Goal: Task Accomplishment & Management: Manage account settings

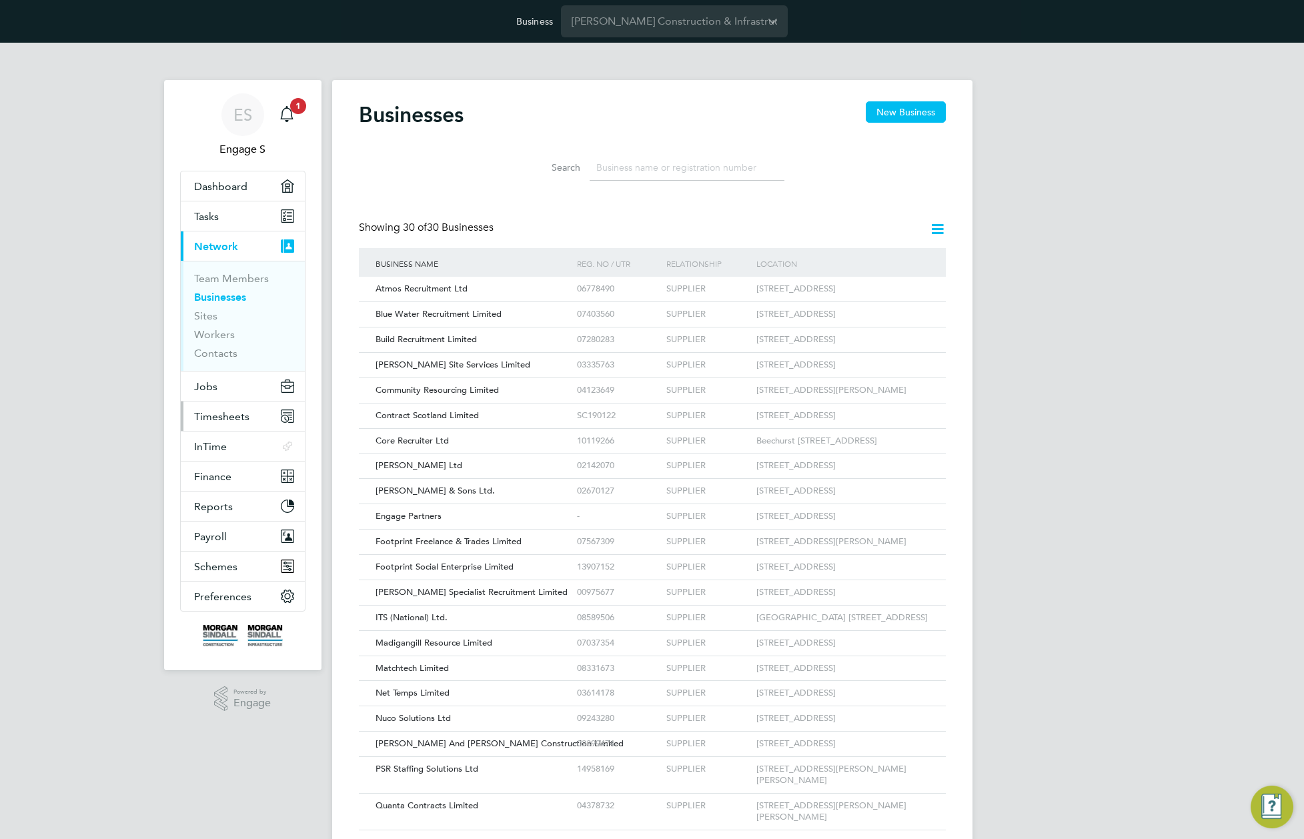
click at [217, 417] on span "Timesheets" at bounding box center [221, 416] width 55 height 13
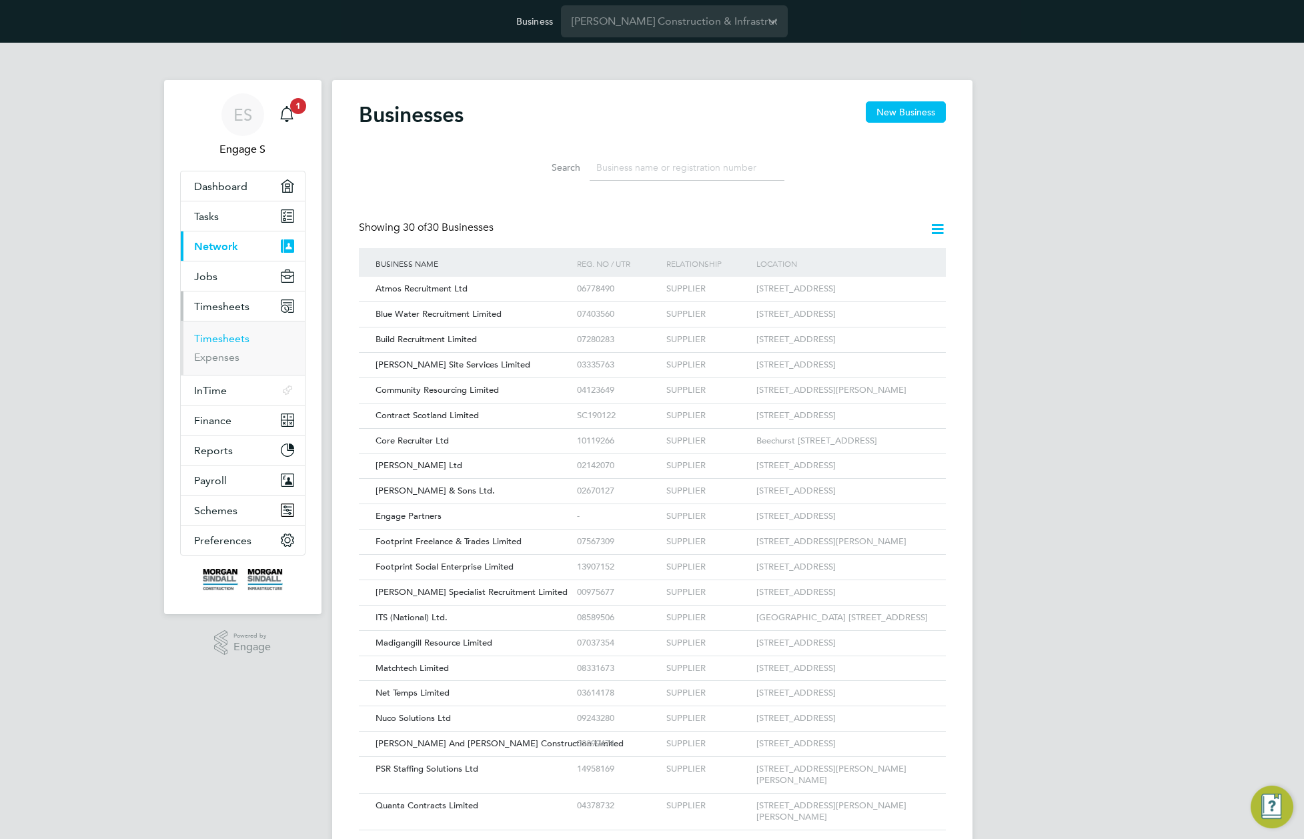
click at [227, 335] on link "Timesheets" at bounding box center [221, 338] width 55 height 13
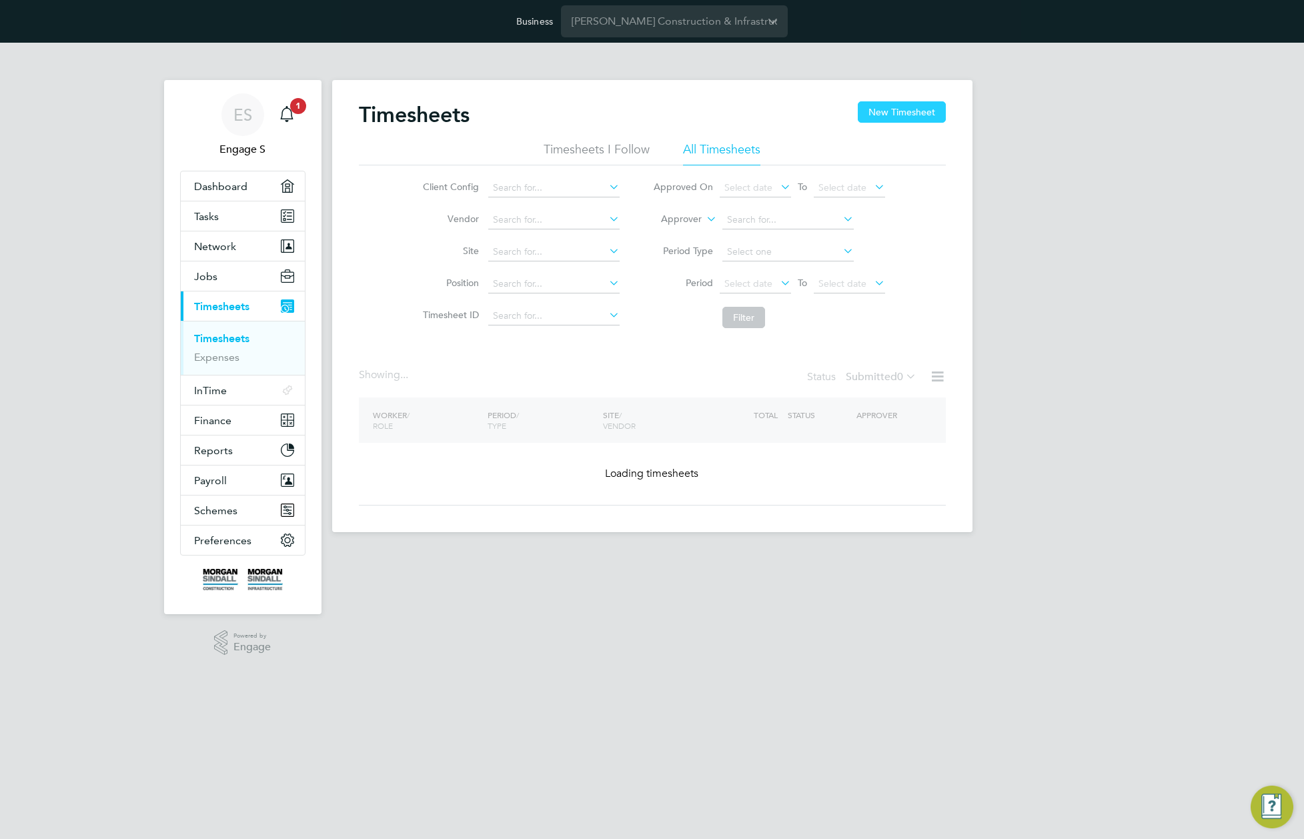
click at [905, 109] on button "New Timesheet" at bounding box center [902, 111] width 88 height 21
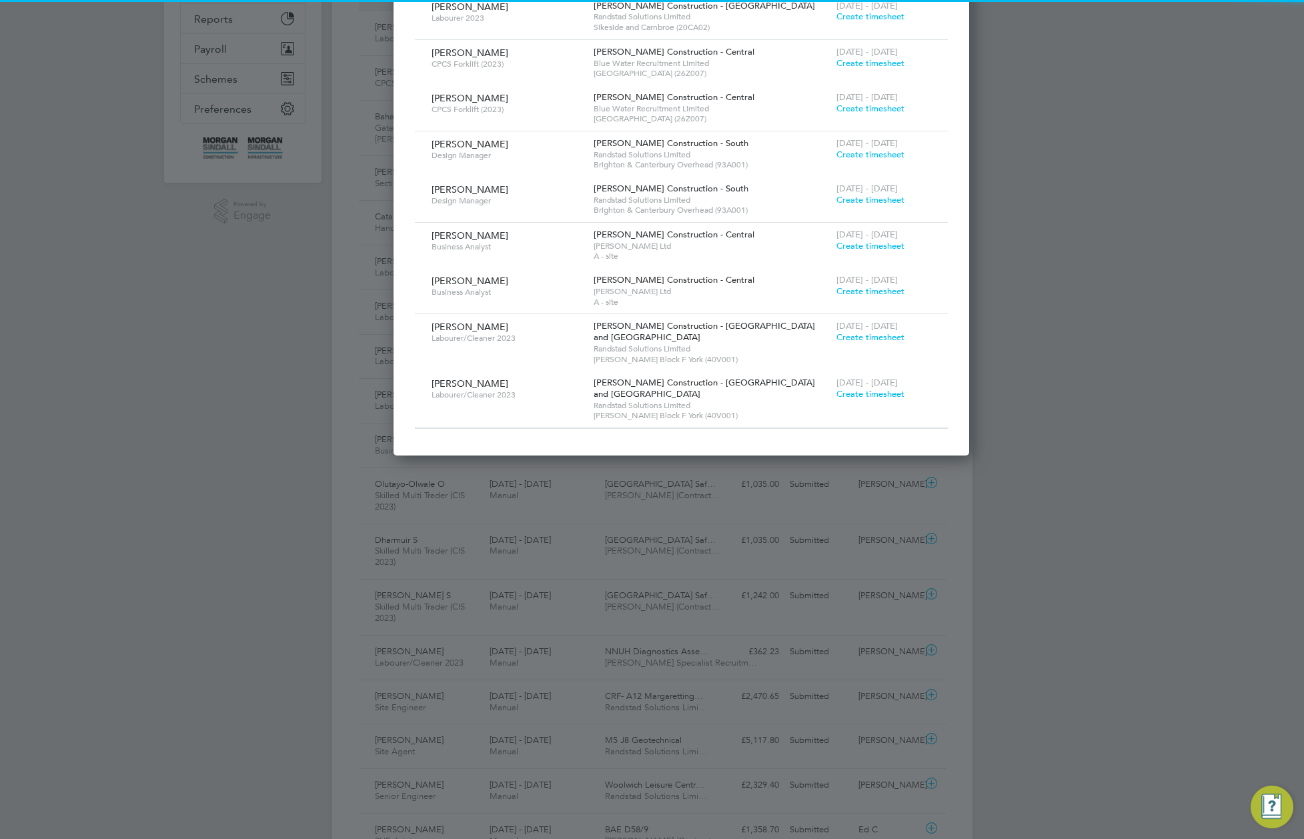
scroll to position [7, 7]
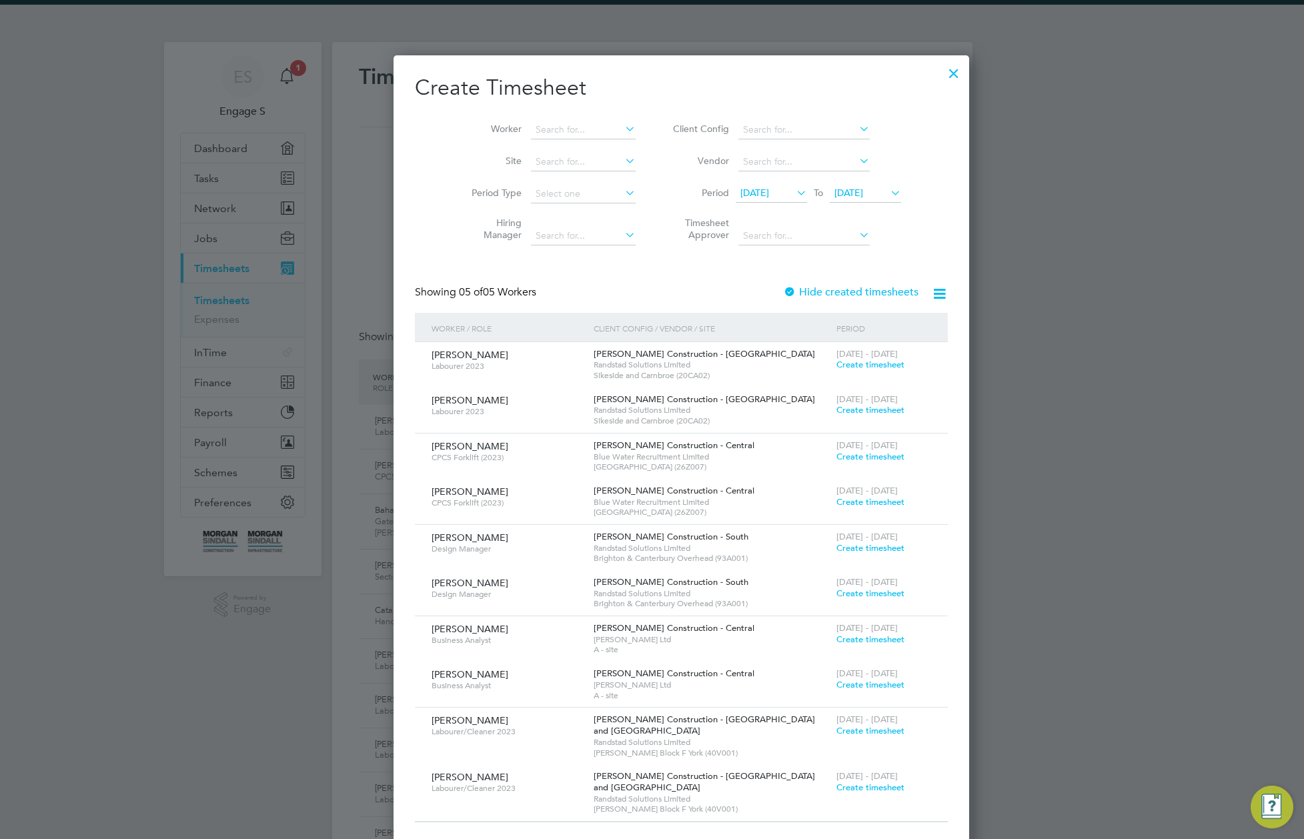
click at [836, 363] on span "Create timesheet" at bounding box center [870, 364] width 68 height 11
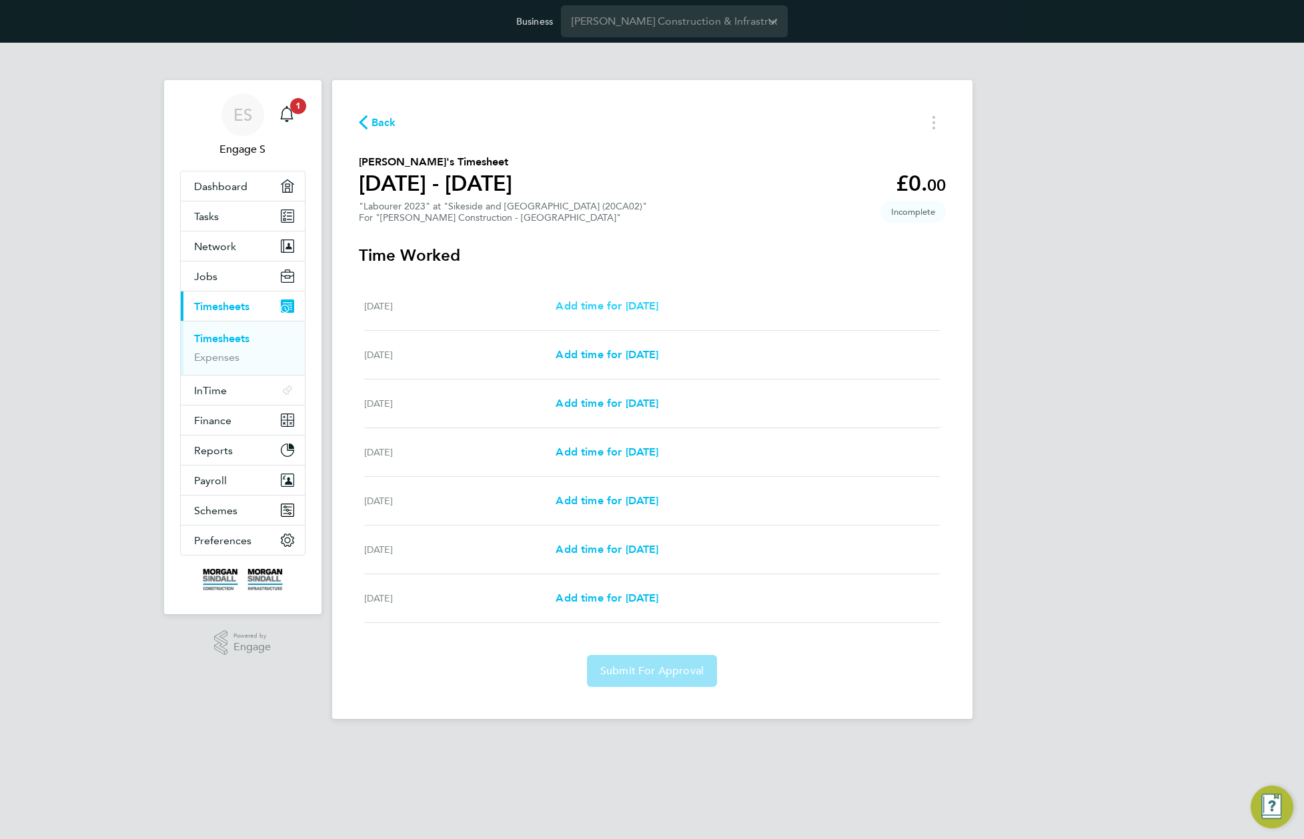
click at [658, 305] on span "Add time for Sat 13 Sep" at bounding box center [607, 305] width 103 height 13
select select "30"
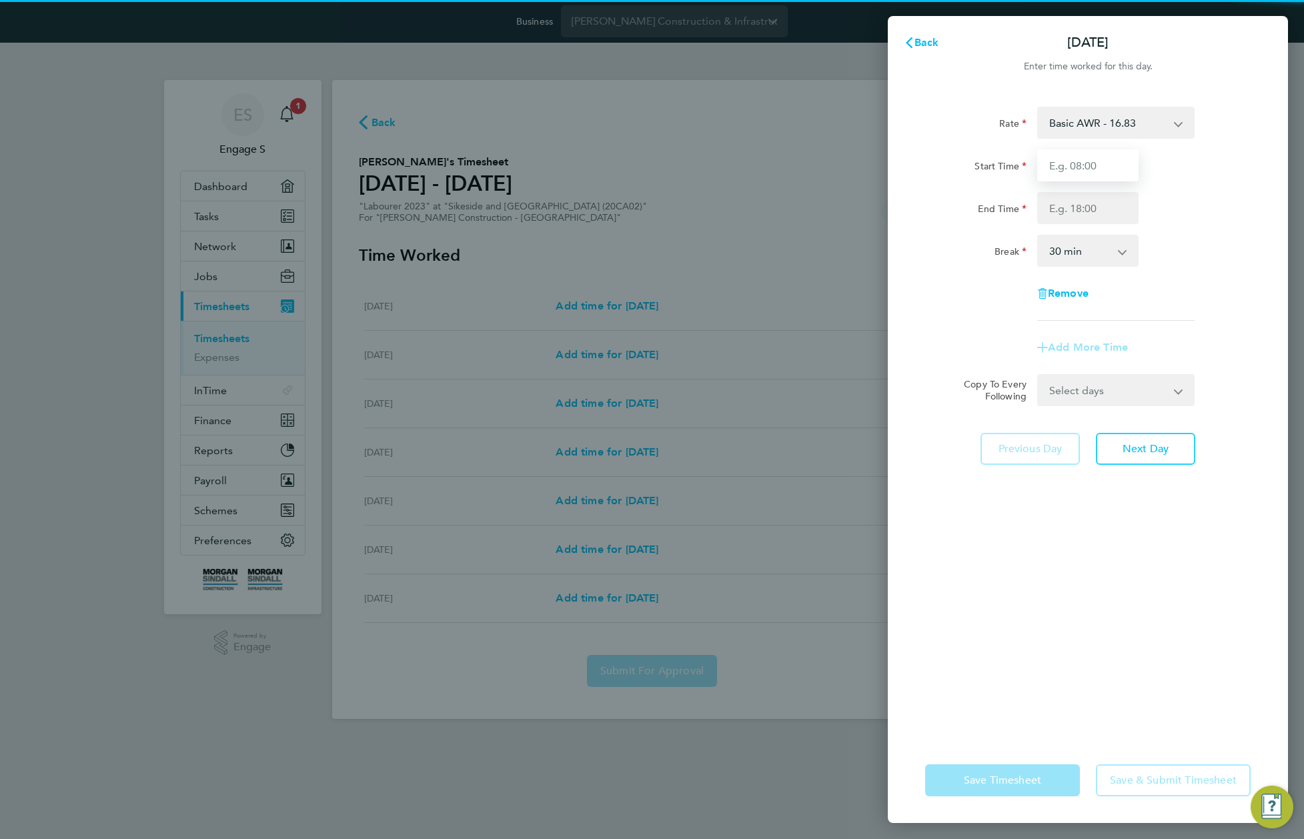
click at [1066, 167] on input "Start Time" at bounding box center [1087, 165] width 101 height 32
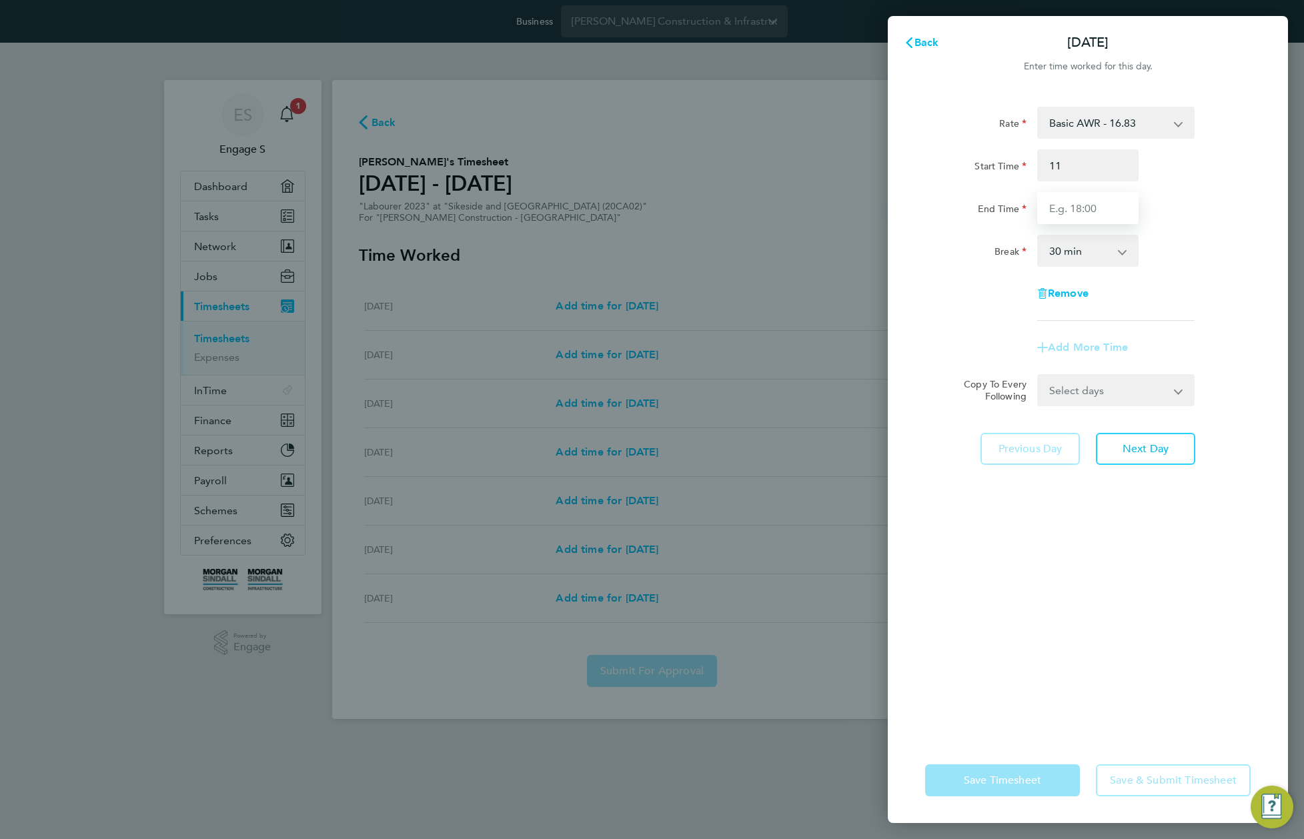
type input "11:00"
click at [1077, 213] on input "2" at bounding box center [1087, 208] width 101 height 32
type input "22:00"
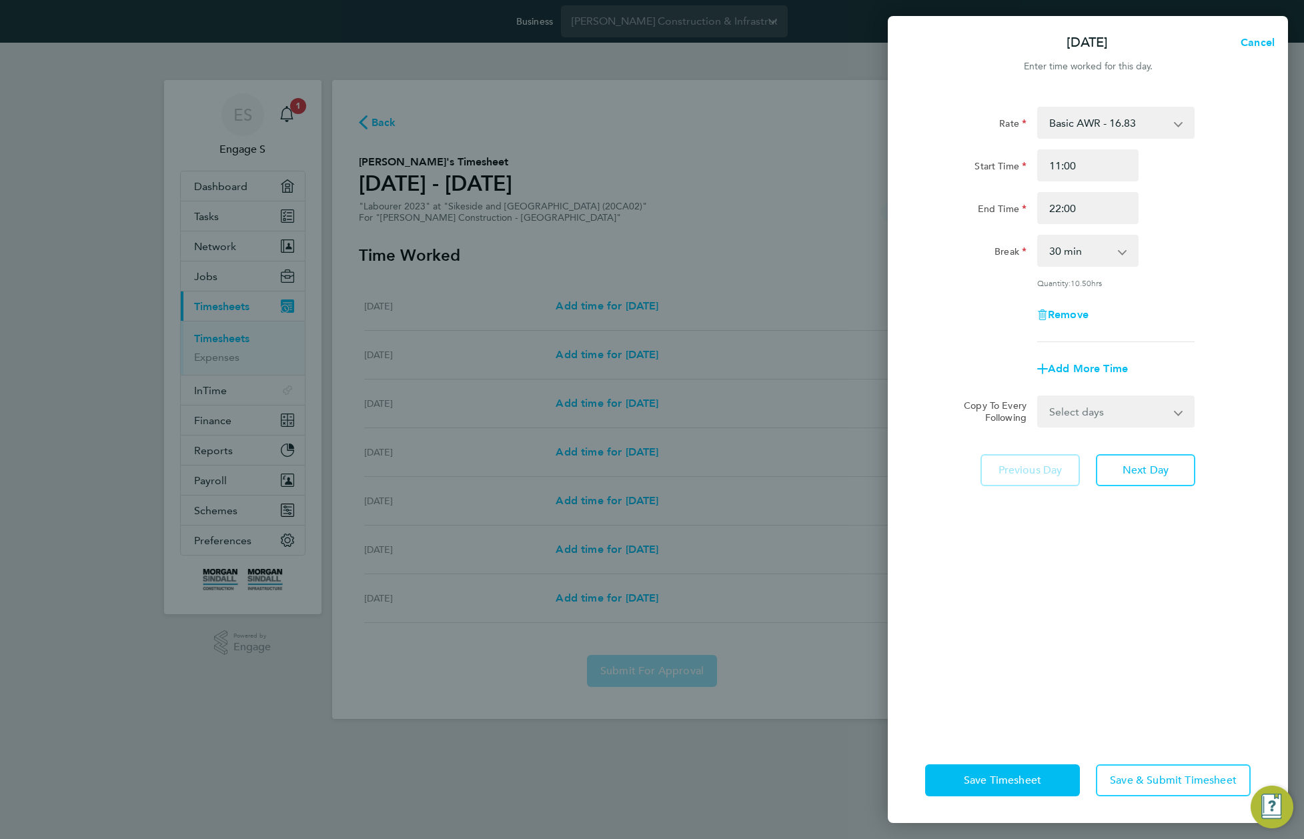
click at [1161, 253] on div "Break 0 min 15 min 30 min 45 min 60 min 75 min 90 min" at bounding box center [1088, 251] width 336 height 32
click at [1149, 783] on span "Save & Submit Timesheet" at bounding box center [1173, 780] width 127 height 13
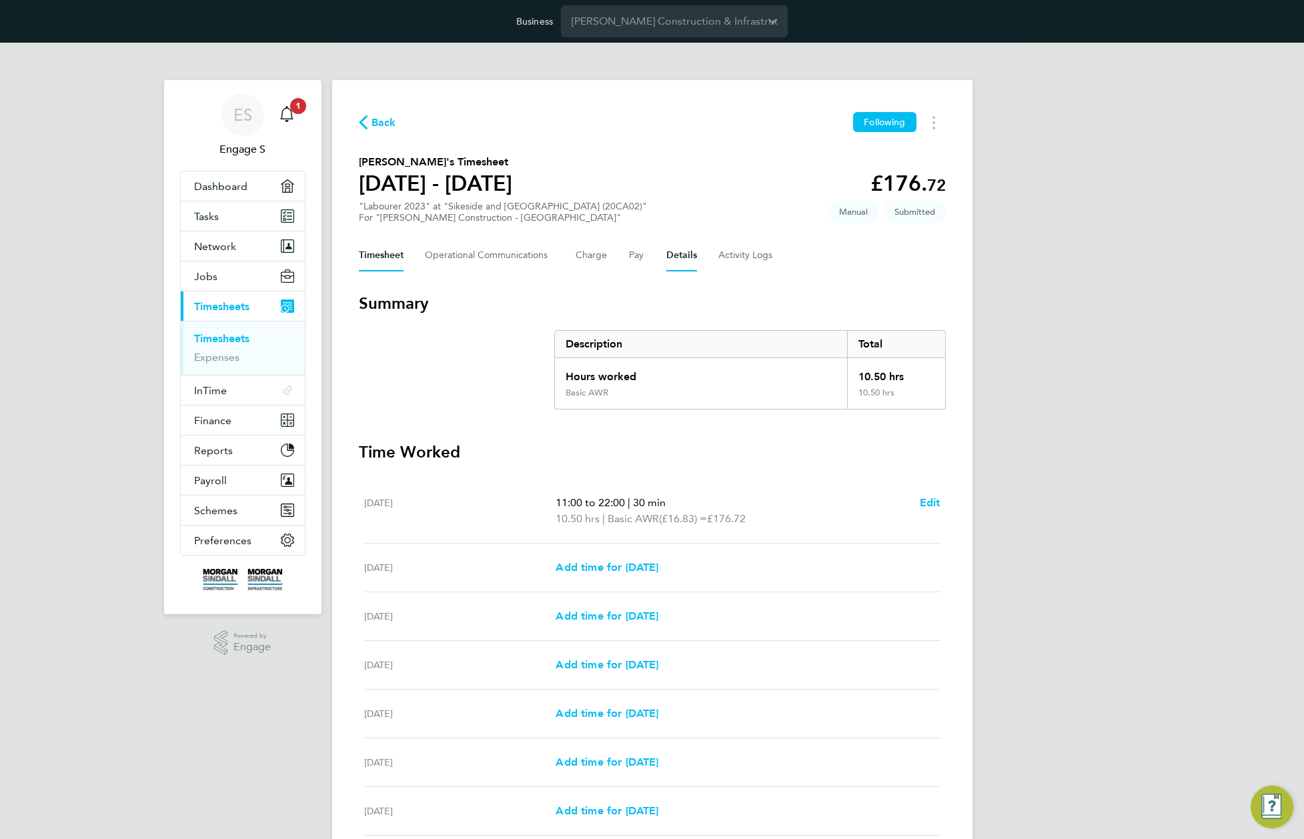
click at [676, 255] on button "Details" at bounding box center [681, 255] width 31 height 32
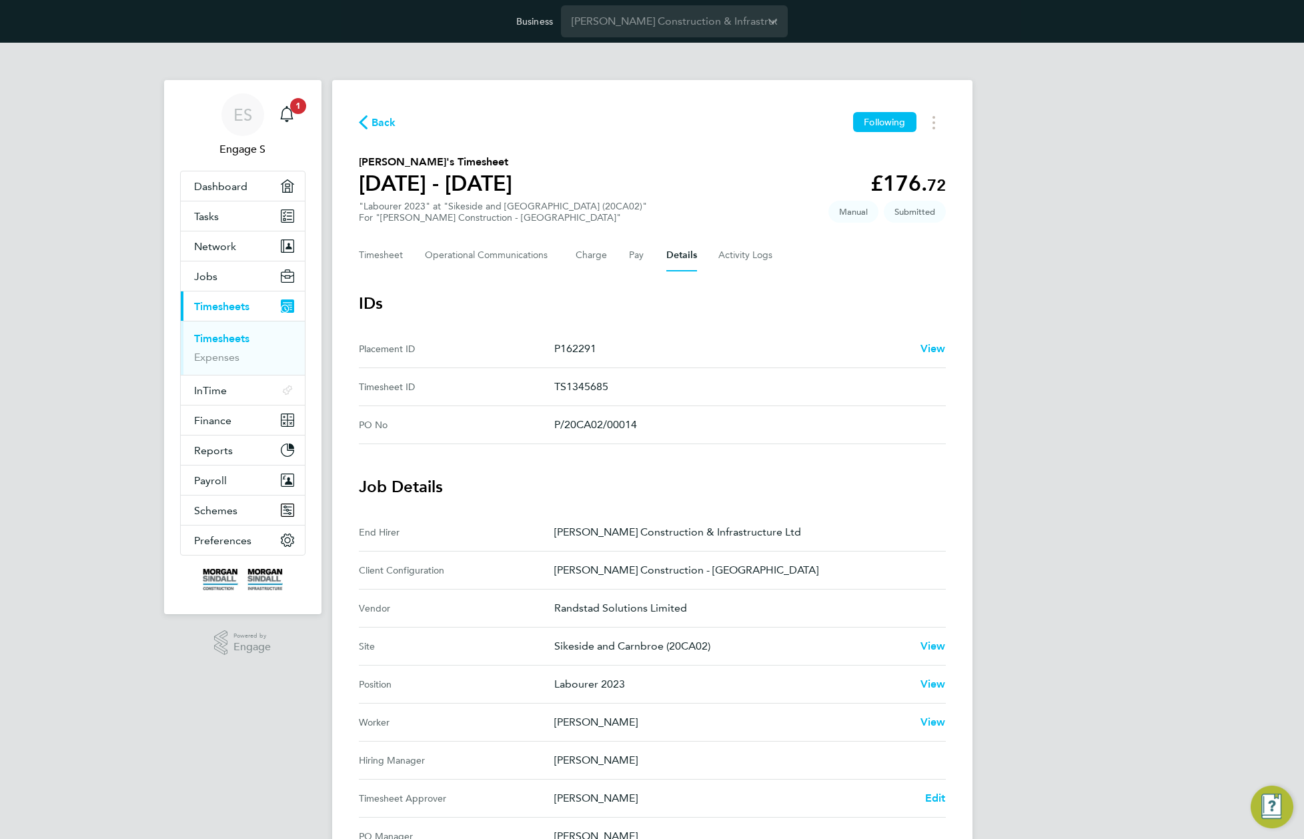
click at [718, 457] on app-timesheet-details "IDs Placement ID P162291 View Timesheet ID TS1345685 PO No P/20CA02/00014 Job D…" at bounding box center [652, 736] width 587 height 886
click at [365, 252] on button "Timesheet" at bounding box center [381, 255] width 45 height 32
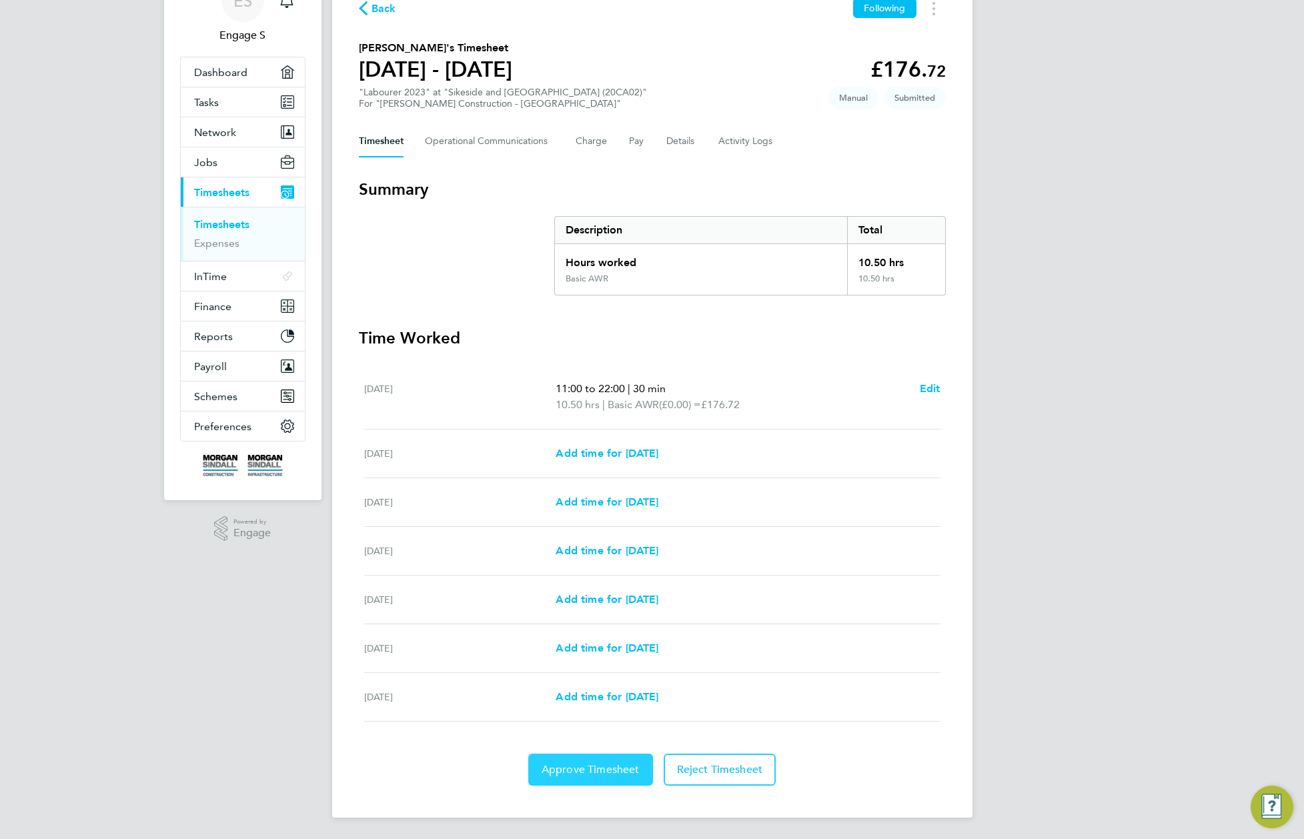
click at [564, 773] on span "Approve Timesheet" at bounding box center [591, 769] width 98 height 13
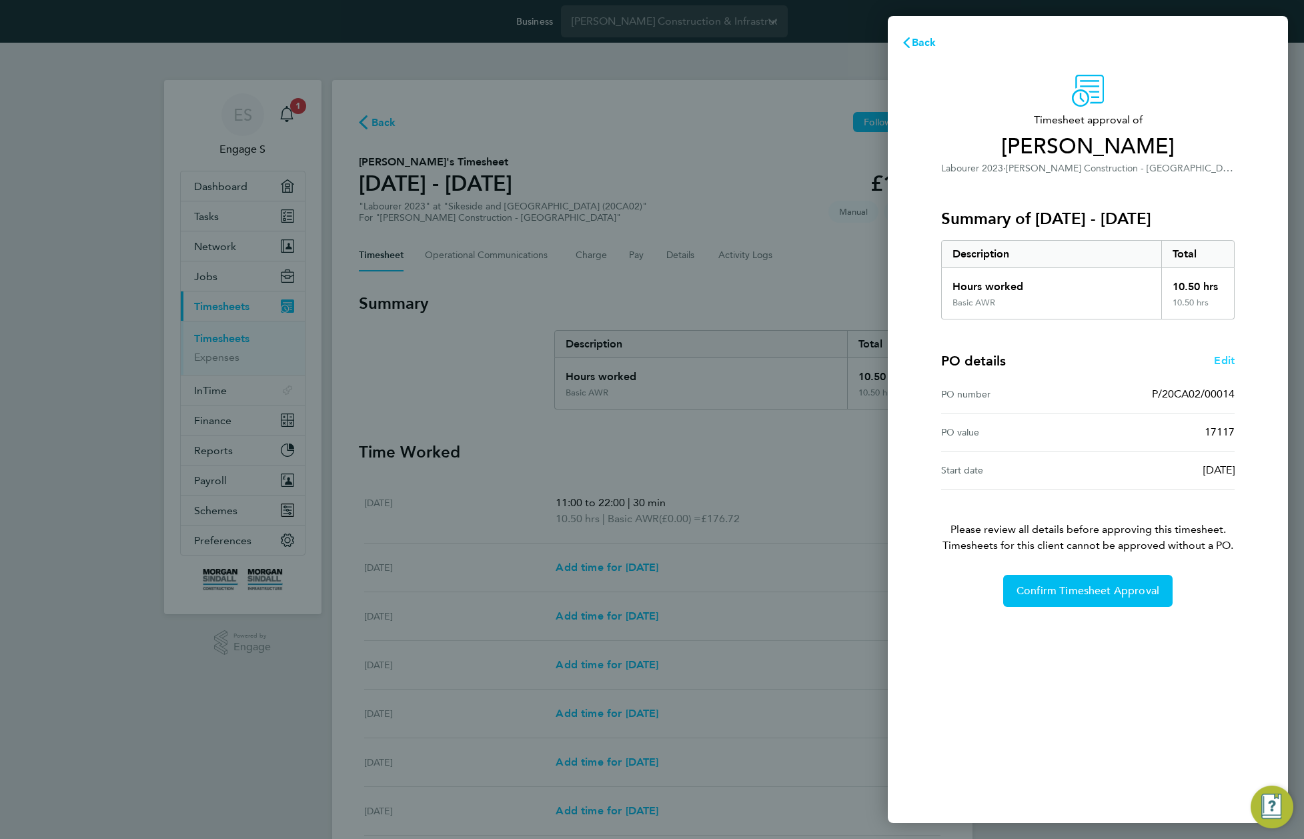
click at [1221, 360] on span "Edit" at bounding box center [1224, 360] width 21 height 13
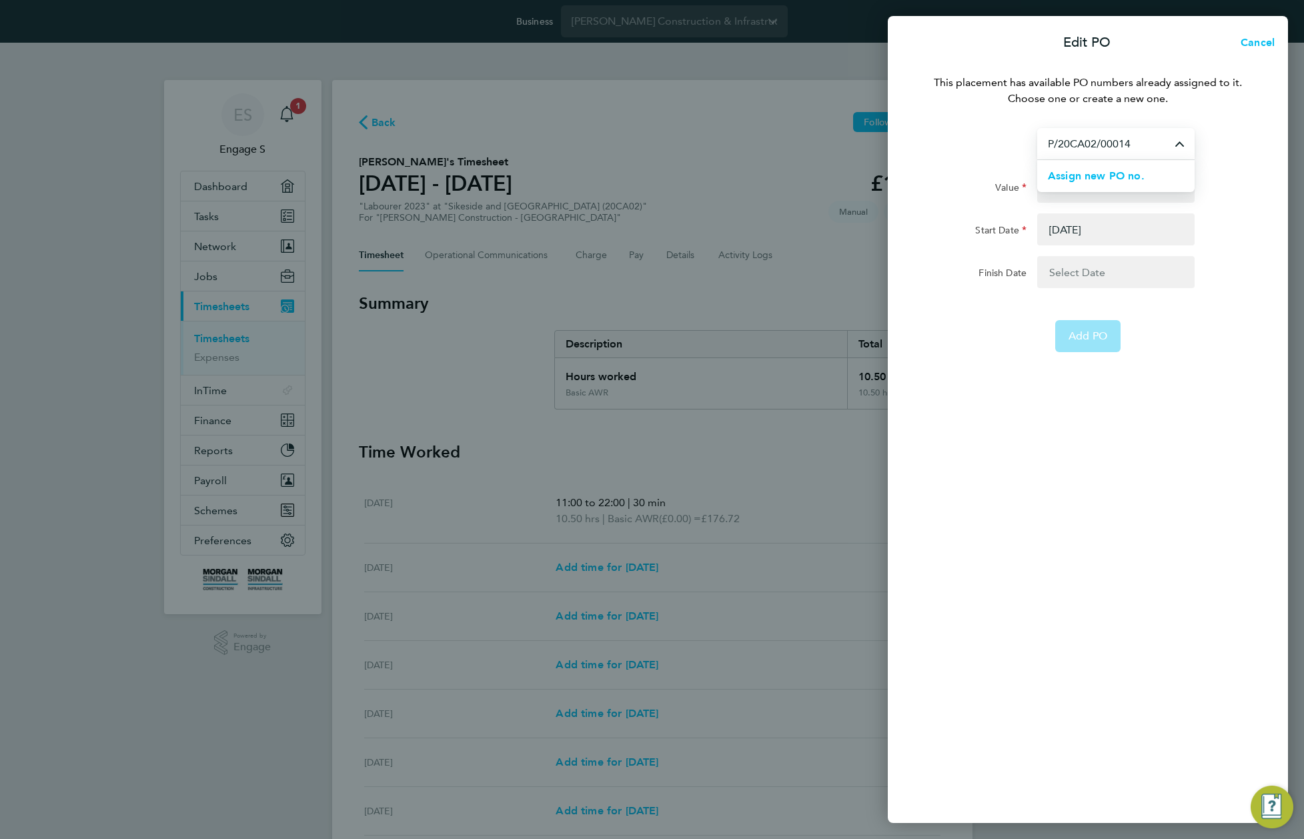
click at [1103, 149] on input "P/20CA02/00014" at bounding box center [1115, 143] width 157 height 31
click at [1104, 169] on span "Assign new PO no." at bounding box center [1096, 175] width 97 height 13
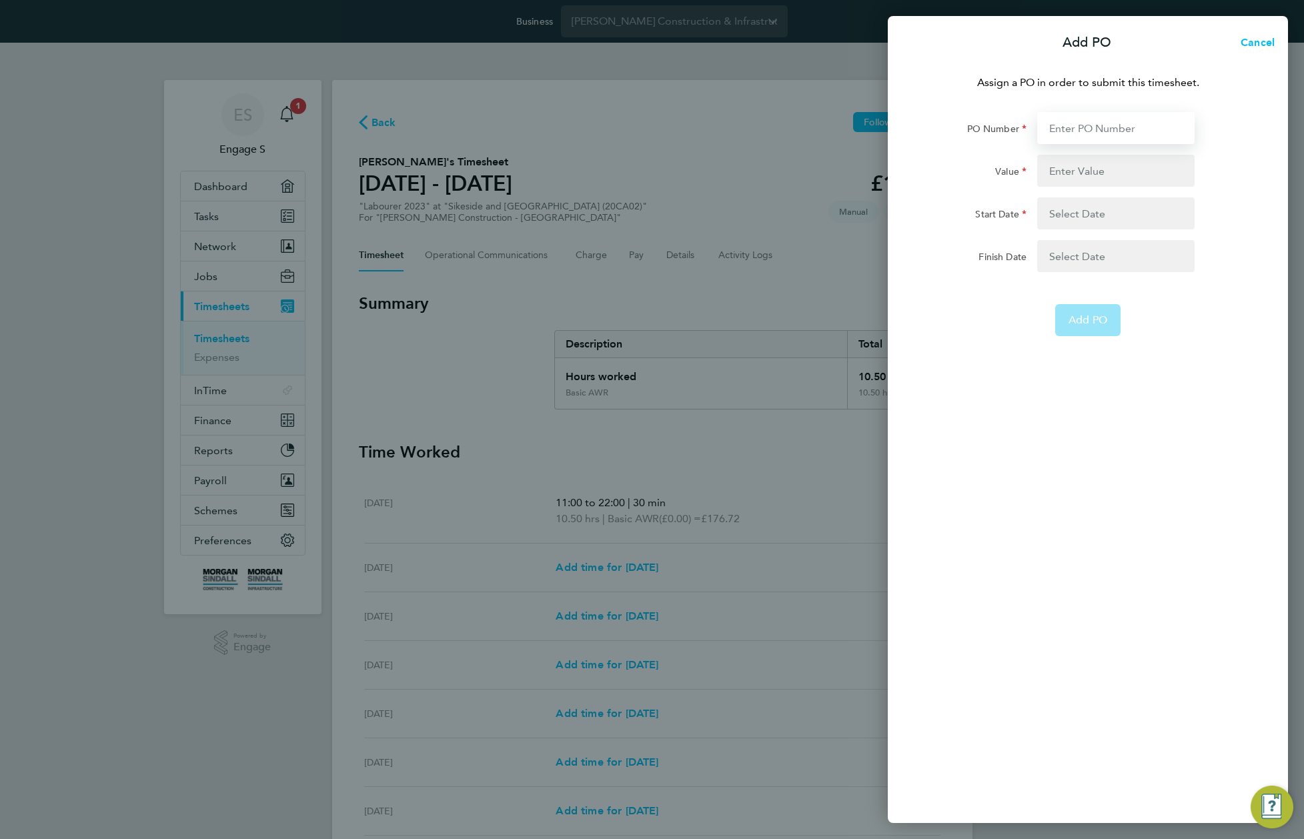
click at [1070, 135] on input "PO Number" at bounding box center [1115, 128] width 157 height 32
click at [1080, 169] on input "Value" at bounding box center [1115, 171] width 157 height 32
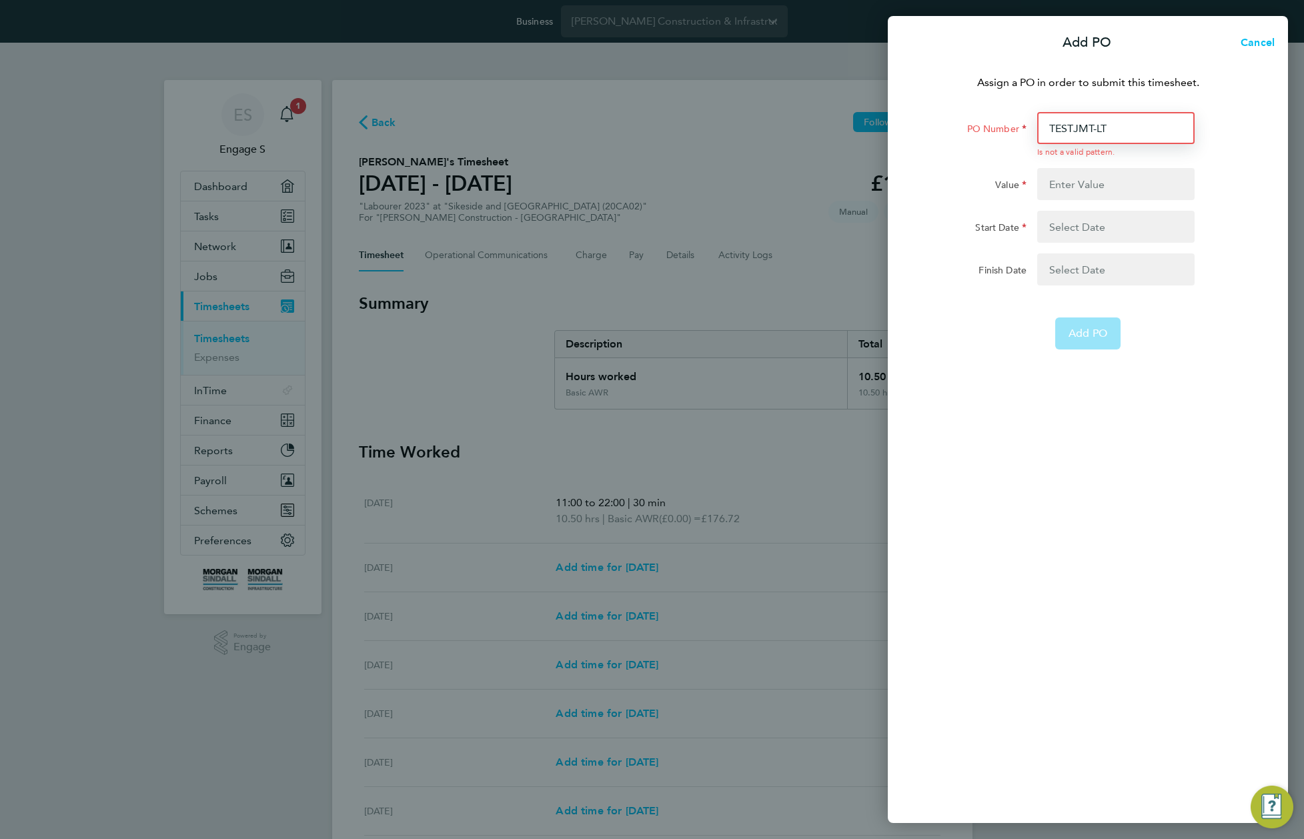
click at [1091, 133] on input "TESTJMT-LT" at bounding box center [1115, 128] width 157 height 32
paste input "P/20CA02/00014"
type input "P/20CA02/00014"
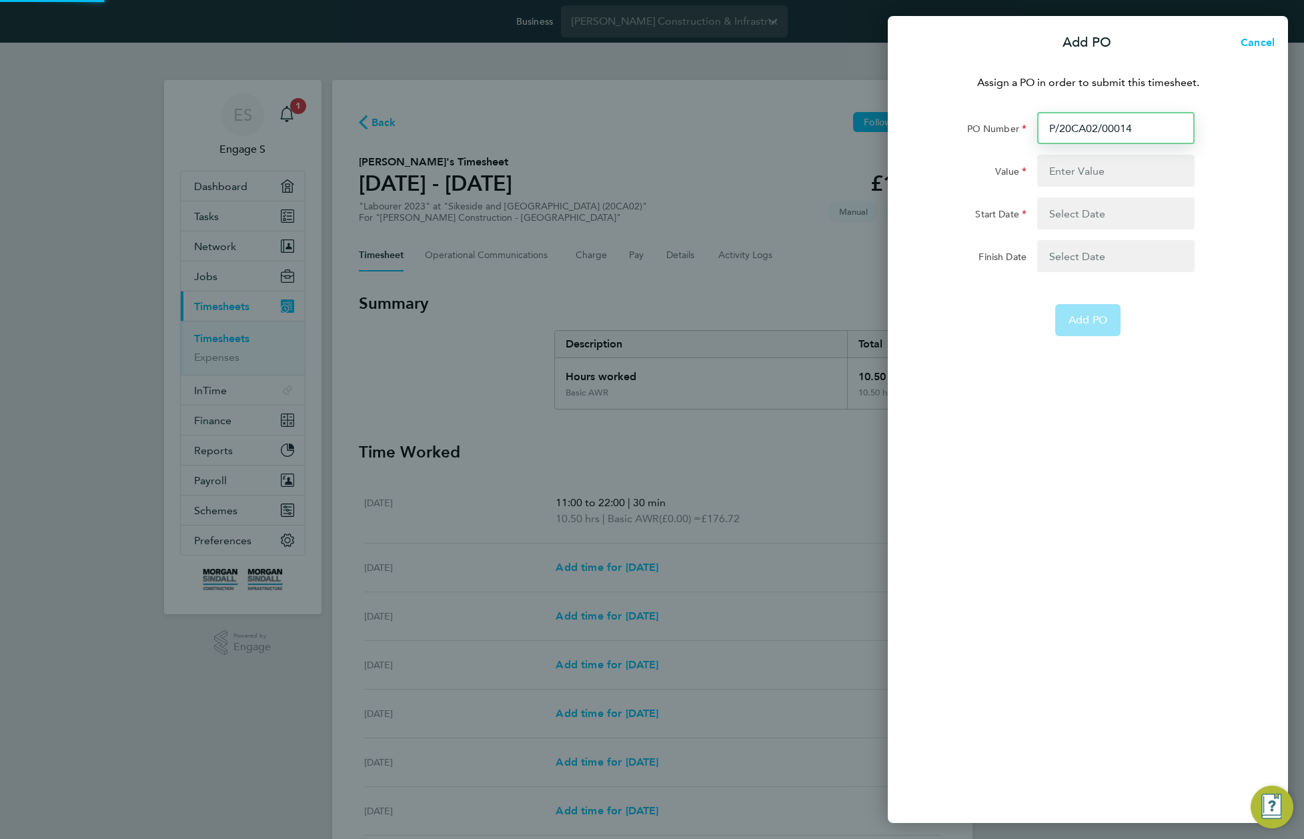
type input "17117"
type input "01 Nov 22"
type input "P/20CA02/0001"
type input "P/20CA02/00013"
click at [1102, 170] on input "Value" at bounding box center [1115, 171] width 157 height 32
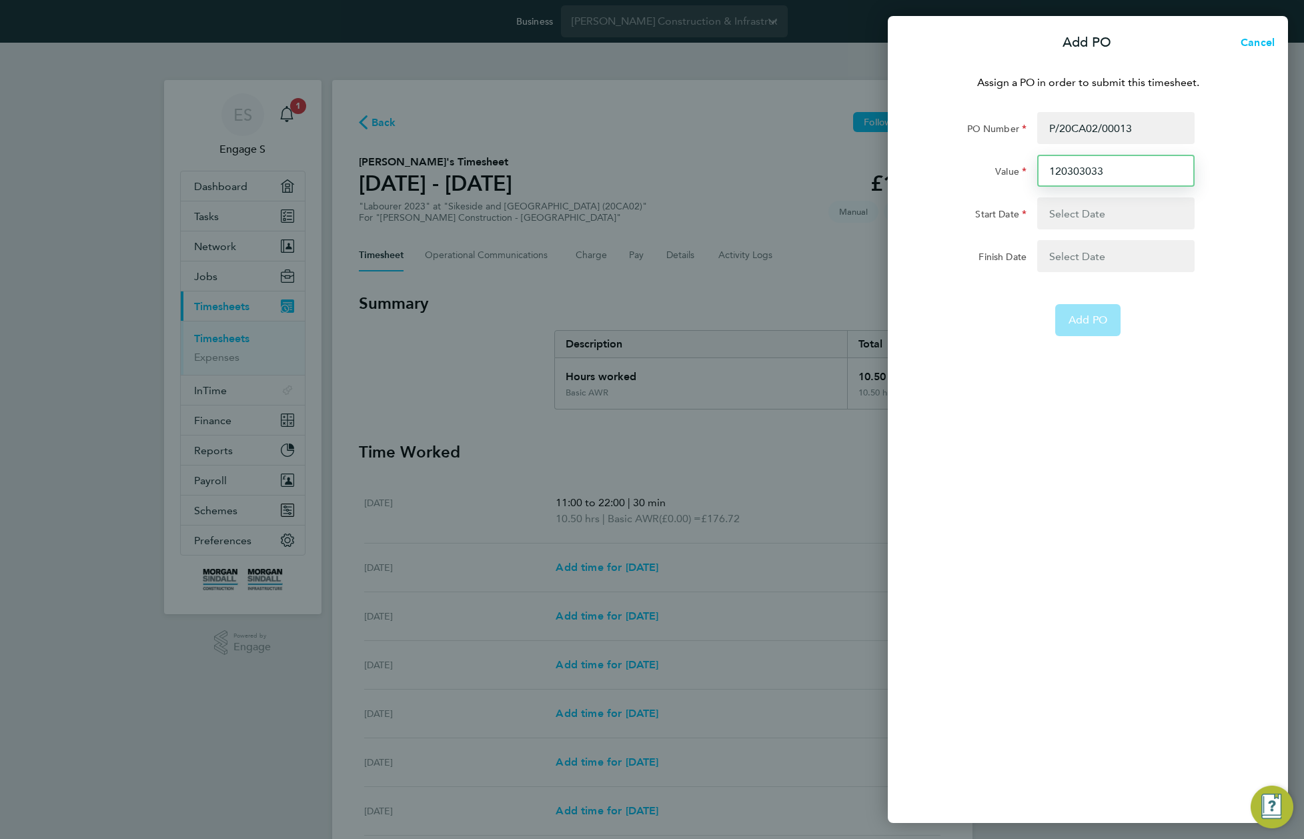
type input "120303033"
click at [1118, 213] on button "button" at bounding box center [1115, 213] width 157 height 32
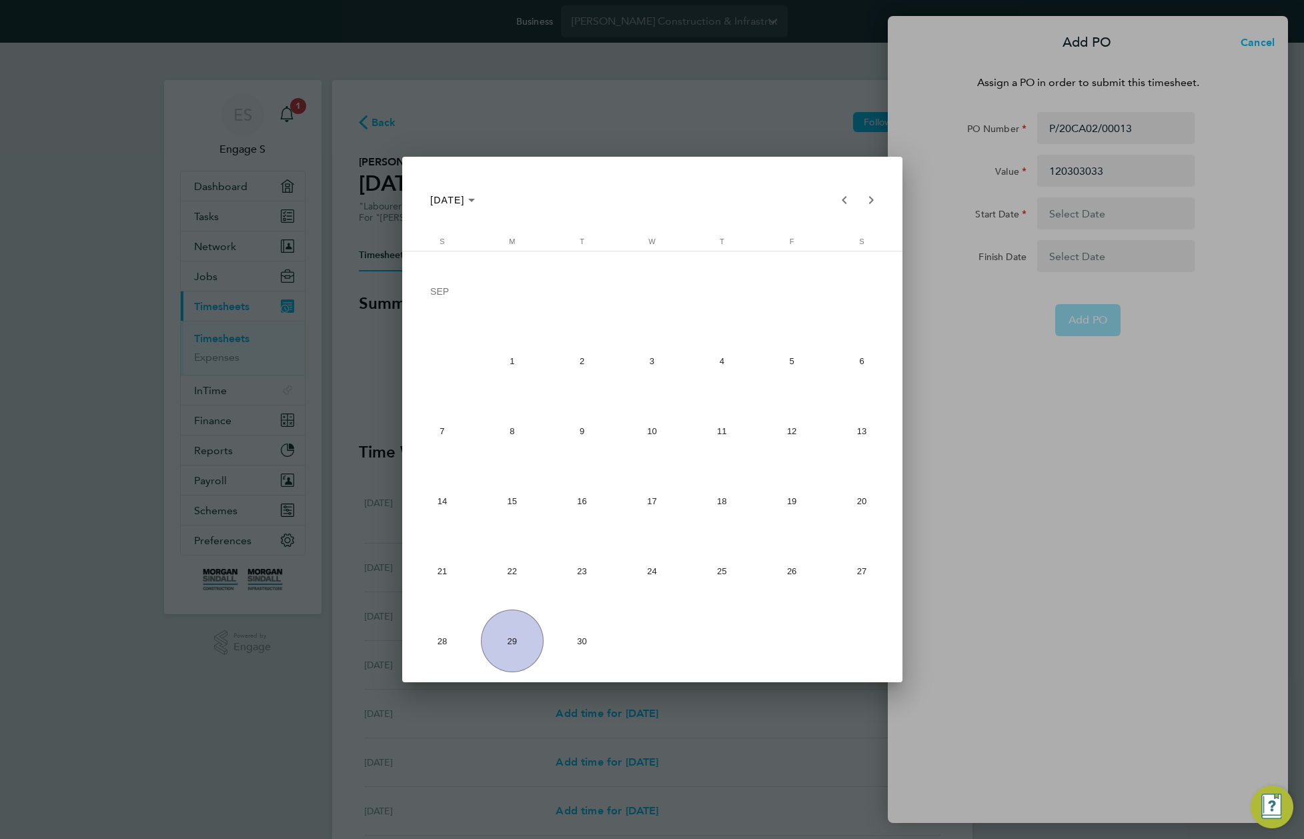
click at [527, 363] on span "1" at bounding box center [512, 360] width 63 height 63
type input "01 Sep 25"
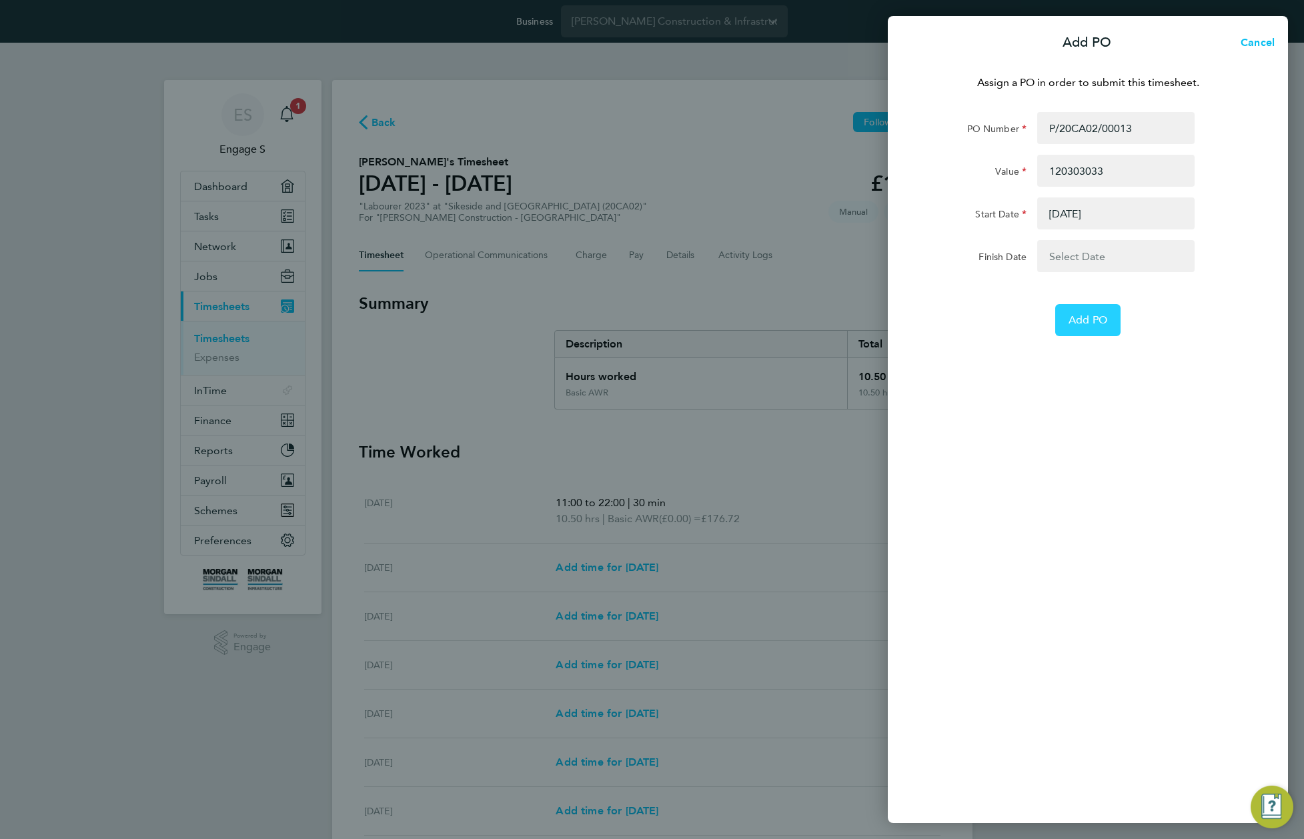
click at [1084, 313] on span "Add PO" at bounding box center [1087, 319] width 39 height 13
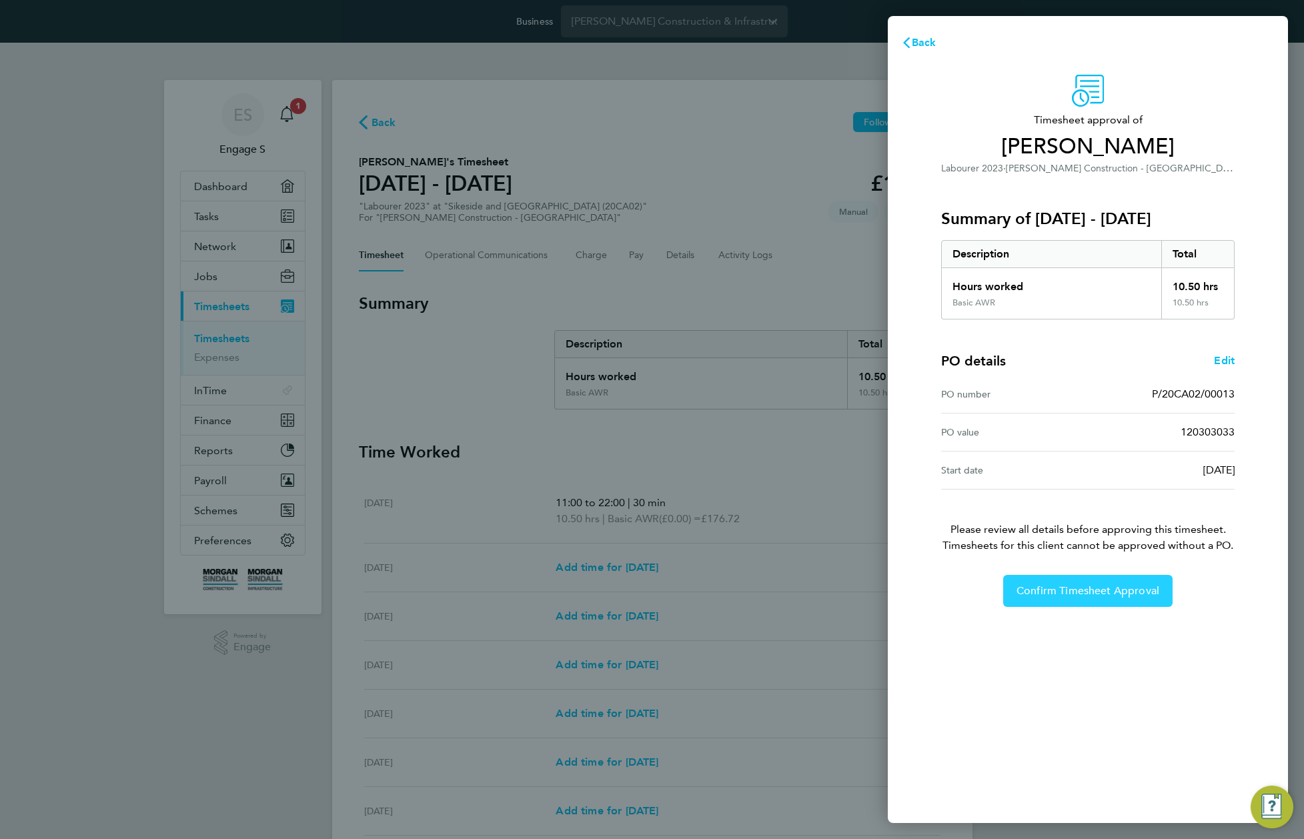
click at [1104, 594] on span "Confirm Timesheet Approval" at bounding box center [1087, 590] width 143 height 13
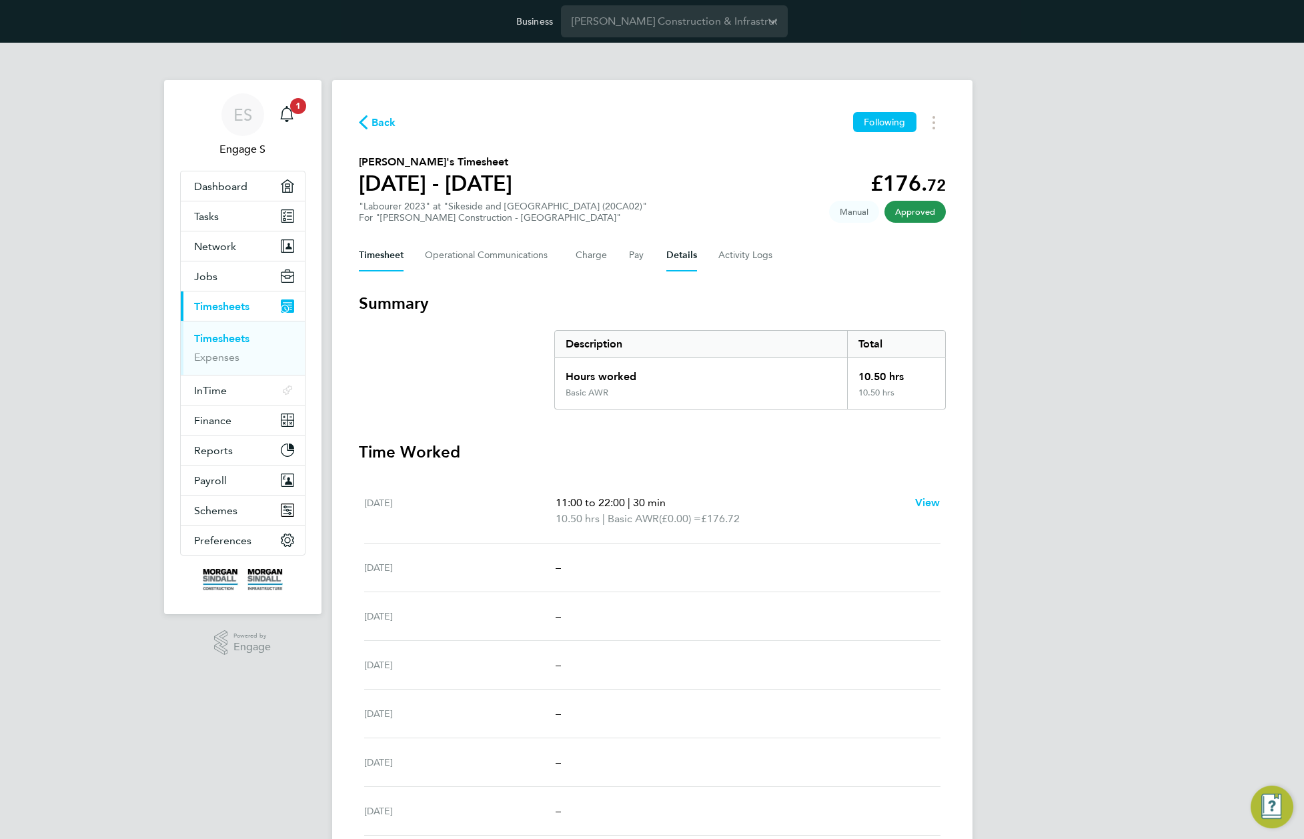
click at [679, 251] on button "Details" at bounding box center [681, 255] width 31 height 32
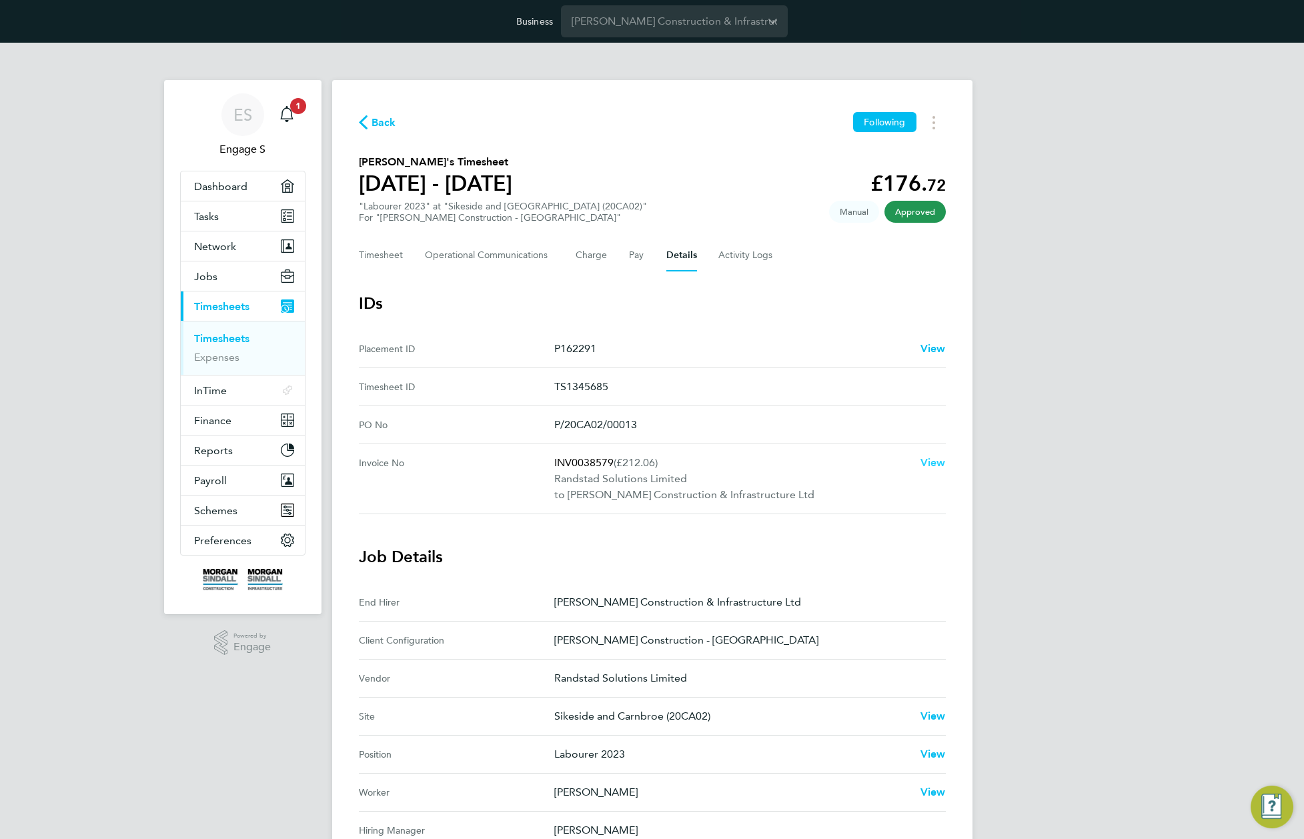
click at [927, 462] on span "View" at bounding box center [932, 462] width 25 height 13
click at [219, 346] on li "Timesheets" at bounding box center [244, 341] width 100 height 19
click at [928, 350] on span "View" at bounding box center [932, 348] width 25 height 13
click at [380, 255] on button "Timesheet" at bounding box center [381, 255] width 45 height 32
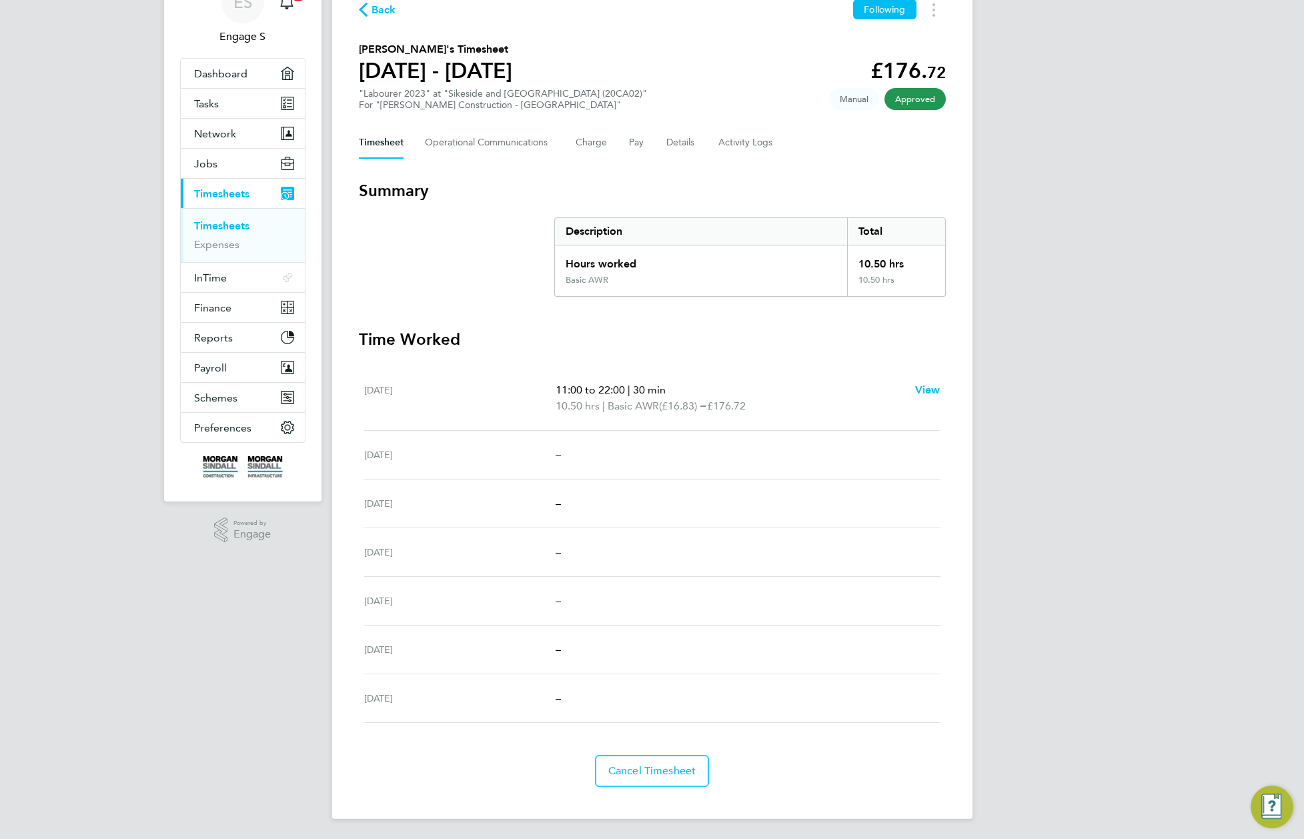
scroll to position [114, 0]
click at [672, 159] on div "Back Following Patrick R's Timesheet 13 - 19 Sept 2025 £176. 72 "Labourer 2023"…" at bounding box center [652, 392] width 640 height 852
click at [228, 221] on link "Timesheets" at bounding box center [221, 224] width 55 height 13
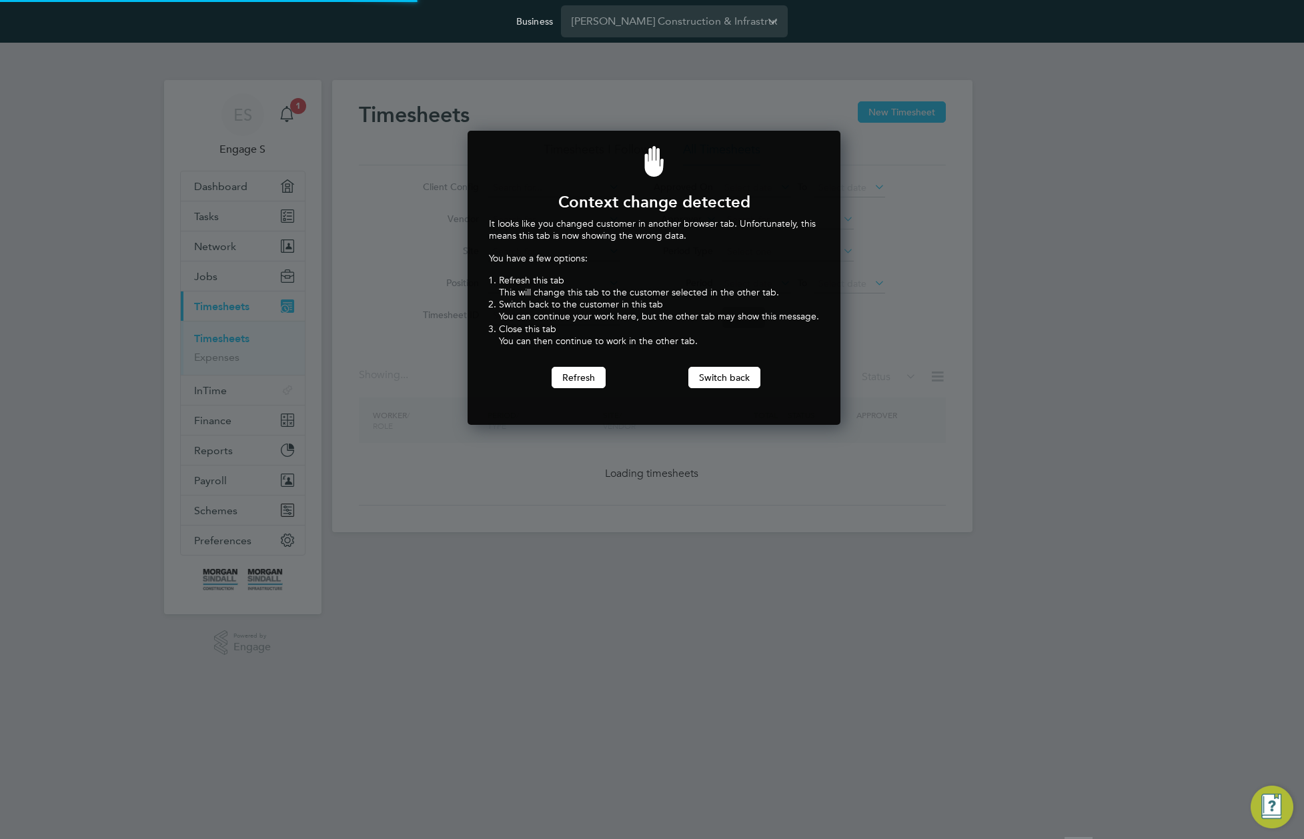
scroll to position [295, 368]
click at [736, 375] on button "Switch back" at bounding box center [724, 377] width 72 height 21
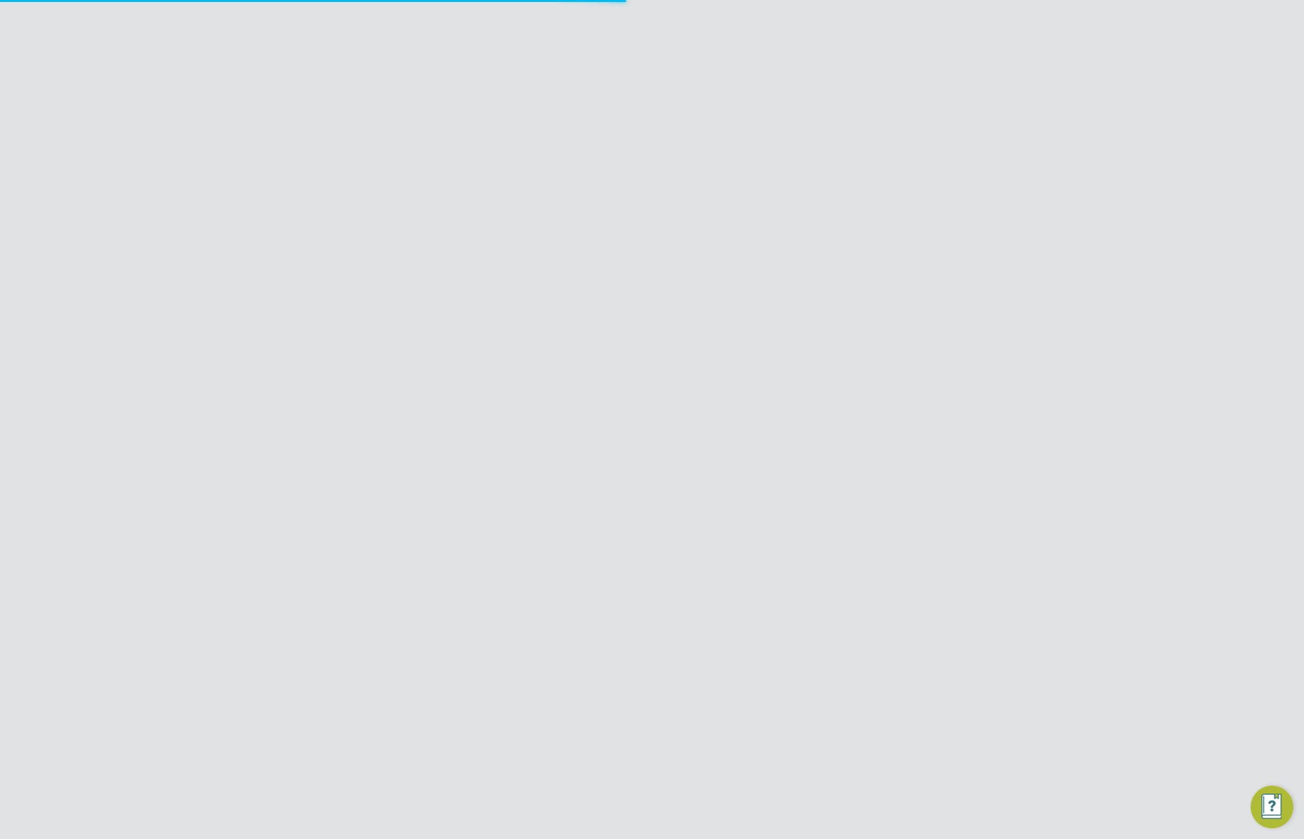
scroll to position [0, 0]
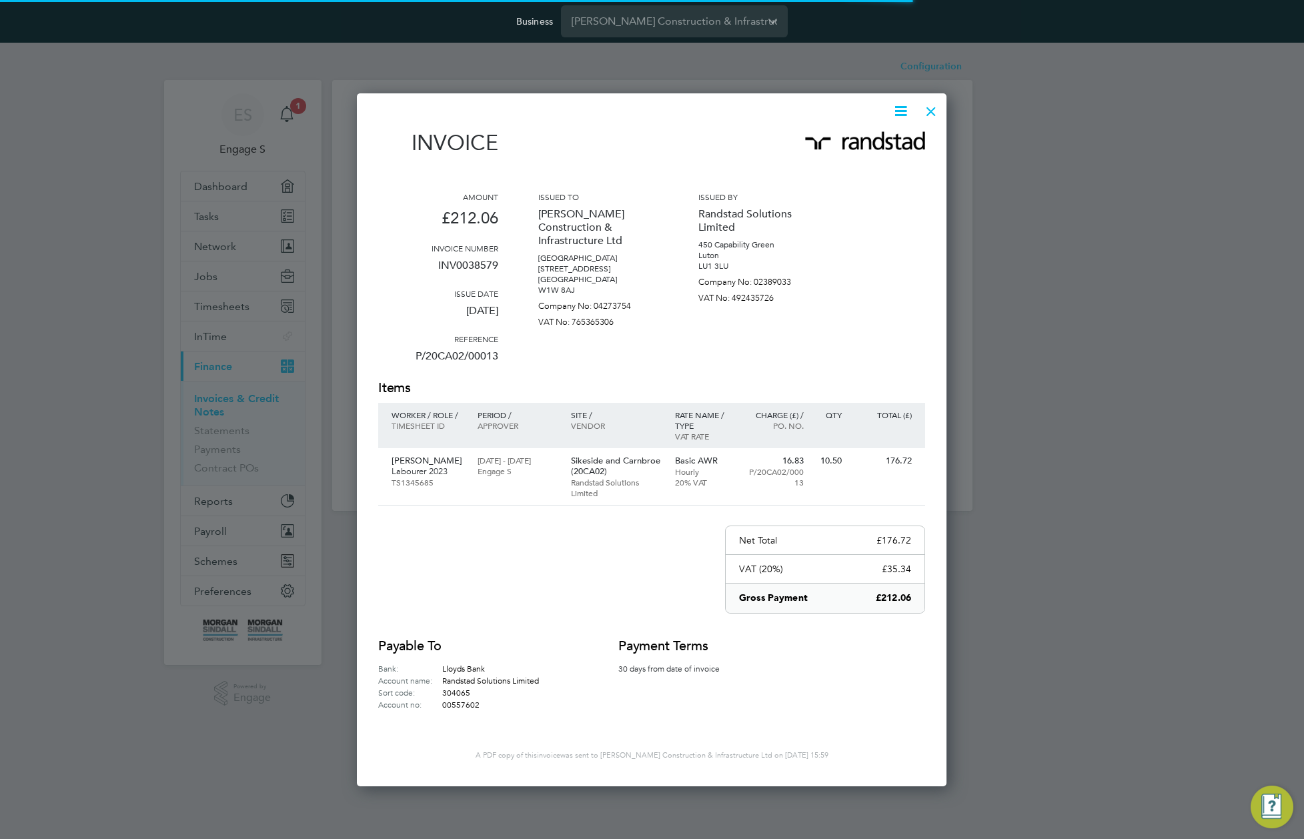
scroll to position [690, 590]
click at [900, 112] on icon at bounding box center [900, 111] width 17 height 17
click at [882, 141] on li "Download Invoice" at bounding box center [860, 142] width 92 height 19
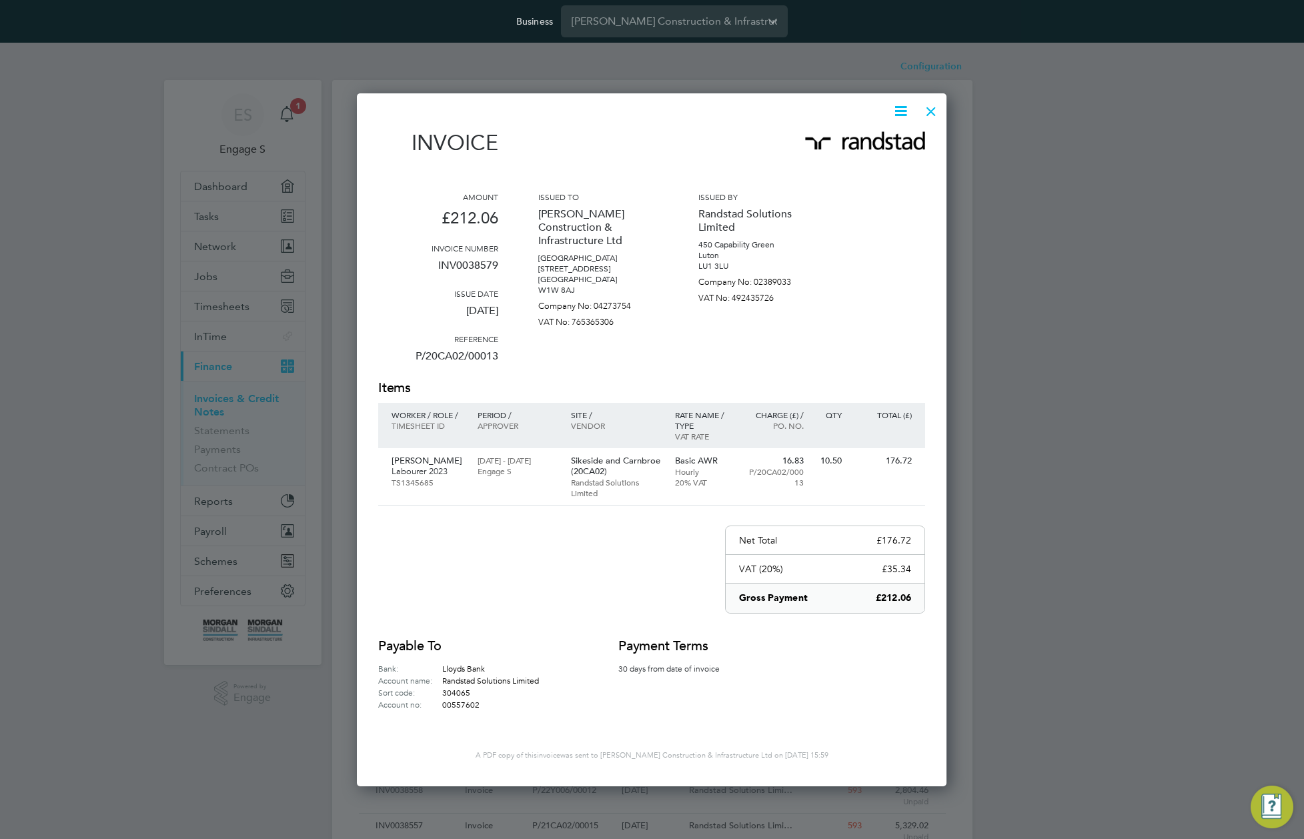
scroll to position [0, 0]
click at [656, 184] on div "Invoice Amount £212.06 Invoice number INV0038579 Issue date 29 Sep 2025 Referen…" at bounding box center [651, 420] width 547 height 580
click at [931, 110] on div at bounding box center [931, 108] width 24 height 24
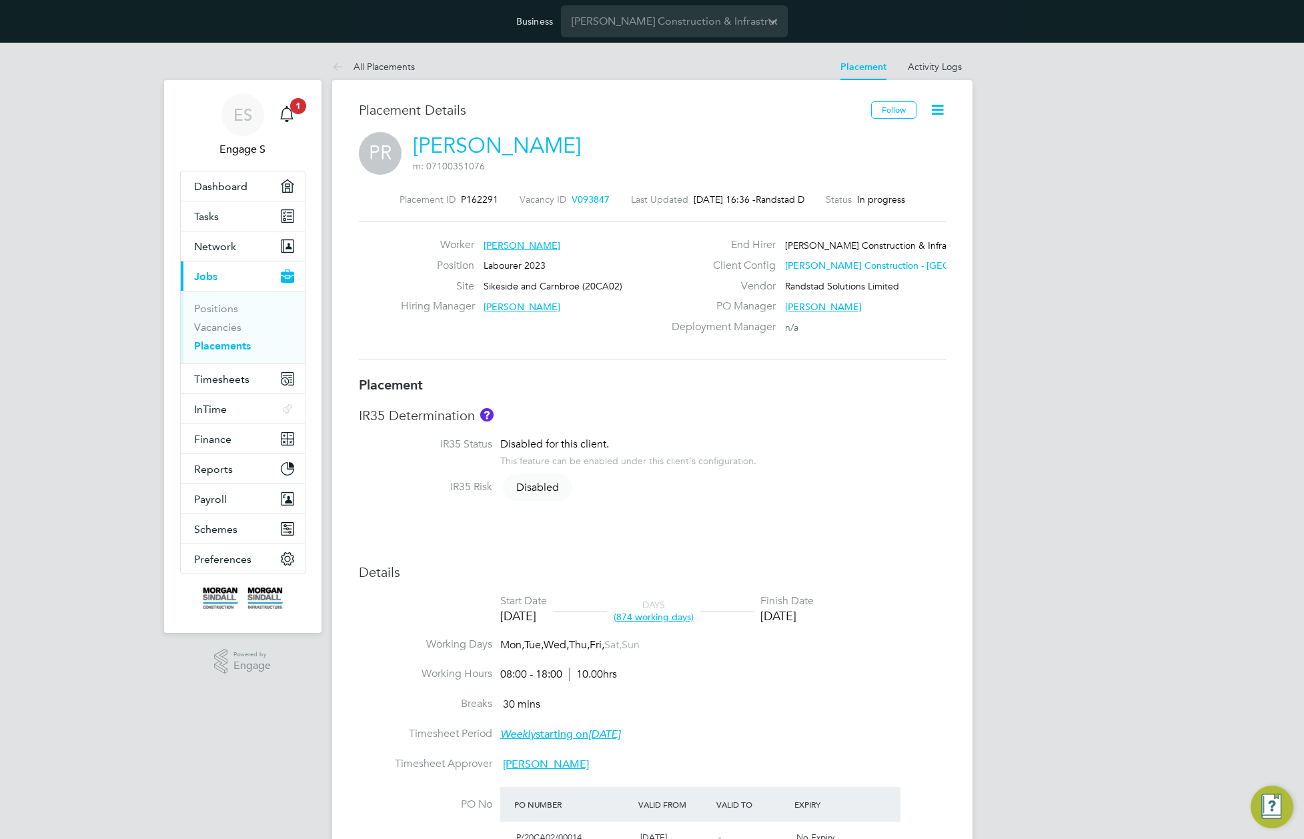
scroll to position [7, 7]
click at [938, 107] on icon at bounding box center [937, 109] width 17 height 17
click at [450, 147] on link "[PERSON_NAME]" at bounding box center [497, 146] width 168 height 26
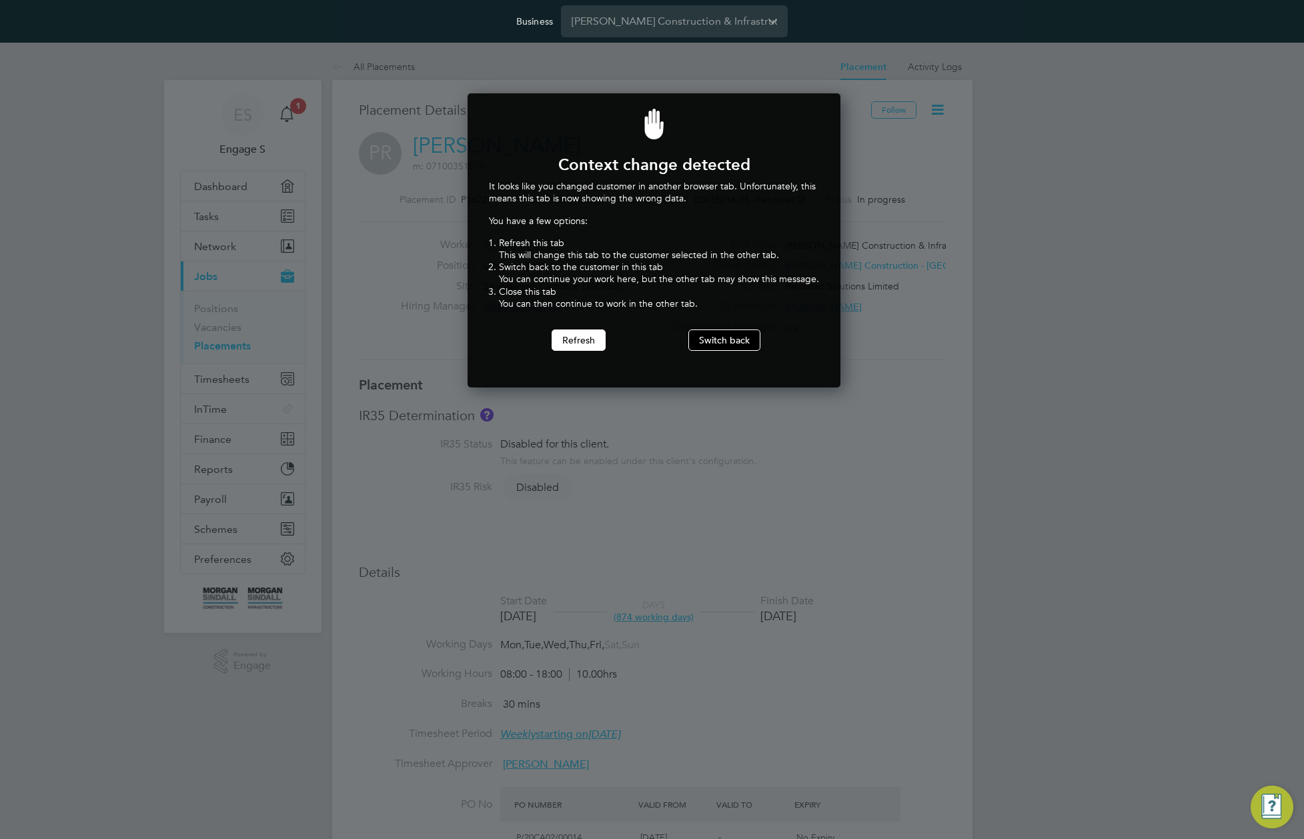
click at [714, 340] on button "Switch back" at bounding box center [724, 339] width 72 height 21
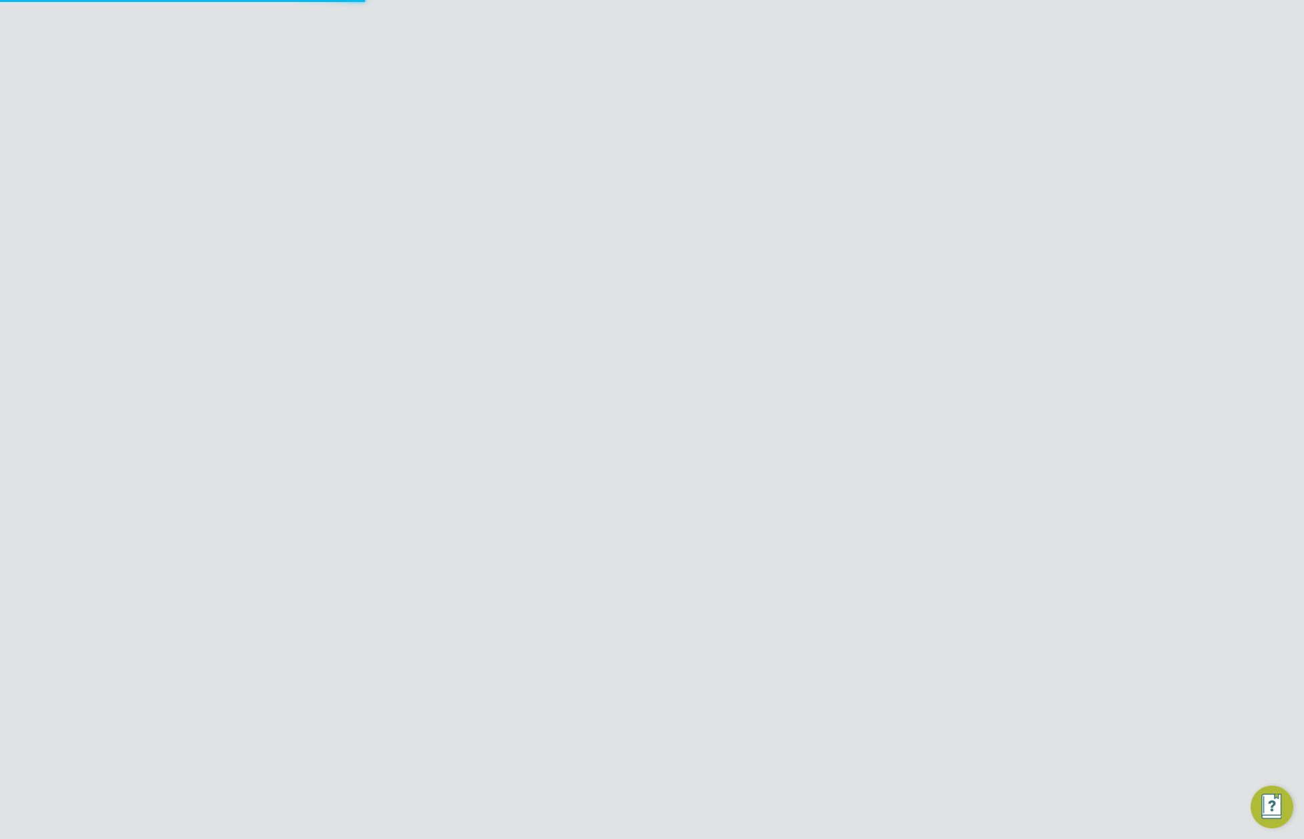
click at [652, 127] on div "Placement Details" at bounding box center [610, 116] width 502 height 31
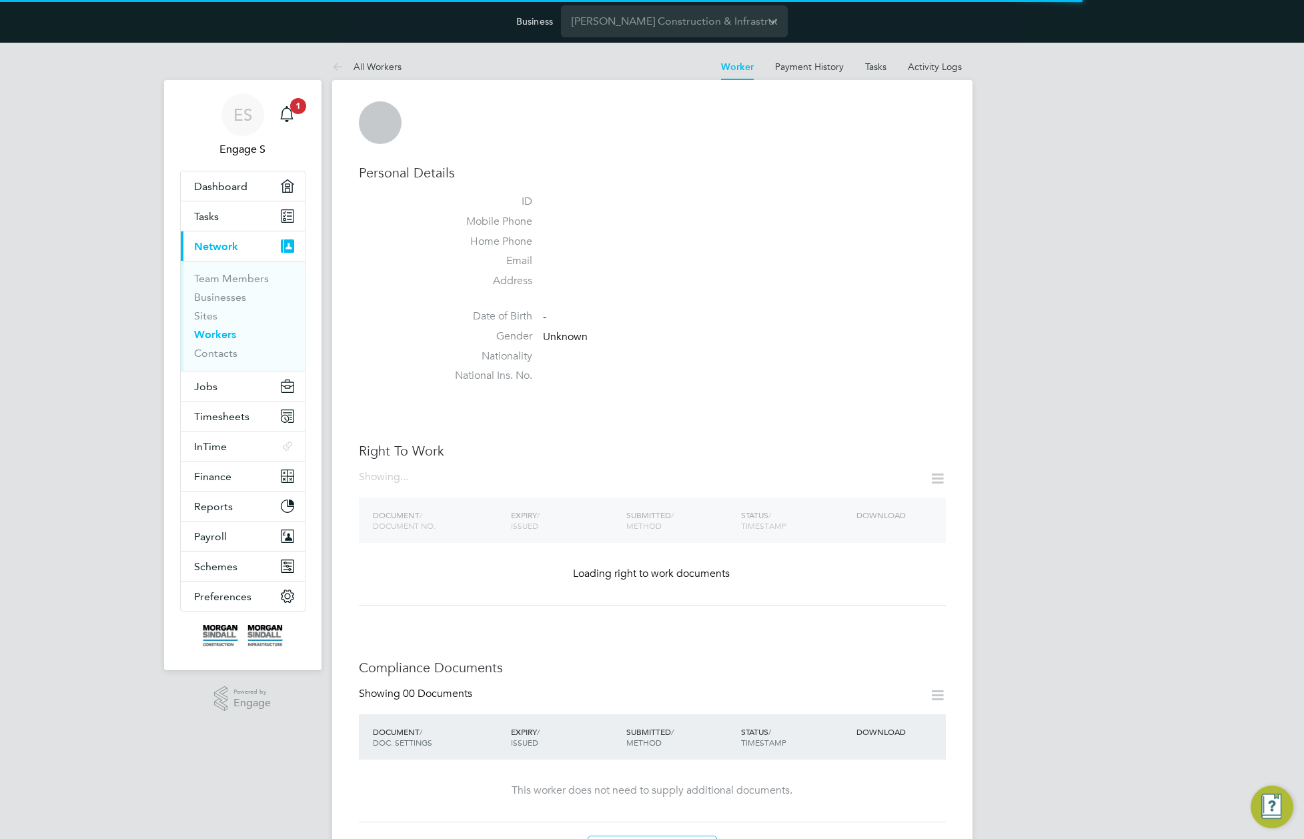
click at [912, 193] on div "Personal Details ID Mobile Phone Home Phone Email Address Date of Birth - Gende…" at bounding box center [652, 276] width 587 height 225
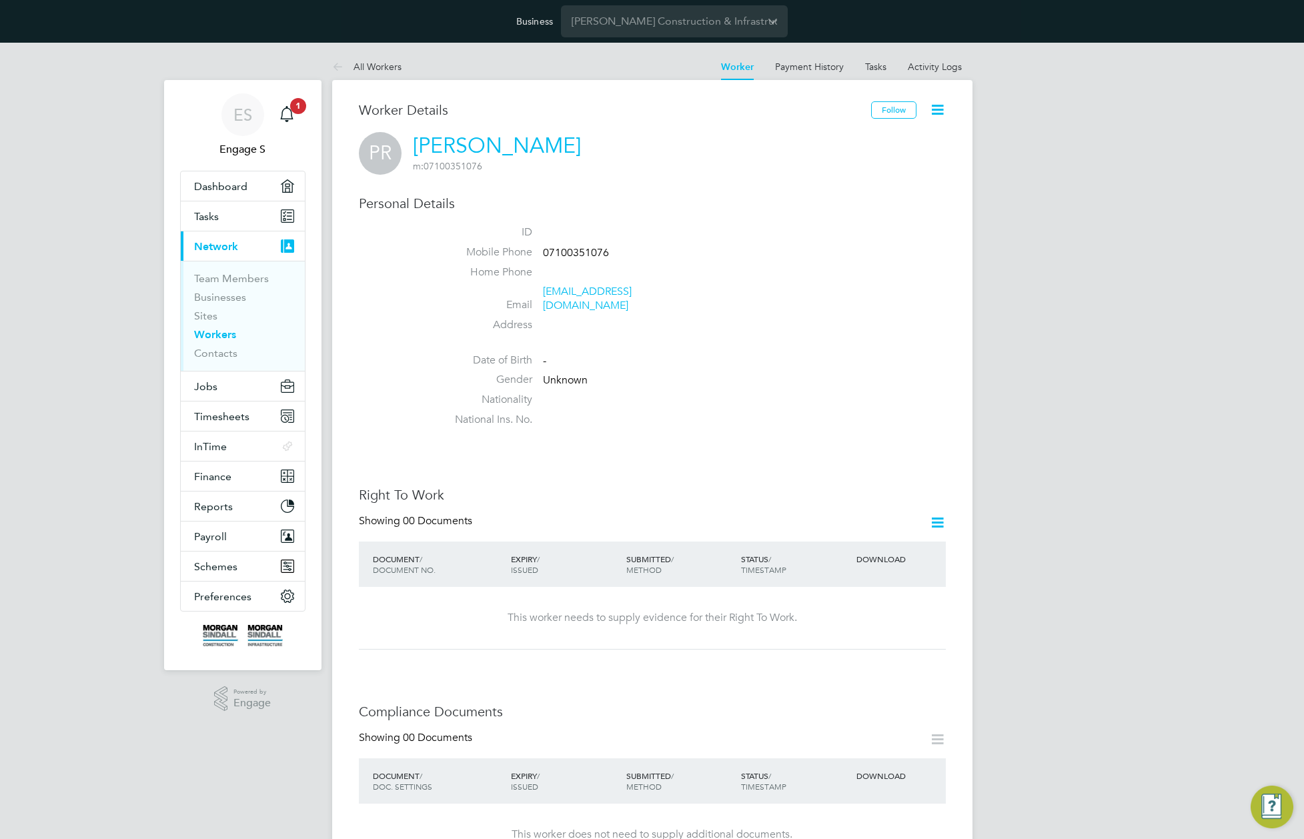
click at [936, 114] on icon at bounding box center [937, 109] width 17 height 17
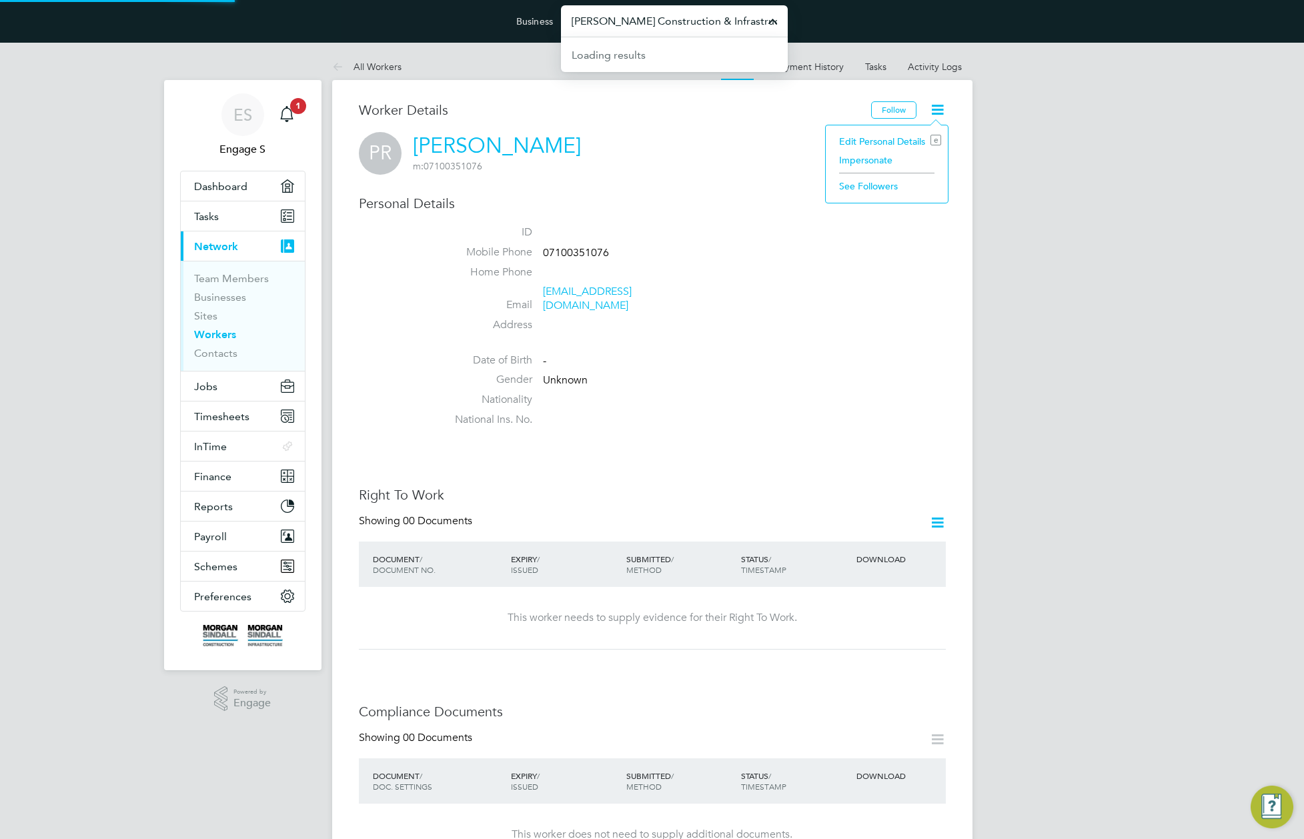
click at [755, 30] on input "Morgan Sindall Construction & Infrastructure Ltd" at bounding box center [674, 20] width 227 height 31
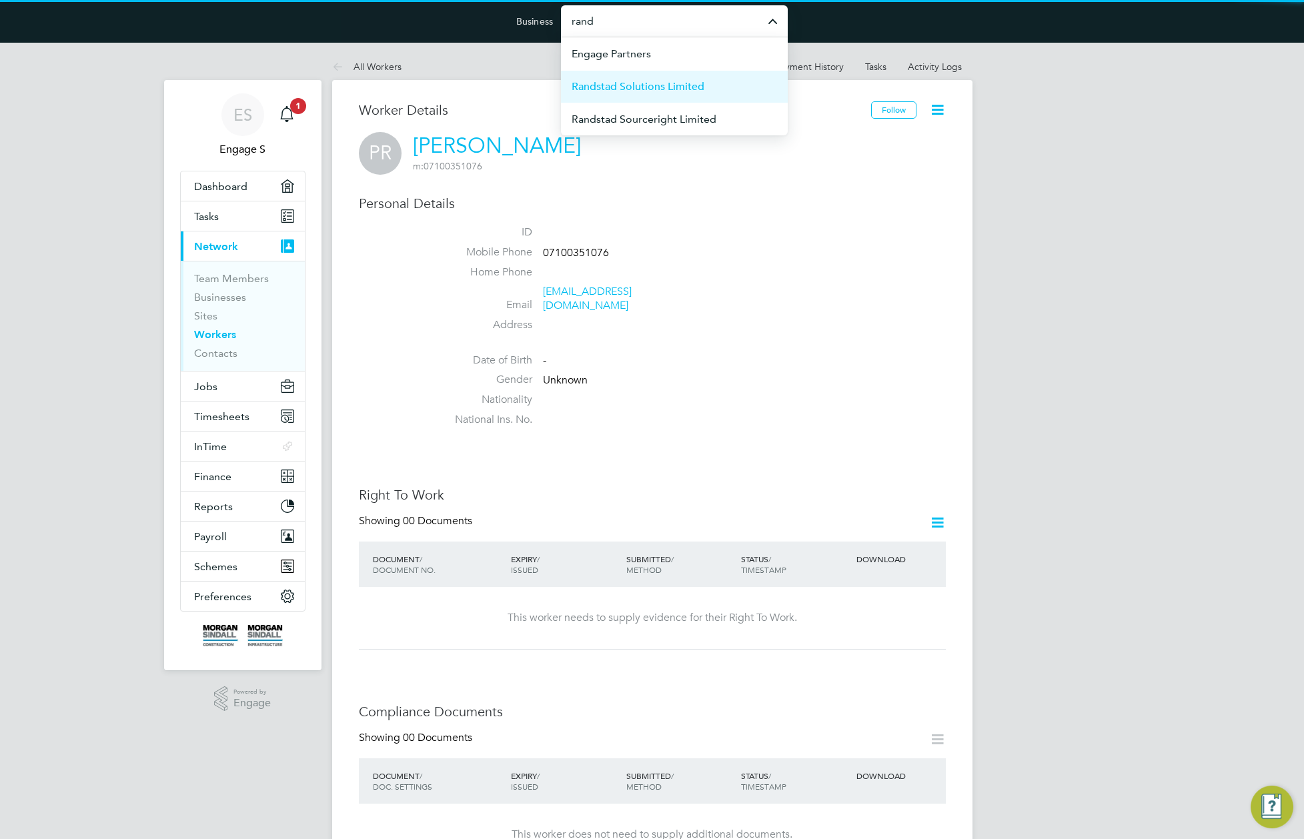
click at [688, 87] on span "Randstad Solutions Limited" at bounding box center [638, 87] width 133 height 16
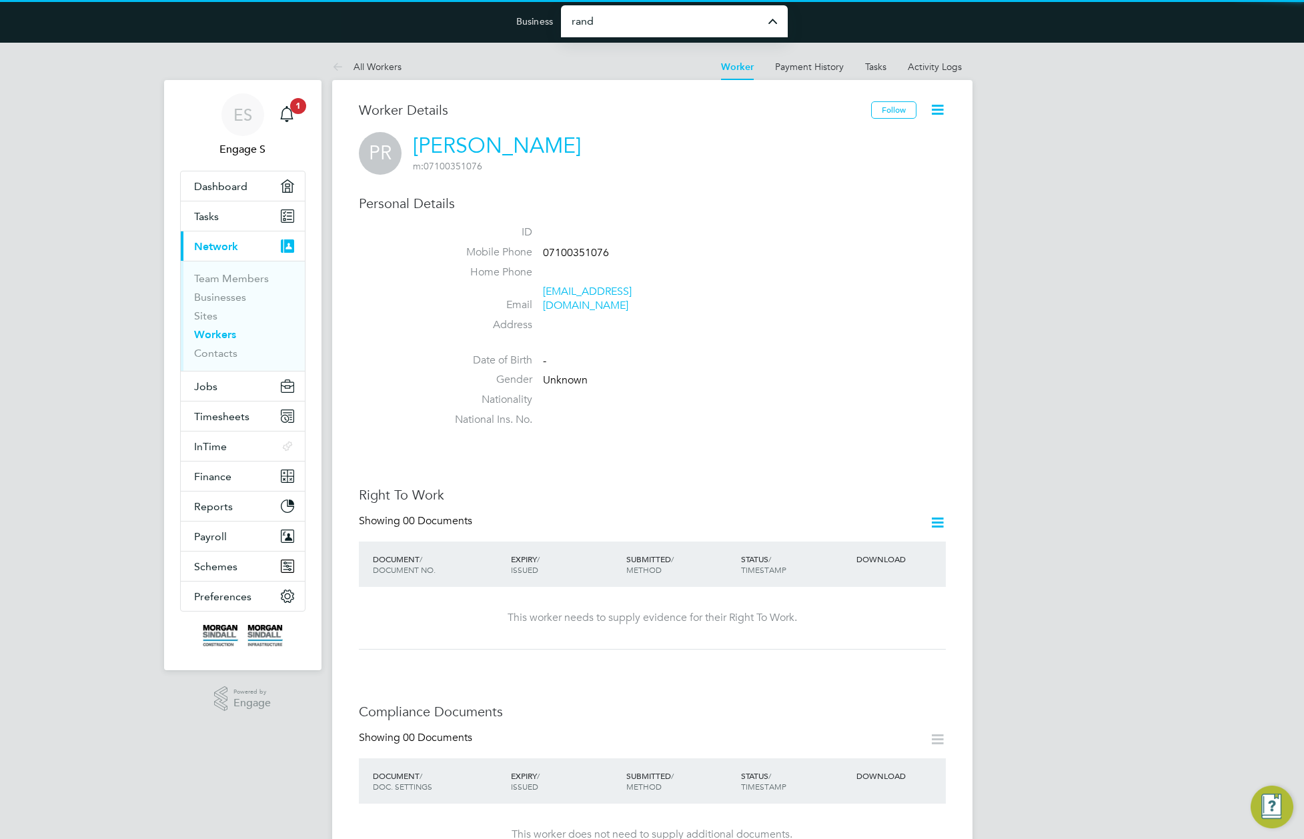
type input "Randstad Solutions Limited"
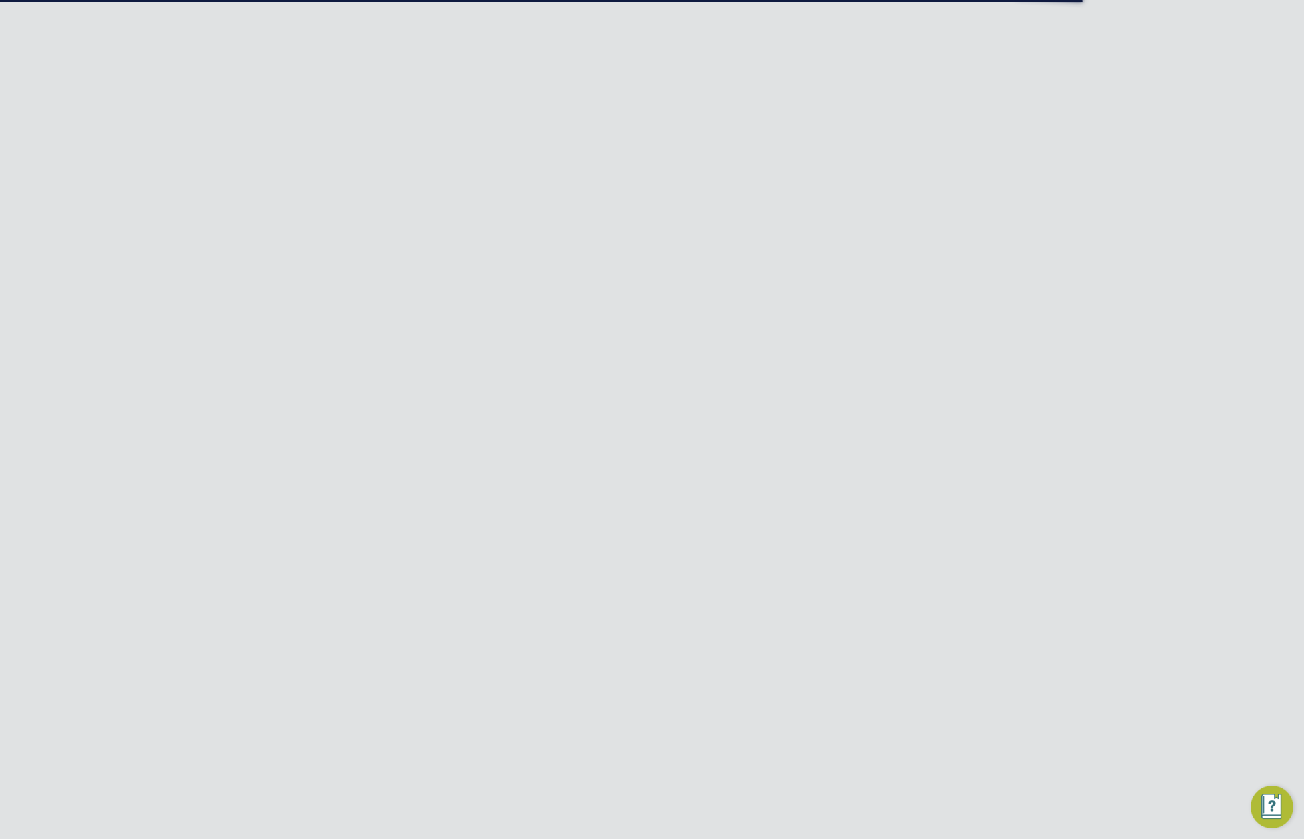
click at [937, 121] on div "Follow" at bounding box center [908, 116] width 75 height 31
click at [940, 110] on icon at bounding box center [937, 109] width 17 height 17
click at [798, 232] on li "Impersonate" at bounding box center [861, 235] width 167 height 19
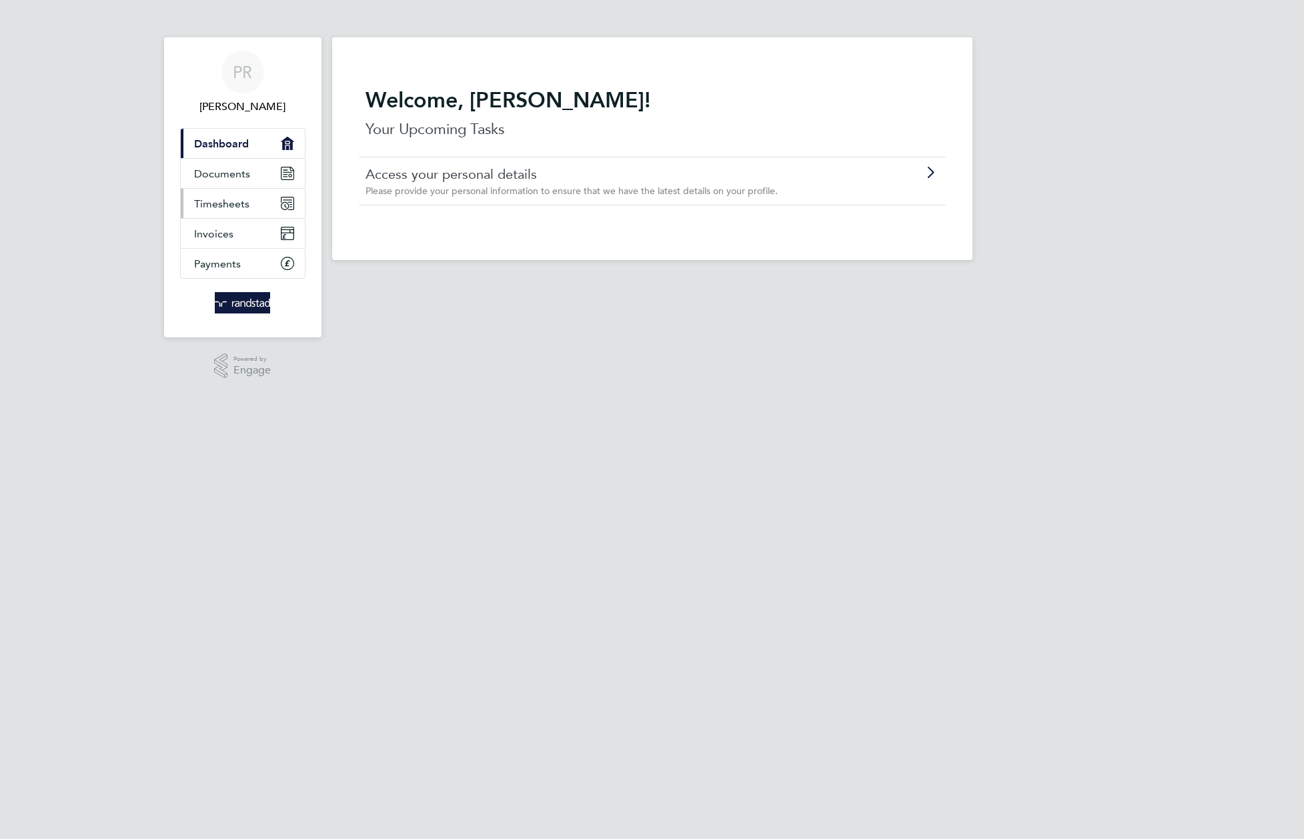
click at [247, 203] on span "Timesheets" at bounding box center [221, 203] width 55 height 13
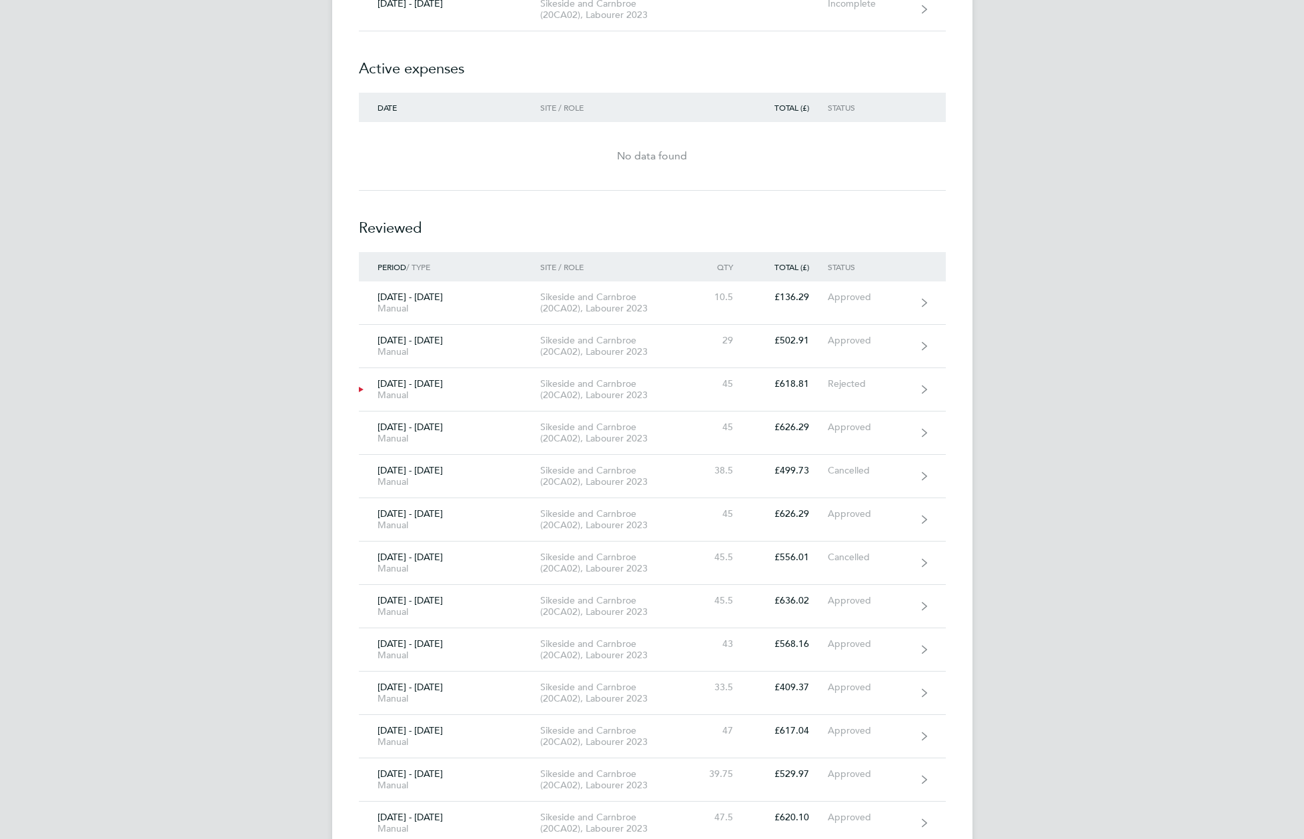
scroll to position [4644, 0]
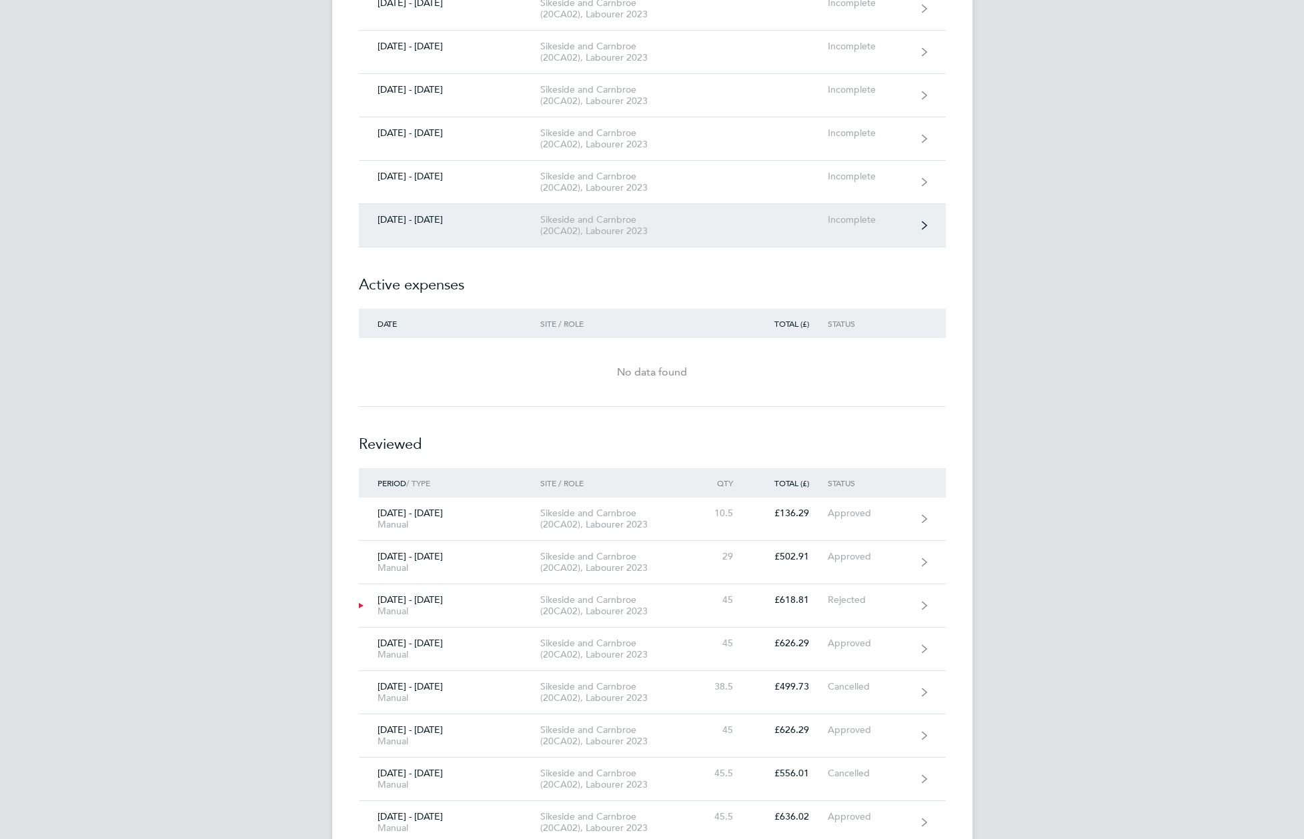
click at [707, 207] on link "[DATE] - [DATE] Sikeside and Carnbroe (20CA02), Labourer 2023 Incomplete" at bounding box center [652, 225] width 587 height 43
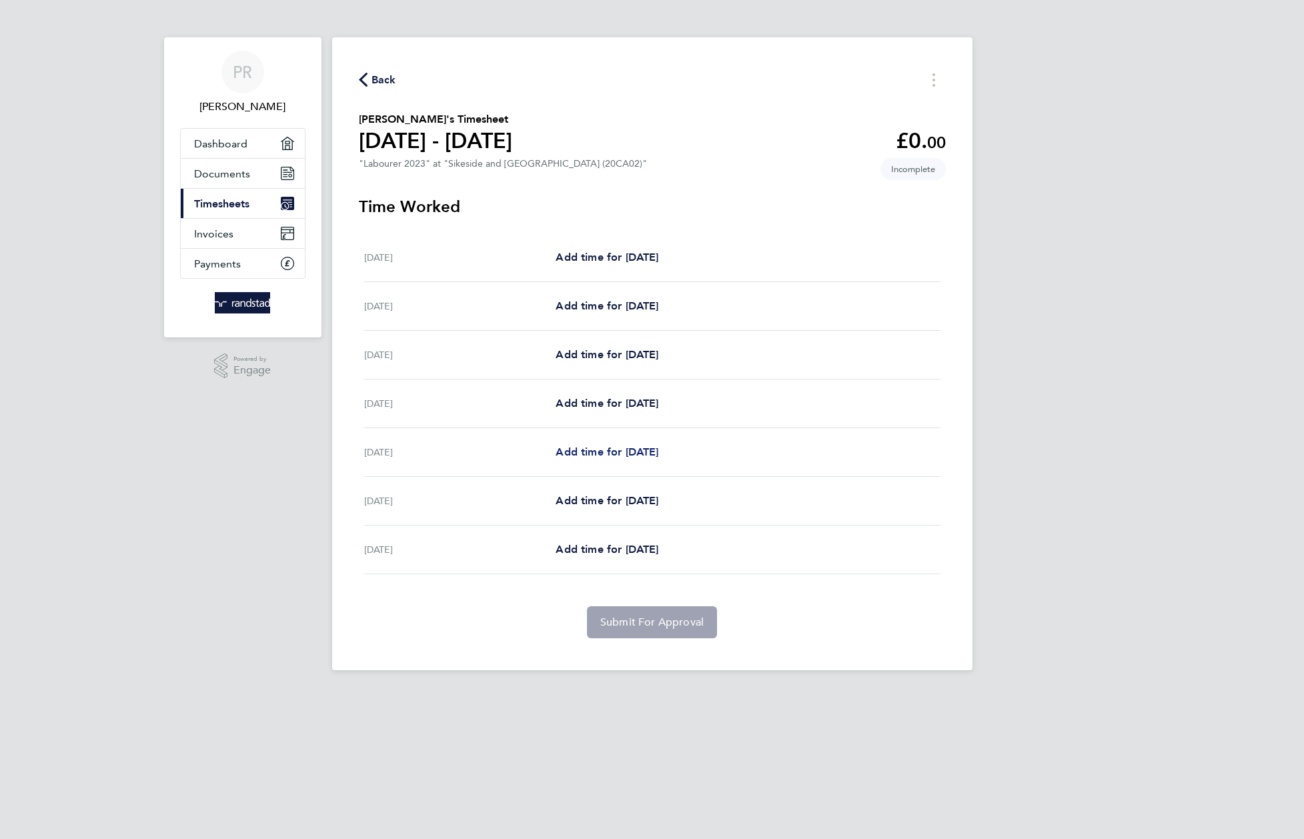
click at [658, 455] on span "Add time for Wed 01 Oct" at bounding box center [607, 451] width 103 height 13
select select "30"
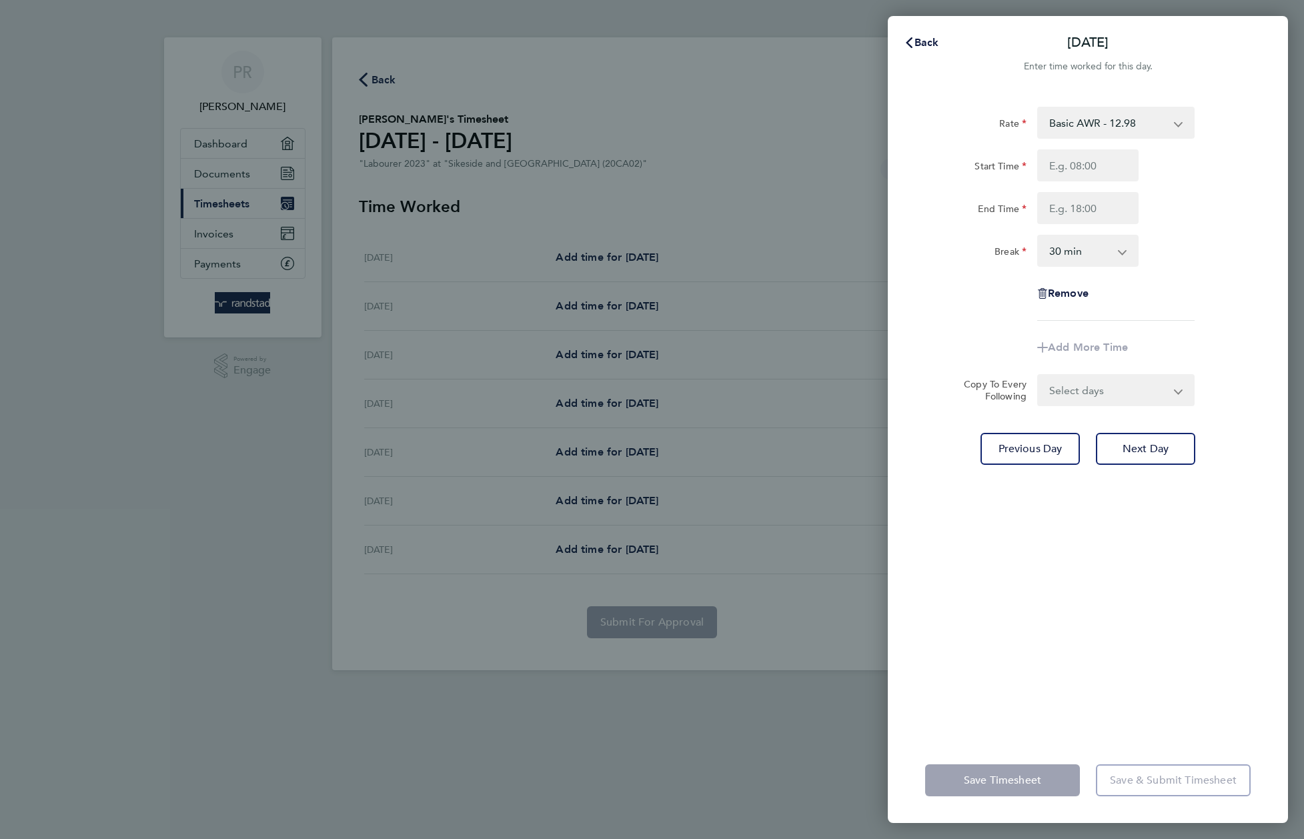
drag, startPoint x: 1138, startPoint y: 173, endPoint x: 1112, endPoint y: 173, distance: 26.0
click at [1138, 173] on div at bounding box center [1088, 165] width 112 height 32
click at [1057, 169] on input "Start Time" at bounding box center [1087, 165] width 101 height 32
type input "12:00"
click at [1090, 210] on input "End Time" at bounding box center [1087, 208] width 101 height 32
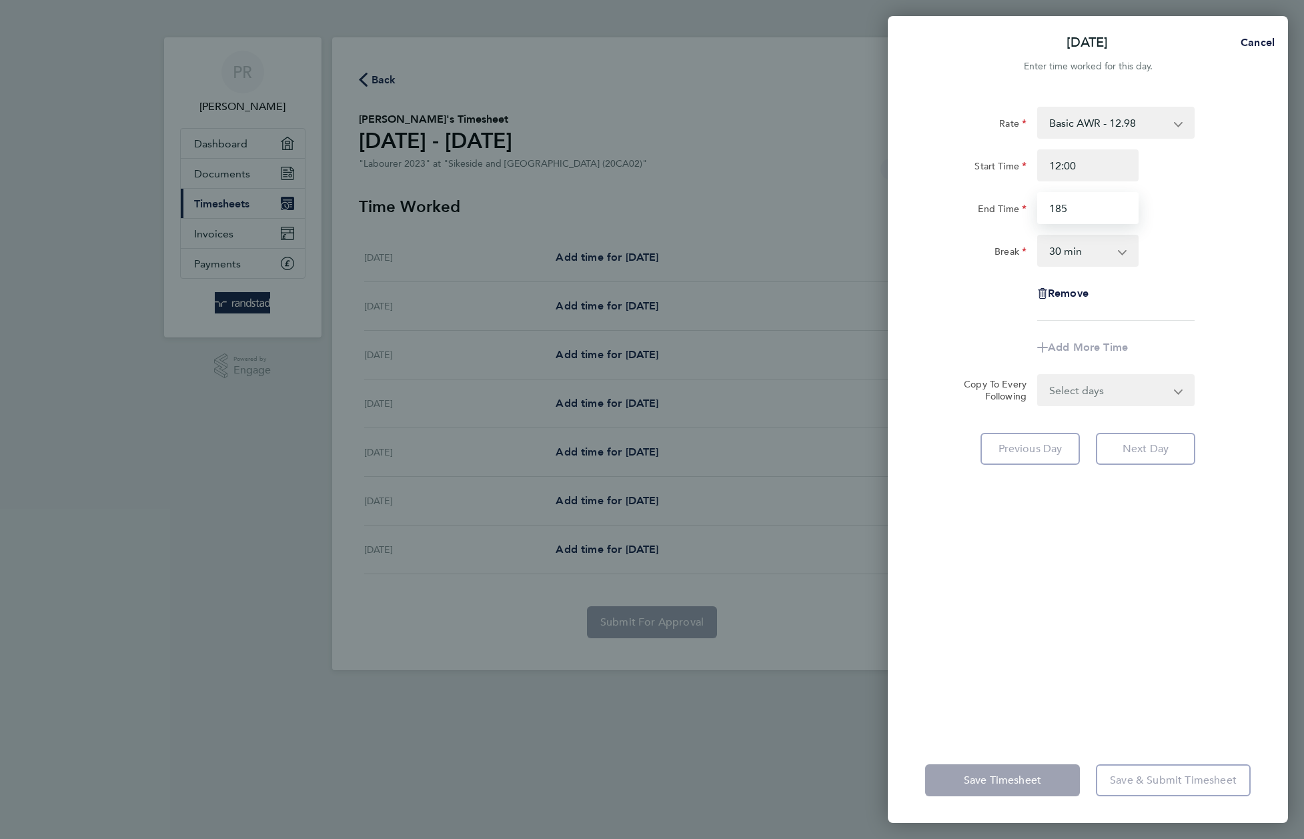
type input "185"
click at [1186, 273] on div "Rate Basic AWR - 12.98 Overtime 3 - 25.95 Overtime 1 - 19.47 Start Time 12:00 E…" at bounding box center [1087, 214] width 325 height 214
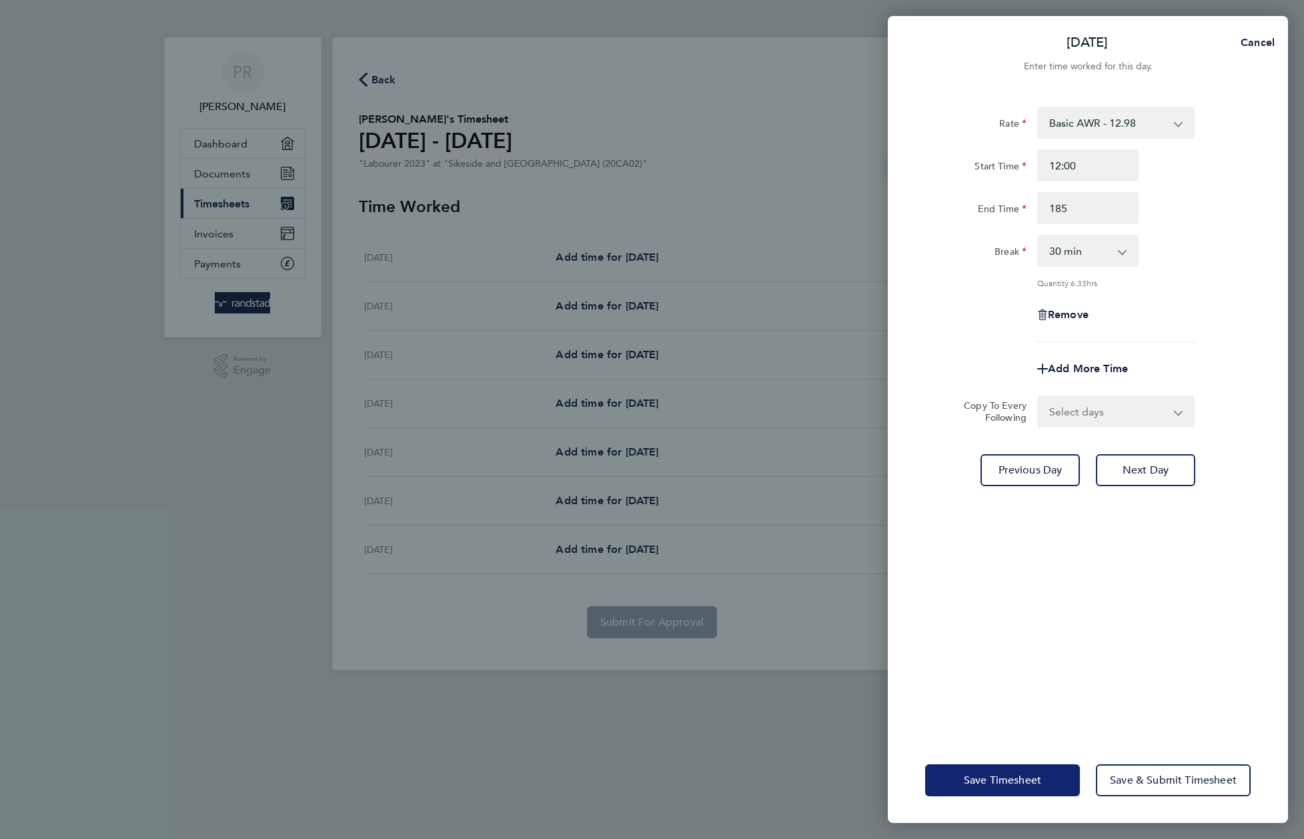
click at [1016, 784] on span "Save Timesheet" at bounding box center [1002, 780] width 77 height 13
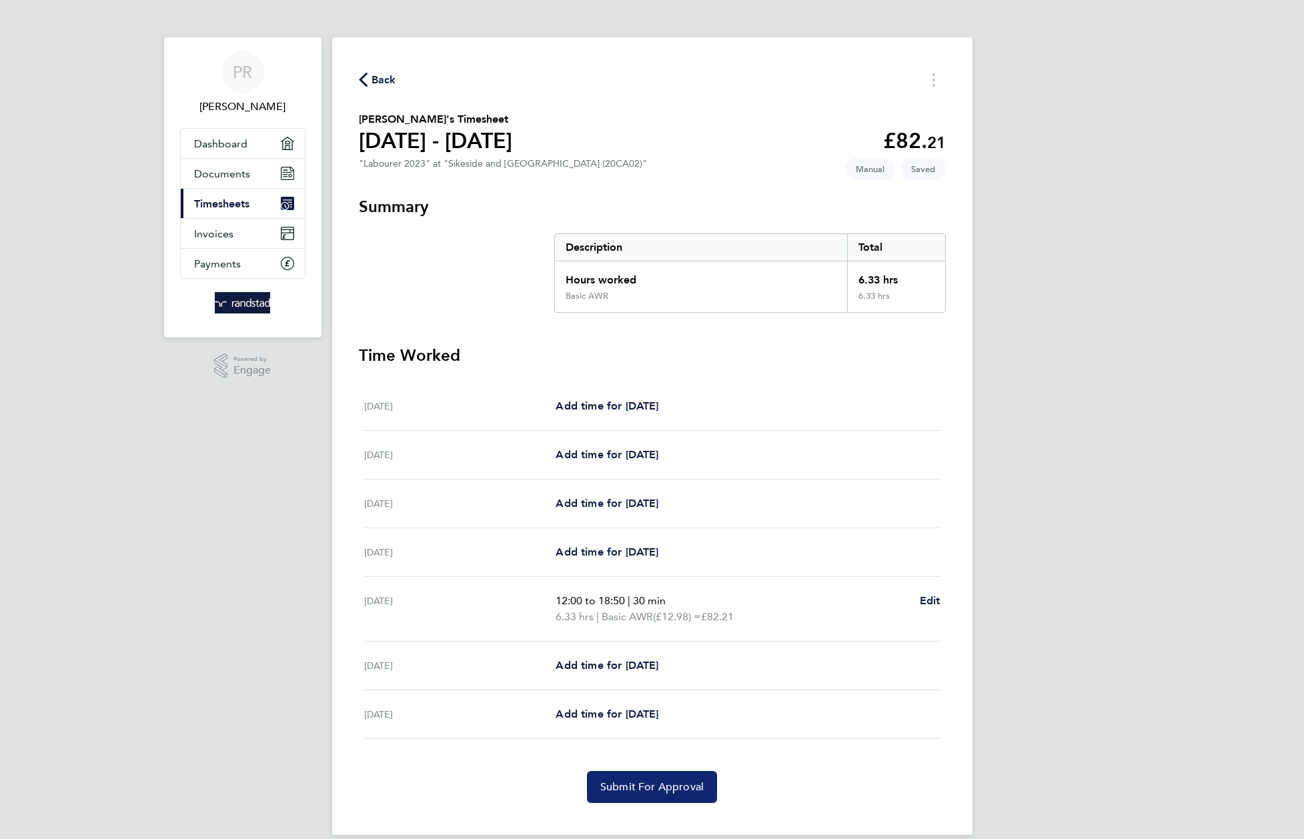
click at [663, 785] on span "Submit For Approval" at bounding box center [651, 786] width 103 height 13
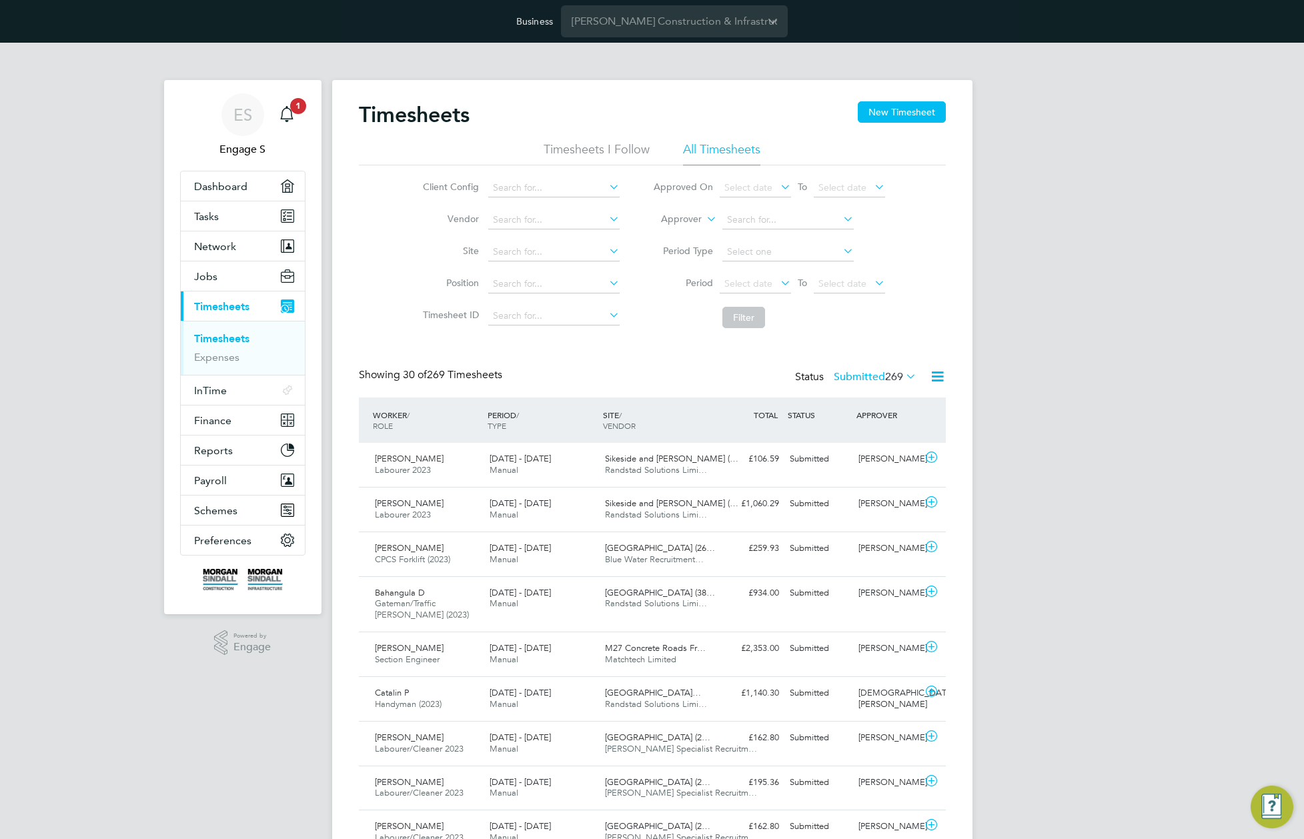
click at [886, 375] on span "269" at bounding box center [894, 376] width 18 height 13
click at [689, 462] on span "Sikeside and Carnbroe (…" at bounding box center [671, 458] width 133 height 11
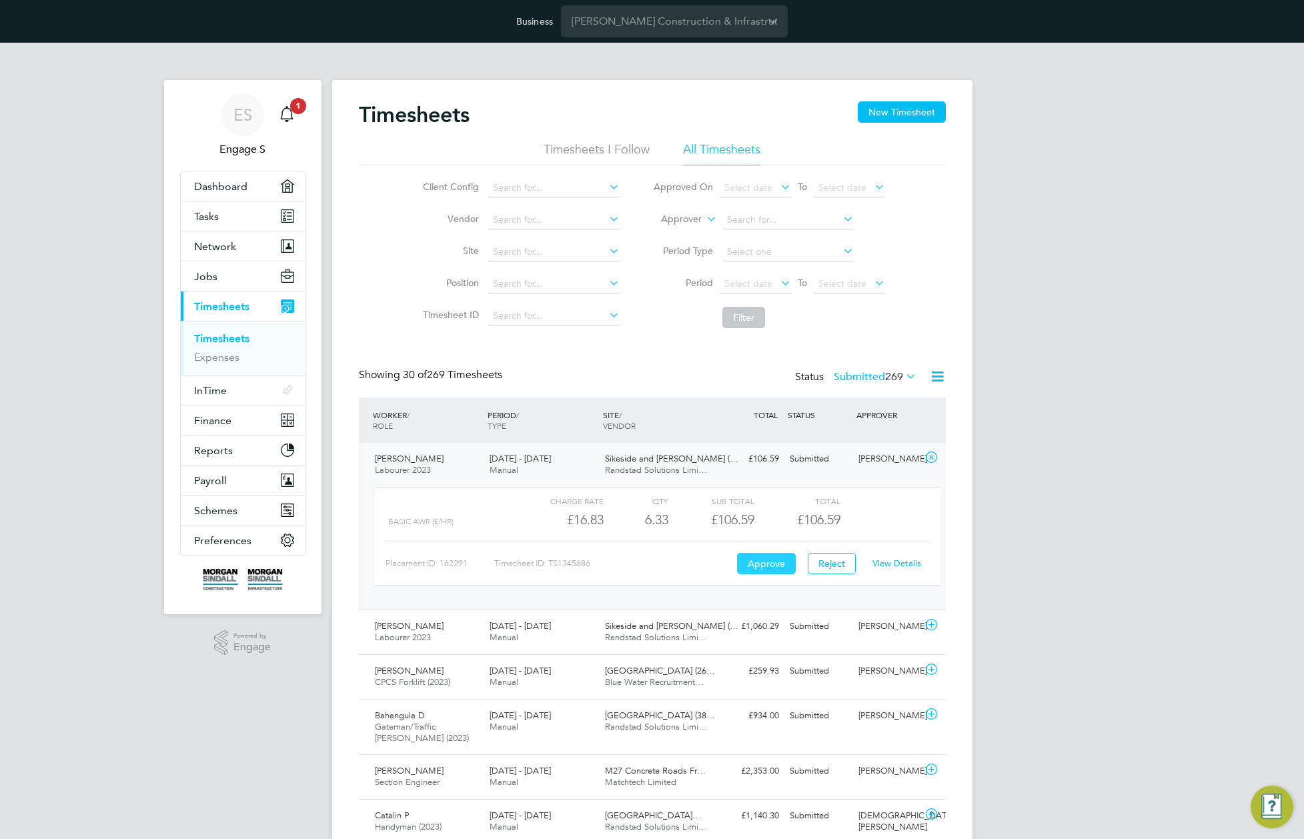
click at [753, 564] on button "Approve" at bounding box center [766, 563] width 59 height 21
click at [899, 566] on link "View Details" at bounding box center [896, 563] width 49 height 11
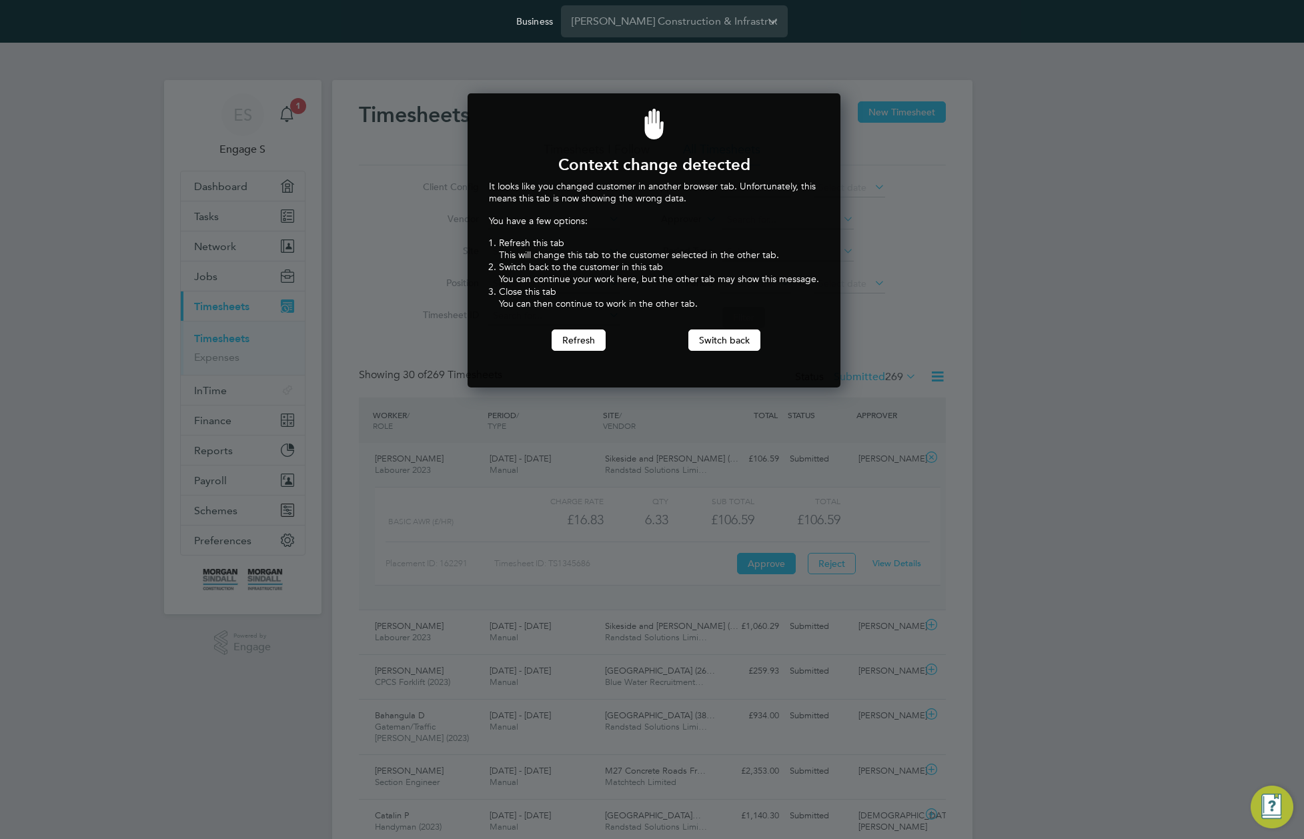
scroll to position [295, 368]
click at [728, 338] on button "Switch back" at bounding box center [724, 339] width 72 height 21
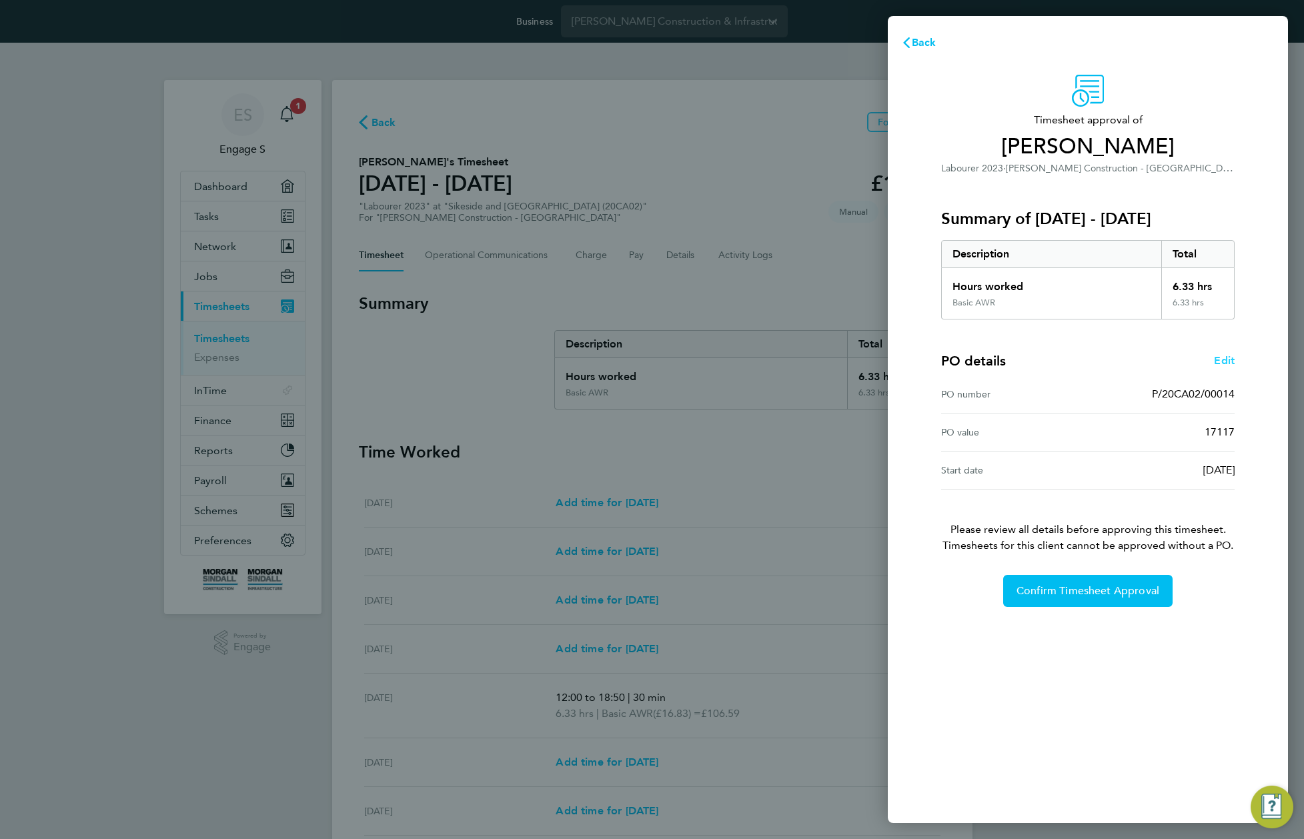
click at [1222, 360] on span "Edit" at bounding box center [1224, 360] width 21 height 13
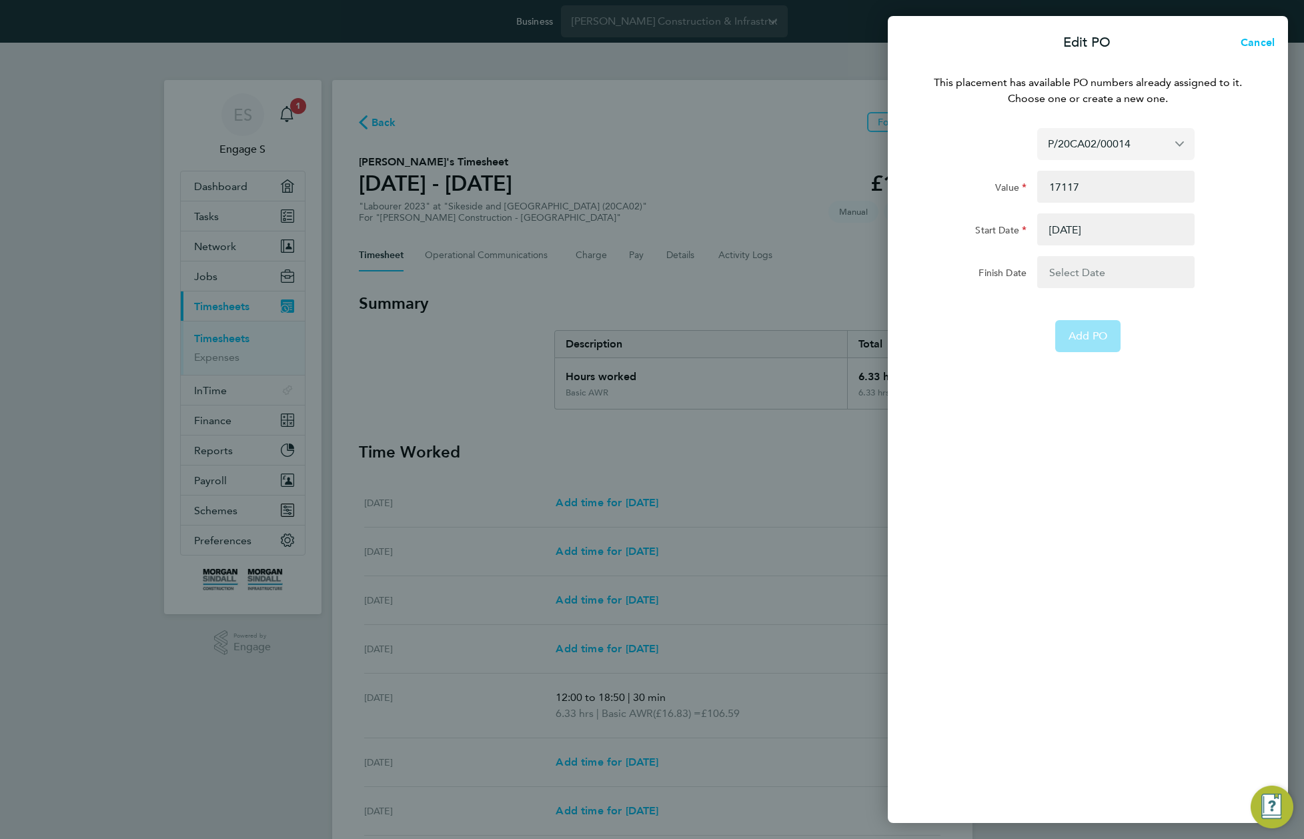
click at [1137, 148] on input "P/20CA02/00014" at bounding box center [1115, 143] width 157 height 31
click at [1112, 179] on span "Assign new PO no." at bounding box center [1096, 175] width 97 height 13
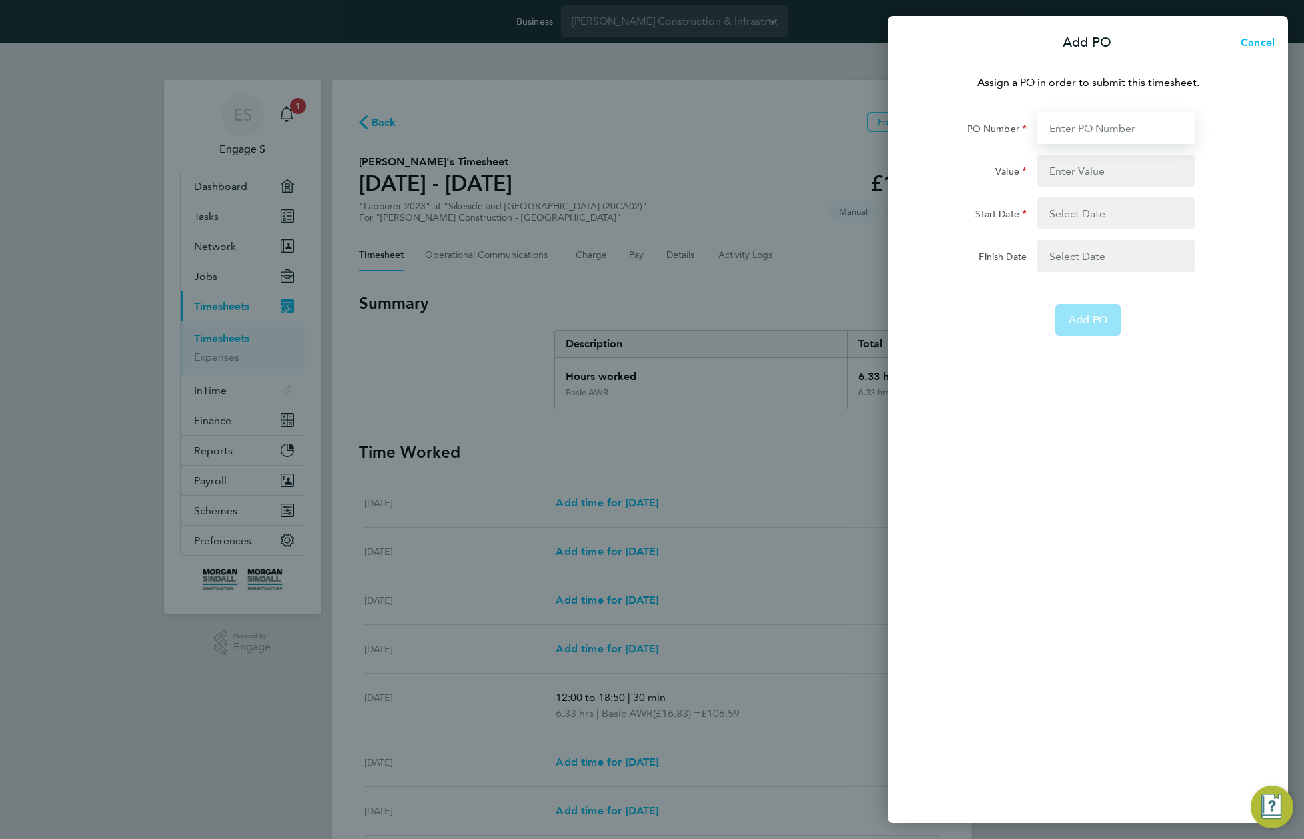
click at [1082, 134] on input "PO Number" at bounding box center [1115, 128] width 157 height 32
click at [1090, 173] on input "Value" at bounding box center [1115, 171] width 157 height 32
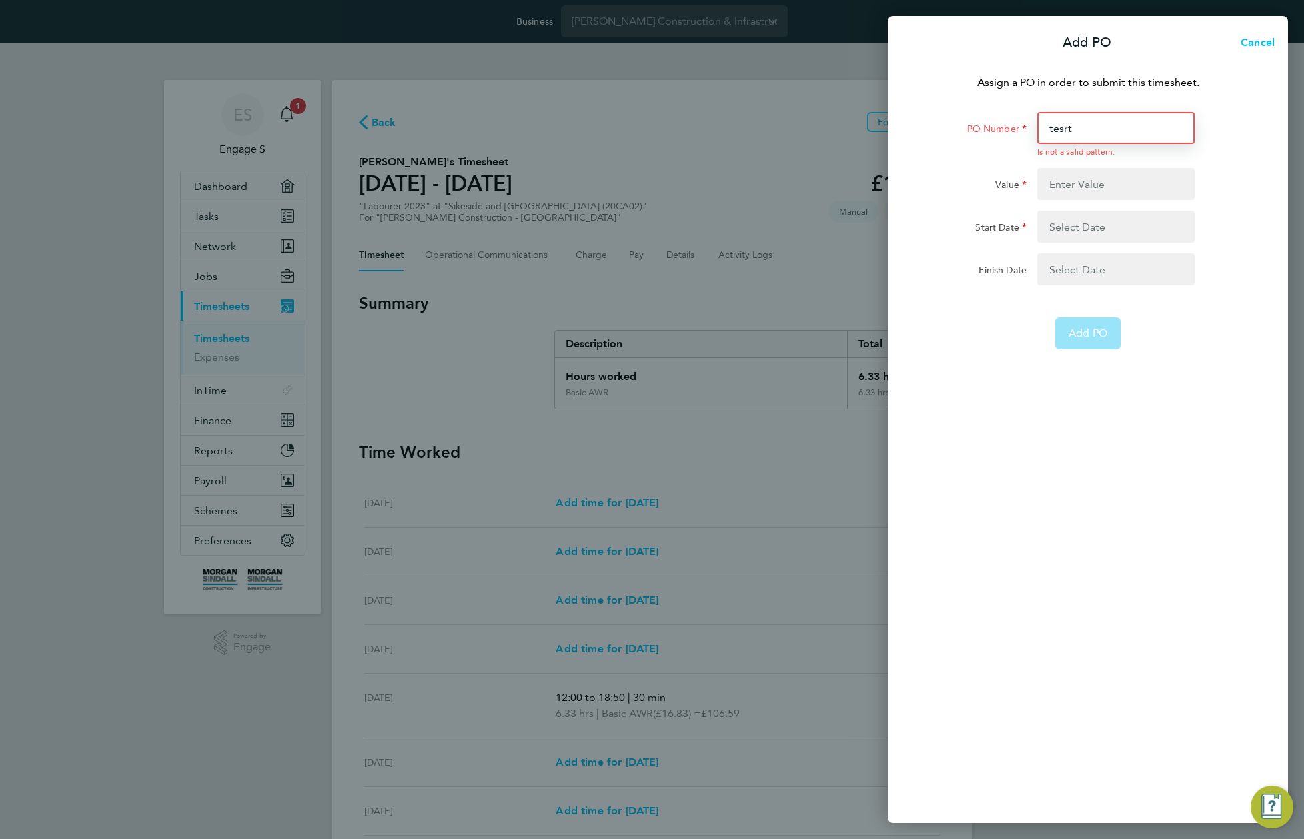
click at [1097, 123] on input "tesrt" at bounding box center [1115, 128] width 157 height 32
type input "testyu55666"
click at [1099, 192] on input "Value" at bounding box center [1115, 184] width 157 height 32
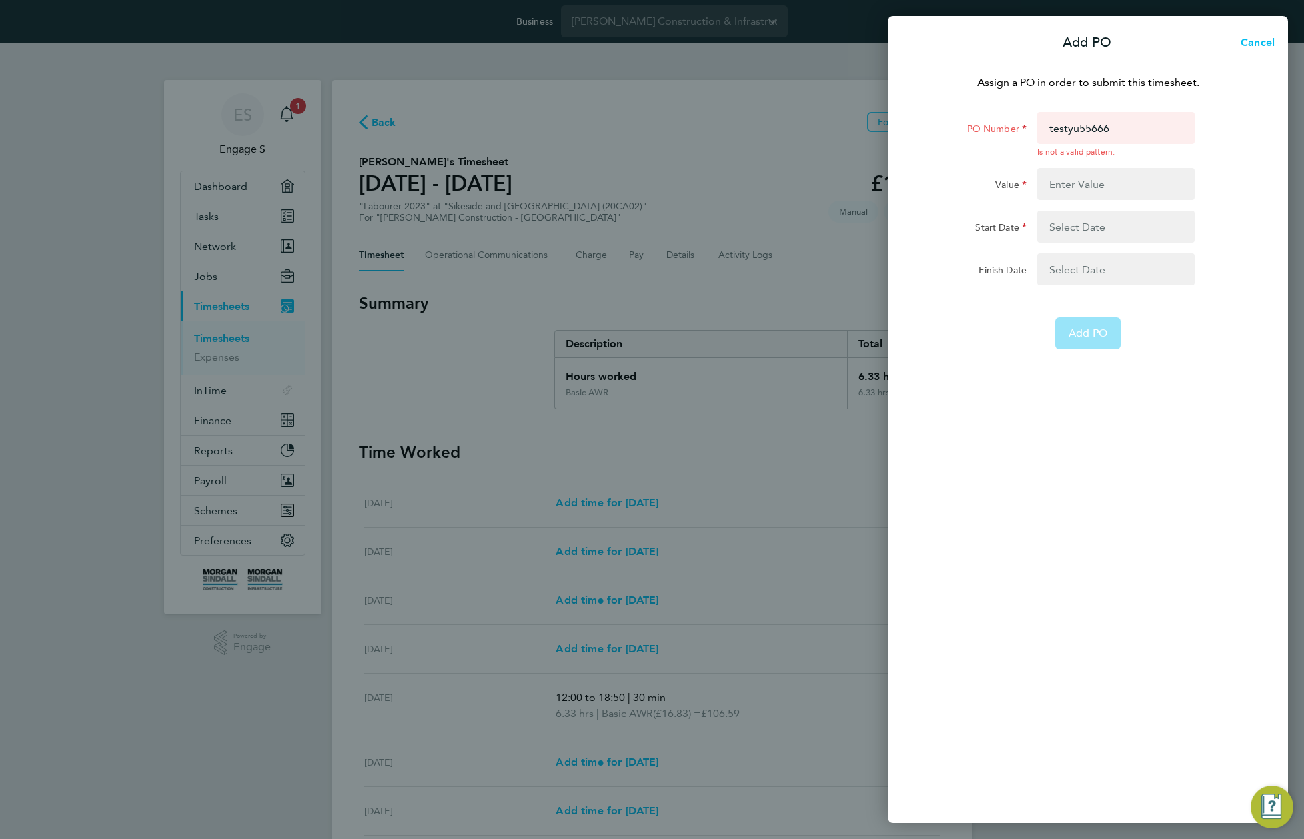
click at [1080, 333] on app-form-button "Add PO" at bounding box center [1087, 333] width 65 height 32
click at [1090, 180] on input "Value" at bounding box center [1115, 184] width 157 height 32
type input "2522552"
click at [1096, 227] on button "button" at bounding box center [1115, 227] width 157 height 32
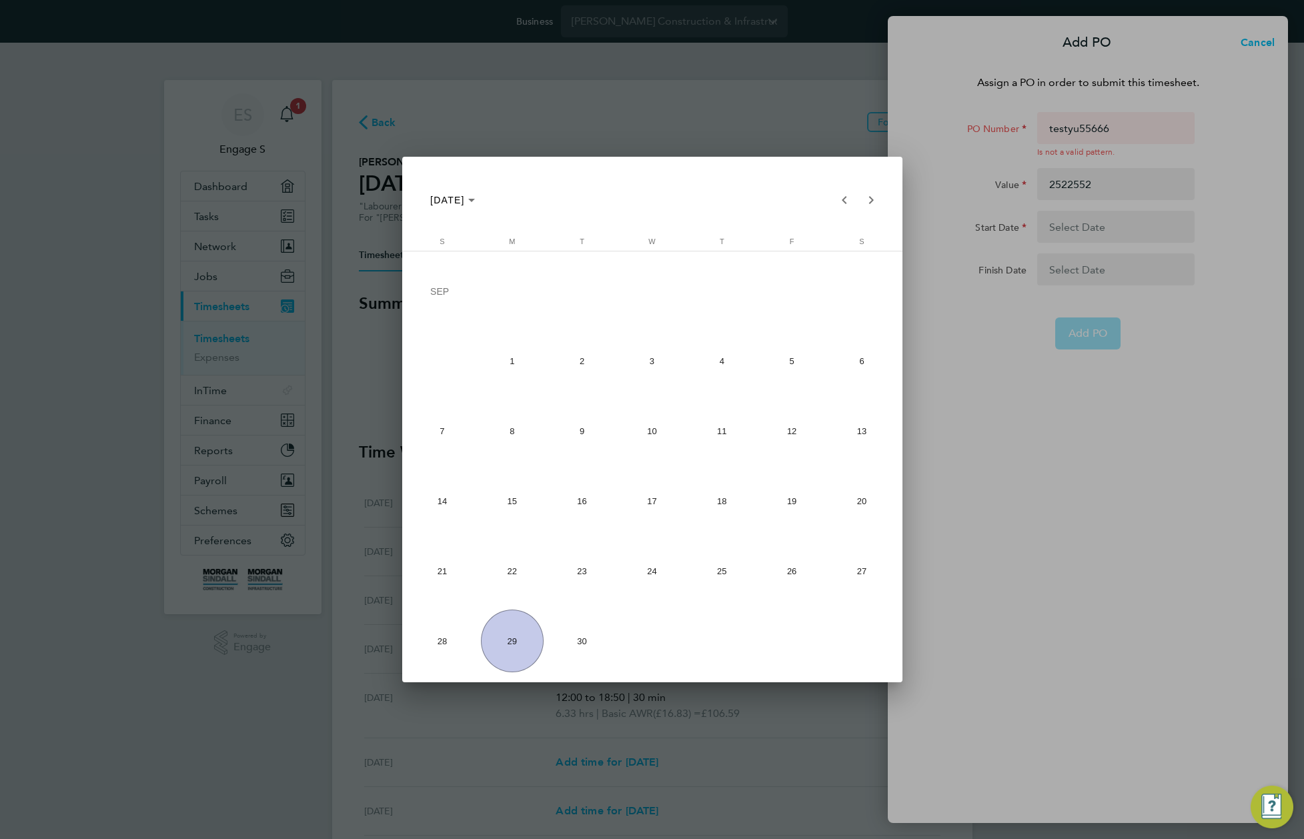
click at [524, 363] on span "1" at bounding box center [512, 360] width 63 height 63
type input "01 Sep 25"
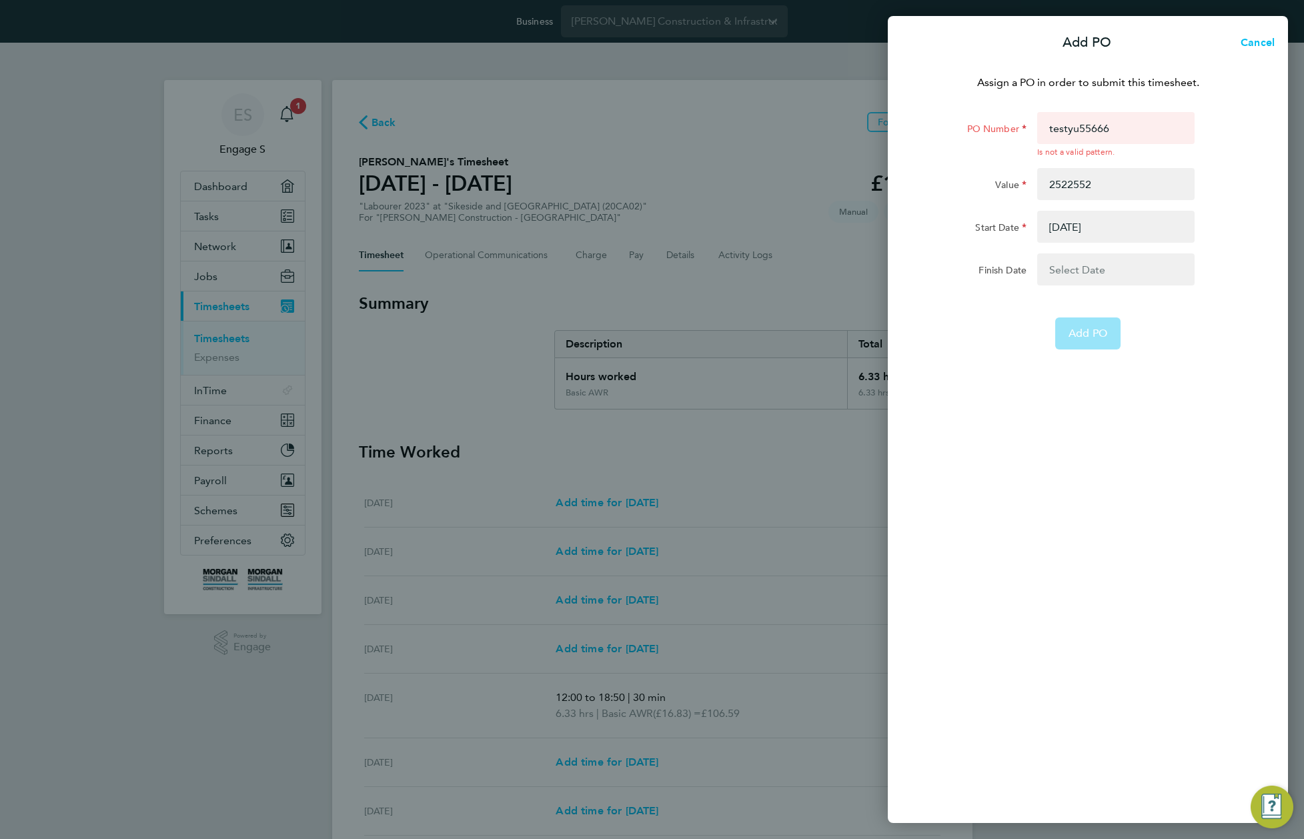
click at [1084, 335] on app-form-button "Add PO" at bounding box center [1087, 333] width 65 height 32
click at [1043, 122] on input "testyu55666" at bounding box center [1115, 128] width 157 height 32
paste input "P/20CA02/00014"
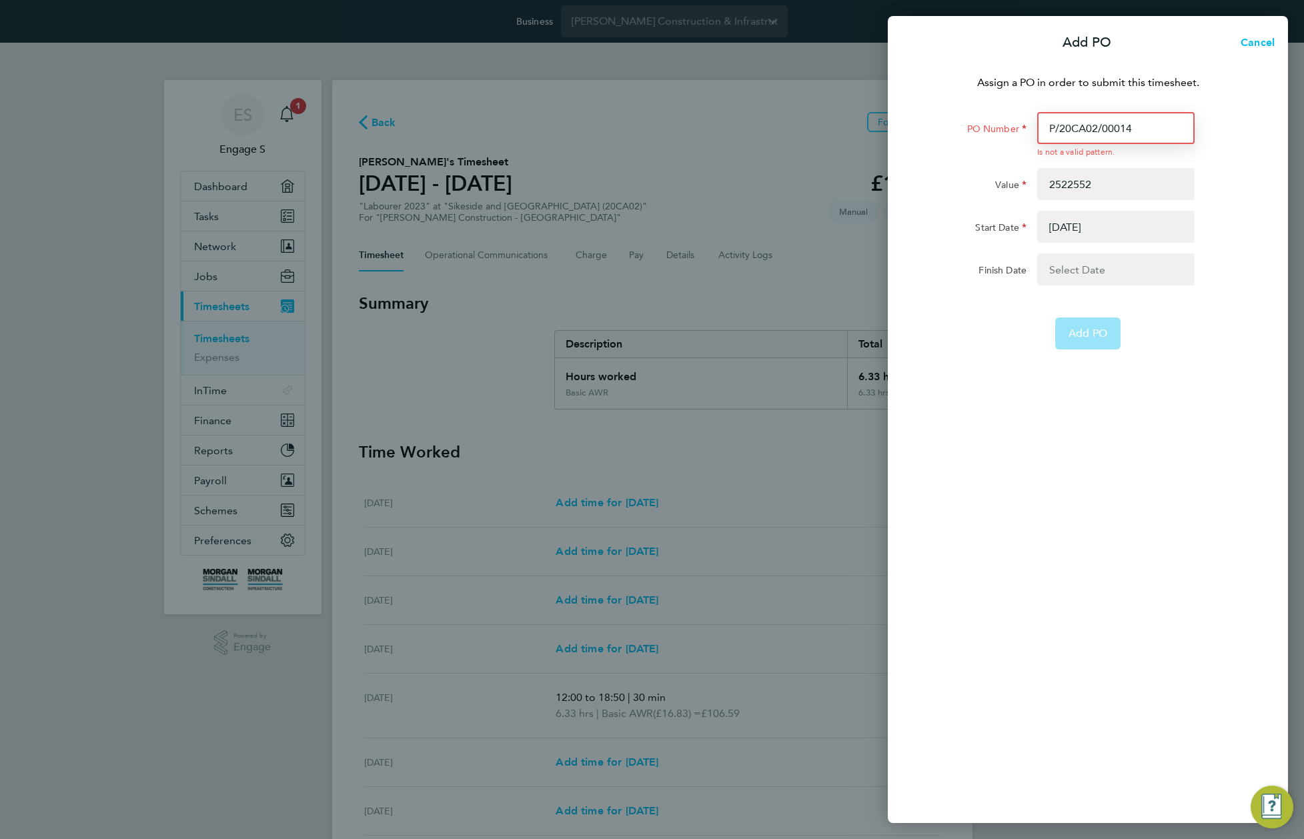
click at [1079, 131] on input "P/20CA02/00014" at bounding box center [1115, 128] width 157 height 32
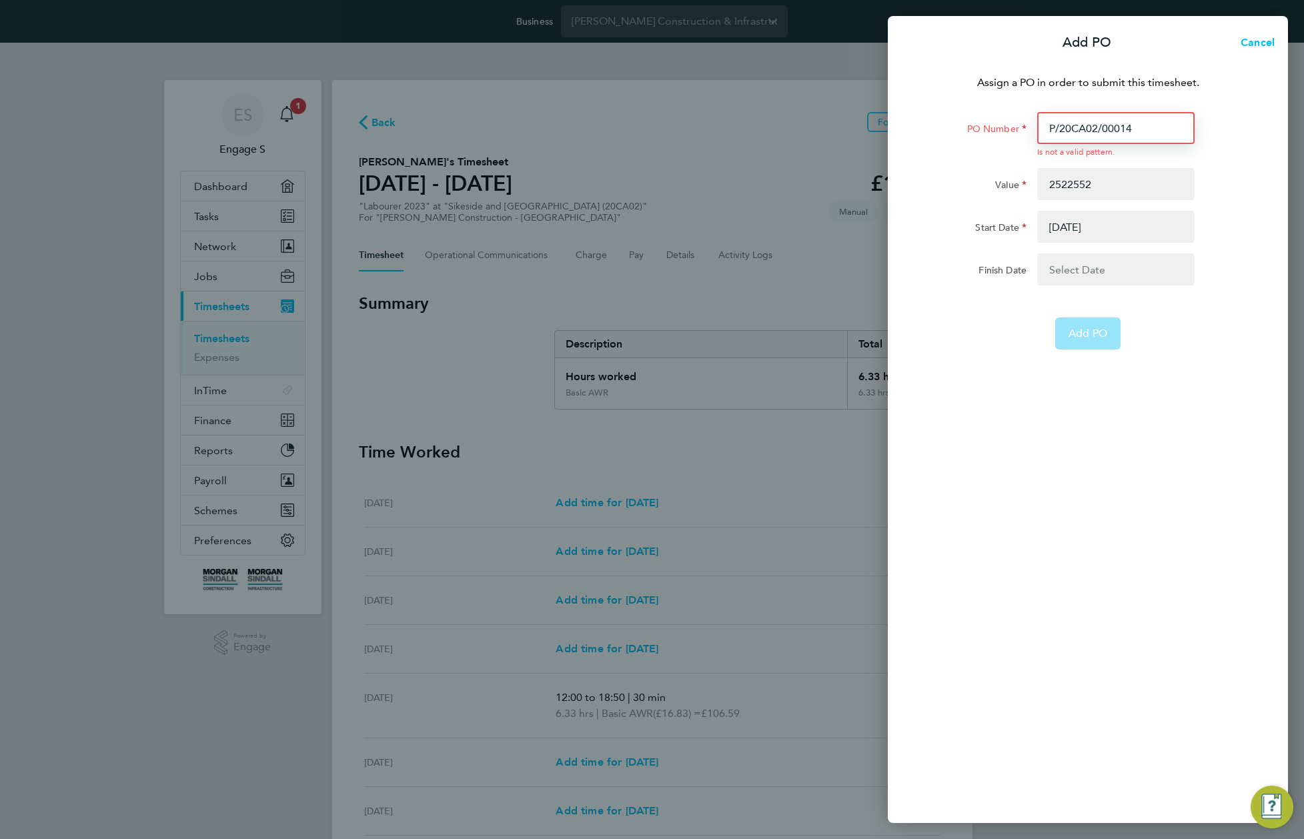
click at [1080, 128] on input "P/20CA02/00014" at bounding box center [1115, 128] width 157 height 32
click at [1140, 146] on div "P/20QRC02/00014 Is not a valid pattern." at bounding box center [1116, 134] width 168 height 45
click at [1157, 129] on input "P/20QRC02/00014" at bounding box center [1115, 128] width 157 height 32
click at [1094, 126] on input "P/20QRC02/0001" at bounding box center [1115, 128] width 157 height 32
click at [1151, 125] on input "P/20QR02/0001" at bounding box center [1115, 128] width 157 height 32
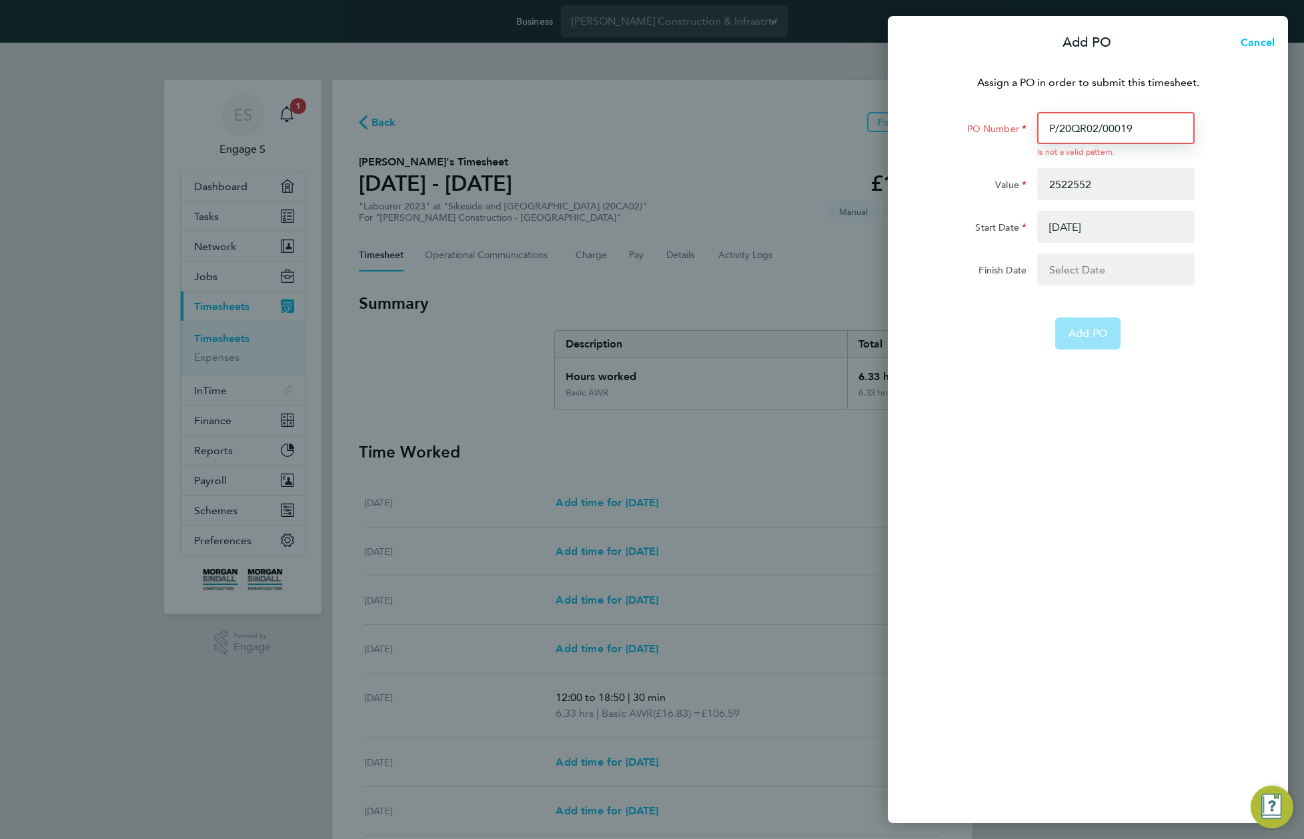
click at [1142, 115] on input "P/20QR02/00019" at bounding box center [1115, 128] width 157 height 32
click at [1140, 129] on input "P/20QR02/00019" at bounding box center [1115, 128] width 157 height 32
paste input "CA02/00014"
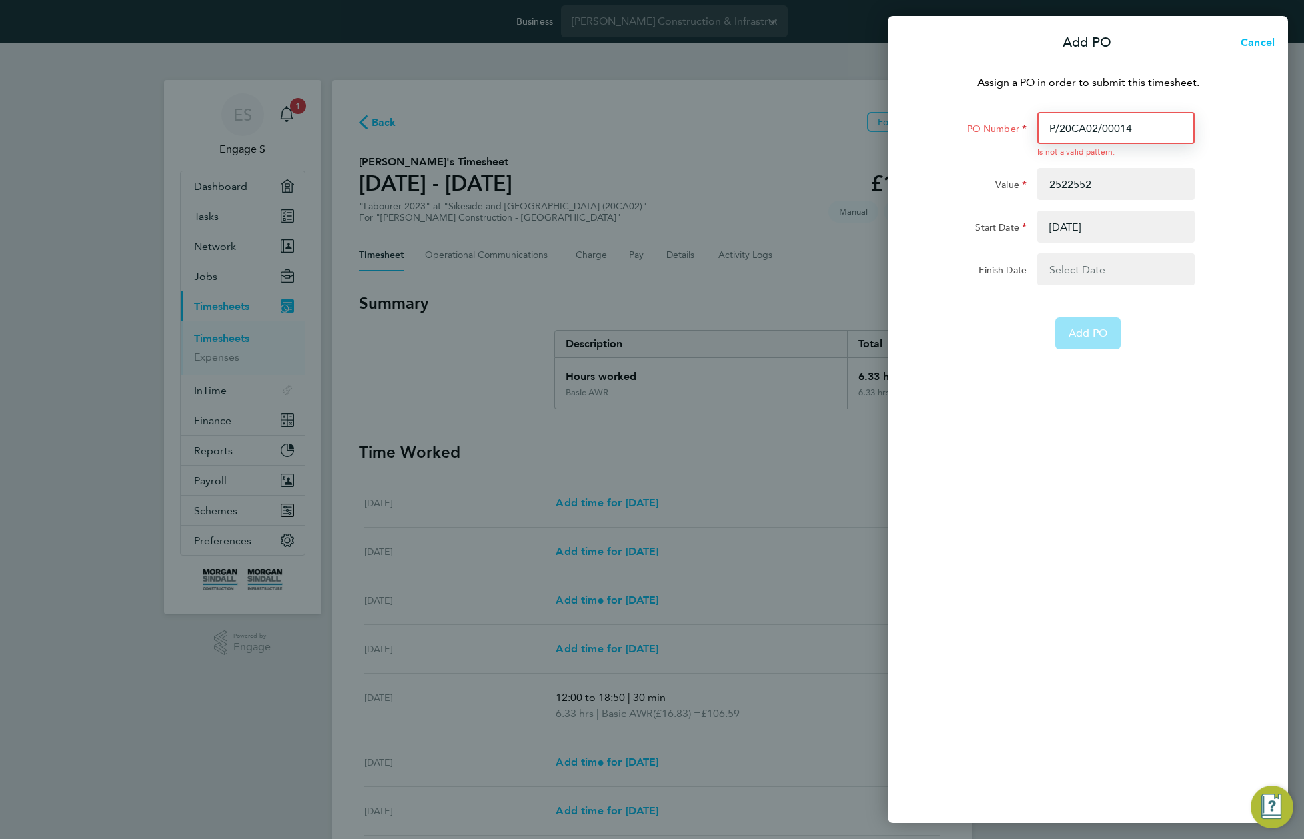
type input "P/20CA02/00014"
click at [1142, 187] on input "2522552" at bounding box center [1115, 184] width 157 height 32
click at [1132, 236] on button "button" at bounding box center [1115, 227] width 157 height 32
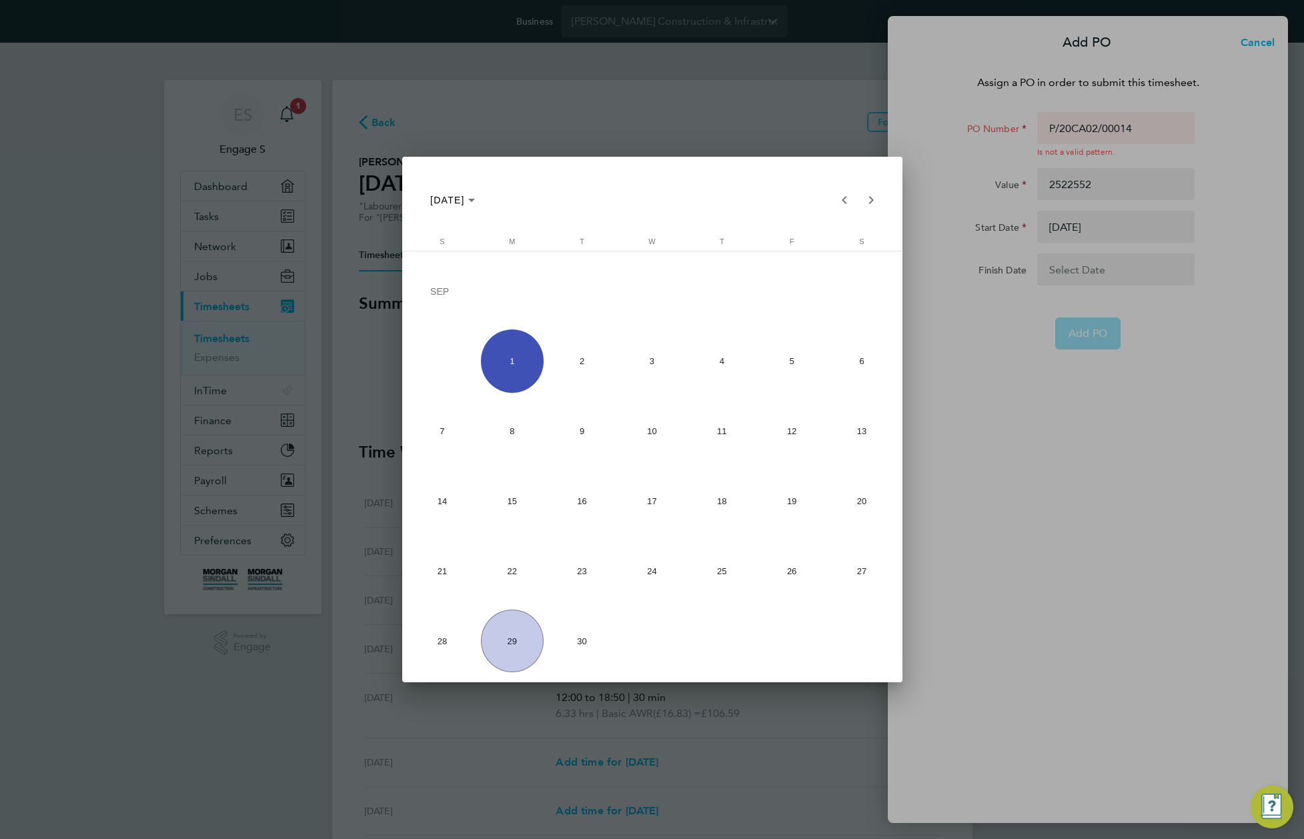
click at [1102, 341] on div at bounding box center [652, 419] width 1304 height 839
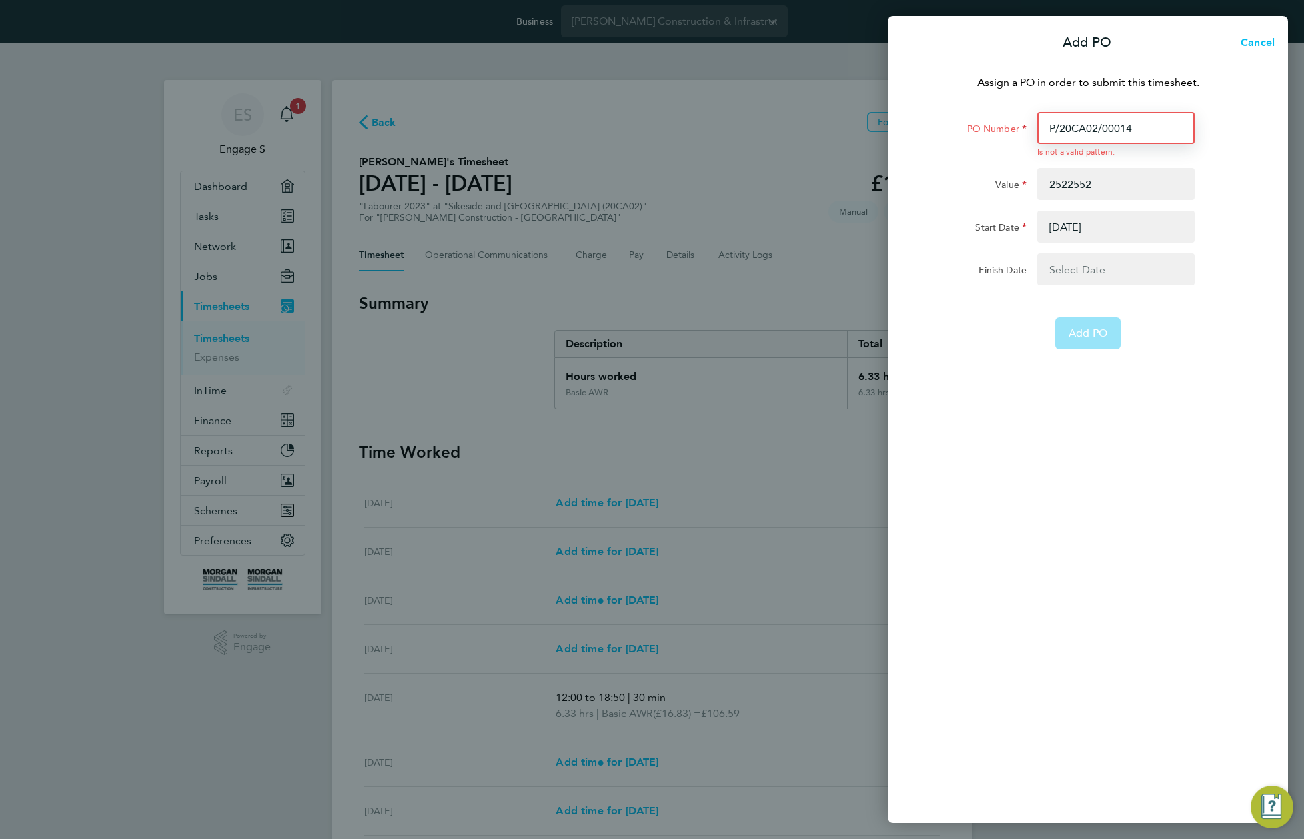
click at [1108, 122] on input "P/20CA02/00014" at bounding box center [1115, 128] width 157 height 32
click at [1256, 44] on span "Cancel" at bounding box center [1255, 42] width 38 height 13
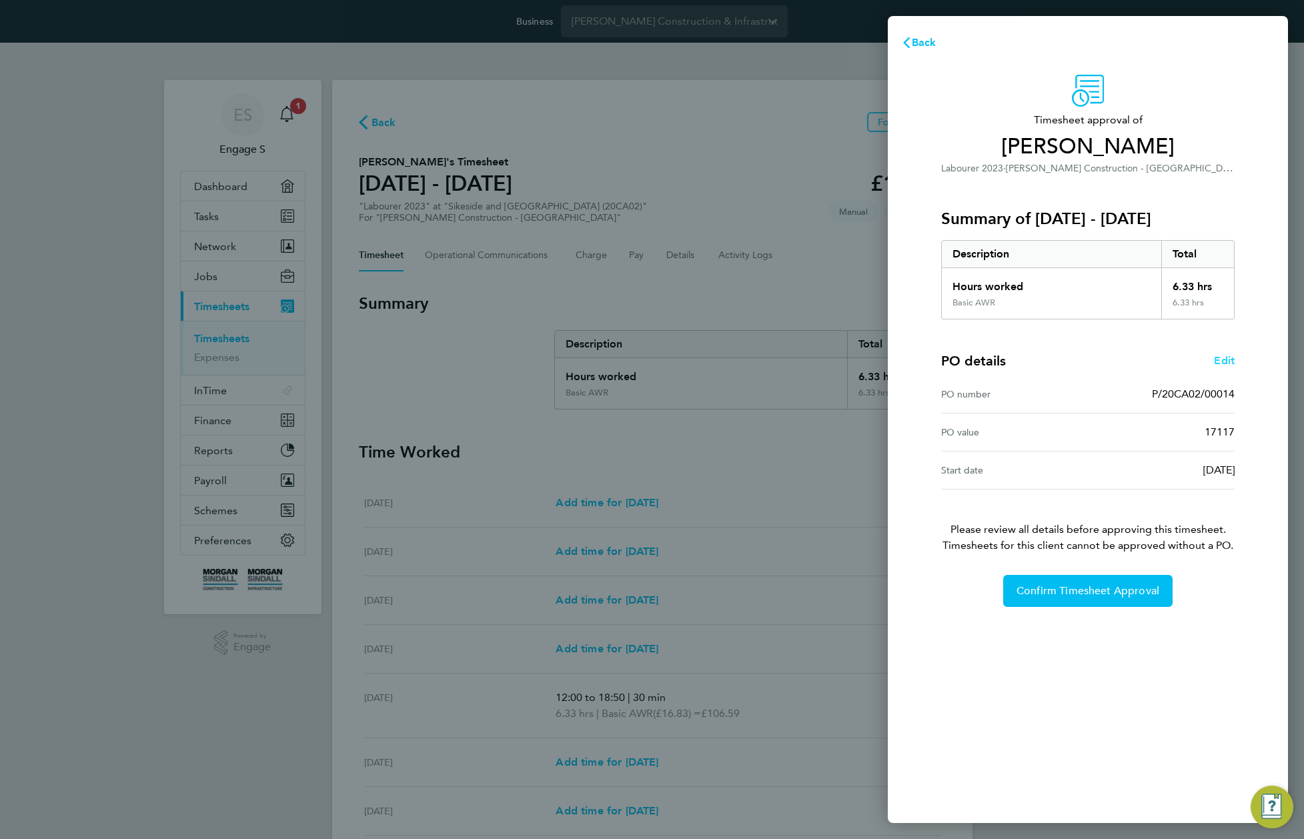
click at [1224, 359] on span "Edit" at bounding box center [1224, 360] width 21 height 13
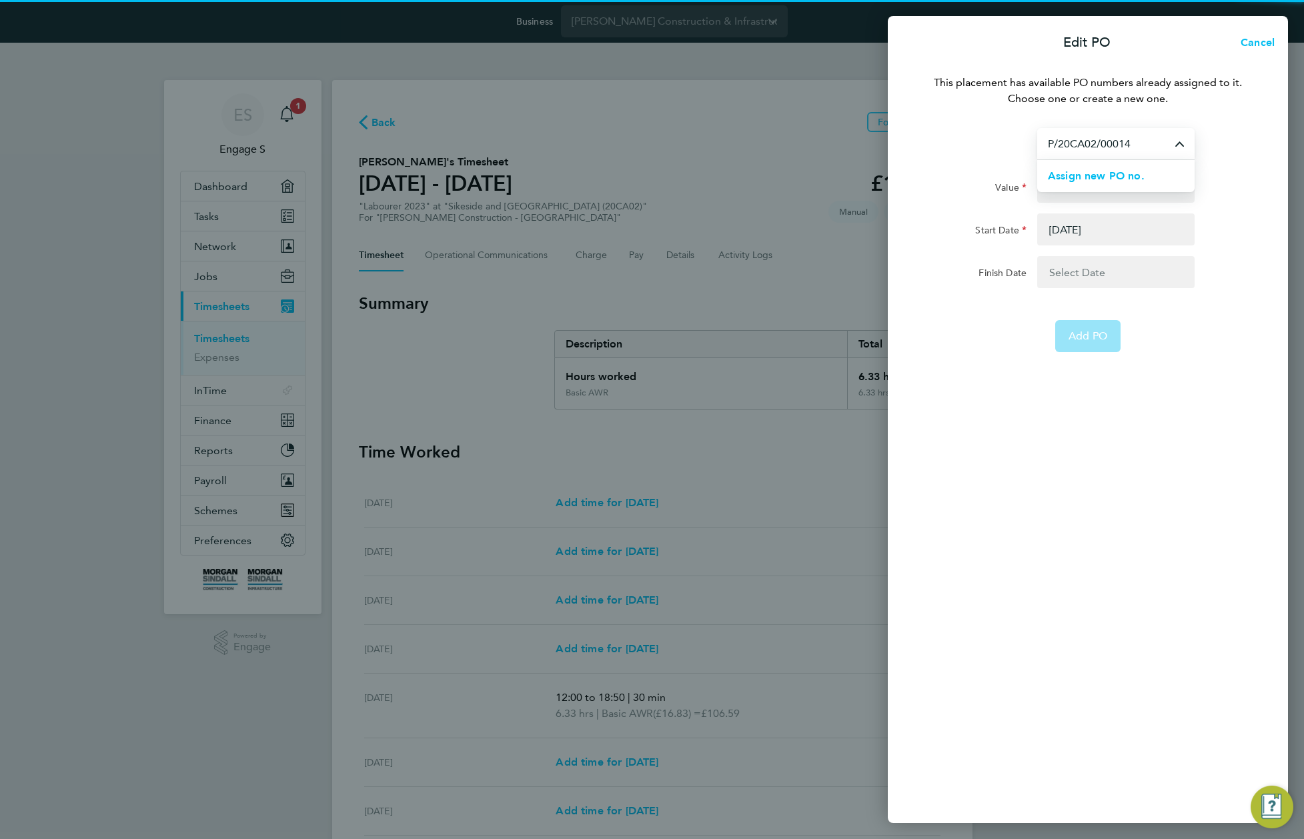
click at [1115, 153] on input "P/20CA02/00014" at bounding box center [1115, 143] width 157 height 31
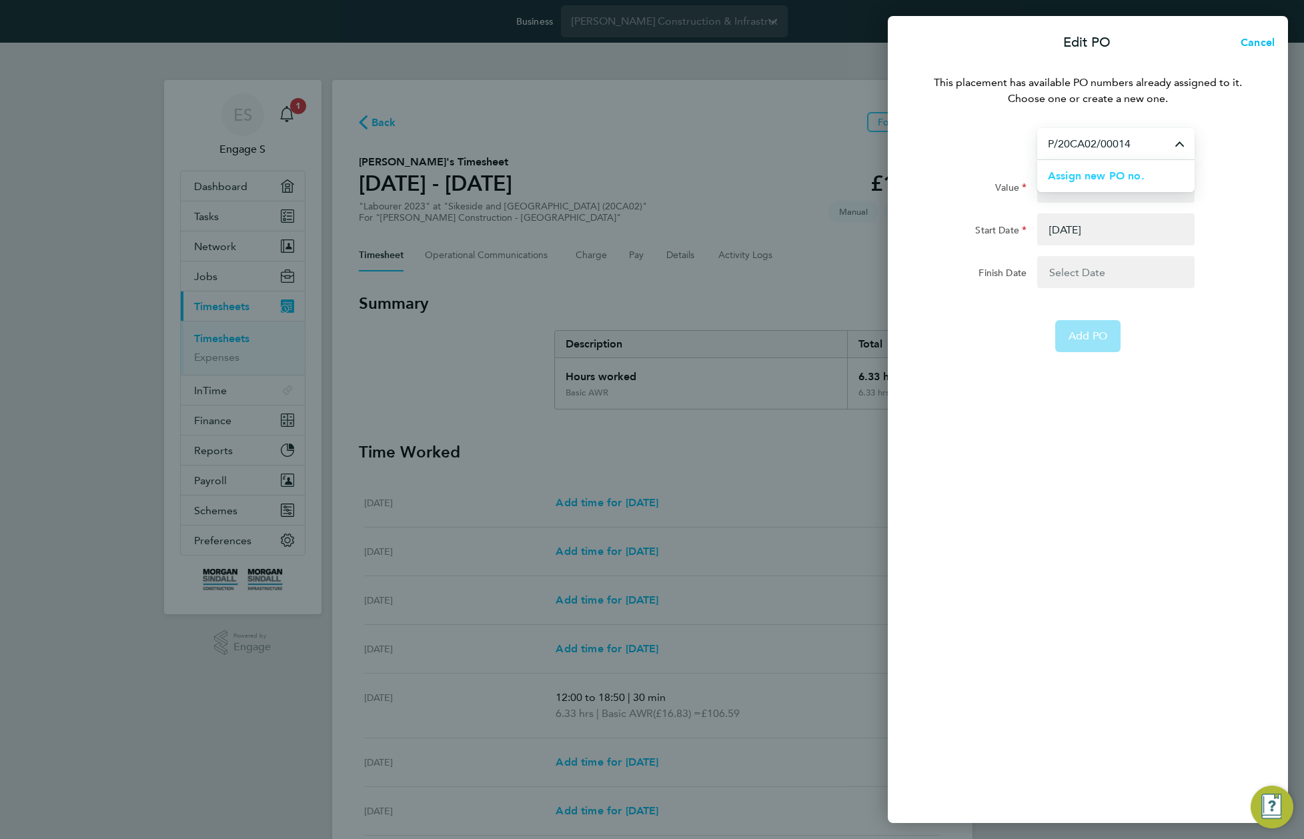
click at [1107, 181] on span "Assign new PO no." at bounding box center [1096, 175] width 97 height 13
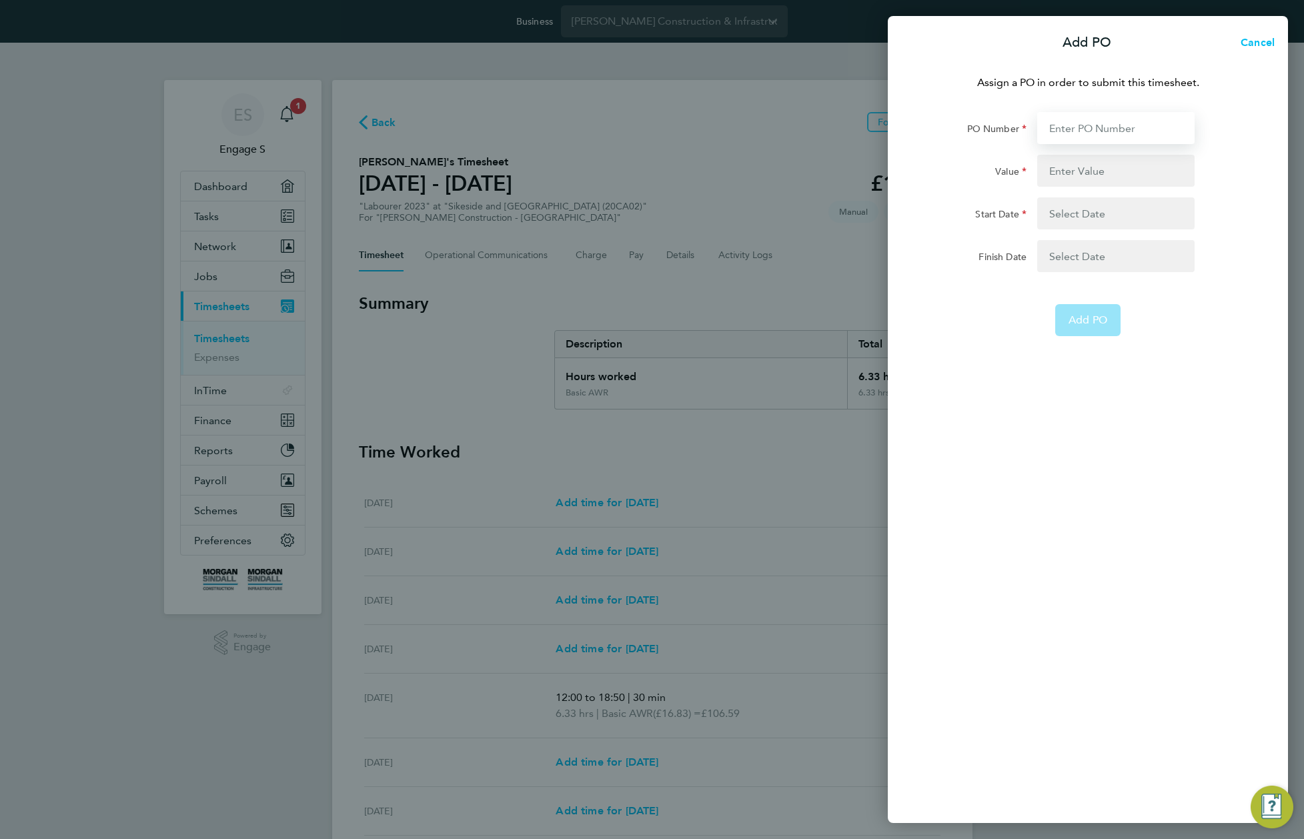
click at [1089, 132] on input "PO Number" at bounding box center [1115, 128] width 157 height 32
paste input "P/20CA02/00014"
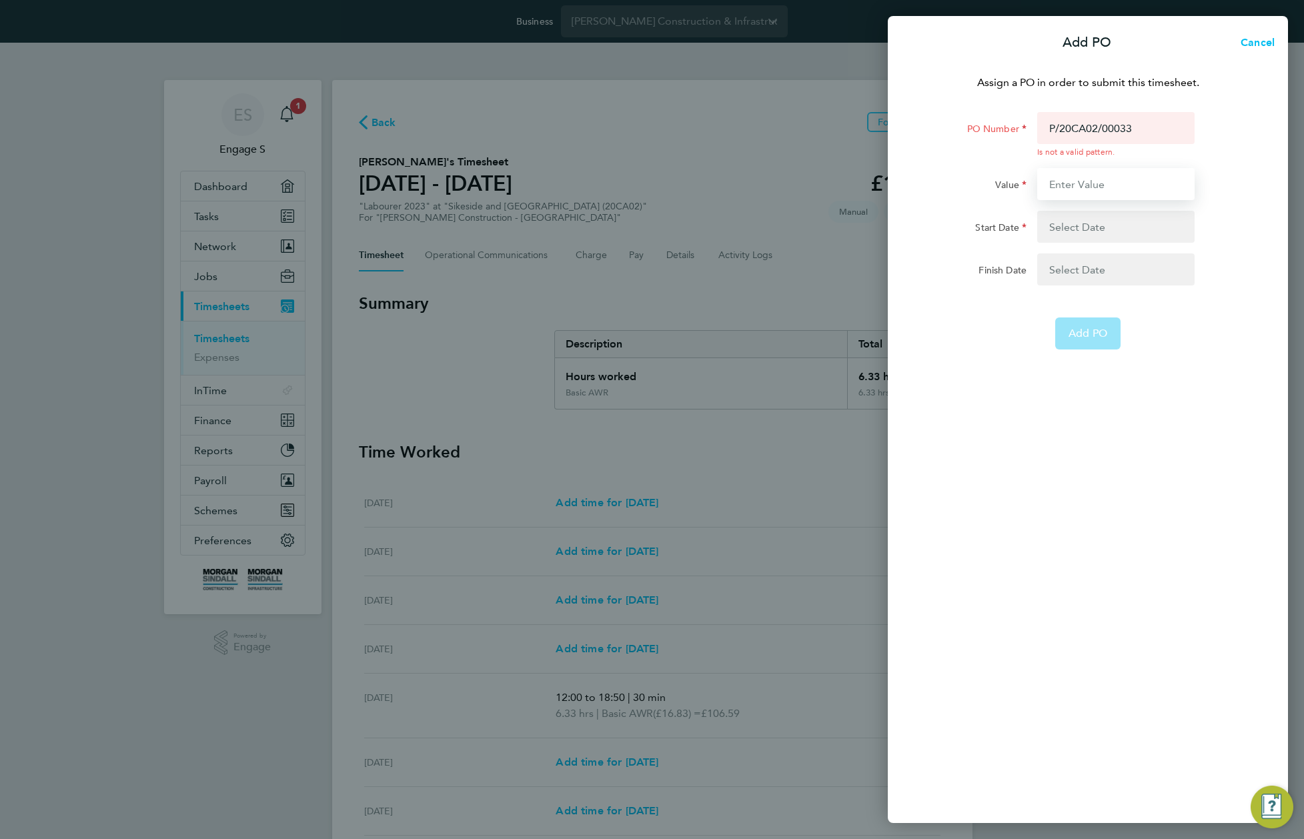
click at [1117, 173] on input "Value" at bounding box center [1115, 184] width 157 height 32
click at [1110, 122] on input "P/20CA02/00033" at bounding box center [1115, 128] width 157 height 32
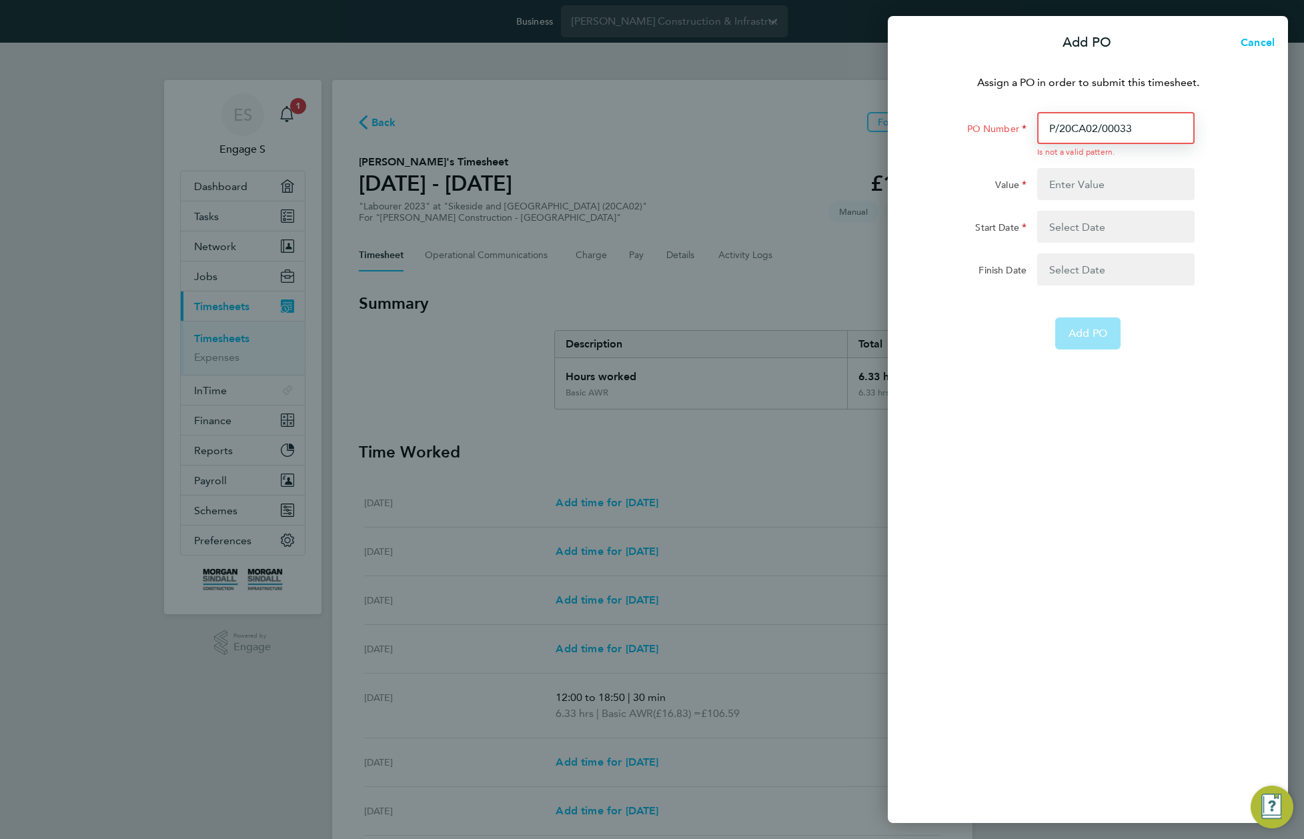
paste input "14"
type input "P/20CA02/00011"
click at [1112, 177] on input "Value" at bounding box center [1115, 184] width 157 height 32
click at [1090, 190] on input "Value" at bounding box center [1115, 184] width 157 height 32
type input "43545"
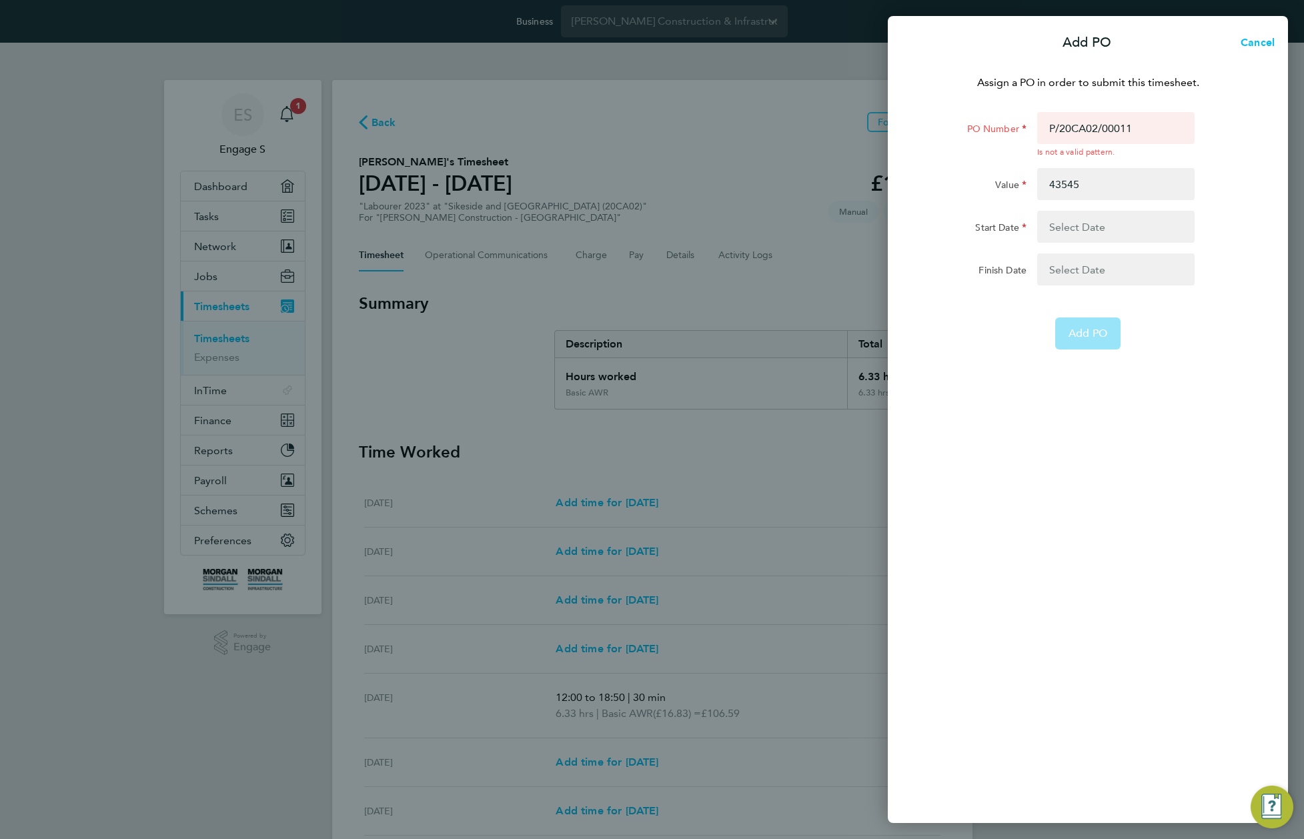
click at [1087, 221] on button "button" at bounding box center [1115, 227] width 157 height 32
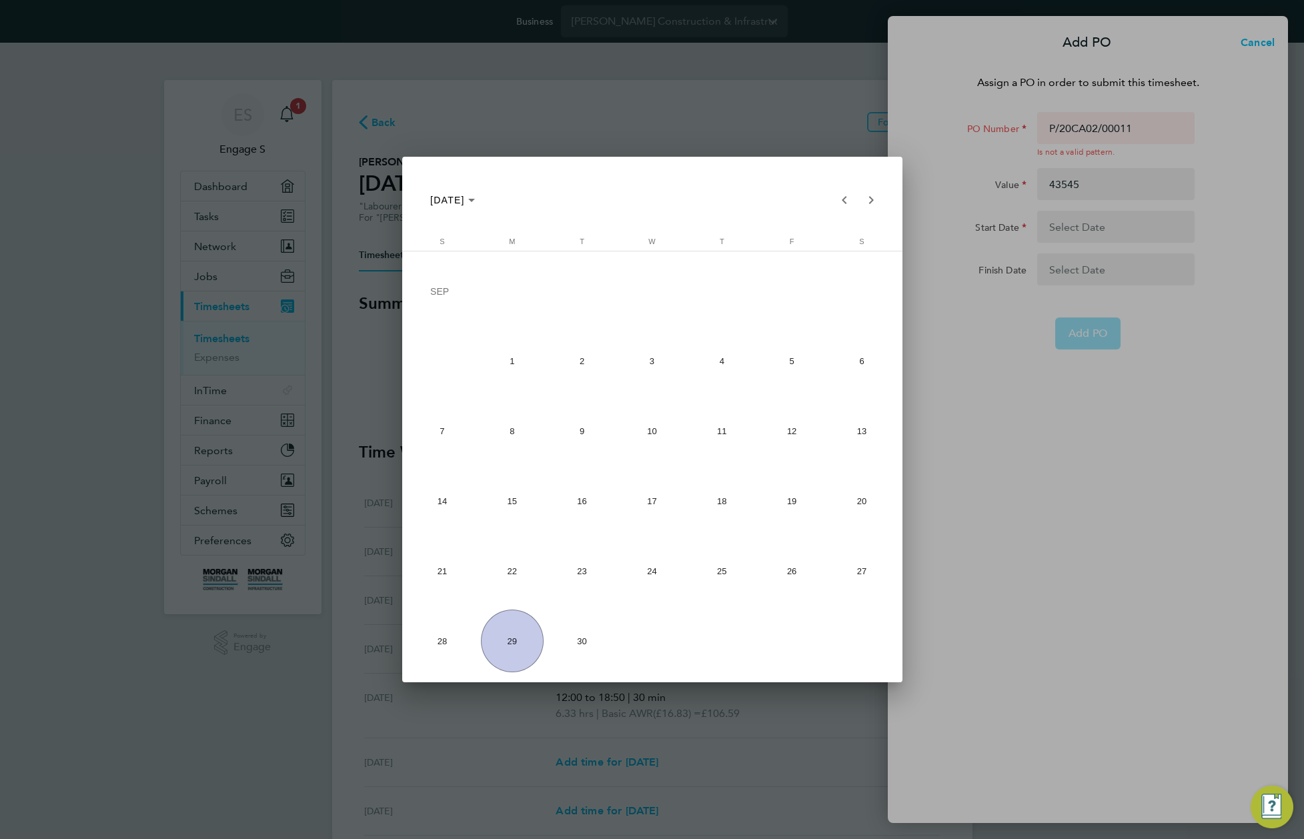
click at [517, 367] on span "1" at bounding box center [512, 360] width 63 height 63
type input "01 Sep 25"
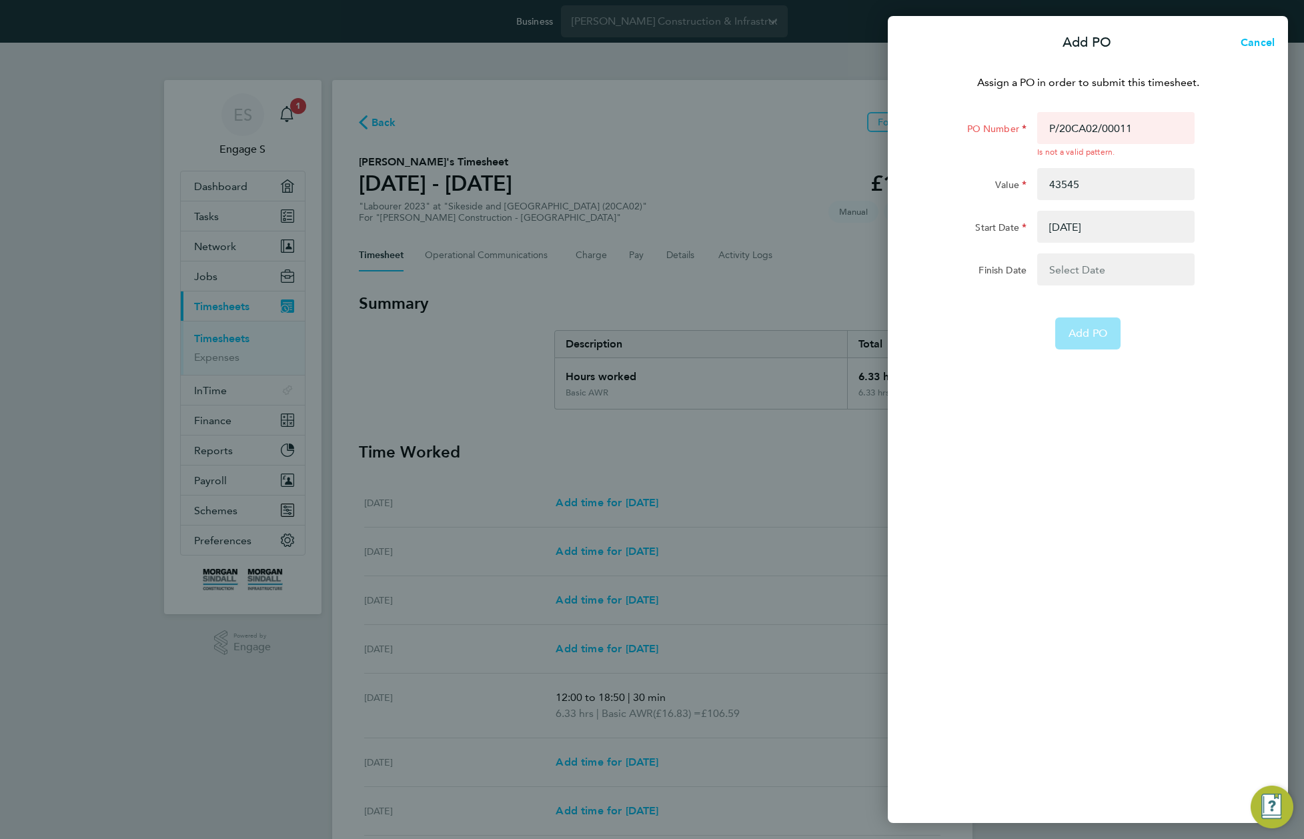
click at [1104, 348] on app-form-button "Add PO" at bounding box center [1087, 333] width 65 height 32
click at [1104, 342] on app-form-button "Add PO" at bounding box center [1087, 333] width 65 height 32
drag, startPoint x: 1104, startPoint y: 342, endPoint x: 1174, endPoint y: 219, distance: 141.6
click at [1114, 331] on app-form-button "Add PO" at bounding box center [1087, 333] width 65 height 32
click at [1268, 34] on button "Cancel" at bounding box center [1253, 42] width 69 height 27
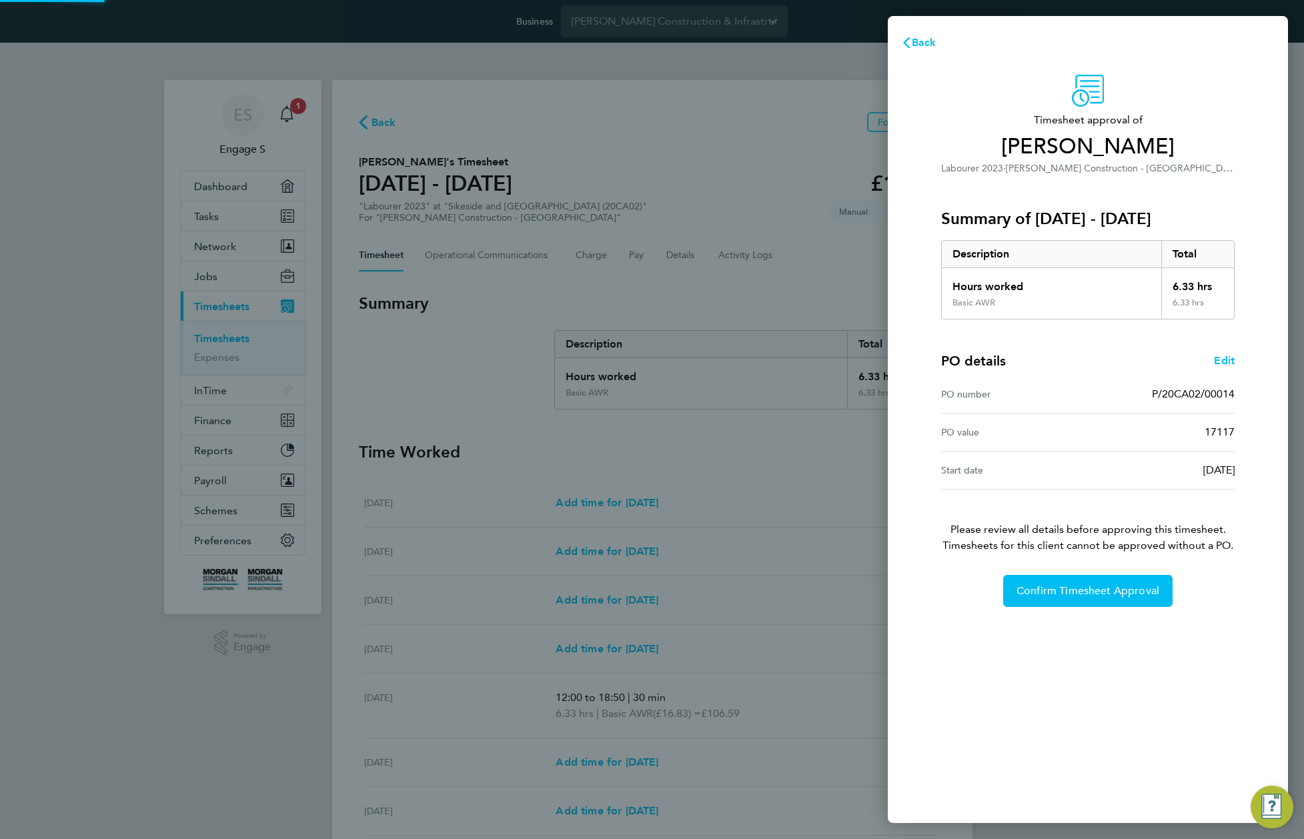
click at [1150, 437] on div "17117" at bounding box center [1161, 432] width 147 height 16
click at [913, 45] on span "Back" at bounding box center [924, 42] width 25 height 13
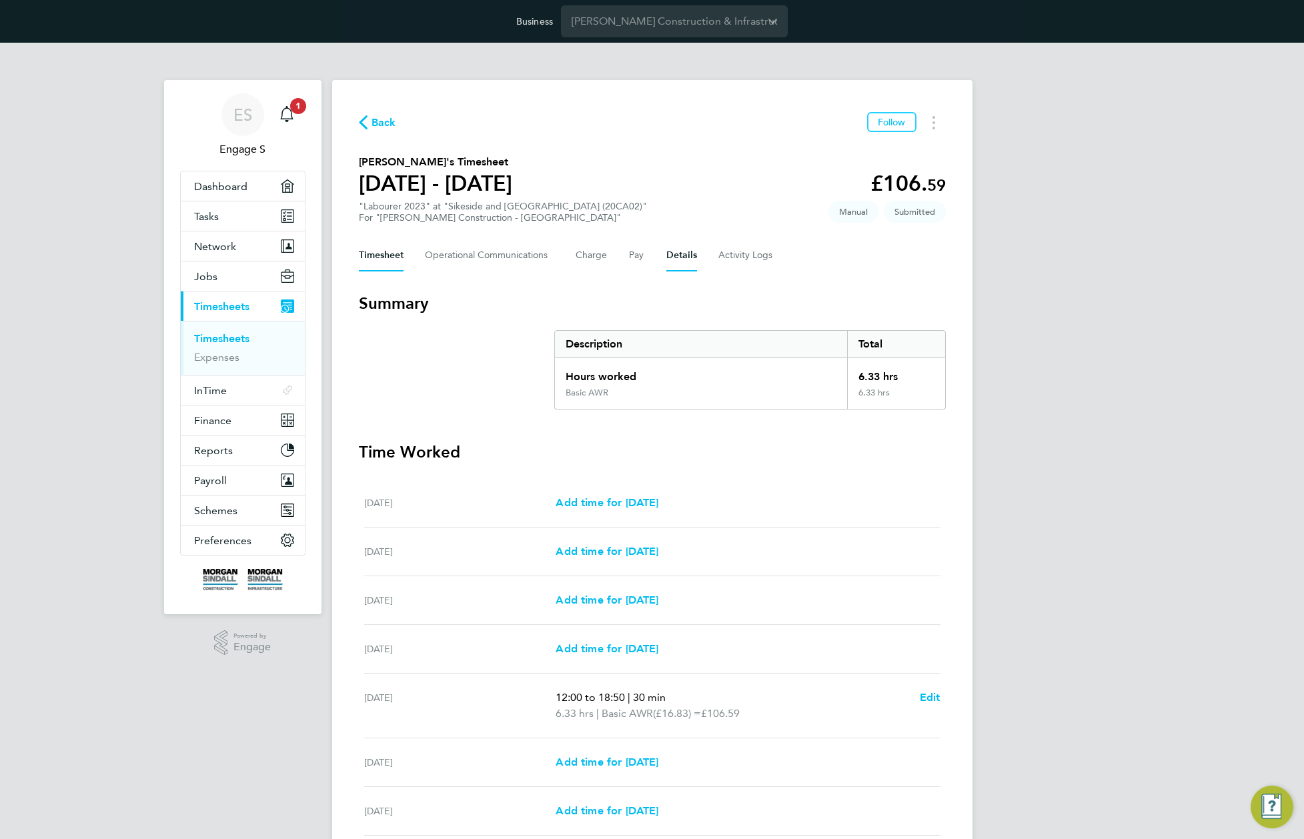
click at [686, 254] on button "Details" at bounding box center [681, 255] width 31 height 32
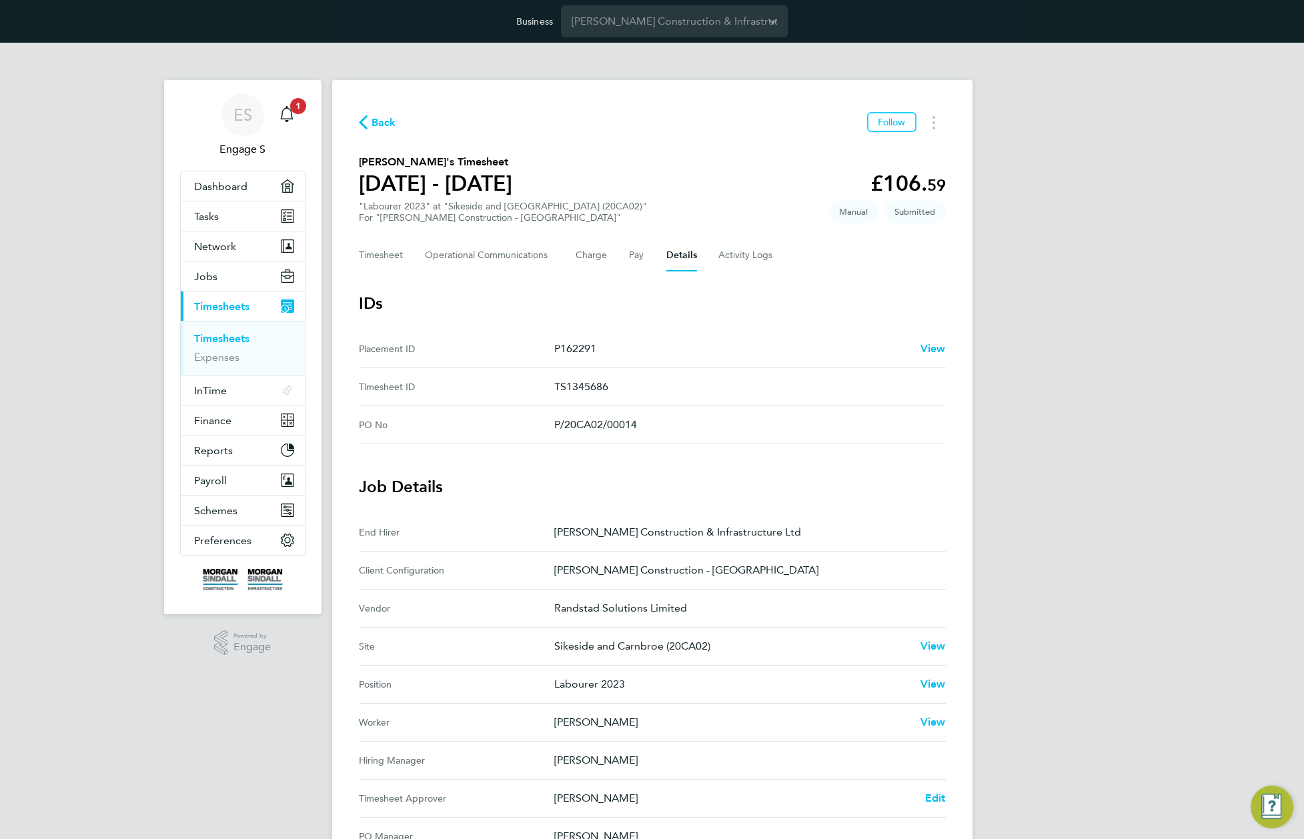
drag, startPoint x: 660, startPoint y: 425, endPoint x: 544, endPoint y: 429, distance: 116.8
click at [544, 429] on No "PO No P/20CA02/00014" at bounding box center [652, 425] width 587 height 38
copy No "P/20CA02/00014"
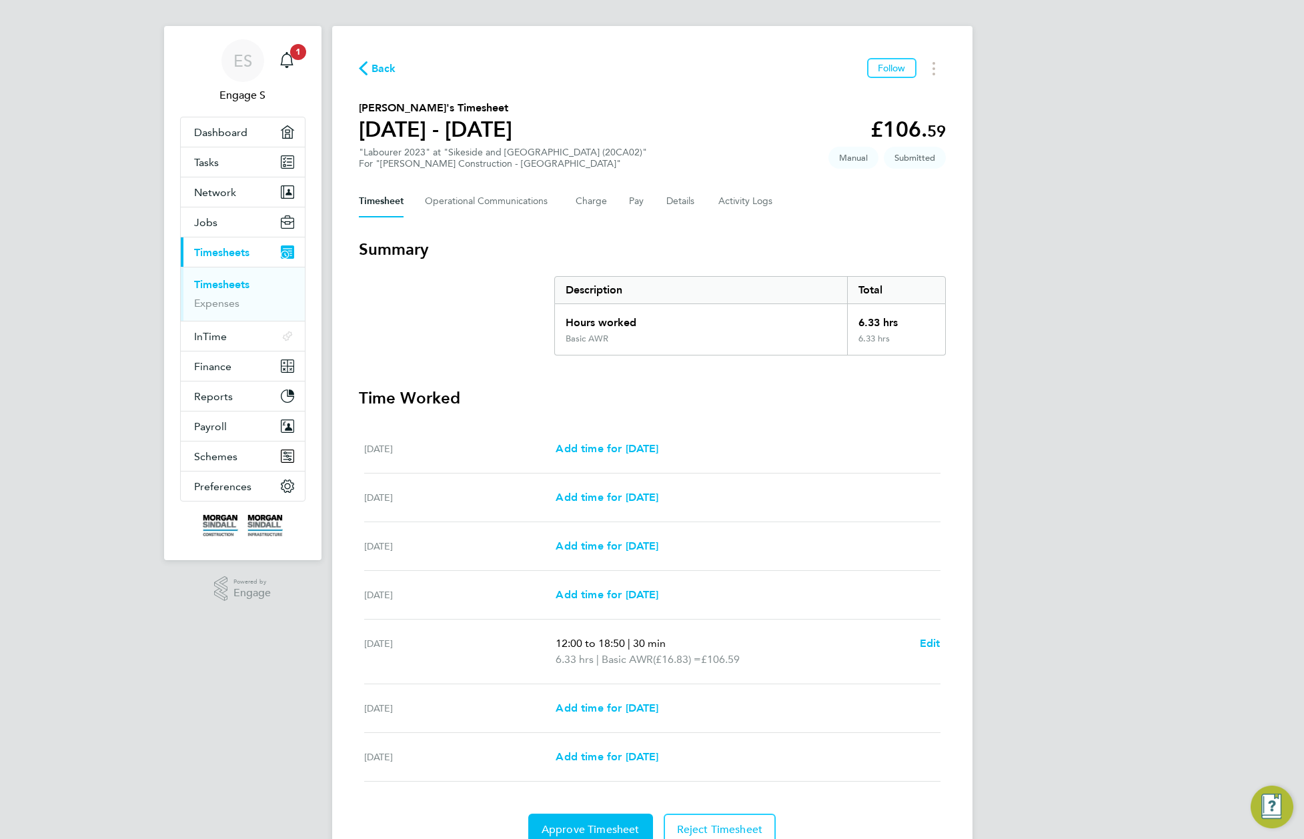
scroll to position [114, 0]
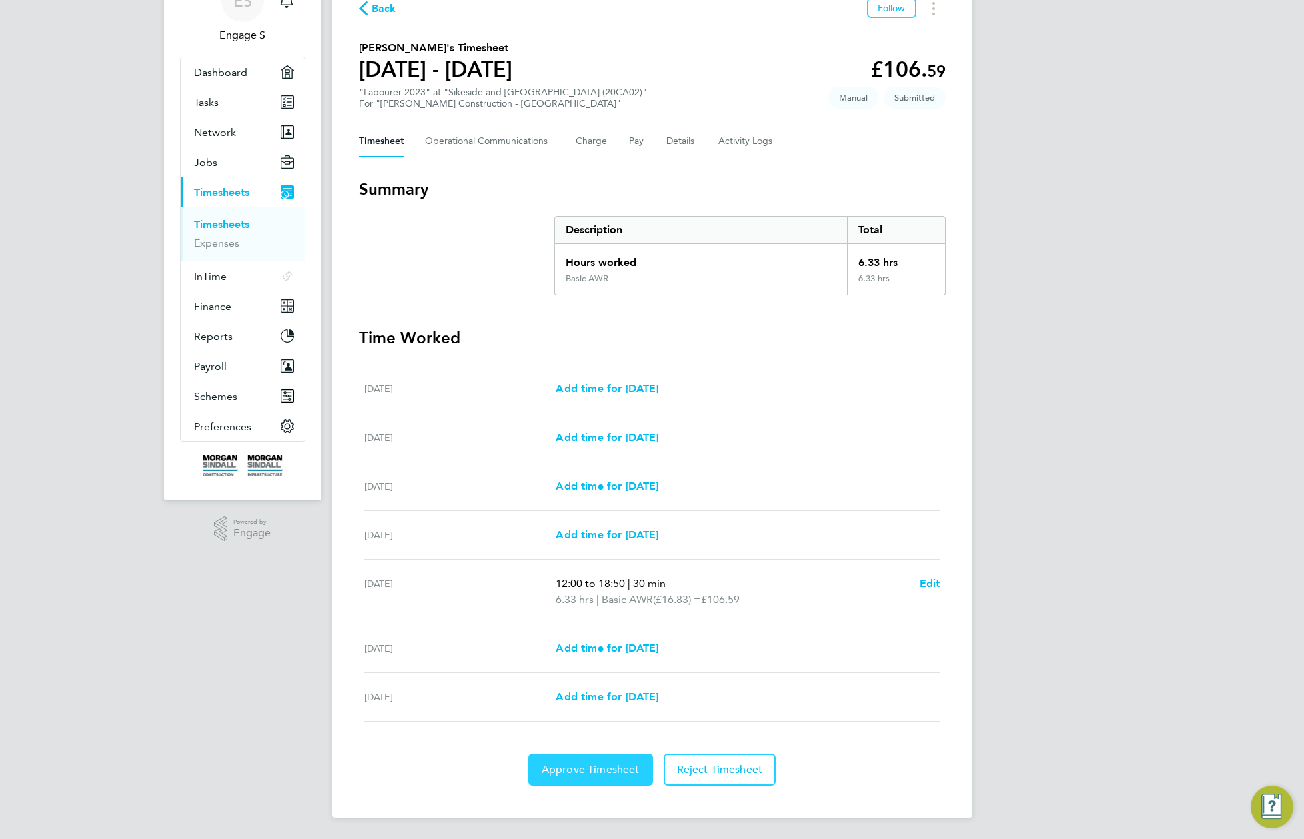
click at [565, 783] on button "Approve Timesheet" at bounding box center [590, 770] width 125 height 32
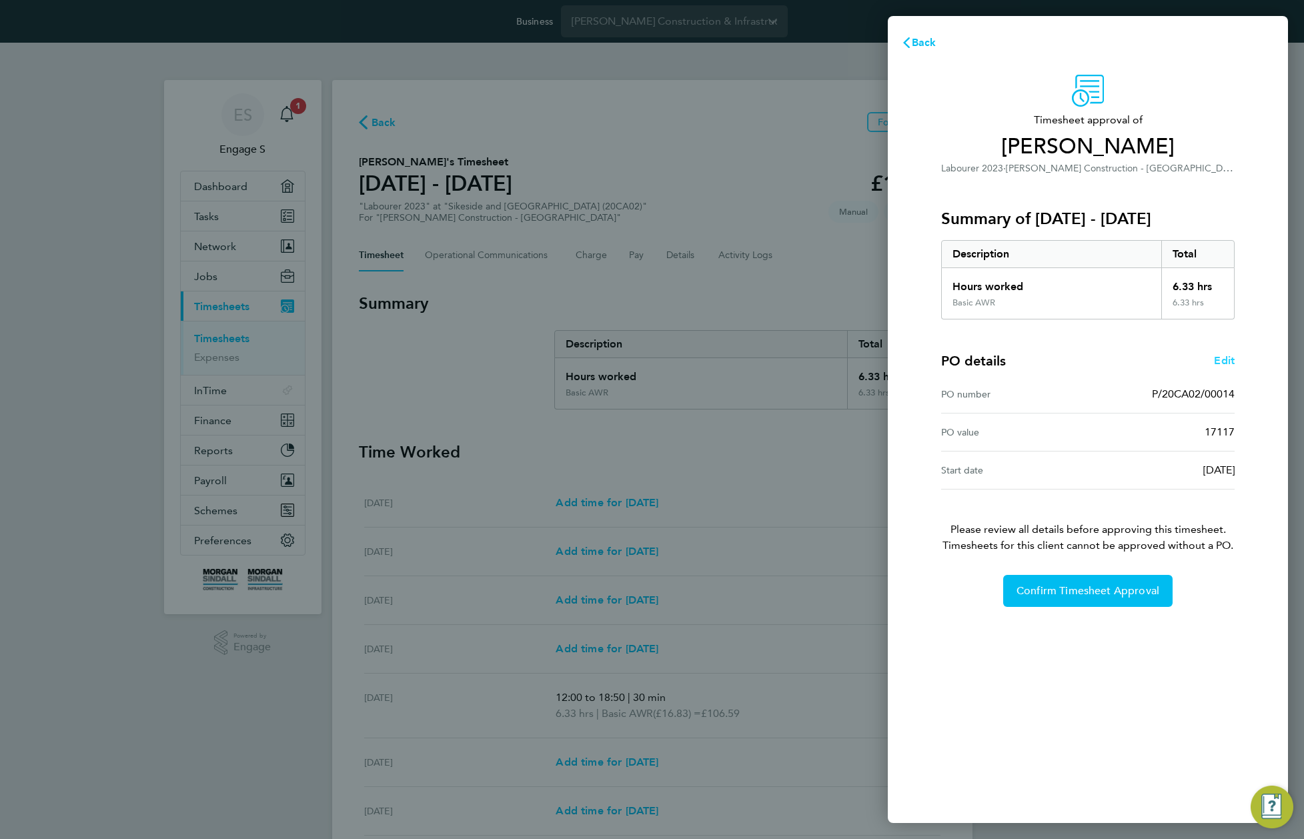
click at [1226, 357] on span "Edit" at bounding box center [1224, 360] width 21 height 13
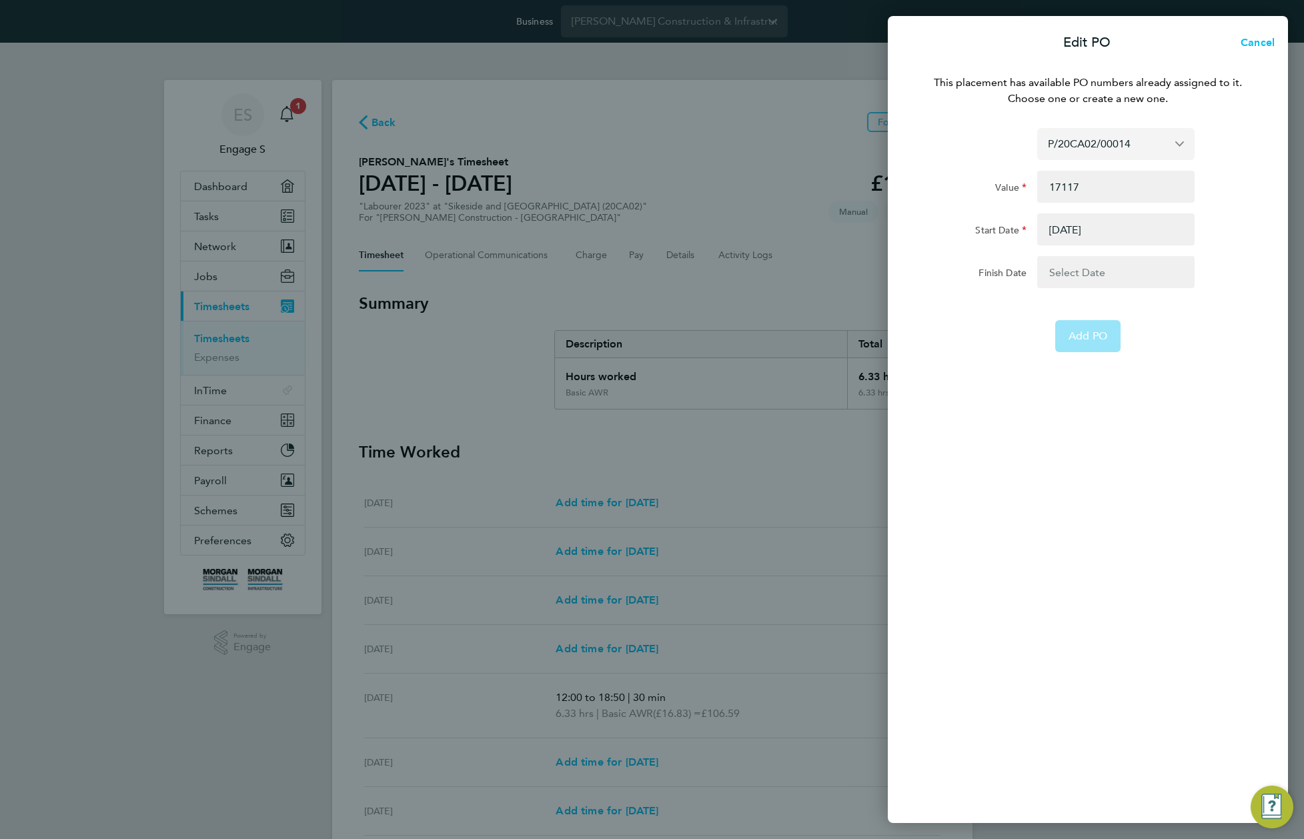
click at [1129, 139] on input "P/20CA02/00014" at bounding box center [1115, 143] width 157 height 31
click at [1116, 174] on span "Assign new PO no." at bounding box center [1096, 175] width 97 height 13
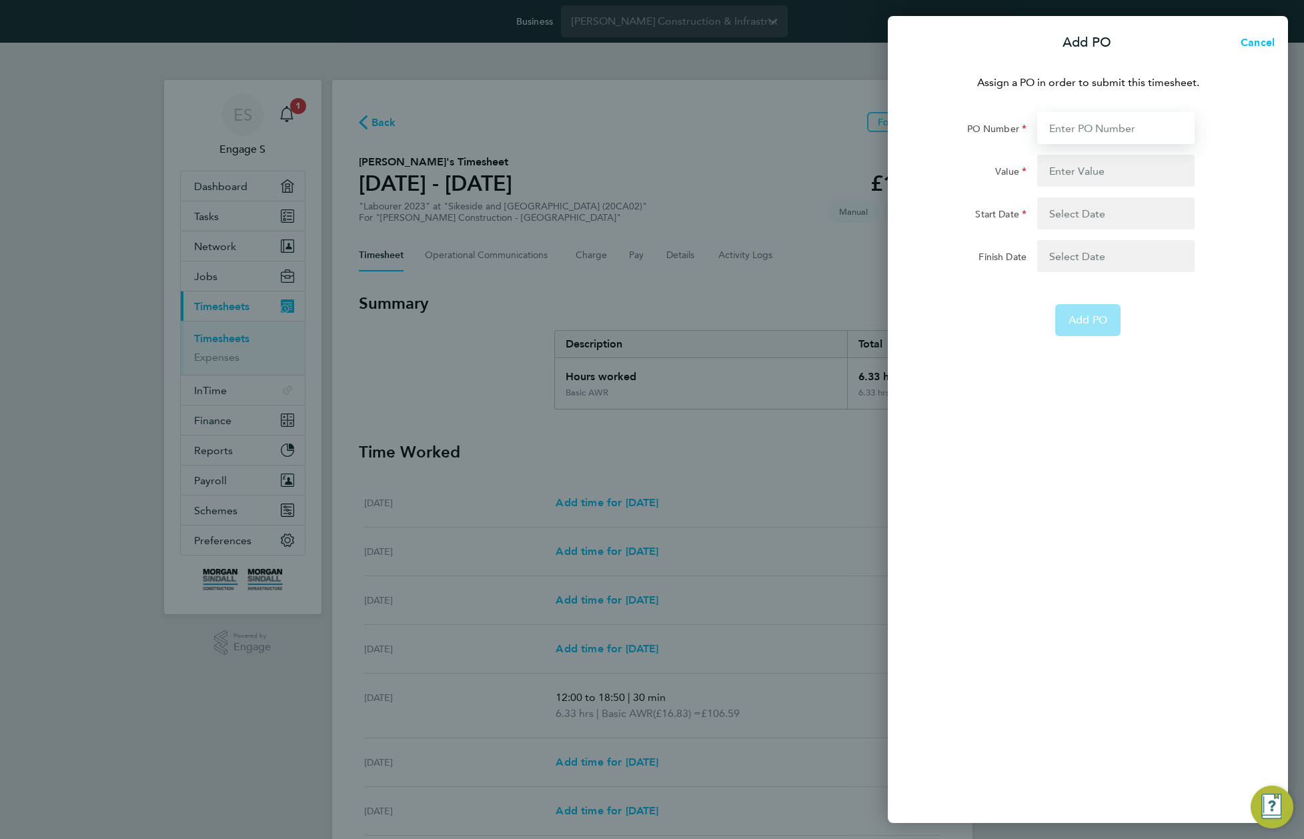
click at [1087, 131] on input "PO Number" at bounding box center [1115, 128] width 157 height 32
paste input "P/20CA02/00014"
type input "P/20CA02/00019"
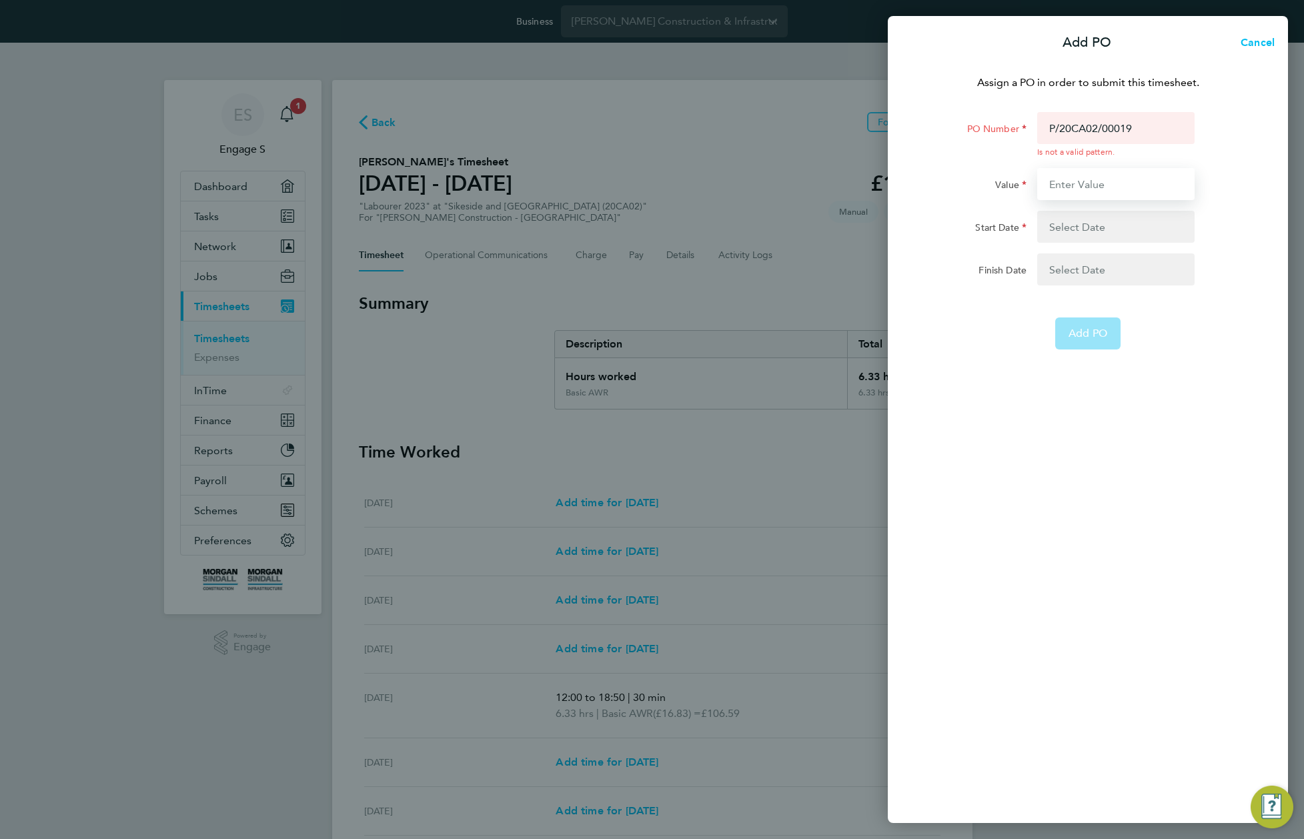
click at [1105, 162] on form "PO Number P/20CA02/00019 Is not a valid pattern. Value Start Date Finish Date A…" at bounding box center [1087, 230] width 325 height 237
click at [1118, 129] on input "P/20CA02/00019" at bounding box center [1115, 128] width 157 height 32
click at [1279, 35] on button "Cancel" at bounding box center [1253, 42] width 69 height 27
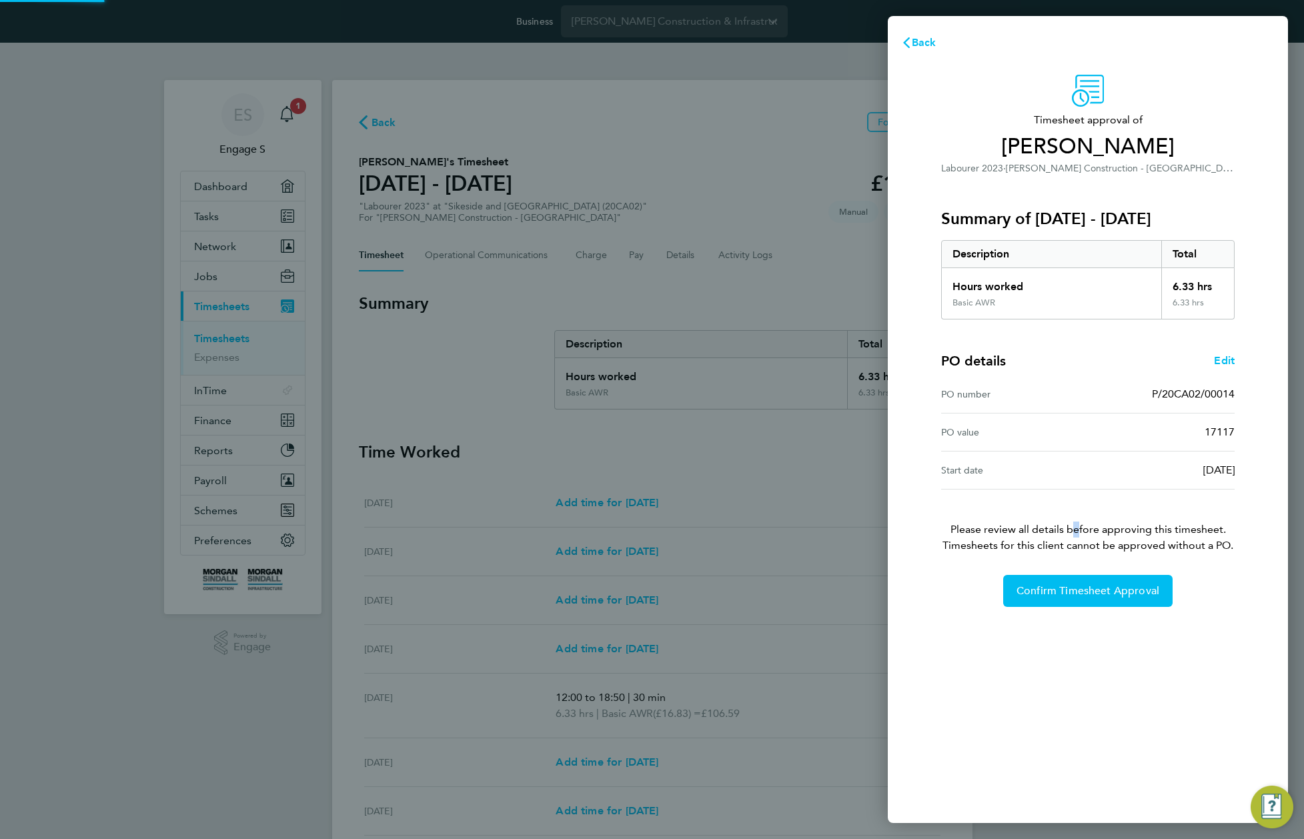
click at [1067, 531] on p "Please review all details before approving this timesheet. Timesheets for this …" at bounding box center [1087, 522] width 325 height 64
click at [1038, 587] on span "Confirm Timesheet Approval" at bounding box center [1087, 590] width 143 height 13
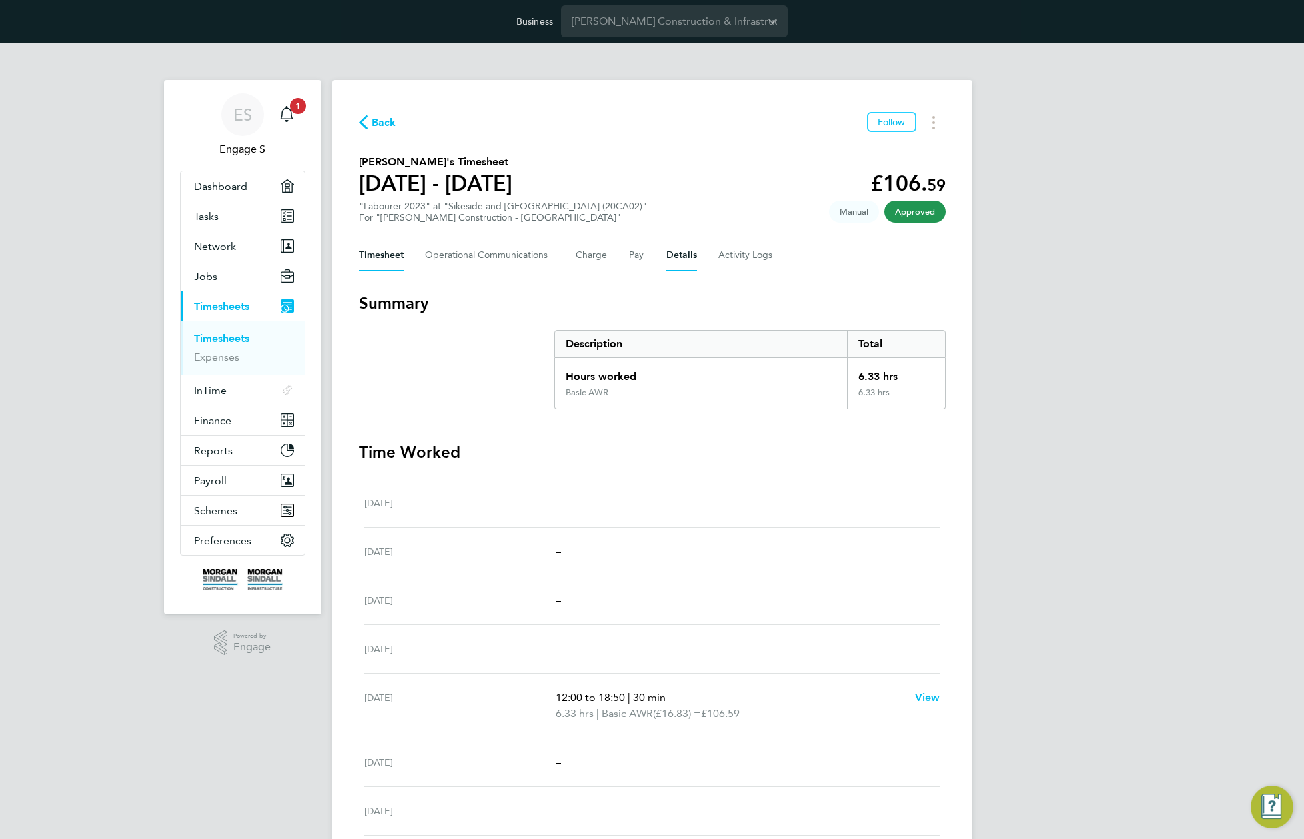
click at [690, 250] on button "Details" at bounding box center [681, 255] width 31 height 32
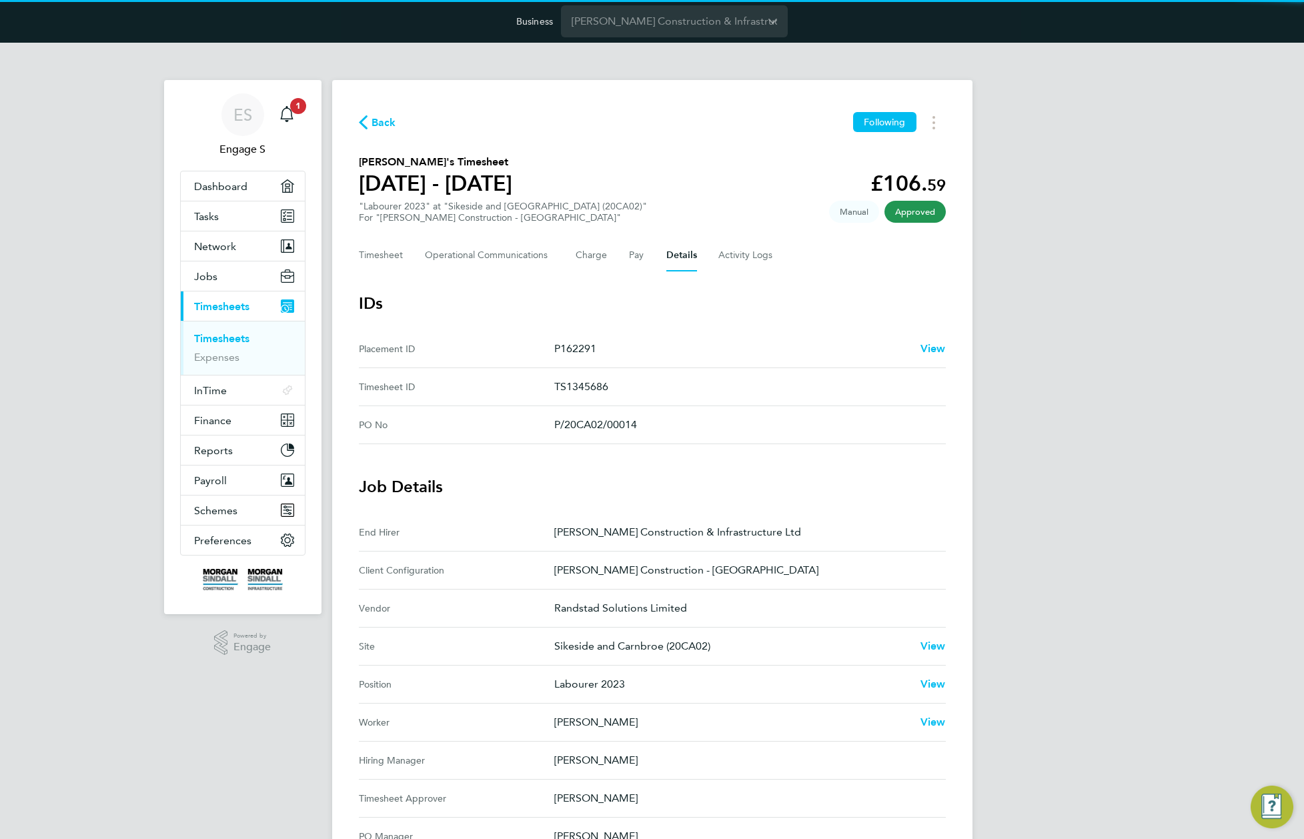
click at [674, 399] on ID "Timesheet ID TS1345686" at bounding box center [652, 387] width 587 height 38
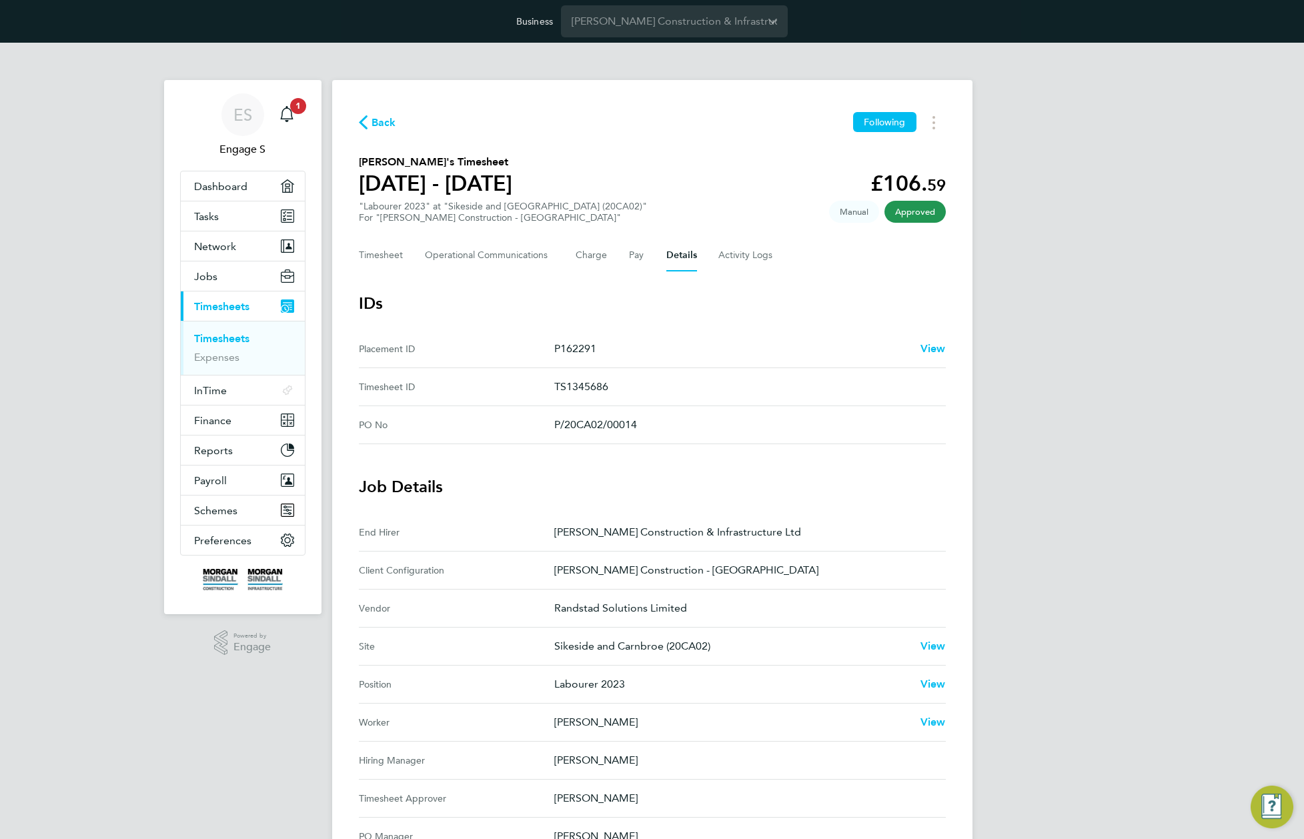
click at [230, 339] on link "Timesheets" at bounding box center [221, 338] width 55 height 13
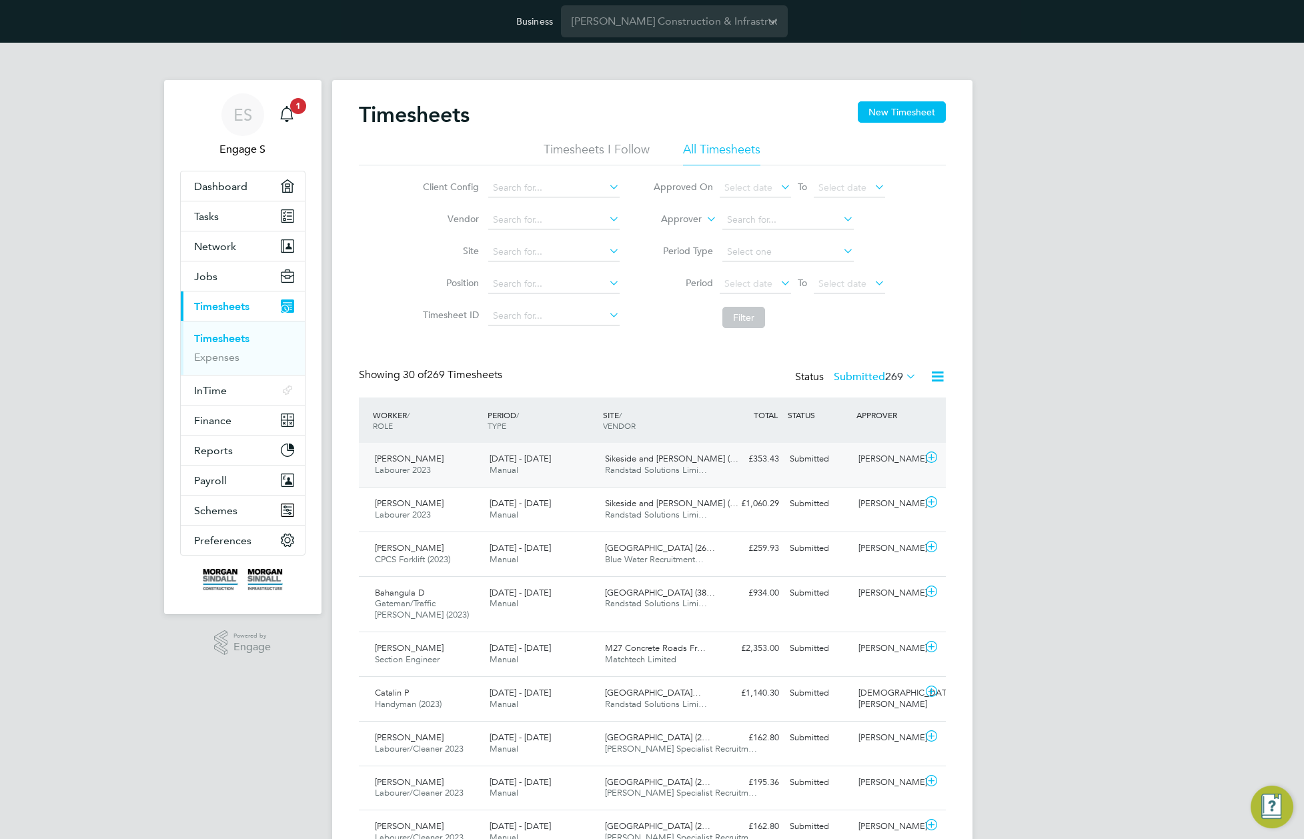
click at [866, 461] on div "[PERSON_NAME]" at bounding box center [887, 459] width 69 height 22
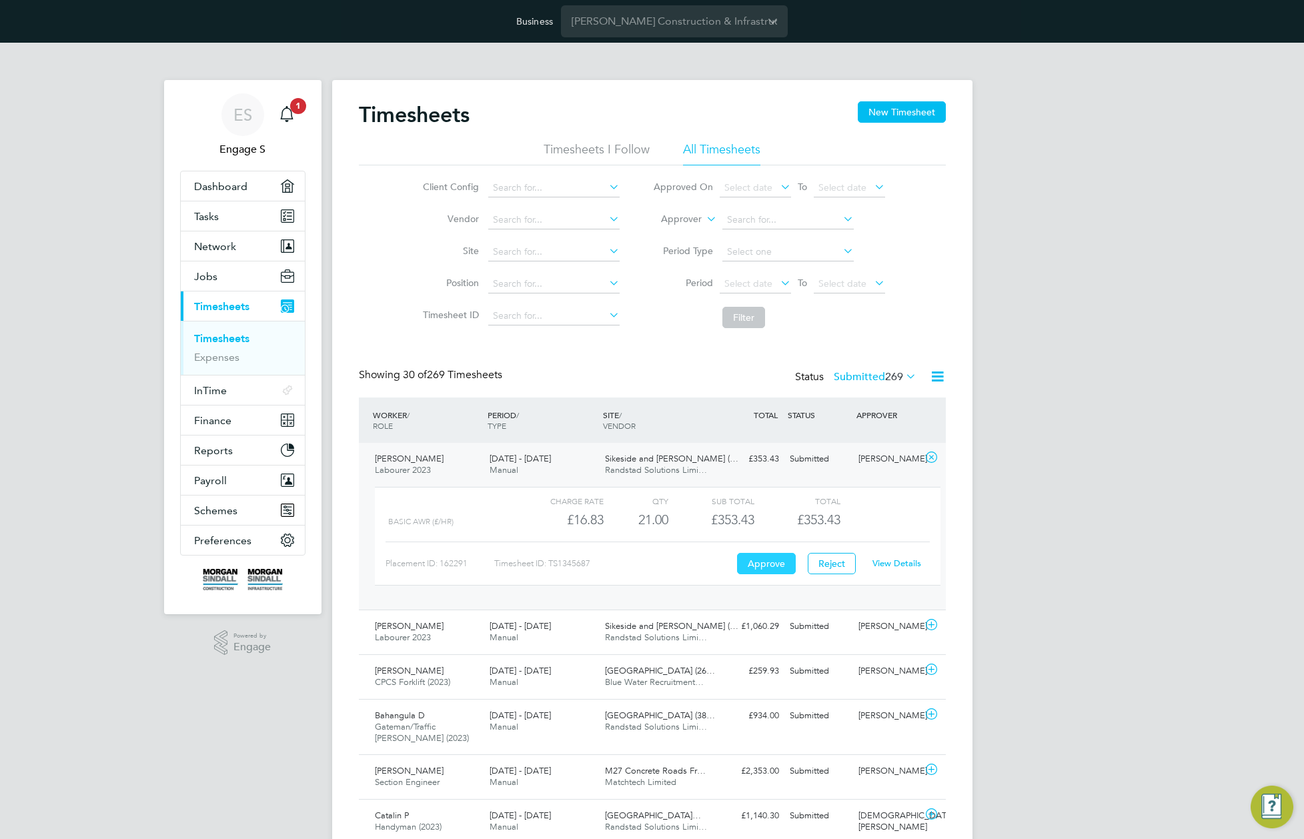
click at [759, 567] on button "Approve" at bounding box center [766, 563] width 59 height 21
click at [752, 566] on button "Approve" at bounding box center [766, 563] width 59 height 21
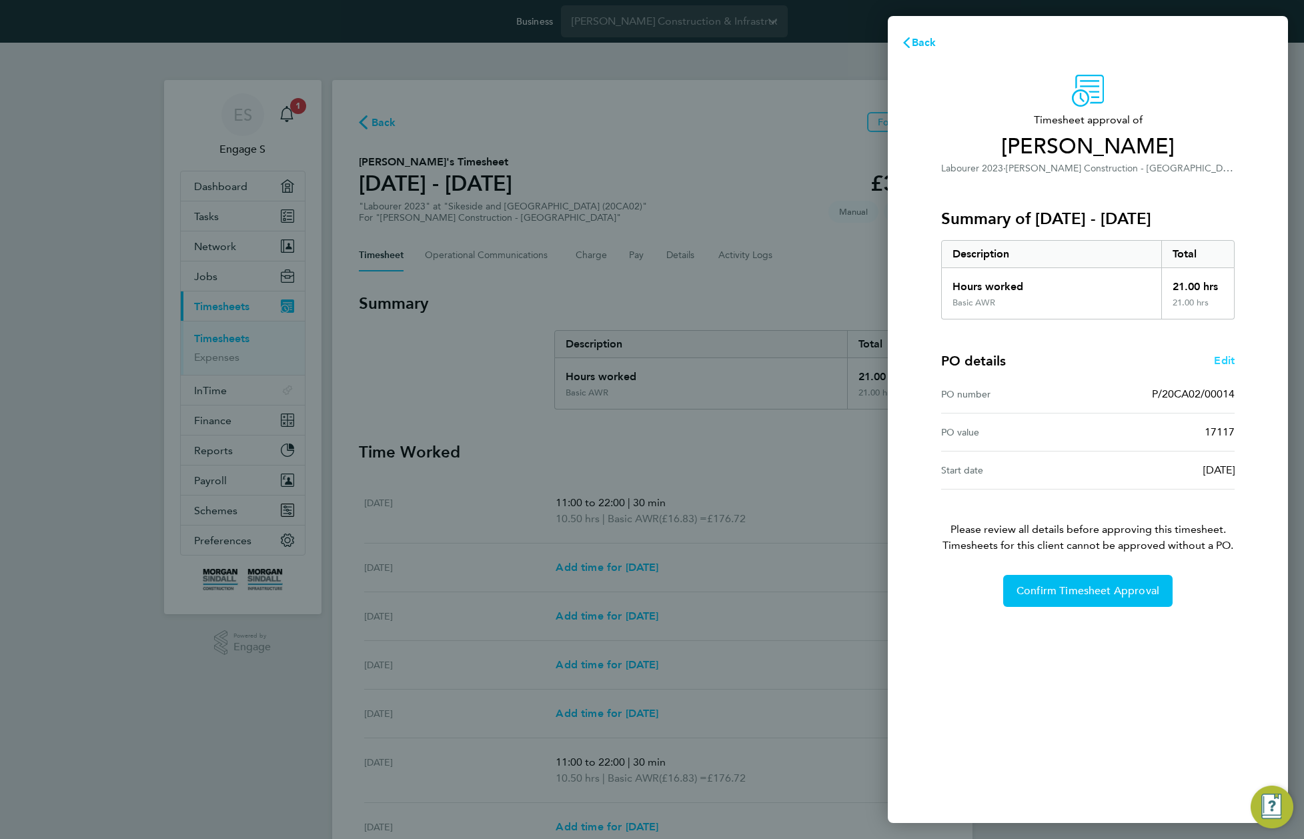
click at [1216, 363] on span "Edit" at bounding box center [1224, 360] width 21 height 13
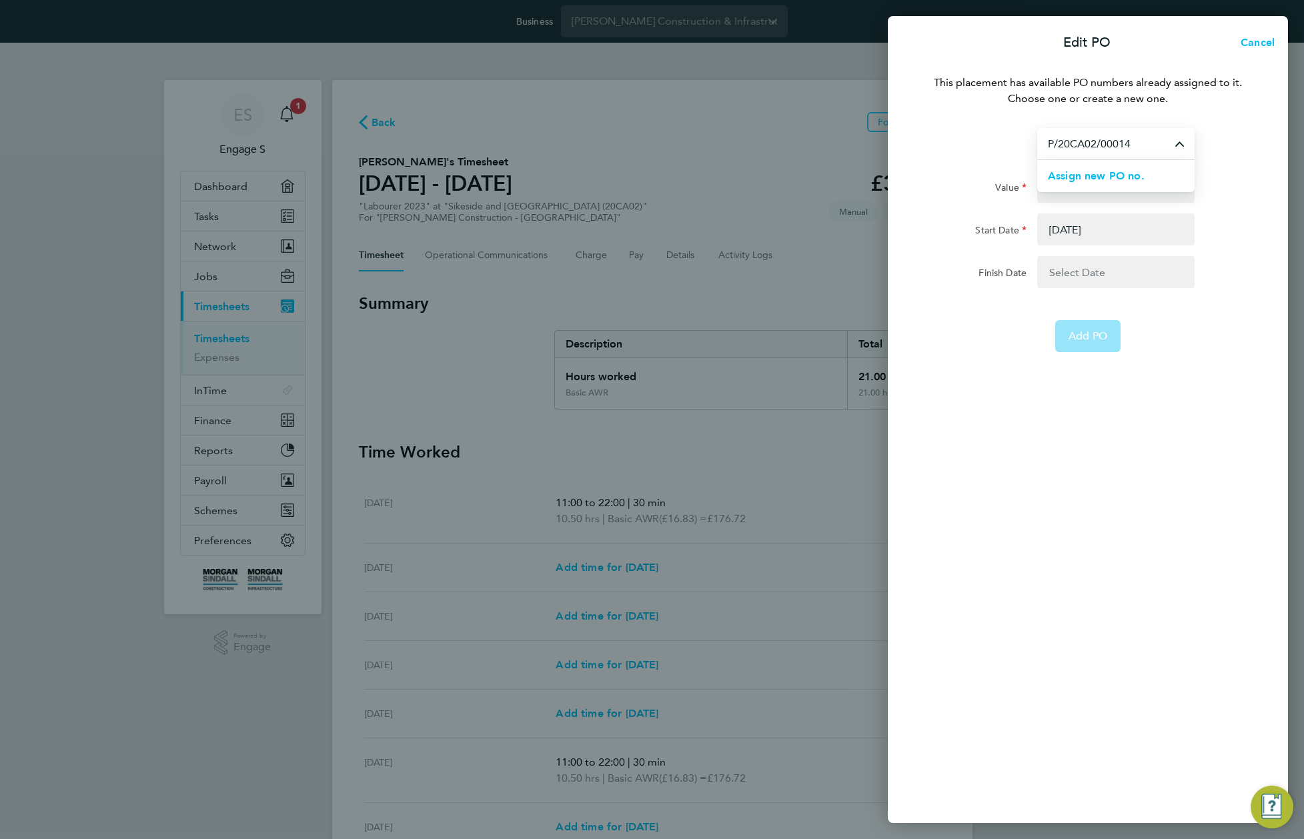
click at [1133, 141] on input "P/20CA02/00014" at bounding box center [1115, 143] width 157 height 31
click at [1125, 176] on span "Assign new PO no." at bounding box center [1096, 175] width 97 height 13
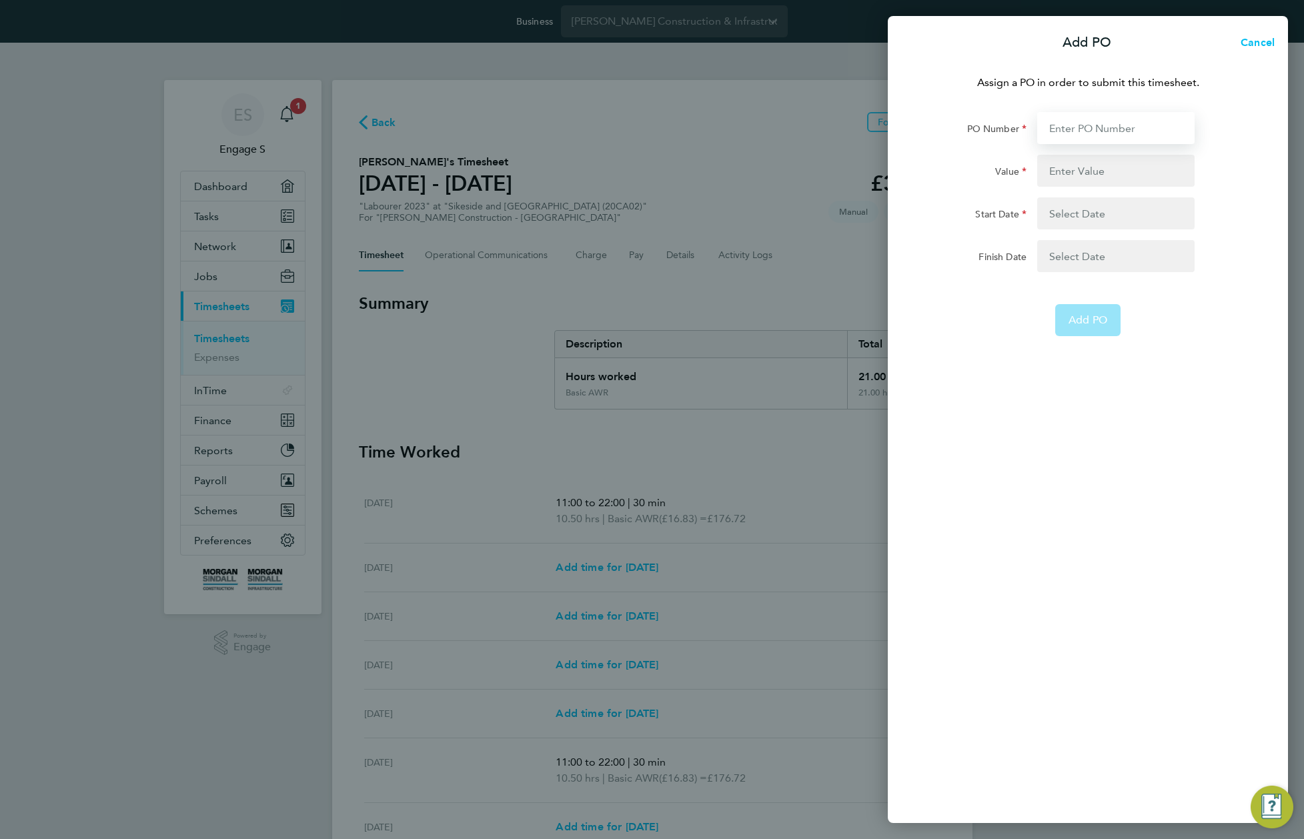
click at [1098, 127] on input "PO Number" at bounding box center [1115, 128] width 157 height 32
paste input "P/20CA02/00014"
type input "P/20CA02/00014"
type input "17117"
type input "01 Nov 22"
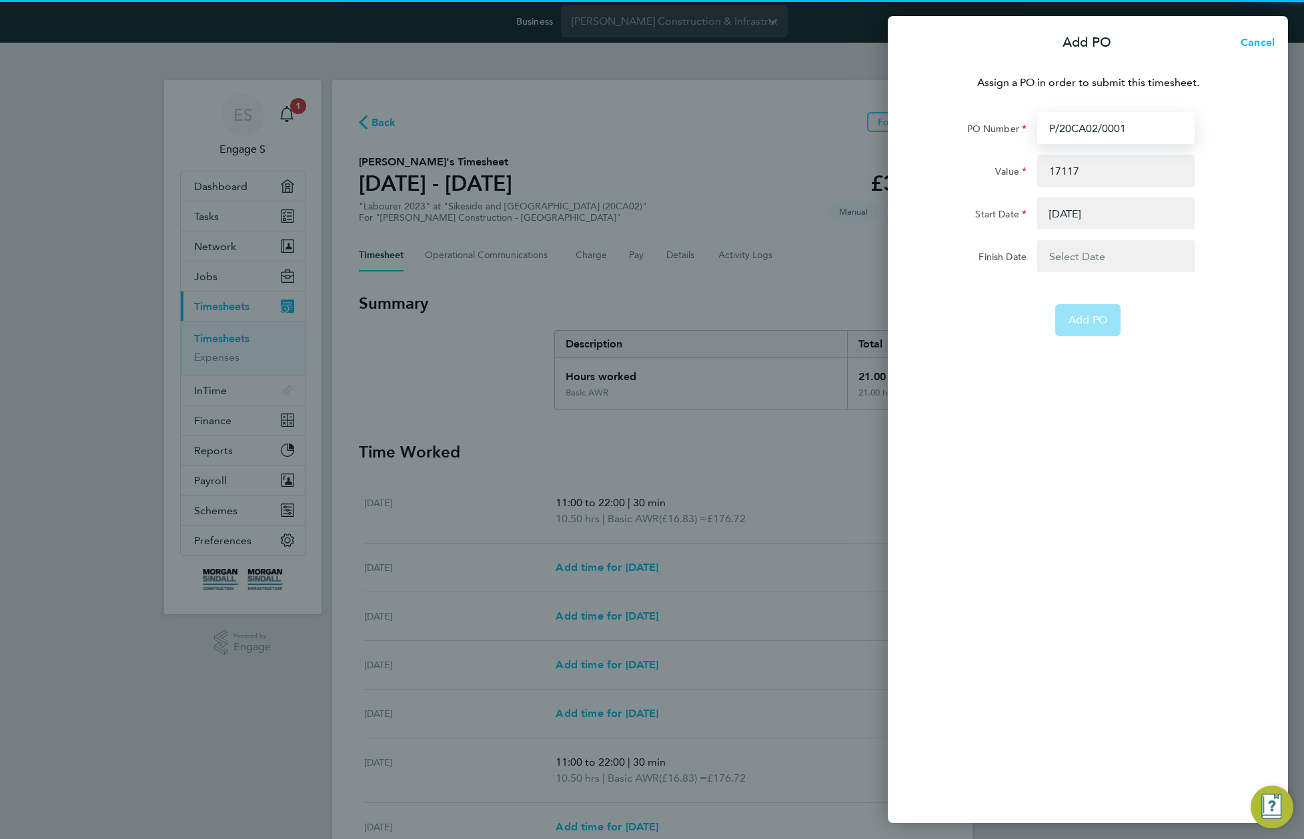
type input "P/20CA02/000"
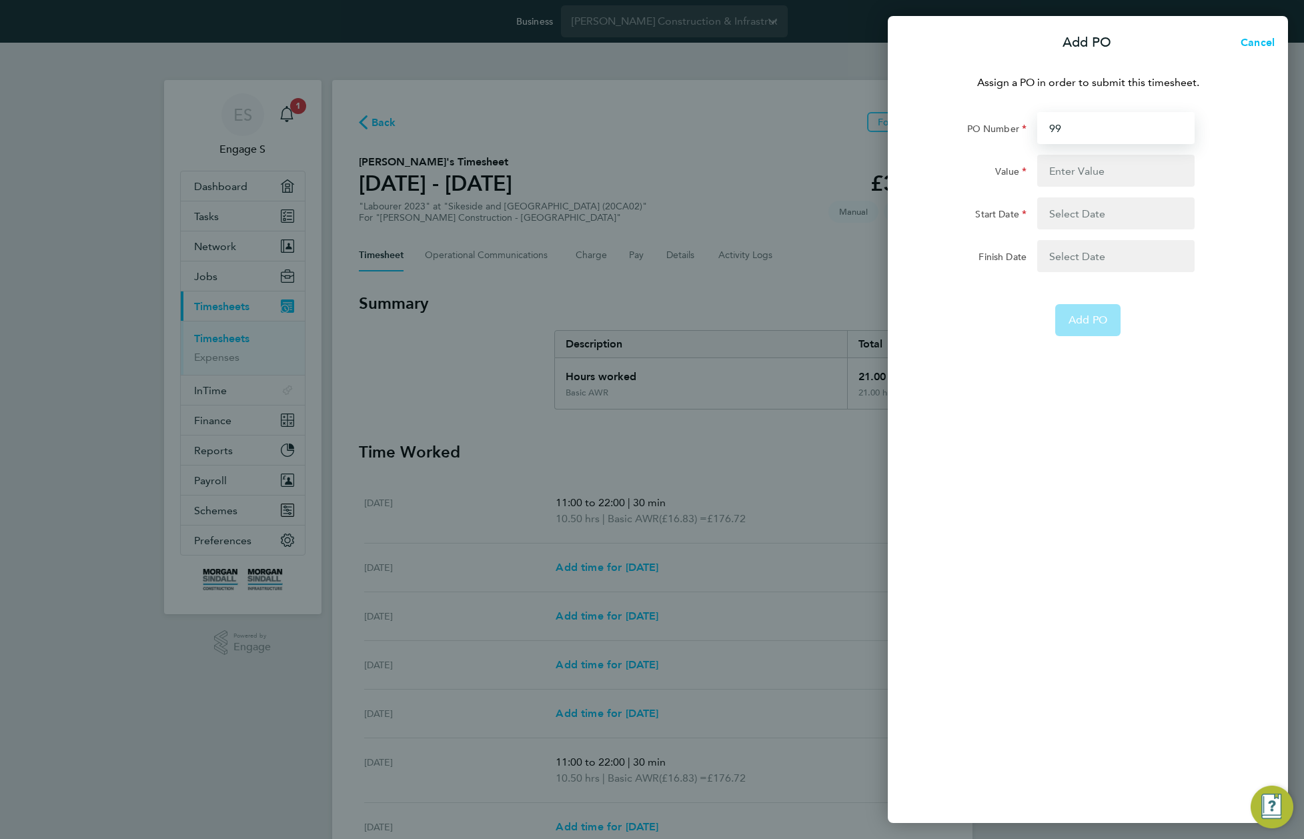
click at [1139, 125] on input "99" at bounding box center [1115, 128] width 157 height 32
paste input "P/20CA02/00014"
type input "P/20CA02/00014"
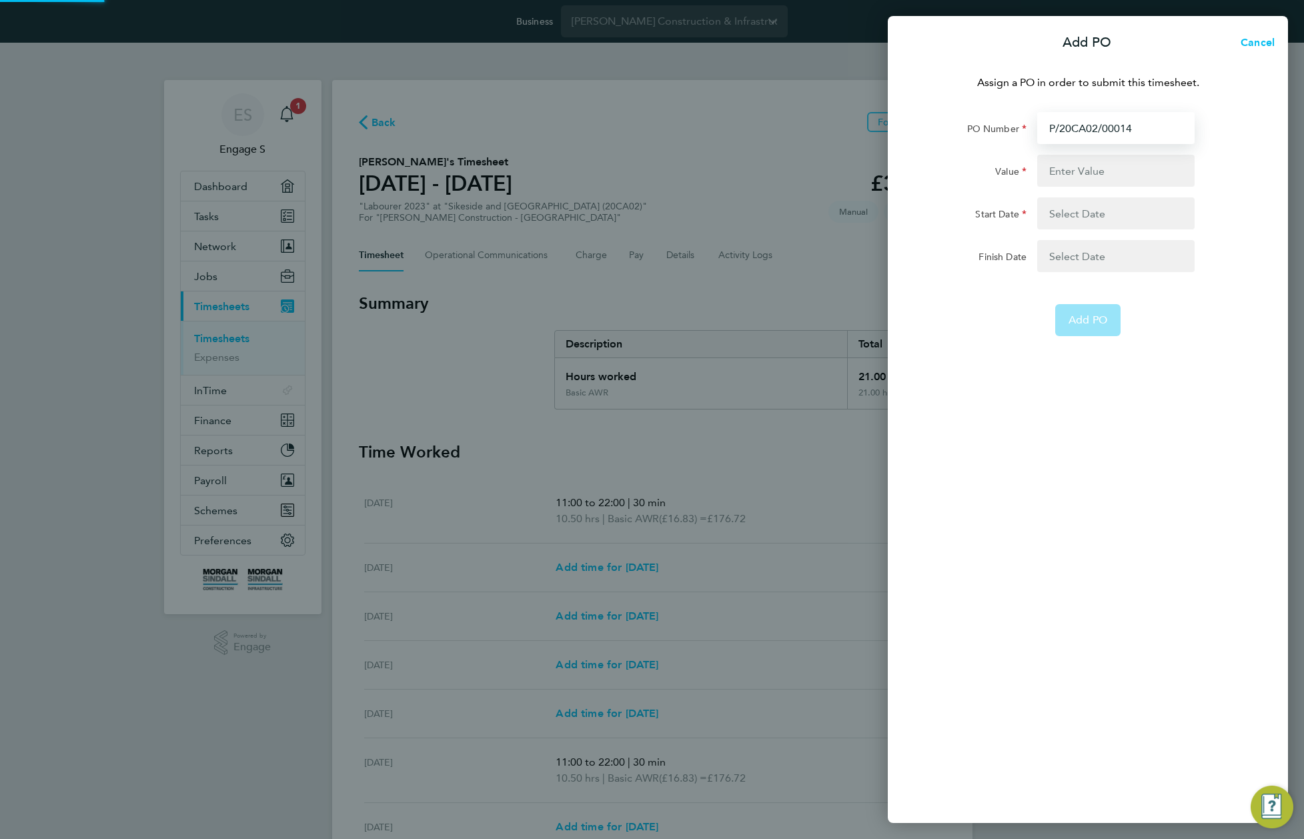
type input "17117"
type input "01 Nov 22"
type input "P/20CA02/0001"
type input "P/20CA02/00019"
click at [1132, 161] on input "Value" at bounding box center [1115, 171] width 157 height 32
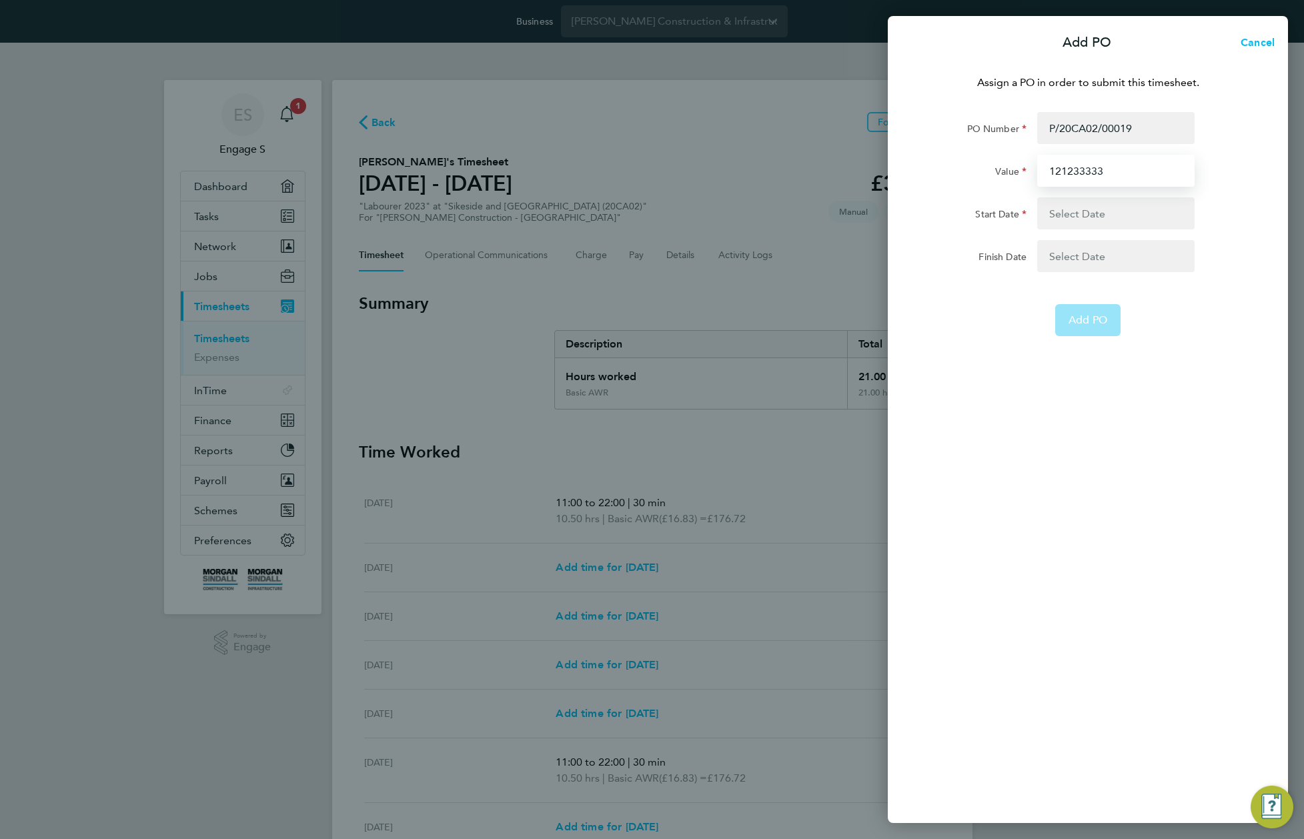
type input "121233333"
click at [1125, 220] on button "button" at bounding box center [1115, 213] width 157 height 32
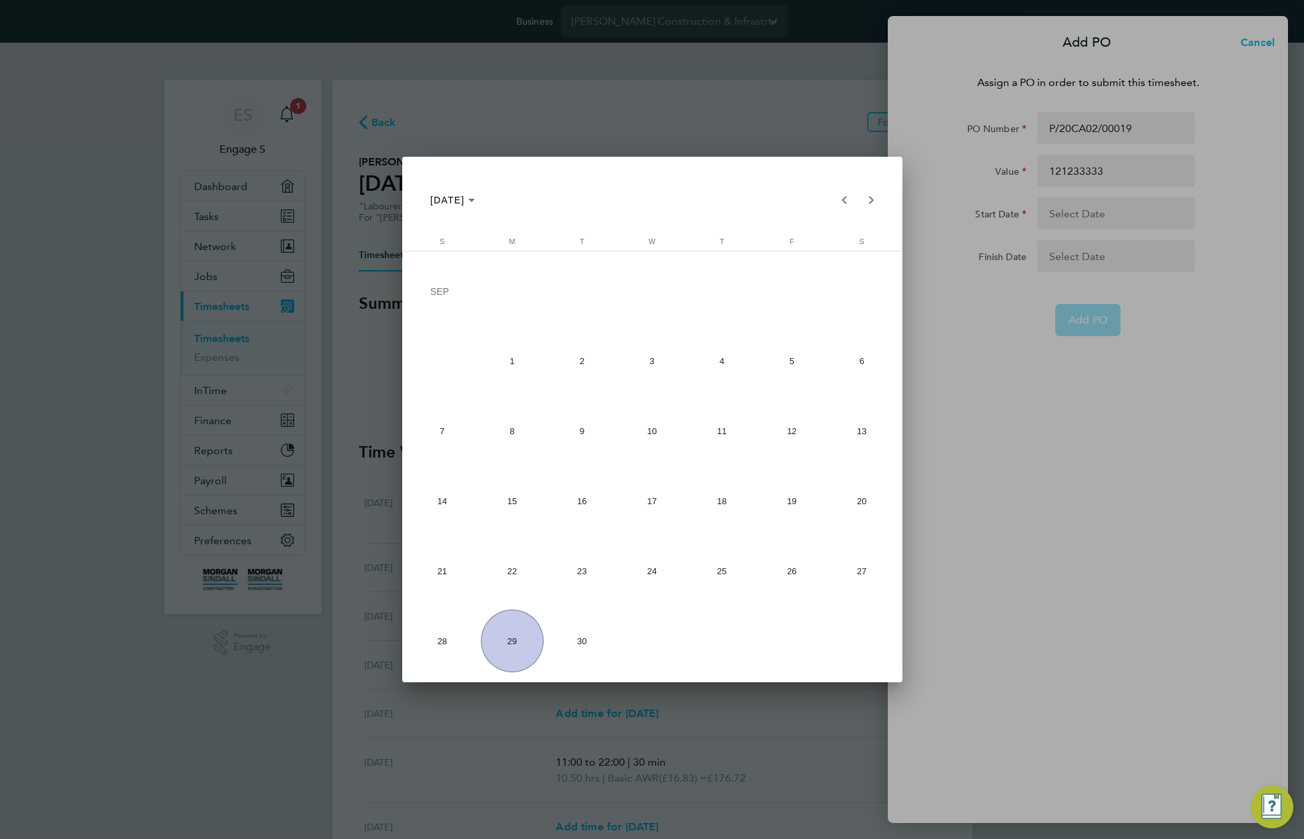
click at [519, 361] on span "1" at bounding box center [512, 360] width 63 height 63
type input "01 Sep 25"
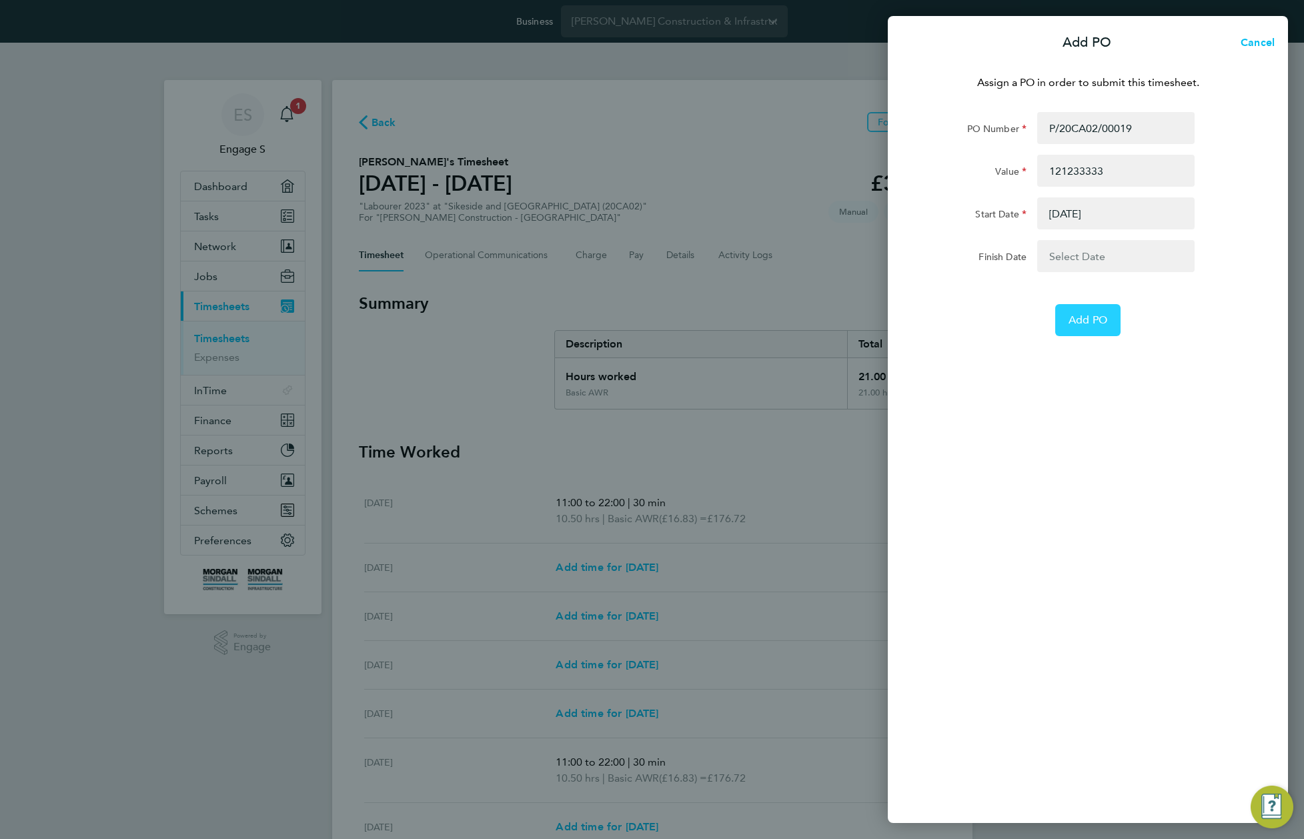
drag, startPoint x: 1094, startPoint y: 318, endPoint x: 1092, endPoint y: 327, distance: 9.1
click at [1094, 319] on span "Add PO" at bounding box center [1087, 319] width 39 height 13
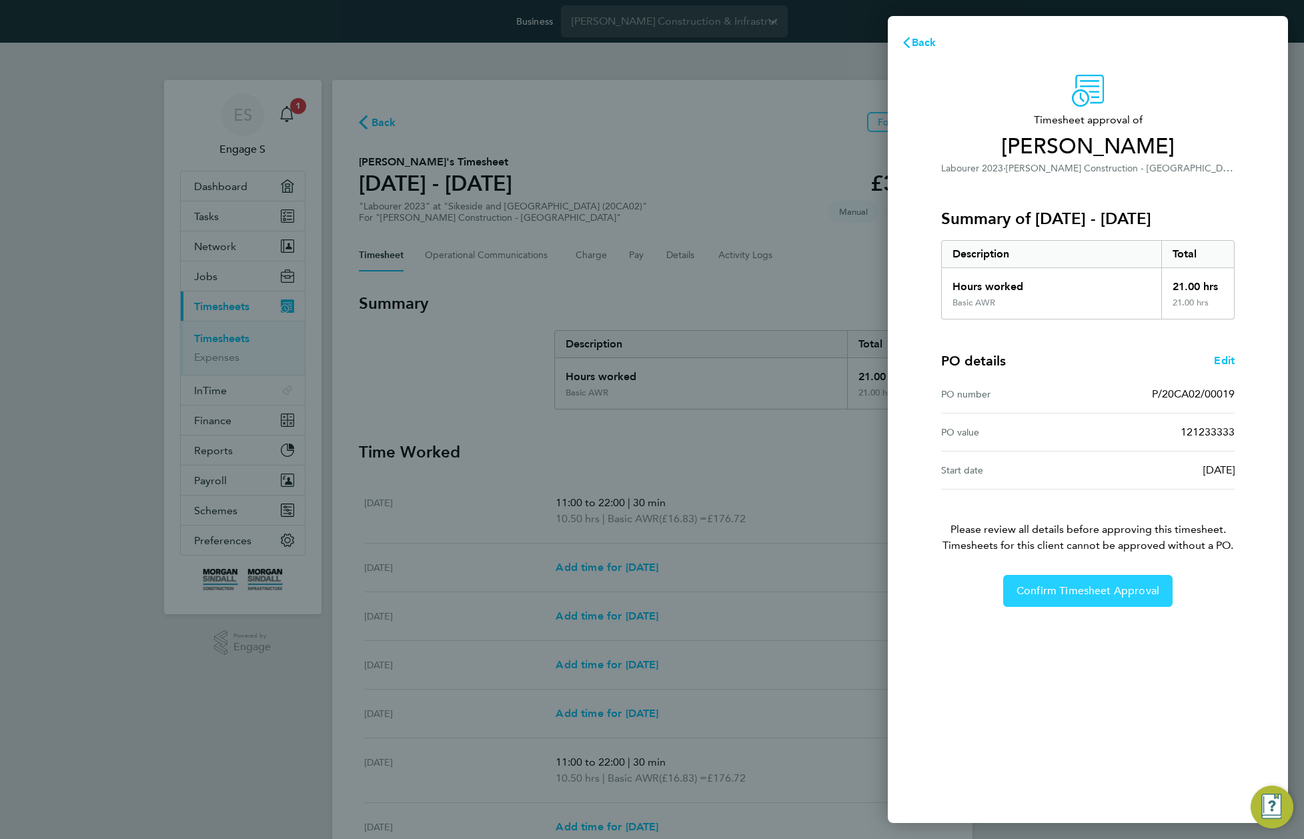
click at [1090, 598] on button "Confirm Timesheet Approval" at bounding box center [1087, 591] width 169 height 32
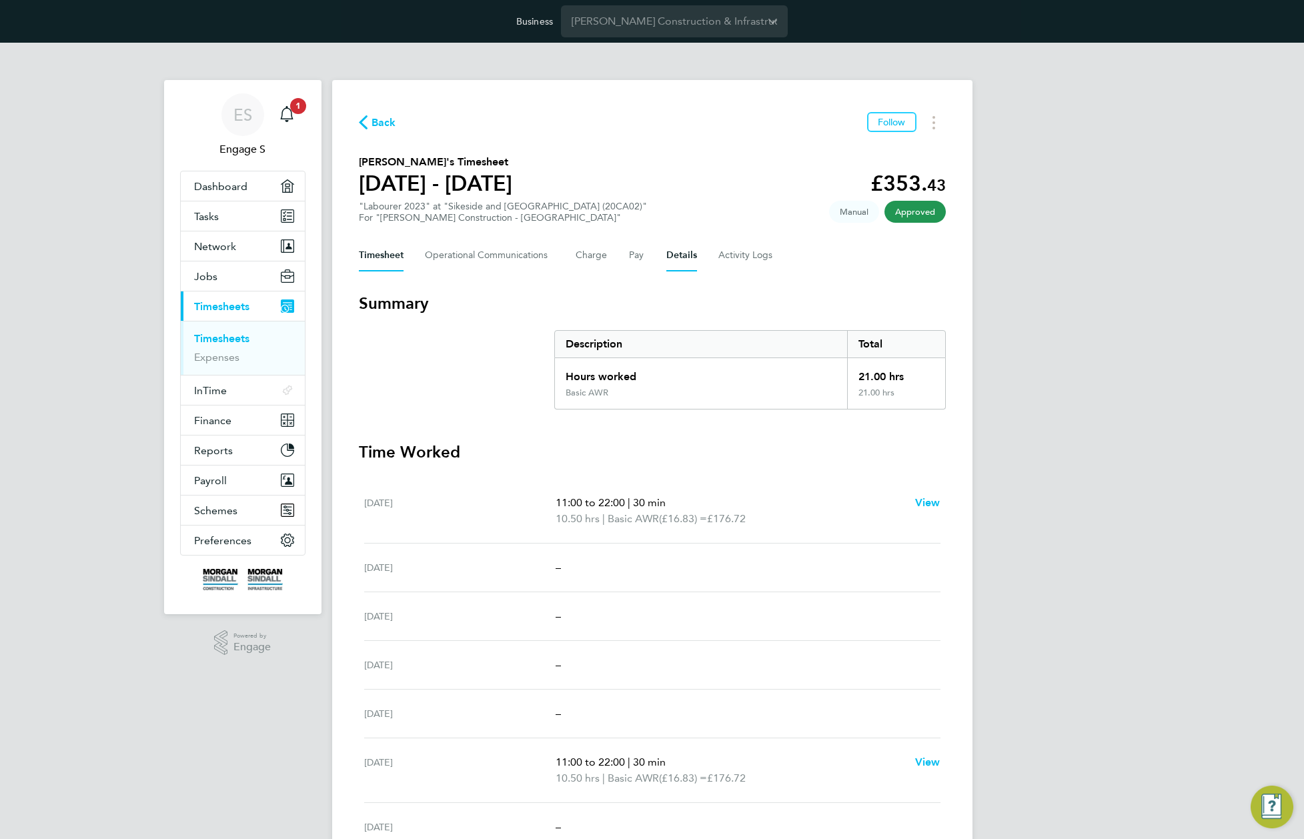
click at [674, 263] on button "Details" at bounding box center [681, 255] width 31 height 32
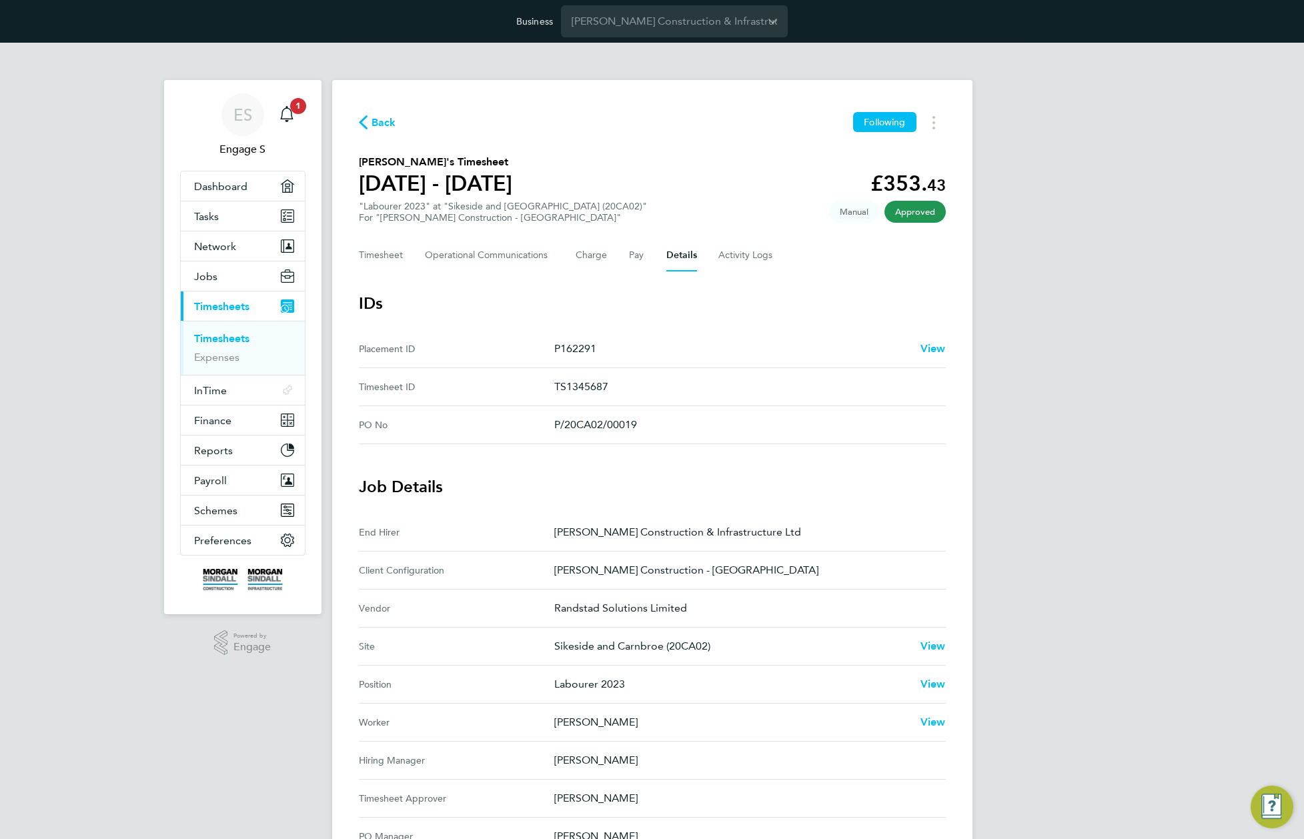
click at [696, 331] on ID "Placement ID P162291 View" at bounding box center [652, 349] width 587 height 38
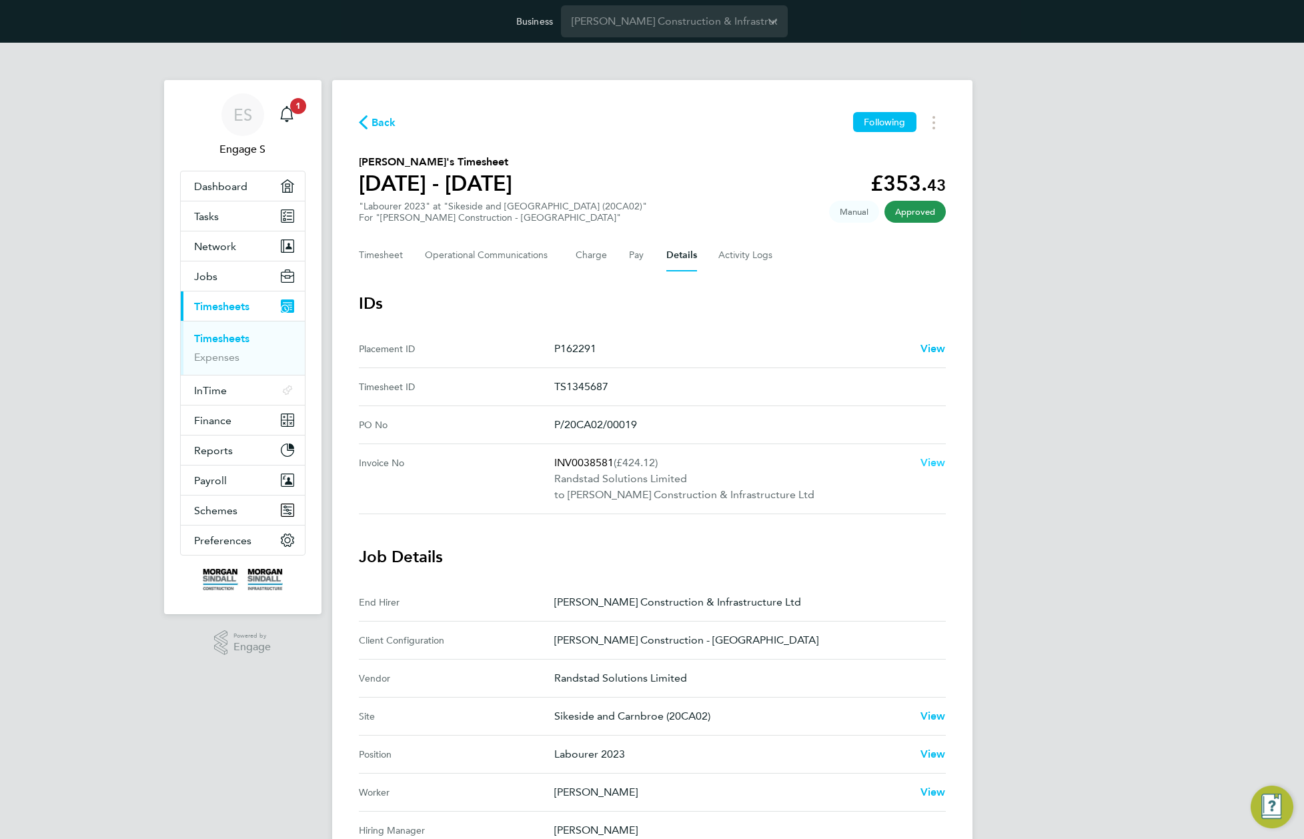
click at [934, 459] on span "View" at bounding box center [932, 462] width 25 height 13
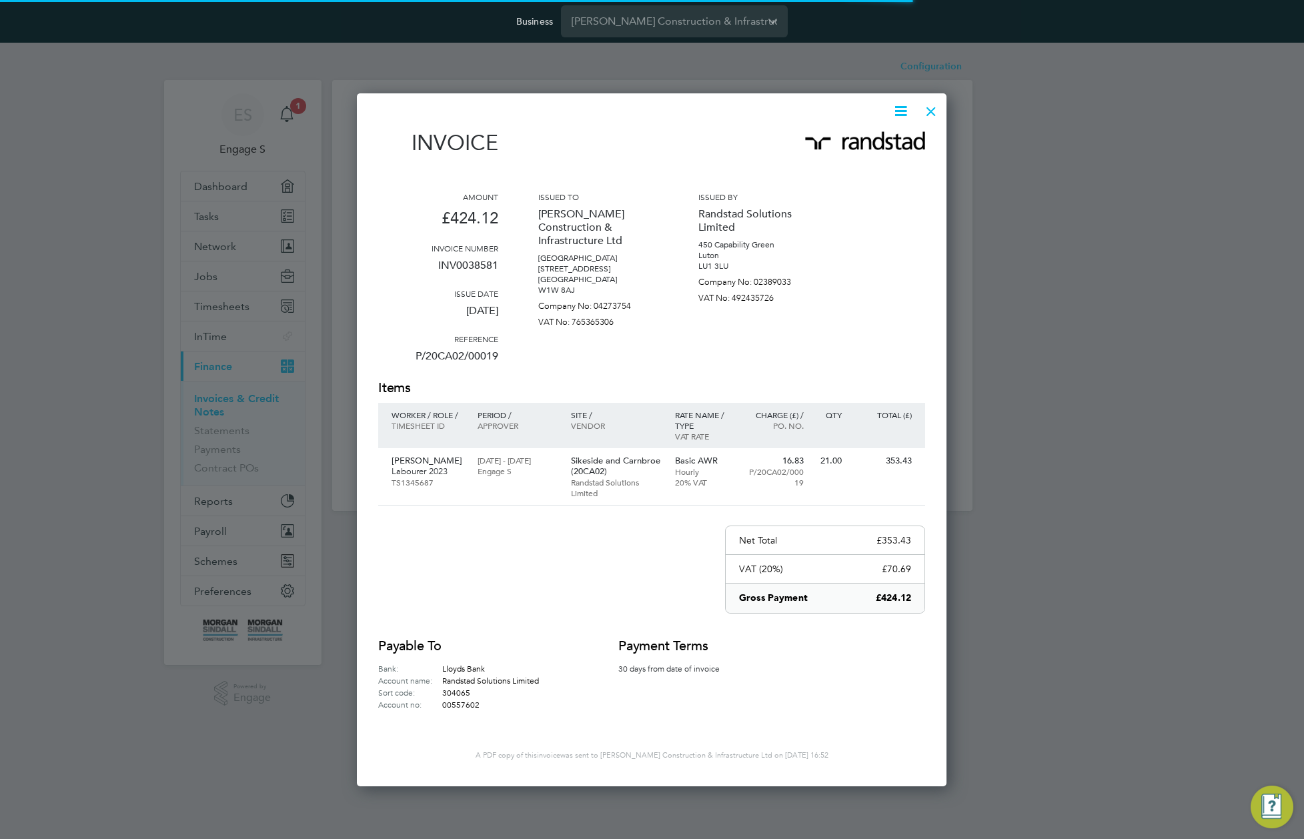
scroll to position [690, 590]
click at [896, 111] on icon at bounding box center [900, 111] width 17 height 17
click at [870, 141] on li "Download Invoice" at bounding box center [860, 142] width 92 height 19
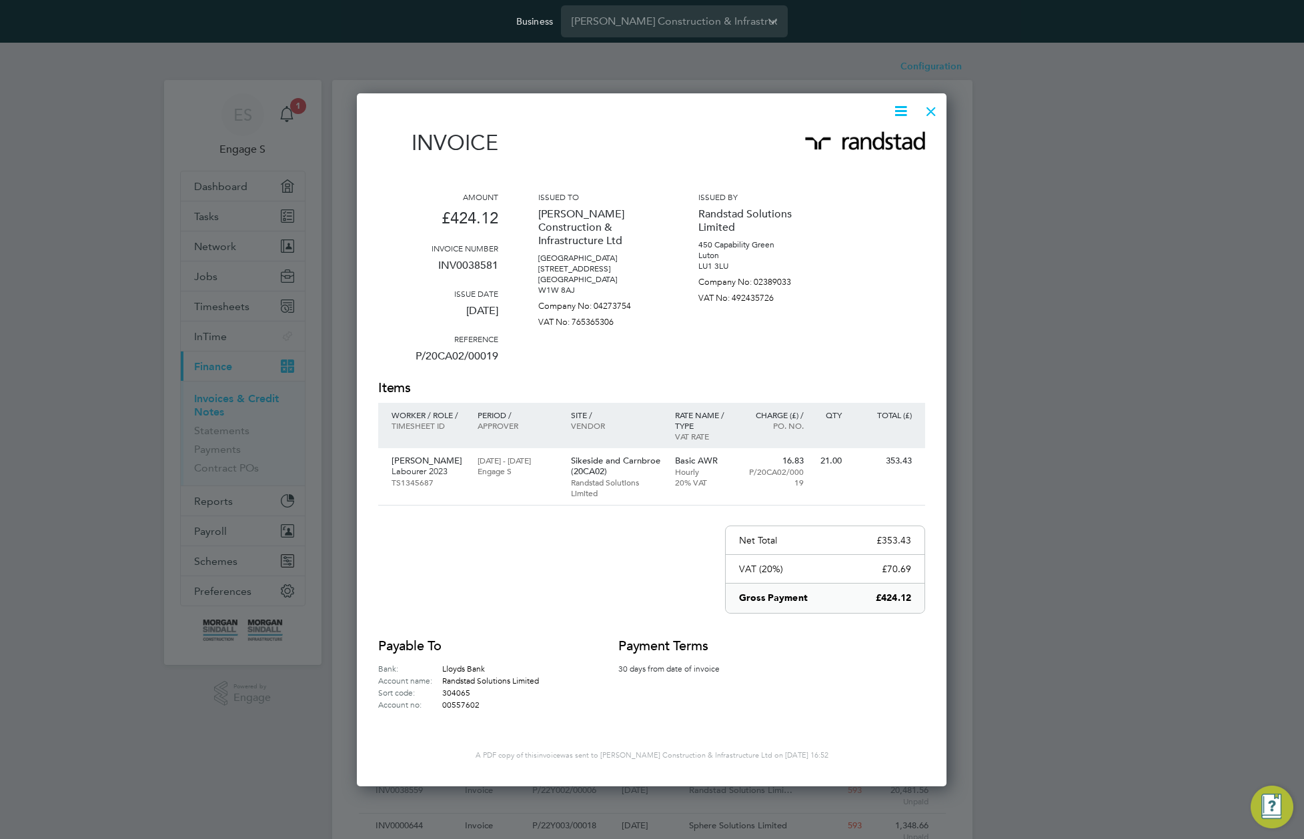
scroll to position [0, 0]
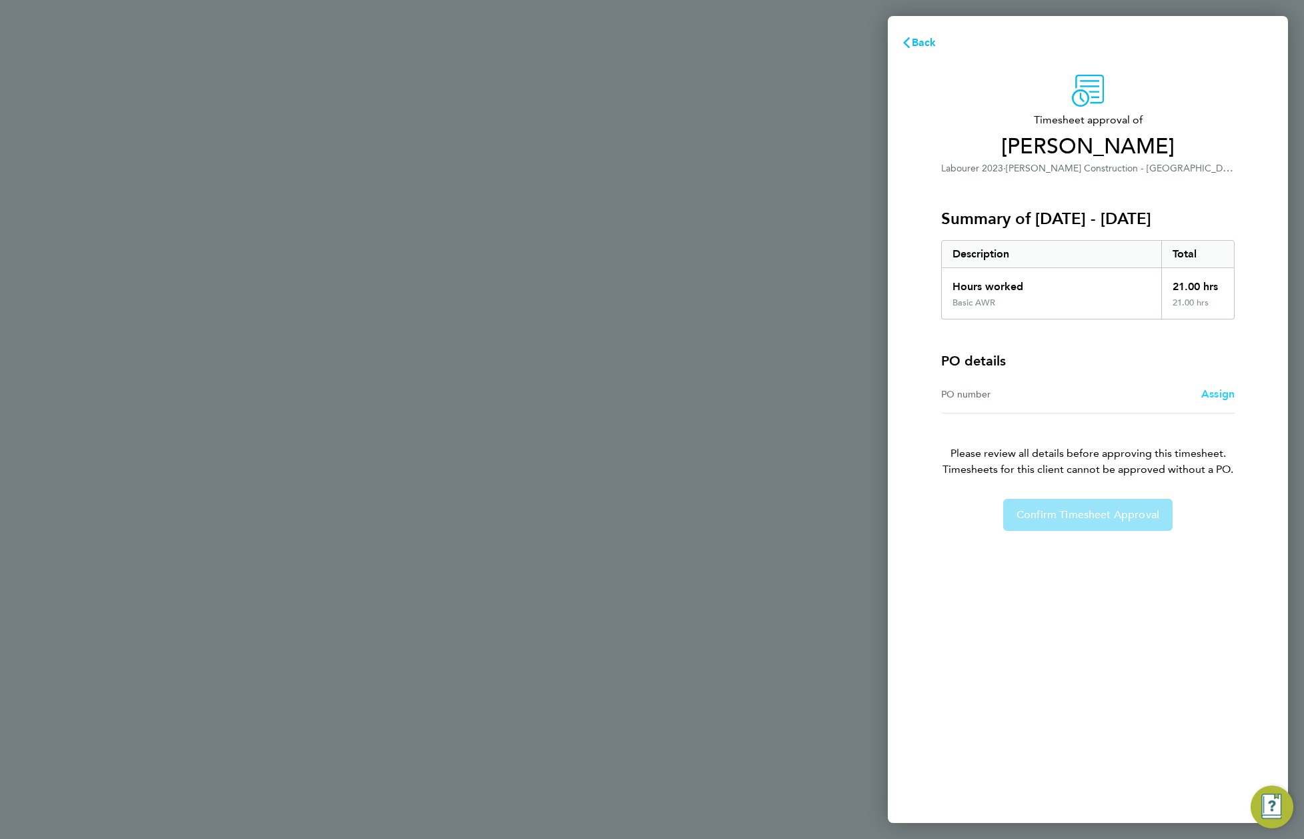
click at [1217, 395] on span "Assign" at bounding box center [1217, 393] width 33 height 13
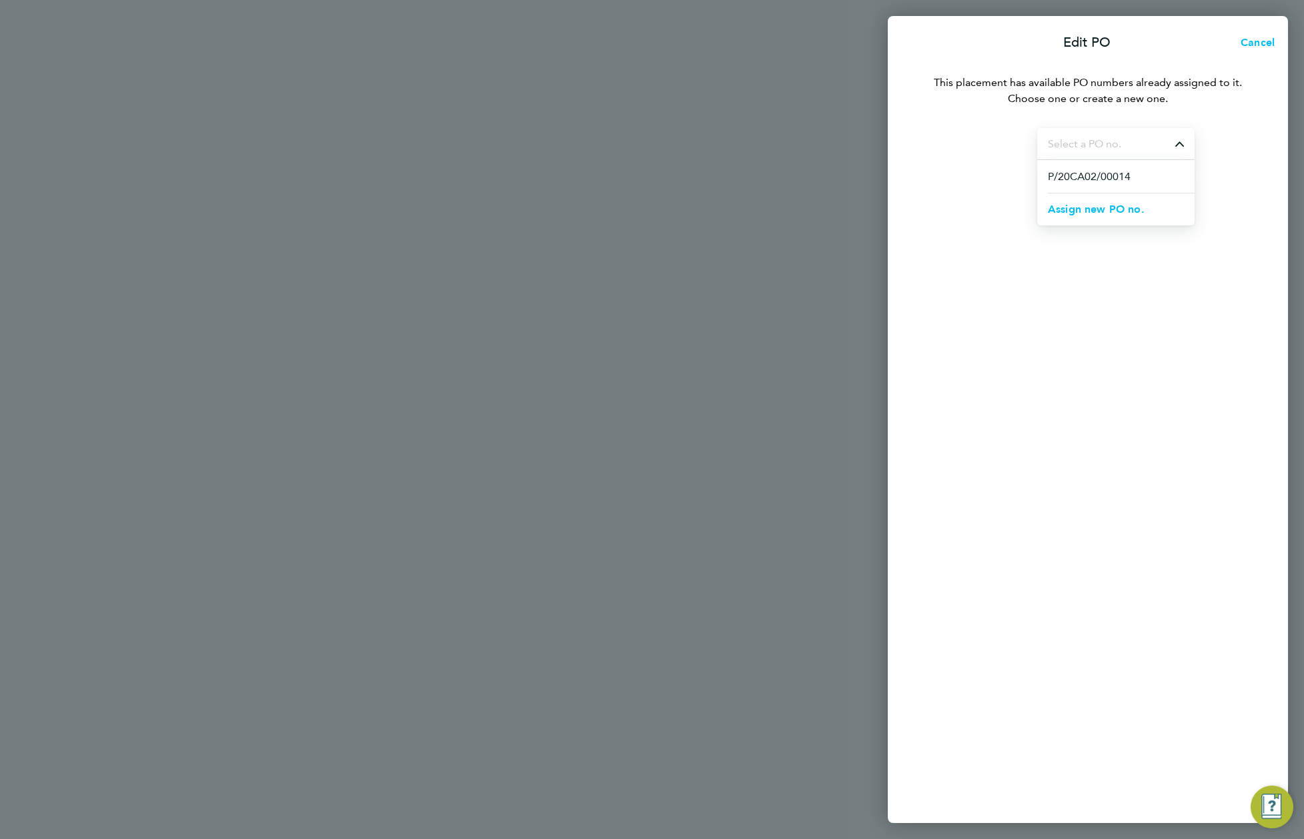
click at [1147, 138] on input "Select purchase order" at bounding box center [1115, 143] width 157 height 31
paste input "P/20CA02/00014"
type input "P/20CA02/00014"
click at [1129, 212] on span "Assign new PO no." at bounding box center [1096, 209] width 97 height 13
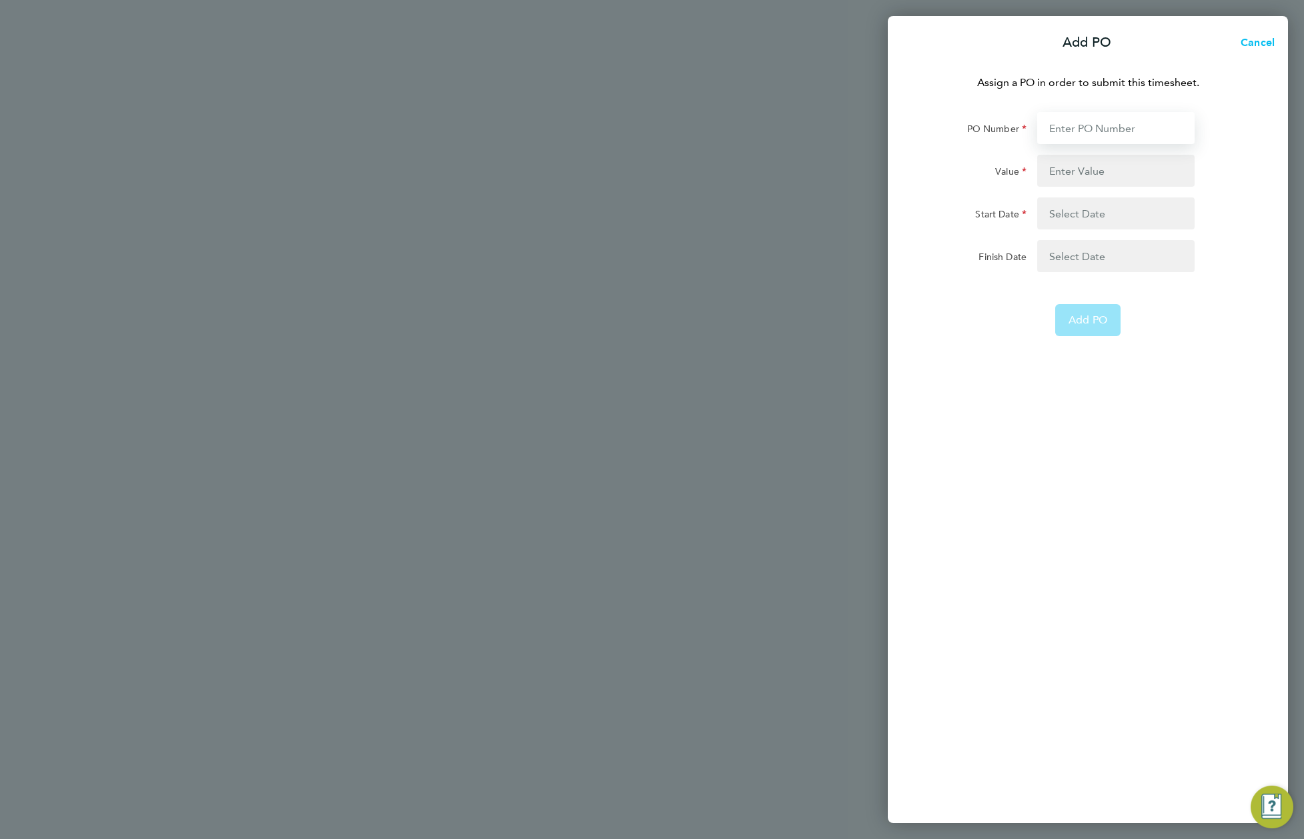
click at [1090, 130] on input "PO Number" at bounding box center [1115, 128] width 157 height 32
click at [1110, 175] on input "Value" at bounding box center [1115, 171] width 157 height 32
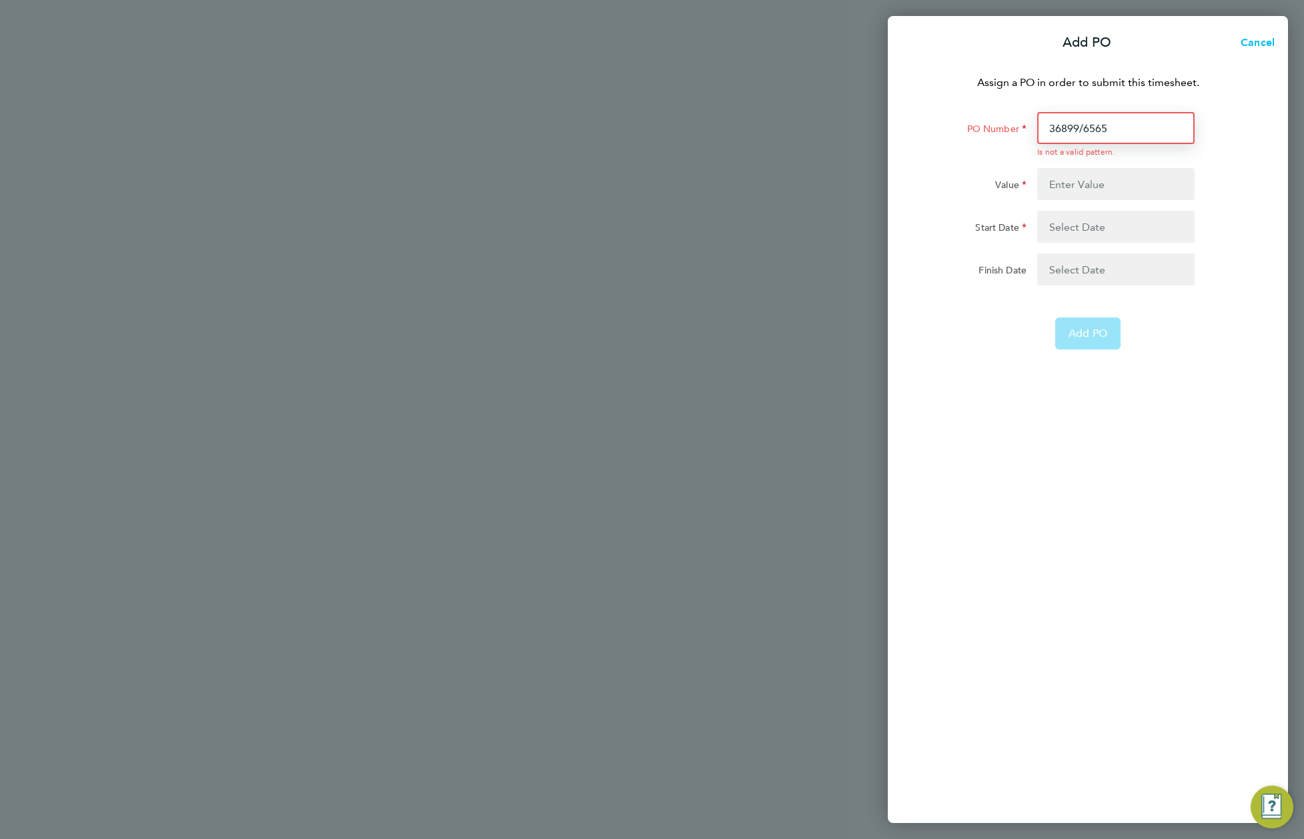
click at [1110, 133] on input "36899/6565" at bounding box center [1115, 128] width 157 height 32
paste input "P/20CA02/00014"
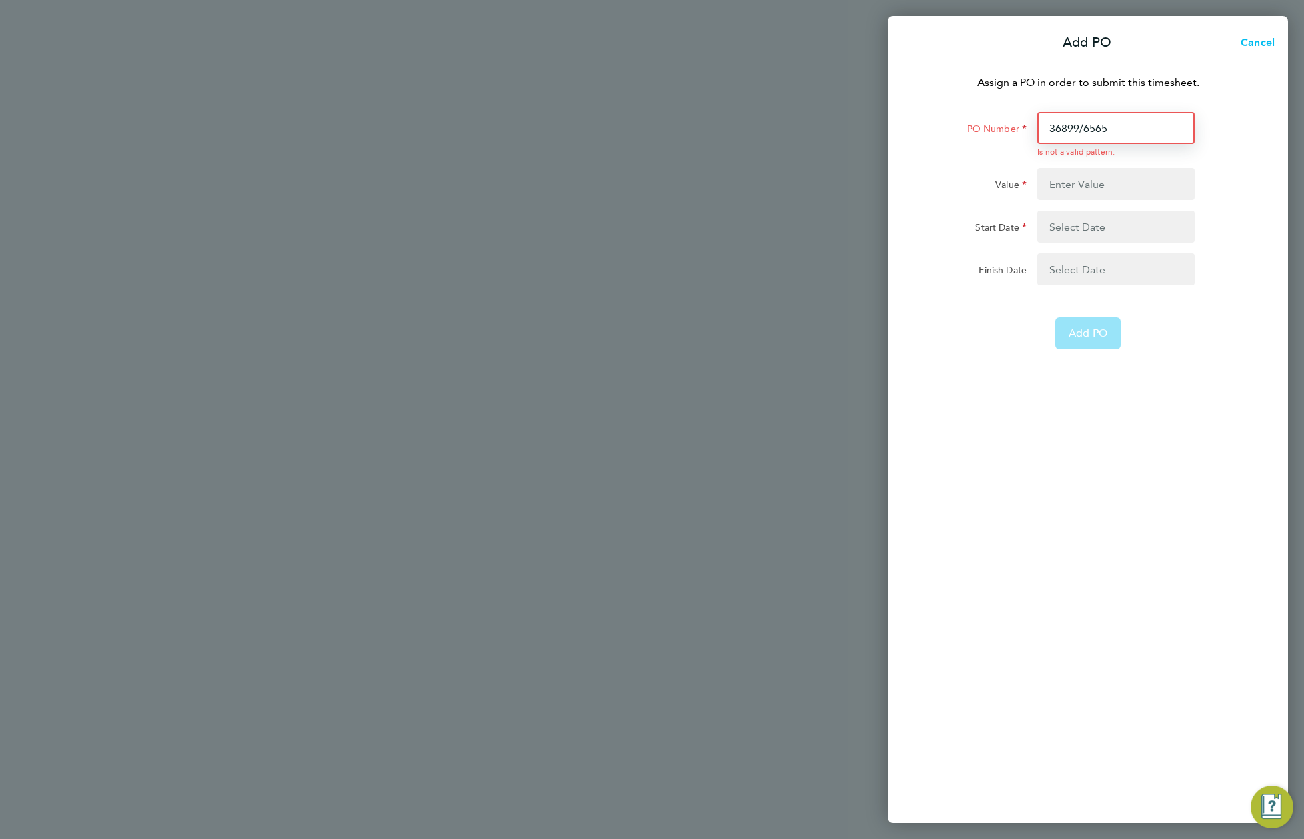
type input "P/20CA02/00014"
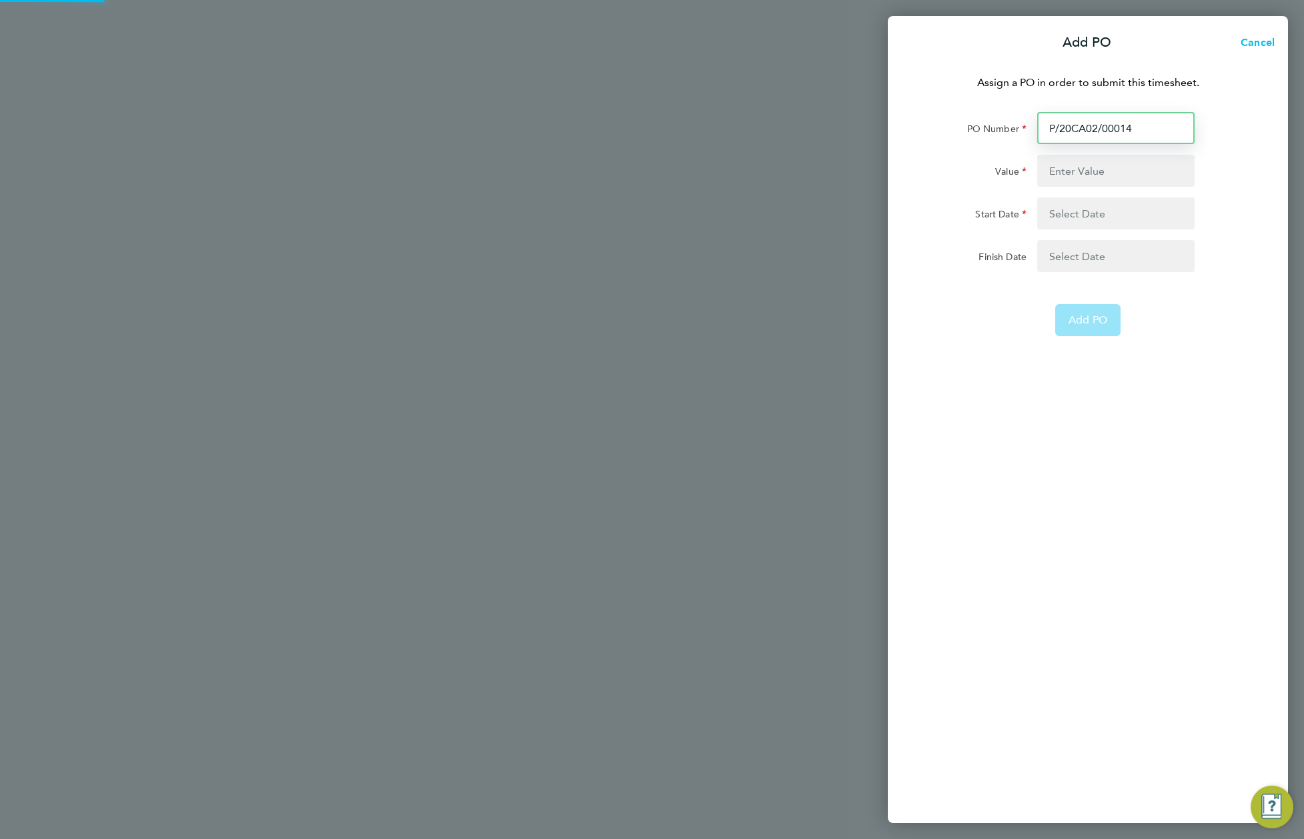
type input "17117"
type input "01 Nov 22"
type input "P/20CA02/00014"
click at [1104, 322] on span "Add PO" at bounding box center [1087, 319] width 39 height 13
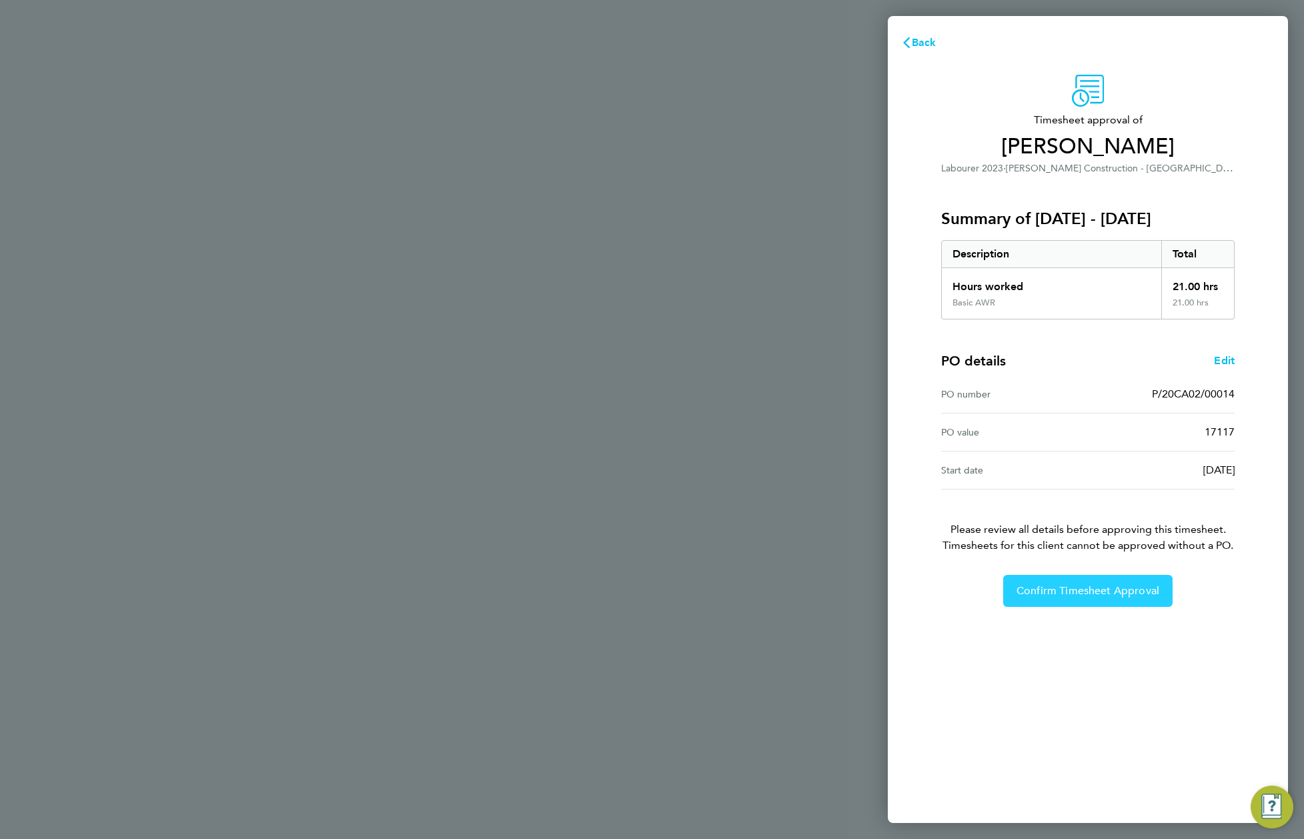
click at [1092, 575] on button "Confirm Timesheet Approval" at bounding box center [1087, 591] width 169 height 32
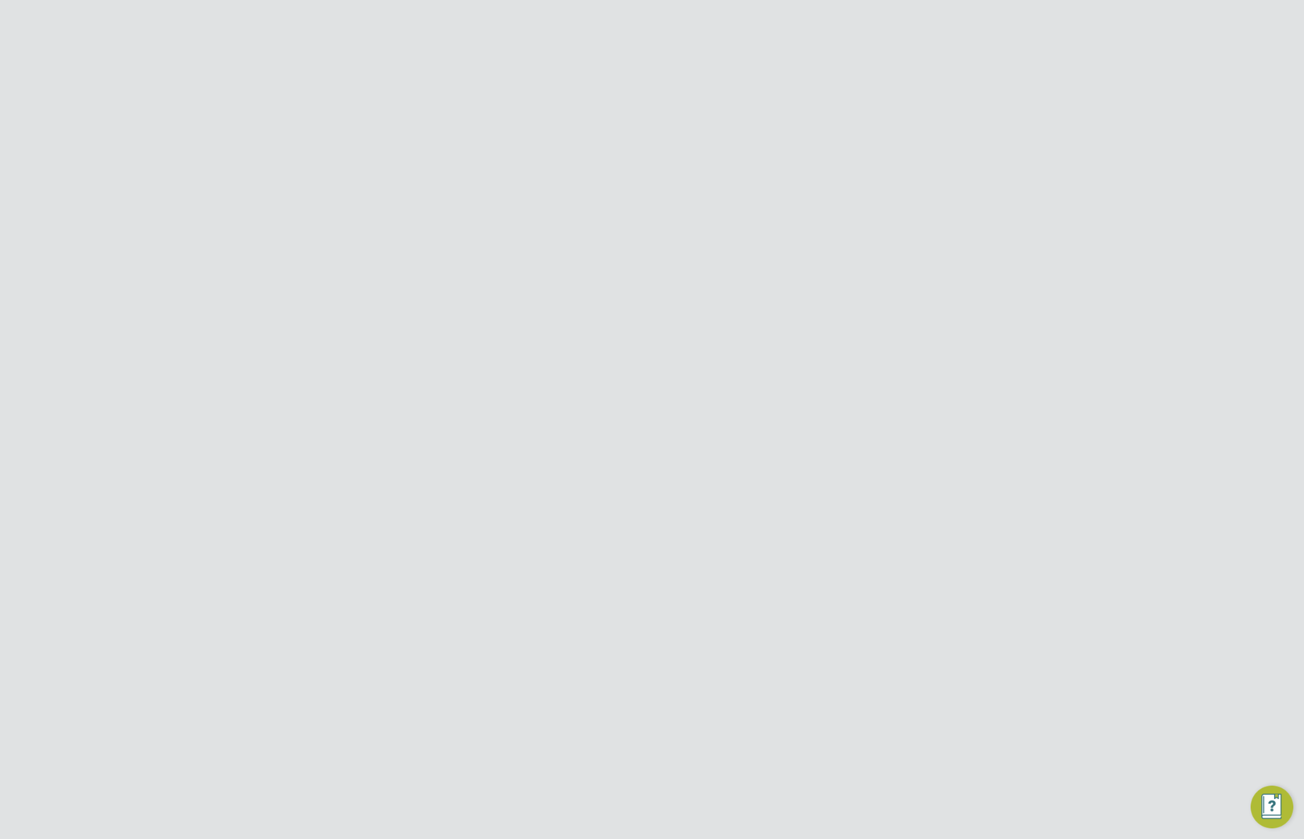
scroll to position [130, 0]
click at [674, 121] on button "Details" at bounding box center [681, 125] width 31 height 32
click at [933, 467] on span "View" at bounding box center [932, 462] width 25 height 13
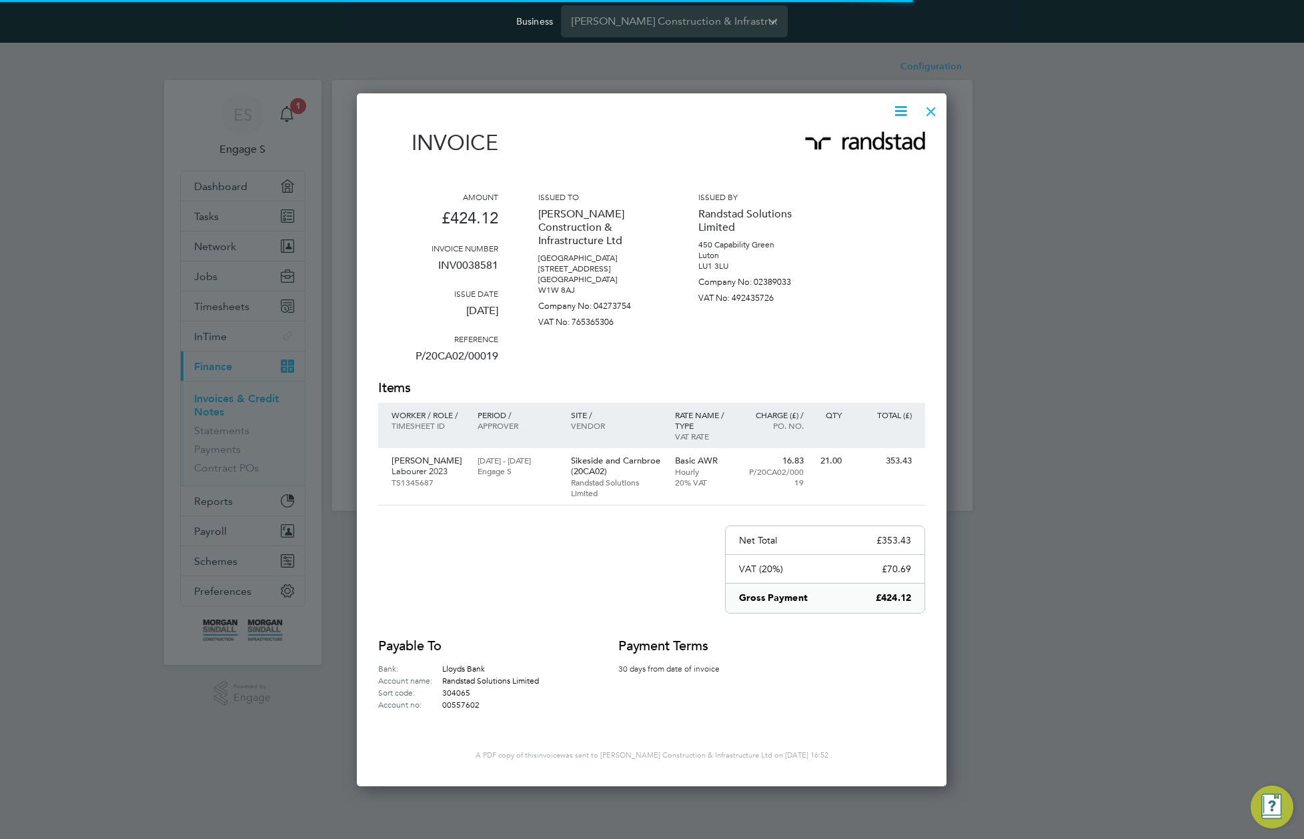
scroll to position [690, 590]
click at [896, 109] on icon at bounding box center [900, 111] width 17 height 17
click at [861, 141] on li "Download Invoice" at bounding box center [860, 142] width 92 height 19
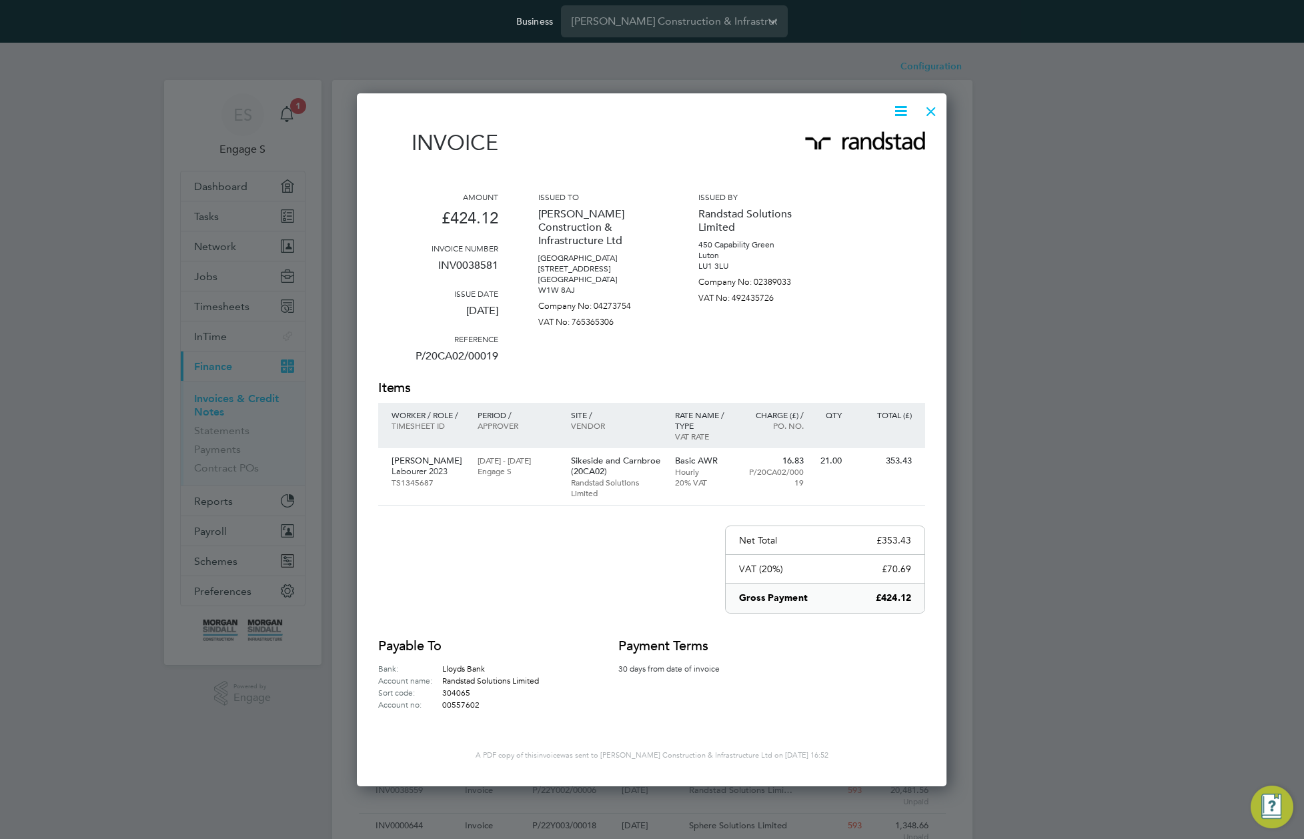
scroll to position [0, 0]
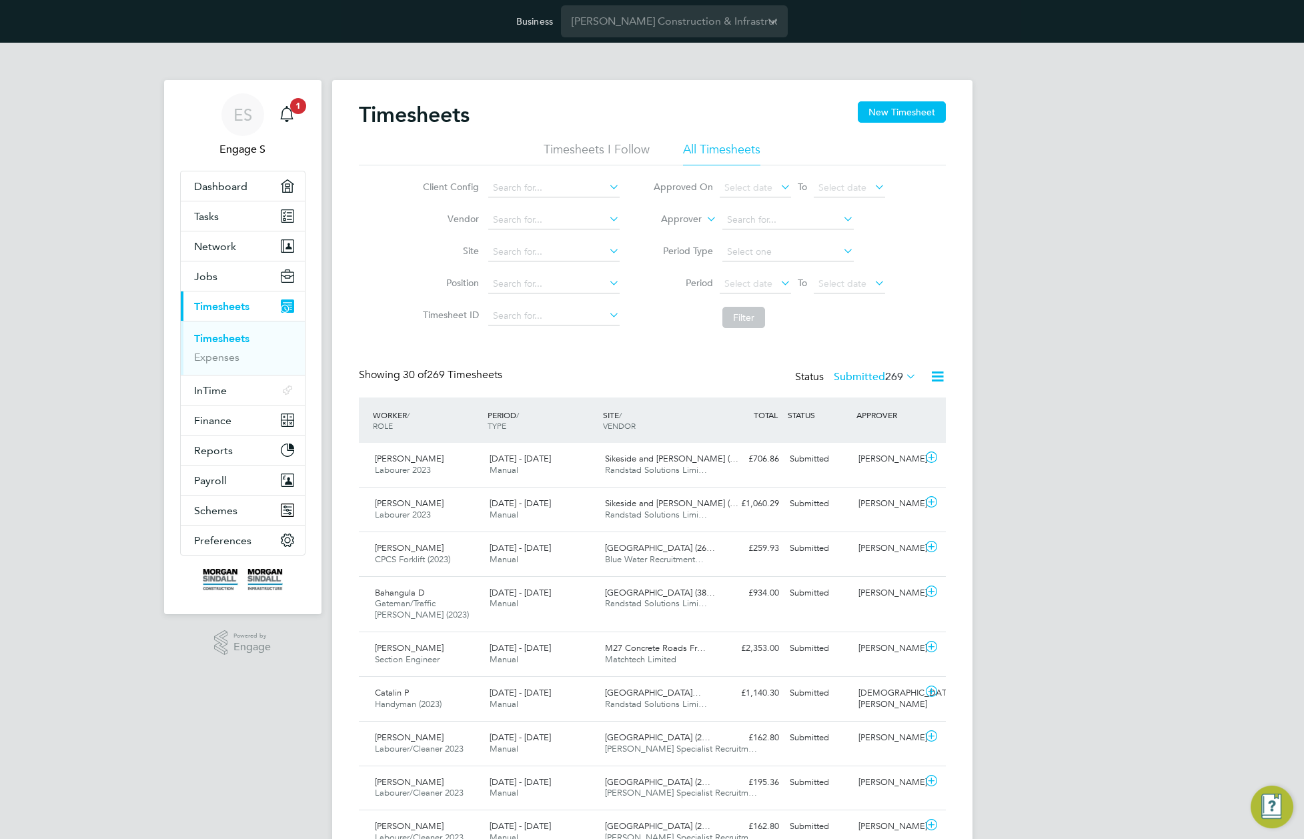
click at [876, 372] on label "Submitted 269" at bounding box center [875, 376] width 83 height 13
click at [845, 403] on li "All" at bounding box center [851, 400] width 61 height 19
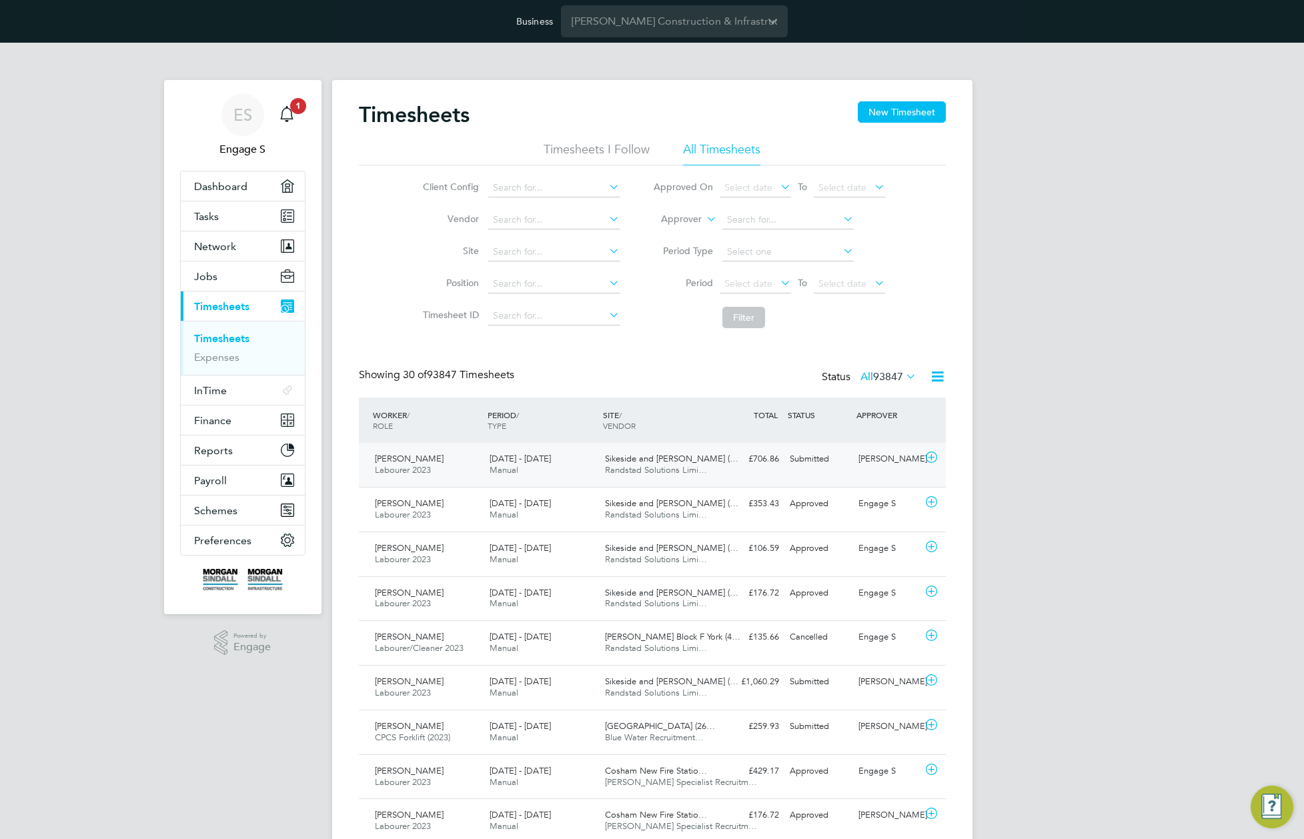
click at [670, 466] on span "Randstad Solutions Limi…" at bounding box center [656, 469] width 102 height 11
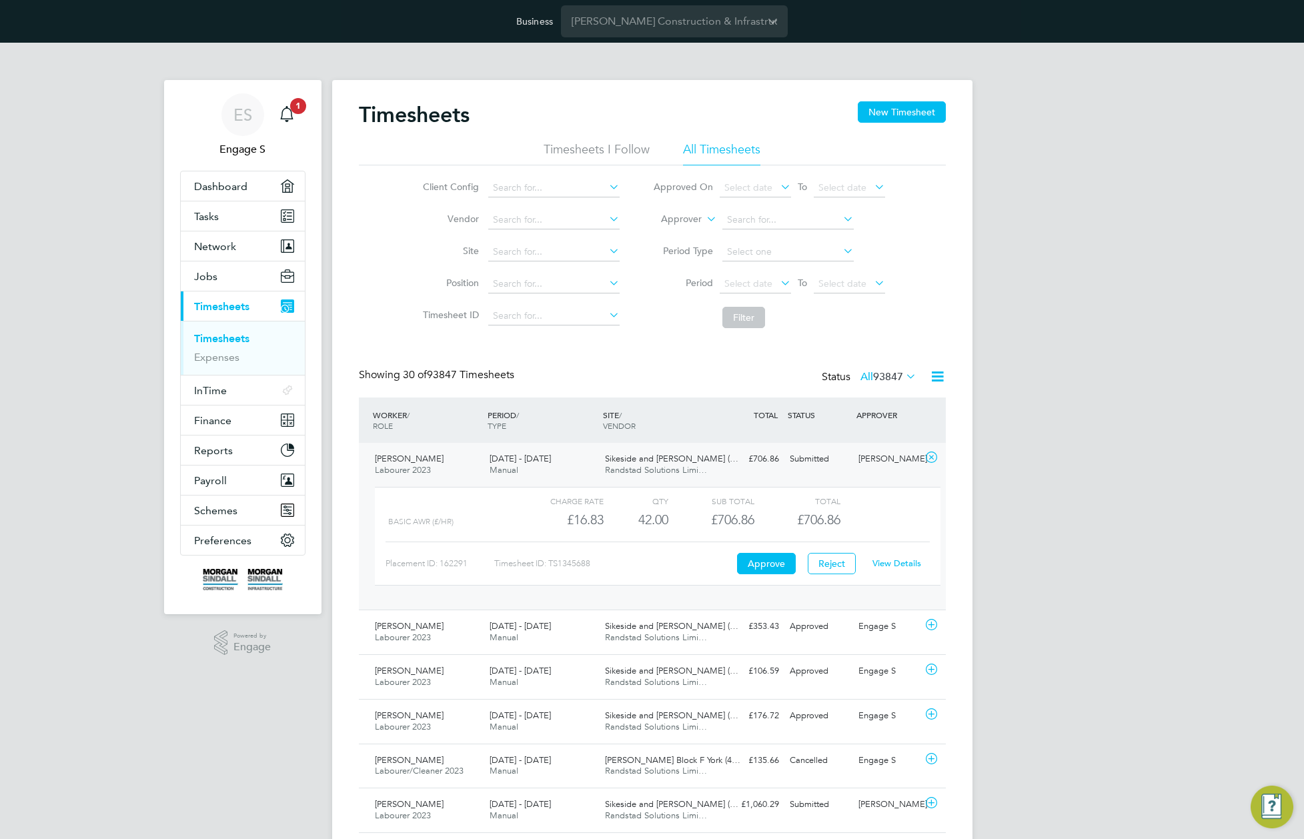
click at [903, 564] on link "View Details" at bounding box center [896, 563] width 49 height 11
click at [555, 620] on div "6 - 12 Sep 2025 Manual" at bounding box center [541, 632] width 115 height 33
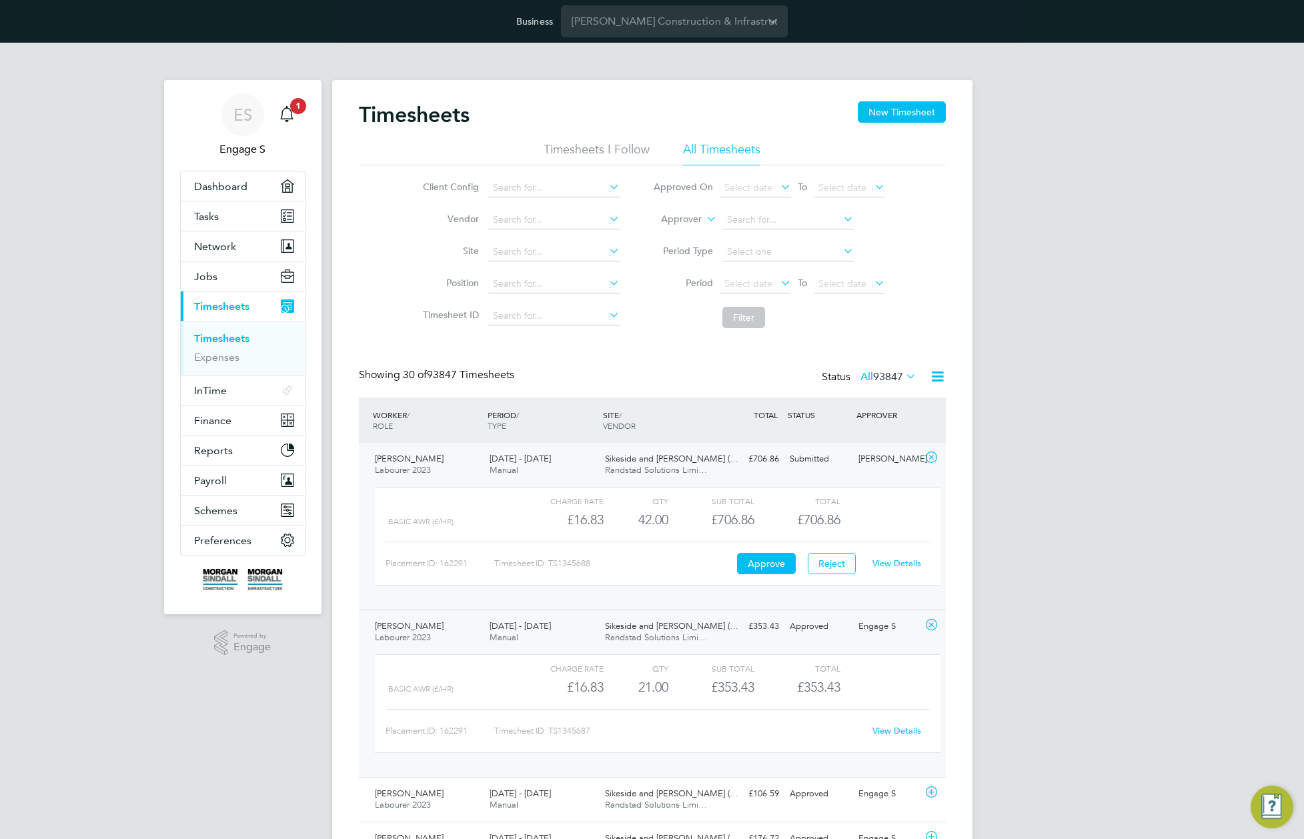
click at [908, 729] on link "View Details" at bounding box center [896, 730] width 49 height 11
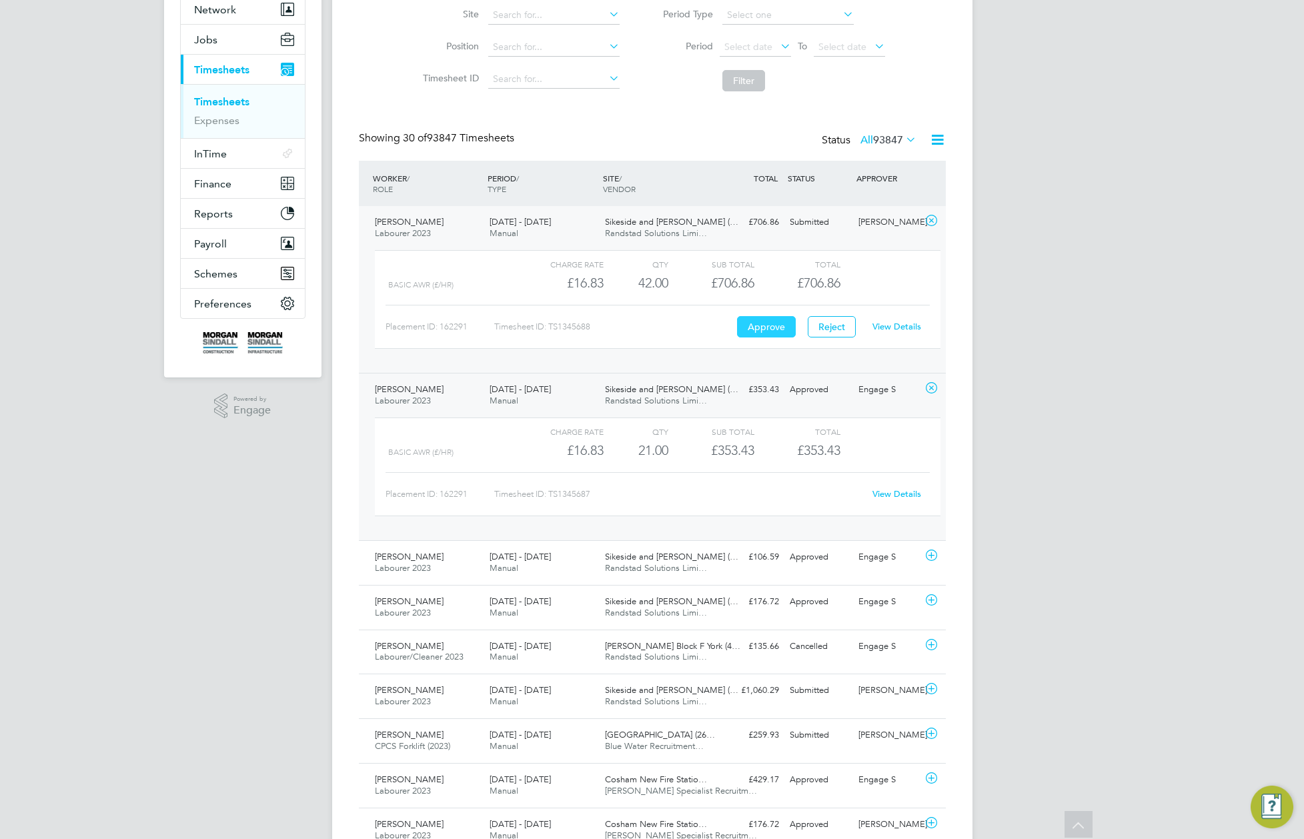
click at [748, 323] on button "Approve" at bounding box center [766, 326] width 59 height 21
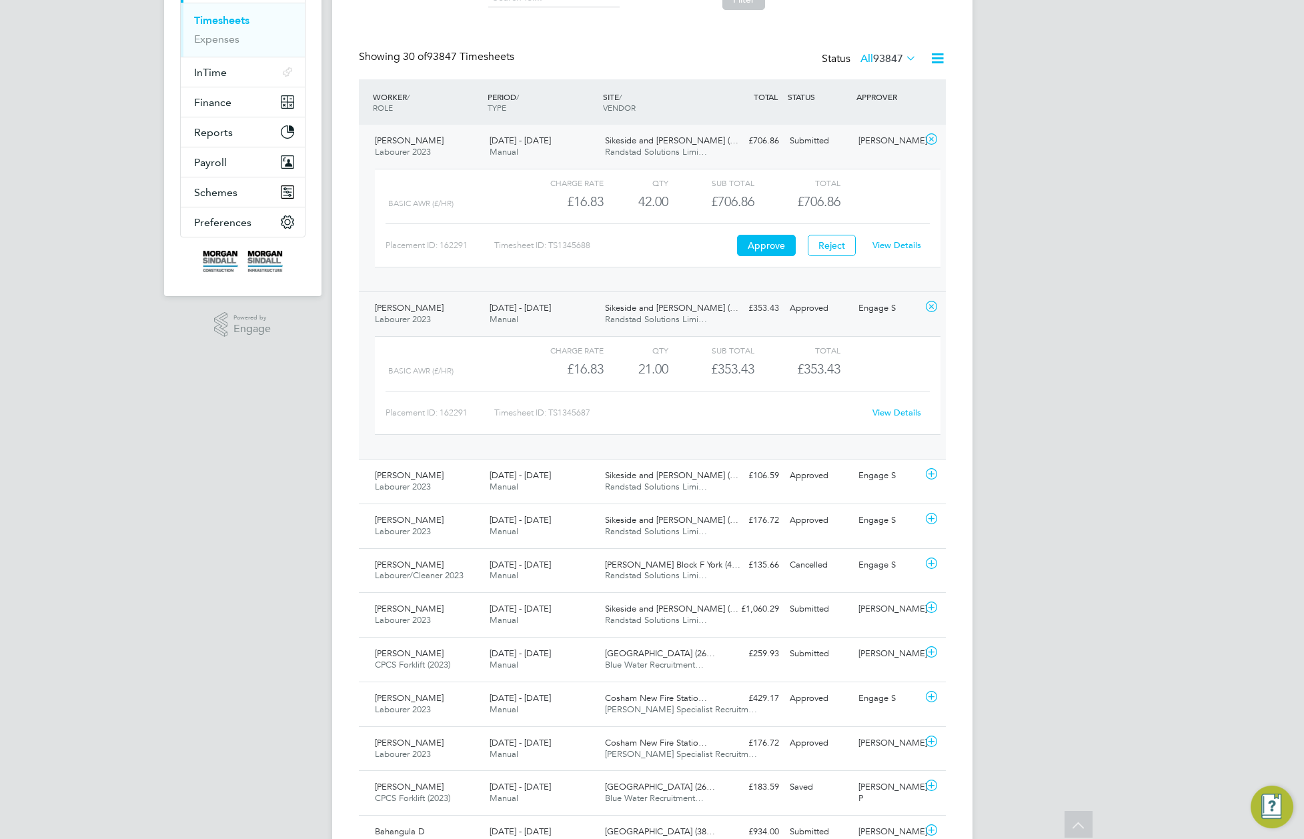
scroll to position [176, 0]
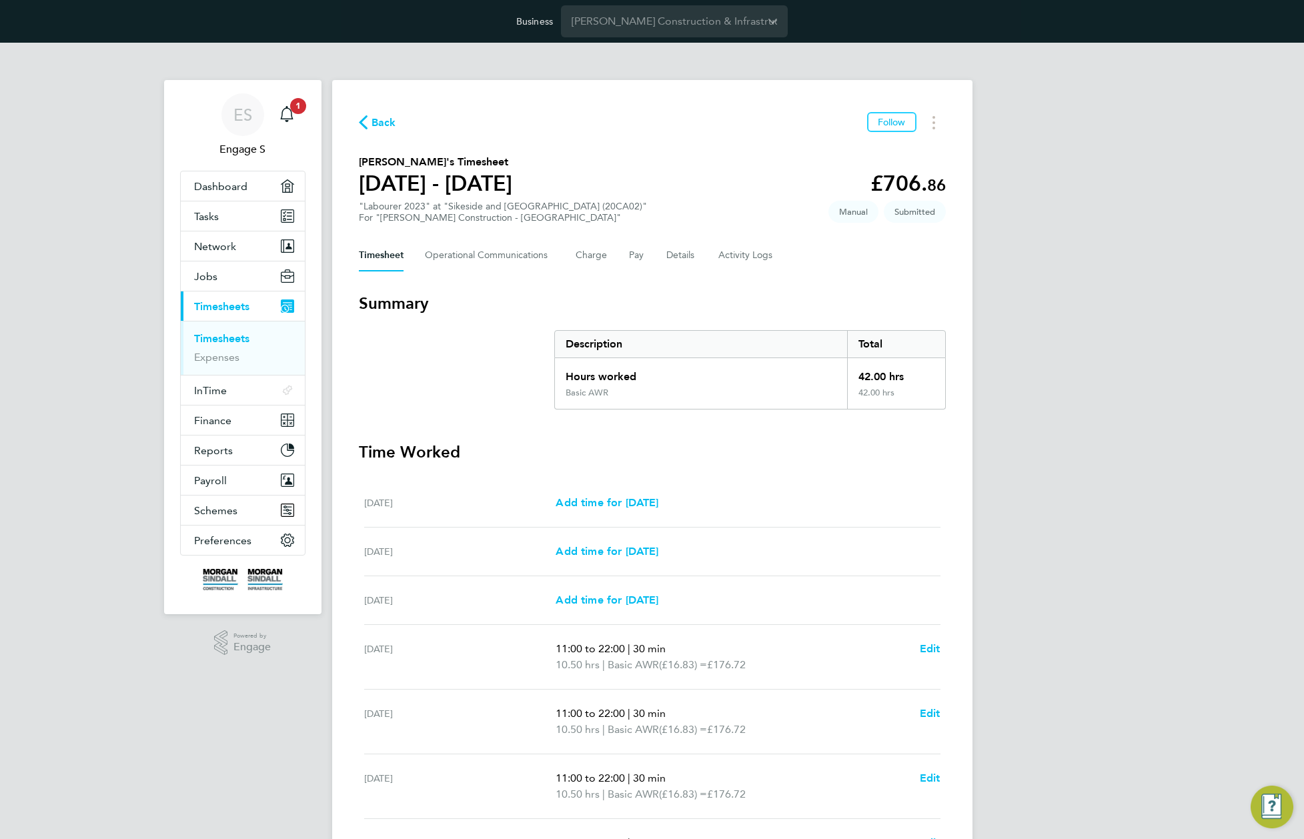
click at [662, 251] on div "Timesheet Operational Communications Charge Pay Details Activity Logs" at bounding box center [652, 255] width 587 height 32
click at [681, 249] on button "Details" at bounding box center [681, 255] width 31 height 32
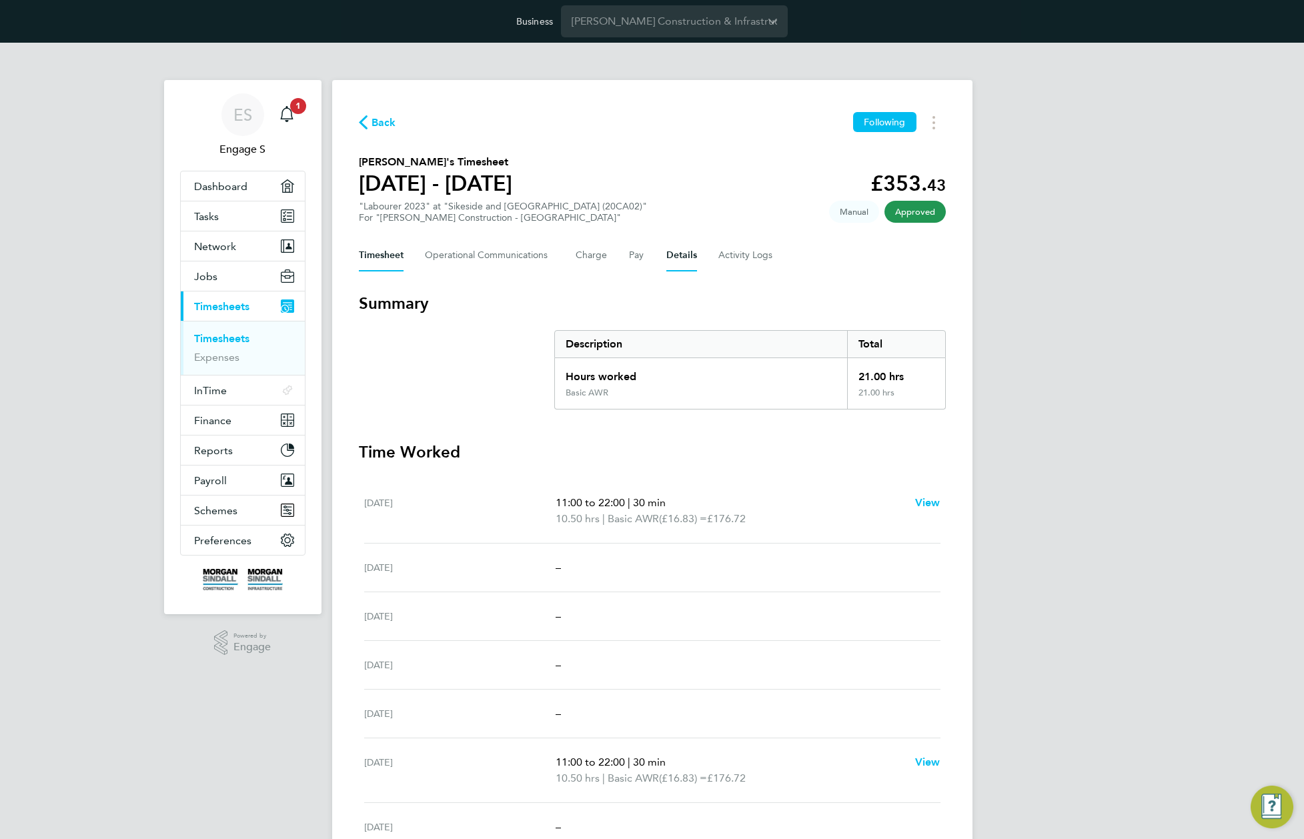
click at [677, 257] on button "Details" at bounding box center [681, 255] width 31 height 32
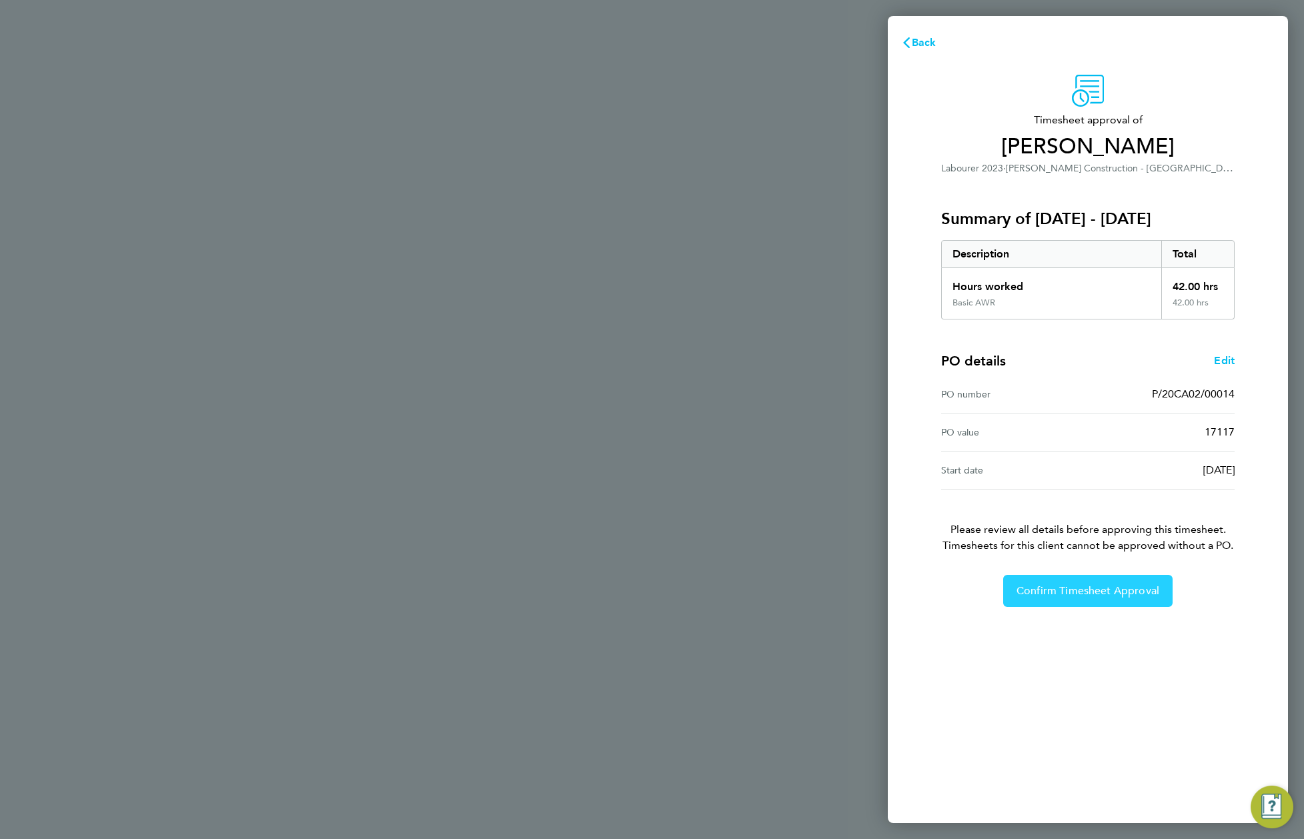
click at [1142, 593] on span "Confirm Timesheet Approval" at bounding box center [1087, 590] width 143 height 13
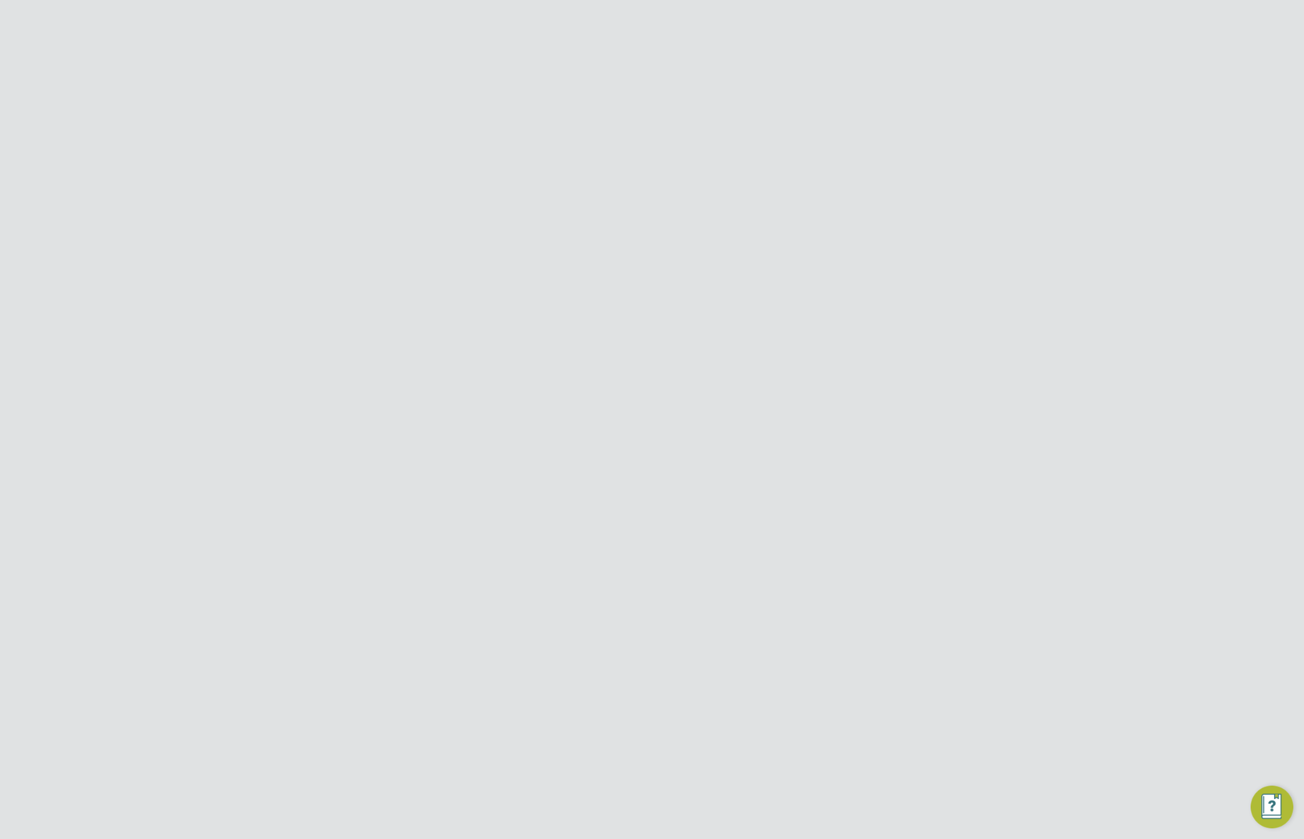
click at [681, 257] on button "Details" at bounding box center [681, 255] width 31 height 32
click at [668, 215] on section "Patrick R's Timesheet 30 Aug - 05 Sept 2025 £706. 86 "Labourer 2023" at "Sikesi…" at bounding box center [652, 188] width 587 height 69
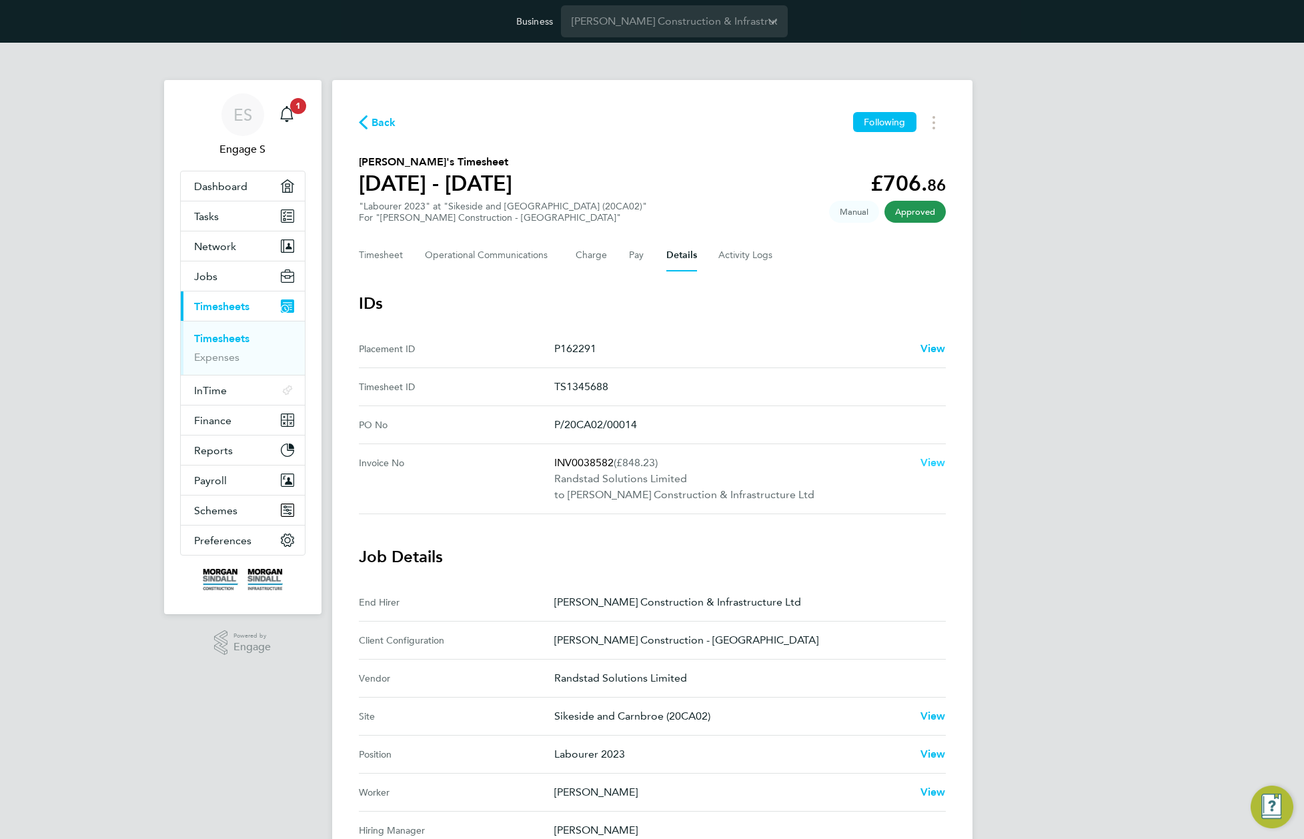
click at [936, 461] on span "View" at bounding box center [932, 462] width 25 height 13
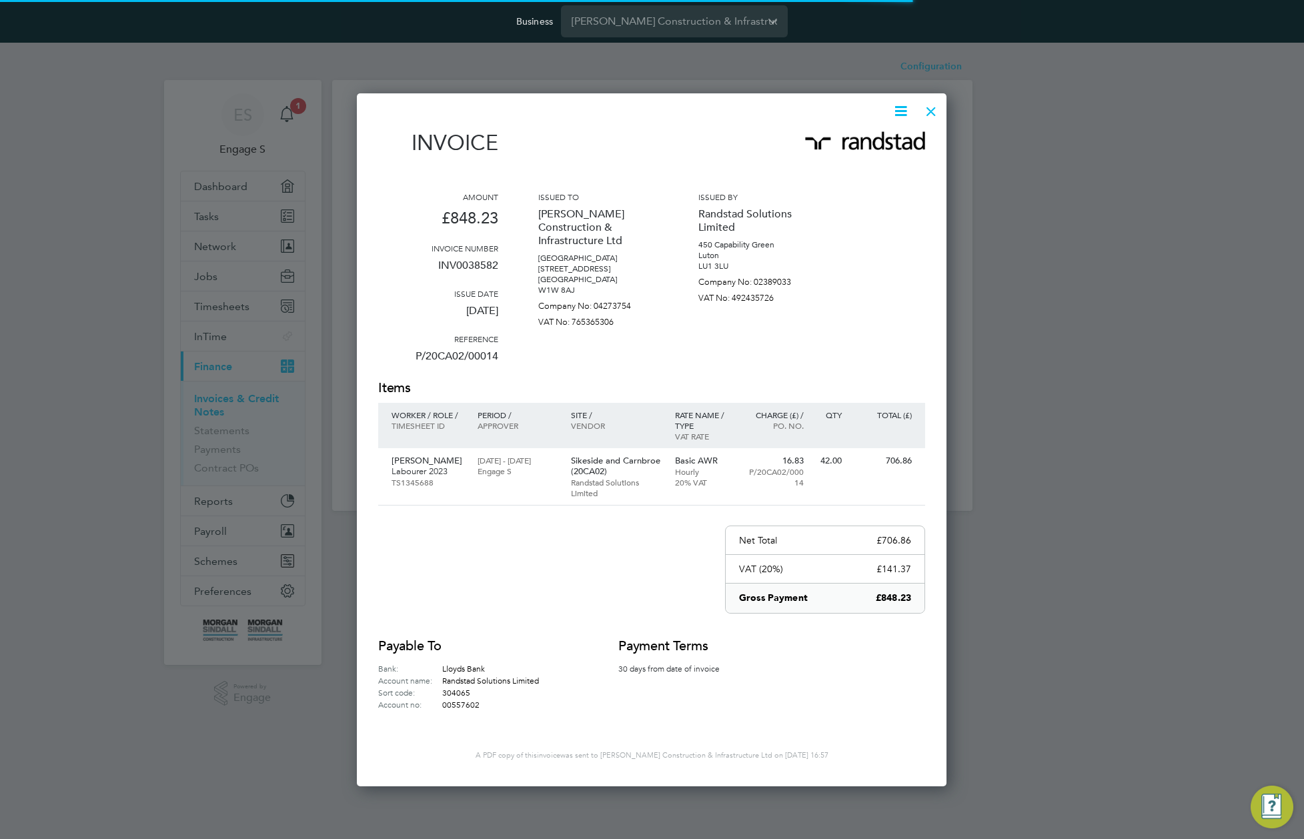
scroll to position [690, 590]
click at [896, 111] on icon at bounding box center [900, 111] width 17 height 17
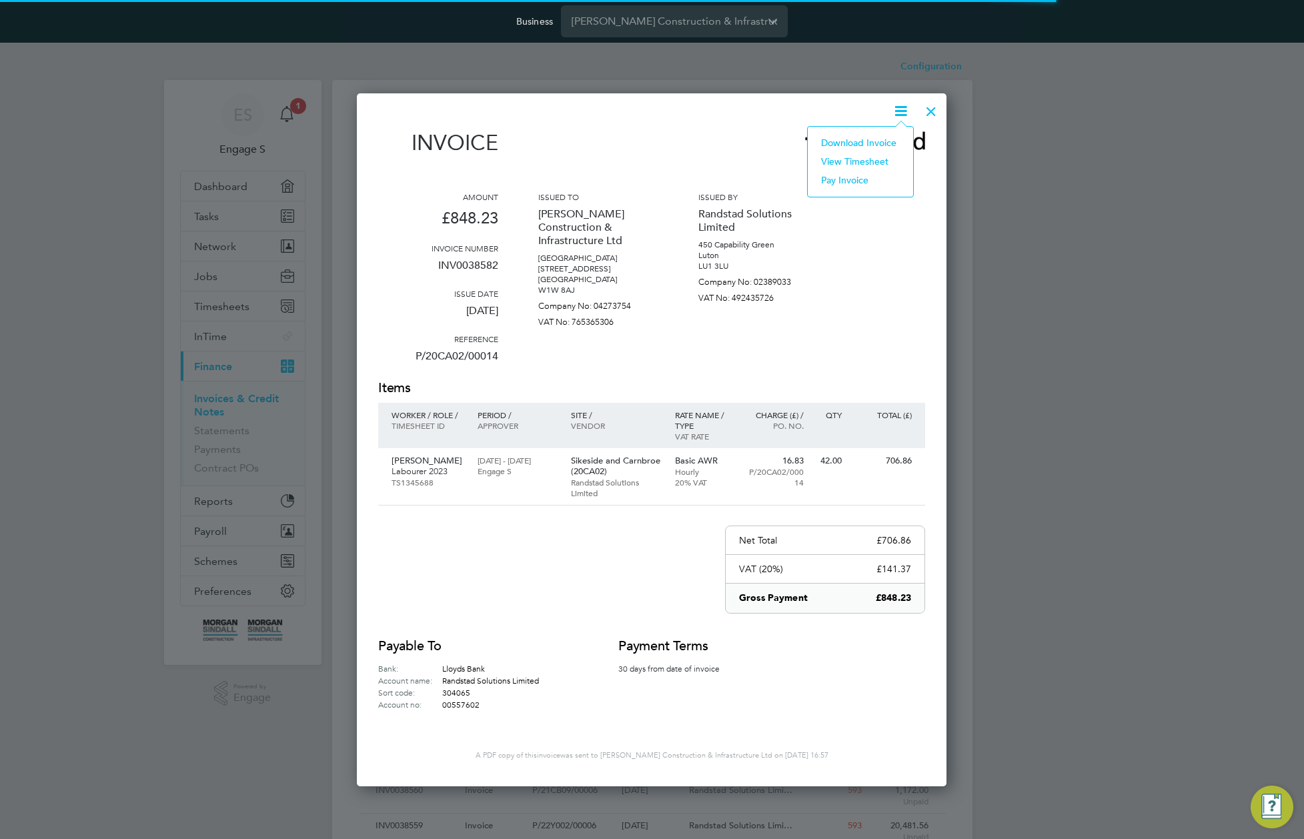
click at [859, 138] on li "Download Invoice" at bounding box center [860, 142] width 92 height 19
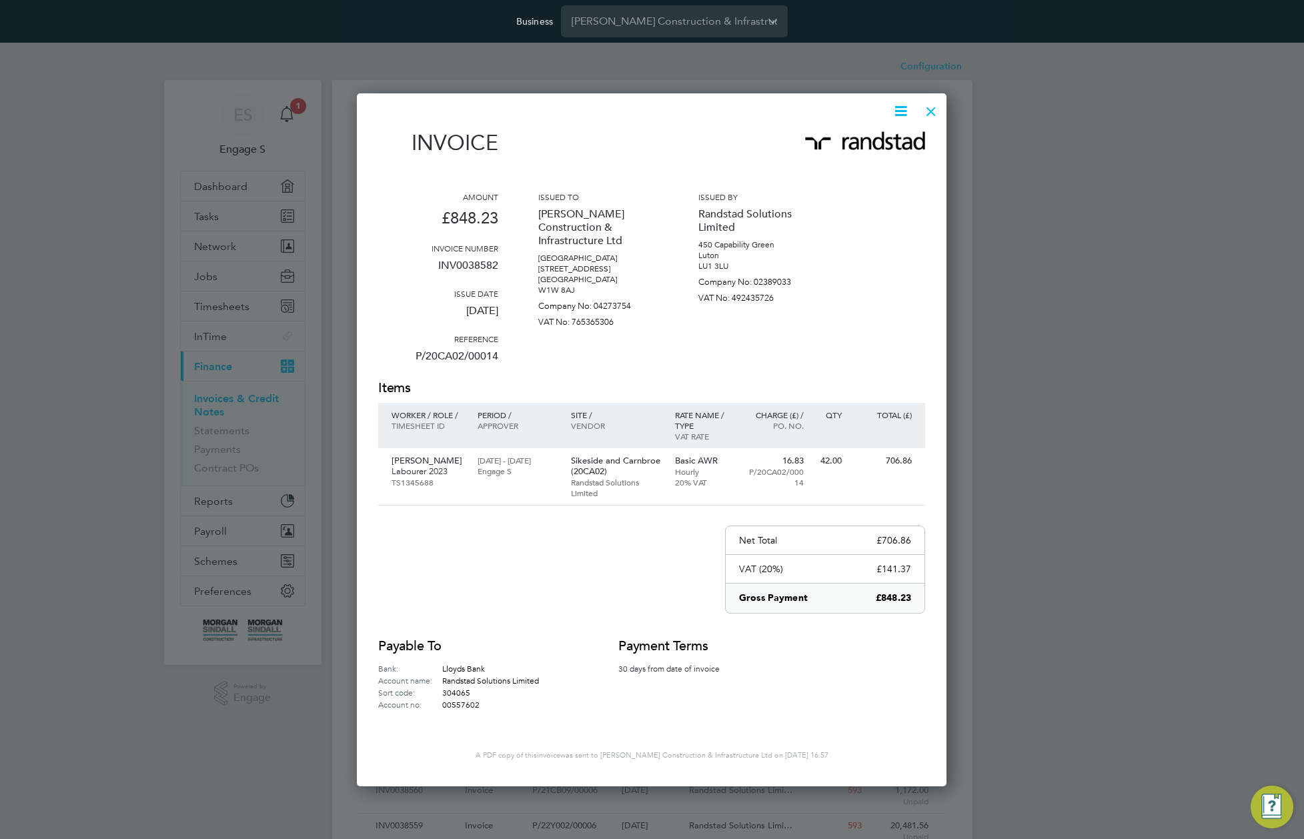
scroll to position [27, 0]
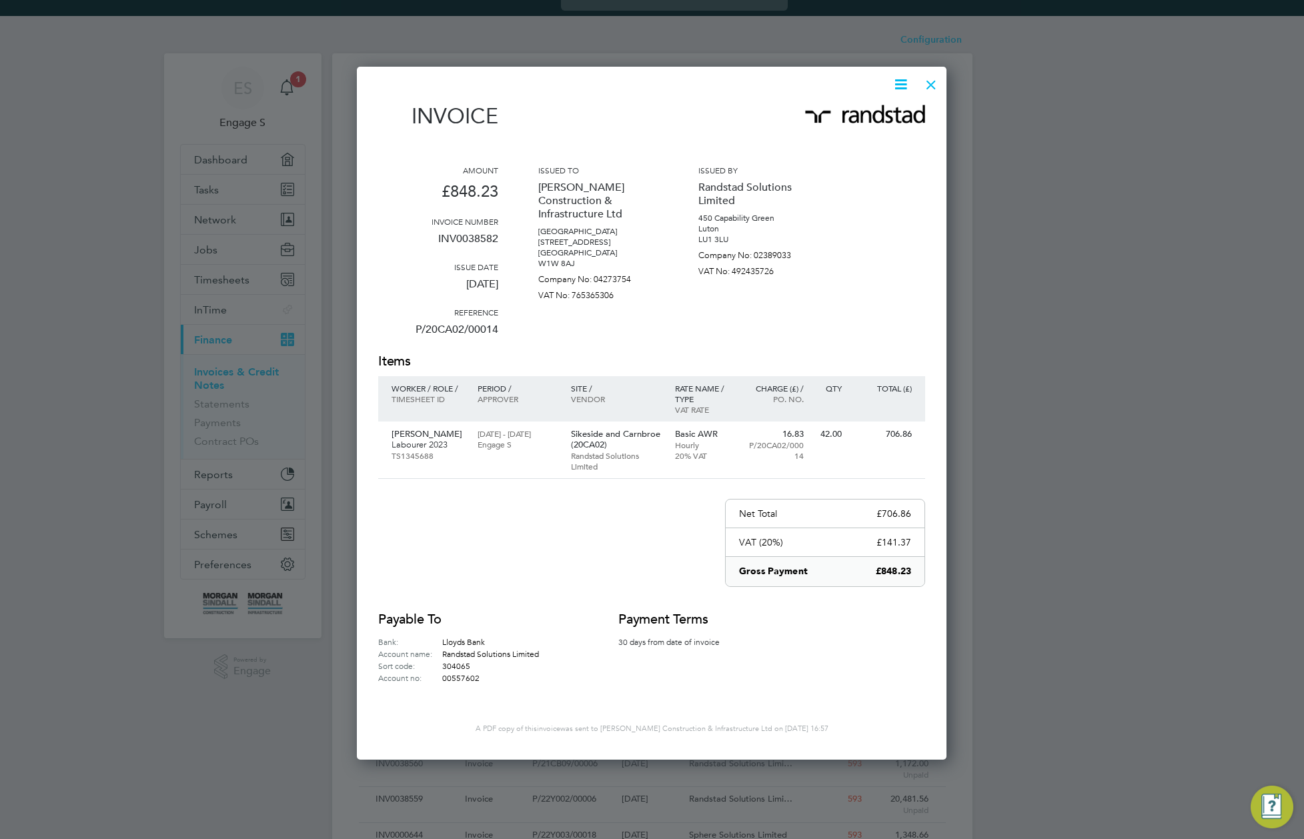
click at [900, 85] on icon at bounding box center [900, 84] width 17 height 17
click at [883, 109] on li "Download Invoice" at bounding box center [860, 116] width 92 height 19
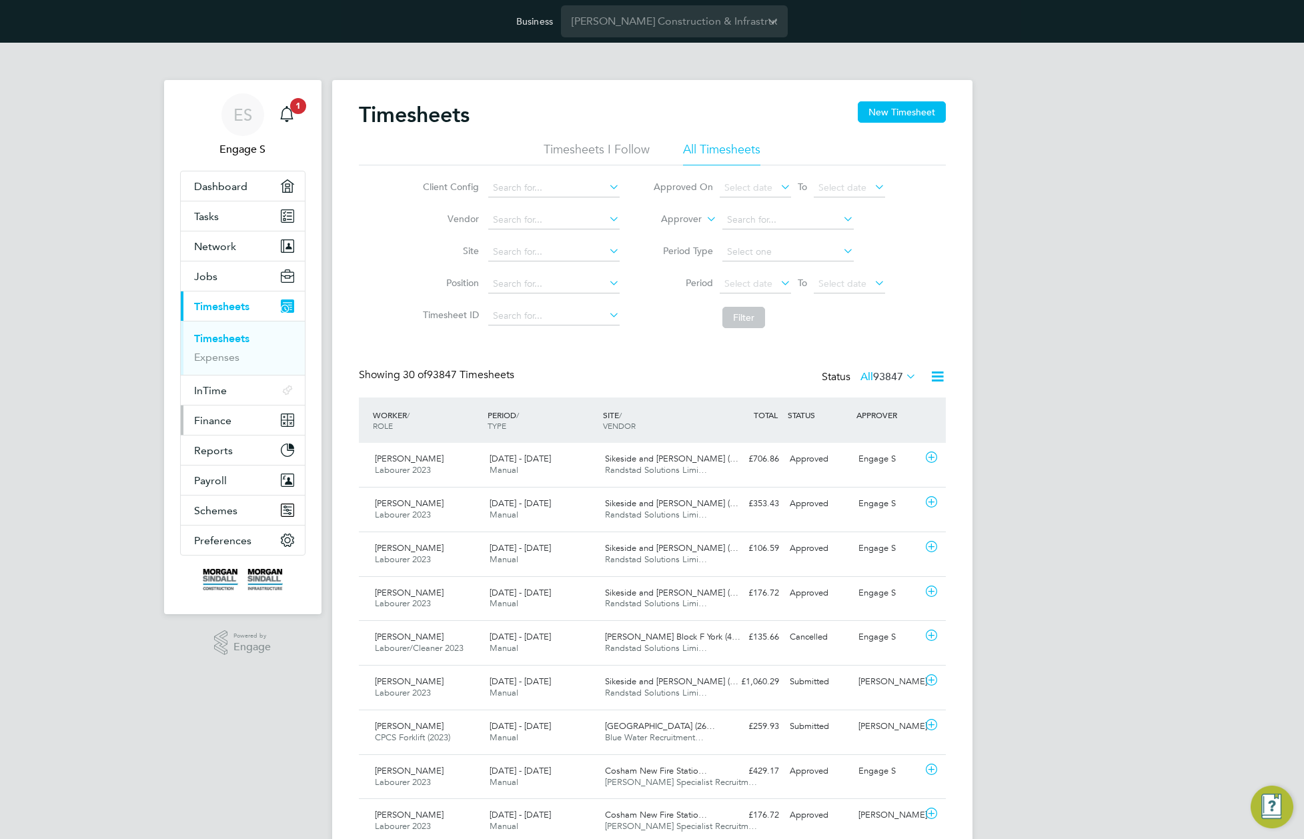
click at [217, 422] on span "Finance" at bounding box center [212, 420] width 37 height 13
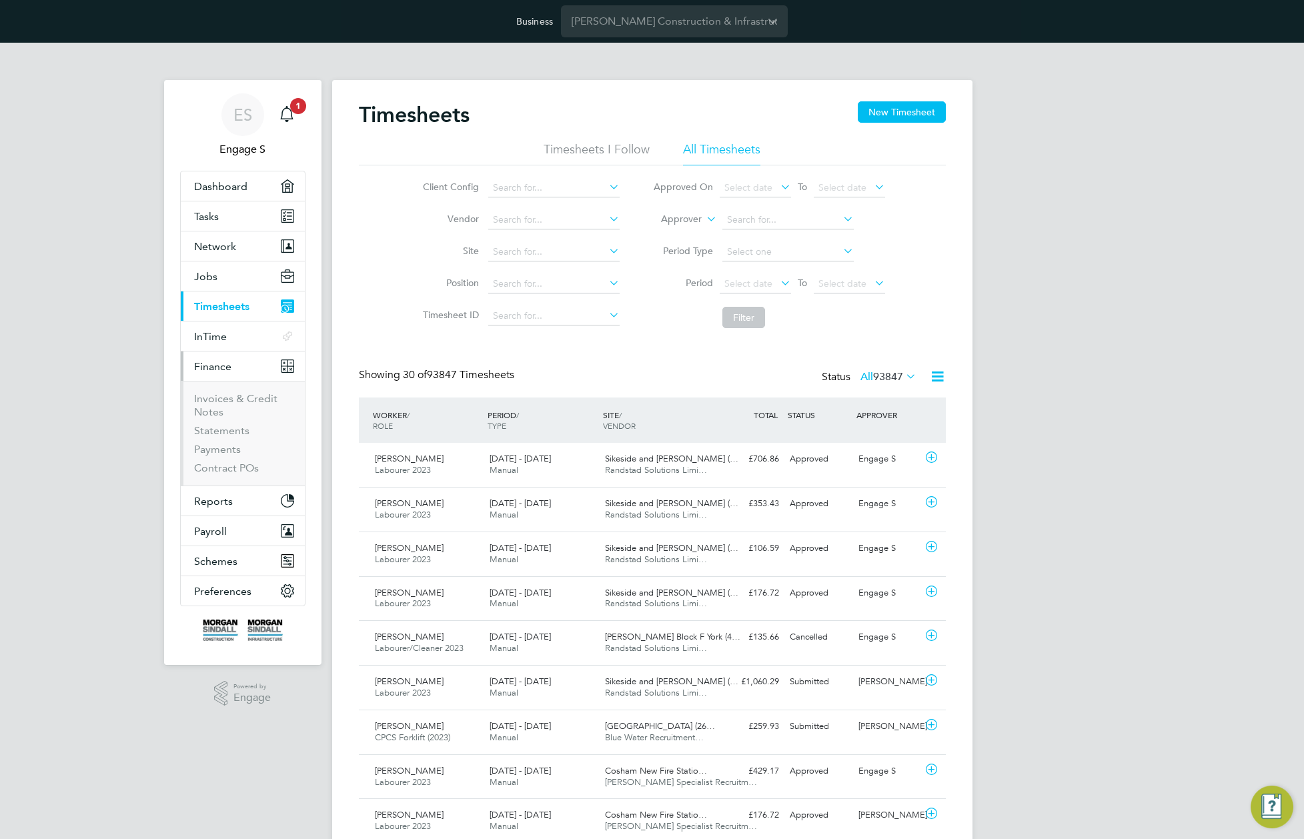
click at [193, 402] on ul "Invoices & Credit Notes Statements Payments Contract POs" at bounding box center [243, 433] width 124 height 105
click at [204, 407] on link "Invoices & Credit Notes" at bounding box center [235, 405] width 83 height 26
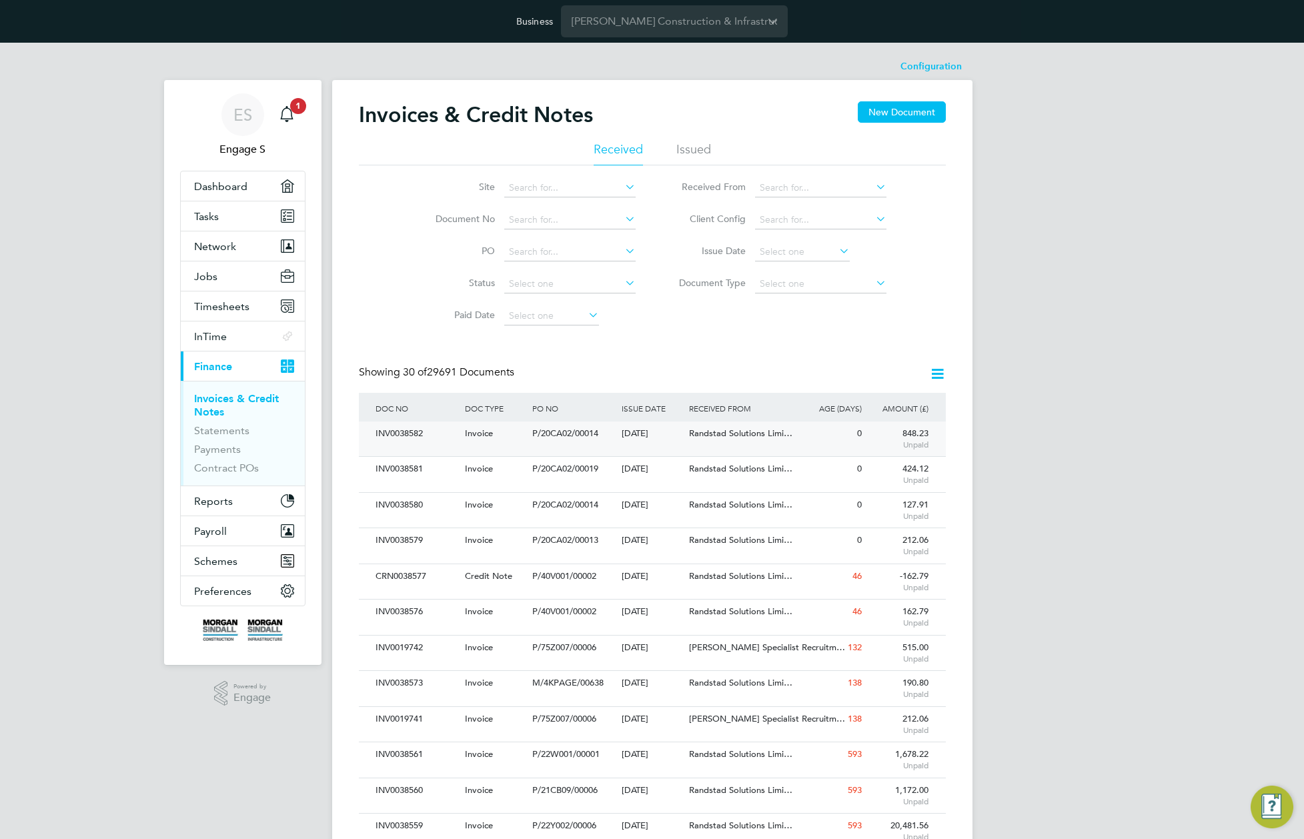
click at [769, 441] on div "Randstad Solutions Limi…" at bounding box center [742, 433] width 112 height 25
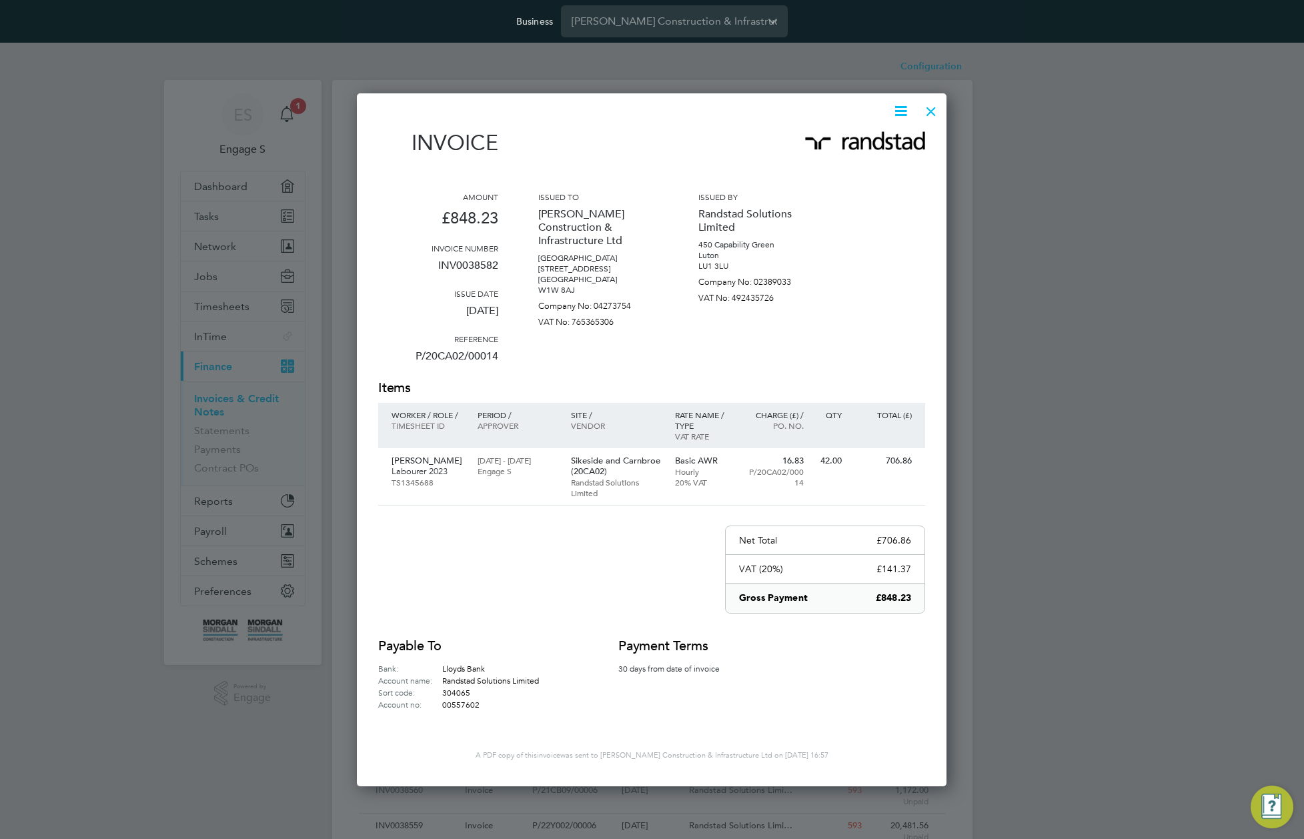
click at [939, 114] on div at bounding box center [931, 108] width 24 height 24
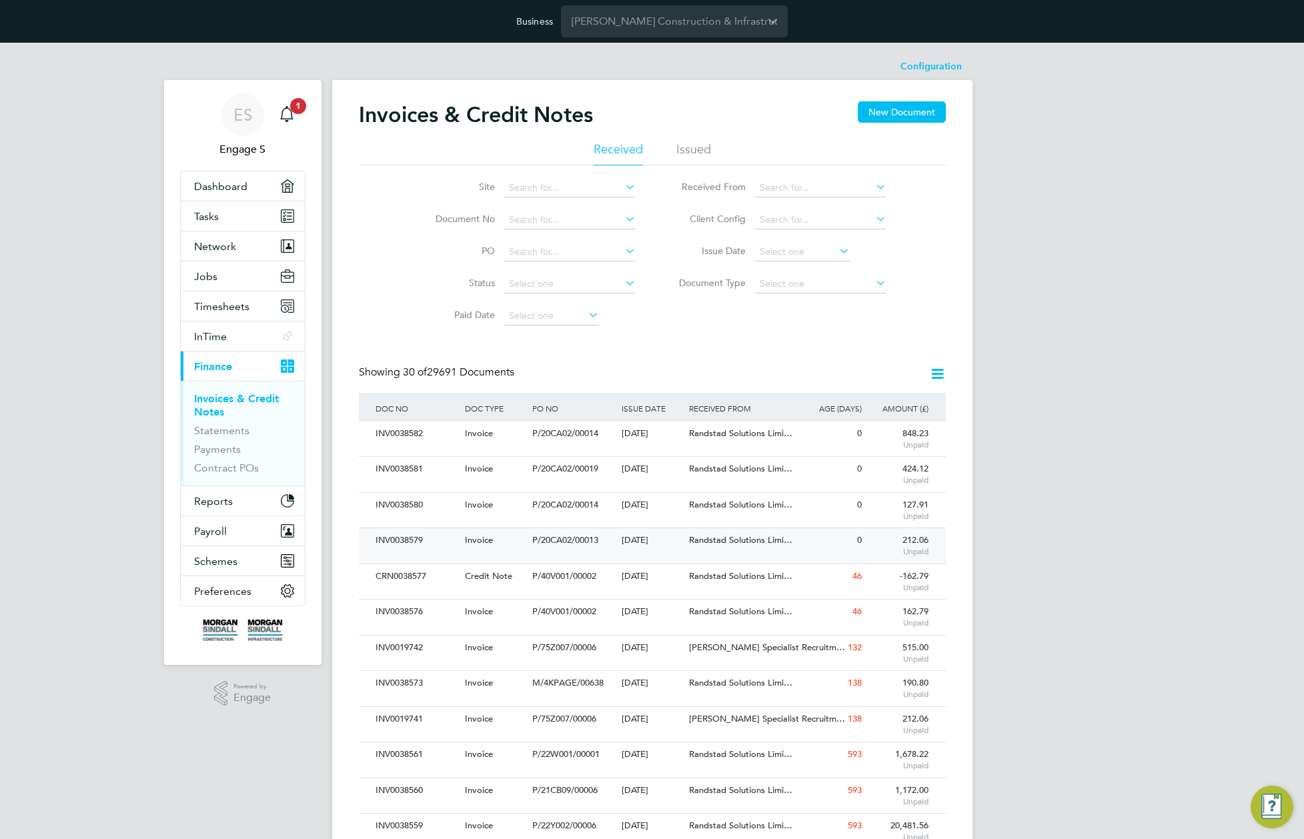
click at [661, 543] on div "29 Sep 2025" at bounding box center [651, 540] width 67 height 25
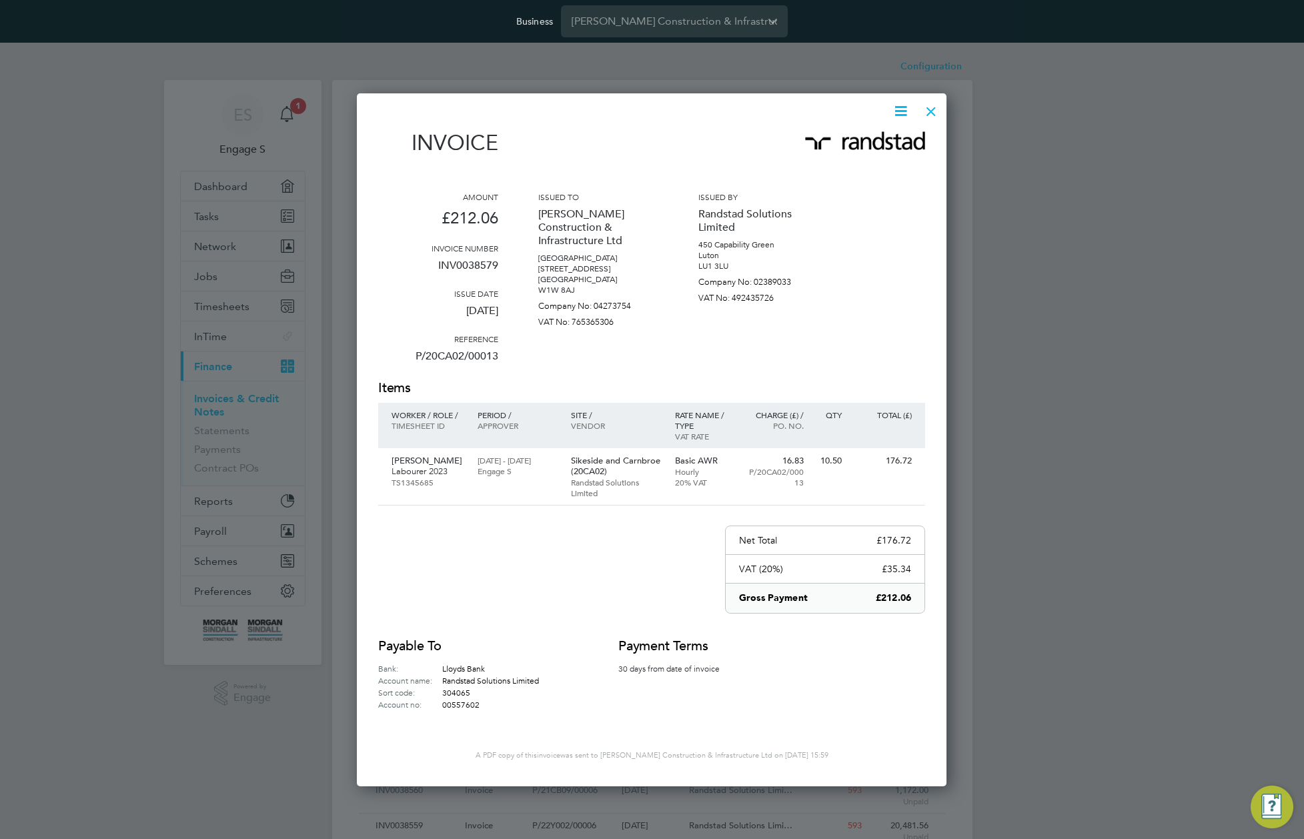
click at [933, 114] on div at bounding box center [931, 108] width 24 height 24
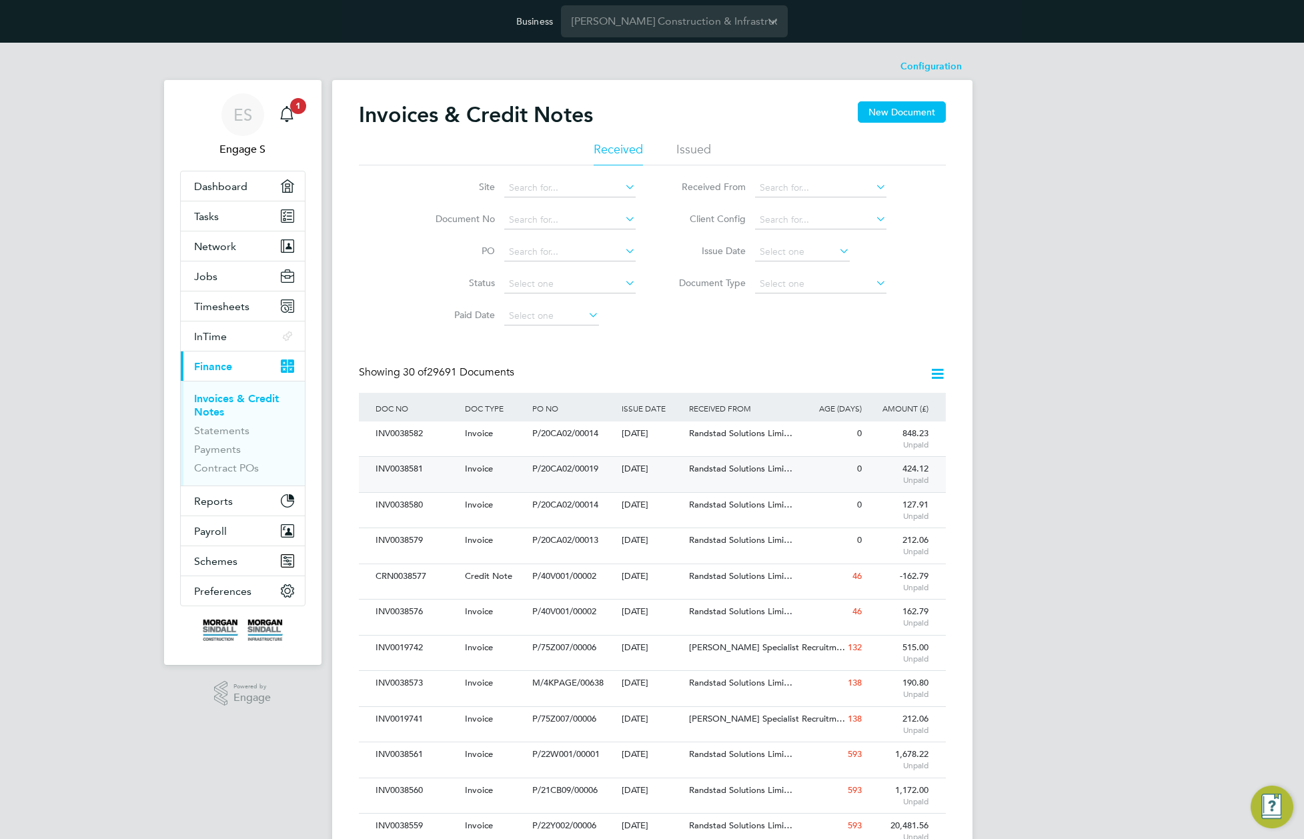
click at [747, 481] on div "Randstad Solutions Limi…" at bounding box center [742, 469] width 112 height 25
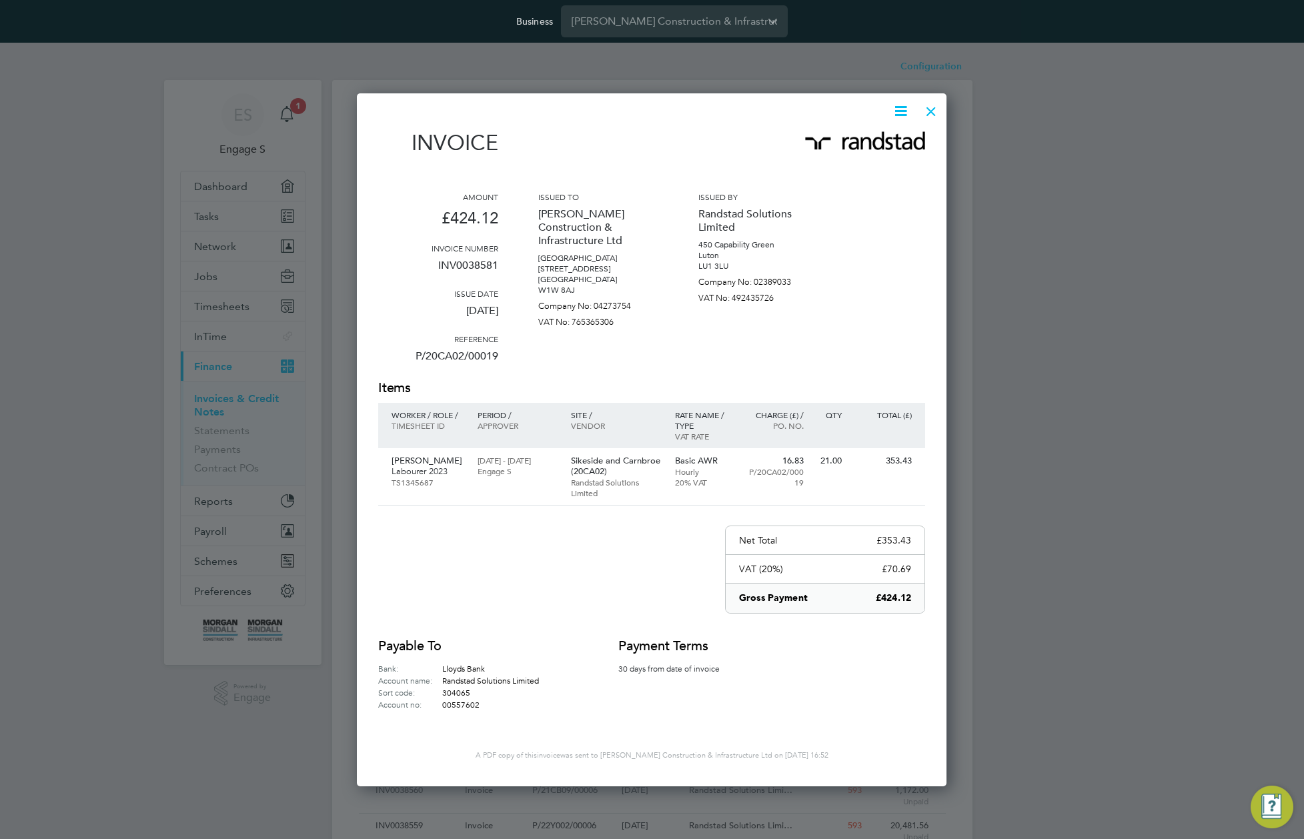
click at [892, 114] on icon at bounding box center [900, 111] width 17 height 17
click at [838, 147] on li "Download Invoice" at bounding box center [860, 142] width 92 height 19
click at [935, 105] on div at bounding box center [931, 108] width 24 height 24
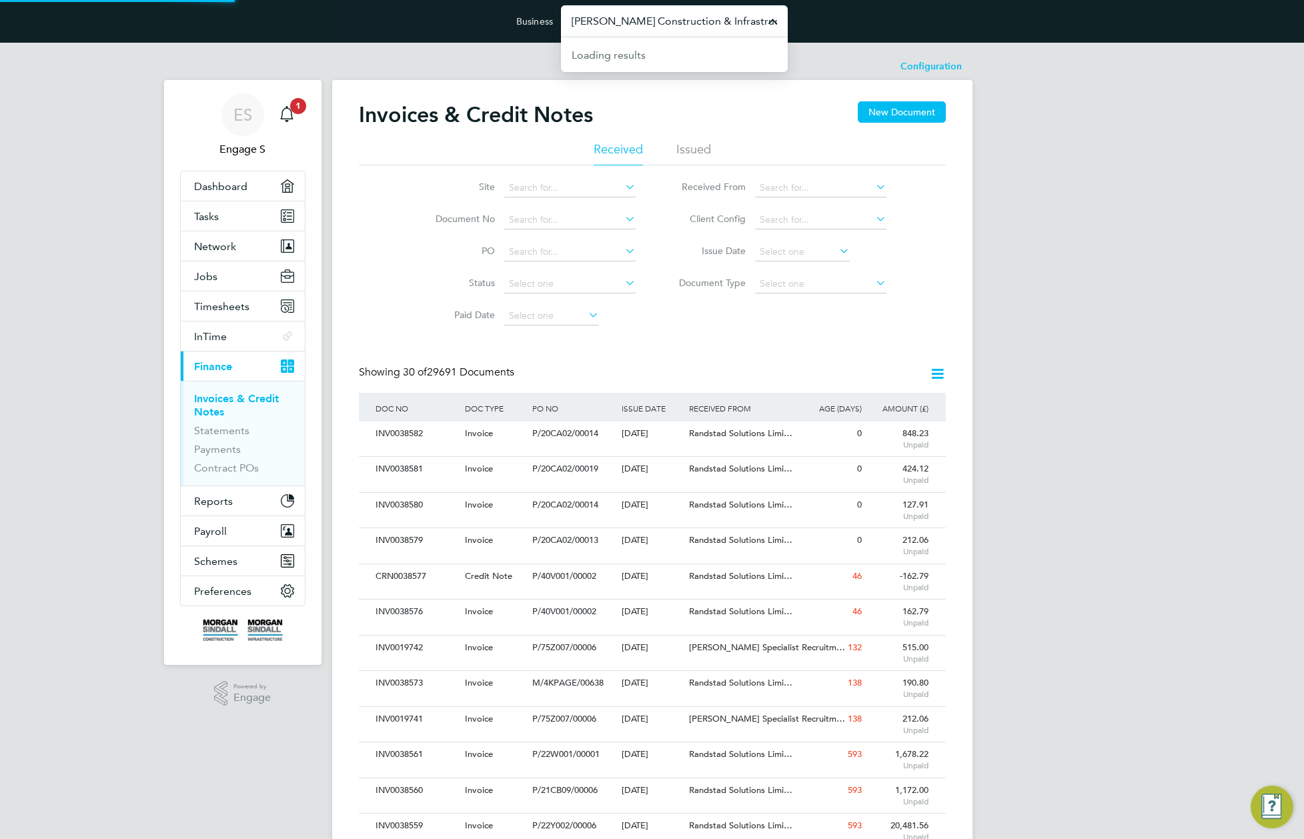
click at [673, 23] on input "Morgan Sindall Construction & Infrastructure Ltd" at bounding box center [674, 20] width 227 height 31
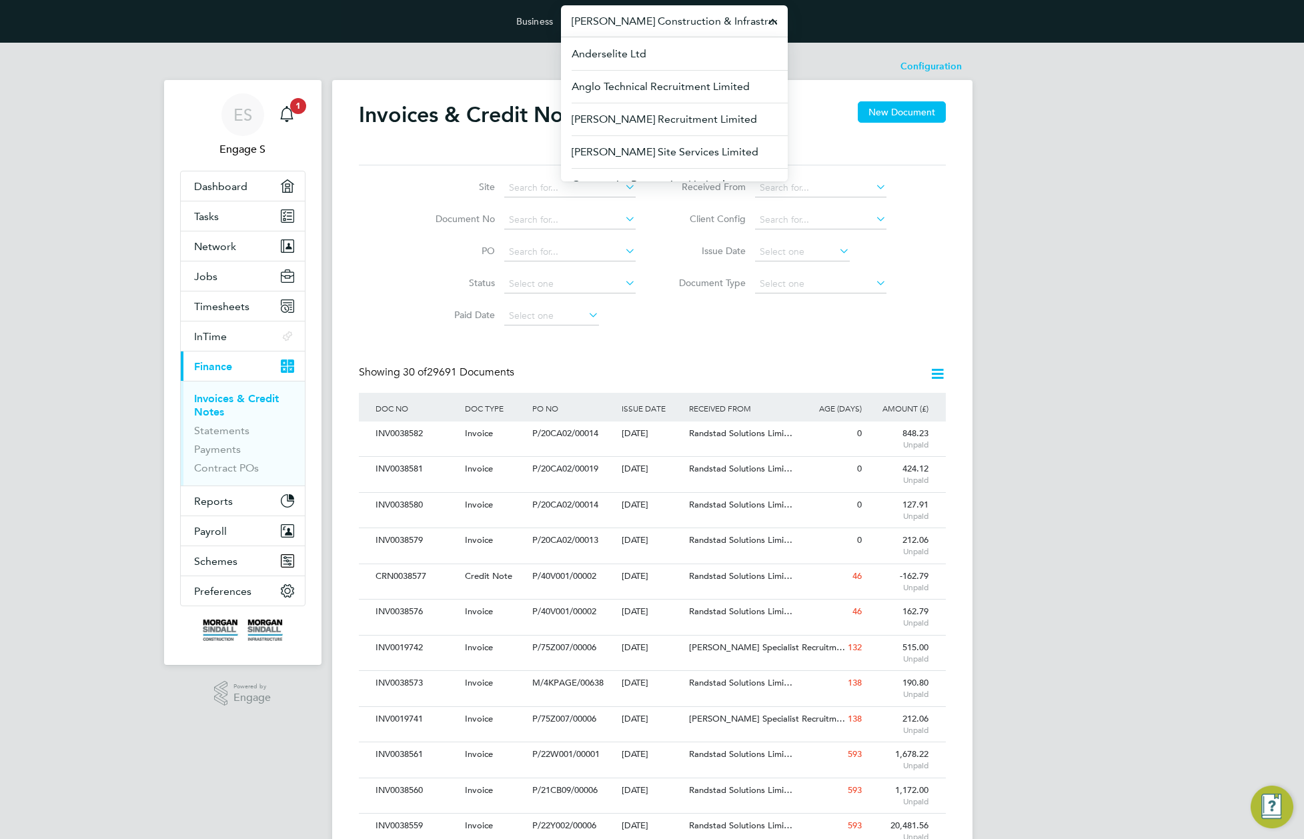
click at [673, 23] on input "Morgan Sindall Construction & Infrastructure Ltd" at bounding box center [674, 20] width 227 height 31
click at [690, 117] on span "G4S Facilities Management (Uk) Limited" at bounding box center [668, 119] width 192 height 16
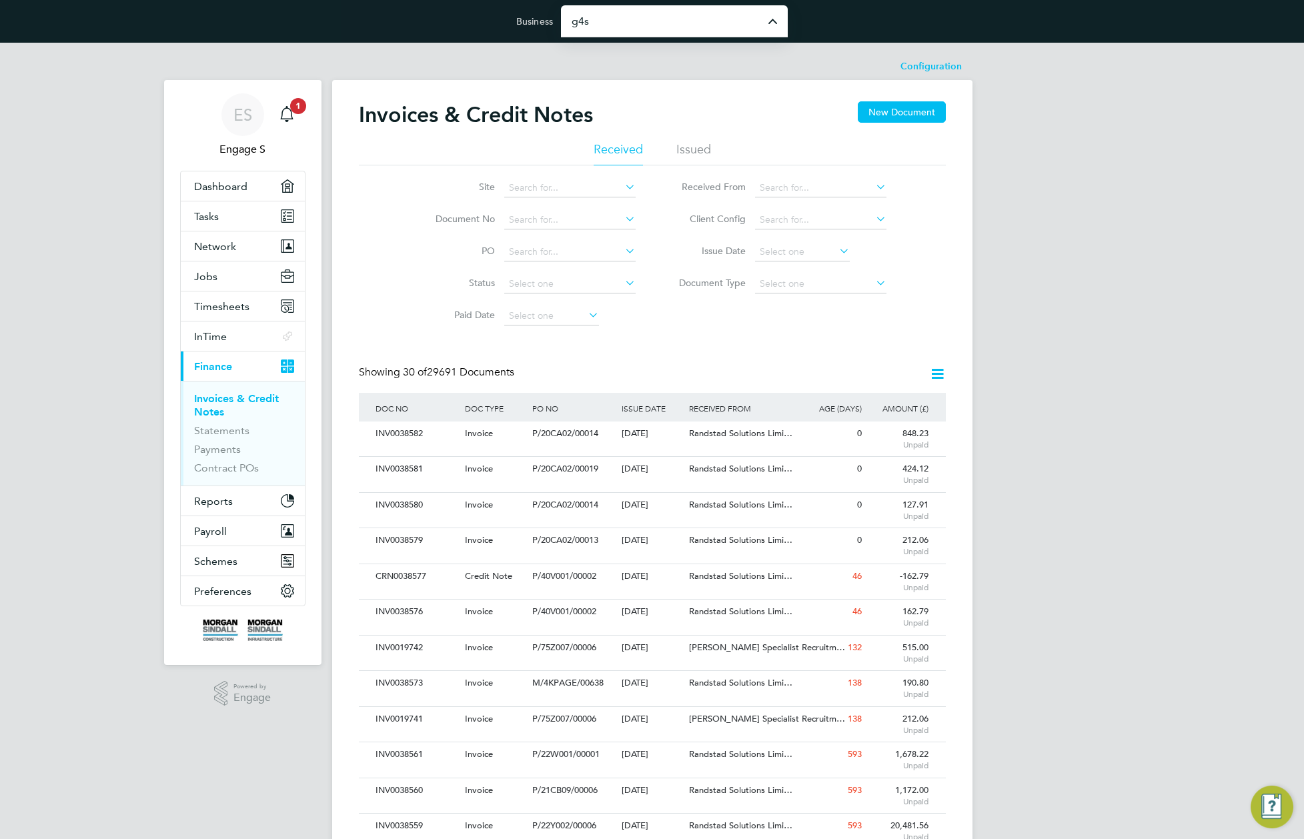
type input "G4S Facilities Management (Uk) Limited"
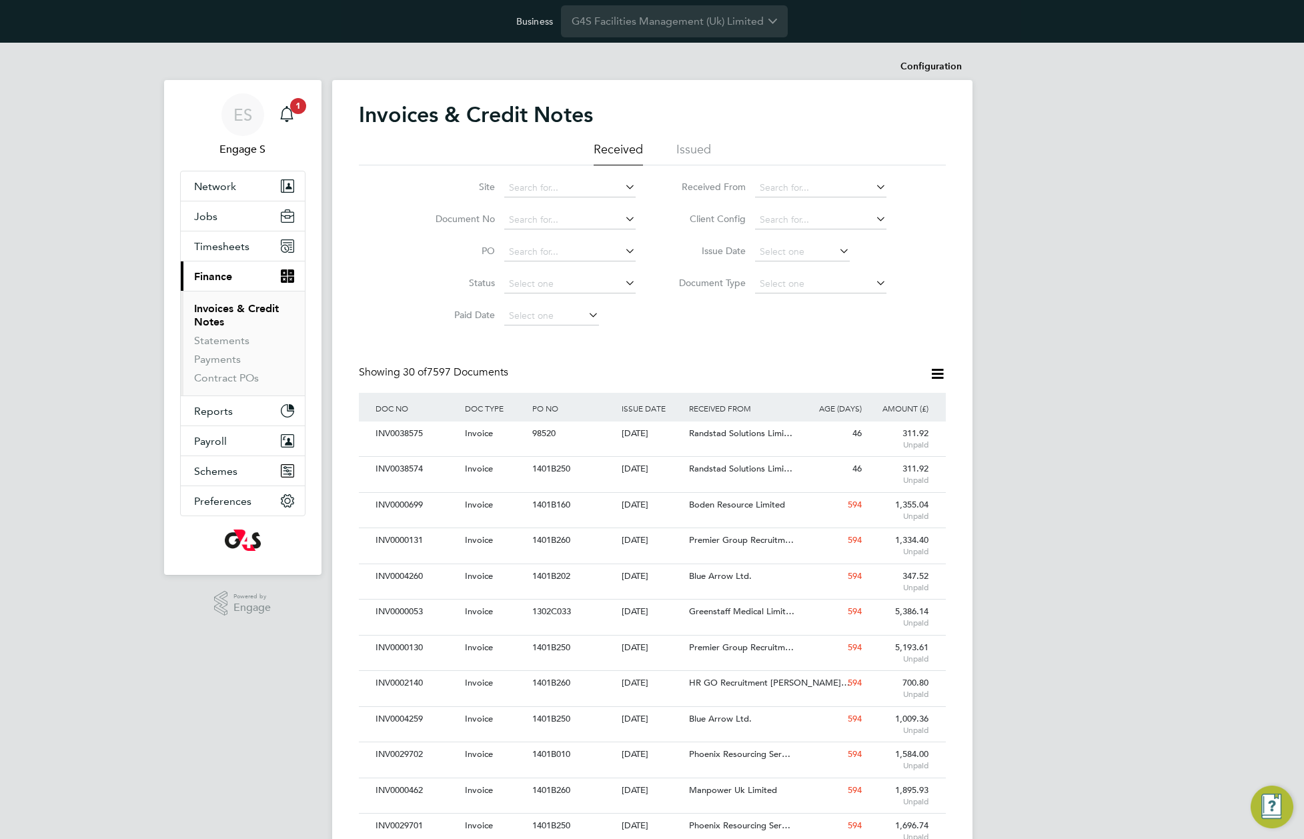
click at [908, 122] on div "Invoices & Credit Notes" at bounding box center [652, 121] width 587 height 40
click at [239, 247] on span "Timesheets" at bounding box center [221, 246] width 55 height 13
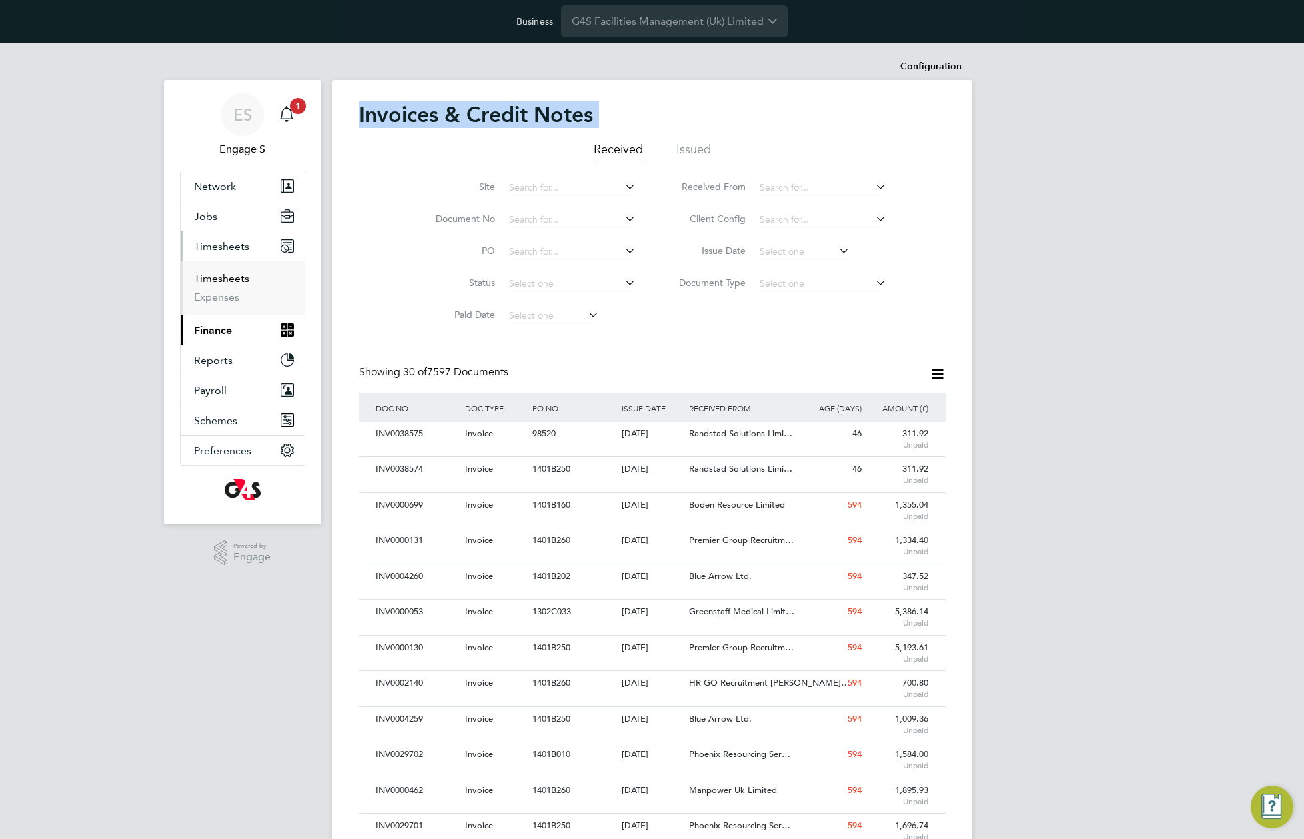
click at [228, 277] on link "Timesheets" at bounding box center [221, 278] width 55 height 13
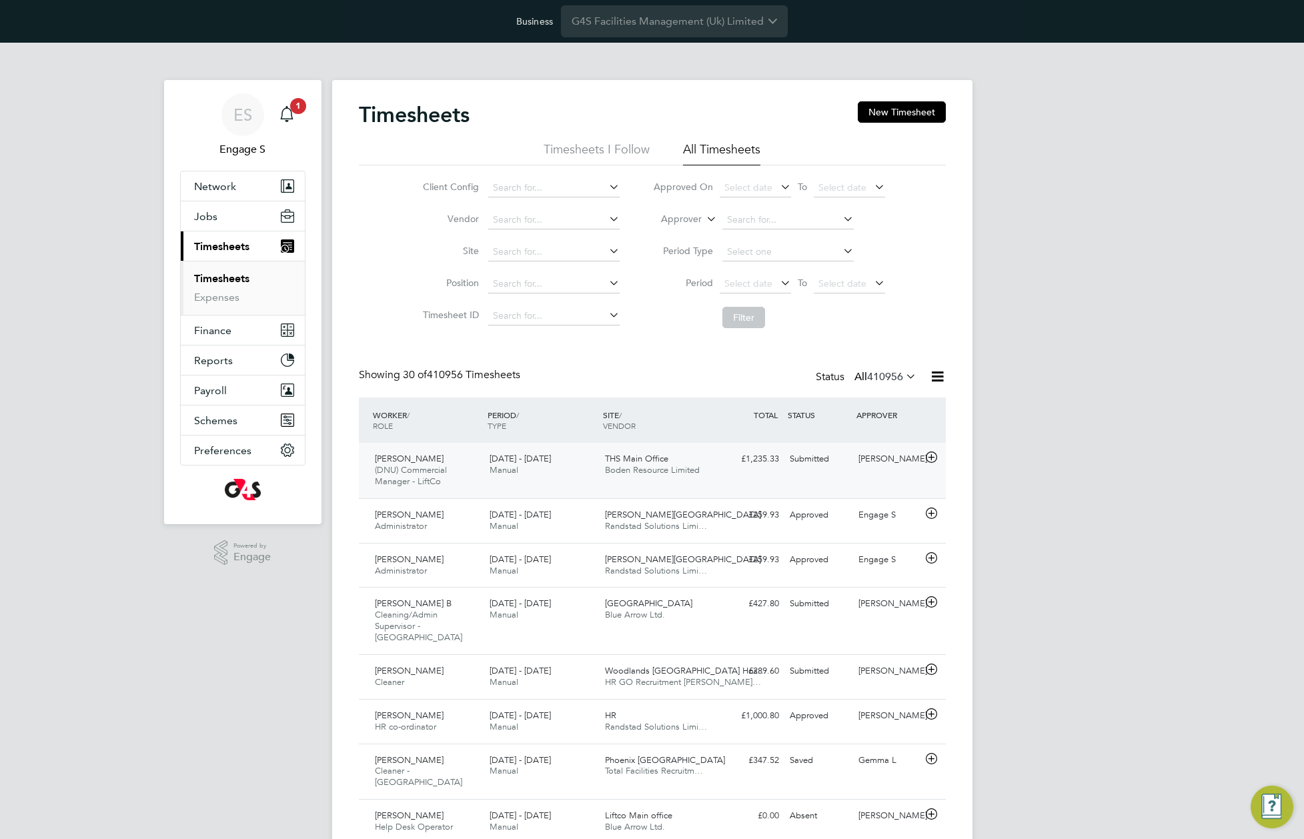
click at [770, 450] on div "£1,235.33 Submitted" at bounding box center [749, 459] width 69 height 22
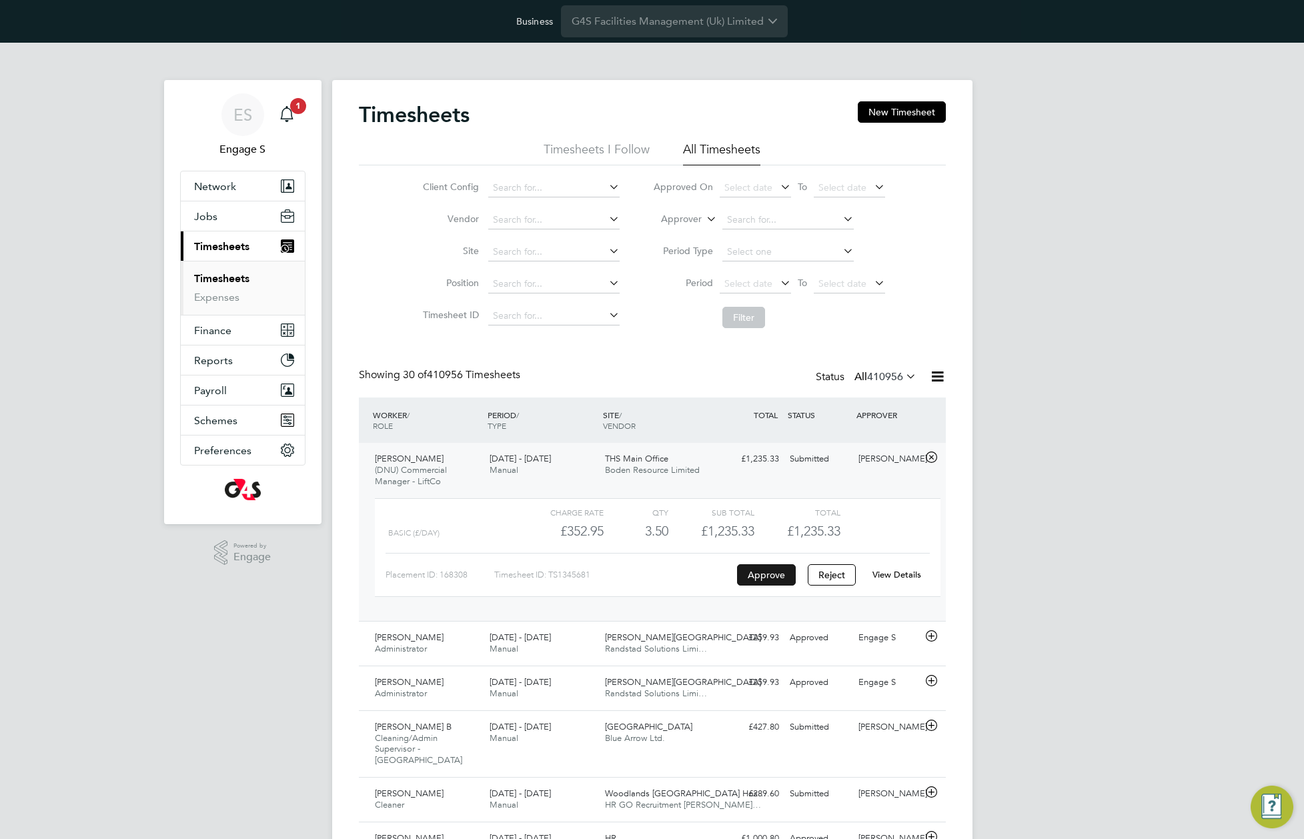
click at [753, 580] on button "Approve" at bounding box center [766, 574] width 59 height 21
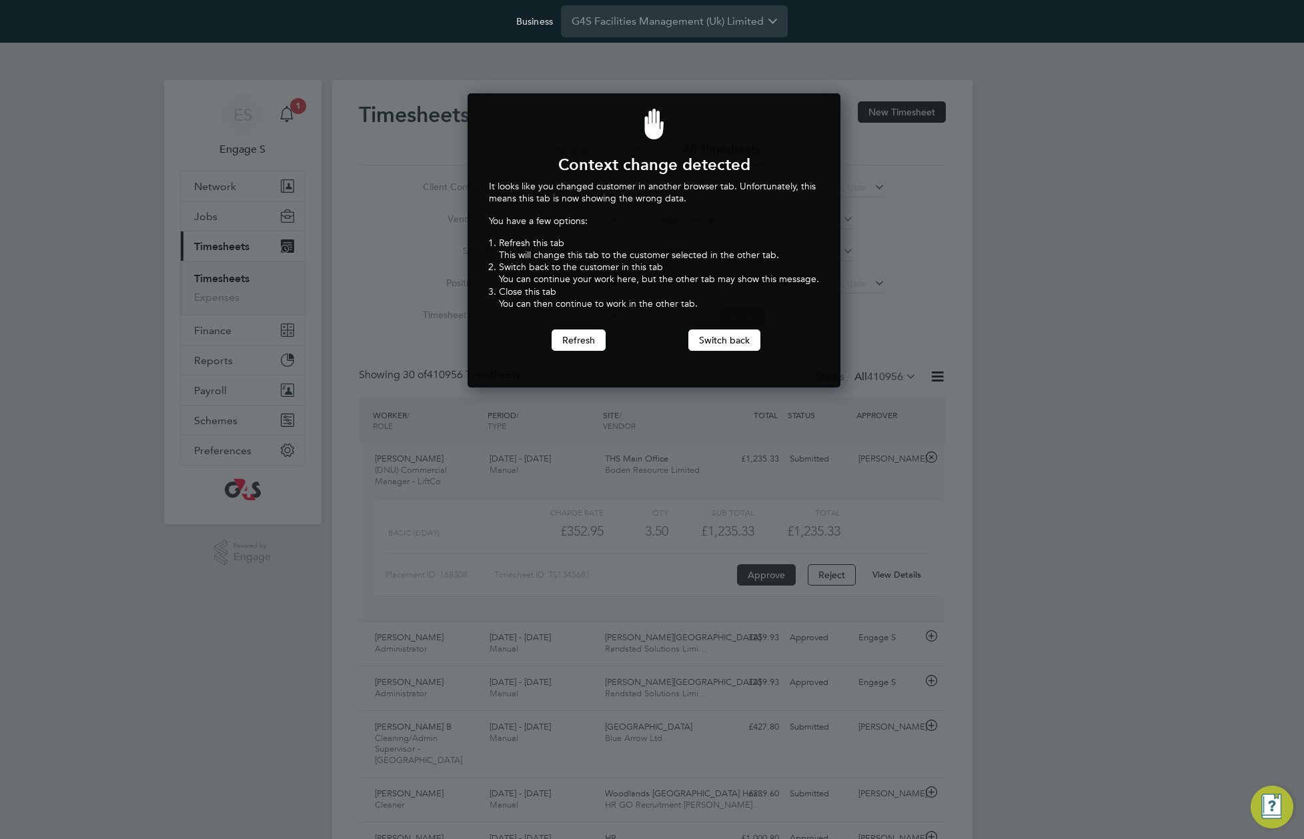
scroll to position [295, 368]
click at [718, 349] on button "Switch back" at bounding box center [724, 339] width 72 height 21
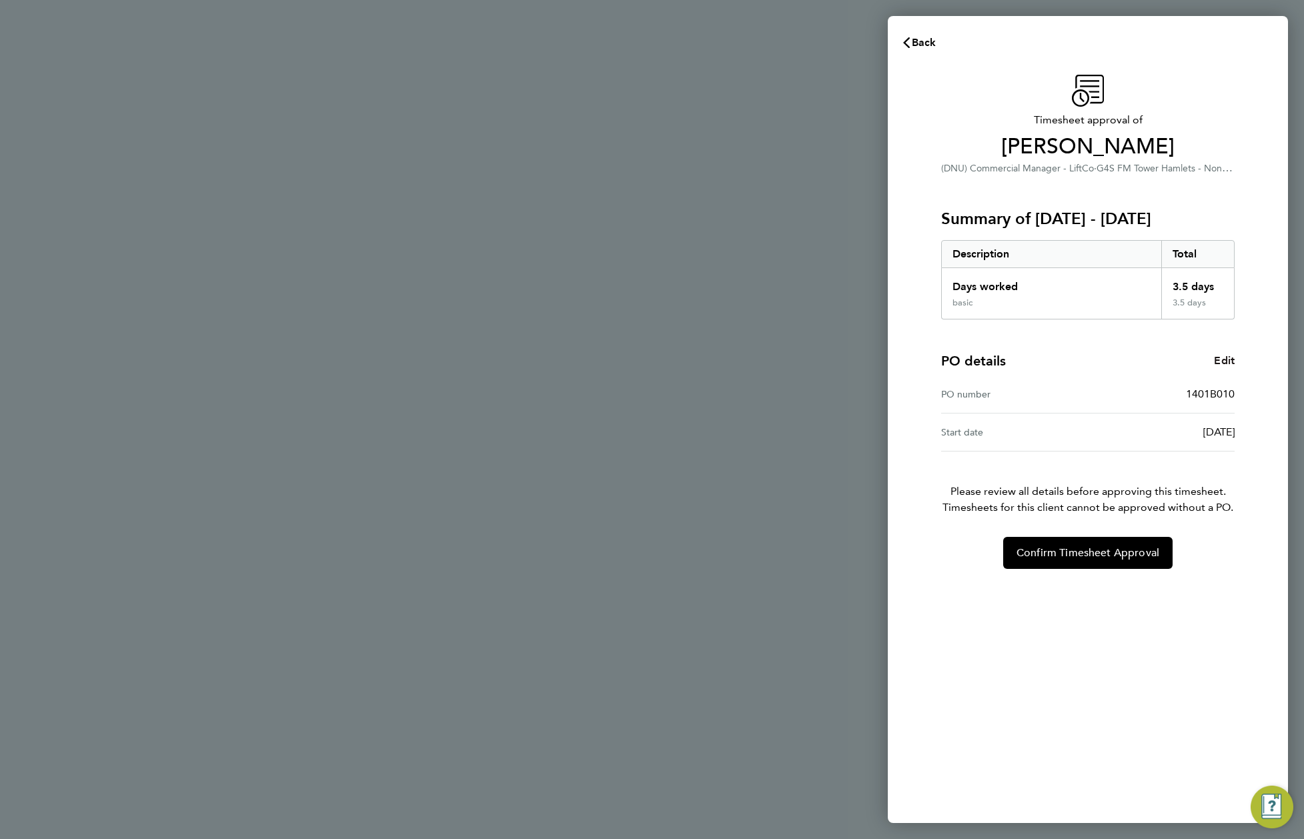
click at [1222, 367] on link "Edit" at bounding box center [1224, 361] width 21 height 16
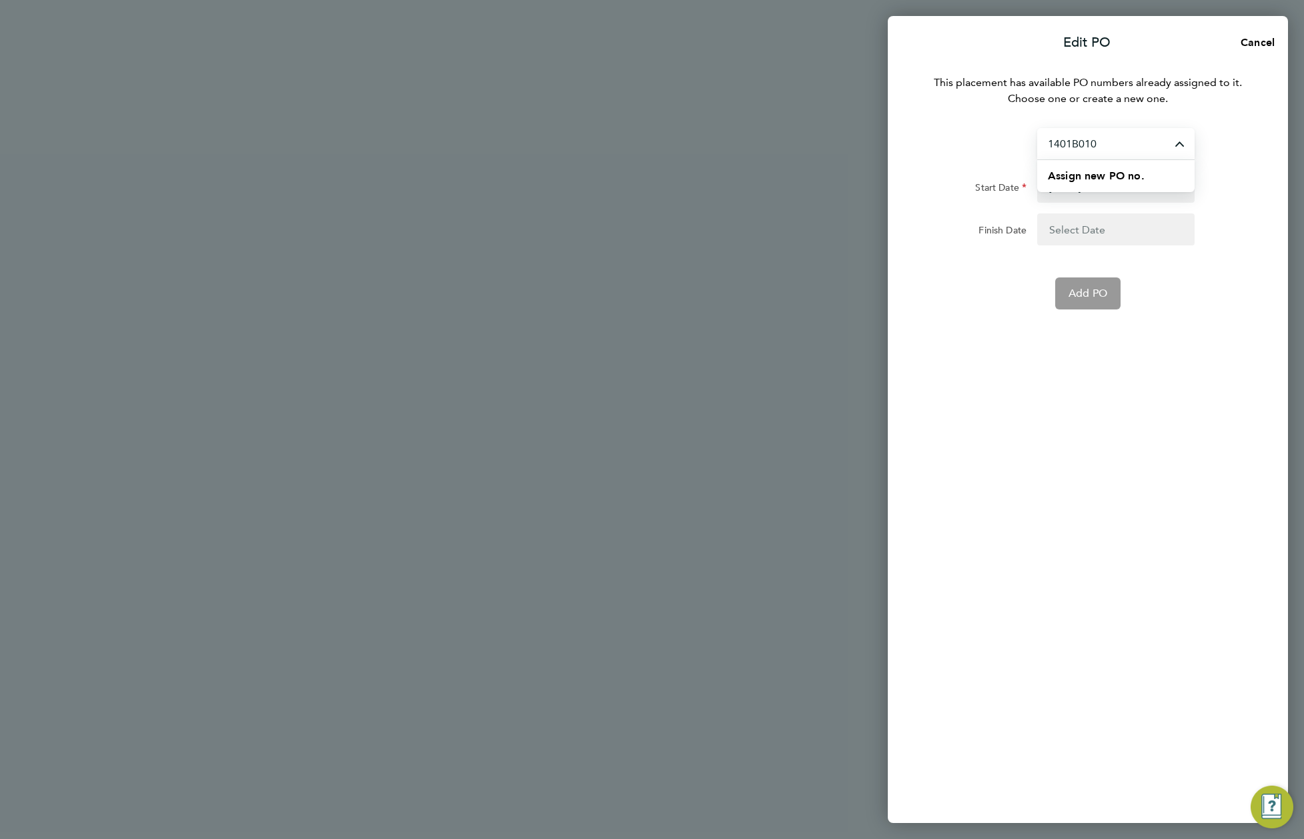
click at [1108, 148] on input "1401B010" at bounding box center [1115, 143] width 157 height 31
click at [1111, 183] on div "Assign new PO no." at bounding box center [1121, 176] width 147 height 32
click at [1110, 176] on span "Assign new PO no." at bounding box center [1096, 175] width 97 height 13
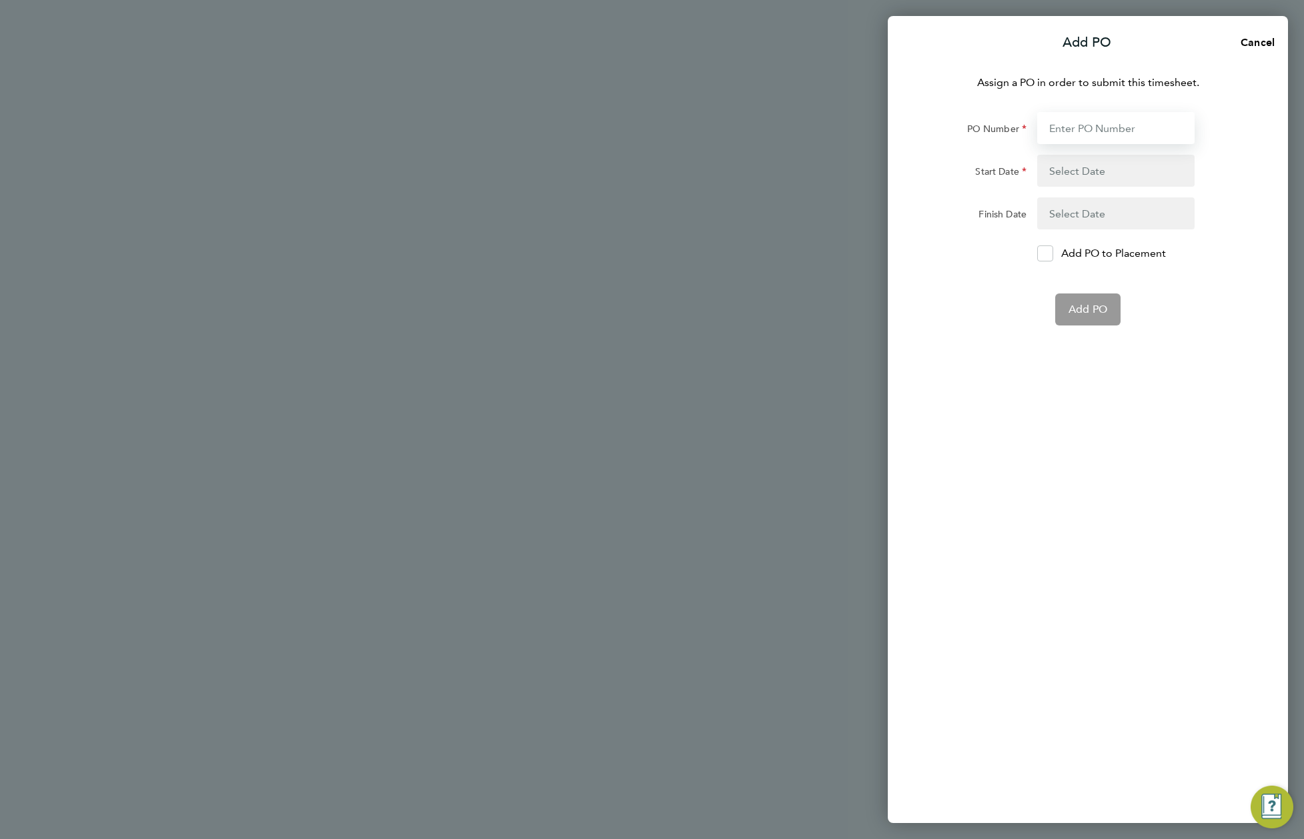
click at [1092, 137] on input "PO Number" at bounding box center [1115, 128] width 157 height 32
click at [1083, 173] on button "button" at bounding box center [1115, 171] width 157 height 32
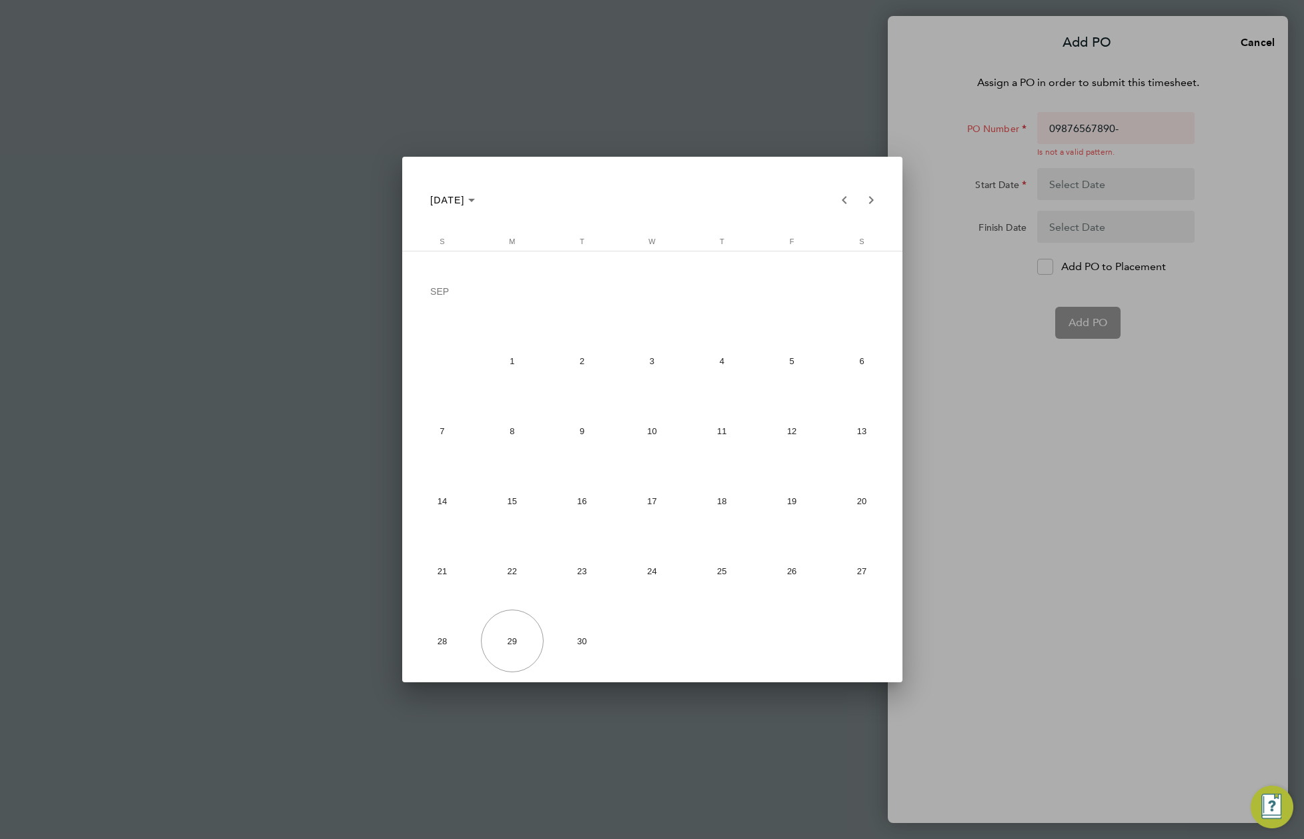
click at [1098, 117] on div at bounding box center [652, 419] width 1304 height 839
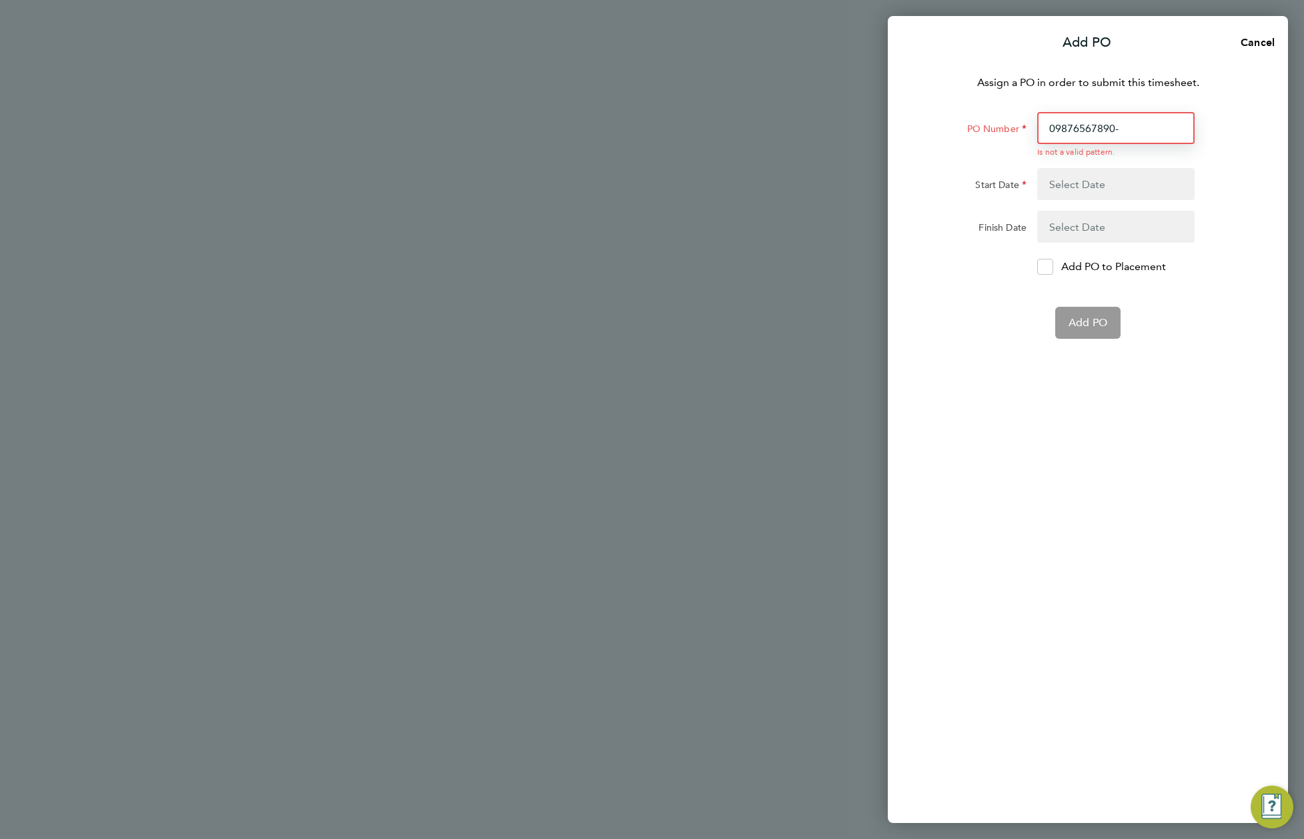
click at [1096, 119] on input "09876567890-" at bounding box center [1115, 128] width 157 height 32
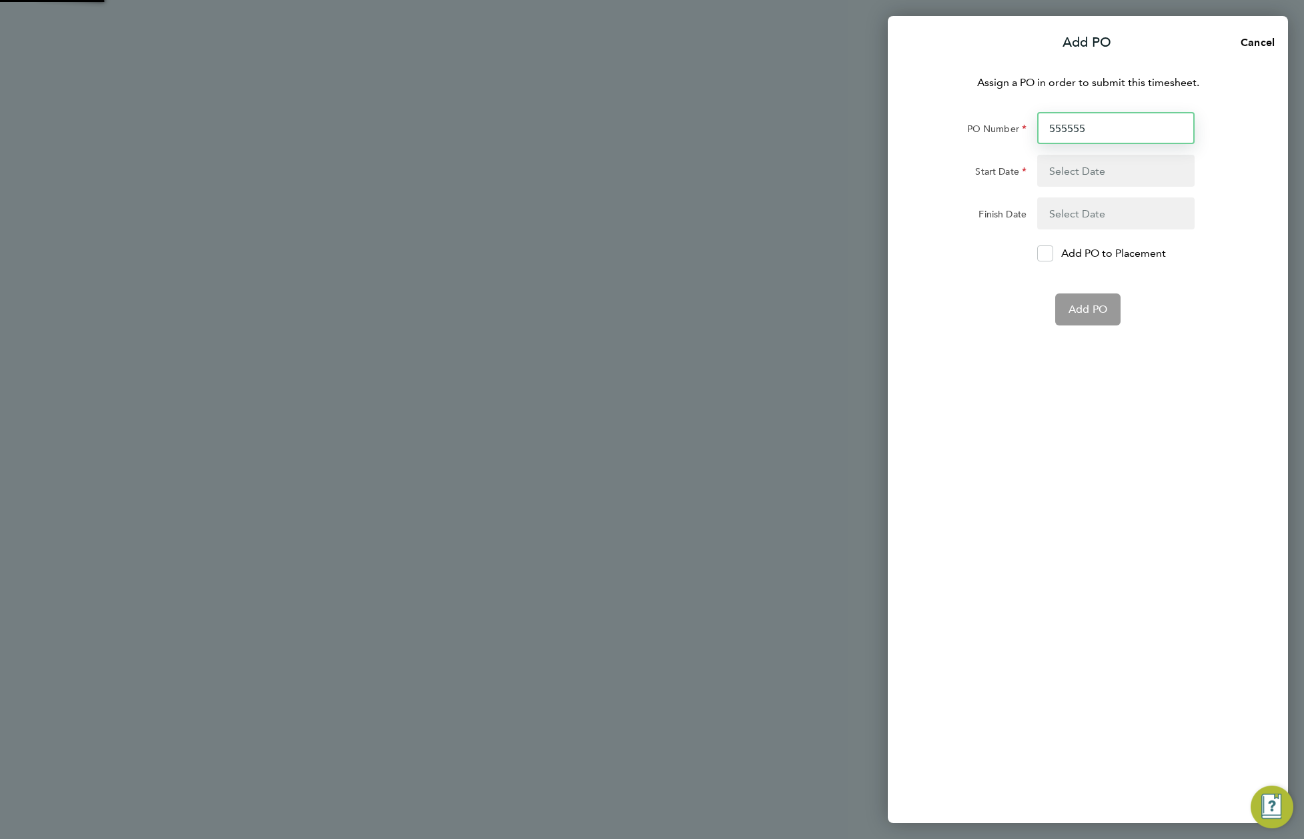
type input "555555"
click at [1102, 175] on button "button" at bounding box center [1115, 171] width 157 height 32
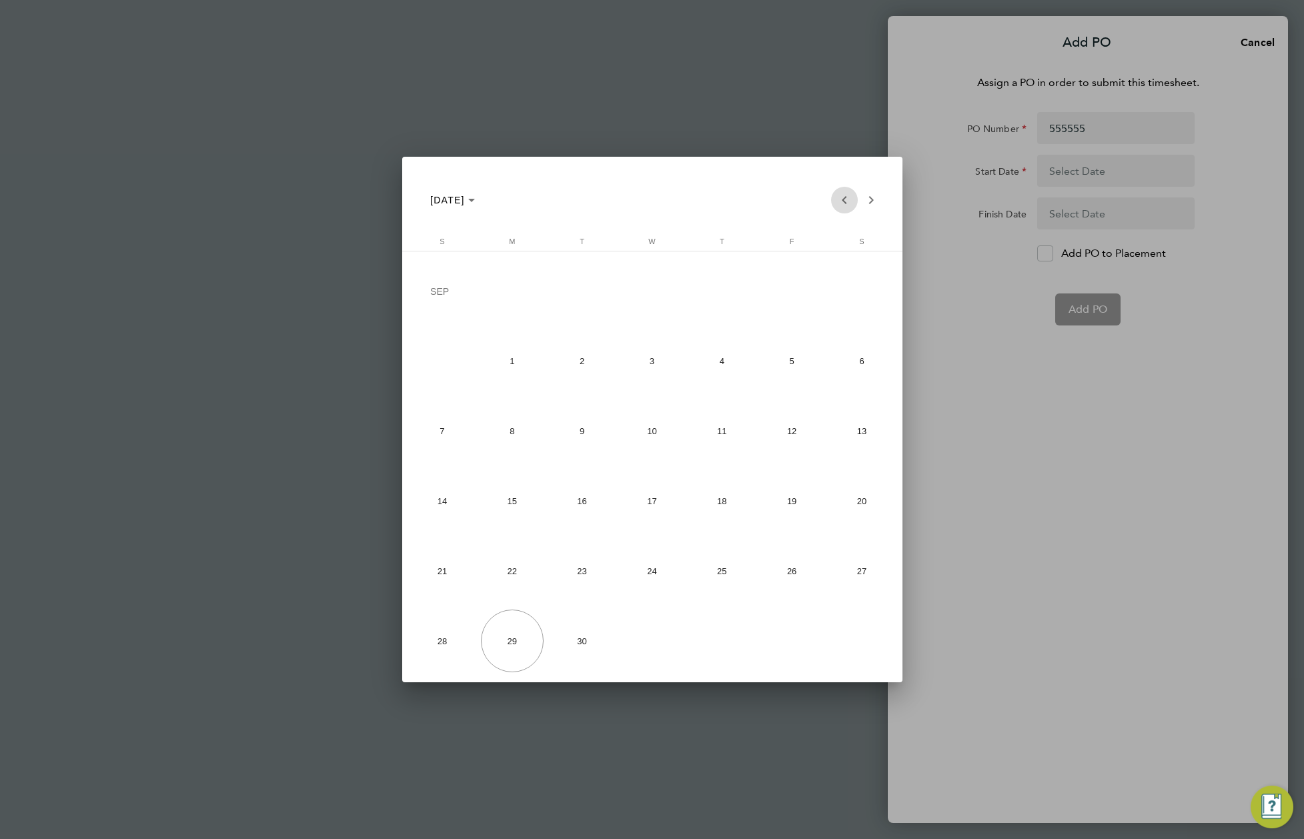
click at [844, 199] on span "Previous month" at bounding box center [844, 200] width 27 height 27
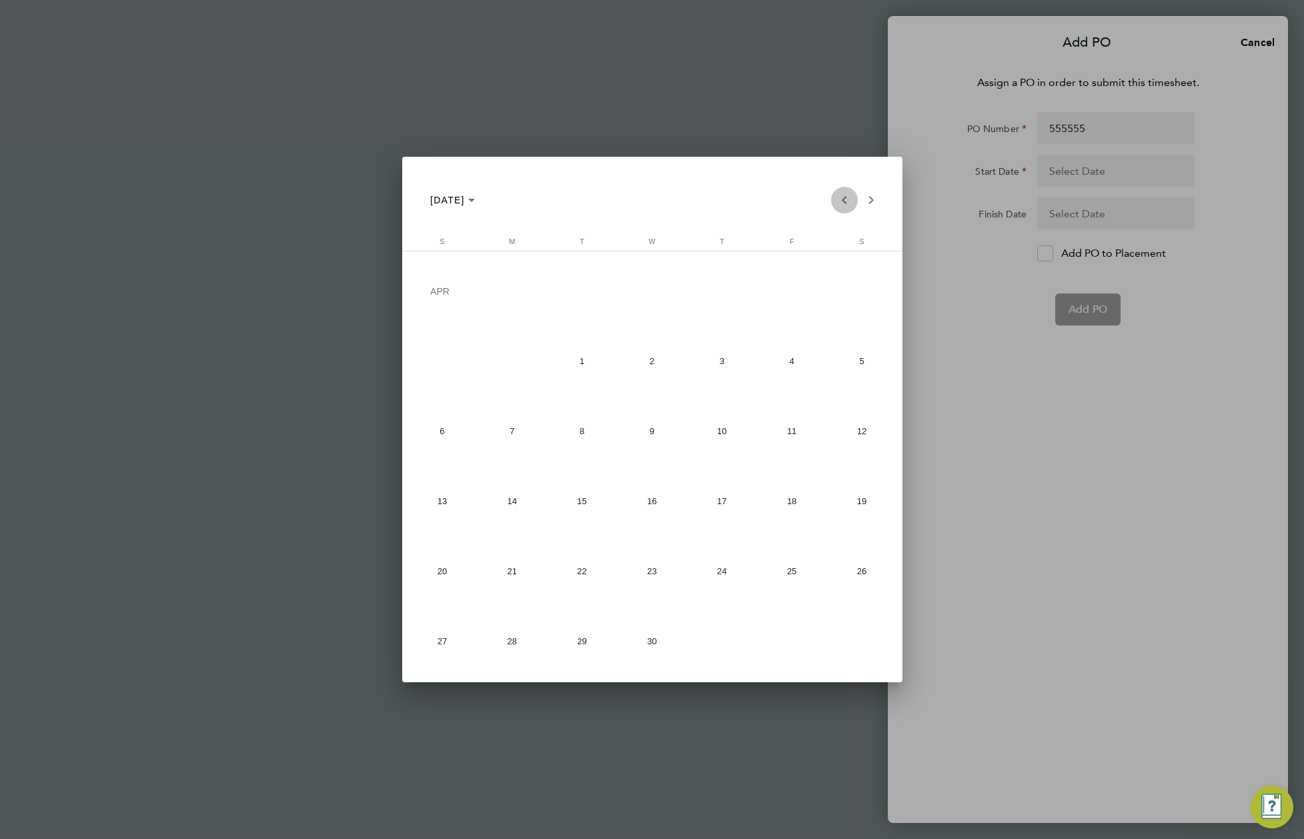
click at [844, 199] on span "Previous month" at bounding box center [844, 200] width 27 height 27
click at [654, 285] on span "1" at bounding box center [651, 293] width 63 height 66
type input "01 Jan 25"
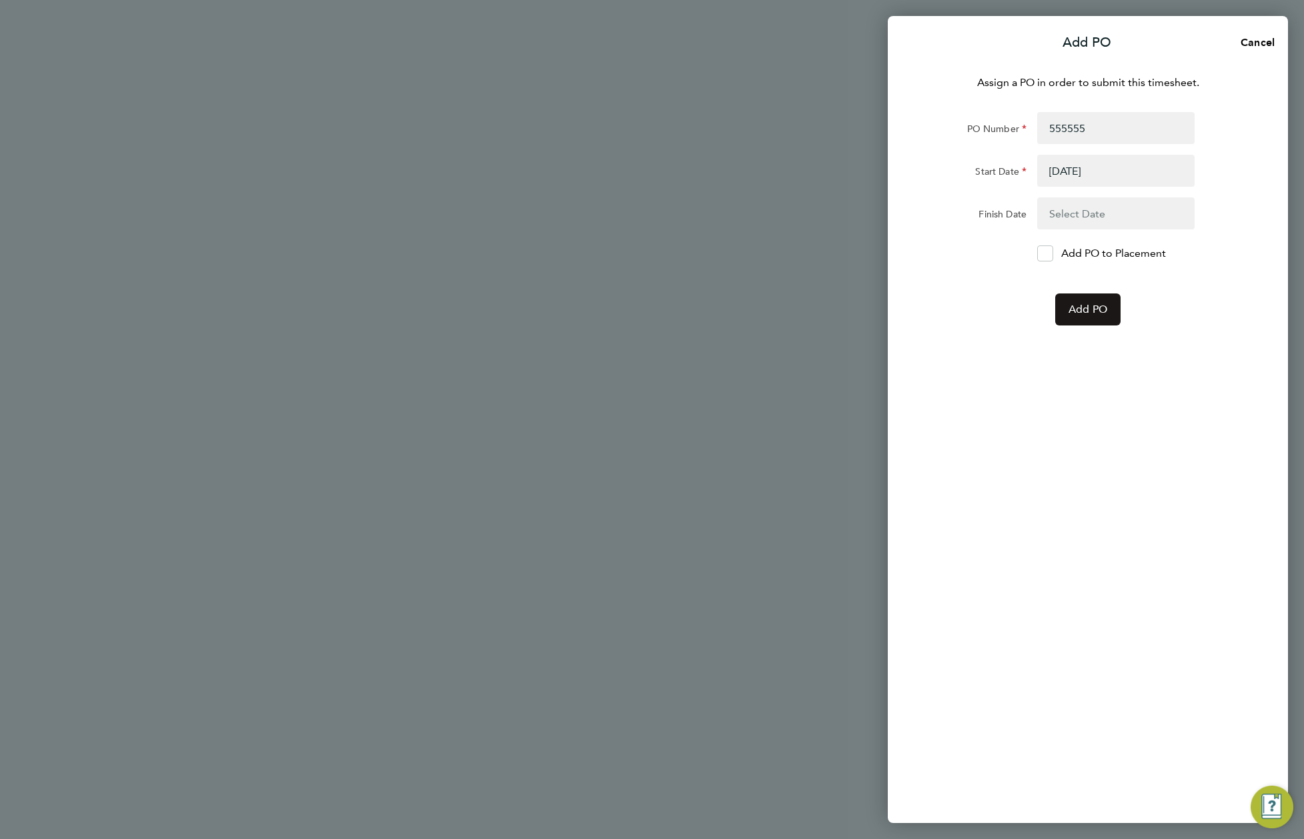
click at [1118, 311] on button "Add PO" at bounding box center [1087, 309] width 65 height 32
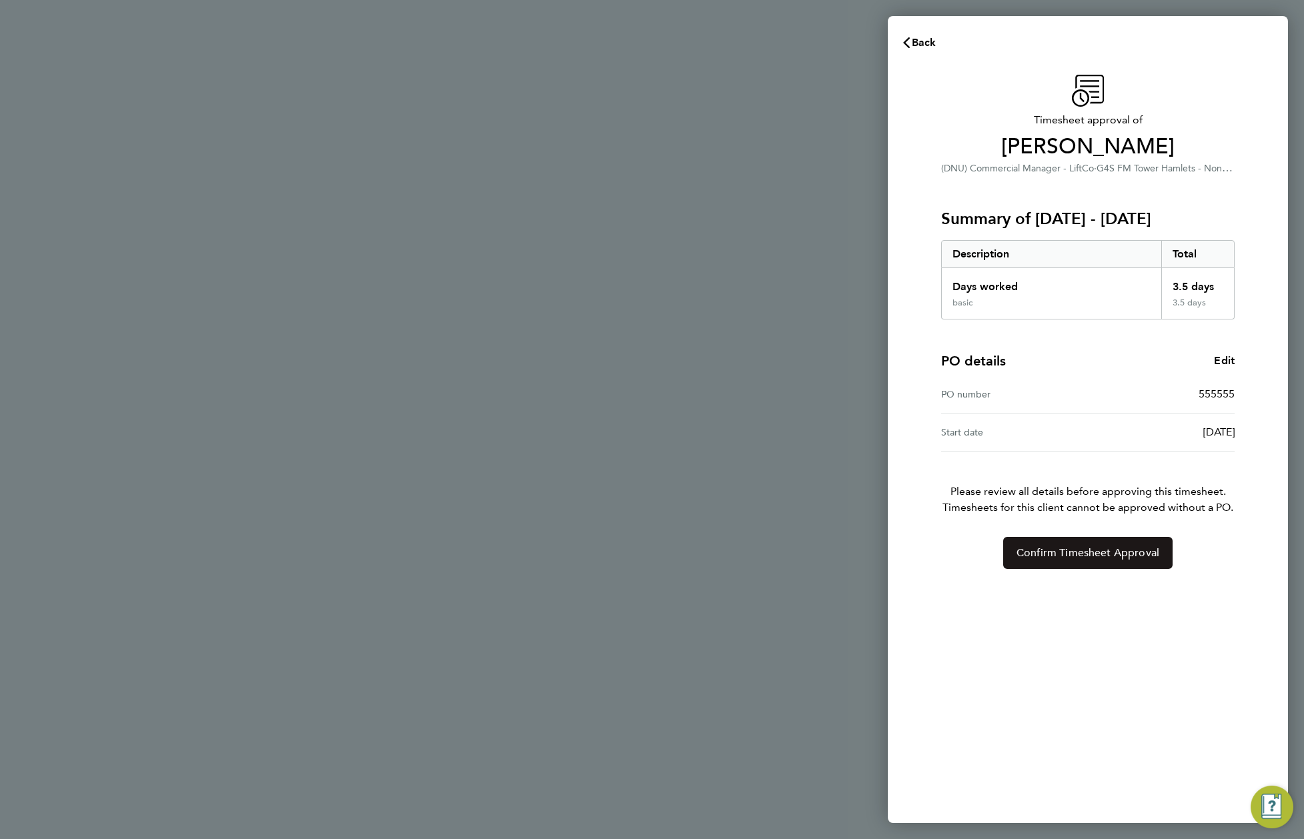
click at [1113, 550] on span "Confirm Timesheet Approval" at bounding box center [1087, 552] width 143 height 13
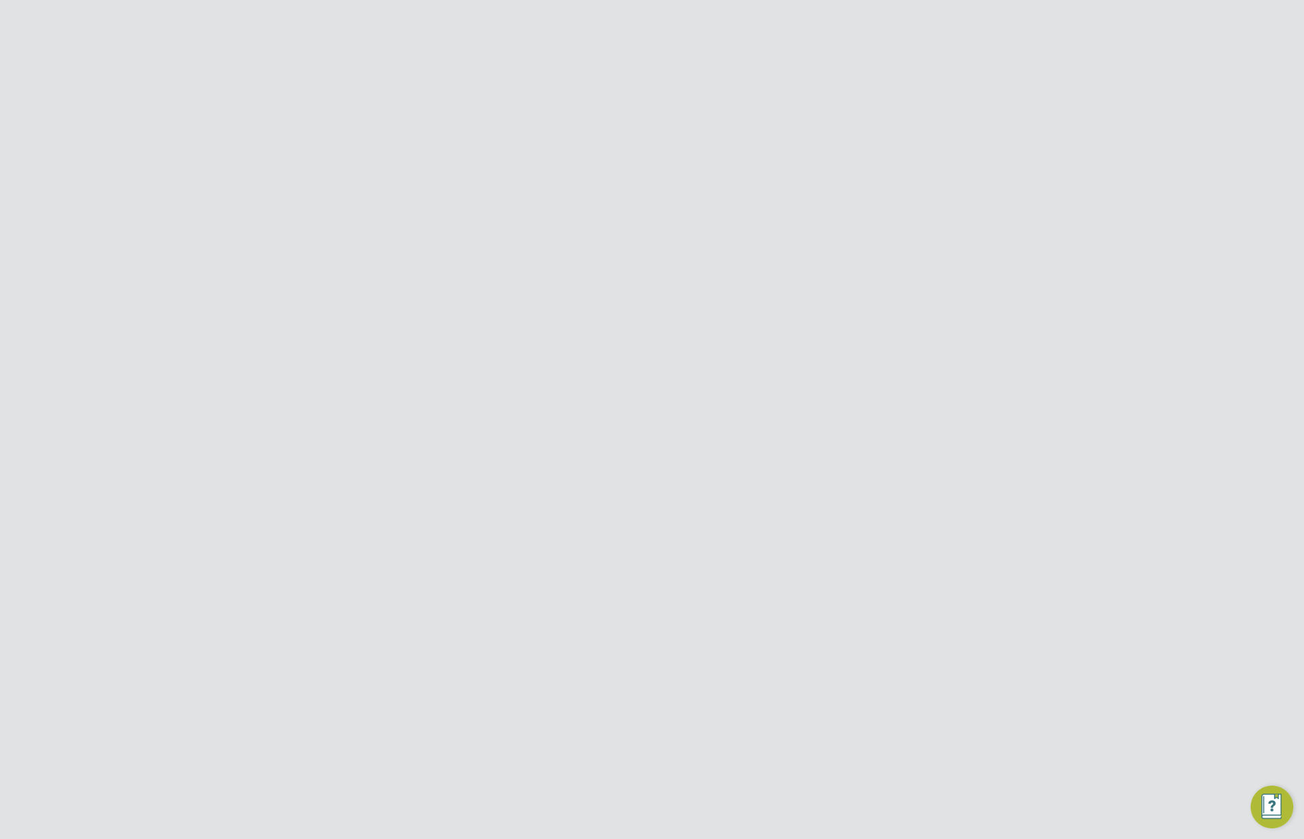
click at [676, 255] on button "Details" at bounding box center [681, 255] width 31 height 32
click at [936, 463] on span "View" at bounding box center [932, 462] width 25 height 13
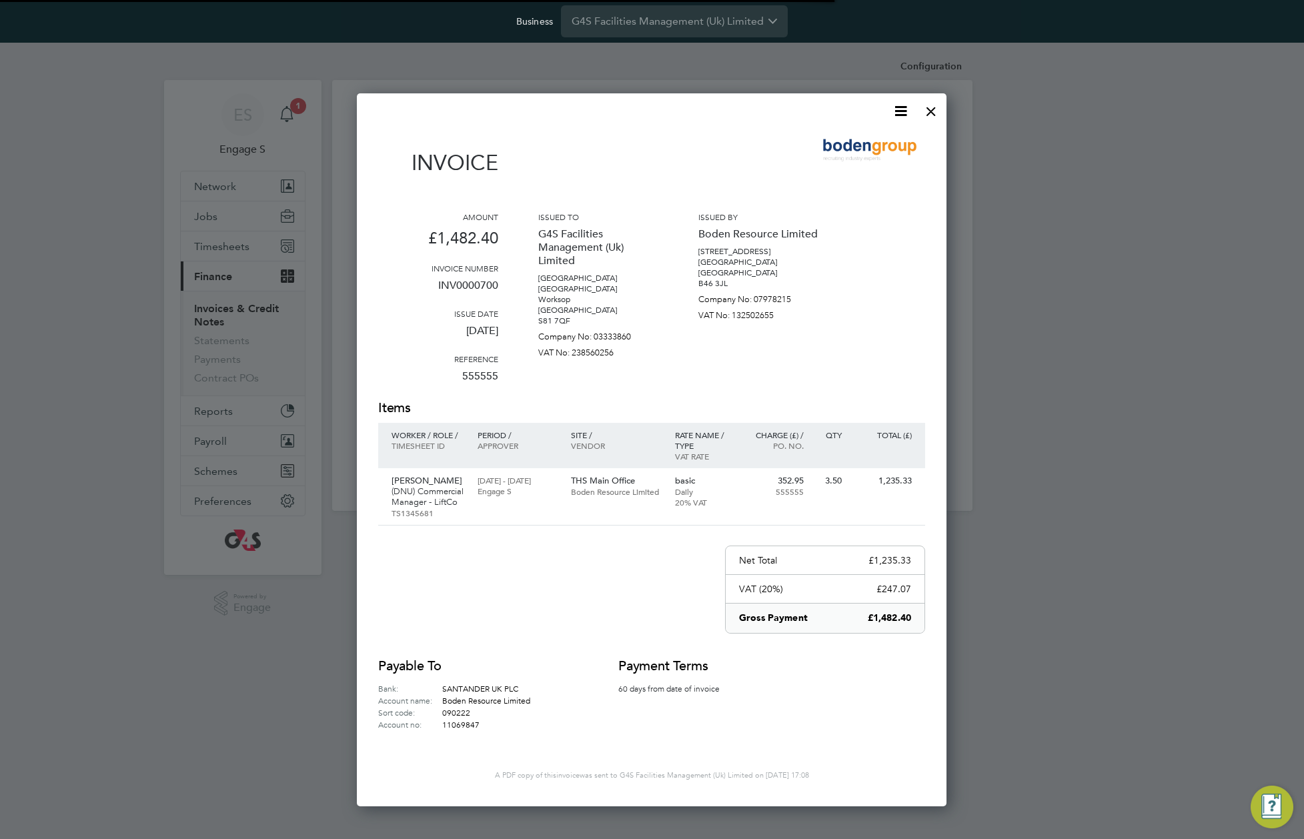
scroll to position [710, 590]
click at [894, 103] on icon at bounding box center [900, 111] width 17 height 17
click at [862, 141] on li "Download Invoice" at bounding box center [860, 142] width 92 height 19
click at [442, 489] on p "(DNU) Commercial Manager - LiftCo" at bounding box center [427, 496] width 73 height 21
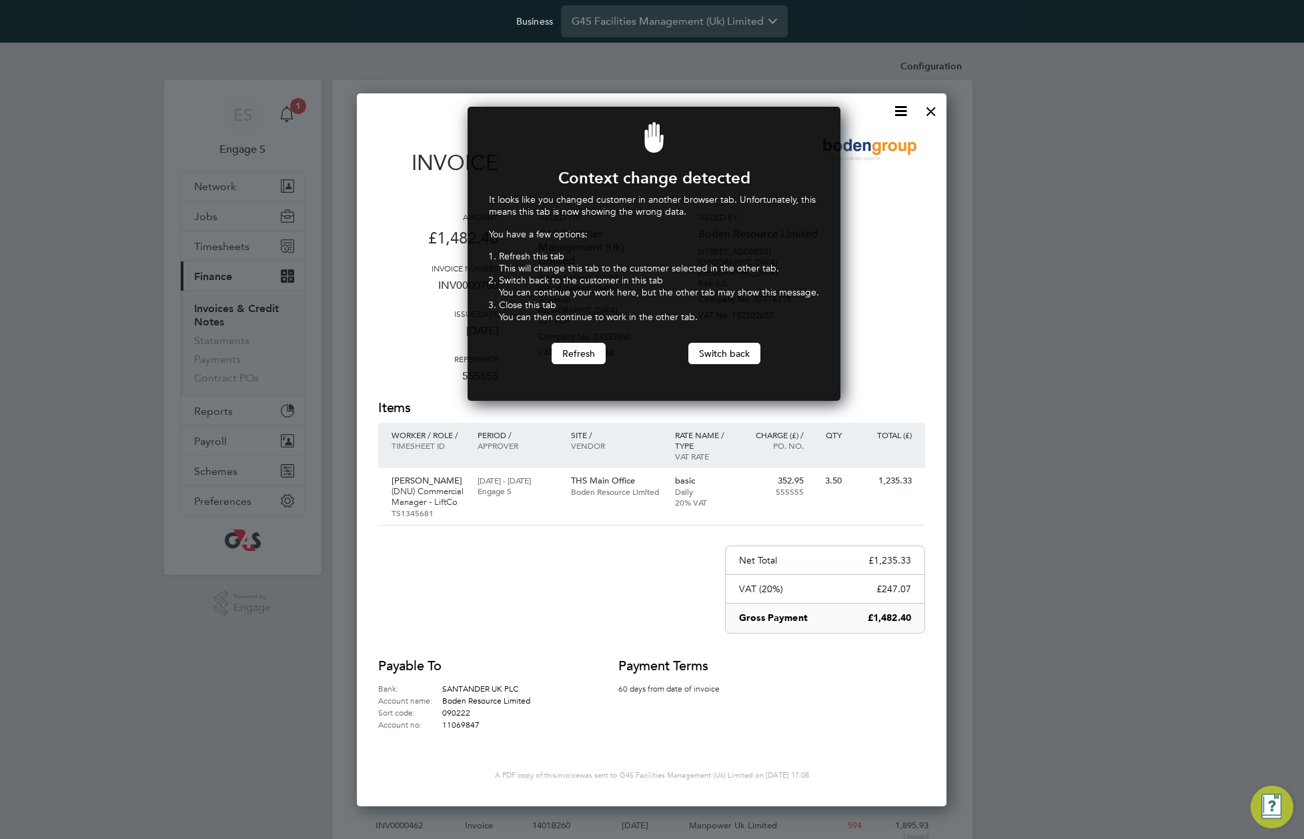
scroll to position [295, 368]
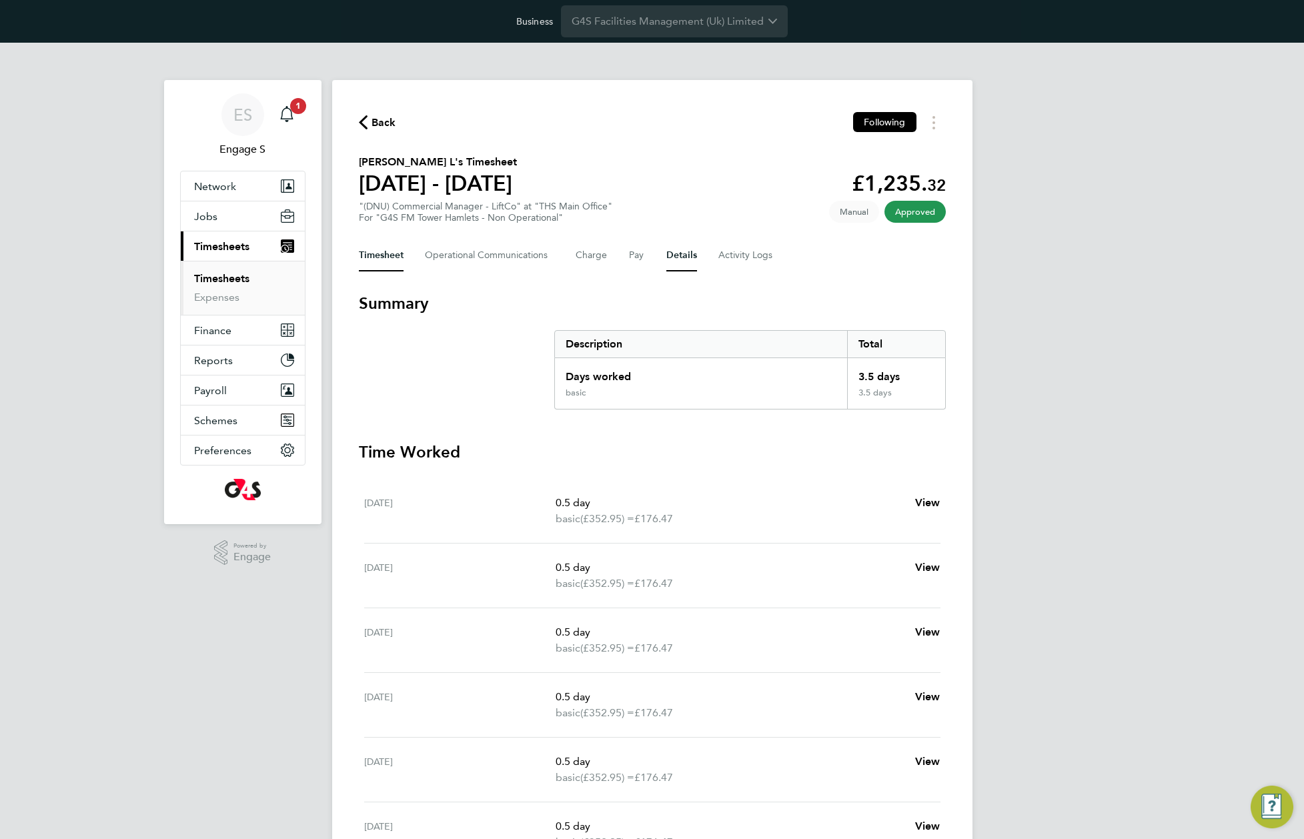
click at [670, 259] on button "Details" at bounding box center [681, 255] width 31 height 32
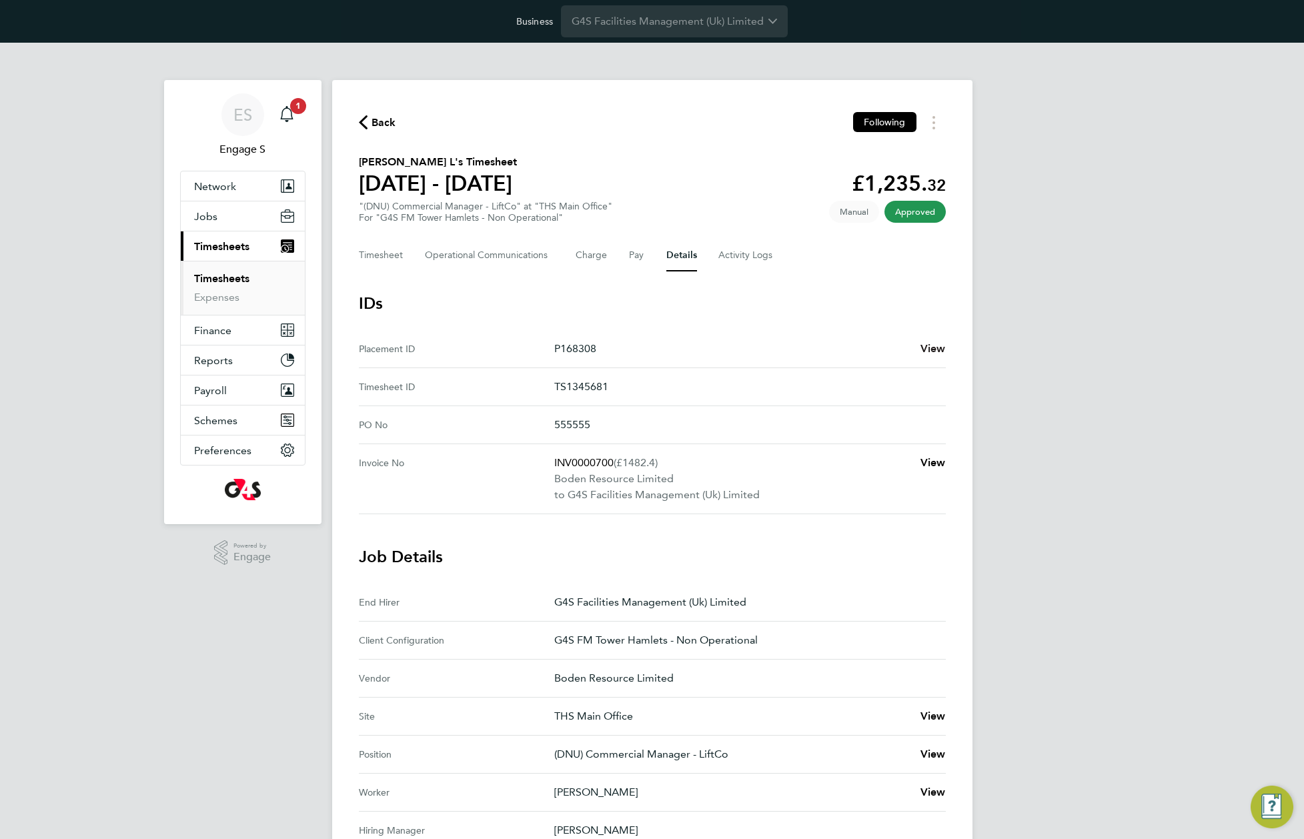
click at [927, 347] on span "View" at bounding box center [932, 348] width 25 height 13
click at [632, 117] on div "Back Following" at bounding box center [652, 122] width 587 height 21
click at [383, 117] on span "Back" at bounding box center [383, 123] width 25 height 16
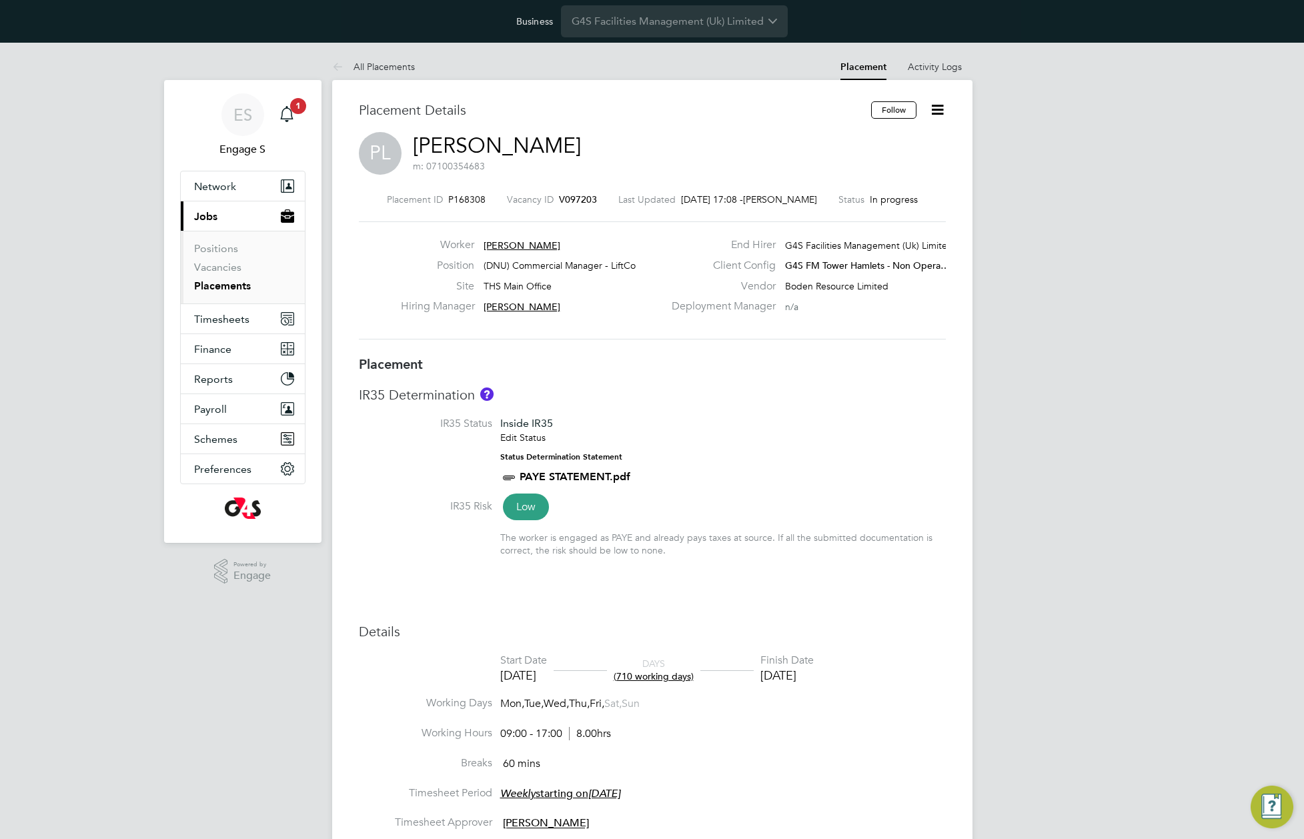
click at [941, 113] on icon at bounding box center [937, 109] width 17 height 17
click at [761, 146] on div "PL Peter L m: 07100354683" at bounding box center [652, 154] width 587 height 45
click at [836, 287] on span "Boden Resource Limited" at bounding box center [836, 286] width 103 height 12
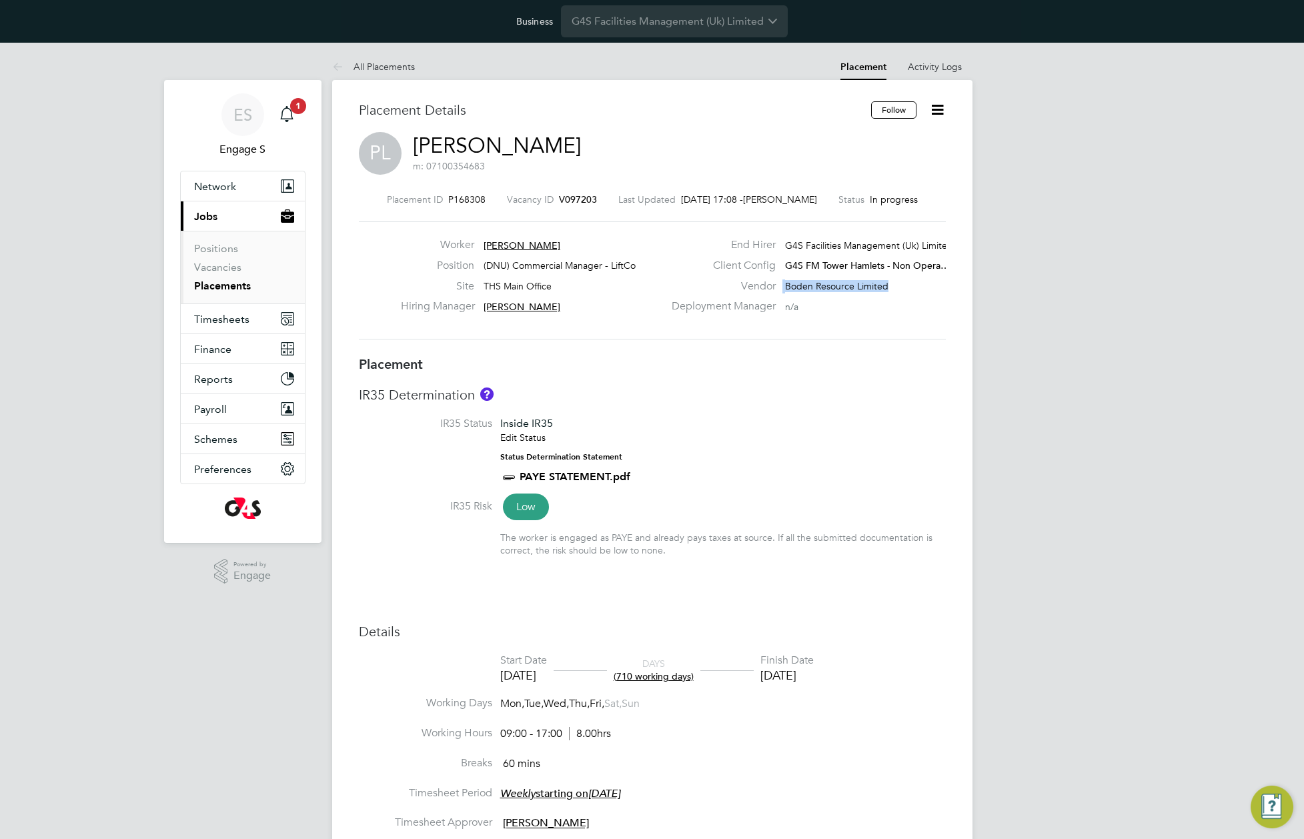
drag, startPoint x: 783, startPoint y: 287, endPoint x: 910, endPoint y: 285, distance: 127.4
click at [910, 285] on div "Vendor Boden Resource Limited" at bounding box center [807, 289] width 287 height 21
copy div "Boden Resource Limited"
click at [438, 149] on link "Peter L" at bounding box center [497, 146] width 168 height 26
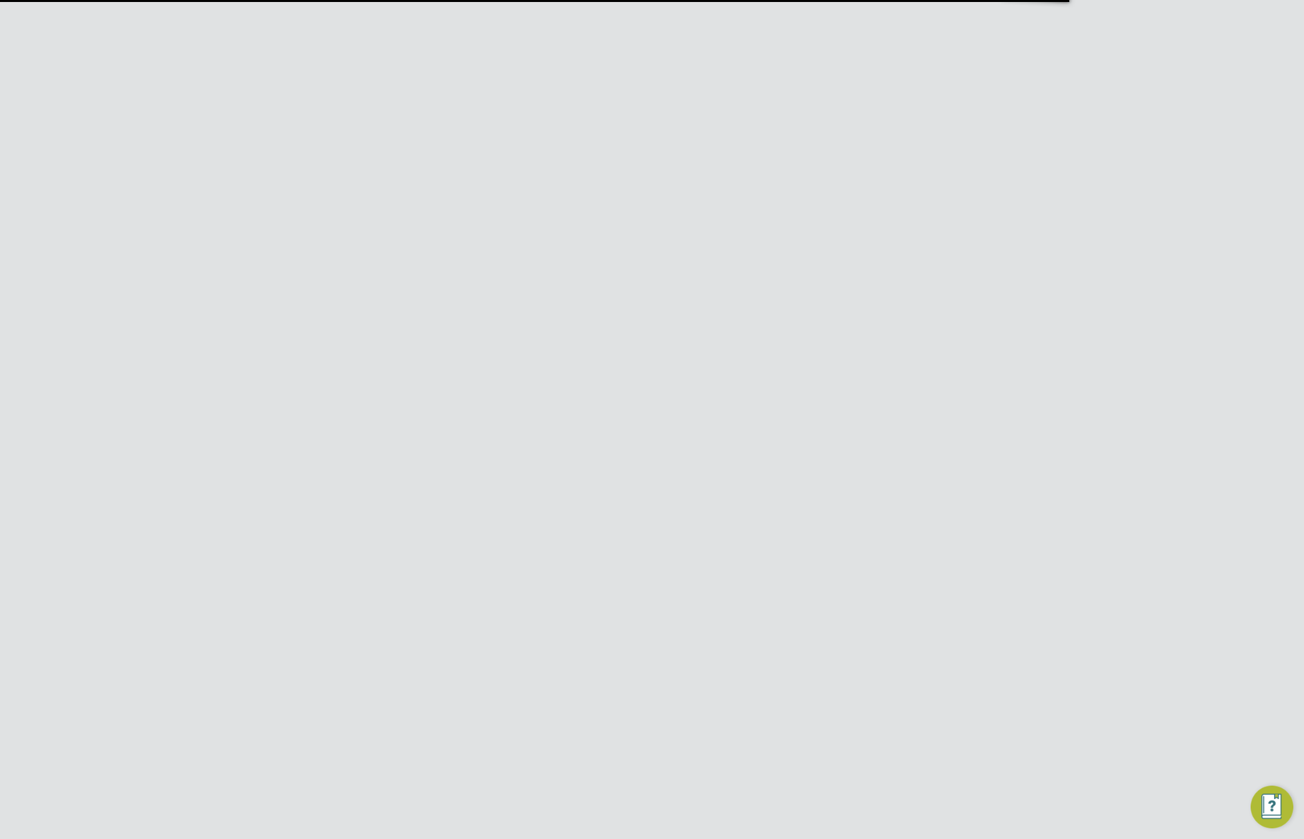
click at [639, 29] on input "G4S Facilities Management (Uk) Limited" at bounding box center [674, 20] width 227 height 31
paste input "Boden Resource"
click at [644, 61] on span "Boden Resource Limited" at bounding box center [631, 54] width 119 height 16
type input "Boden Resource Limited"
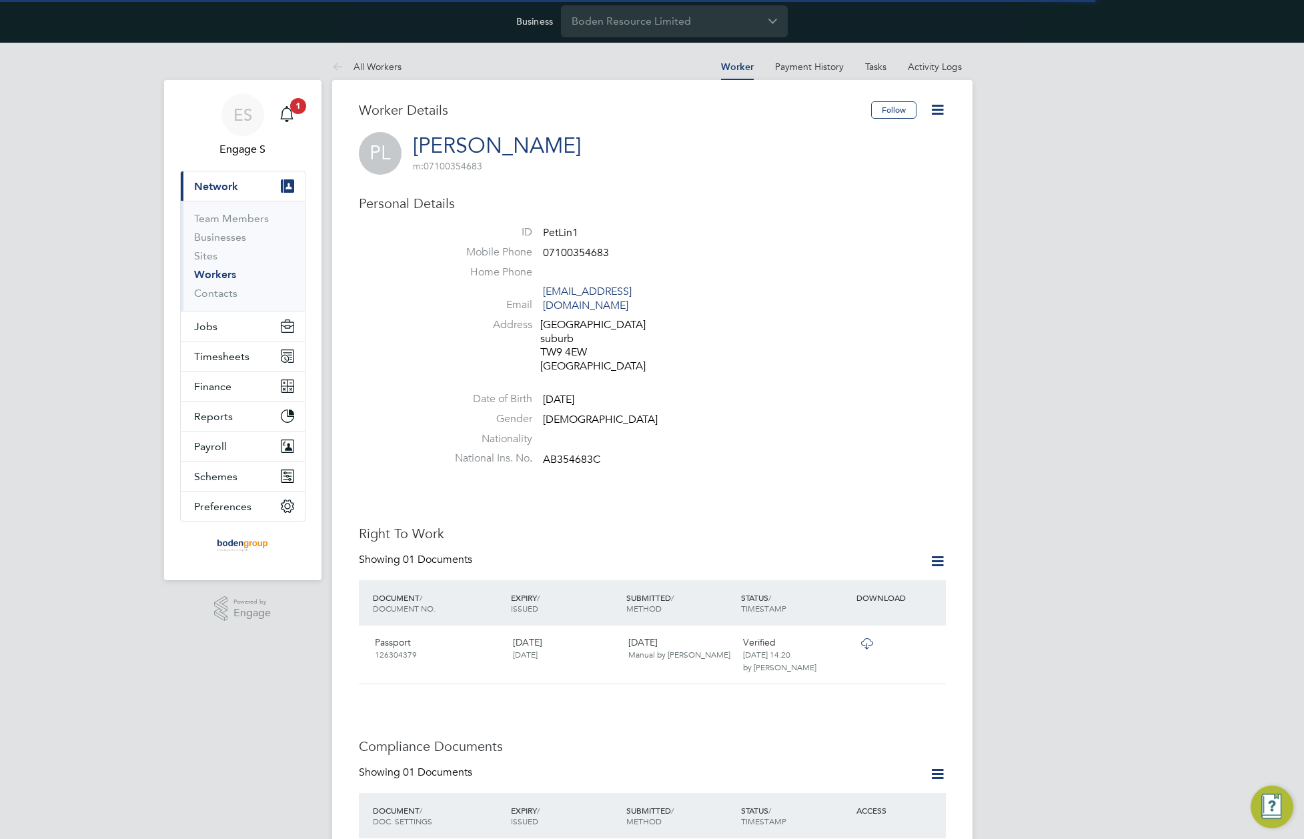
click at [938, 111] on icon at bounding box center [937, 109] width 17 height 17
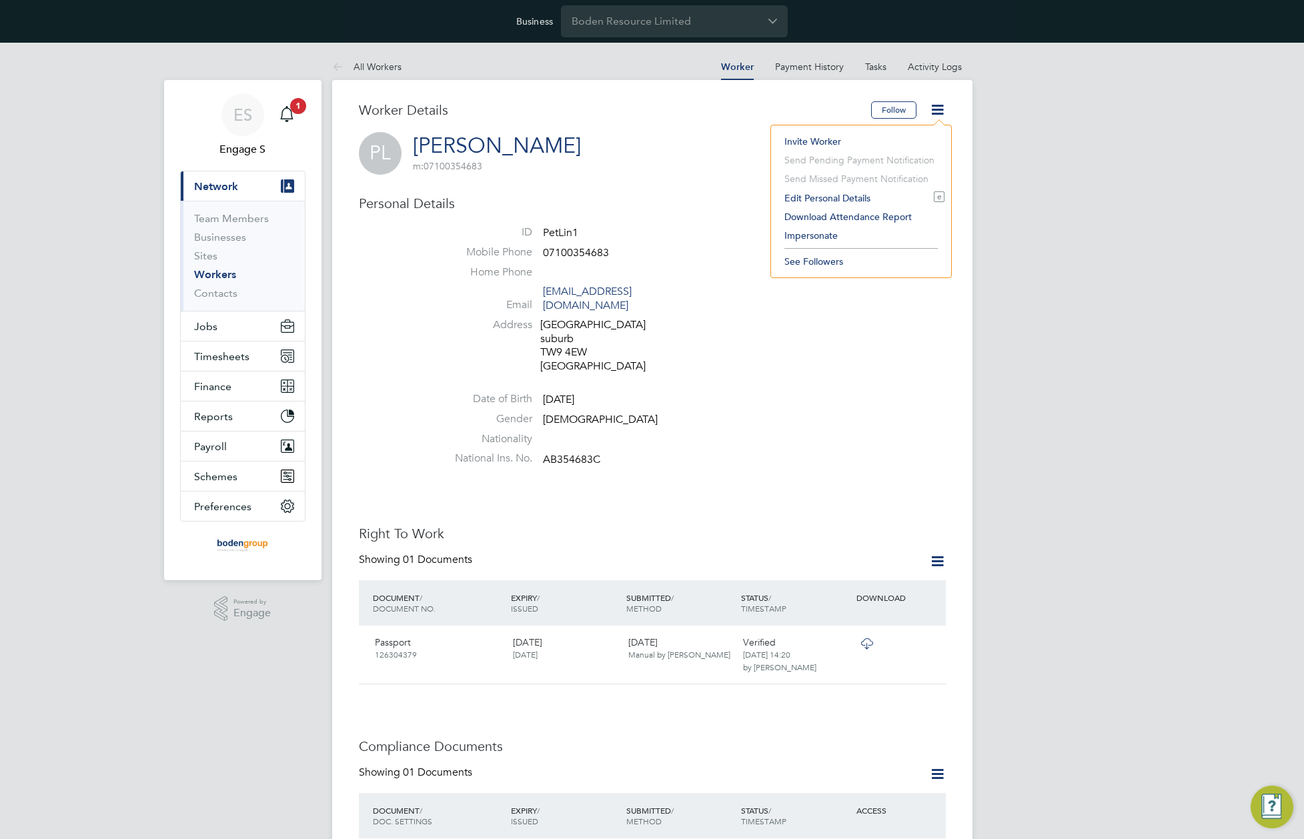
click at [795, 236] on li "Impersonate" at bounding box center [861, 235] width 167 height 19
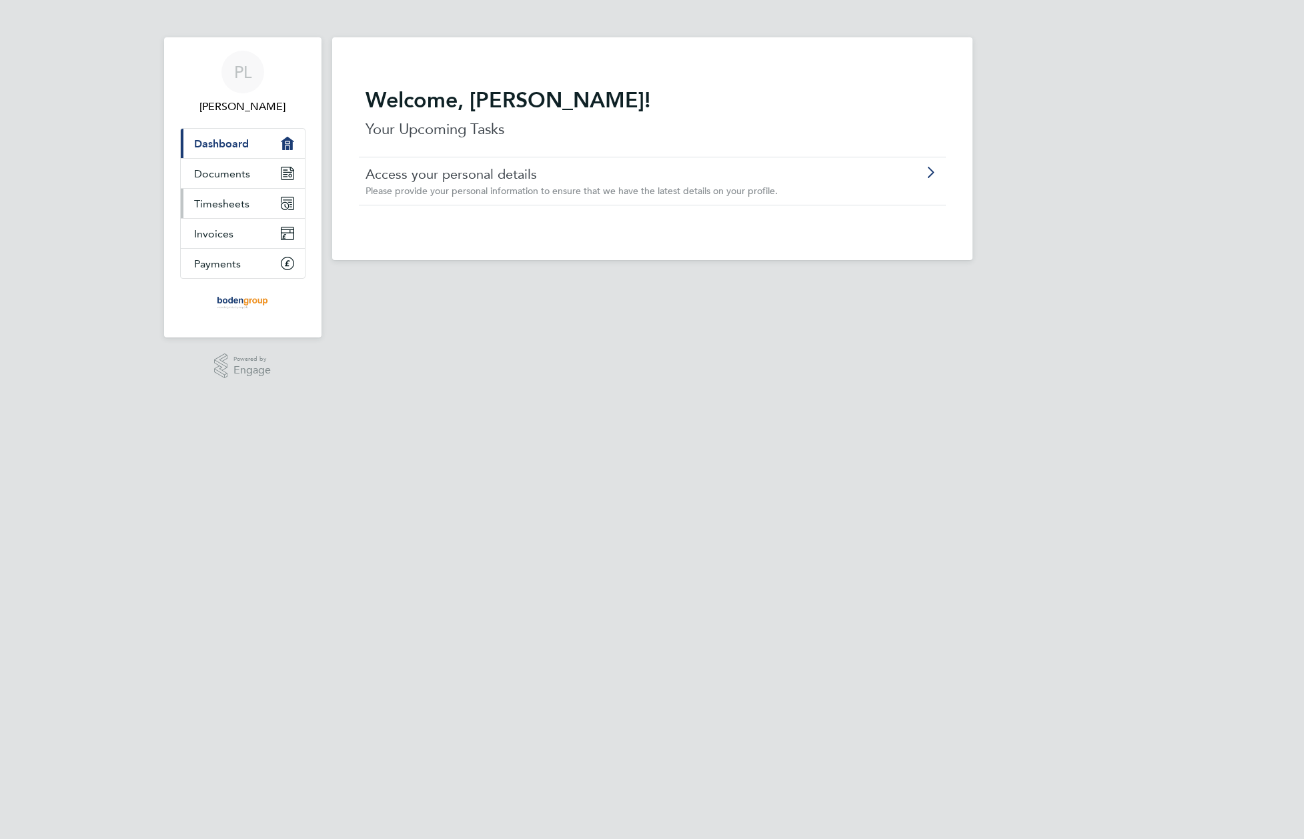
click at [212, 205] on span "Timesheets" at bounding box center [221, 203] width 55 height 13
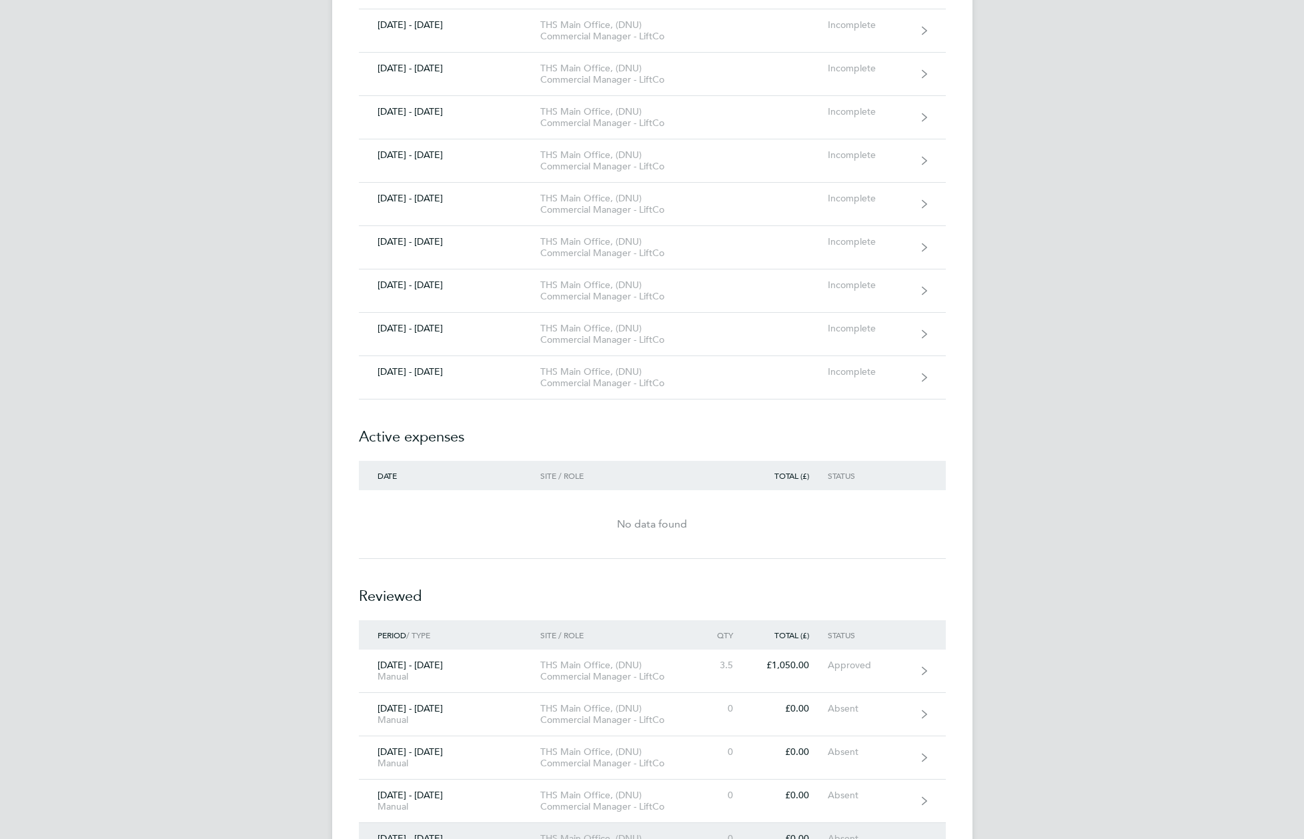
scroll to position [4434, 0]
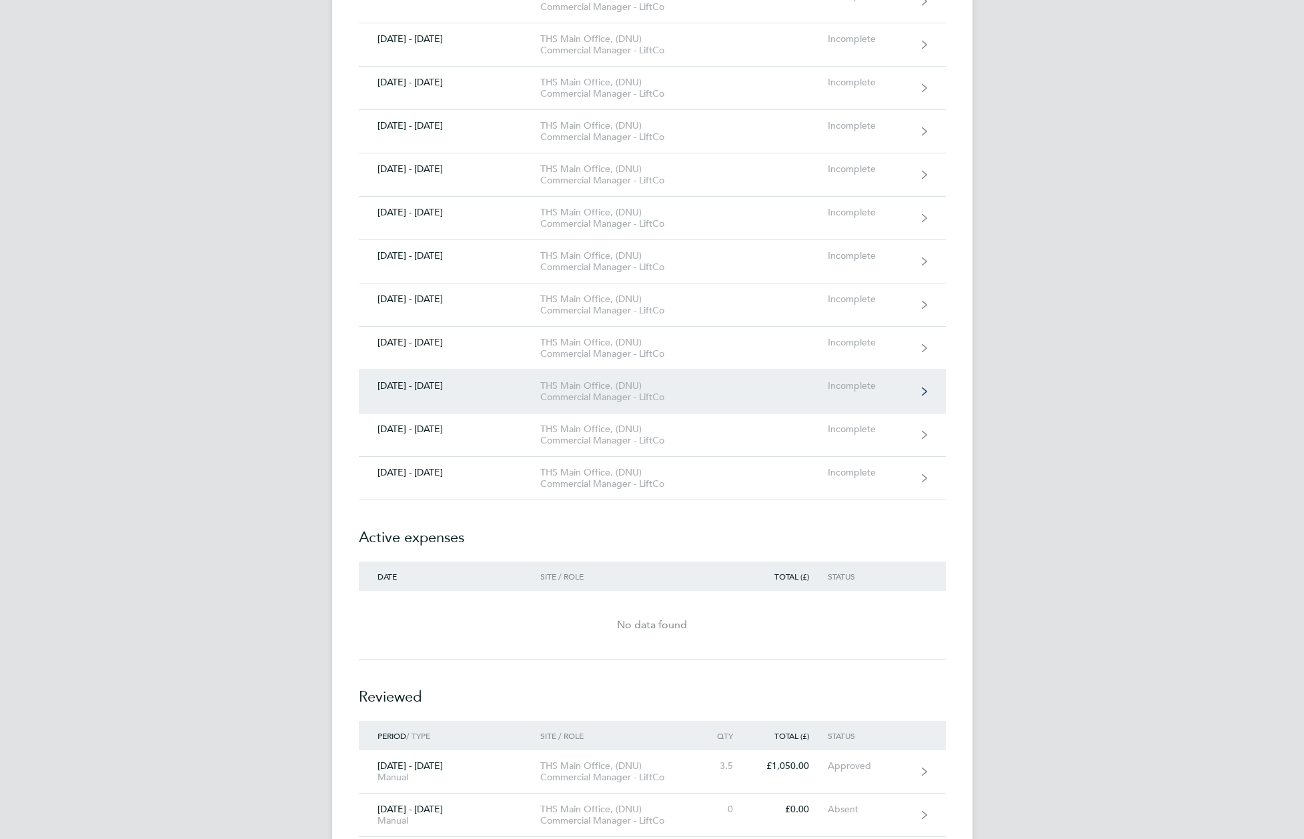
click at [615, 405] on link "15 - 21 Sept 2025 THS Main Office, (DNU) Commercial Manager - LiftCo Incomplete" at bounding box center [652, 391] width 587 height 43
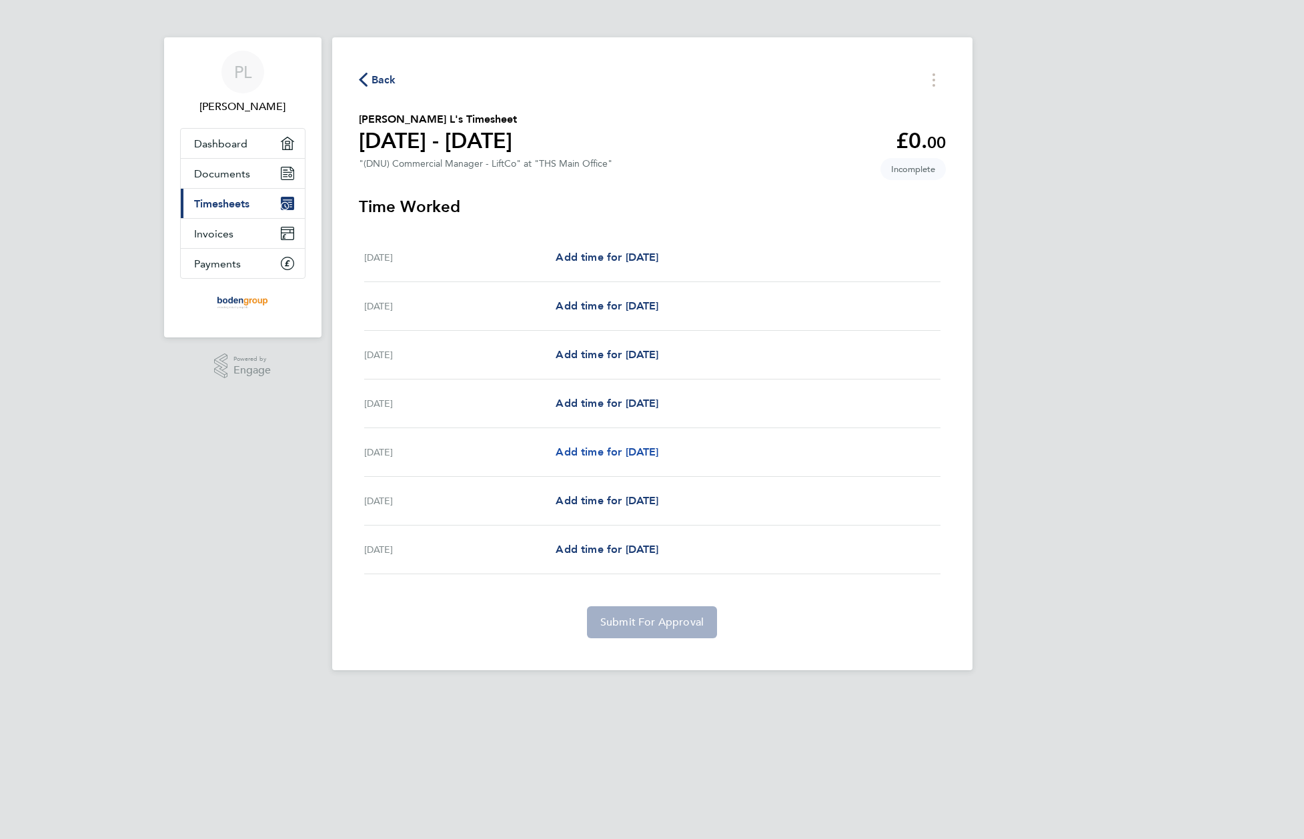
click at [655, 445] on span "Add time for Fri 19 Sep" at bounding box center [607, 451] width 103 height 13
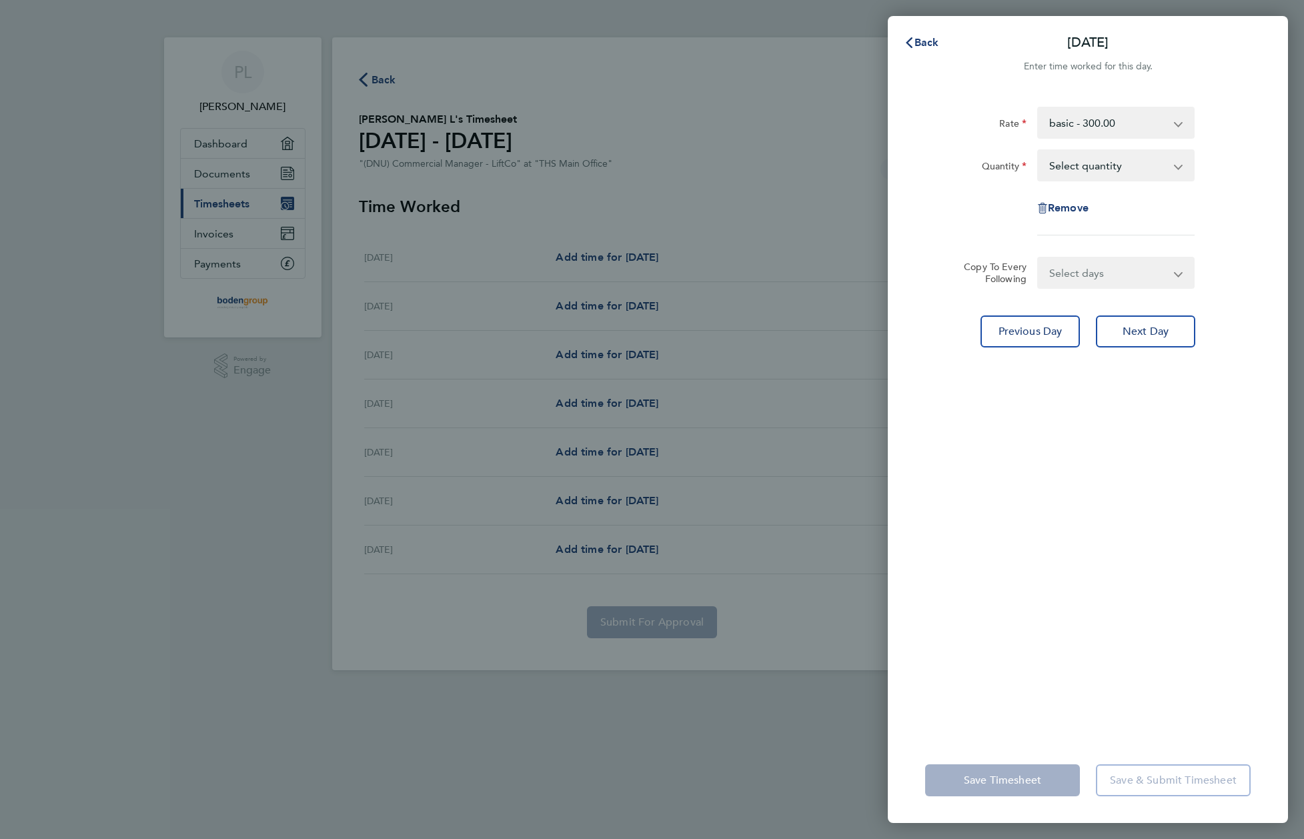
click at [1135, 163] on select "Select quantity 0.5 1" at bounding box center [1107, 165] width 139 height 29
select select "1"
click at [1038, 151] on select "Select quantity 0.5 1" at bounding box center [1107, 165] width 139 height 29
click at [1126, 273] on select "Select days Day Weekend (Sat-Sun) Saturday Sunday" at bounding box center [1108, 272] width 140 height 29
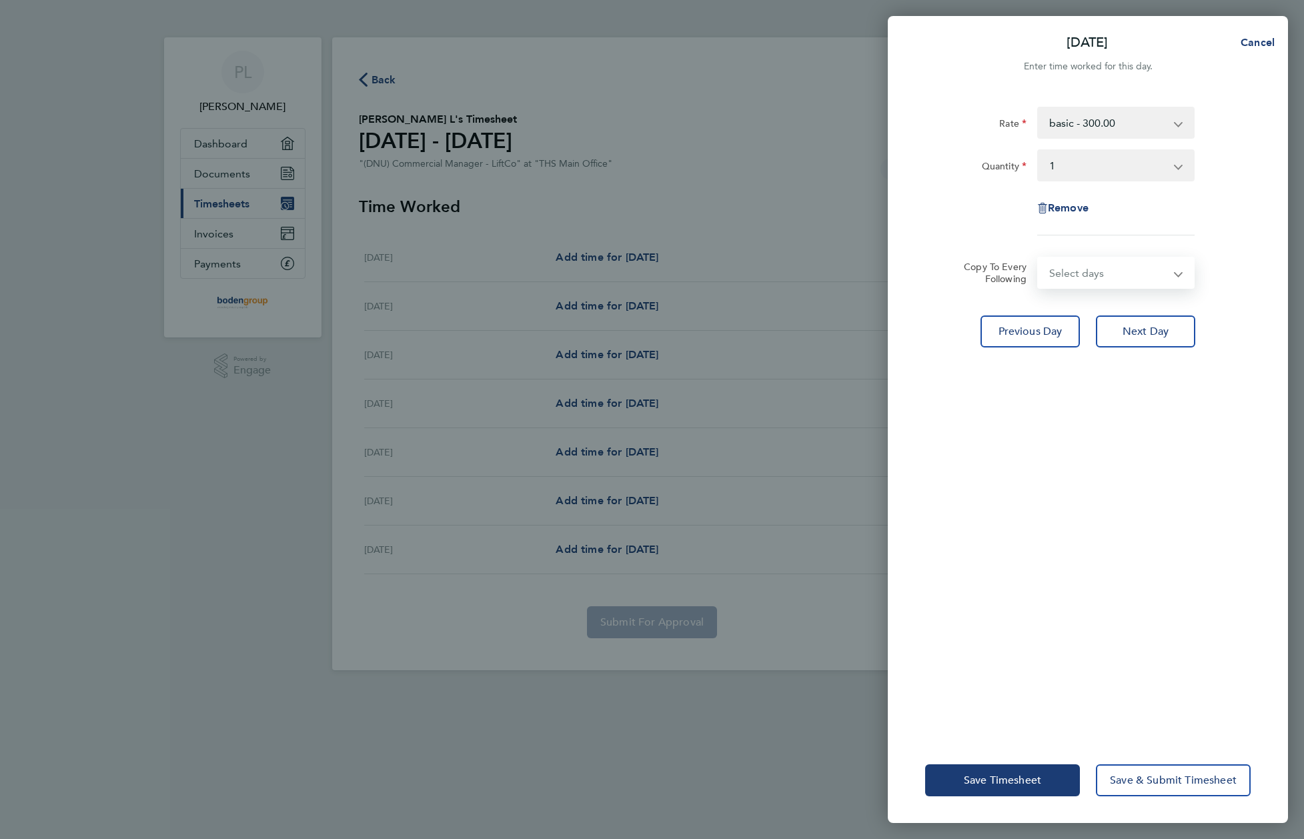
select select "WEEKEND"
click at [1038, 258] on select "Select days Day Weekend (Sat-Sun) Saturday Sunday" at bounding box center [1108, 272] width 140 height 29
select select "2025-09-21"
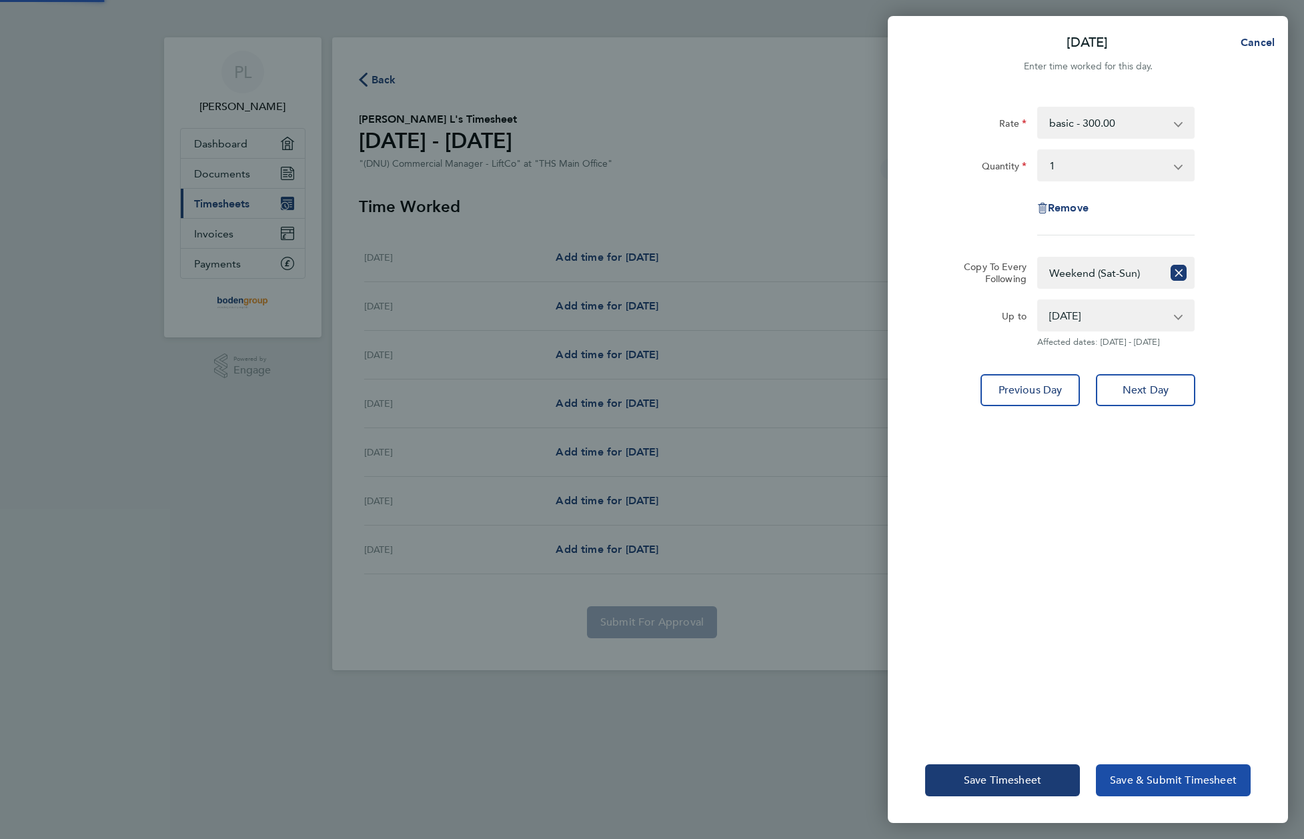
click at [1172, 778] on span "Save & Submit Timesheet" at bounding box center [1173, 780] width 127 height 13
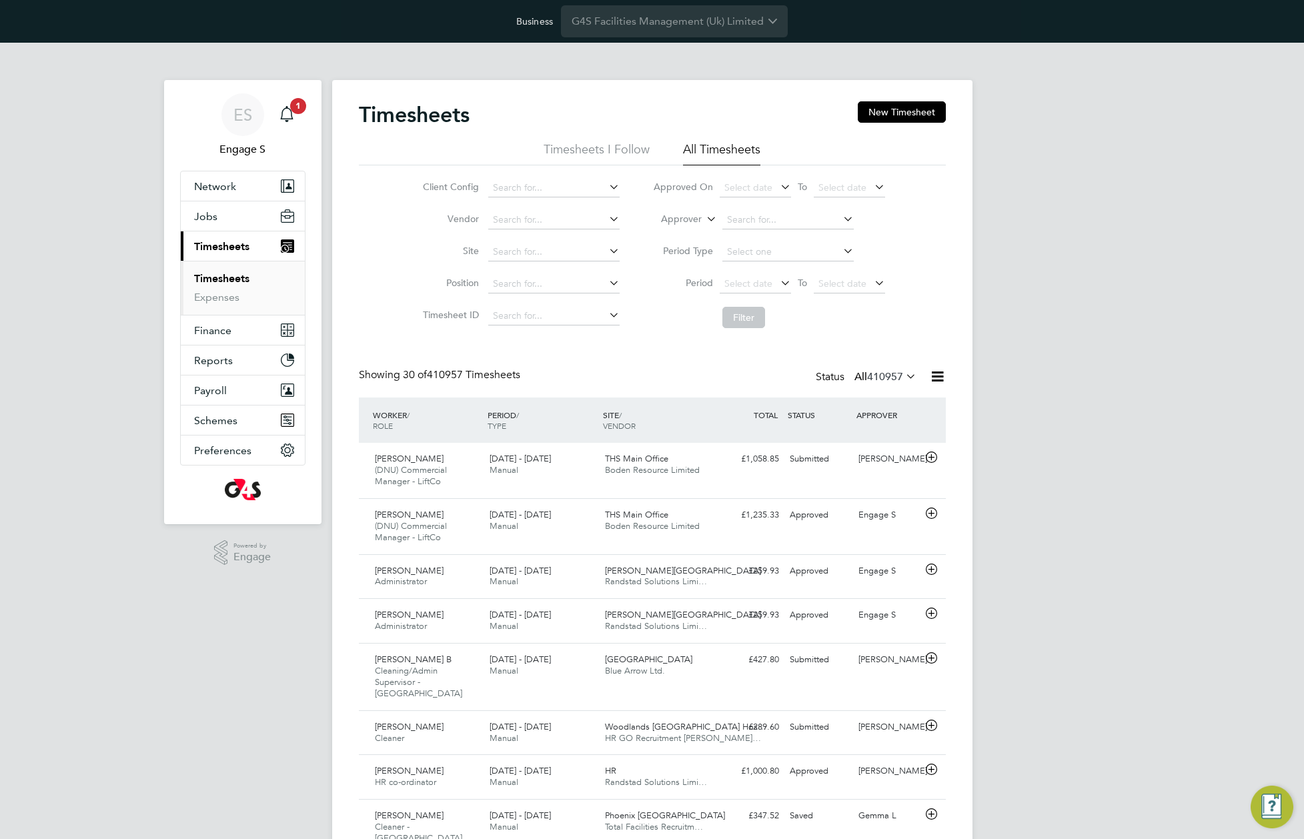
click at [859, 459] on div "Tom W" at bounding box center [887, 459] width 69 height 22
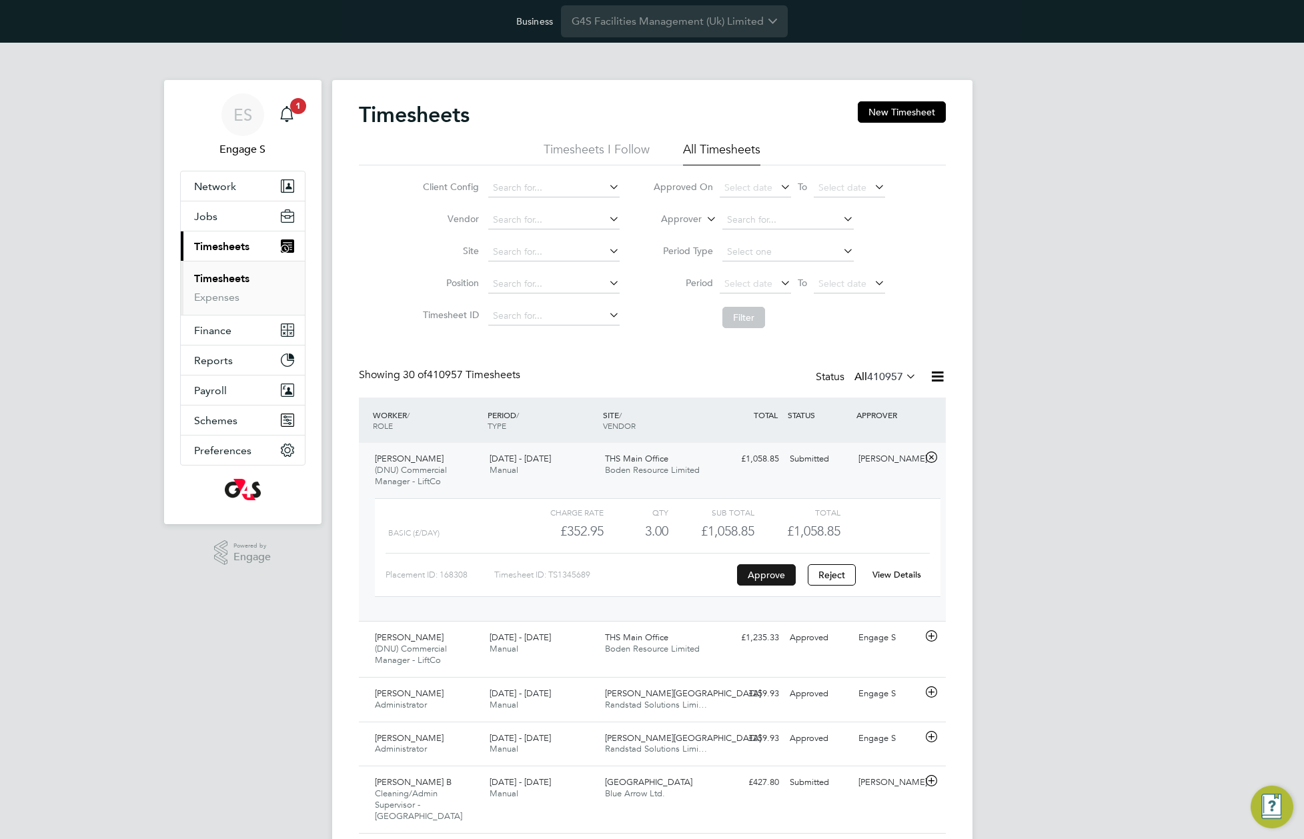
click at [760, 579] on button "Approve" at bounding box center [766, 574] width 59 height 21
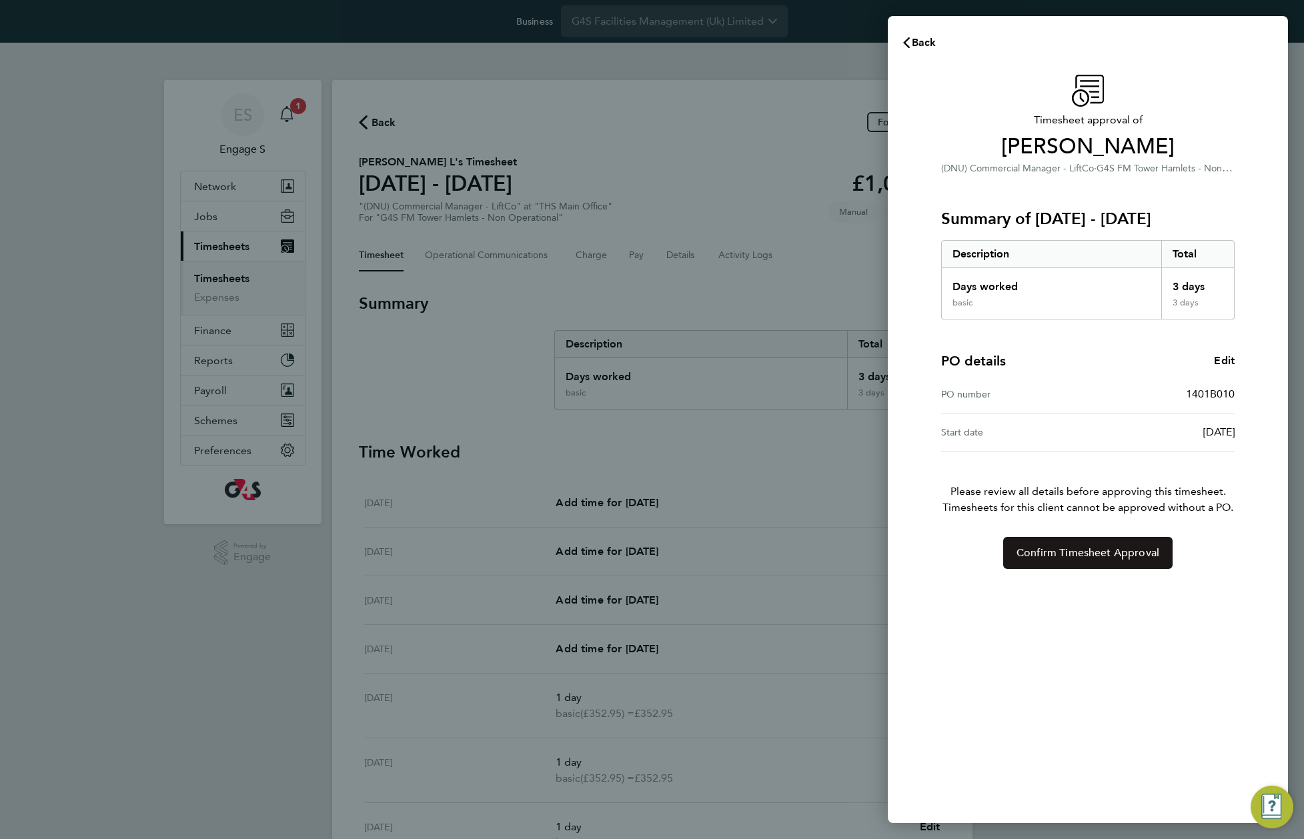
click at [1076, 556] on span "Confirm Timesheet Approval" at bounding box center [1087, 552] width 143 height 13
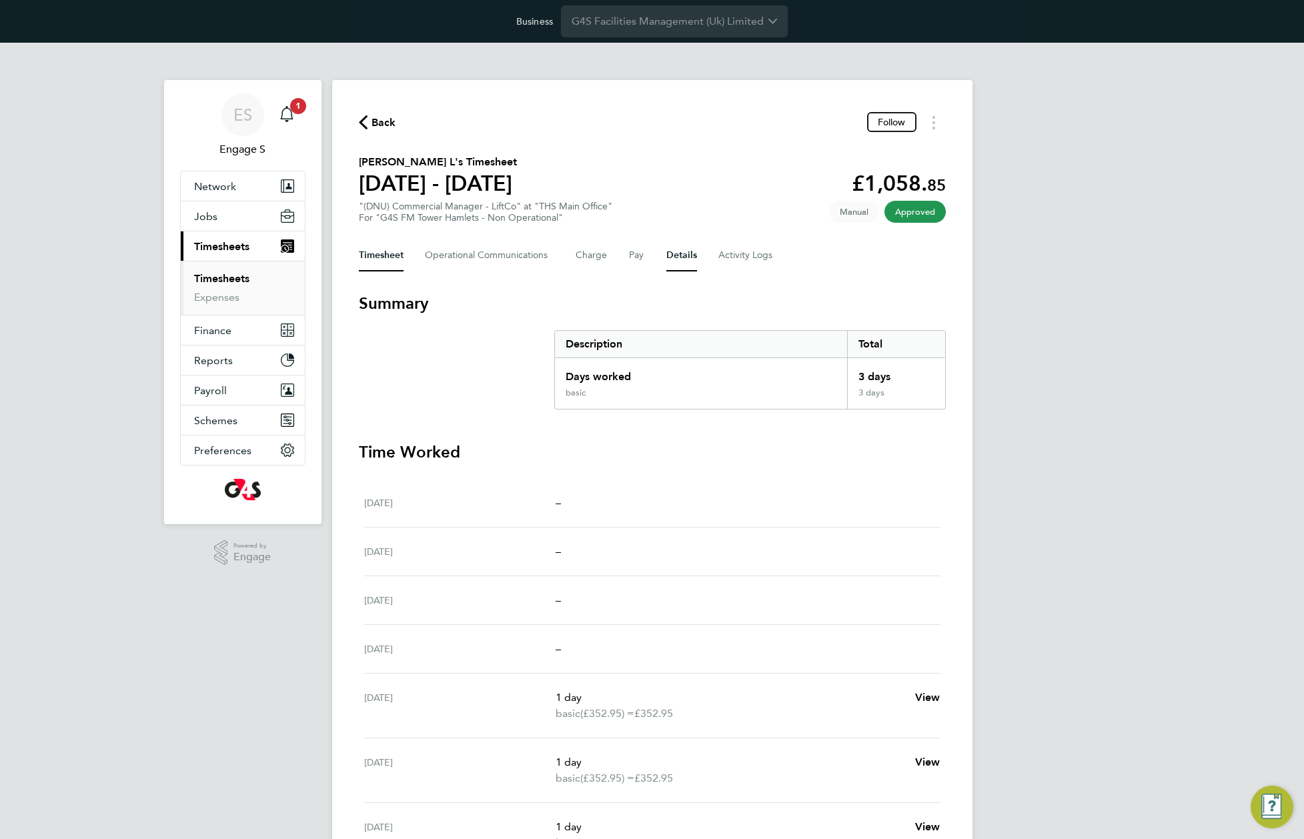
click at [674, 248] on button "Details" at bounding box center [681, 255] width 31 height 32
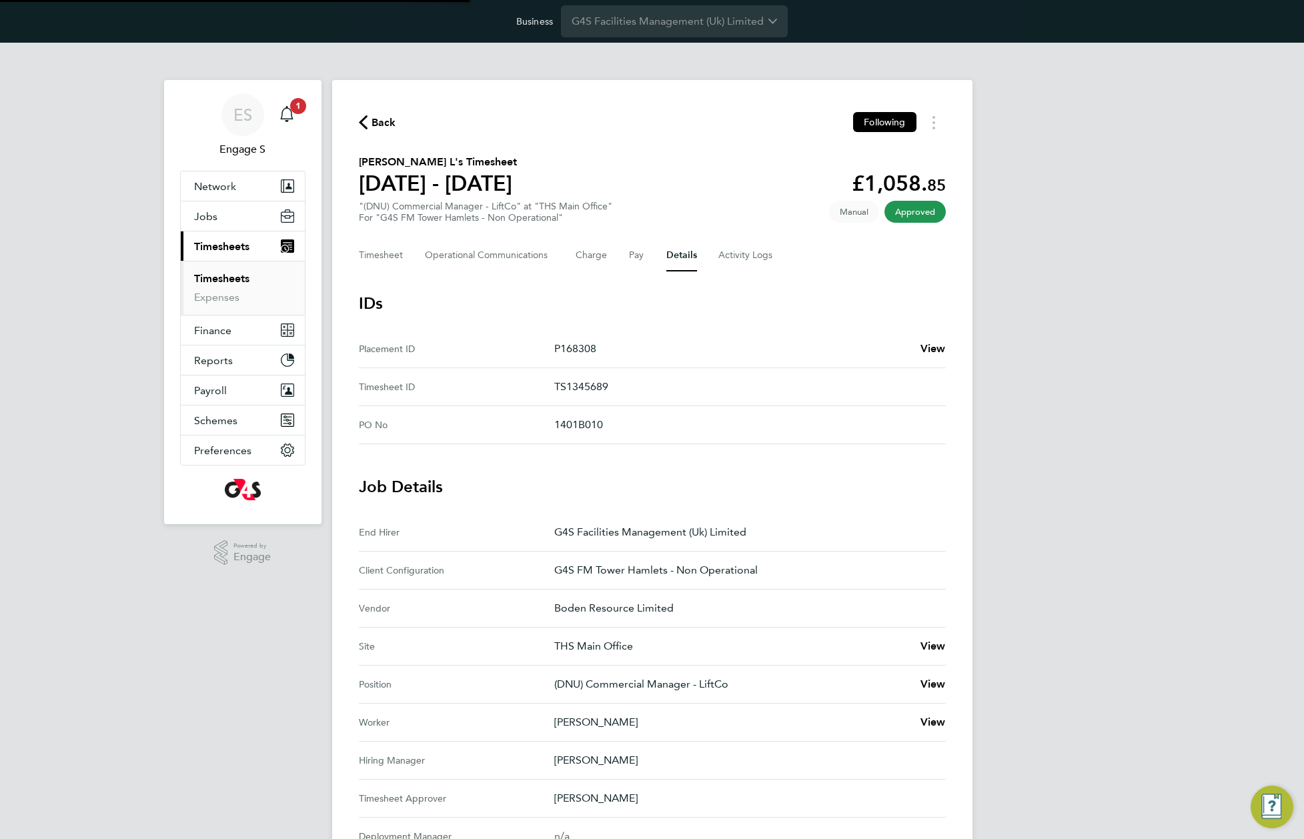
click at [687, 186] on section "[PERSON_NAME] L's Timesheet [DATE] - [DATE] £1,058. 85 "(DNU) Commercial Manage…" at bounding box center [652, 188] width 587 height 69
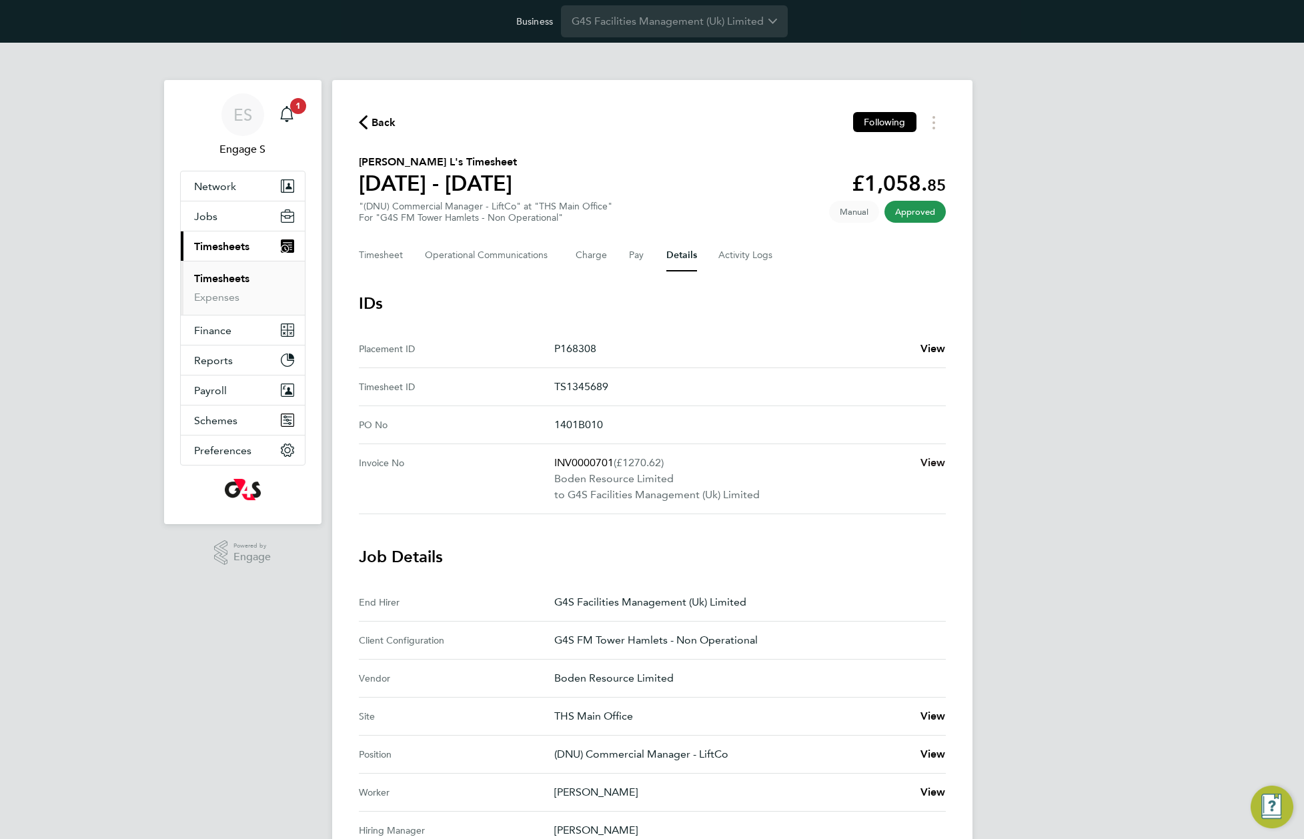
click at [930, 463] on span "View" at bounding box center [932, 462] width 25 height 13
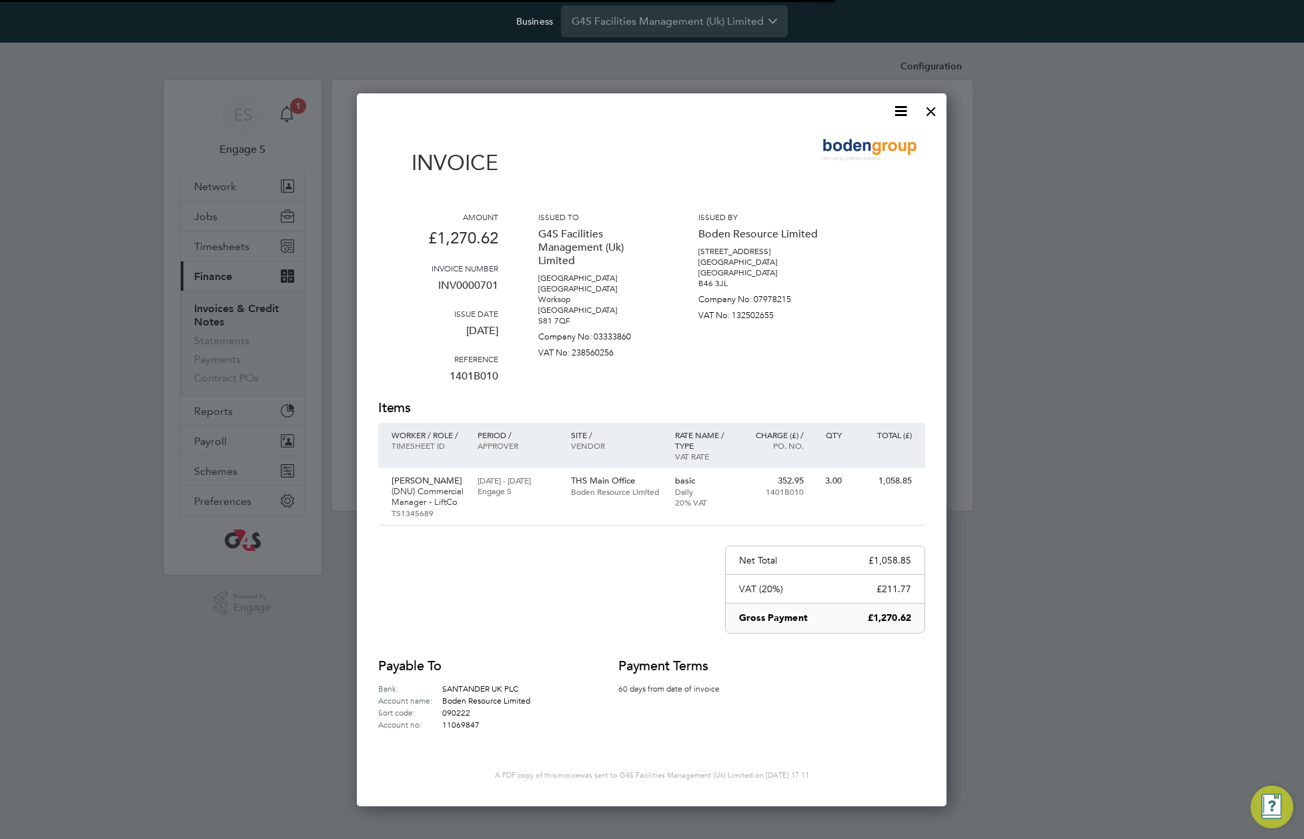
scroll to position [710, 590]
click at [904, 106] on icon at bounding box center [900, 111] width 17 height 17
click at [864, 141] on li "Download Invoice" at bounding box center [860, 142] width 92 height 19
click at [928, 107] on div at bounding box center [931, 108] width 24 height 24
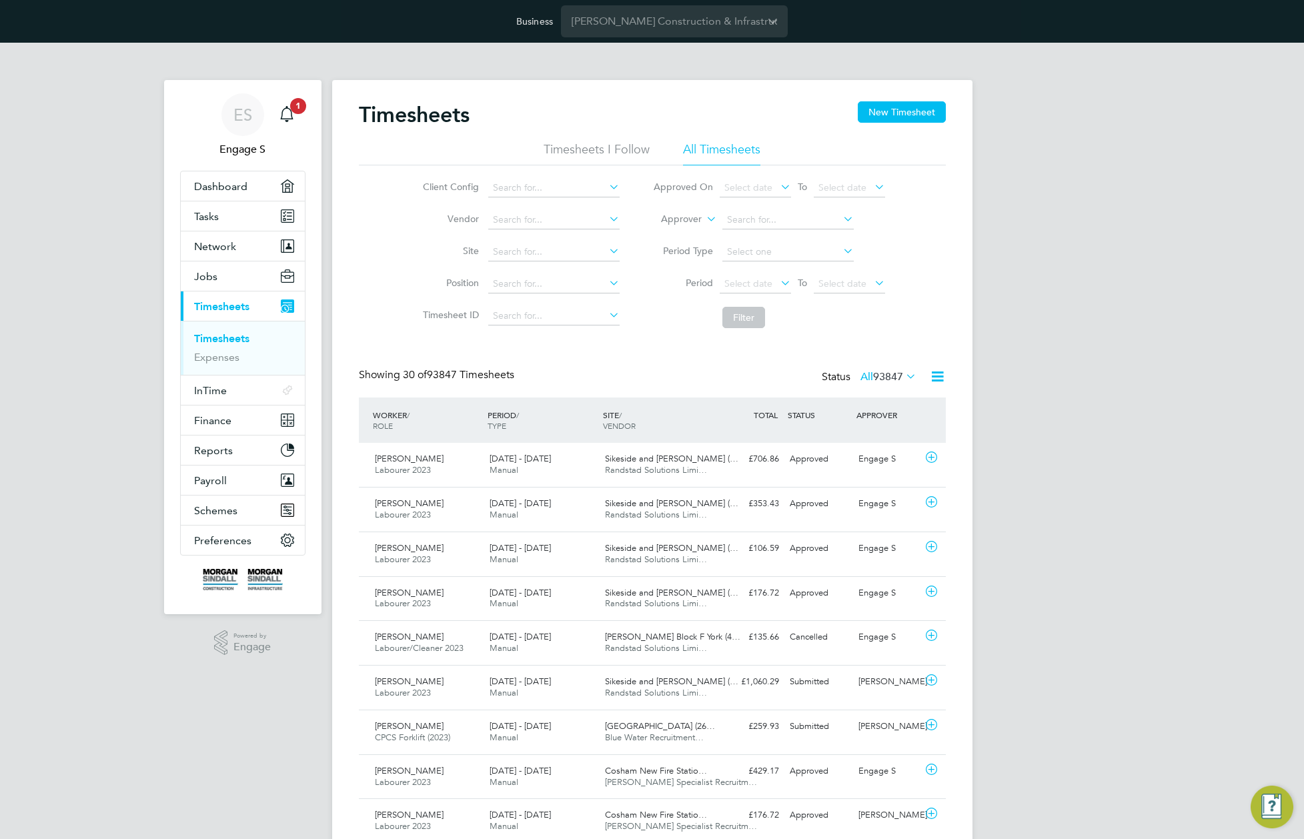
drag, startPoint x: 642, startPoint y: 405, endPoint x: 676, endPoint y: 419, distance: 36.8
click at [642, 405] on div "SITE / VENDOR" at bounding box center [657, 420] width 115 height 35
click at [673, 461] on span "Sikeside and [PERSON_NAME] (…" at bounding box center [671, 458] width 133 height 11
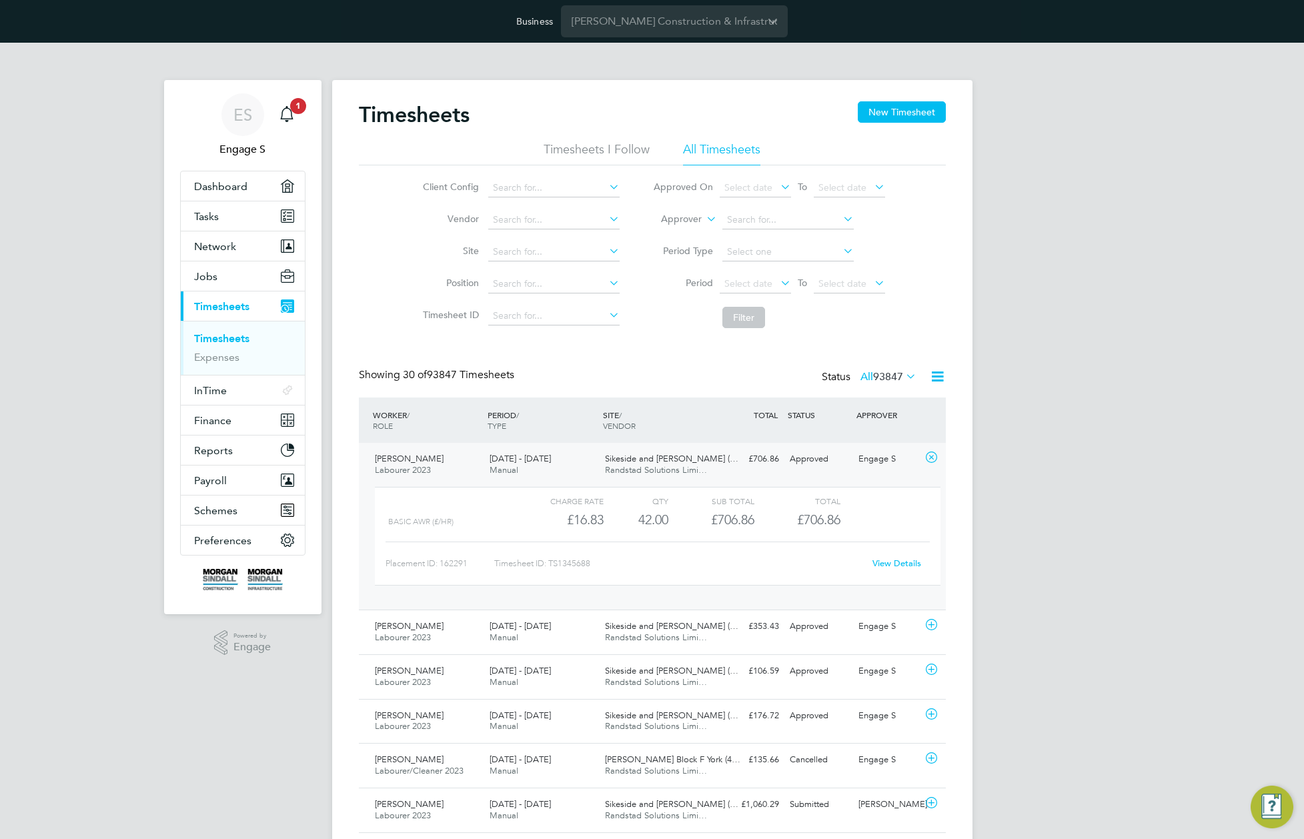
click at [902, 569] on div "View Details" at bounding box center [896, 563] width 65 height 21
click at [904, 562] on link "View Details" at bounding box center [896, 563] width 49 height 11
click at [899, 560] on link "View Details" at bounding box center [896, 563] width 49 height 11
click at [237, 541] on span "Preferences" at bounding box center [222, 540] width 57 height 13
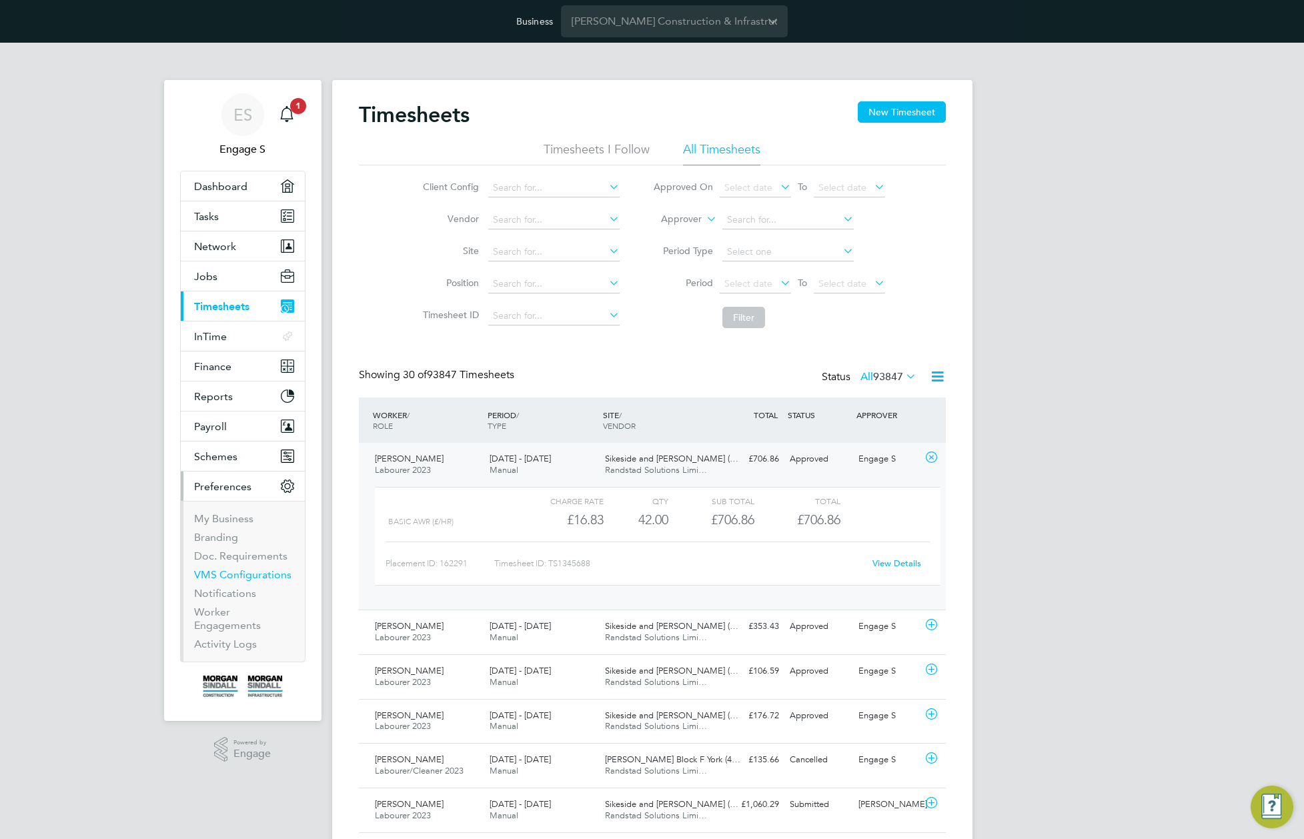
click at [241, 578] on link "VMS Configurations" at bounding box center [242, 574] width 97 height 13
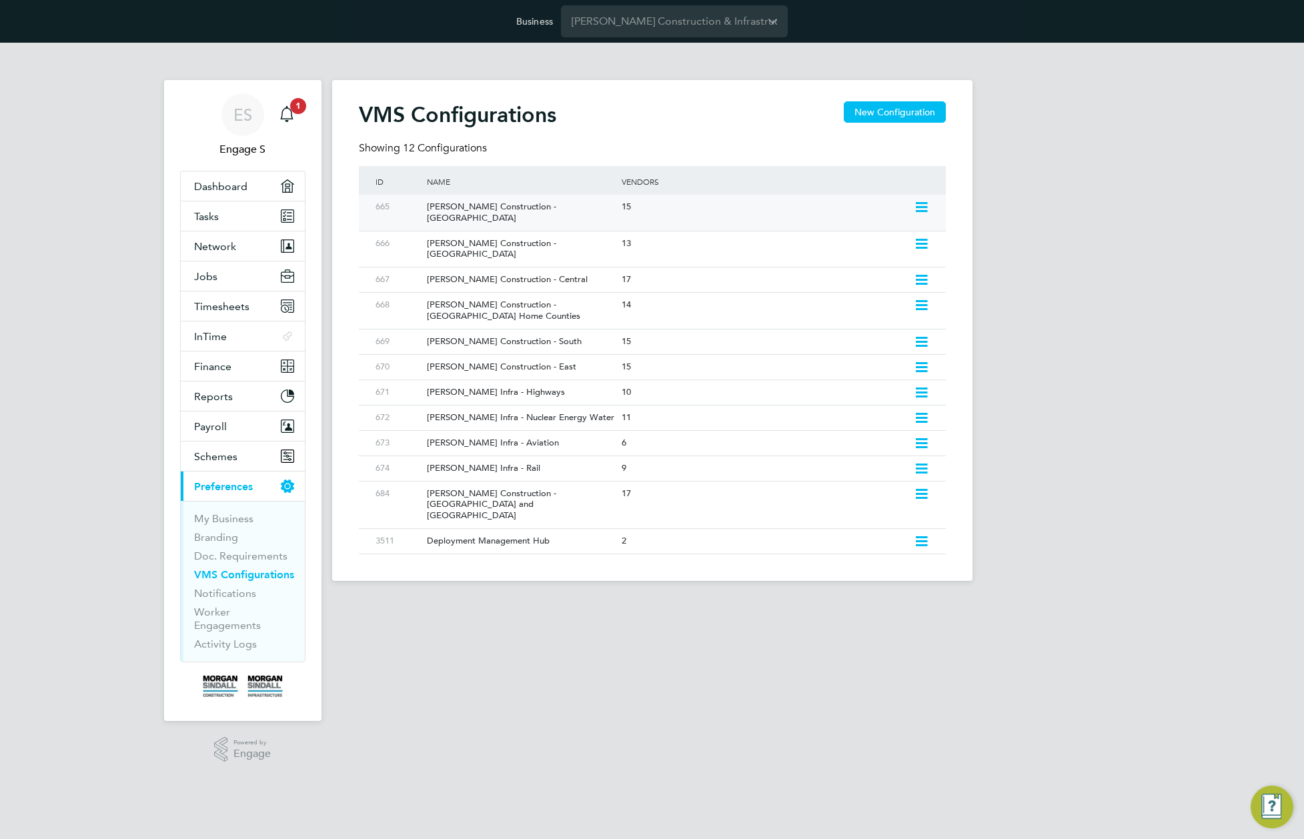
click at [611, 207] on div "[PERSON_NAME] Construction - [GEOGRAPHIC_DATA]" at bounding box center [517, 213] width 201 height 36
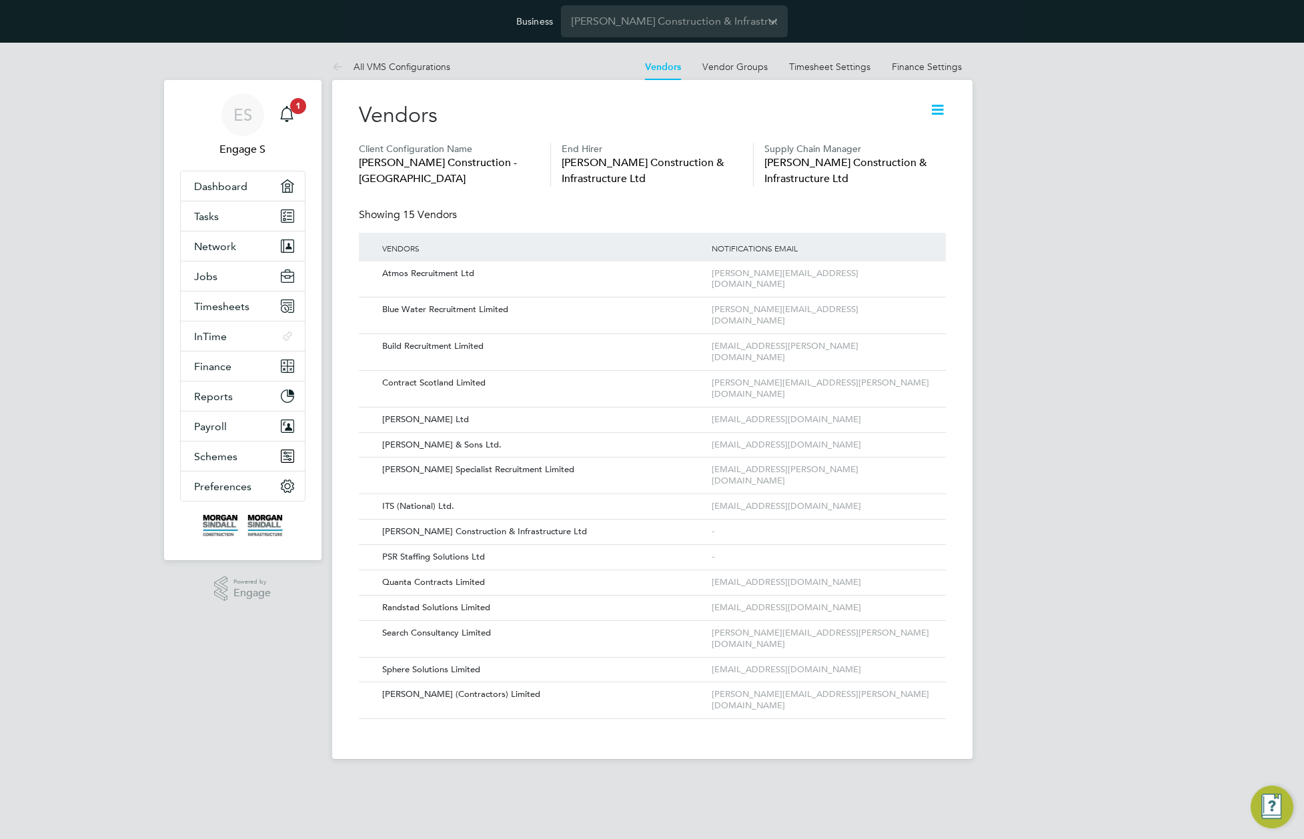
click at [940, 104] on icon at bounding box center [937, 109] width 17 height 17
click at [880, 139] on li "Edit VMS Configuration" at bounding box center [885, 141] width 119 height 19
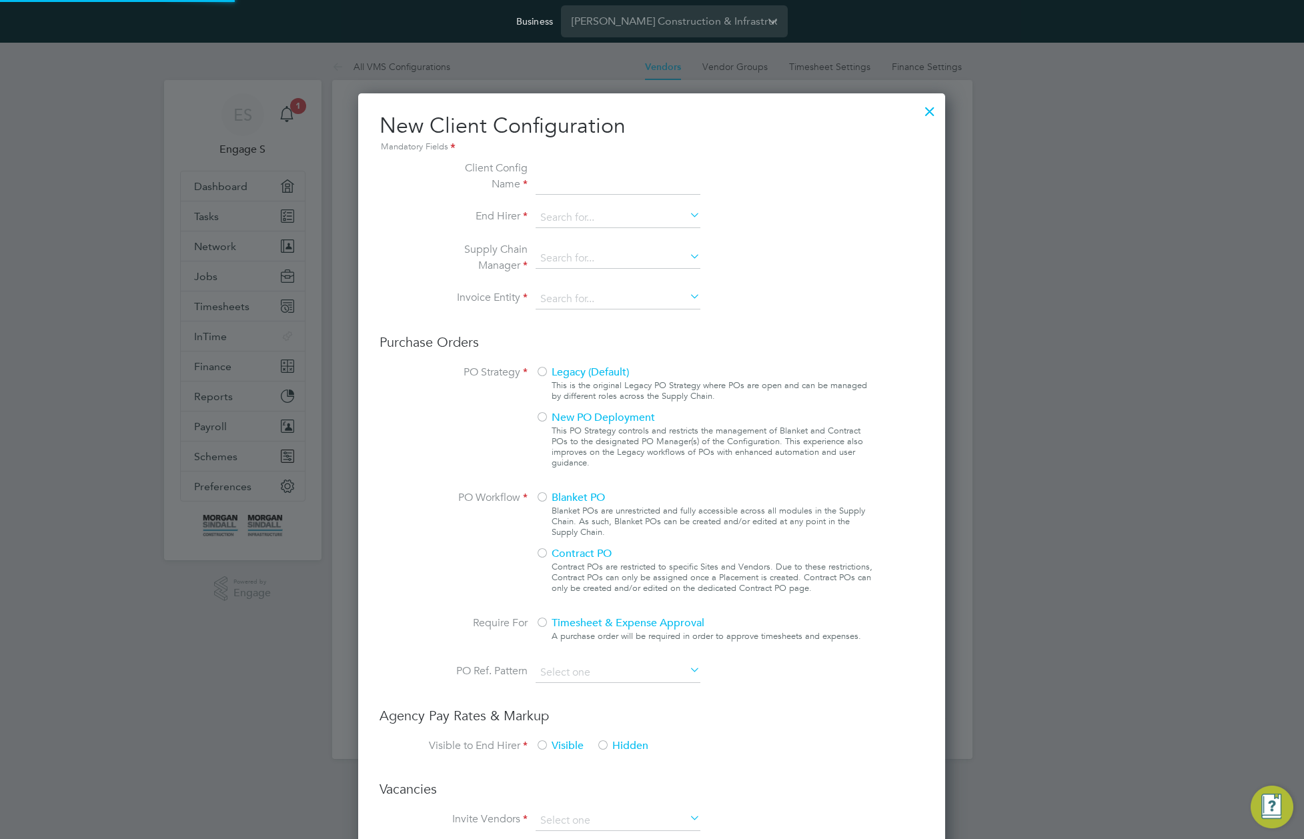
scroll to position [1212, 588]
type input "[PERSON_NAME] Construction - [GEOGRAPHIC_DATA]"
type input "[PERSON_NAME] Construction & Infrastructure Ltd"
type input "Custom"
type input "By Vendor Group"
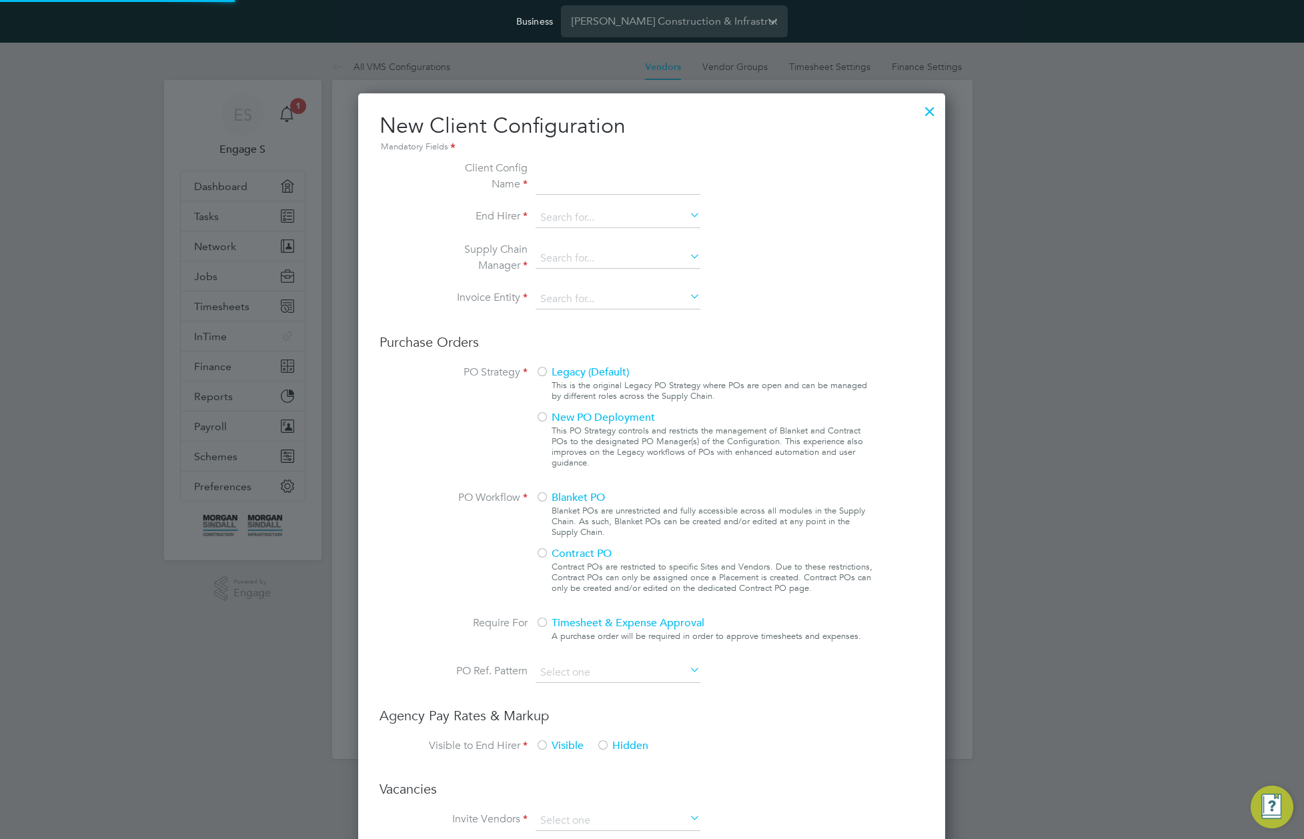
type input "No Limits"
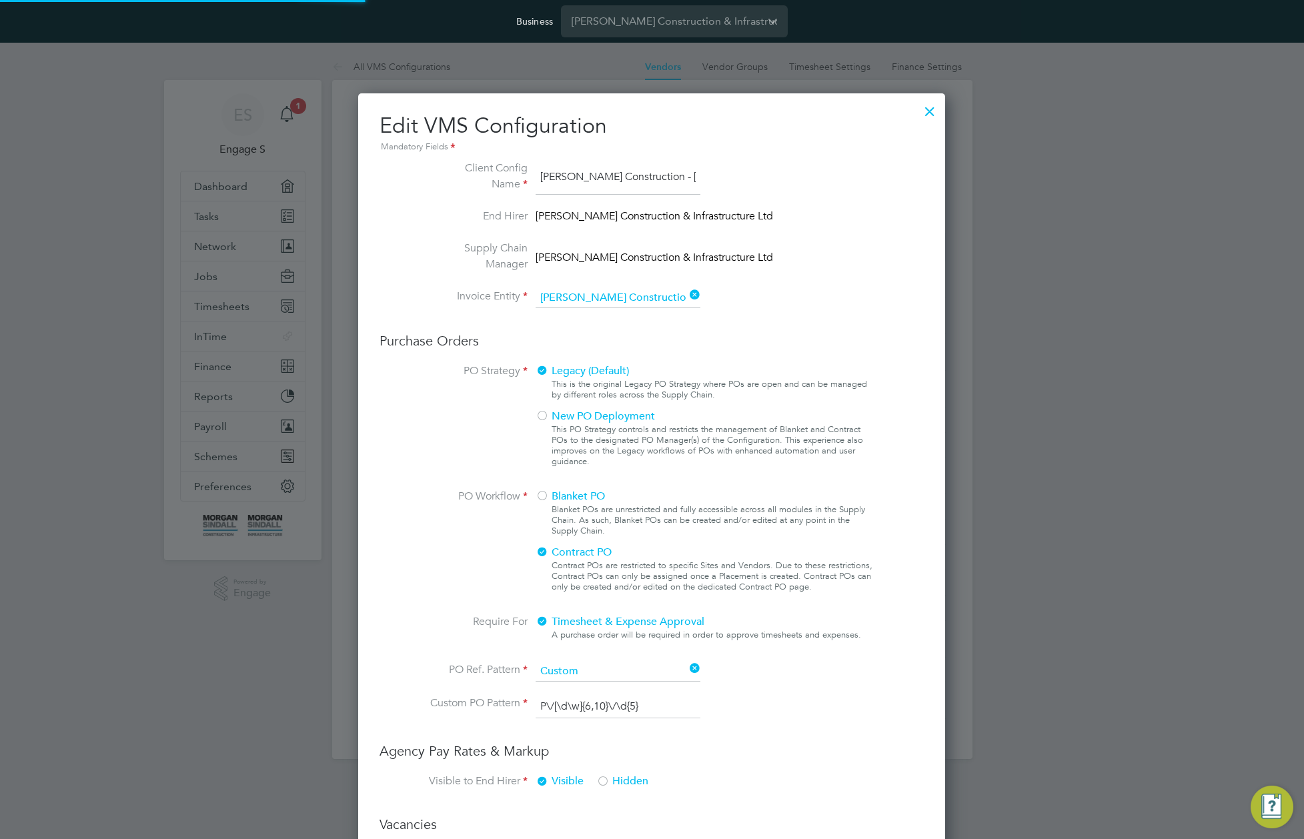
scroll to position [49, 449]
type input "Labour Desk"
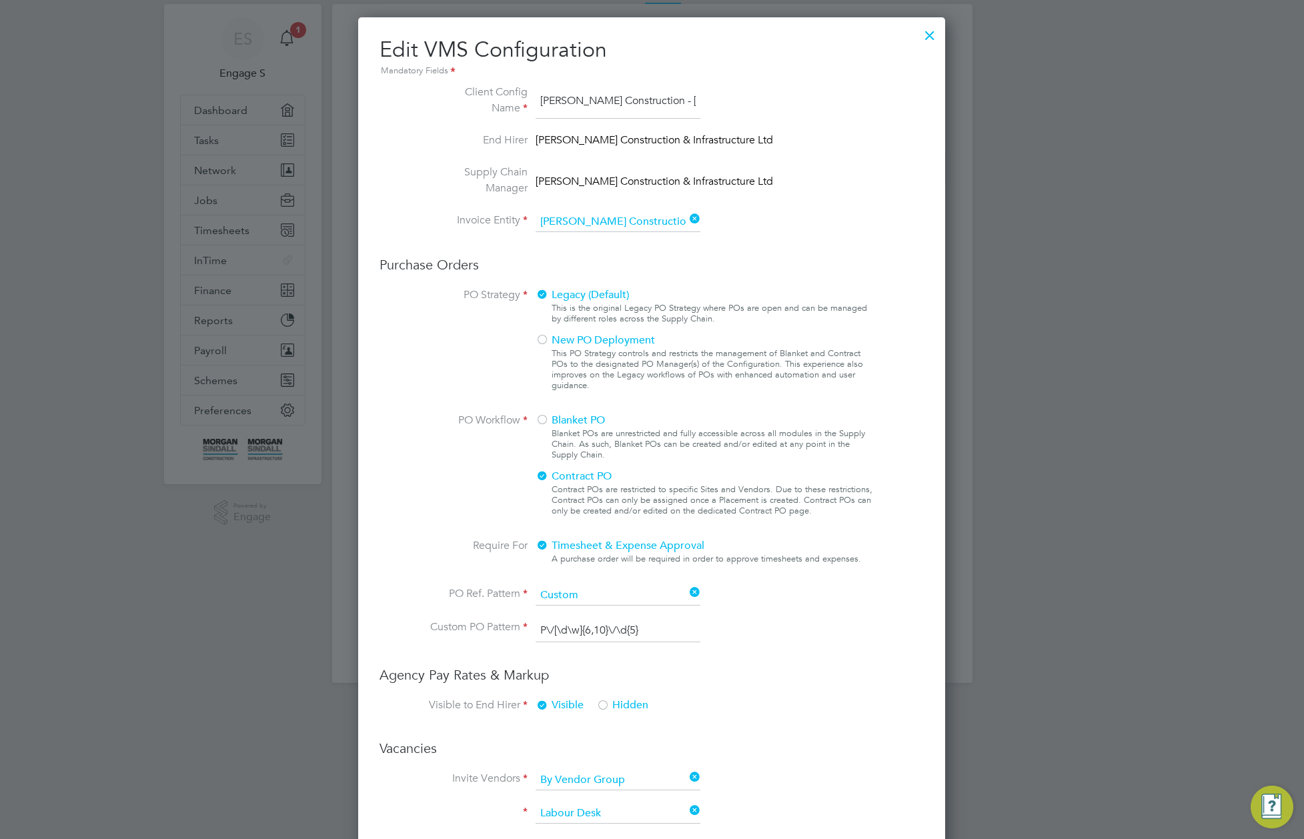
scroll to position [0, 0]
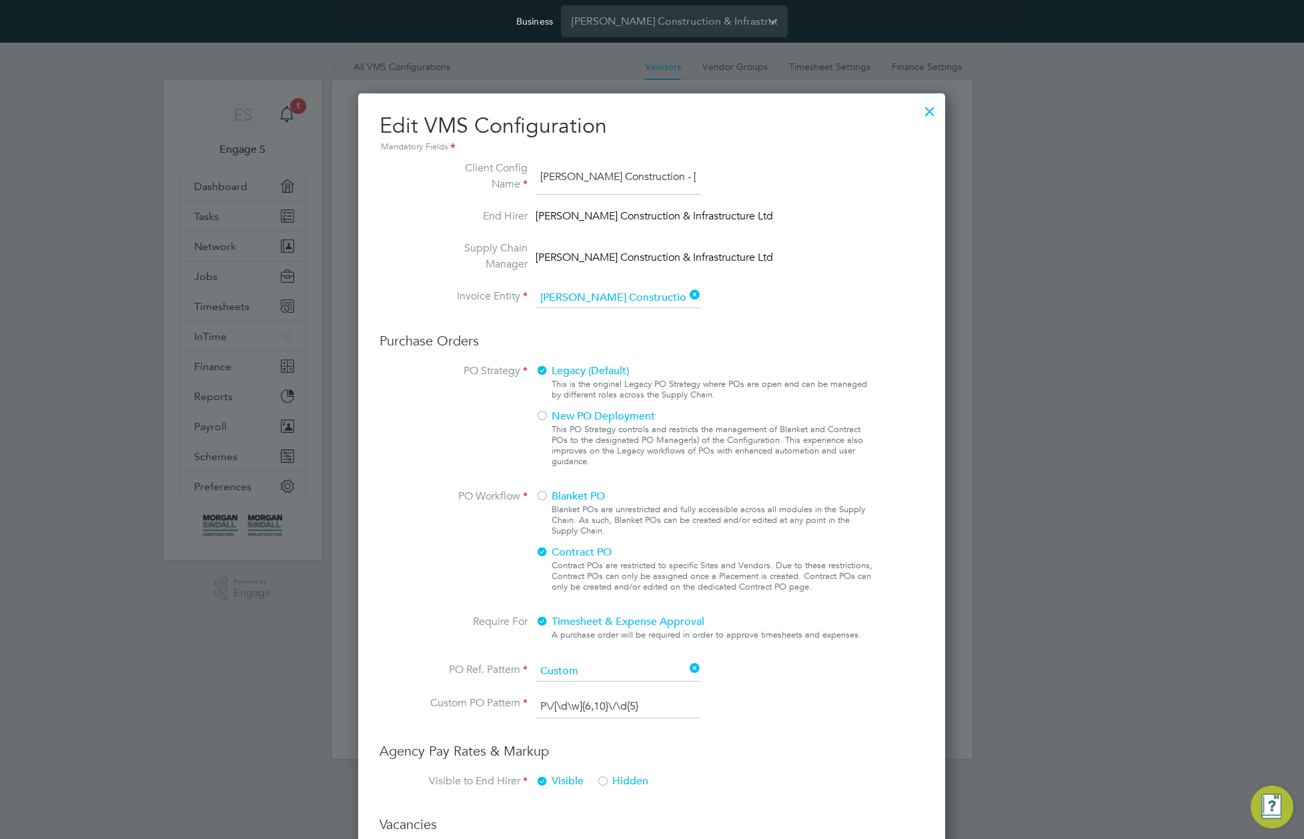
click at [930, 111] on div at bounding box center [930, 108] width 24 height 24
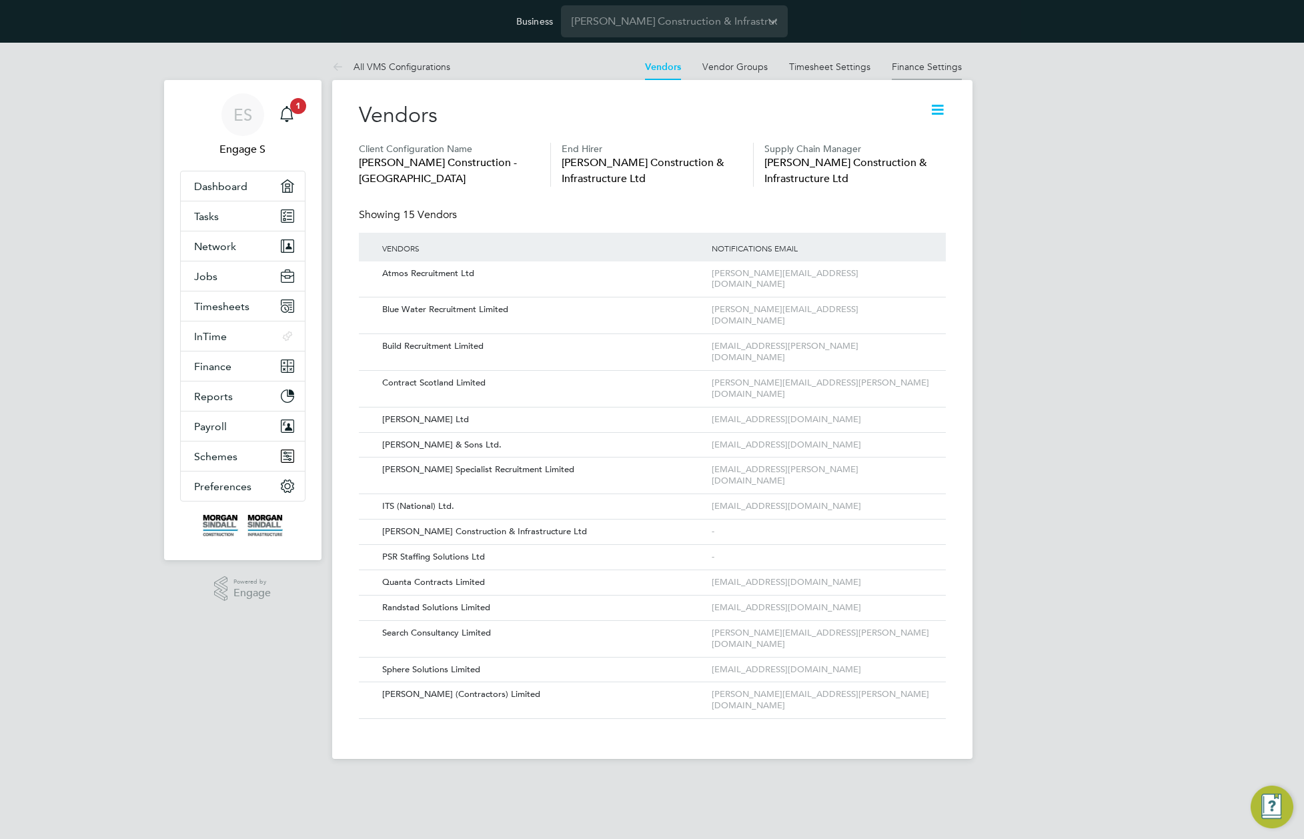
click at [923, 66] on link "Finance Settings" at bounding box center [927, 67] width 70 height 12
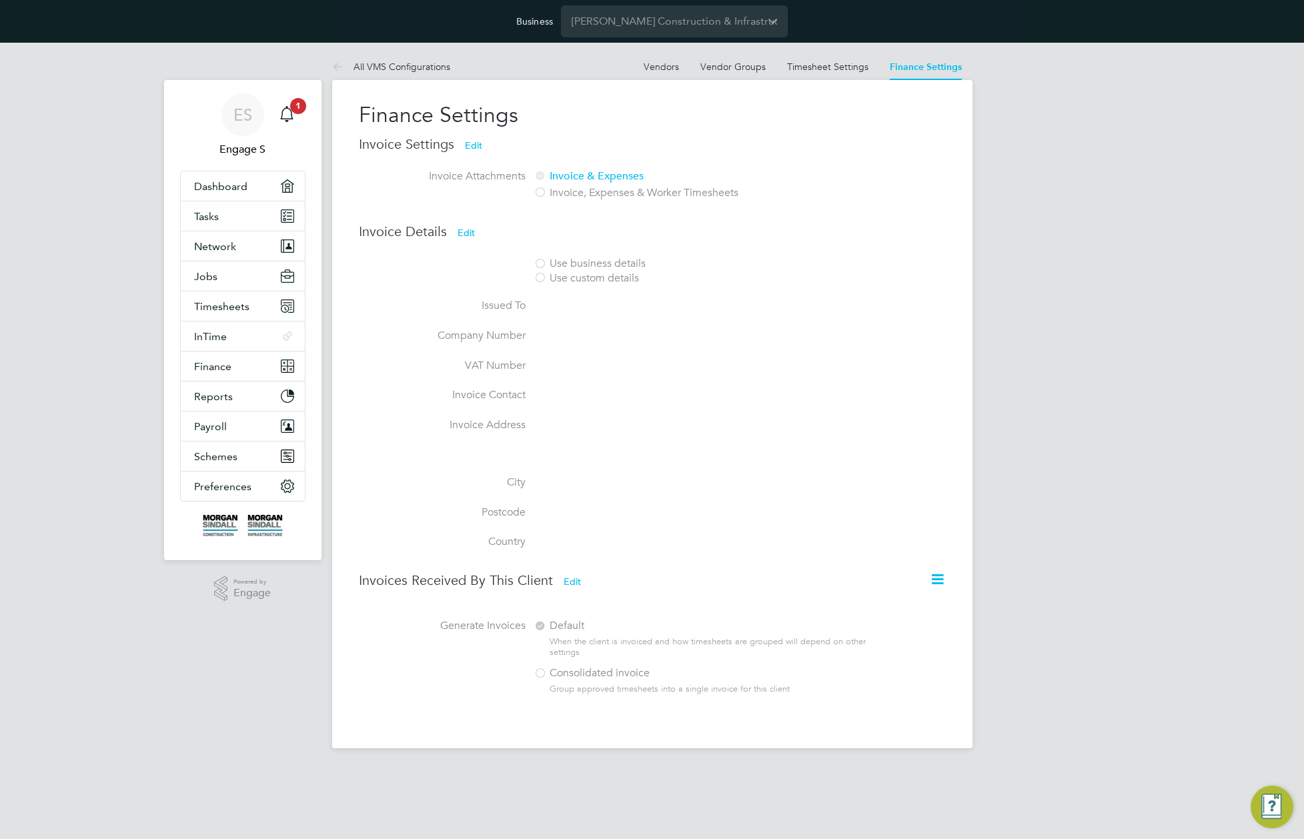
click at [463, 231] on button "Edit" at bounding box center [466, 232] width 39 height 21
click at [571, 580] on button "Edit" at bounding box center [572, 581] width 39 height 21
click at [548, 675] on label "Consolidated invoice" at bounding box center [699, 673] width 330 height 14
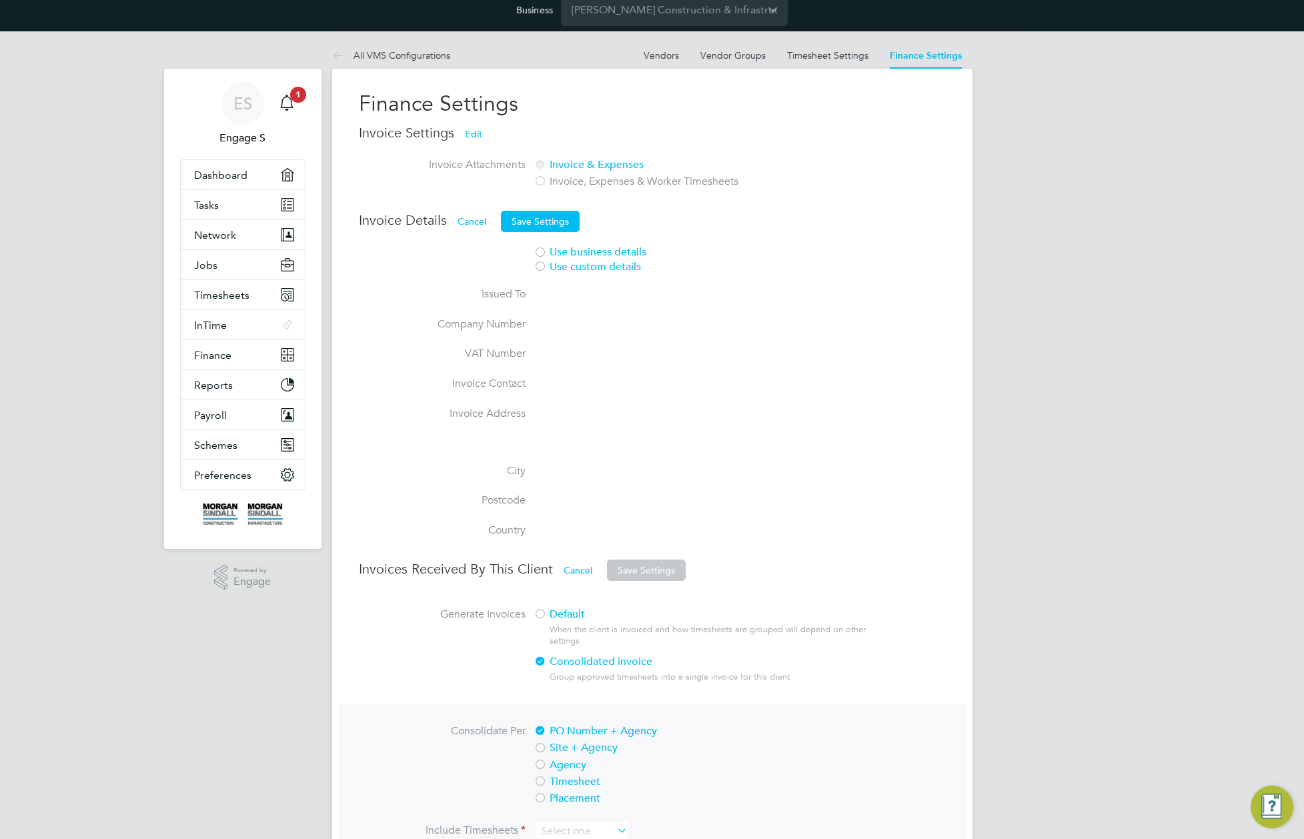
scroll to position [143, 0]
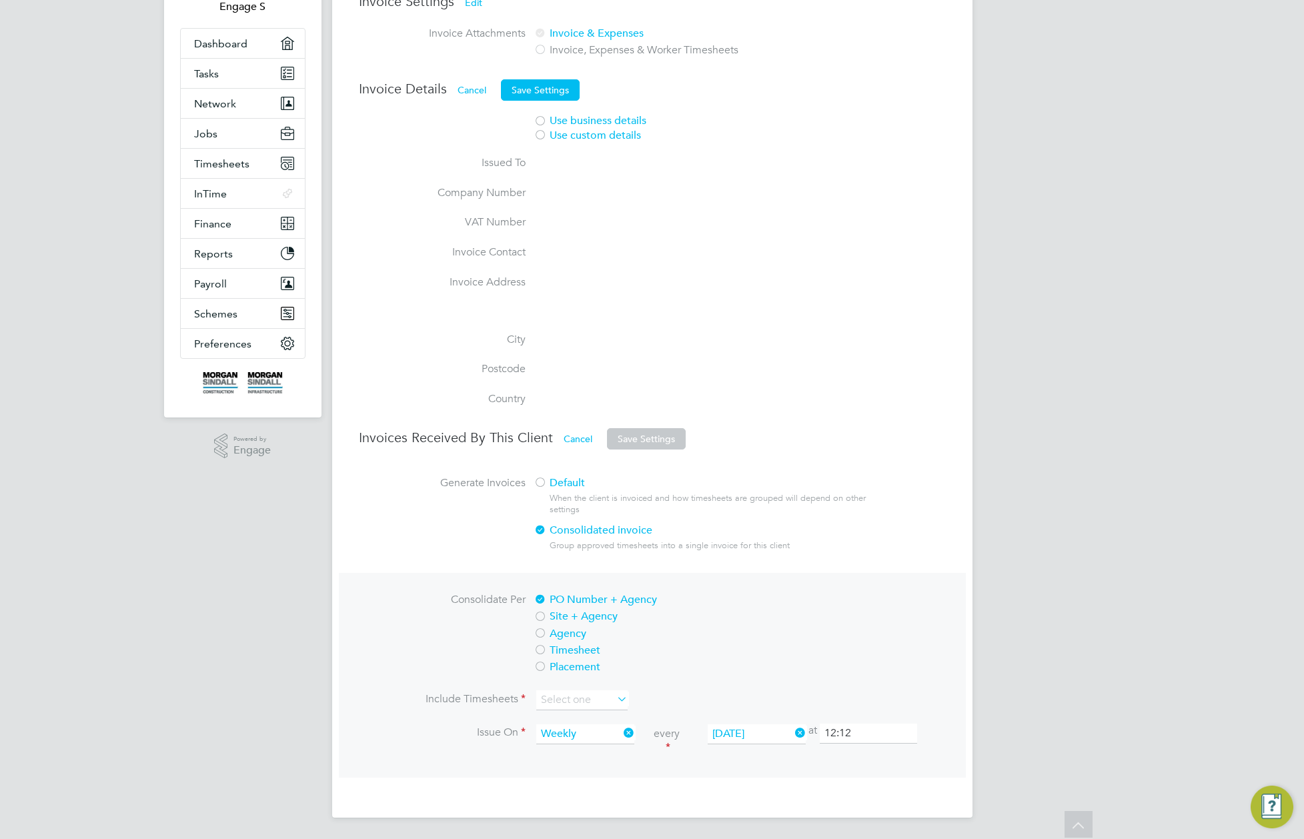
click at [566, 628] on label "Agency" at bounding box center [699, 634] width 330 height 14
click at [582, 695] on input at bounding box center [581, 700] width 91 height 20
click at [569, 720] on li "All timesheets" at bounding box center [582, 718] width 93 height 17
type input "All timesheets"
click at [465, 88] on button "Cancel" at bounding box center [472, 89] width 50 height 21
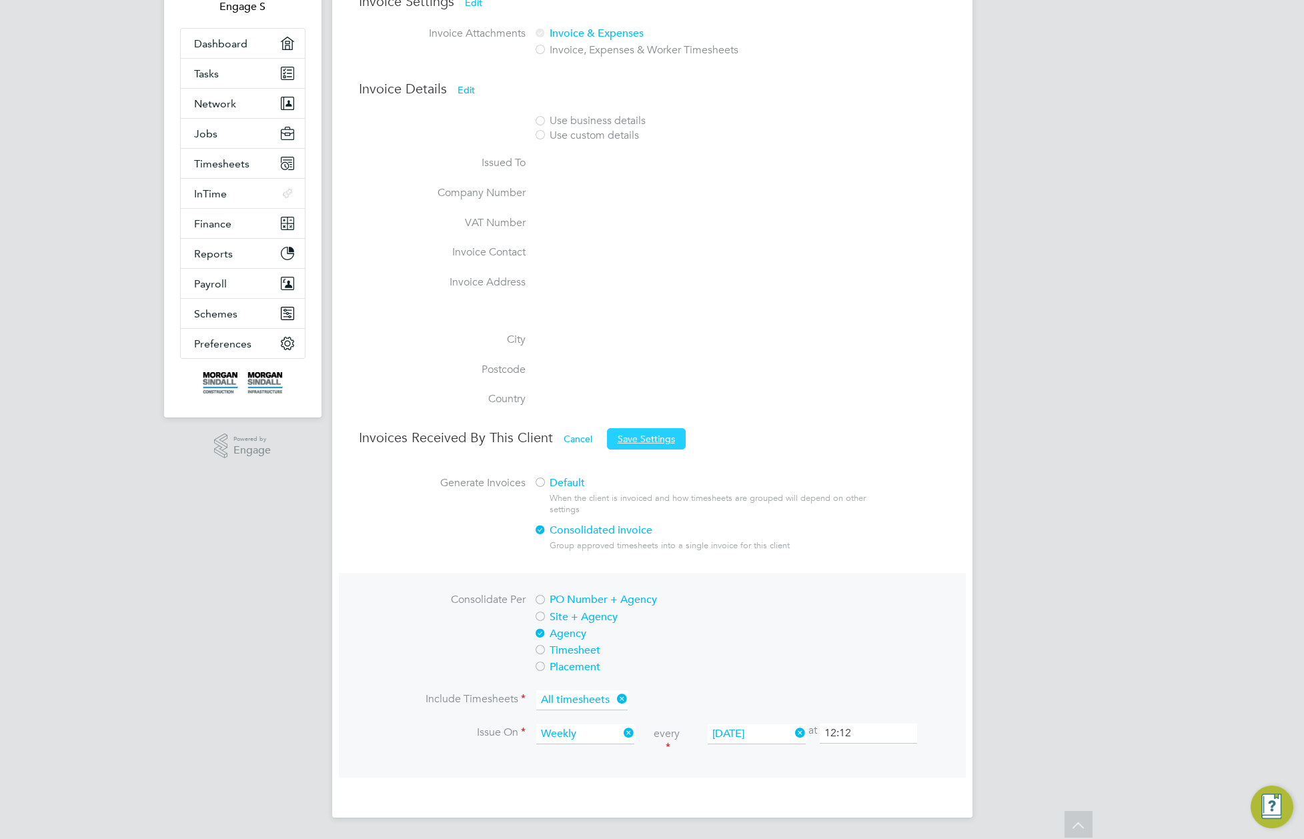
click at [666, 439] on button "Save Settings" at bounding box center [646, 438] width 79 height 21
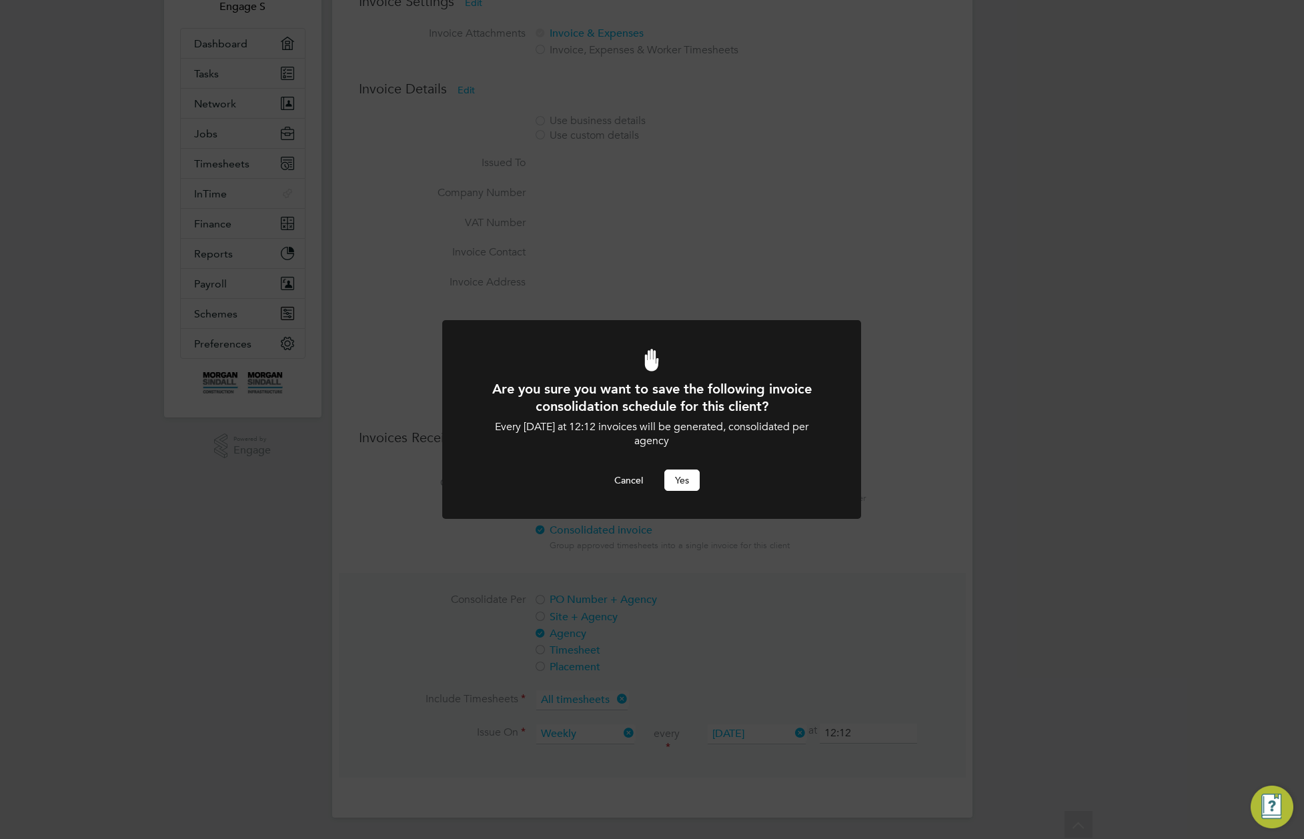
click at [679, 471] on button "Yes" at bounding box center [681, 480] width 35 height 21
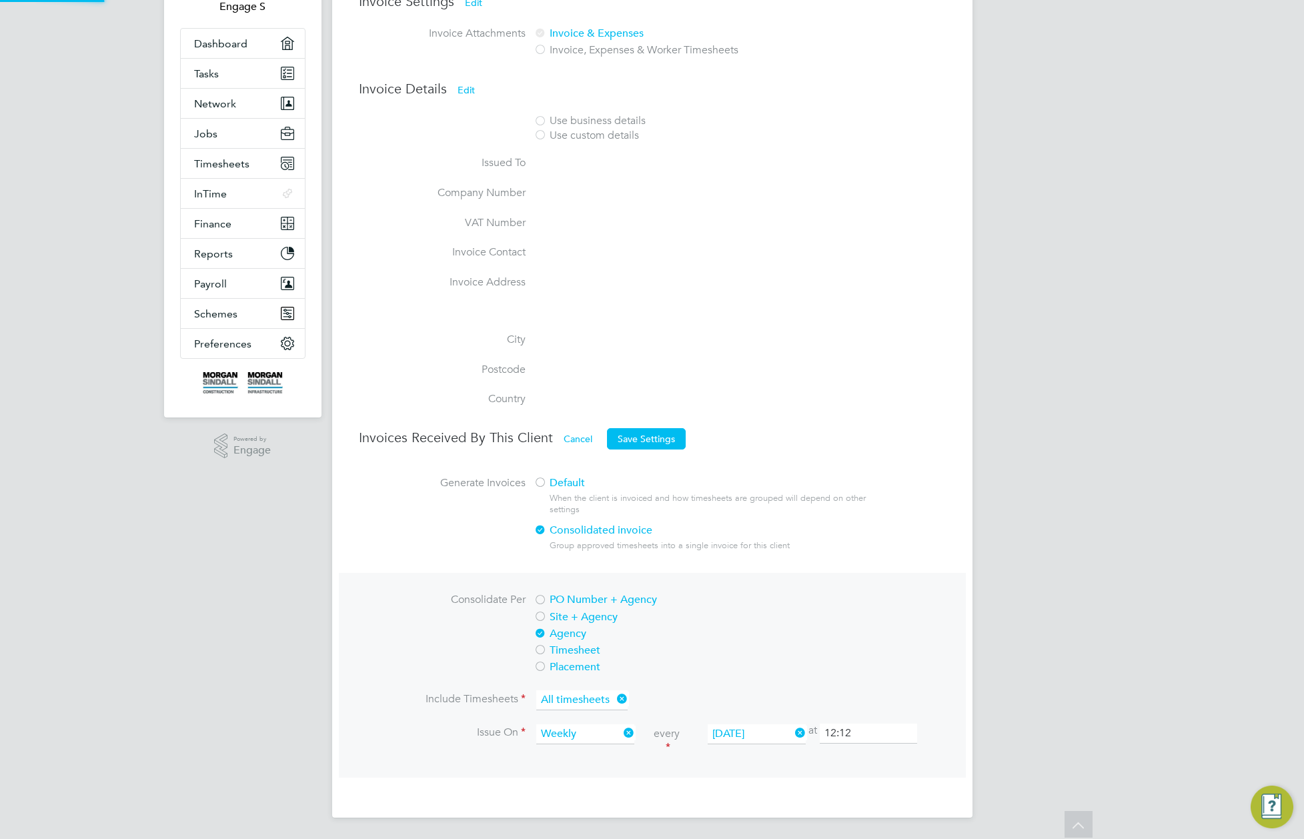
scroll to position [122, 0]
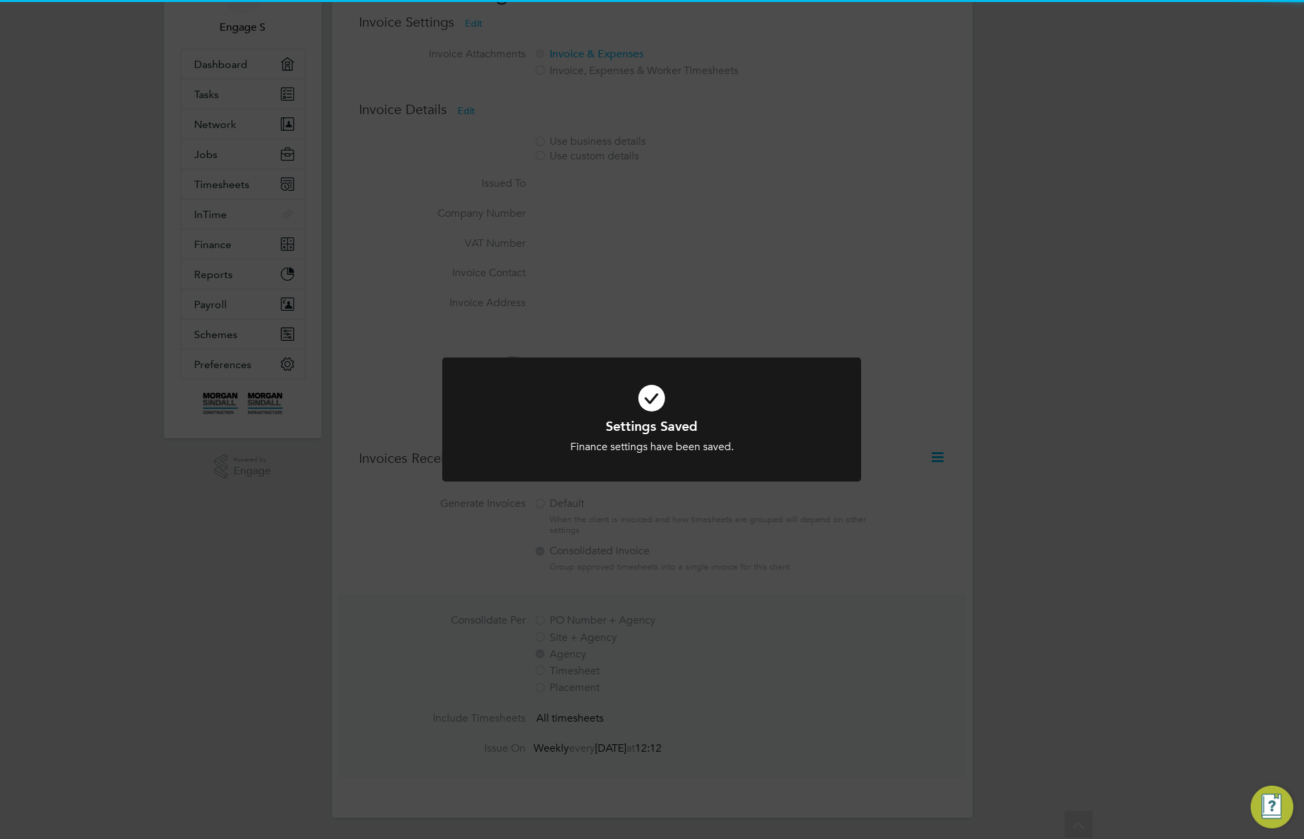
click at [946, 526] on div "Settings Saved Finance settings have been saved. Cancel Okay" at bounding box center [652, 419] width 1304 height 839
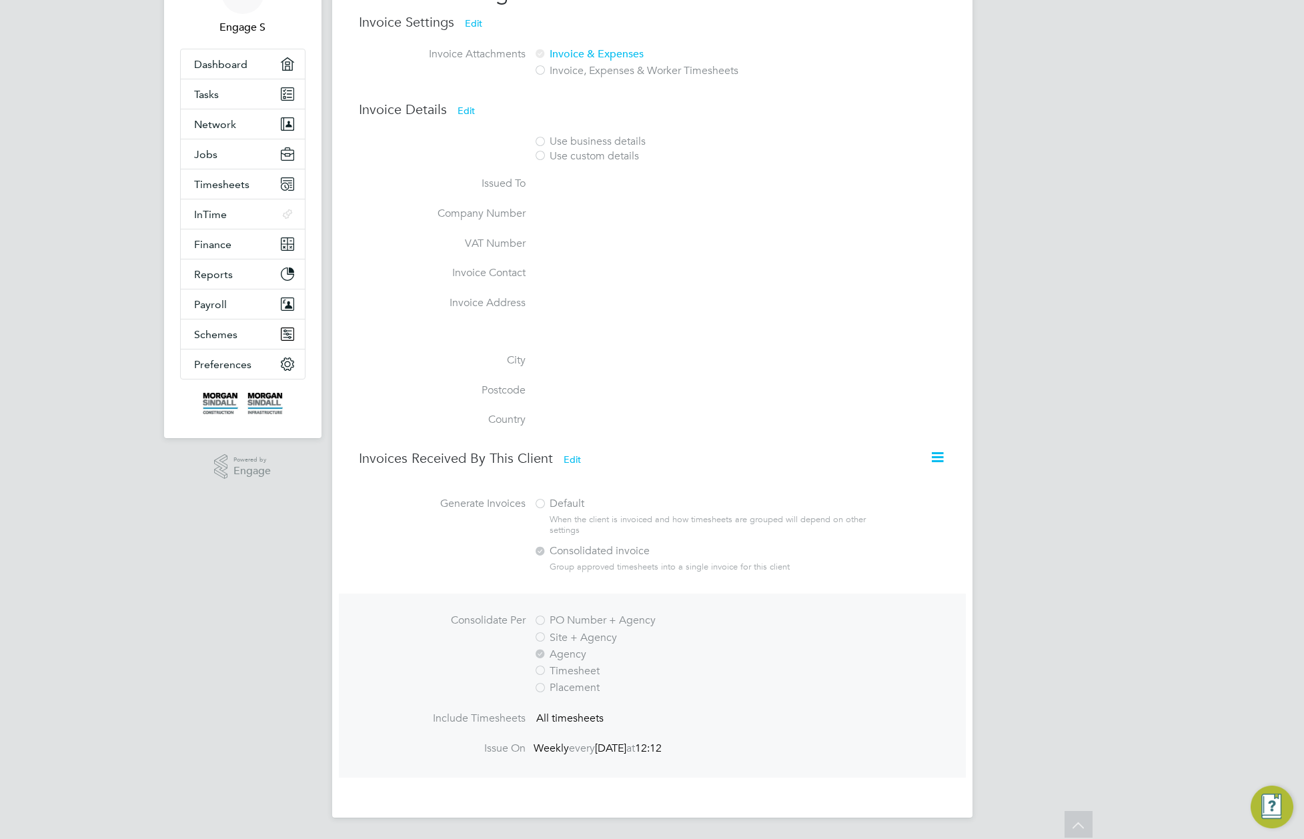
click at [822, 508] on label "Default" at bounding box center [699, 504] width 330 height 14
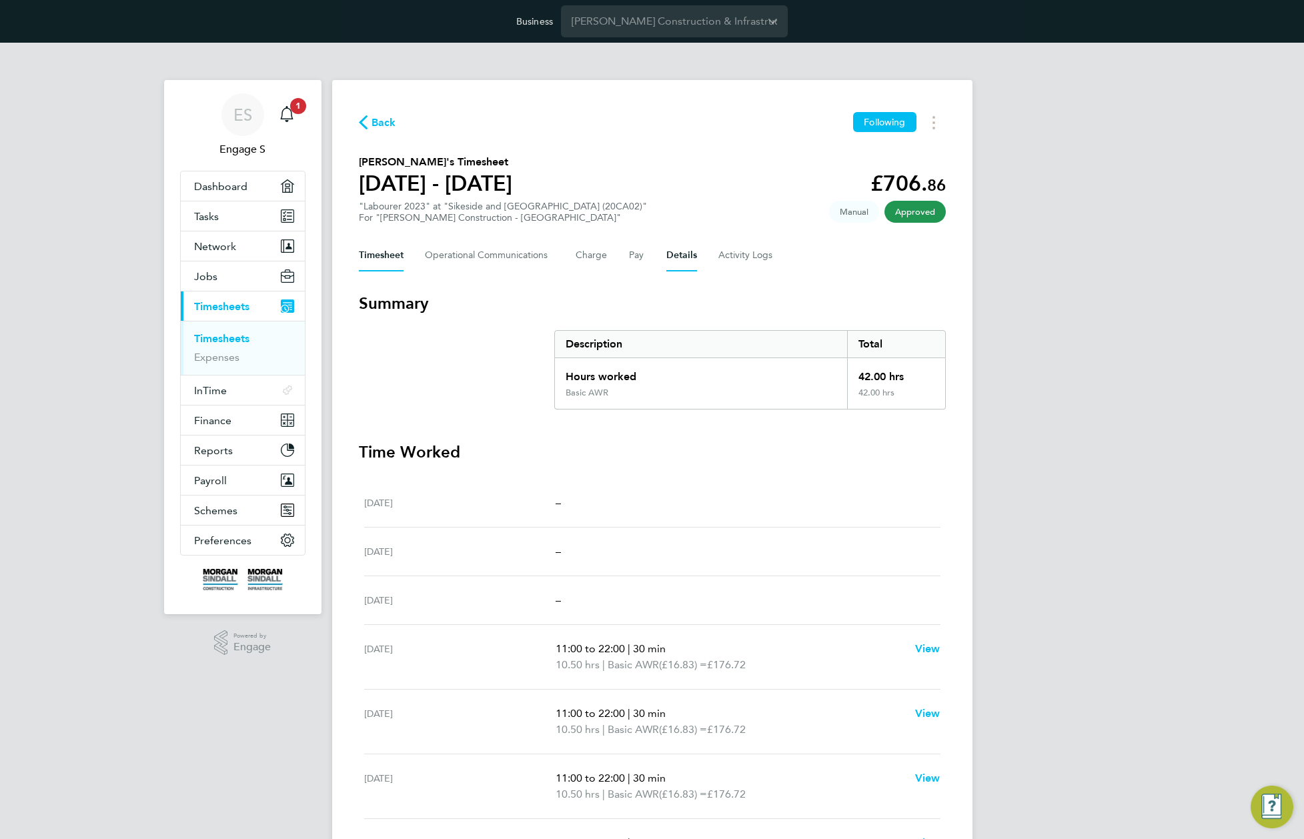
click at [674, 257] on button "Details" at bounding box center [681, 255] width 31 height 32
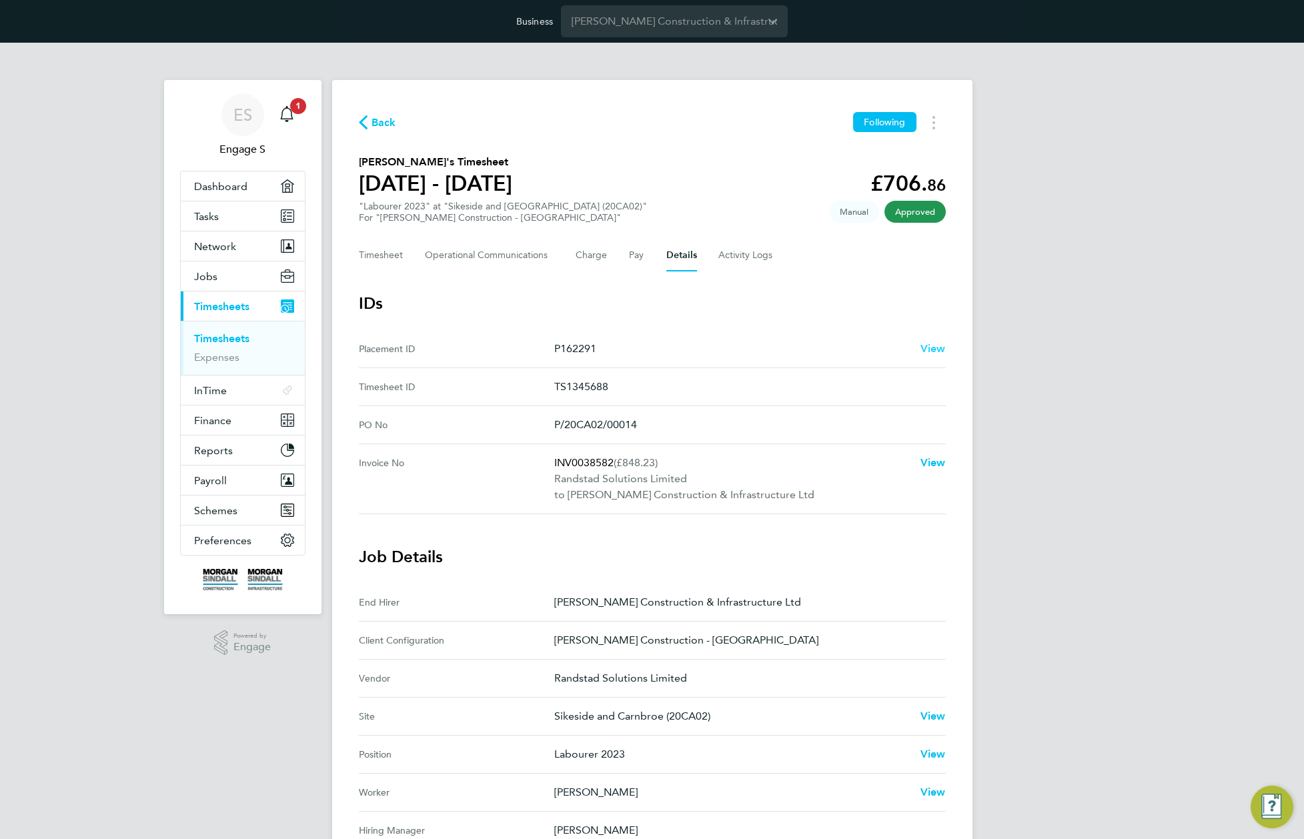
click at [933, 350] on span "View" at bounding box center [932, 348] width 25 height 13
click at [205, 421] on span "Finance" at bounding box center [212, 420] width 37 height 13
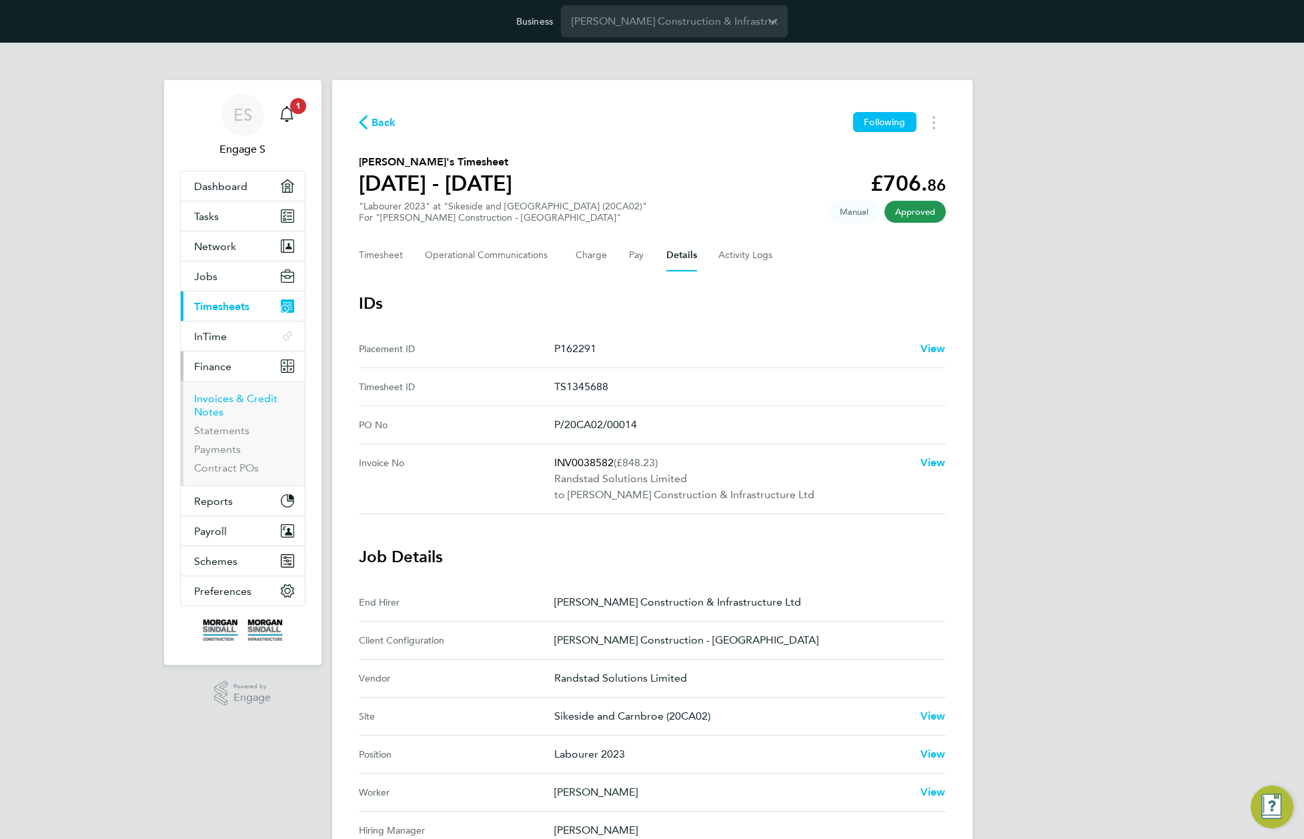
click at [205, 403] on link "Invoices & Credit Notes" at bounding box center [235, 405] width 83 height 26
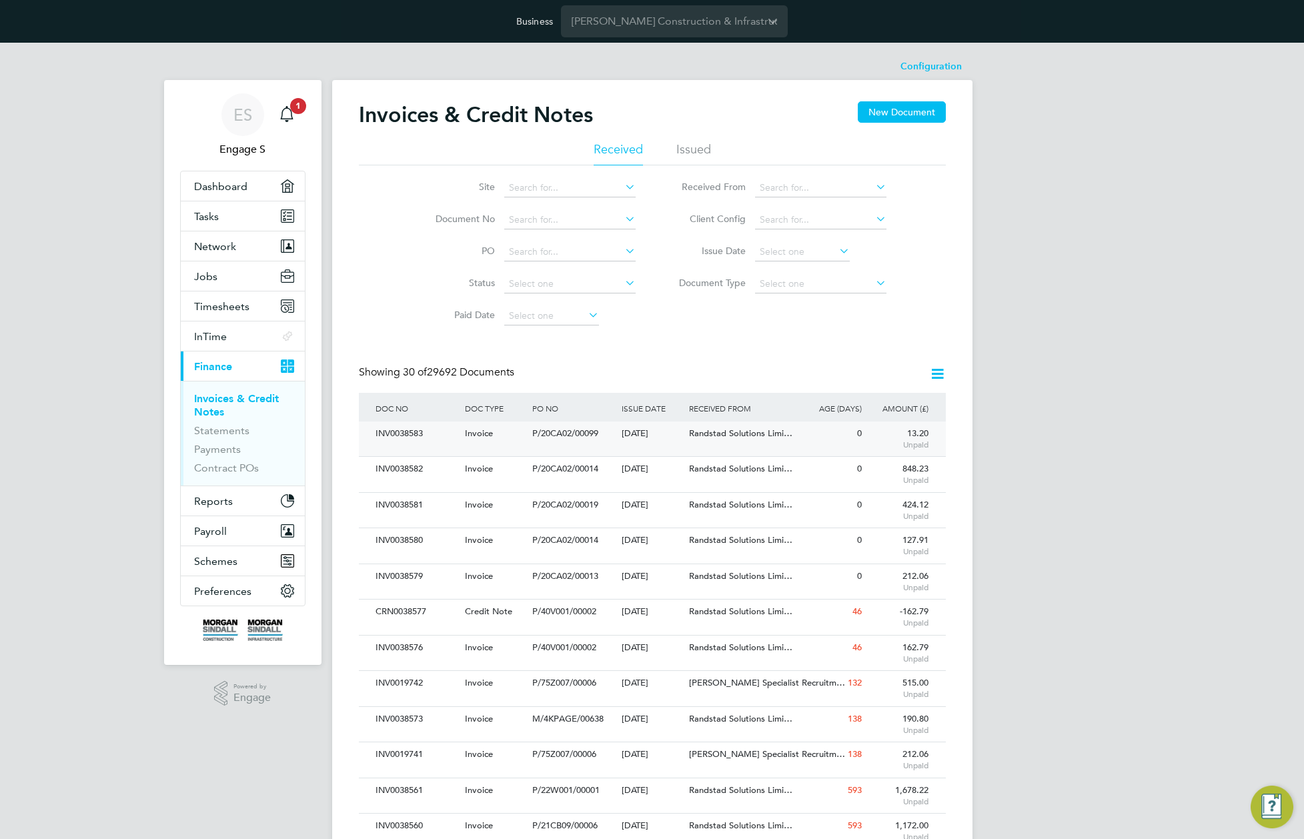
click at [595, 445] on div "P/20CA02/00099" at bounding box center [573, 433] width 89 height 25
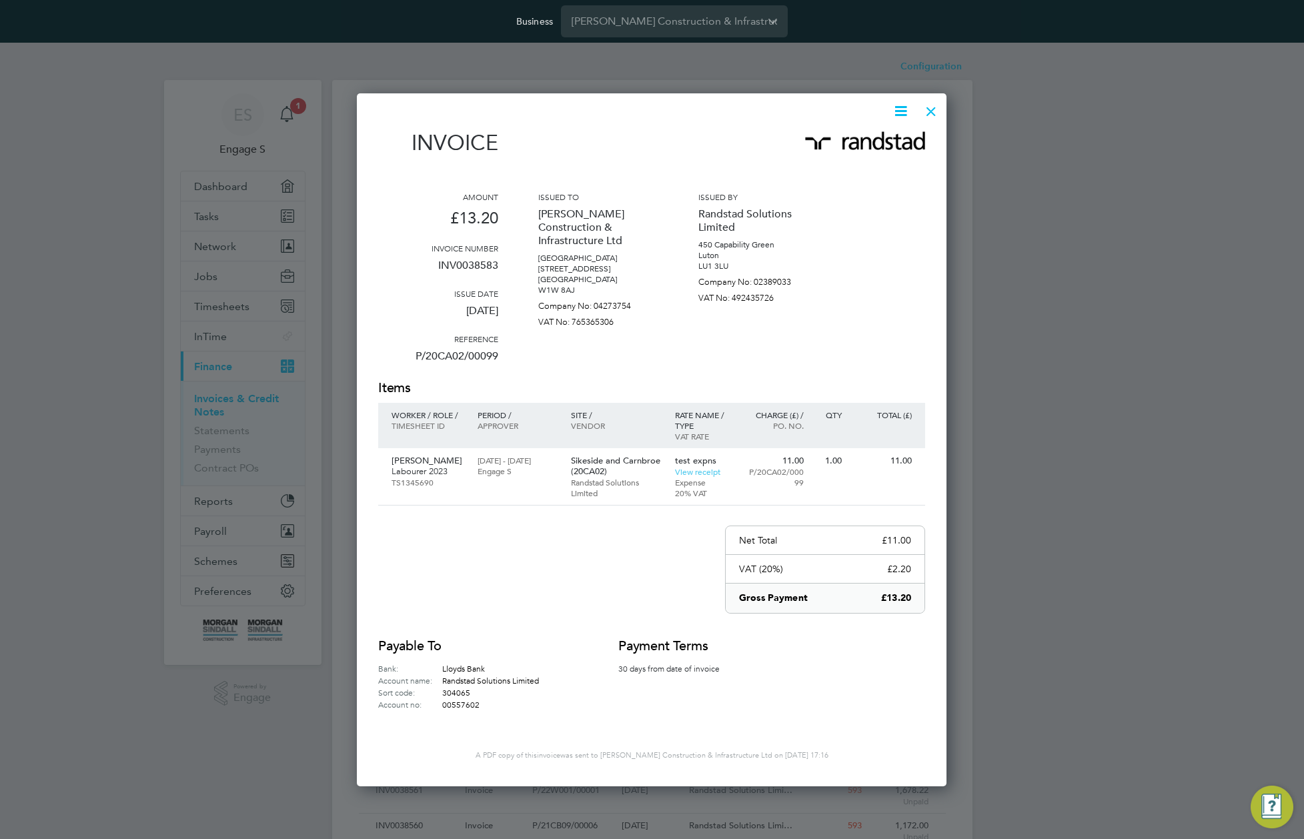
click at [906, 109] on icon at bounding box center [900, 111] width 17 height 17
click at [873, 142] on li "Download Invoice" at bounding box center [860, 142] width 92 height 19
click at [928, 106] on div at bounding box center [931, 108] width 24 height 24
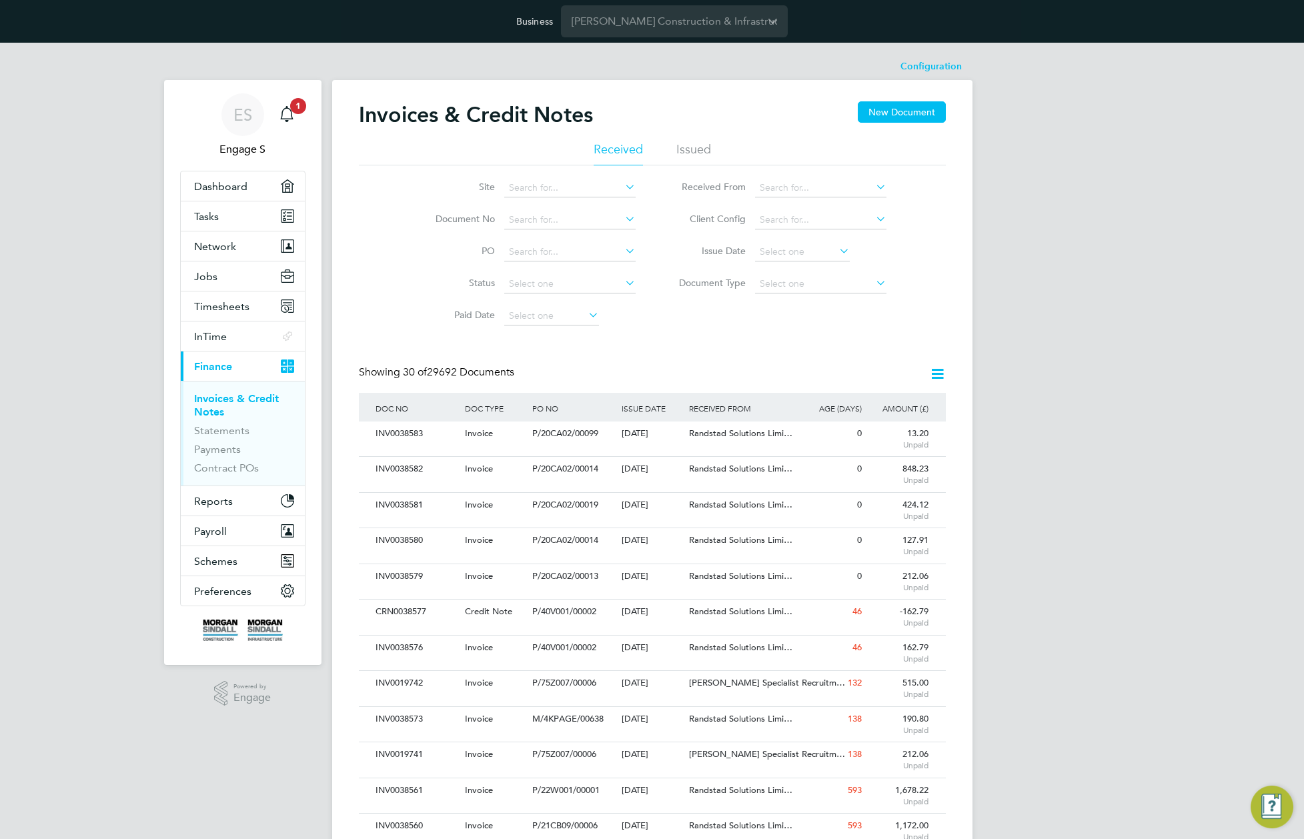
click at [223, 406] on li "Invoices & Credit Notes" at bounding box center [244, 408] width 100 height 32
click at [221, 309] on span "Timesheets" at bounding box center [221, 306] width 55 height 13
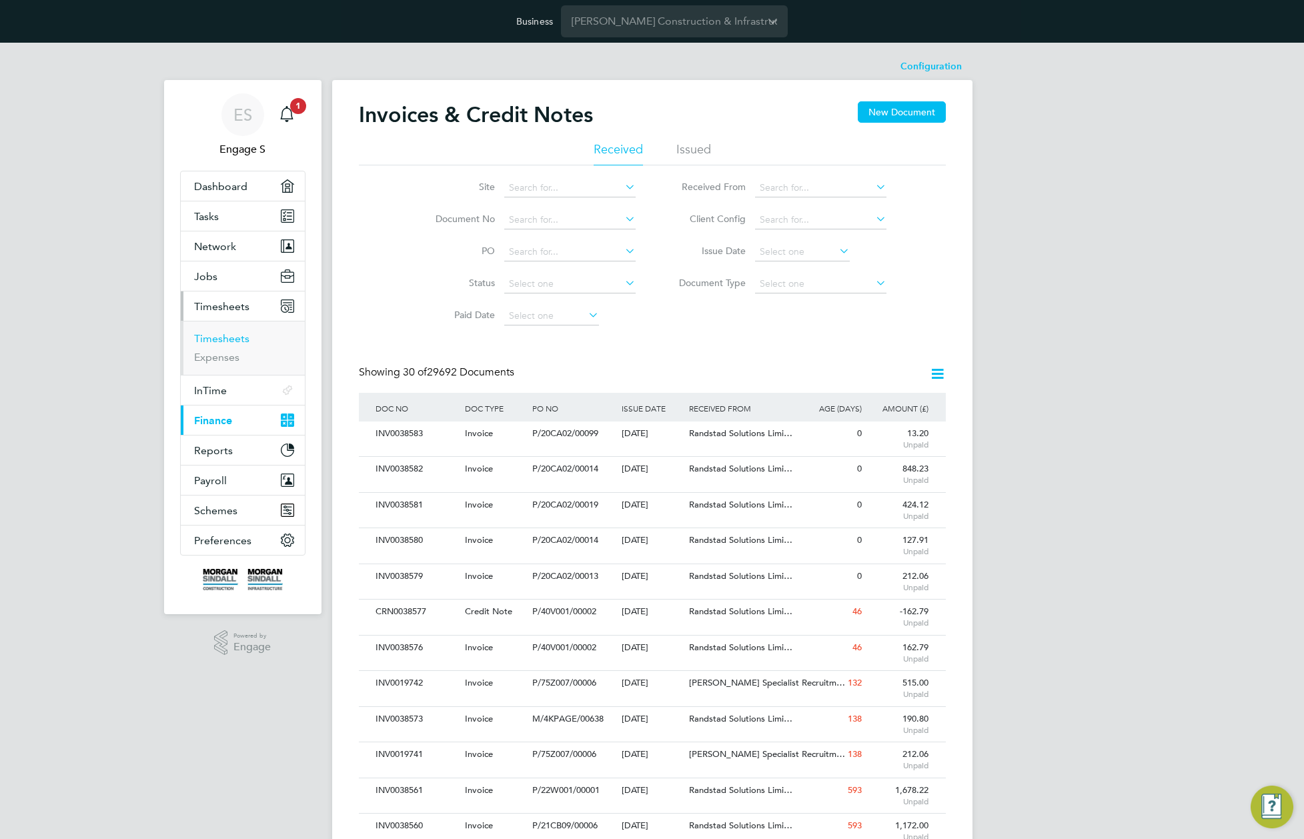
click at [215, 341] on link "Timesheets" at bounding box center [221, 338] width 55 height 13
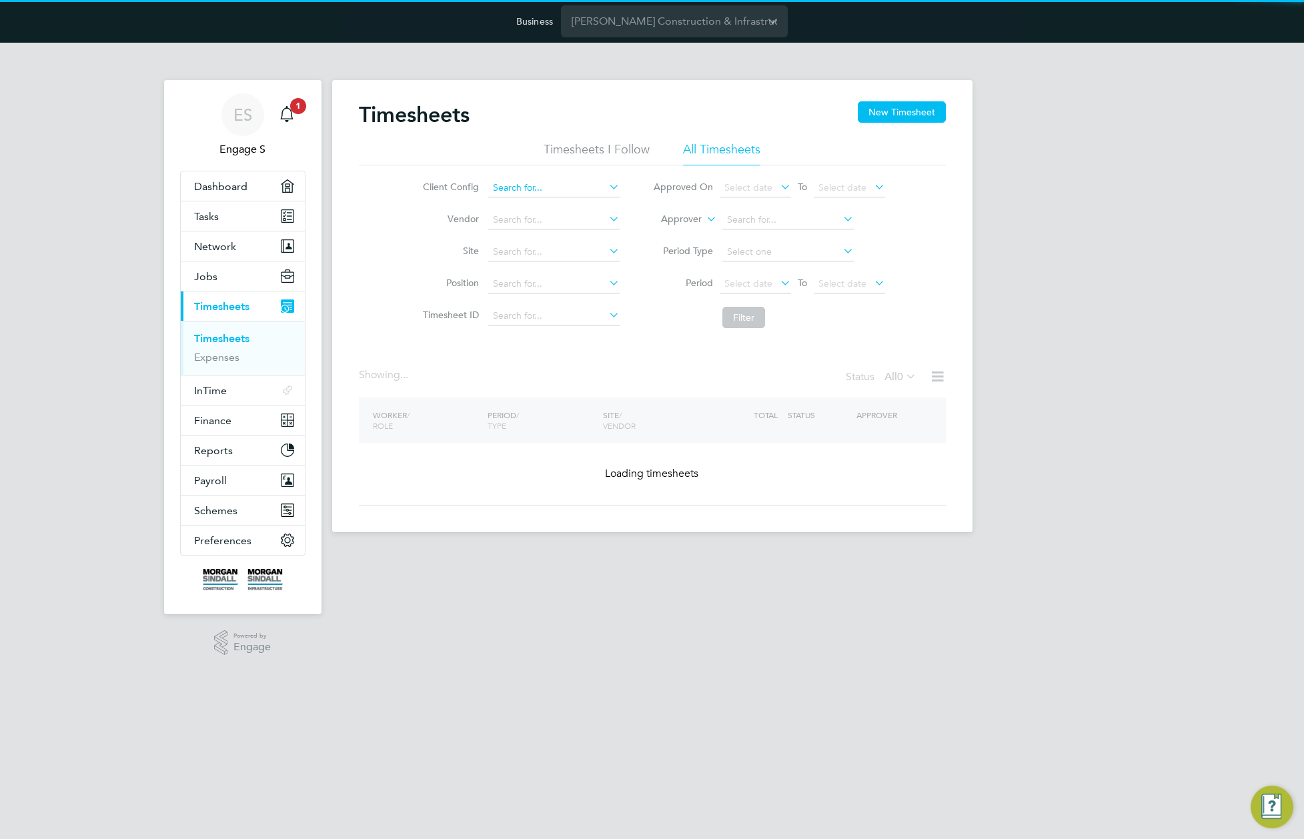
click at [534, 190] on input at bounding box center [553, 188] width 131 height 19
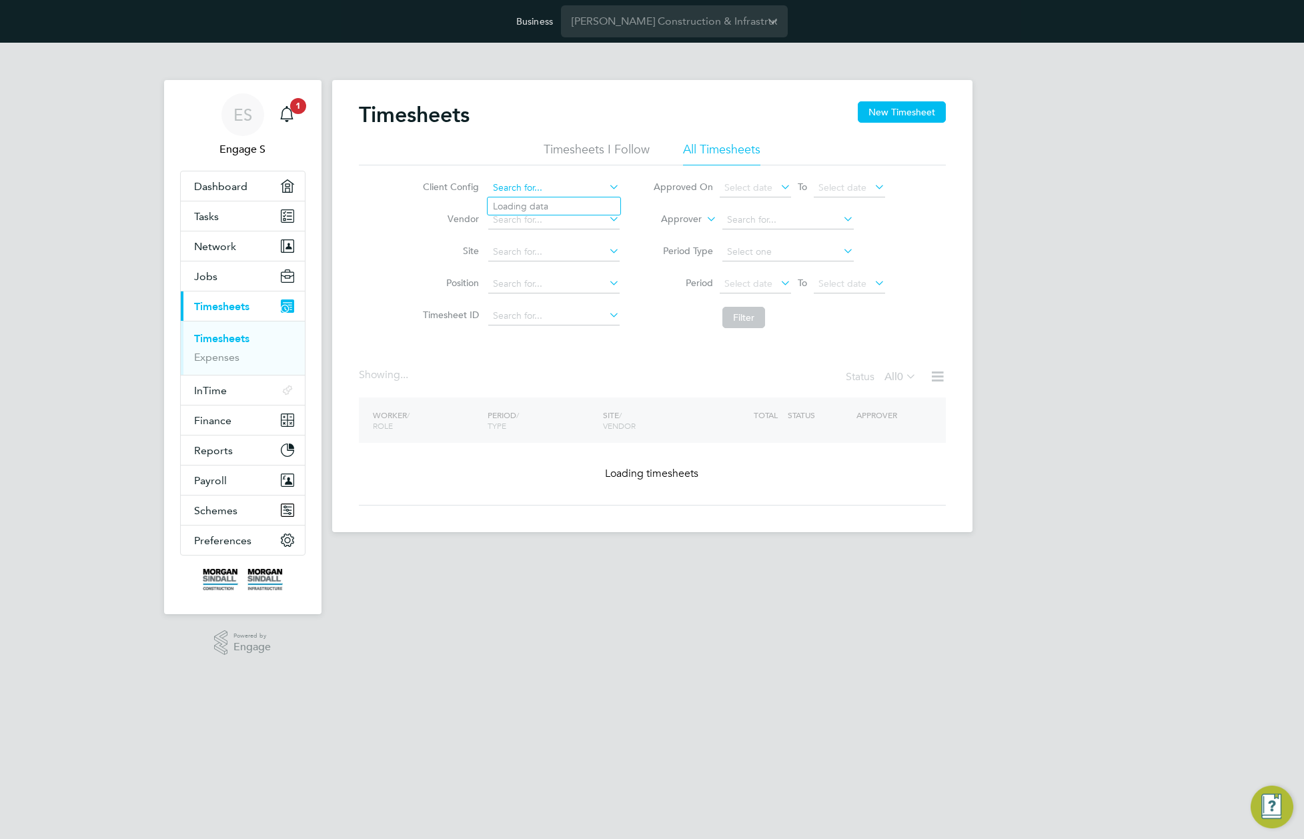
paste input "P/20CA02/00014"
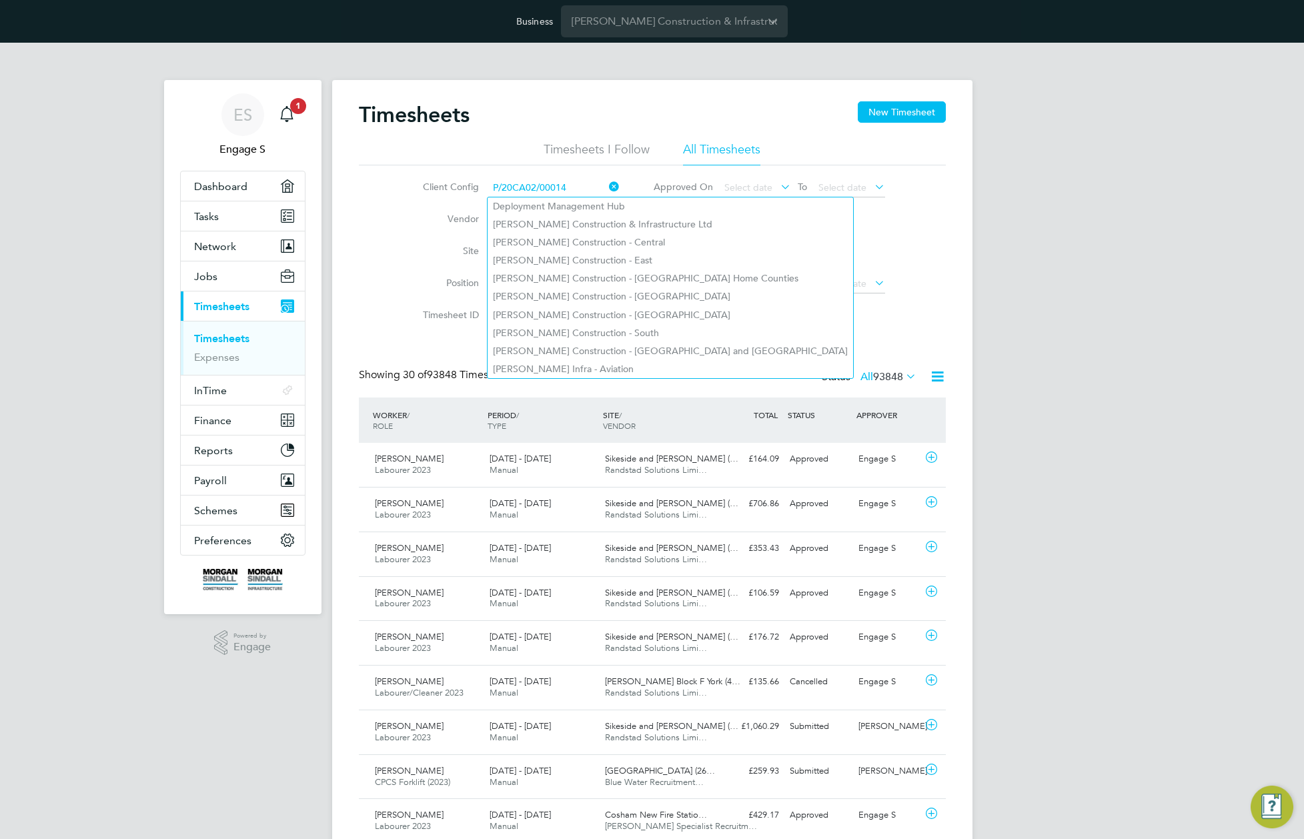
scroll to position [34, 116]
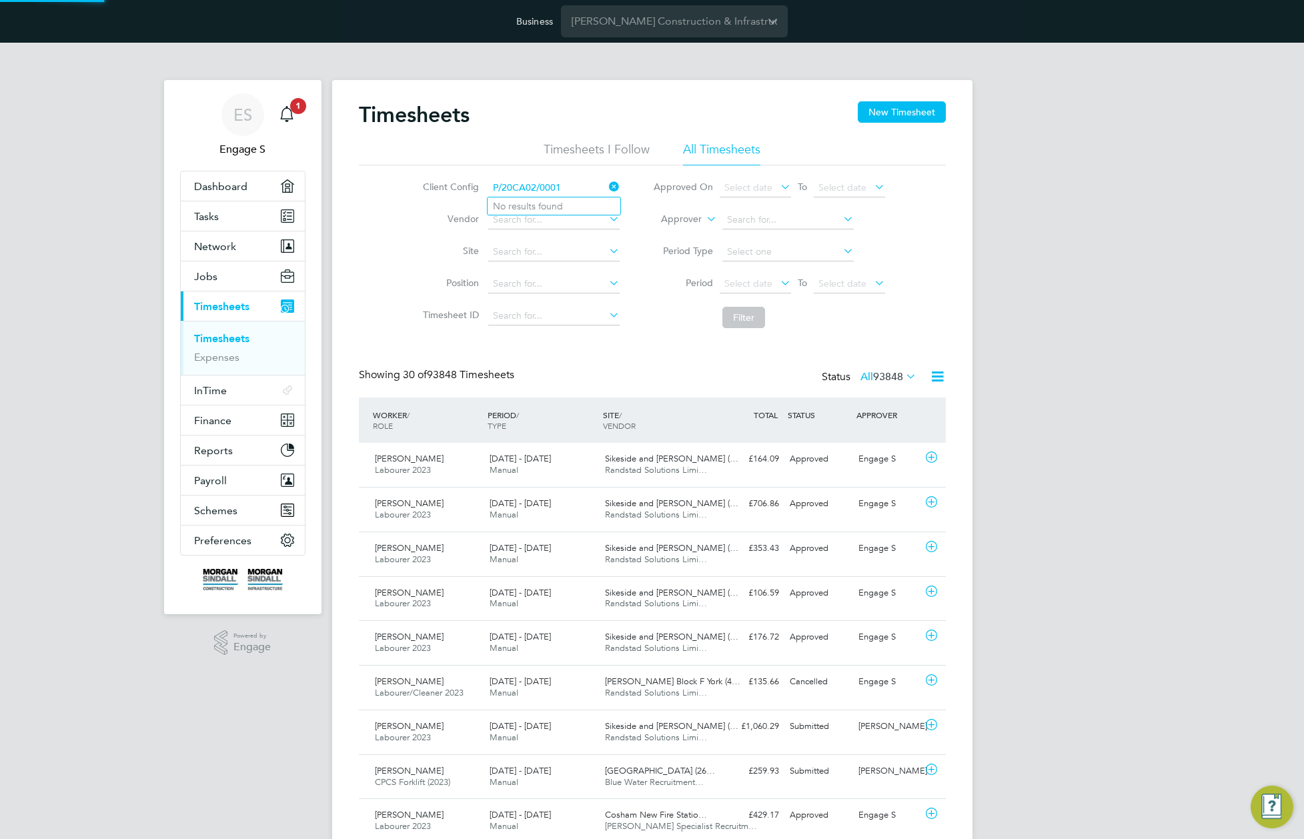
type input "P/20CA02/0001"
click at [606, 182] on icon at bounding box center [606, 186] width 0 height 19
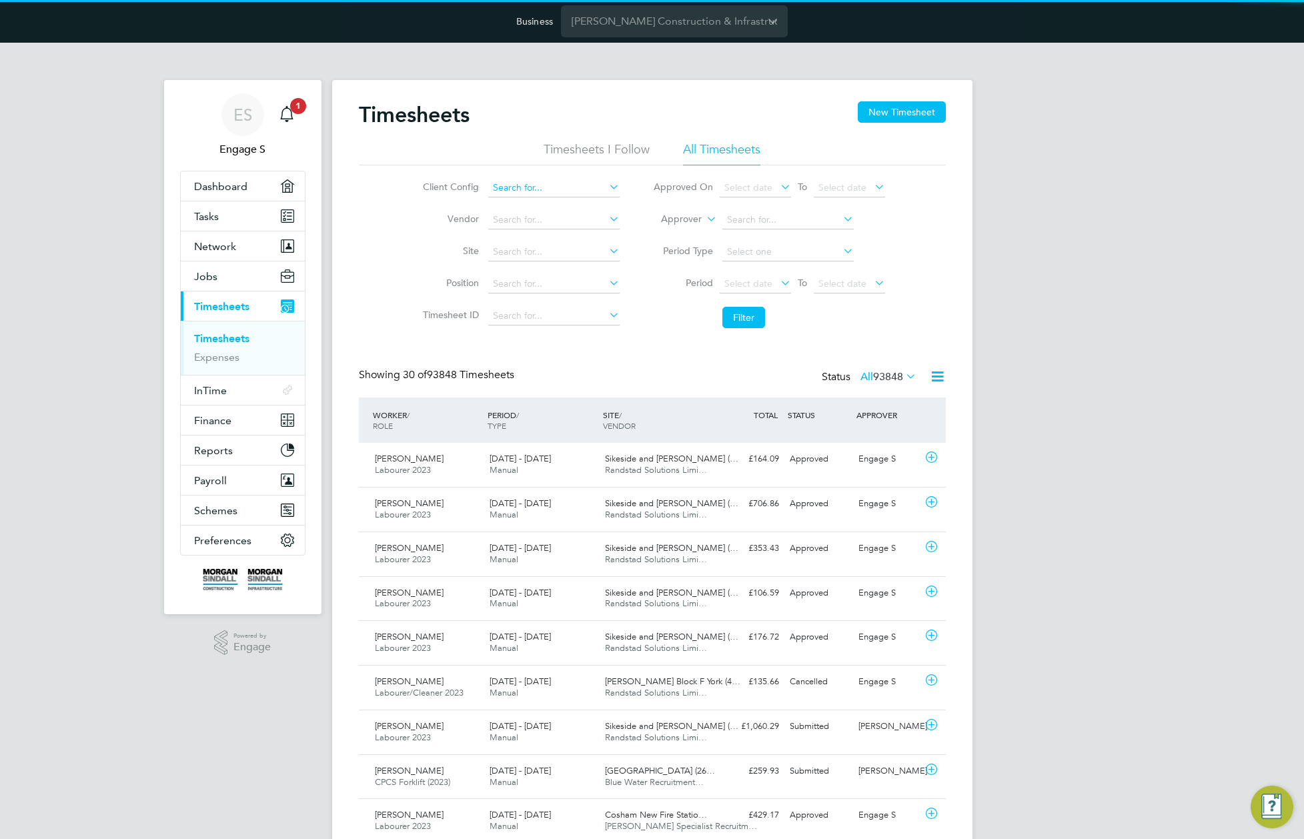
click at [580, 185] on input at bounding box center [553, 188] width 131 height 19
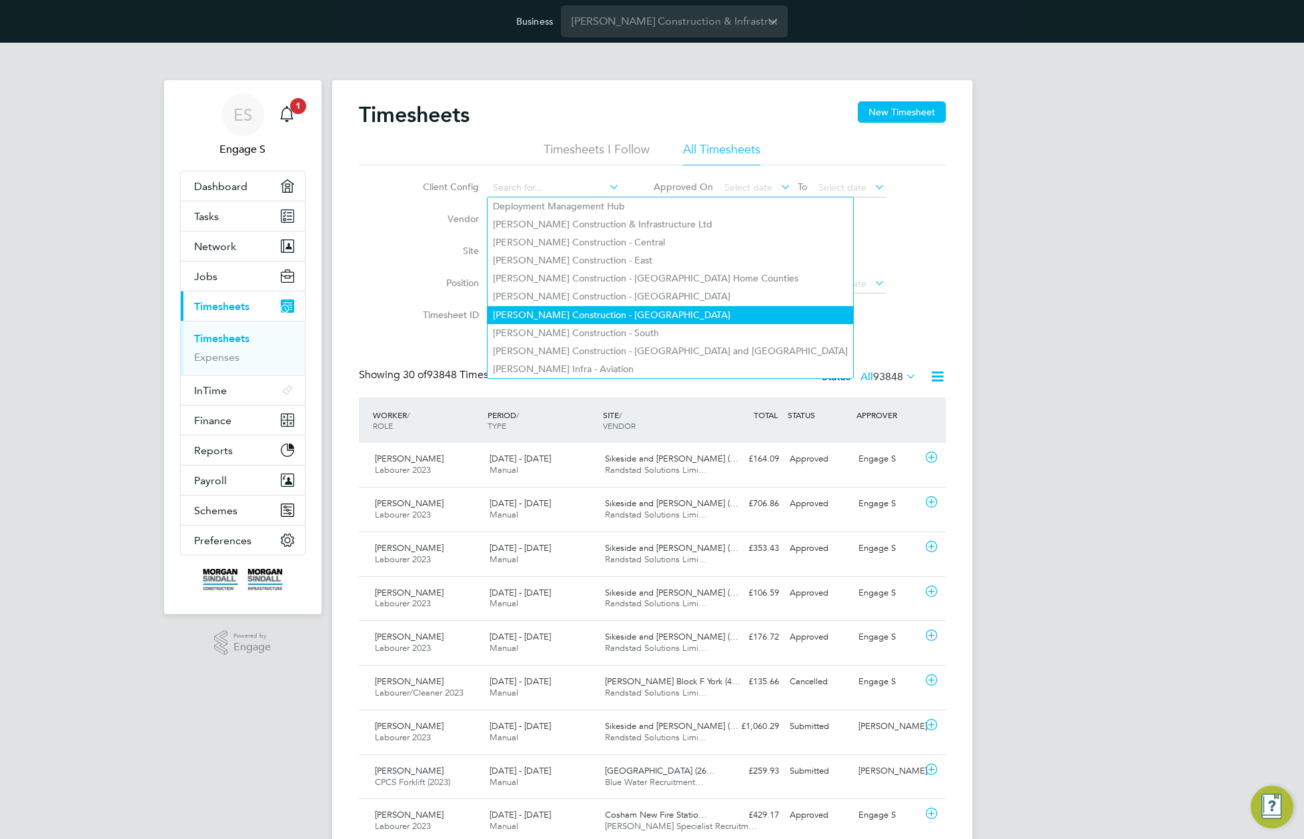
click at [590, 311] on li "[PERSON_NAME] Construction - [GEOGRAPHIC_DATA]" at bounding box center [670, 315] width 365 height 18
type input "[PERSON_NAME] Construction - [GEOGRAPHIC_DATA]"
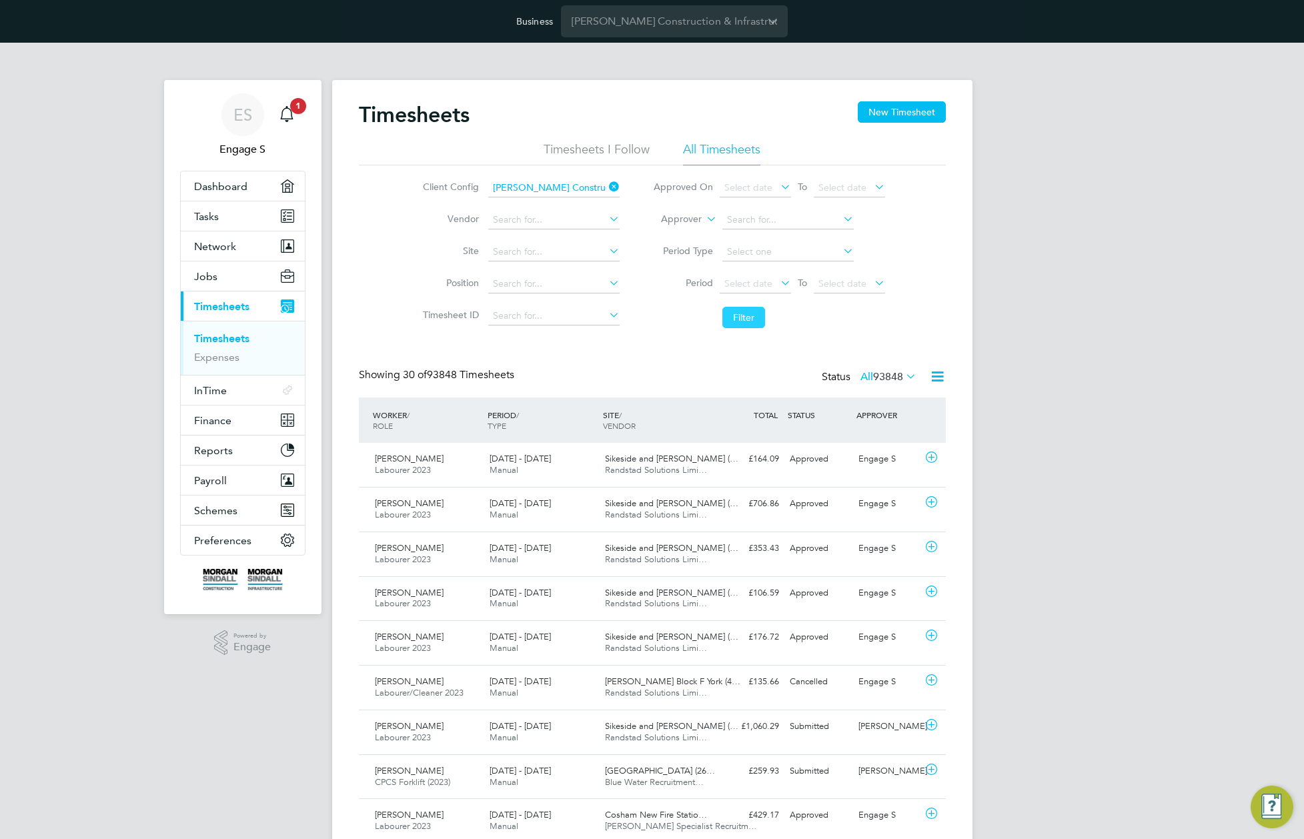
click at [761, 313] on button "Filter" at bounding box center [743, 317] width 43 height 21
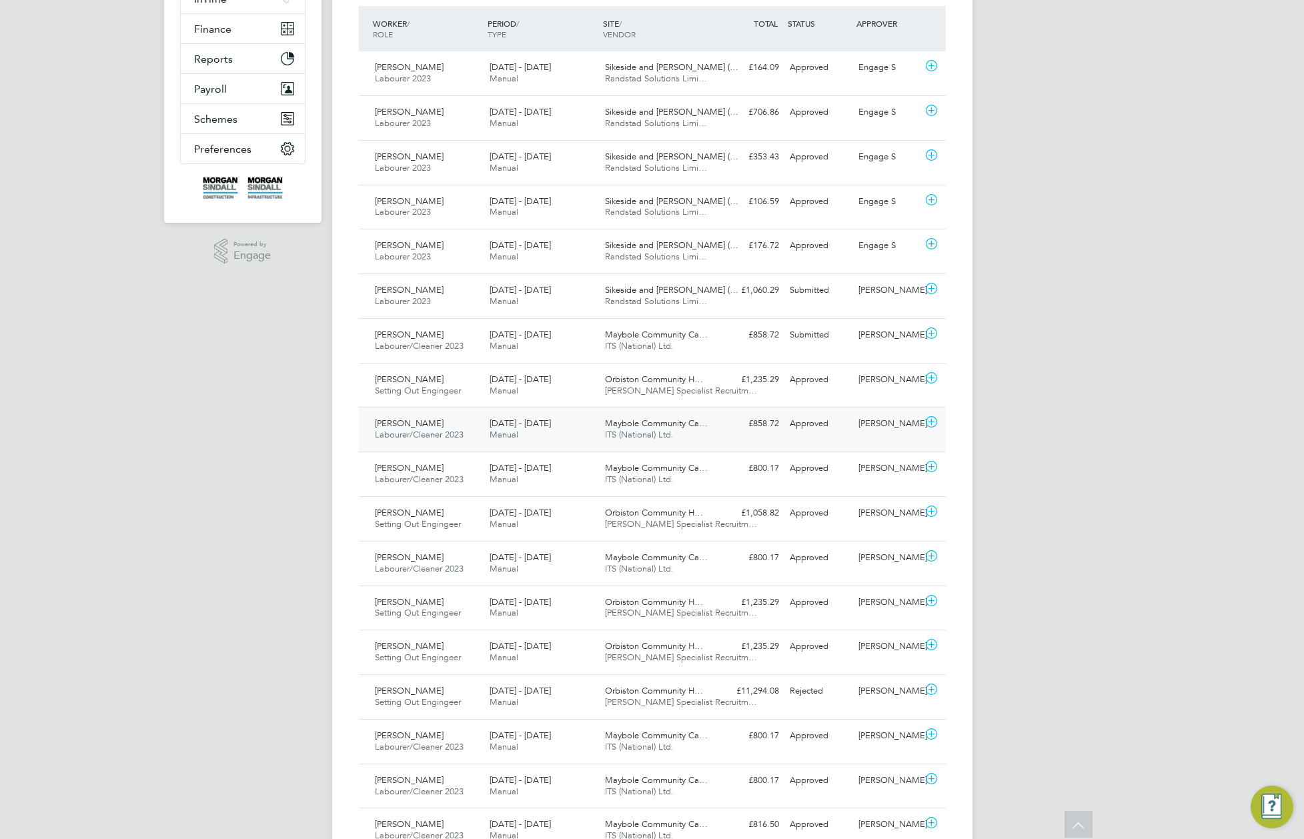
click at [737, 416] on div "£858.72 Approved" at bounding box center [749, 424] width 69 height 22
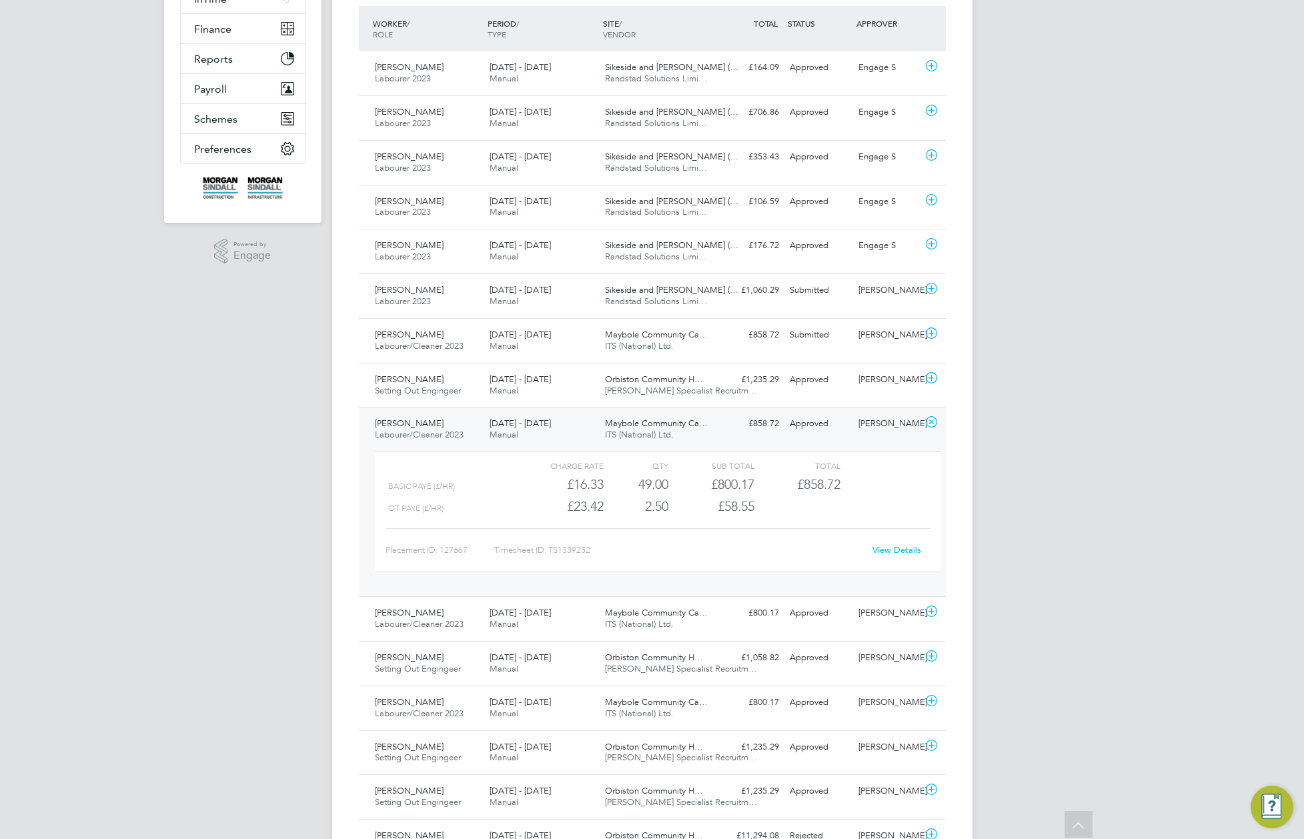
click at [899, 548] on link "View Details" at bounding box center [896, 549] width 49 height 11
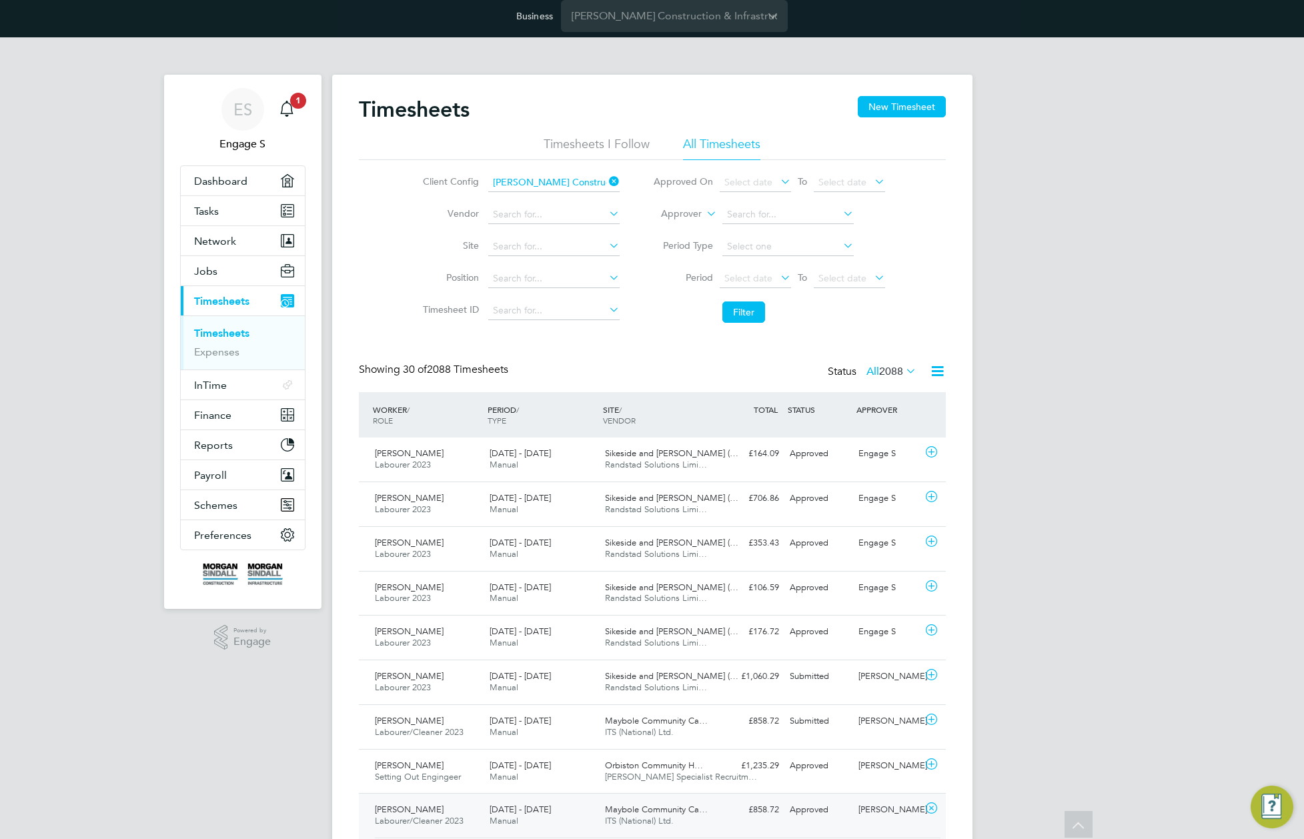
scroll to position [0, 0]
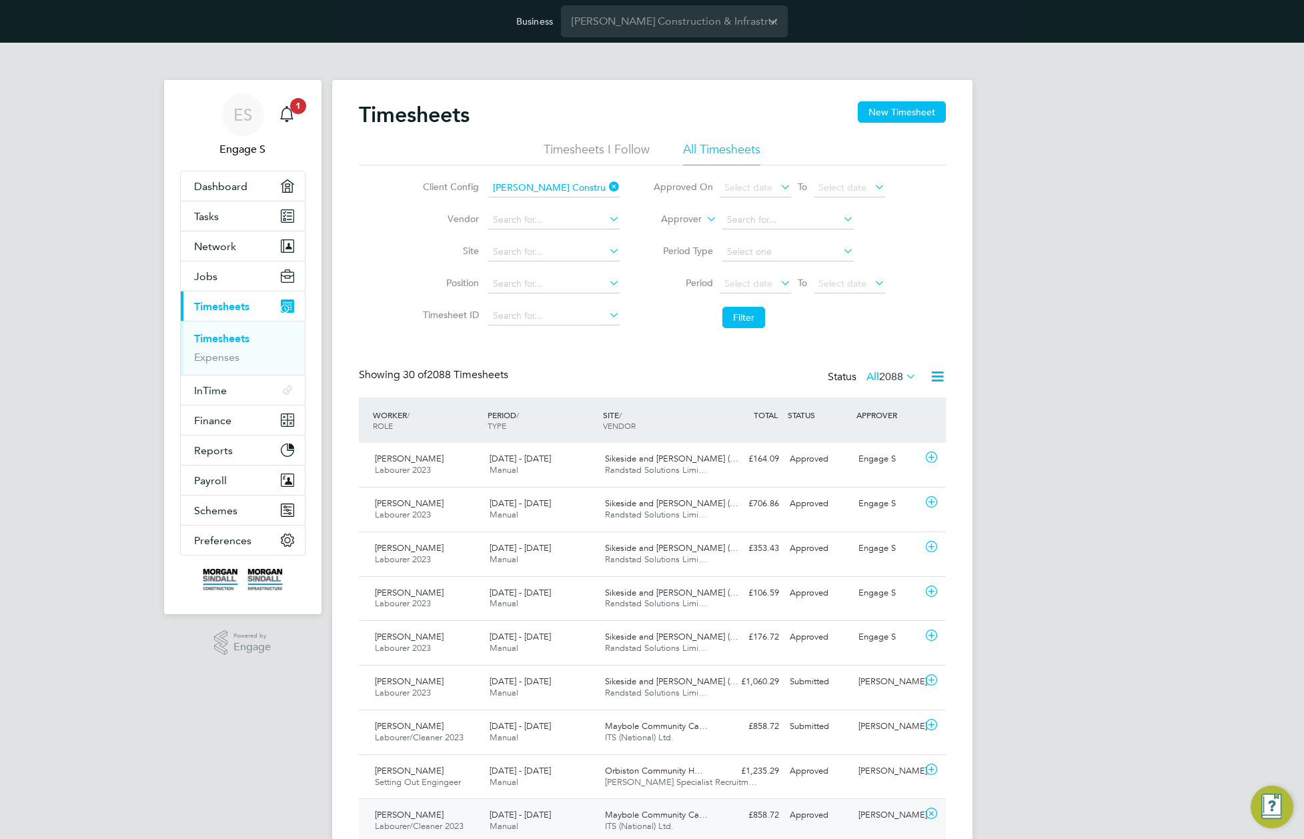
drag, startPoint x: 740, startPoint y: 329, endPoint x: 728, endPoint y: 345, distance: 20.9
click at [739, 330] on li "Filter" at bounding box center [768, 317] width 265 height 35
click at [749, 323] on button "Filter" at bounding box center [743, 317] width 43 height 21
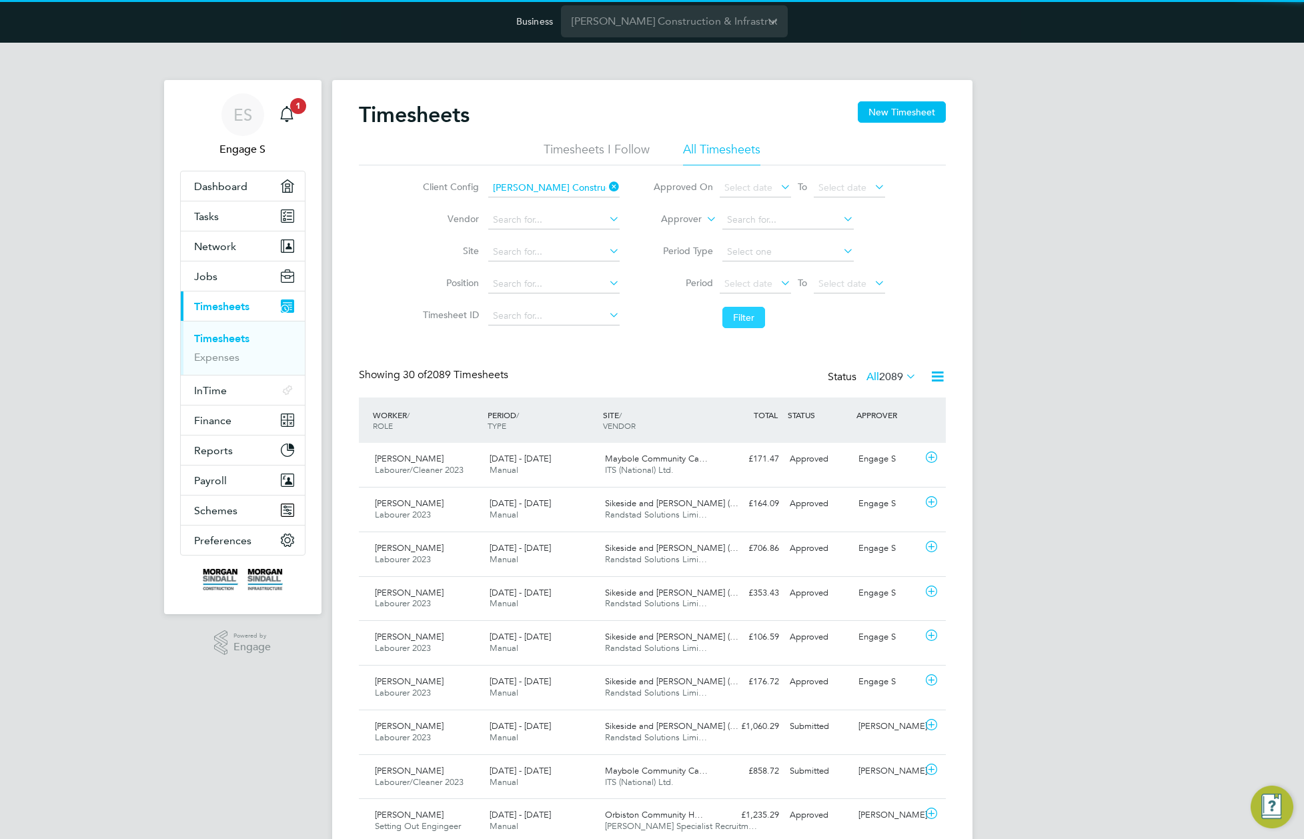
scroll to position [34, 116]
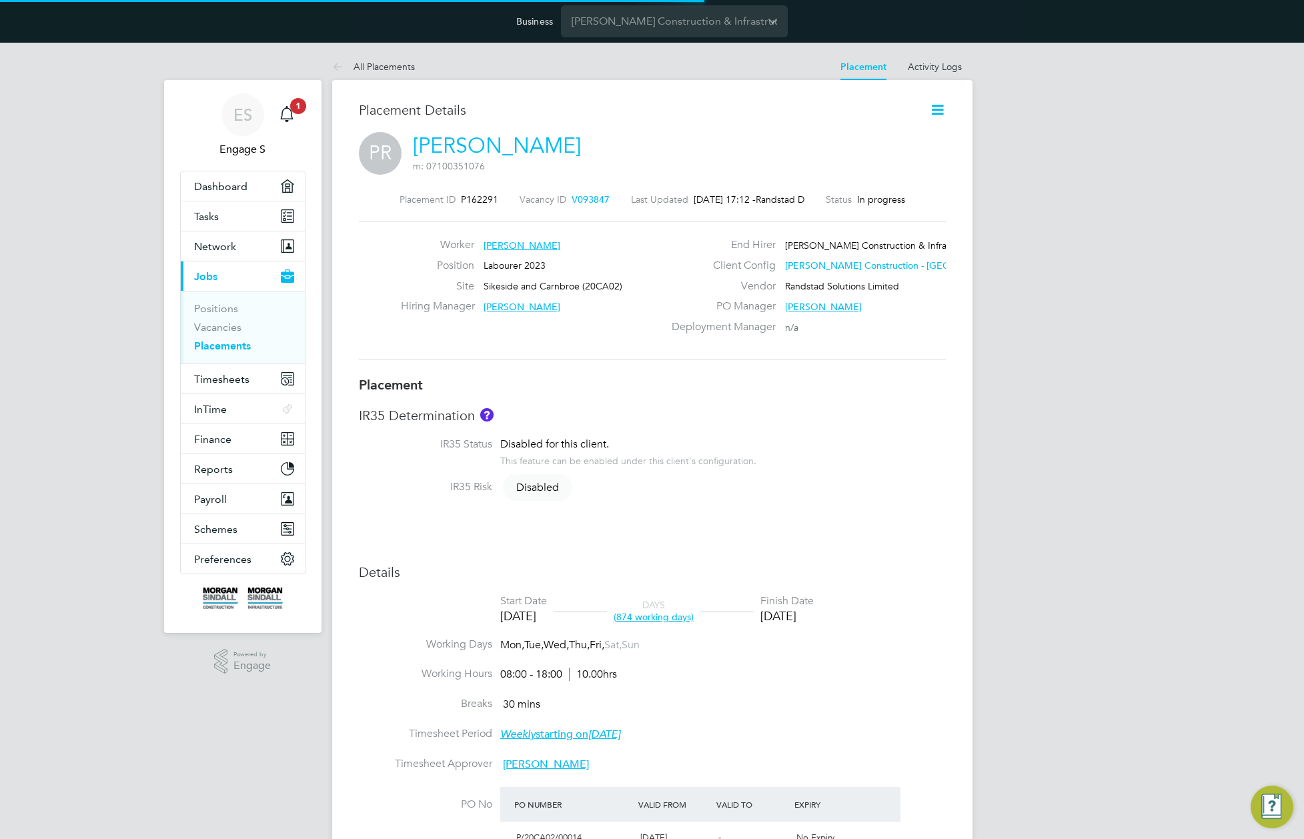
scroll to position [7, 7]
click at [911, 390] on h3 "Placement" at bounding box center [652, 384] width 587 height 17
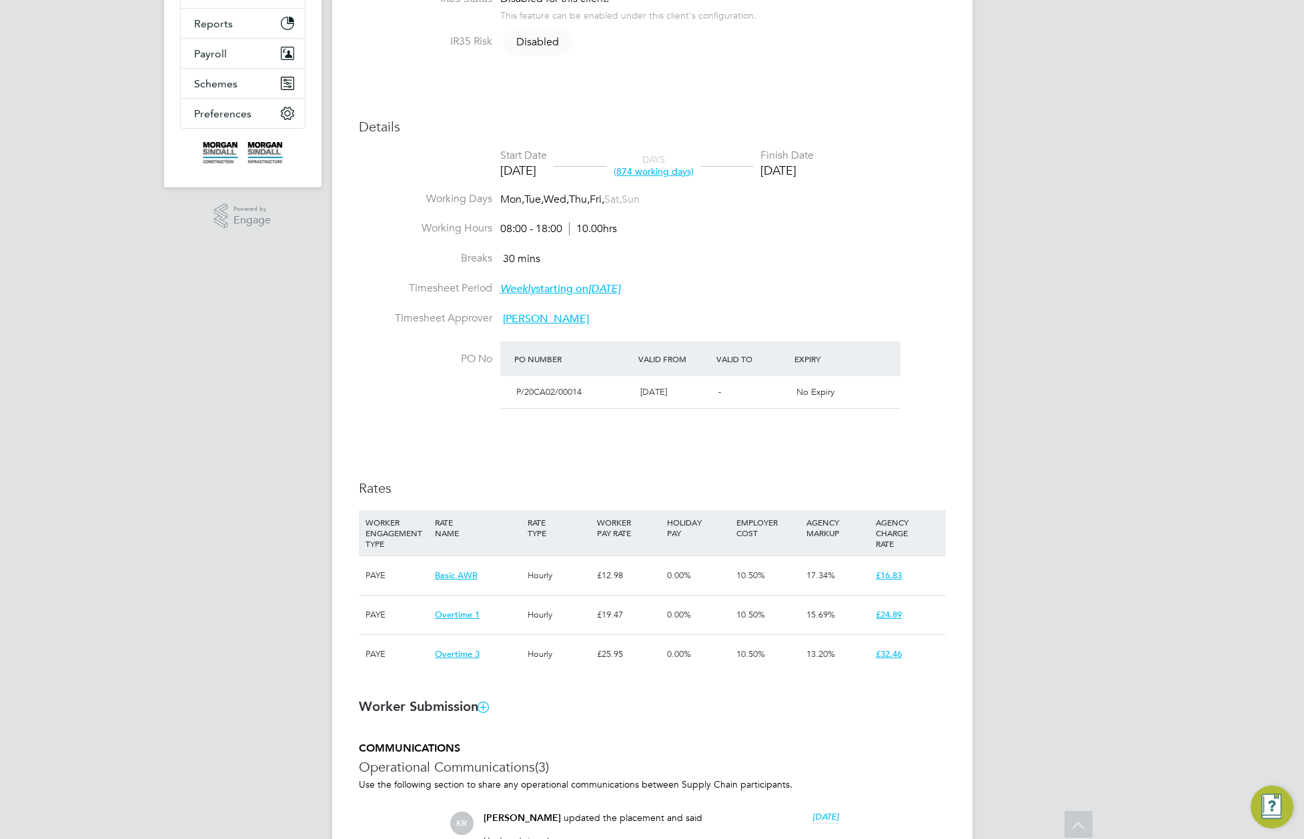
click at [960, 748] on div "Placement Details Follow [PERSON_NAME] m: 07100351076 Placement ID P162291 Vaca…" at bounding box center [652, 451] width 640 height 1632
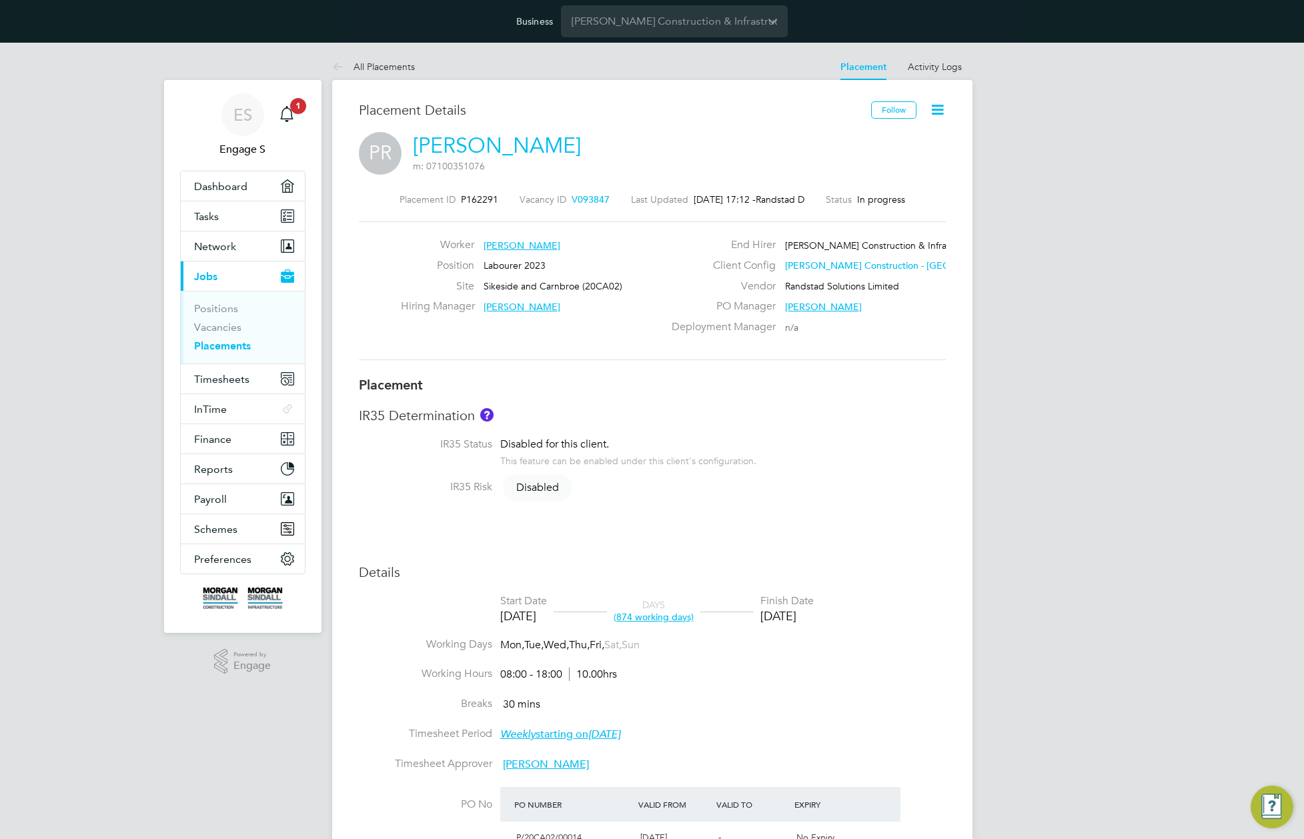
click at [946, 101] on icon at bounding box center [937, 109] width 17 height 17
click at [875, 173] on li "Timesheet Settings" at bounding box center [894, 178] width 98 height 19
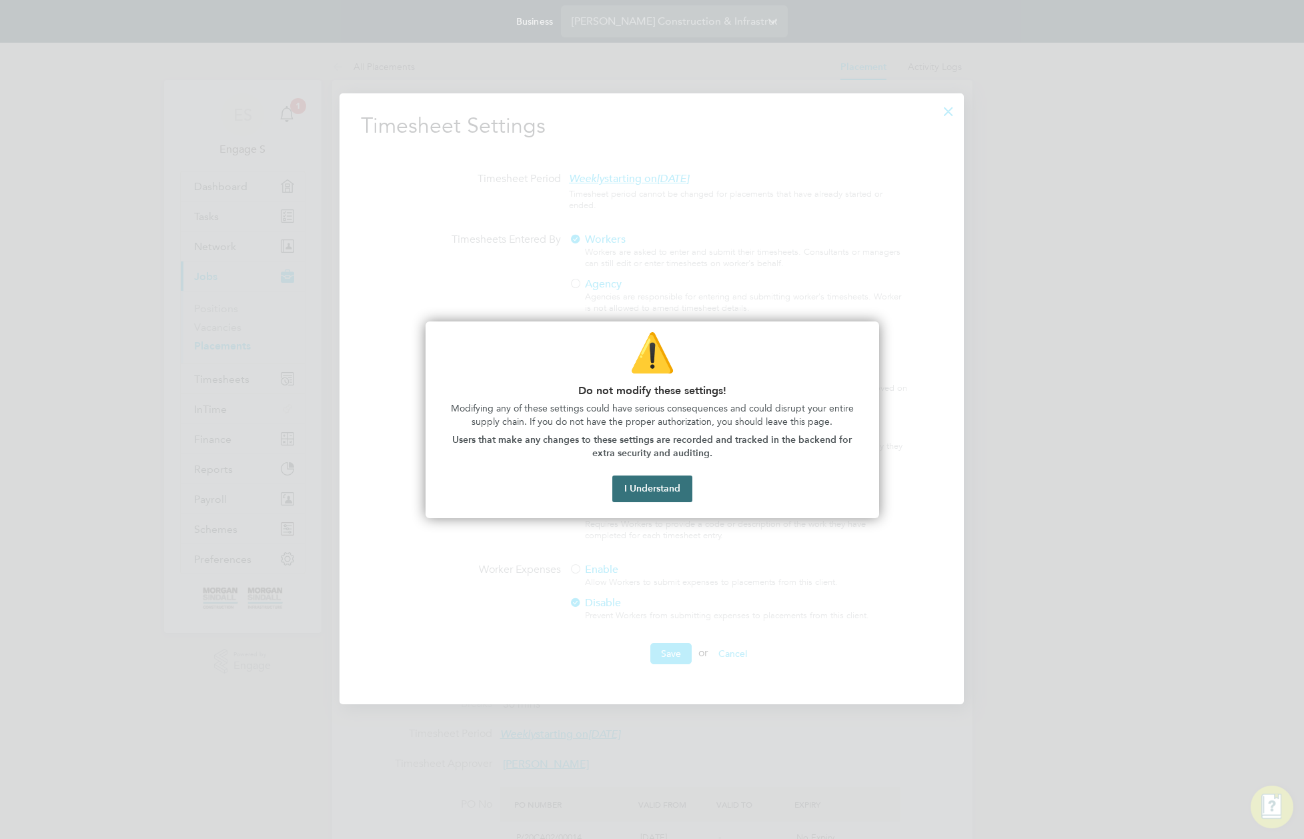
click at [656, 496] on button "I Understand" at bounding box center [652, 489] width 80 height 27
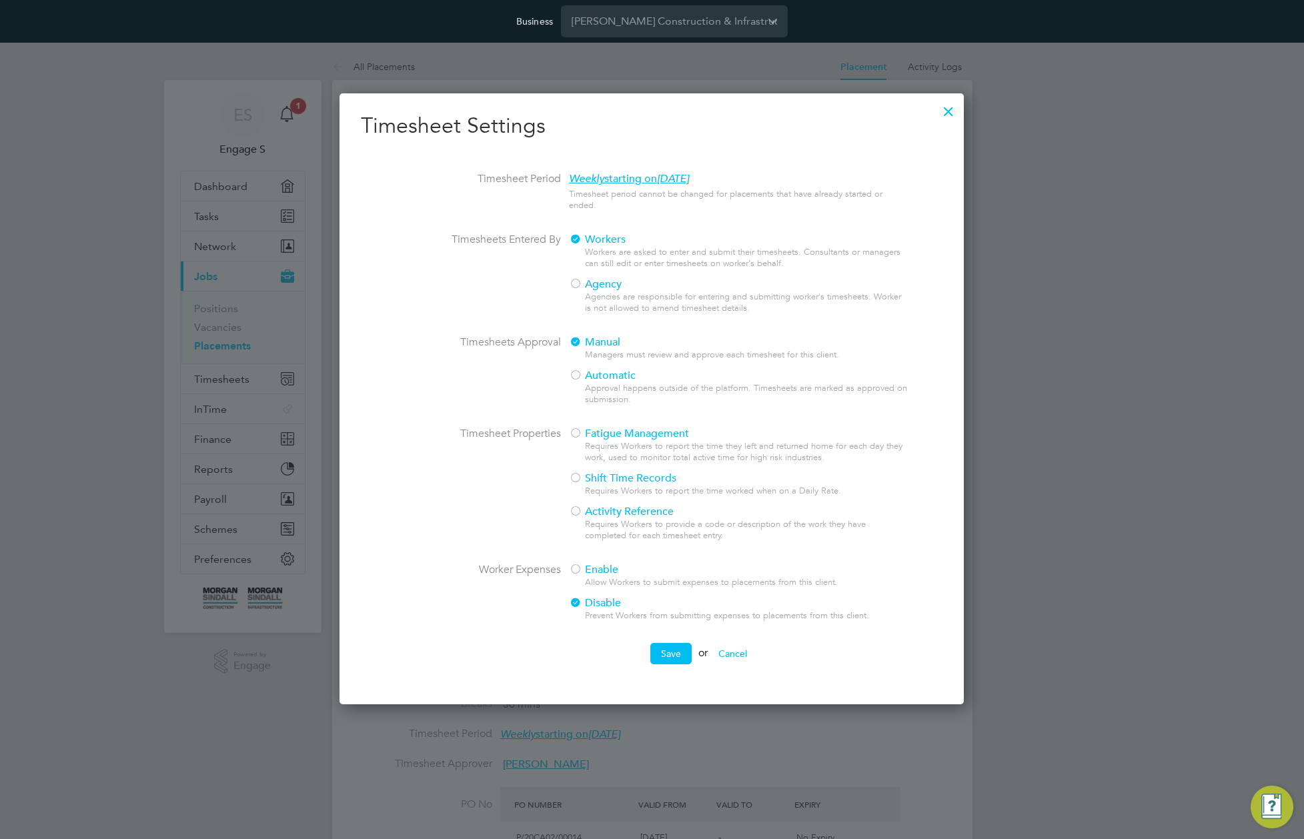
click at [576, 568] on div at bounding box center [575, 570] width 13 height 13
click at [662, 651] on button "Save" at bounding box center [670, 653] width 41 height 21
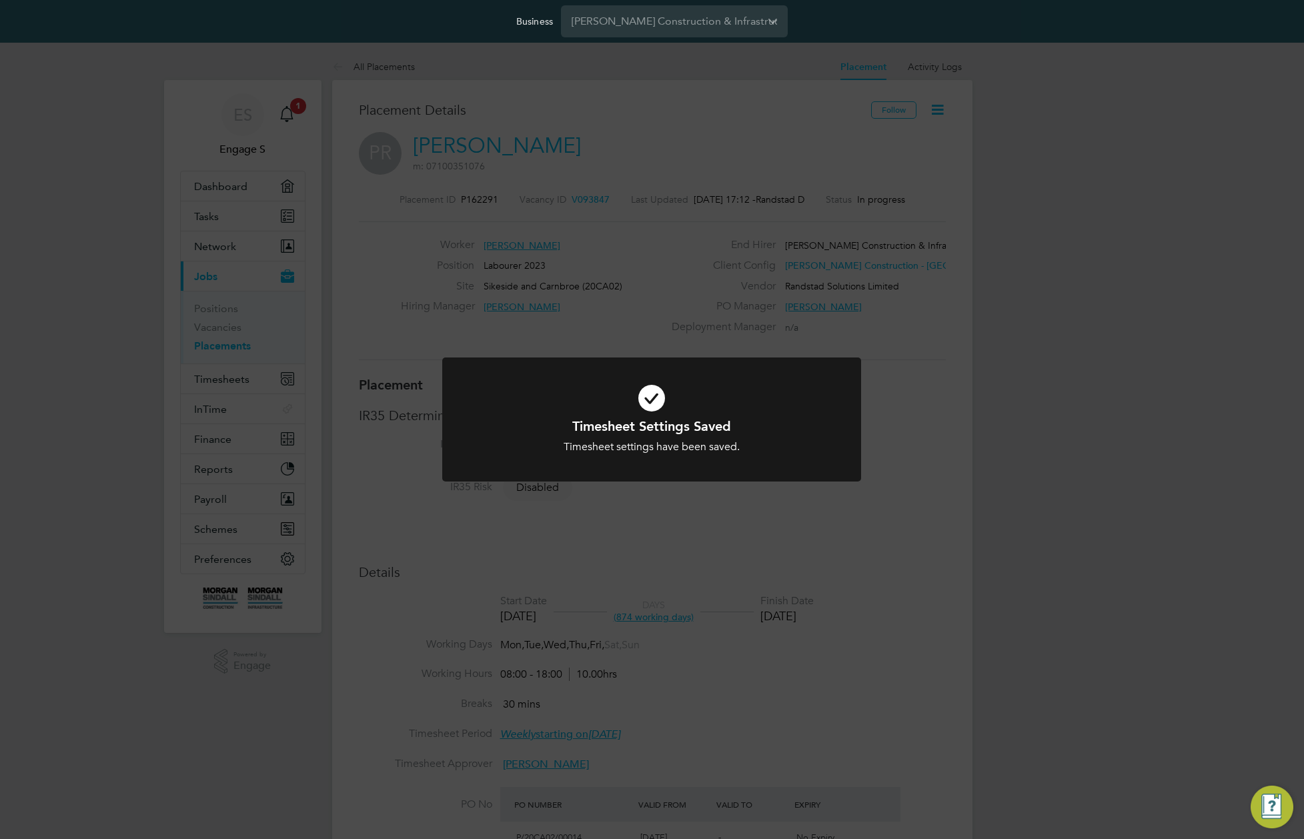
click at [263, 316] on div "Timesheet Settings Saved Timesheet settings have been saved. Cancel Okay" at bounding box center [652, 419] width 1304 height 839
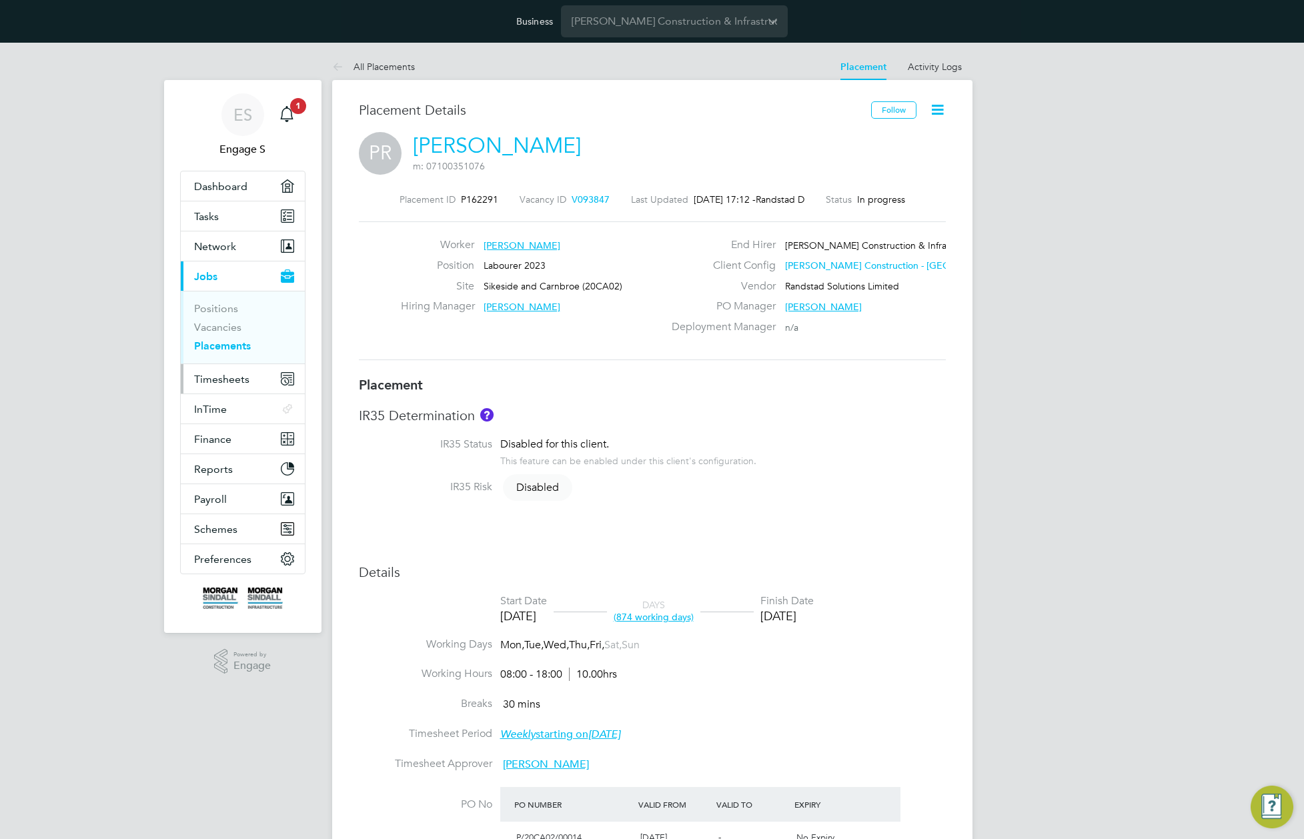
click at [253, 381] on button "Timesheets" at bounding box center [243, 378] width 124 height 29
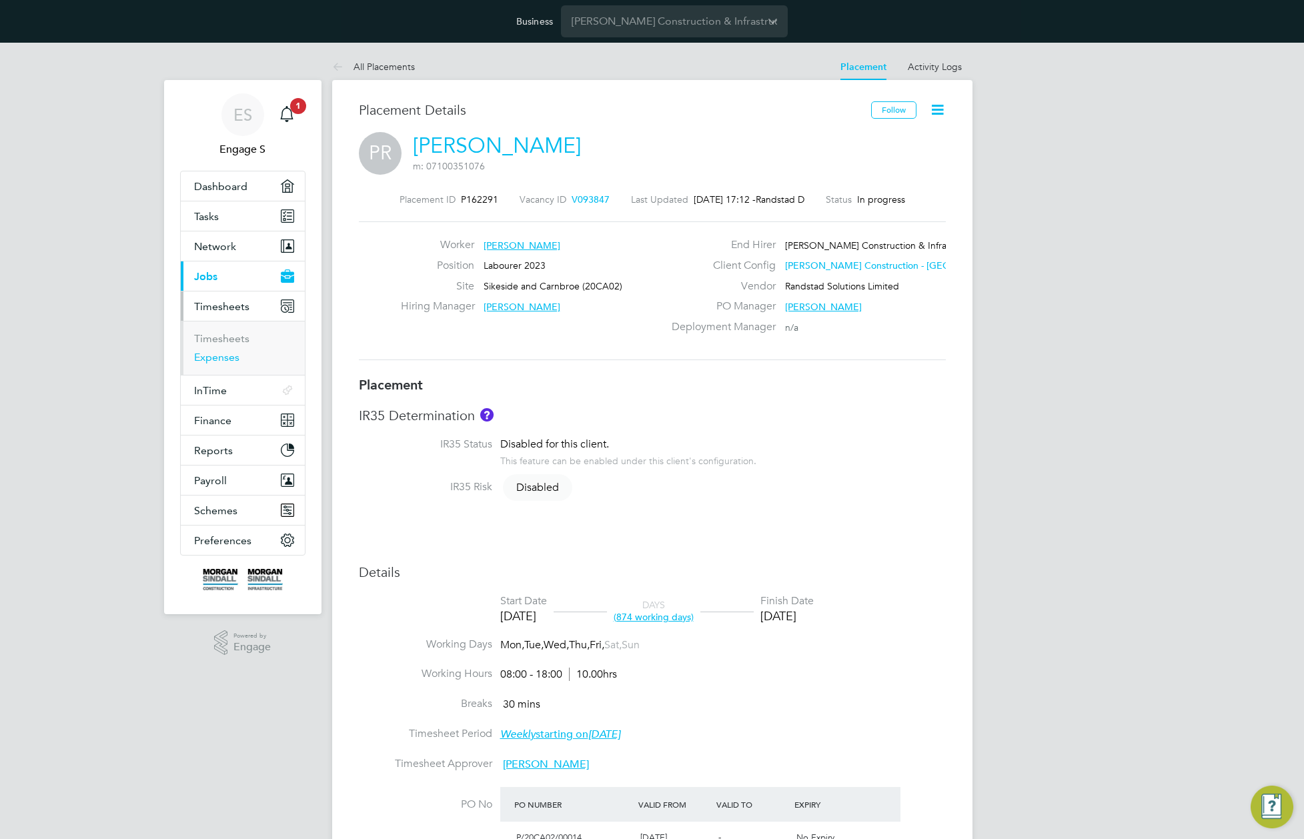
click at [233, 359] on link "Expenses" at bounding box center [216, 357] width 45 height 13
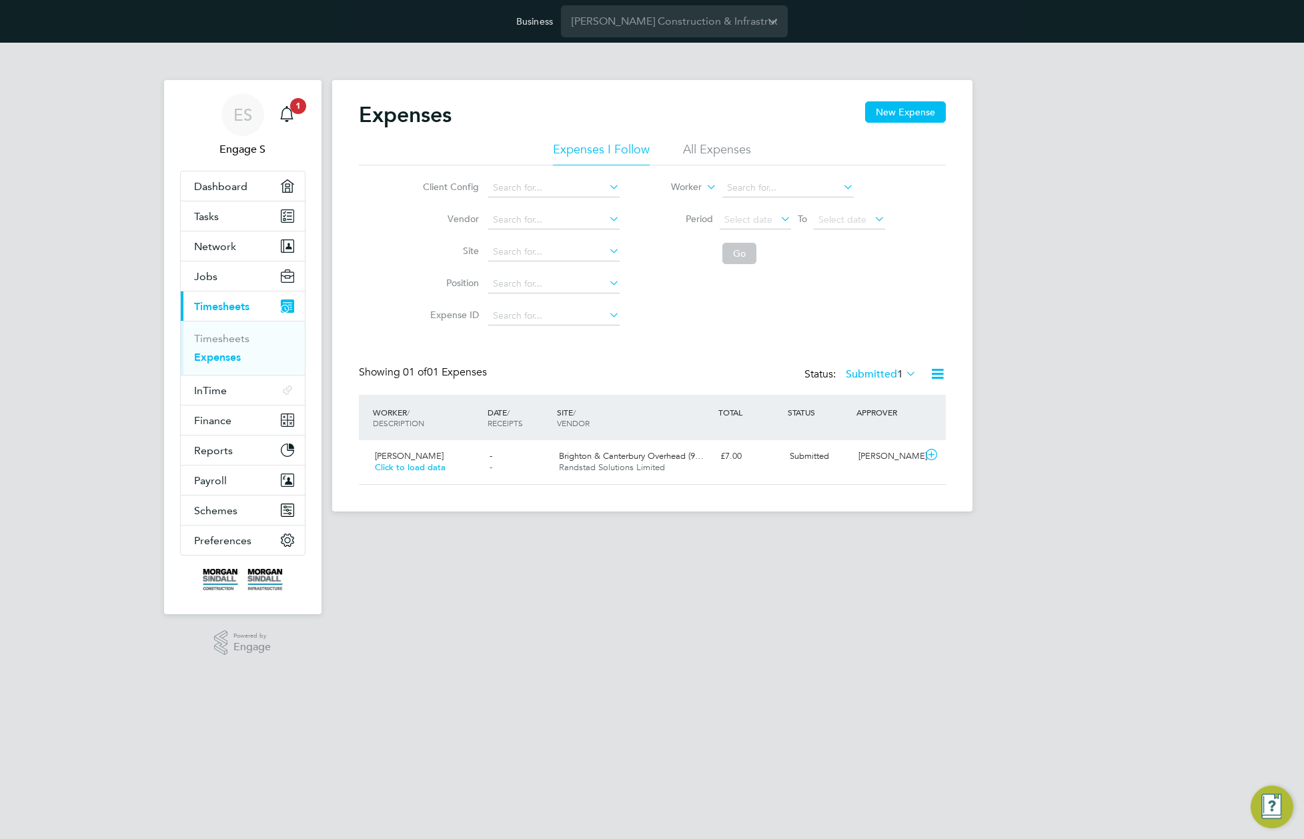
click at [722, 139] on div "Expenses New Expense" at bounding box center [652, 121] width 587 height 40
click at [736, 155] on li "All Expenses" at bounding box center [717, 153] width 68 height 24
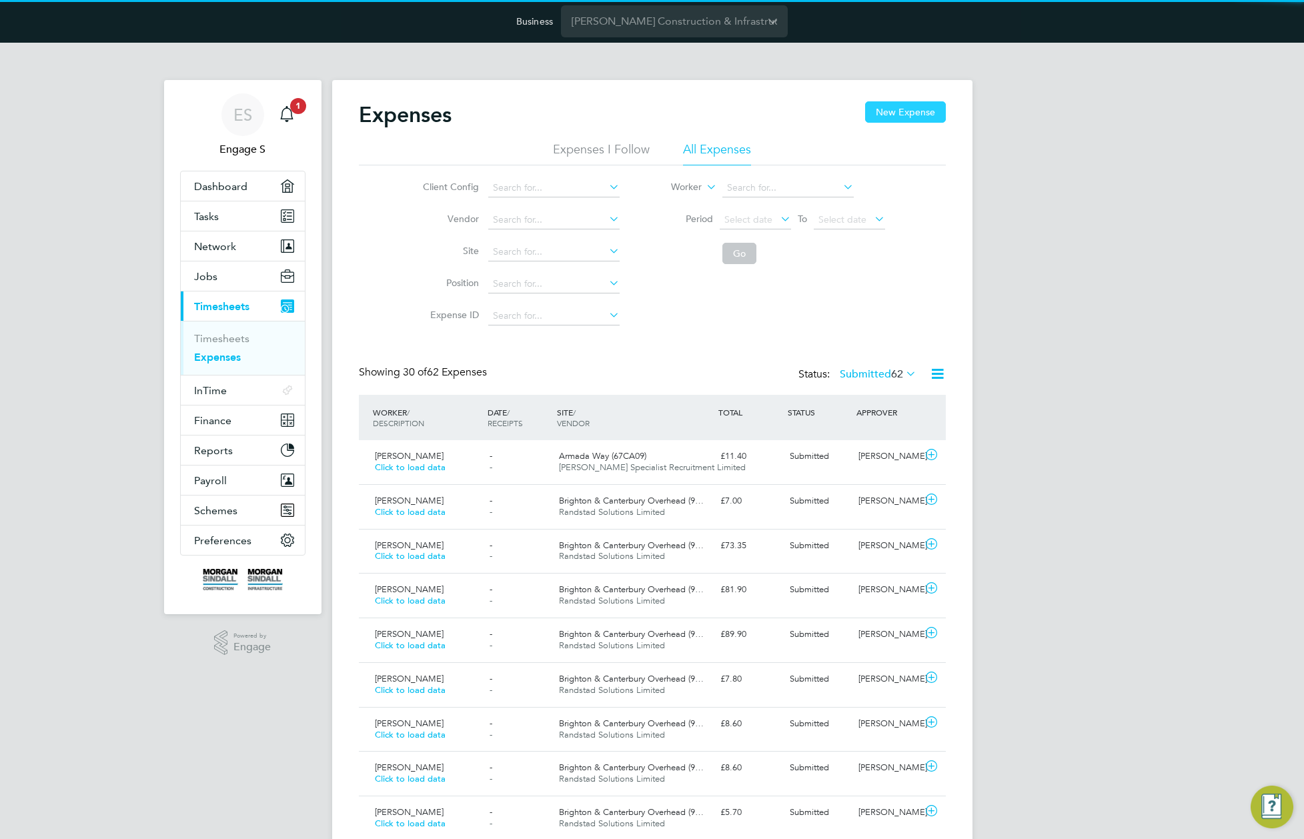
click at [918, 110] on button "New Expense" at bounding box center [905, 111] width 81 height 21
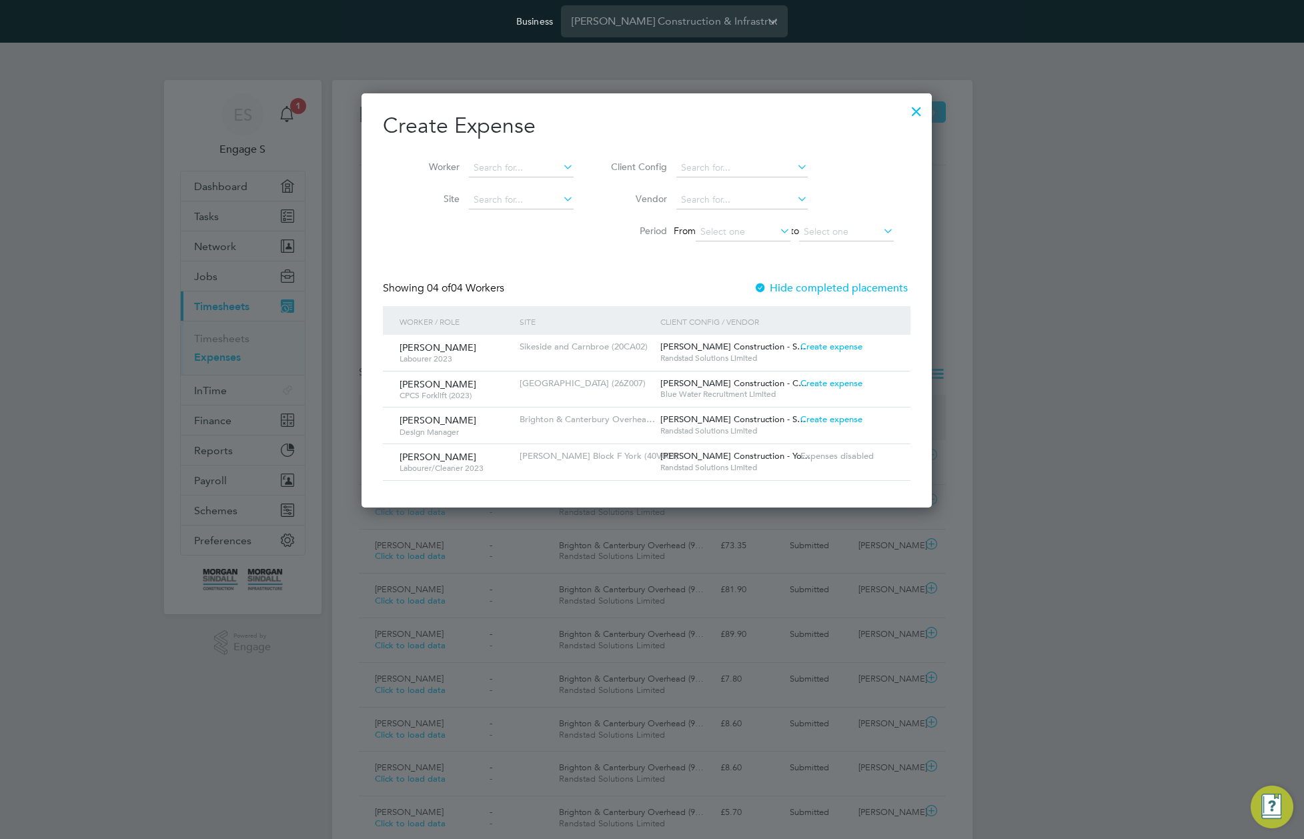
click at [820, 352] on div "Create expense" at bounding box center [847, 347] width 100 height 25
click at [823, 347] on span "Create expense" at bounding box center [831, 346] width 62 height 11
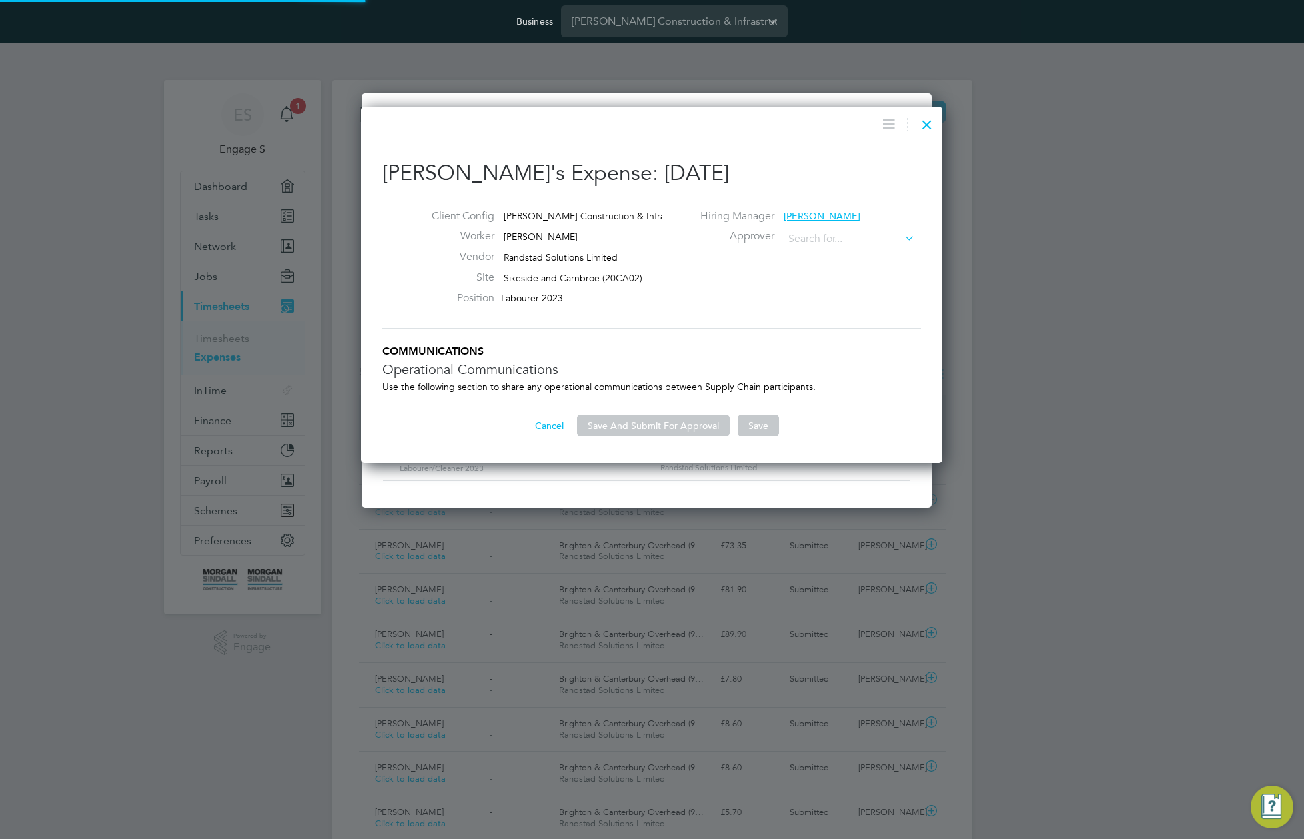
type input "[PERSON_NAME]"
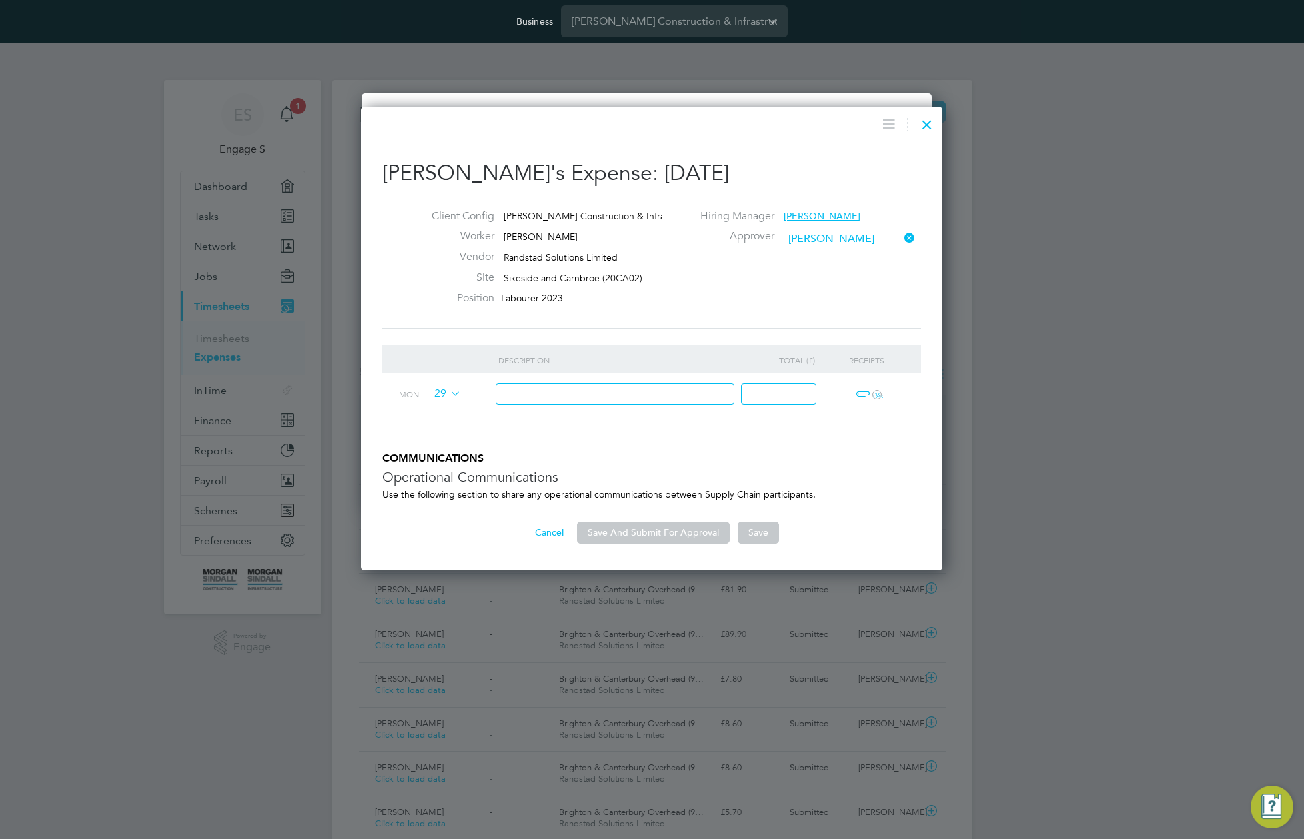
click at [550, 405] on input at bounding box center [615, 394] width 239 height 22
type input "test expns"
click at [787, 398] on input at bounding box center [778, 394] width 75 height 22
type input "11"
click at [852, 385] on div "ï¼‹" at bounding box center [867, 394] width 82 height 43
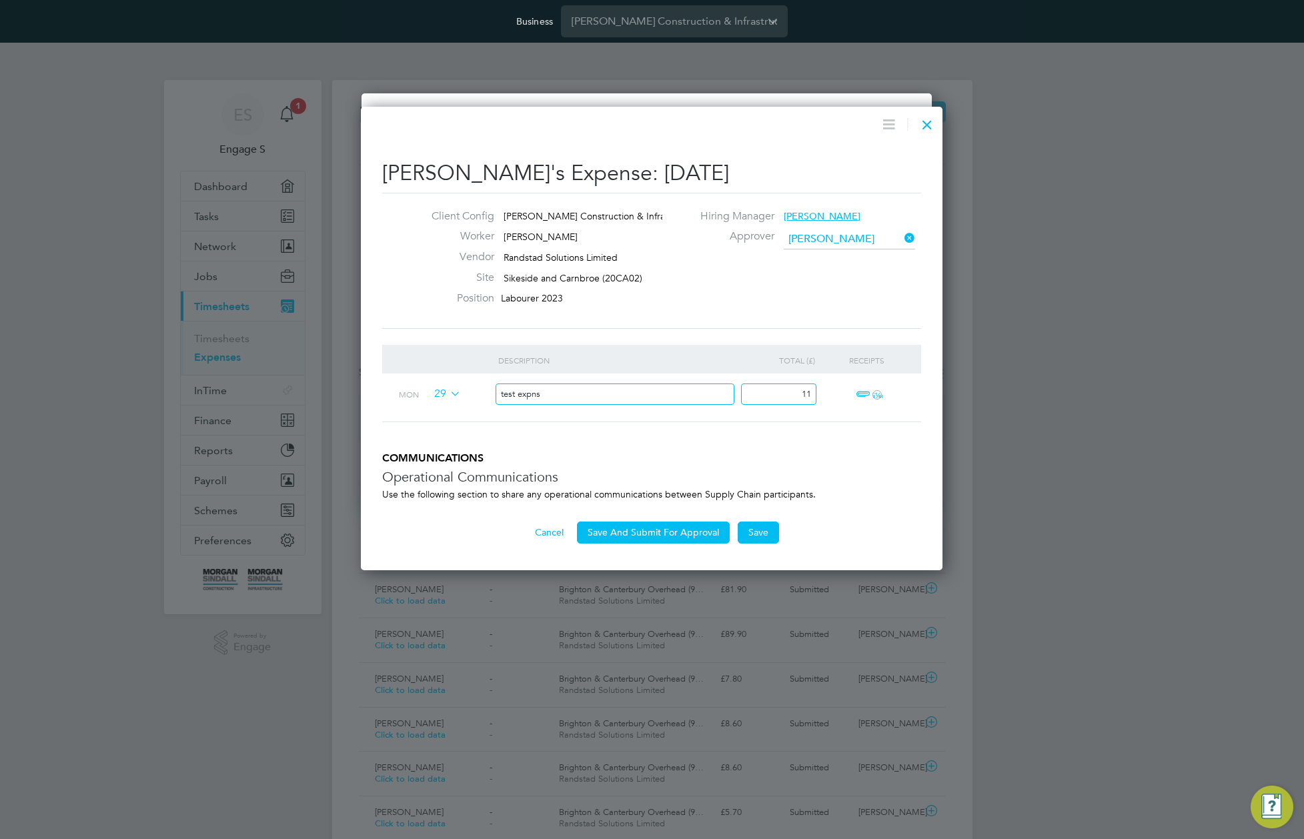
click at [873, 393] on icon "ï¼‹" at bounding box center [876, 394] width 9 height 9
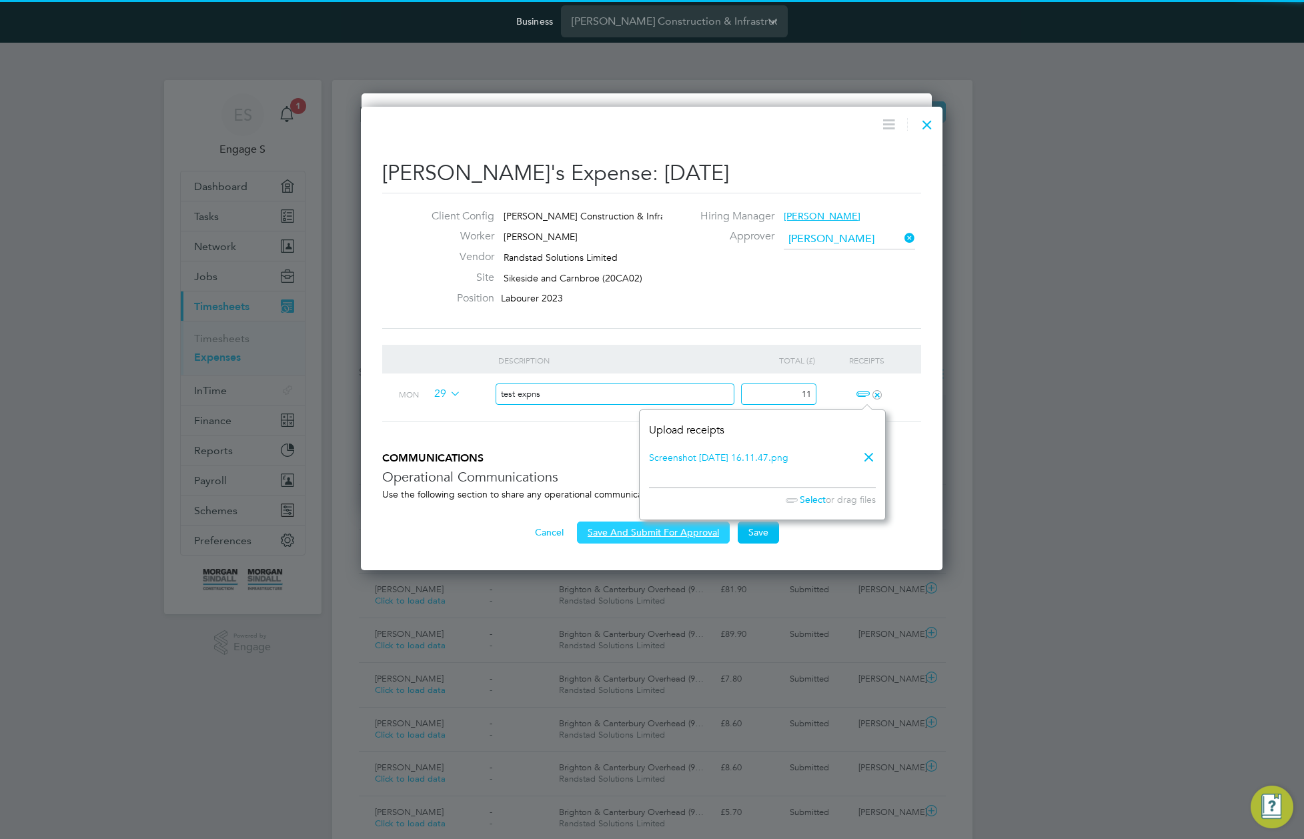
click at [636, 534] on button "Save And Submit For Approval" at bounding box center [653, 532] width 153 height 21
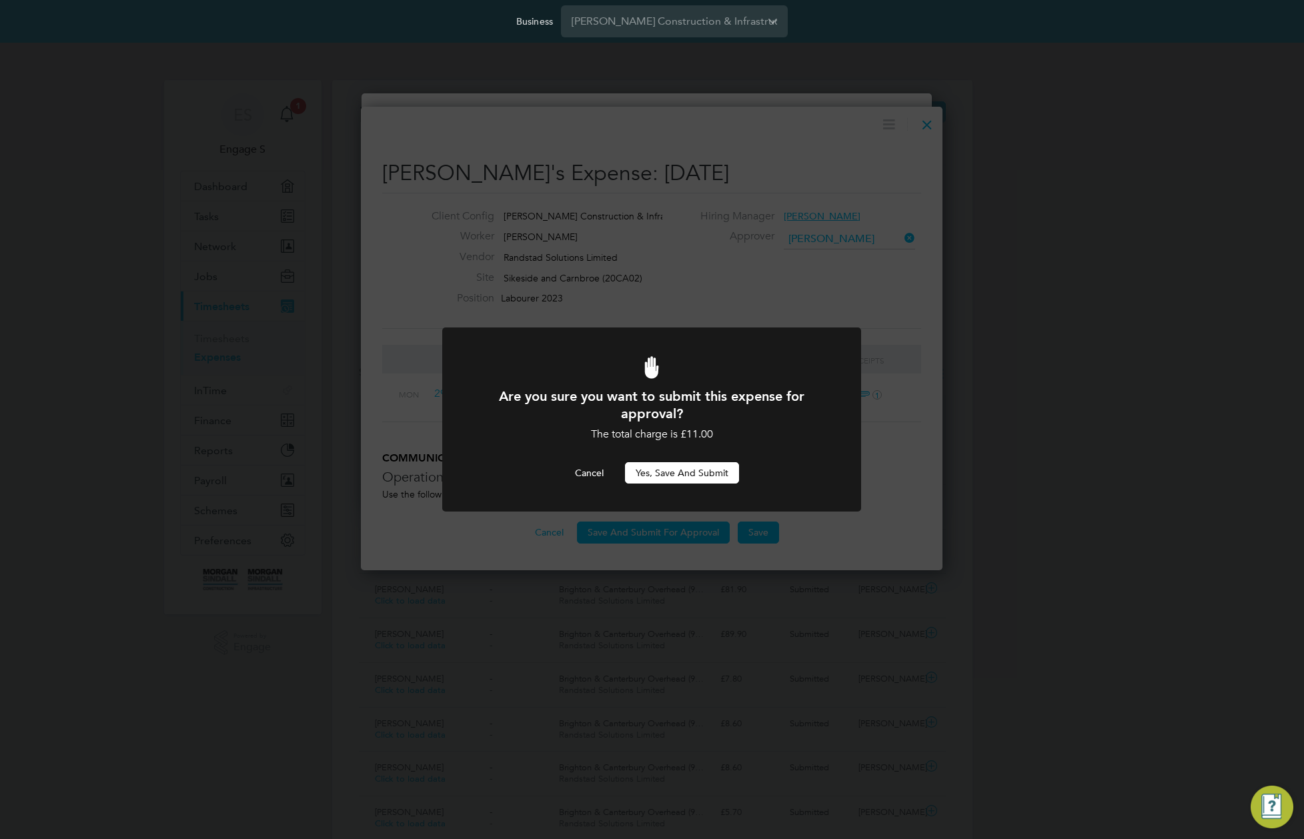
click at [688, 474] on button "Yes, Save and Submit" at bounding box center [682, 472] width 114 height 21
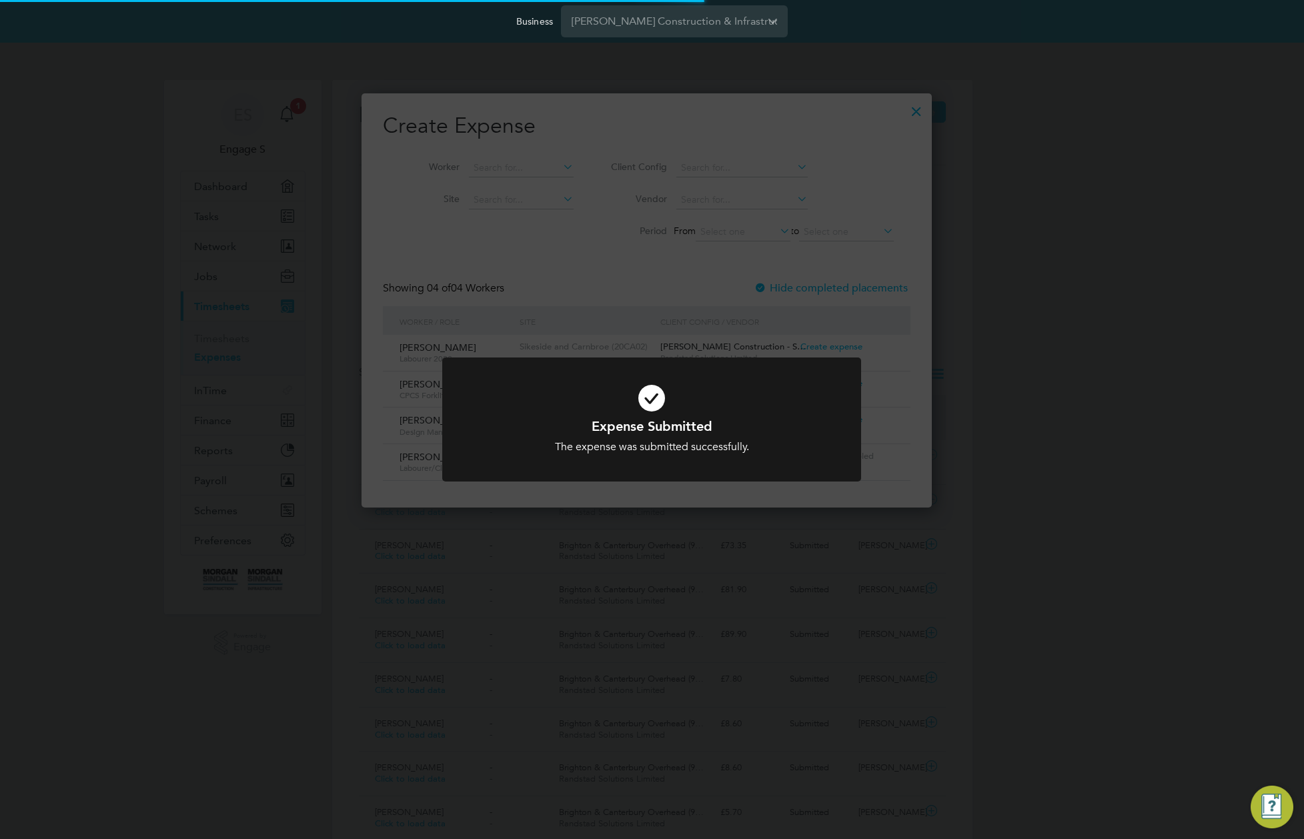
click at [871, 427] on div "Expense Submitted The expense was submitted successfully. Cancel Okay" at bounding box center [652, 419] width 1304 height 839
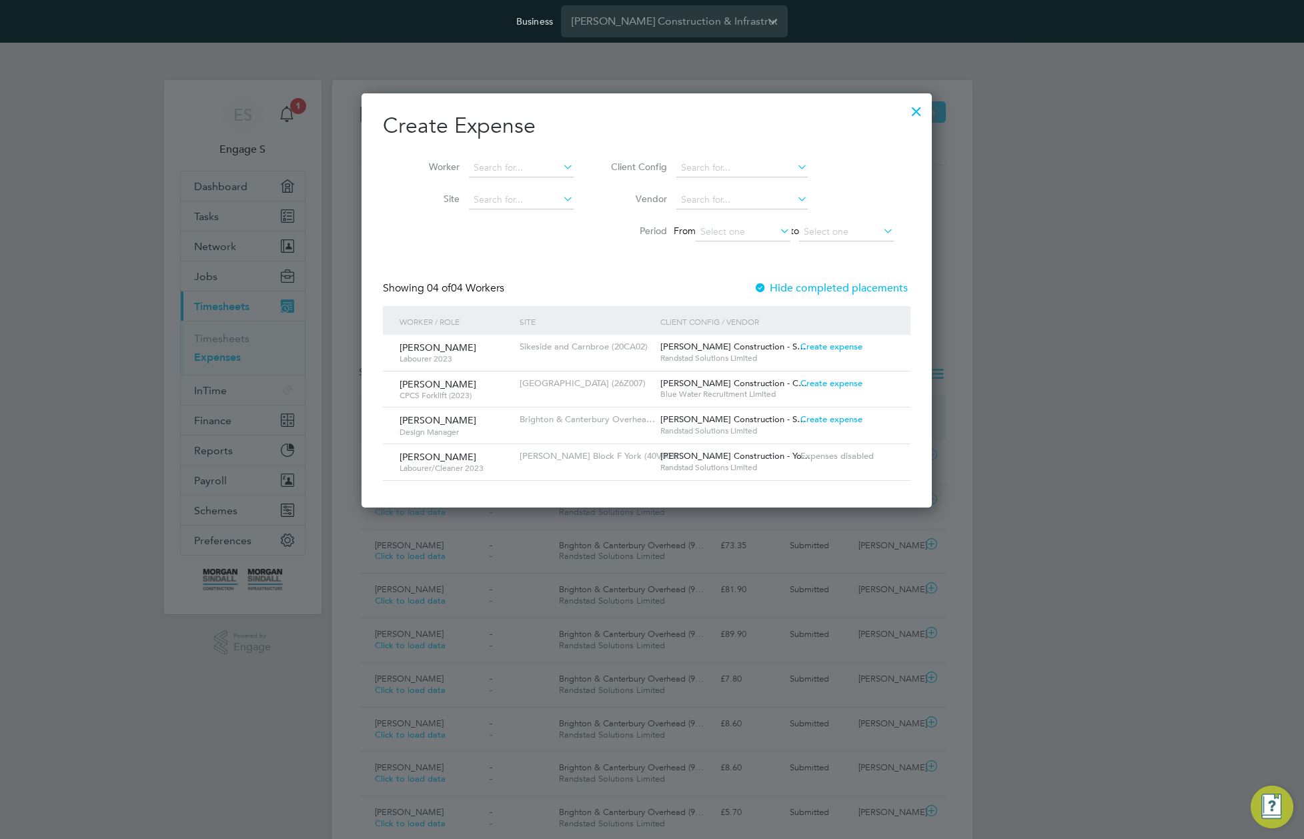
click at [879, 293] on label "Hide completed placements" at bounding box center [831, 287] width 154 height 13
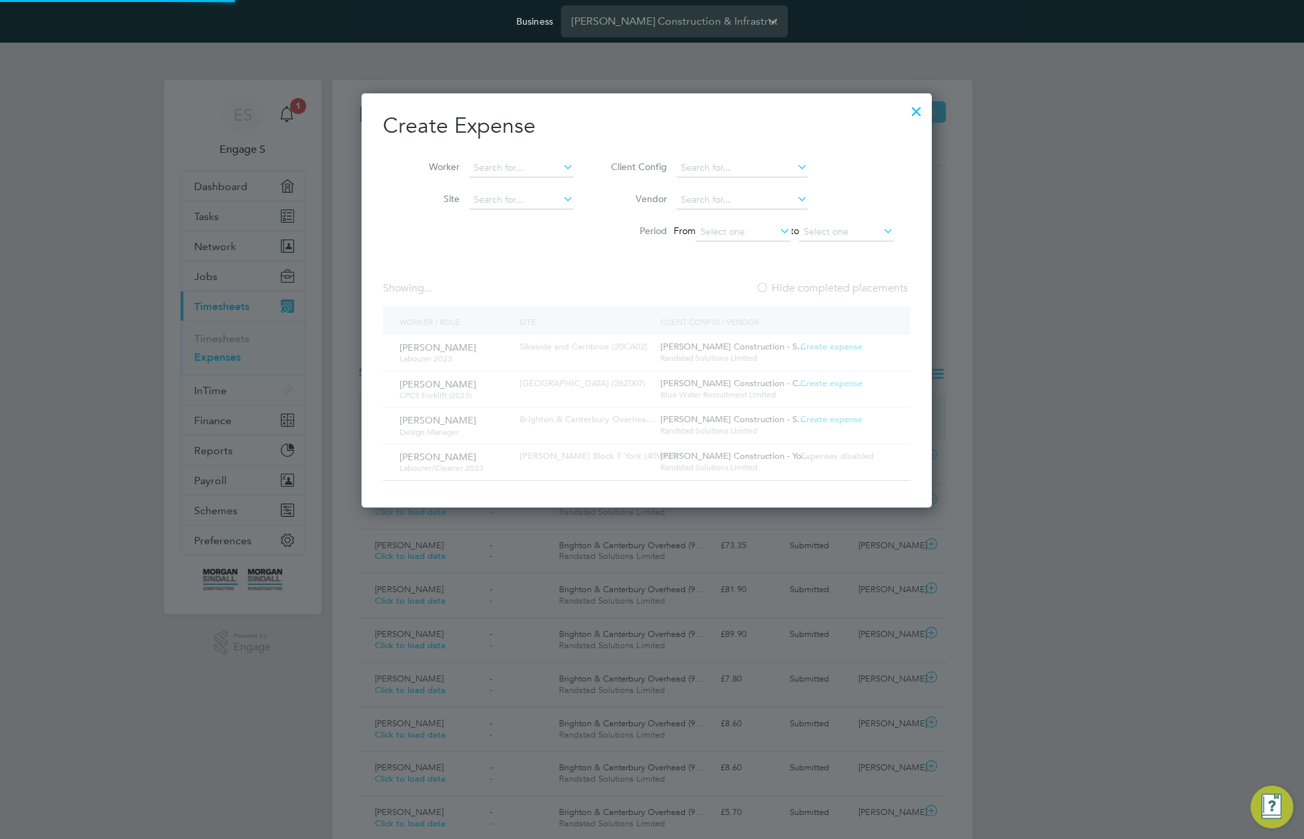
click at [833, 297] on div "Showing ... Hide completed placements" at bounding box center [647, 293] width 528 height 25
click at [928, 115] on div at bounding box center [916, 108] width 24 height 24
click at [927, 100] on div at bounding box center [916, 108] width 24 height 24
click at [924, 106] on div at bounding box center [916, 108] width 24 height 24
click at [926, 111] on div at bounding box center [916, 108] width 24 height 24
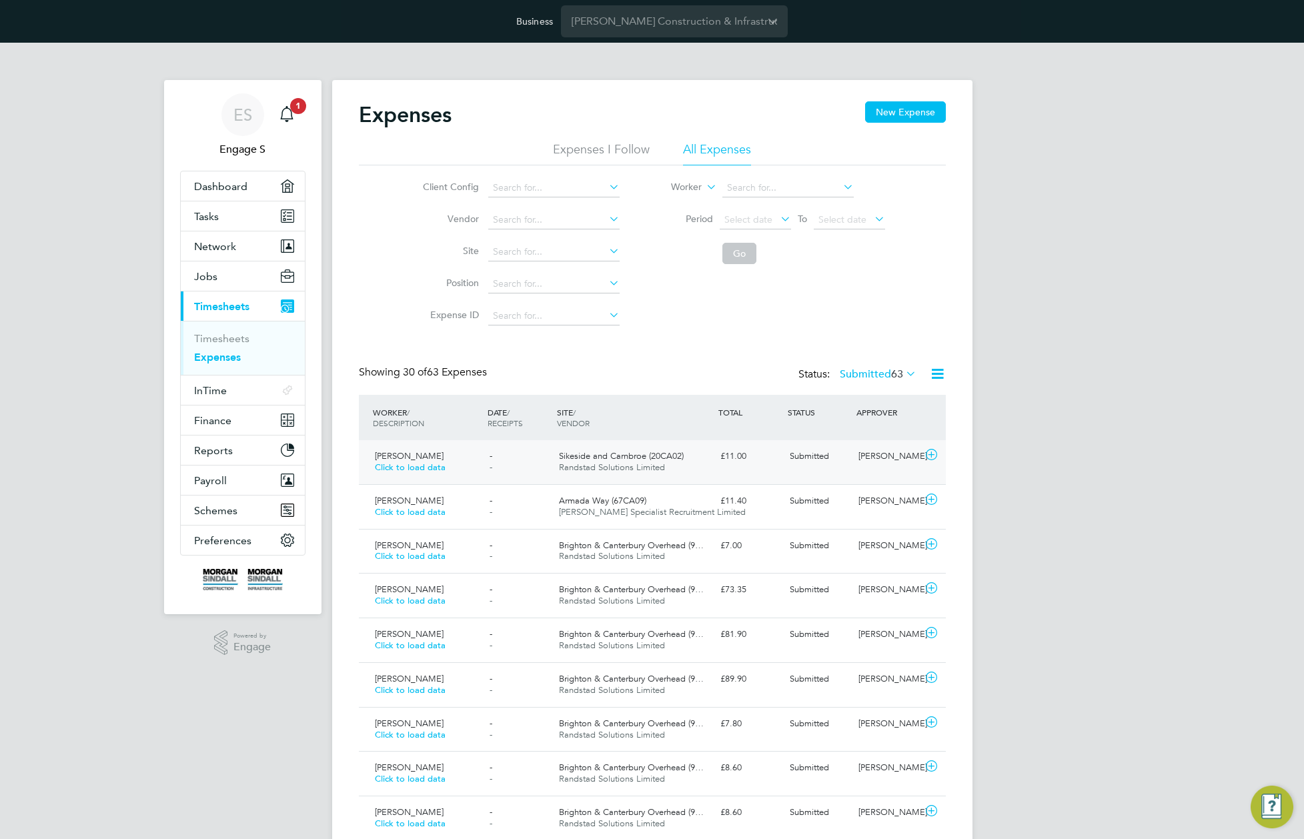
click at [764, 456] on div "£11.00" at bounding box center [749, 456] width 69 height 22
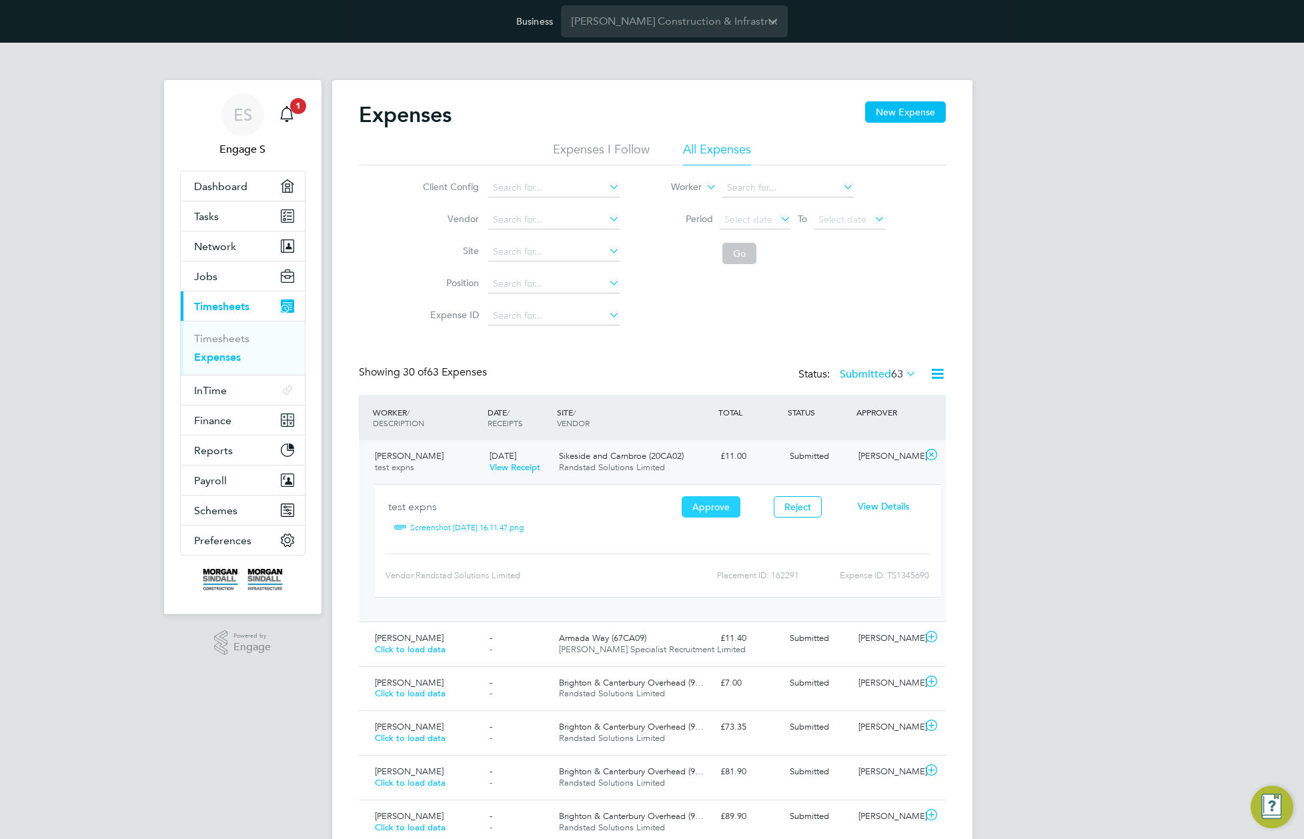
click at [716, 508] on button "Approve" at bounding box center [711, 506] width 59 height 21
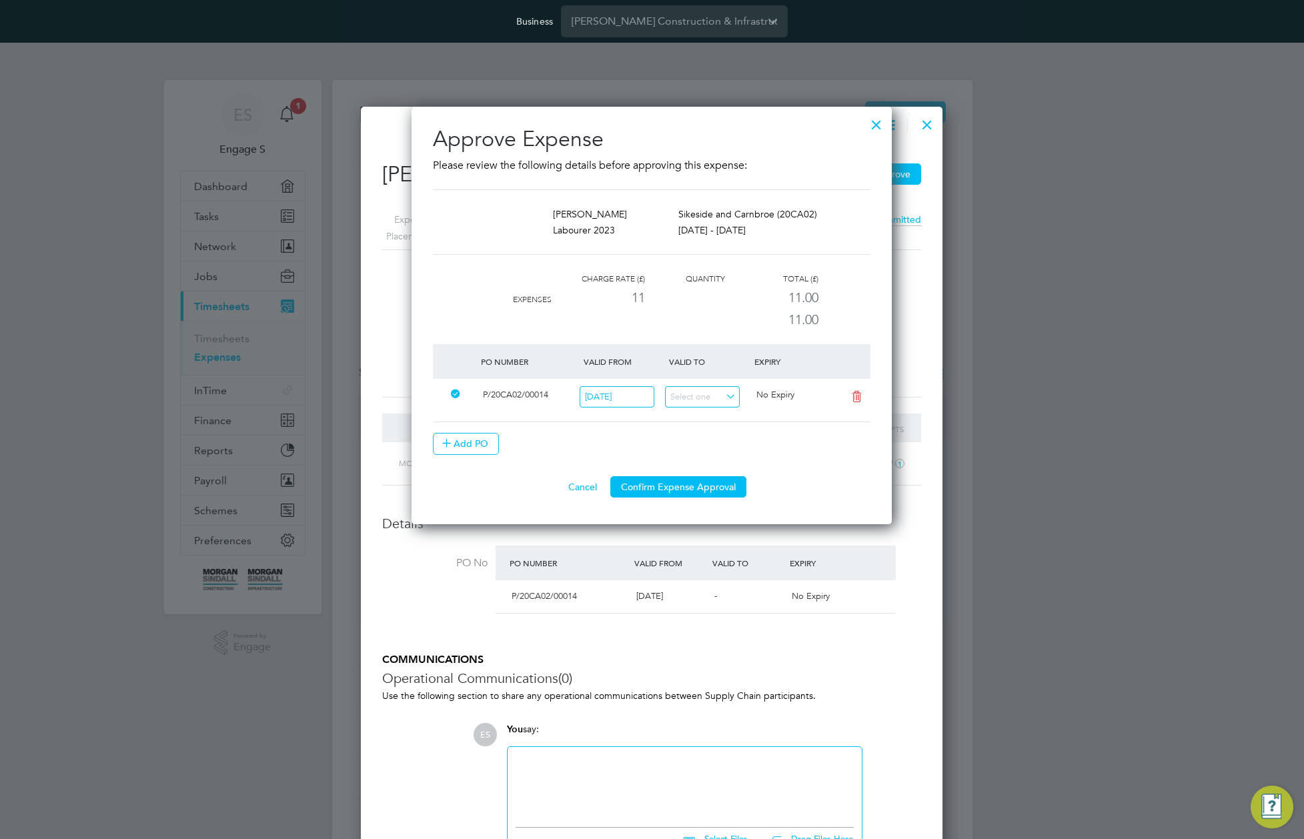
drag, startPoint x: 457, startPoint y: 391, endPoint x: 444, endPoint y: 423, distance: 34.4
click at [457, 391] on div at bounding box center [455, 395] width 13 height 10
click at [456, 396] on div at bounding box center [455, 395] width 13 height 10
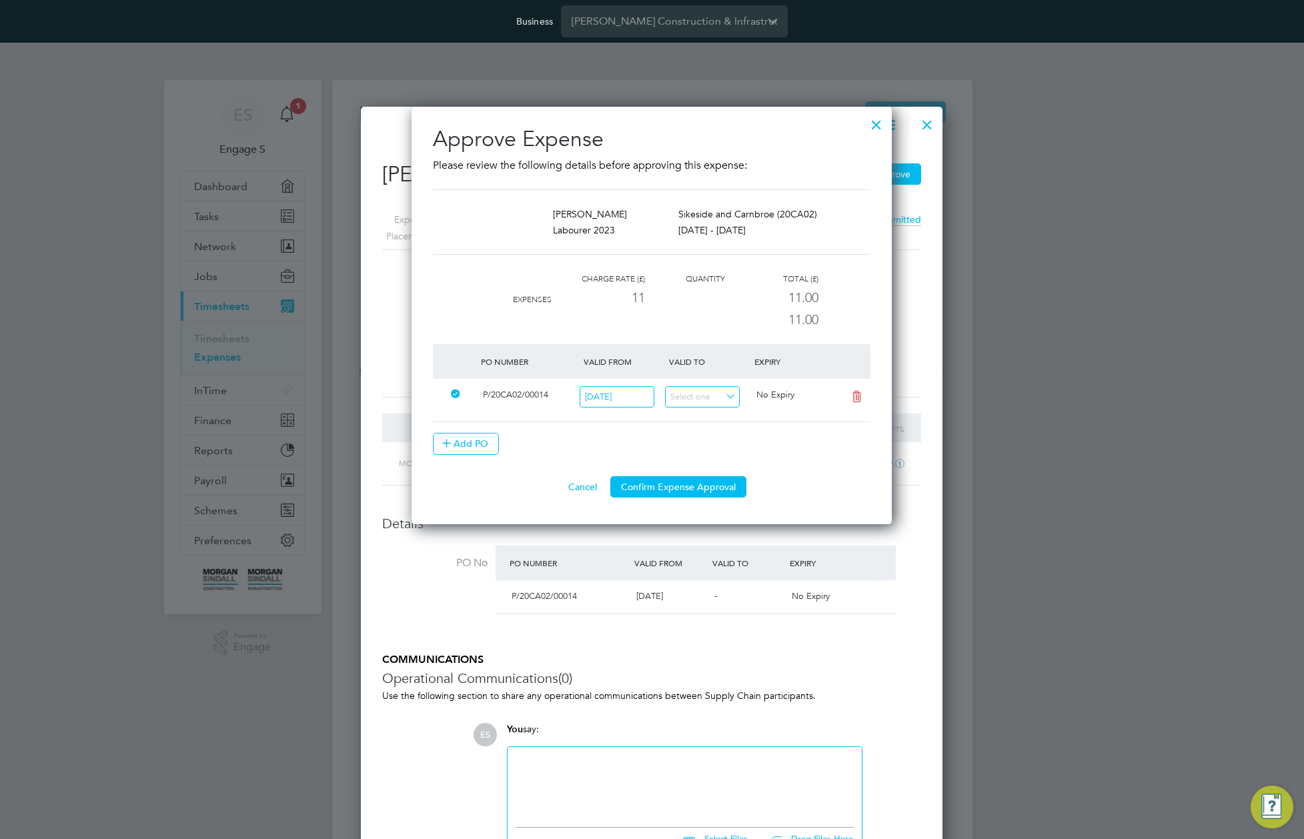
click at [528, 389] on span "P/20CA02/00014" at bounding box center [515, 394] width 65 height 11
click at [524, 396] on span "P/20CA02/00014" at bounding box center [515, 394] width 65 height 11
click at [616, 399] on input "01 Nov 2022" at bounding box center [617, 397] width 75 height 22
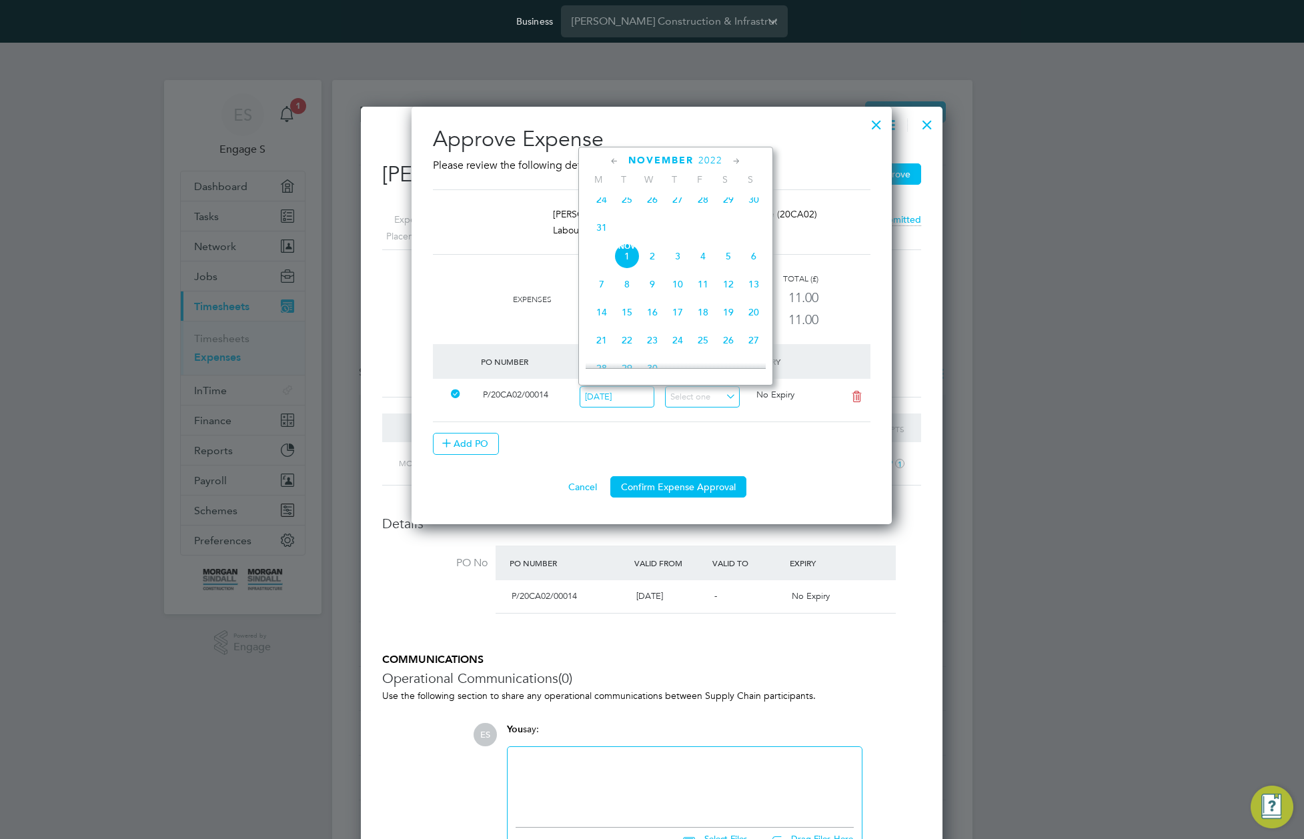
click at [601, 212] on span "24" at bounding box center [601, 199] width 25 height 25
type input "24 Oct 2022"
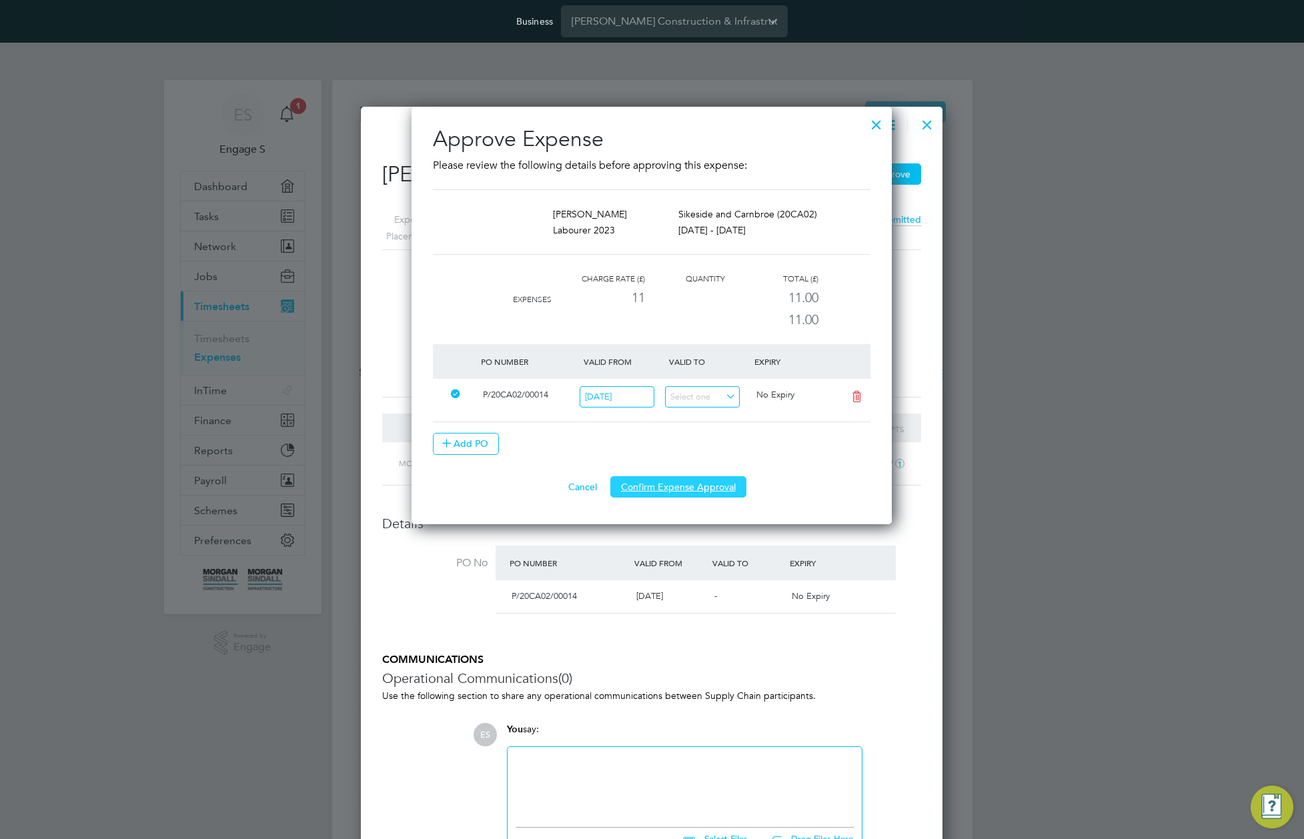
click at [672, 490] on button "Confirm Expense Approval" at bounding box center [678, 486] width 136 height 21
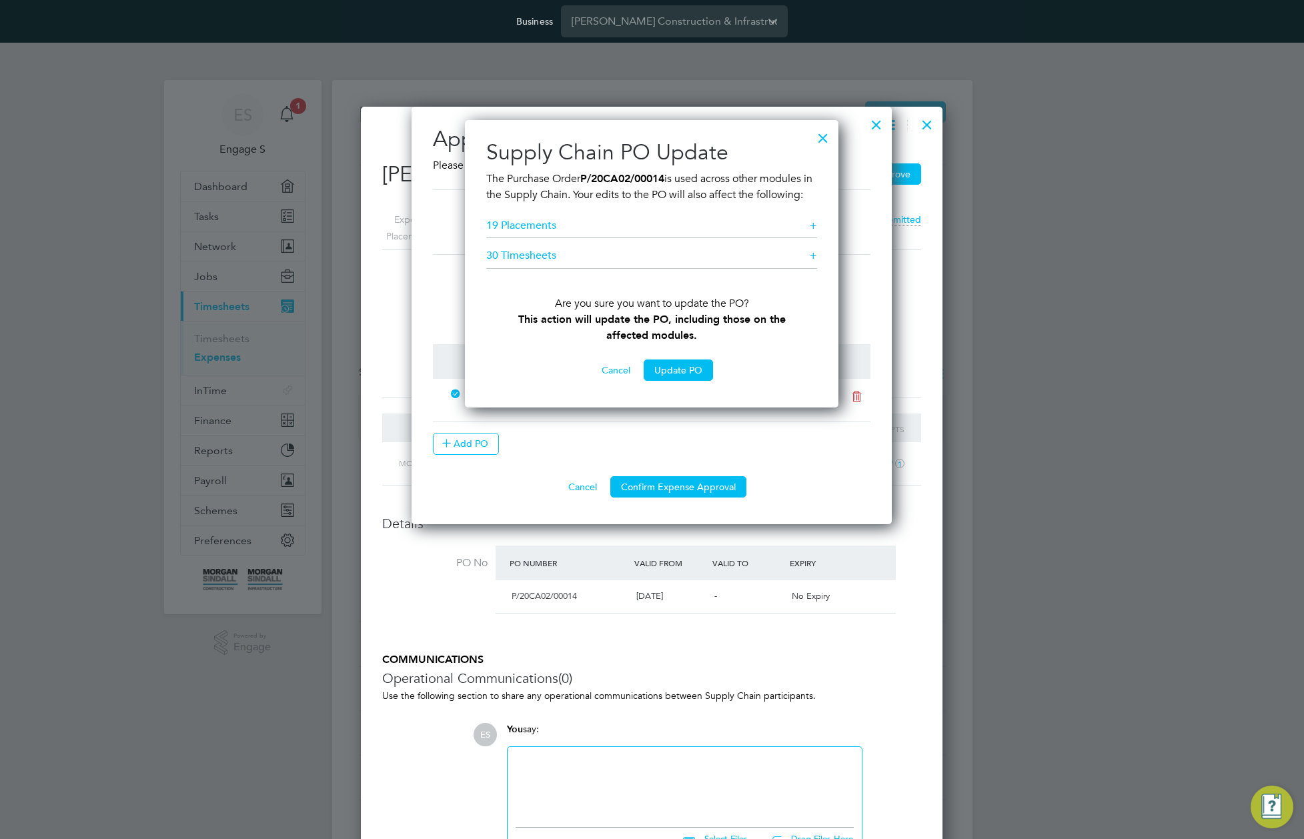
click at [572, 239] on h5 "19 Placements +" at bounding box center [651, 229] width 331 height 20
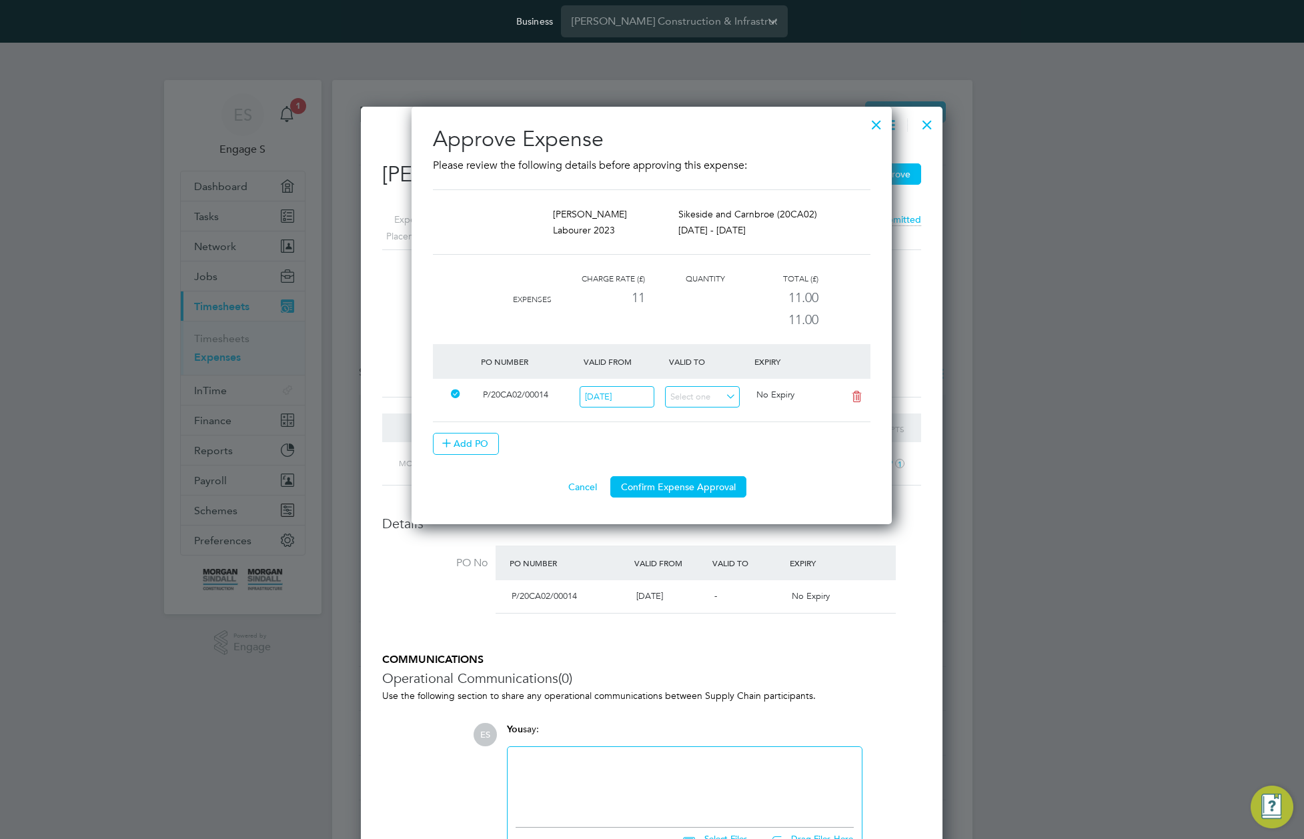
click at [508, 395] on span "P/20CA02/00014" at bounding box center [515, 394] width 65 height 11
click at [452, 390] on div at bounding box center [455, 395] width 13 height 10
click at [458, 445] on button "Add PO" at bounding box center [466, 443] width 66 height 21
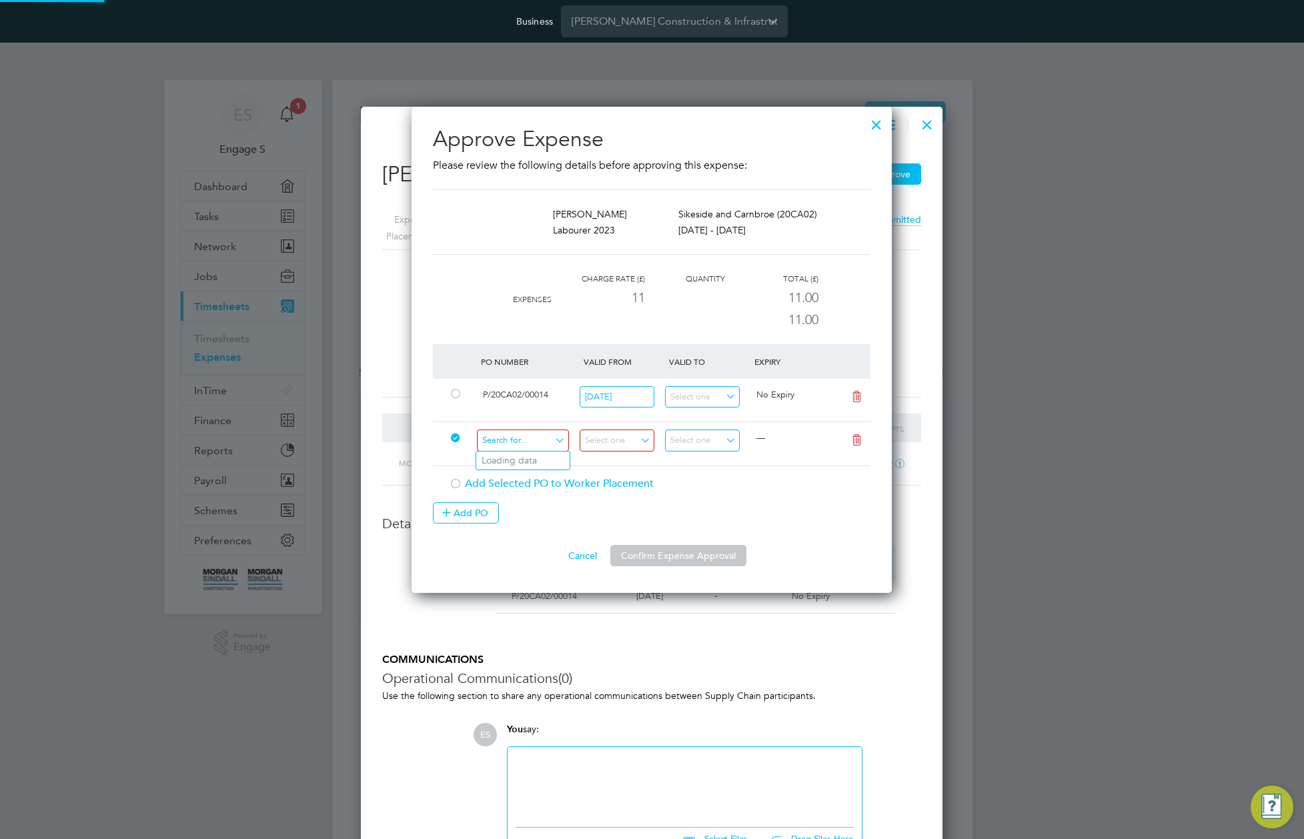
click at [542, 445] on input at bounding box center [523, 440] width 92 height 22
type input "testr"
click at [528, 478] on li "Use "TESTR"" at bounding box center [522, 479] width 93 height 18
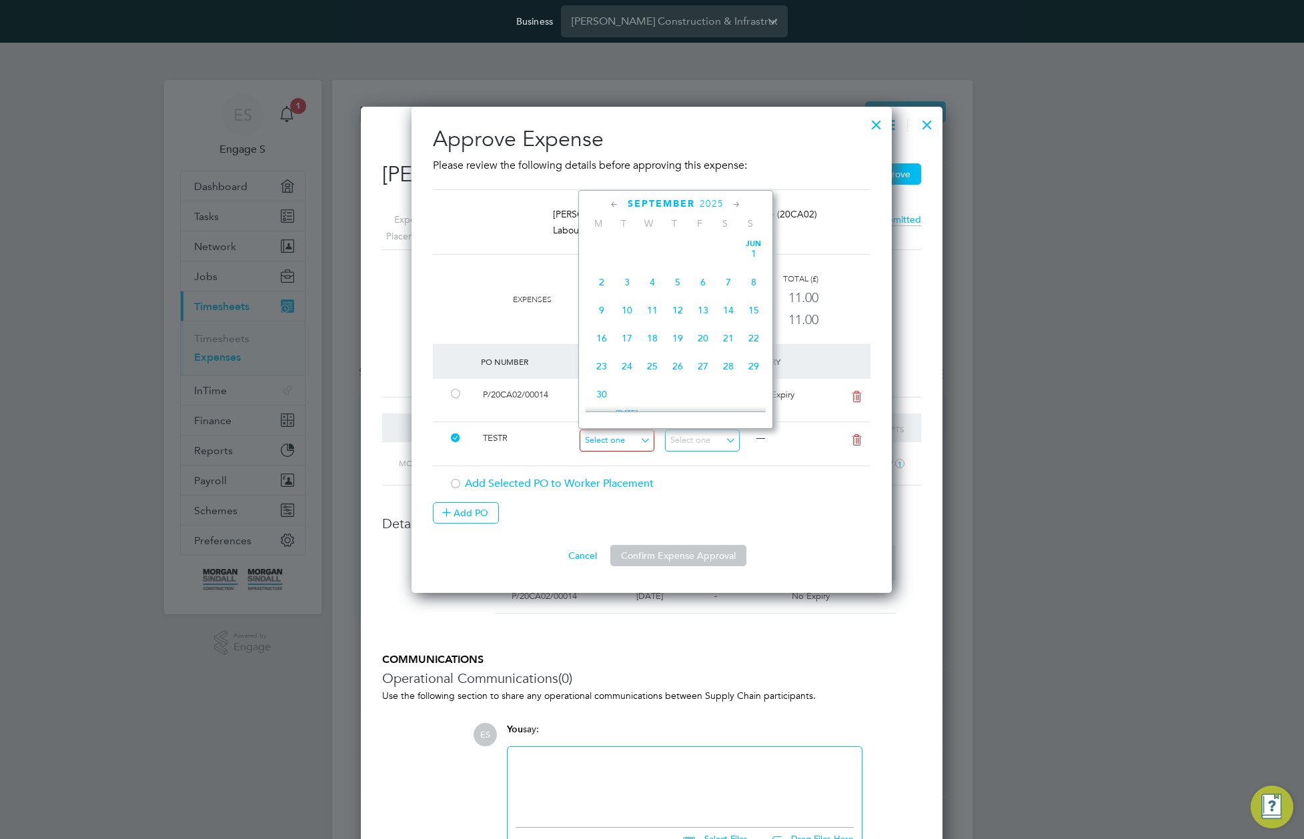
click at [627, 440] on input at bounding box center [617, 440] width 75 height 22
click at [596, 253] on span "15" at bounding box center [601, 240] width 25 height 25
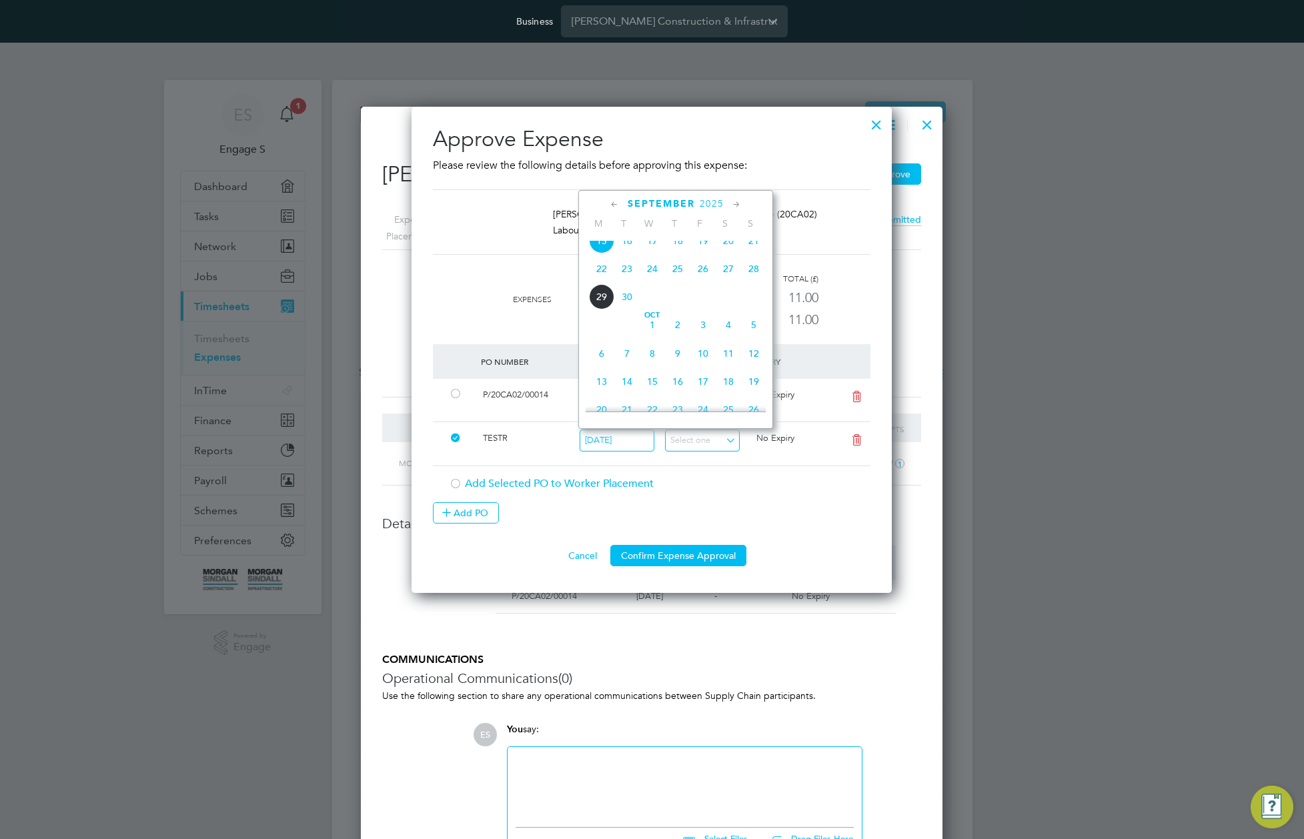
click at [603, 441] on input "15 Sep 2025" at bounding box center [617, 440] width 75 height 22
click at [742, 337] on span "28" at bounding box center [753, 326] width 25 height 25
type input "28 Sep 2025"
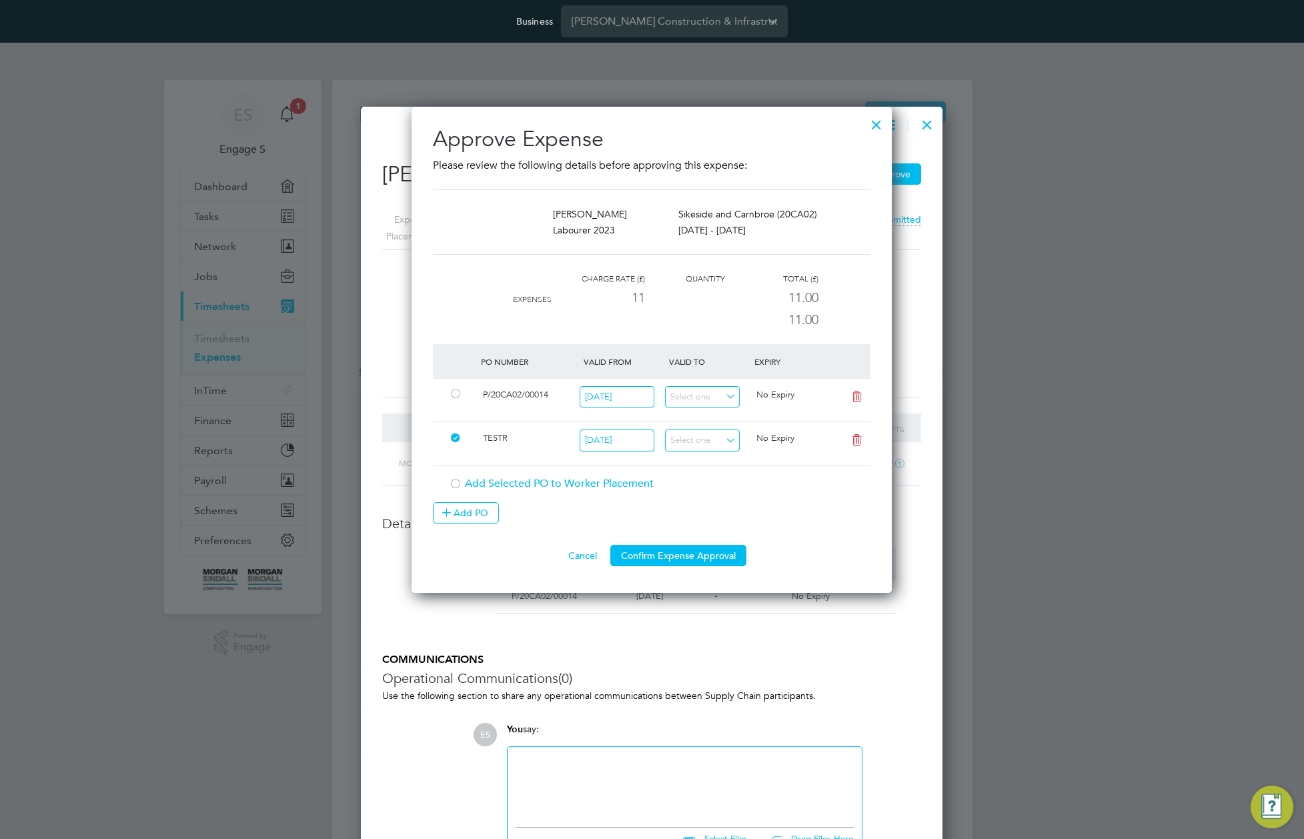
drag, startPoint x: 702, startPoint y: 557, endPoint x: 695, endPoint y: 559, distance: 7.0
click at [696, 559] on button "Confirm Expense Approval" at bounding box center [678, 555] width 136 height 21
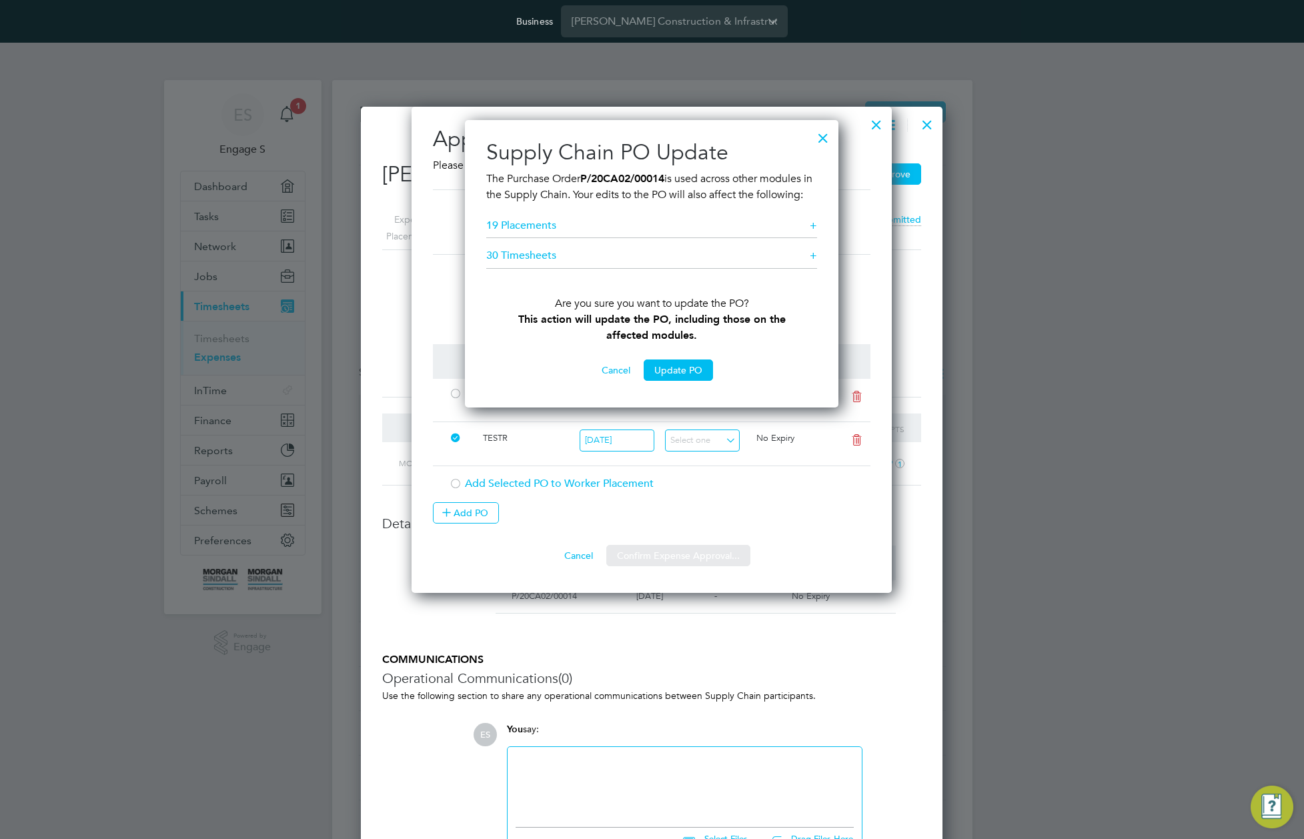
click at [682, 381] on button "Update PO" at bounding box center [678, 369] width 69 height 21
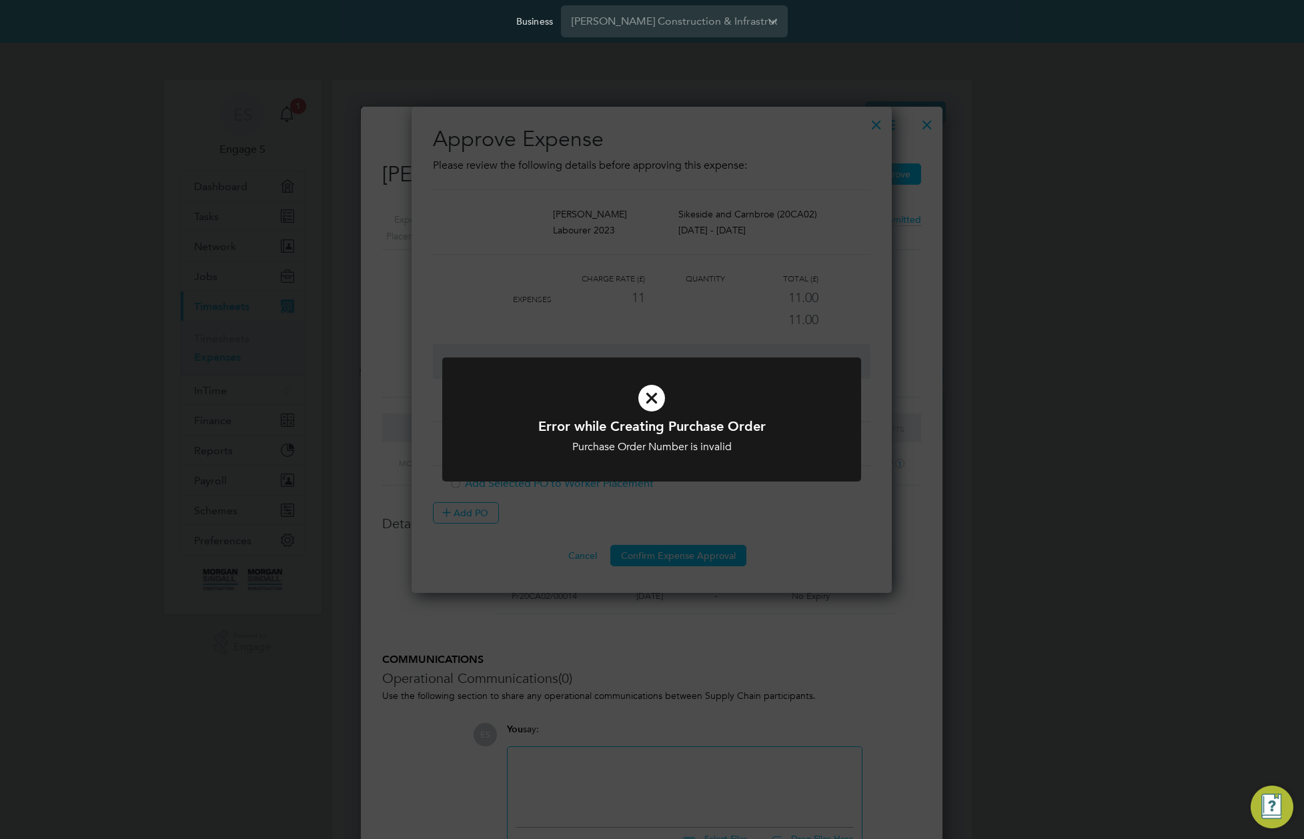
click at [677, 514] on div "Error while Creating Purchase Order Purchase Order Number is invalid Cancel Okay" at bounding box center [652, 419] width 1304 height 839
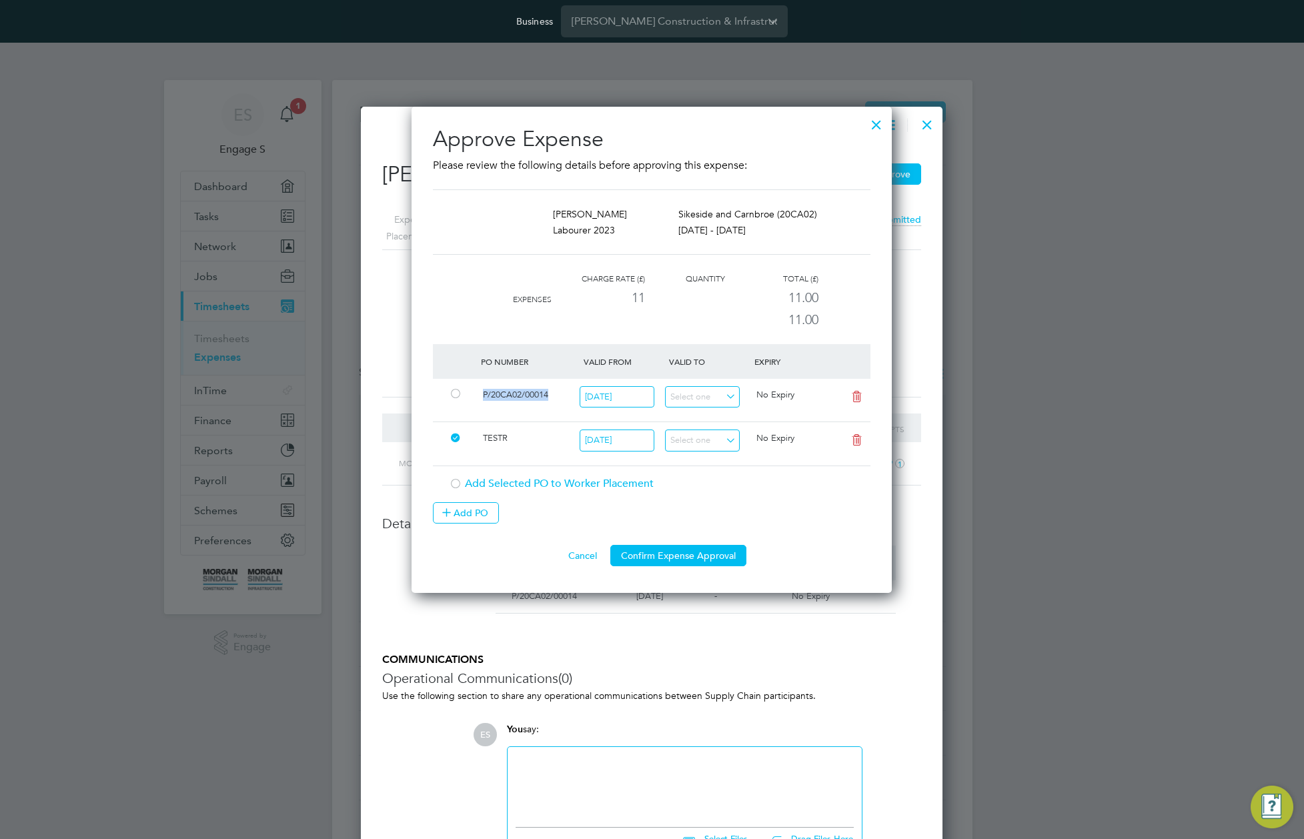
drag, startPoint x: 563, startPoint y: 395, endPoint x: 479, endPoint y: 395, distance: 84.0
click at [479, 395] on div "P/20CA02/00014" at bounding box center [529, 395] width 103 height 22
copy span "P/20CA02/00014"
click at [501, 443] on div "TESTR" at bounding box center [529, 438] width 103 height 22
click at [854, 440] on icon at bounding box center [856, 440] width 17 height 11
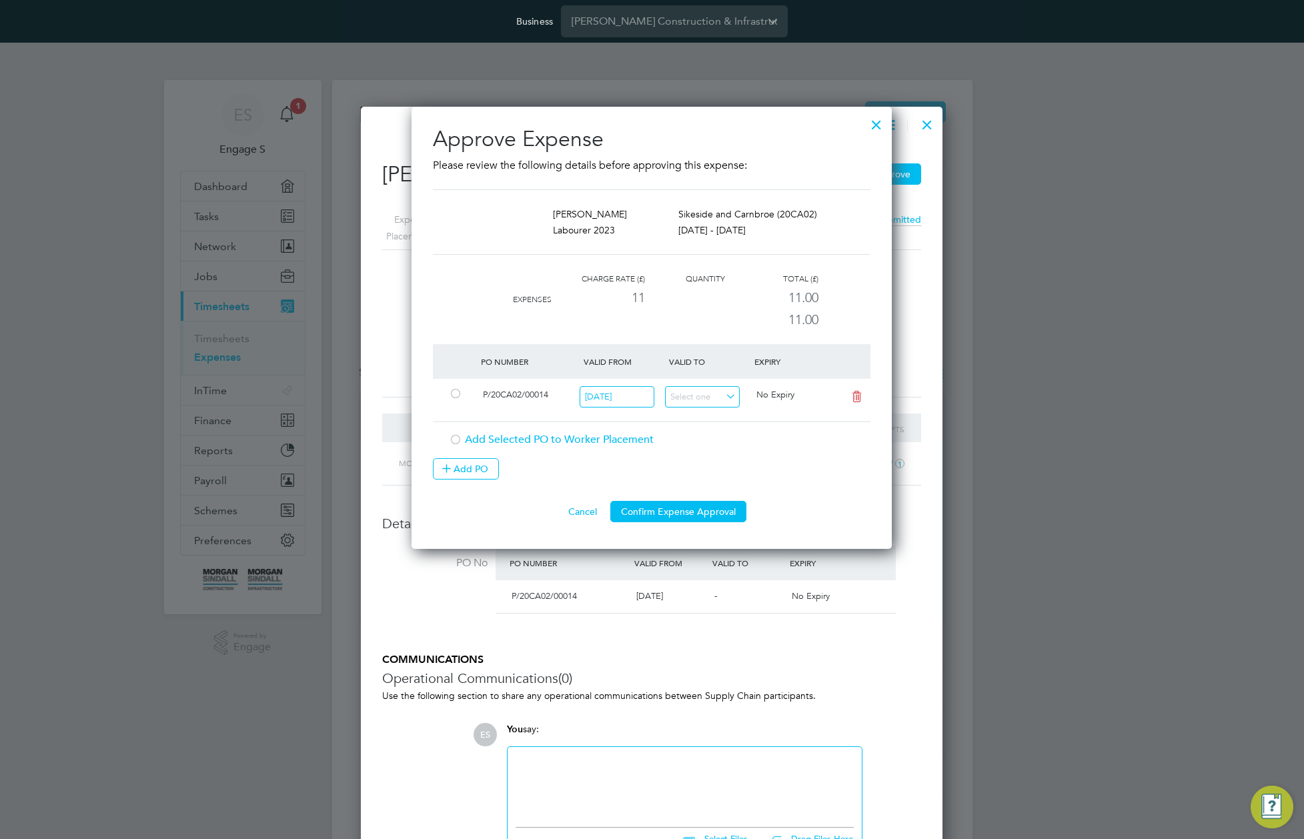
click at [475, 438] on div "Add Selected PO to Worker Placement" at bounding box center [659, 440] width 421 height 14
click at [471, 463] on button "Add PO" at bounding box center [466, 468] width 66 height 21
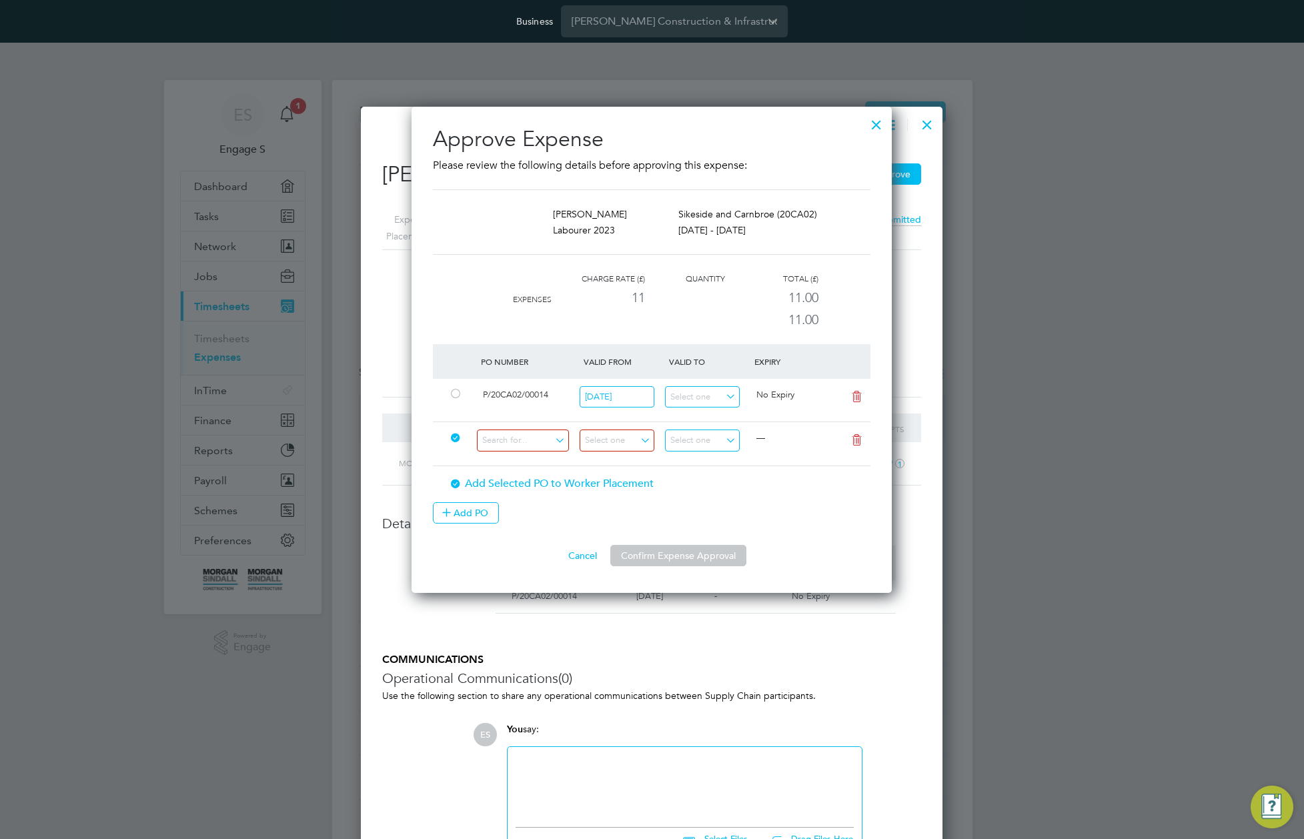
click at [451, 486] on div at bounding box center [455, 484] width 13 height 13
drag, startPoint x: 508, startPoint y: 451, endPoint x: 514, endPoint y: 444, distance: 9.4
click at [512, 447] on input at bounding box center [523, 440] width 92 height 22
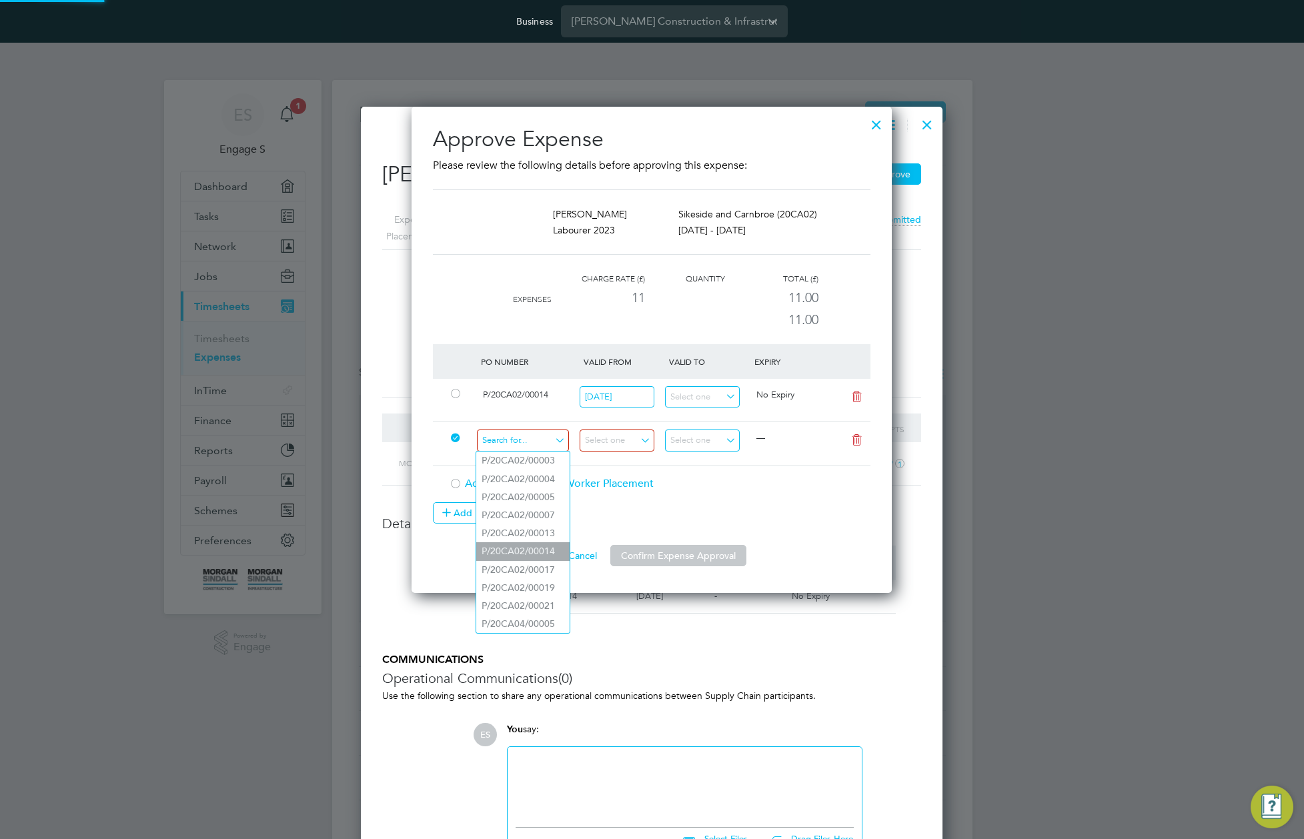
paste input "P/20CA02/00014"
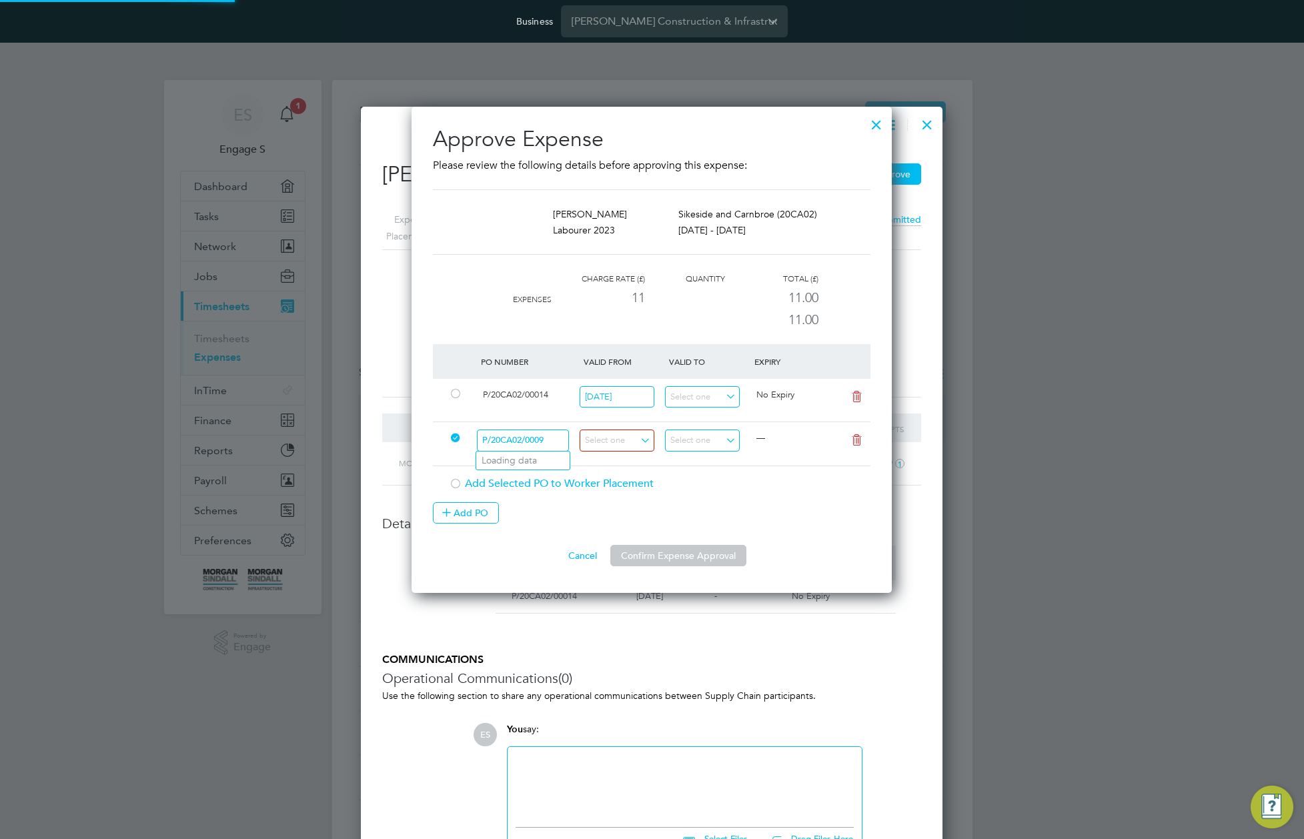
type input "P/20CA02/00099"
click at [544, 479] on li "Use "P/20CA02/00099"" at bounding box center [532, 479] width 112 height 18
click at [630, 438] on input at bounding box center [617, 440] width 75 height 22
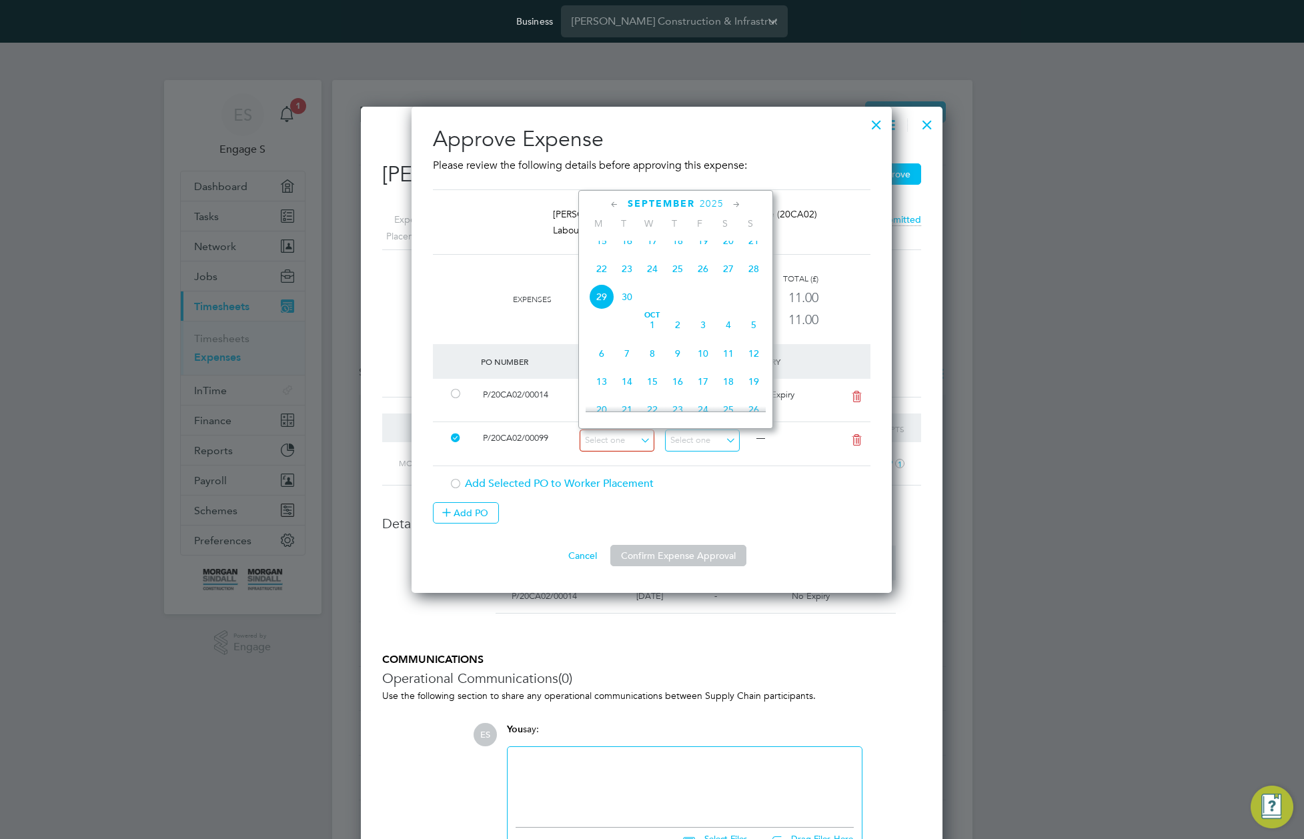
click at [622, 275] on span "23" at bounding box center [626, 268] width 25 height 25
type input "23 Sep 2025"
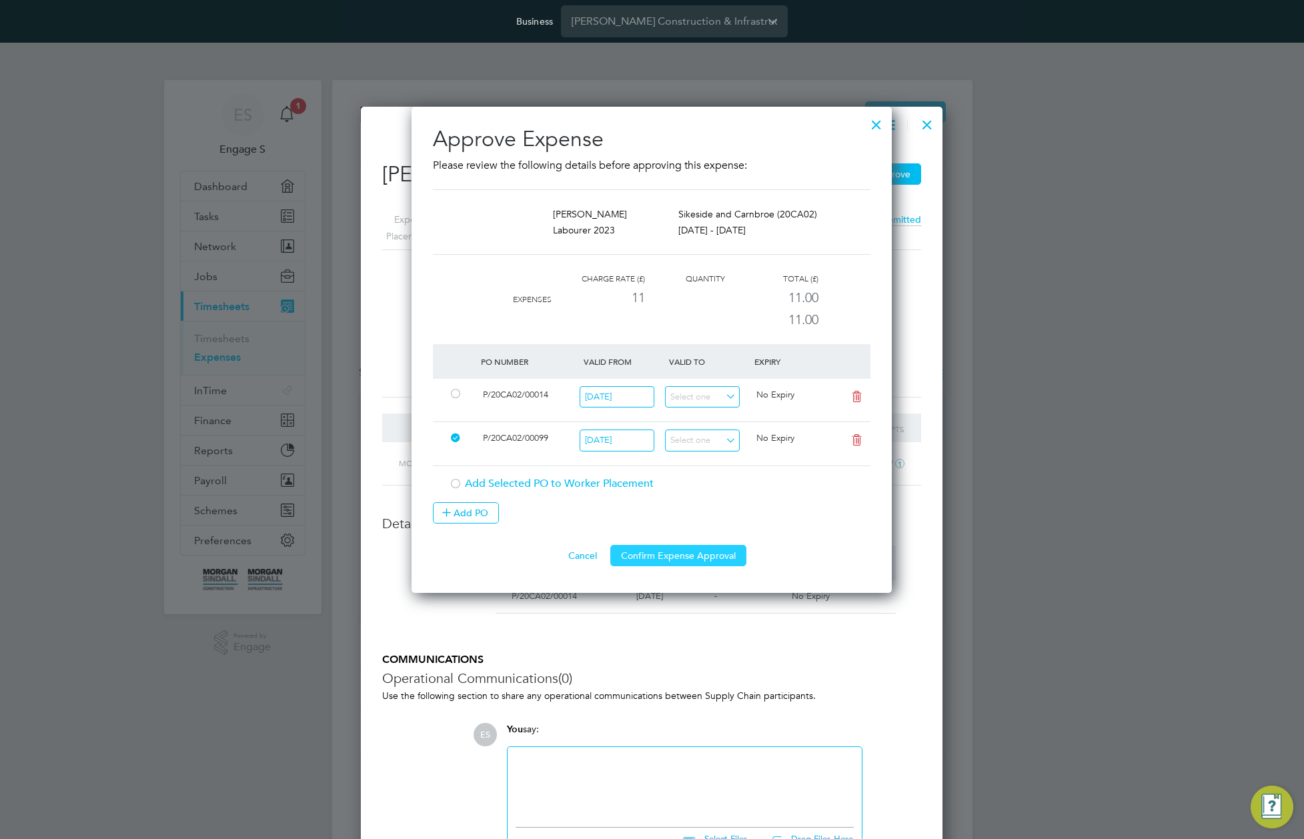
click at [676, 558] on button "Confirm Expense Approval" at bounding box center [678, 555] width 136 height 21
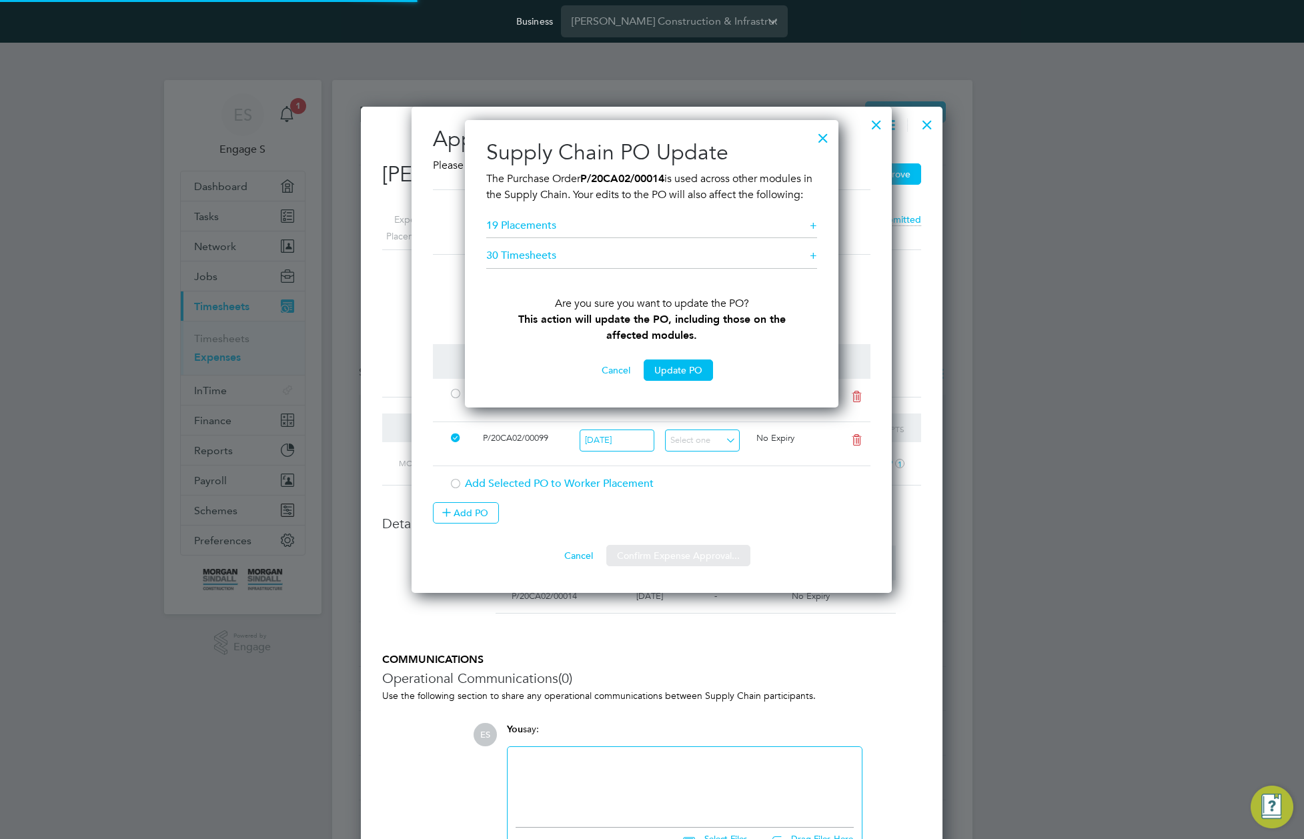
scroll to position [305, 374]
click at [672, 381] on button "Update PO" at bounding box center [678, 369] width 69 height 21
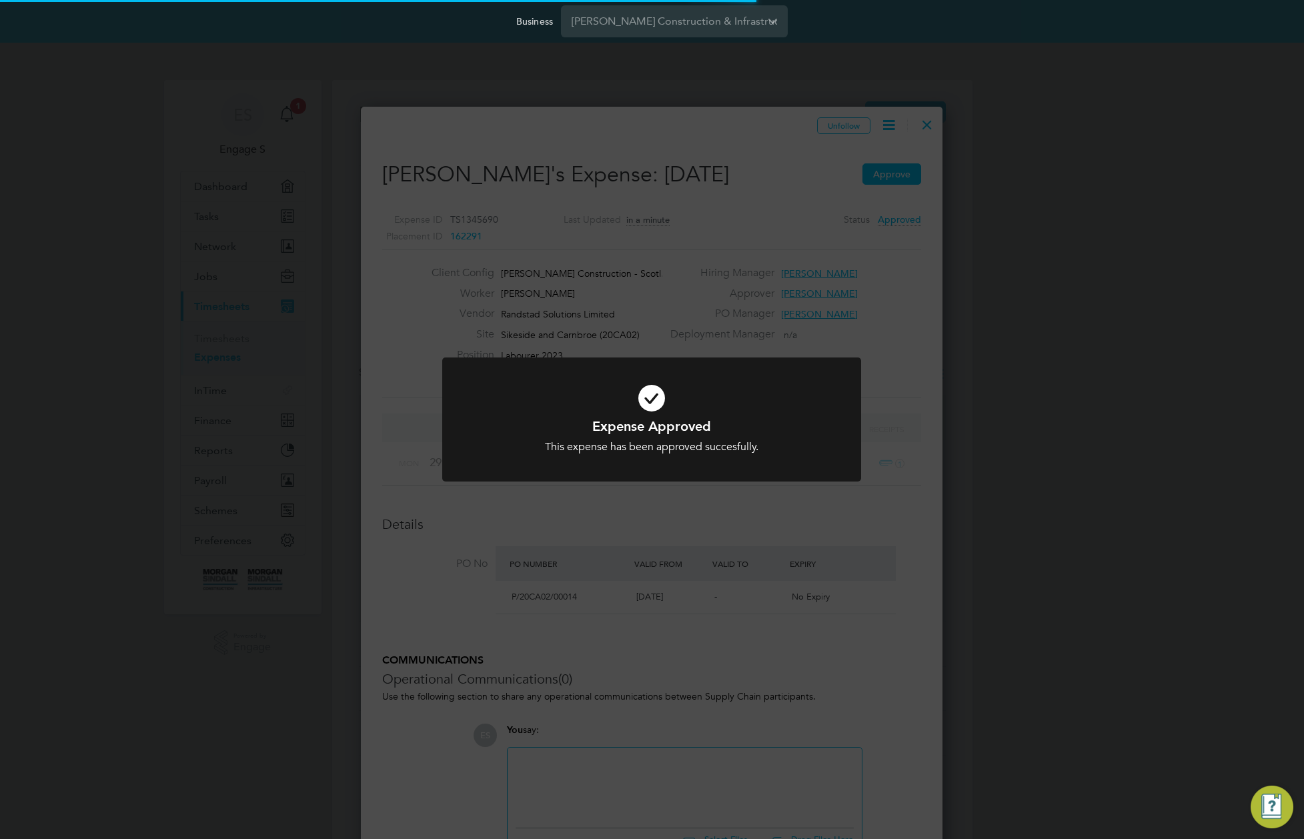
scroll to position [994, 582]
click at [907, 515] on div "Expense Approved This expense has been approved succesfully. Cancel Okay" at bounding box center [652, 419] width 1304 height 839
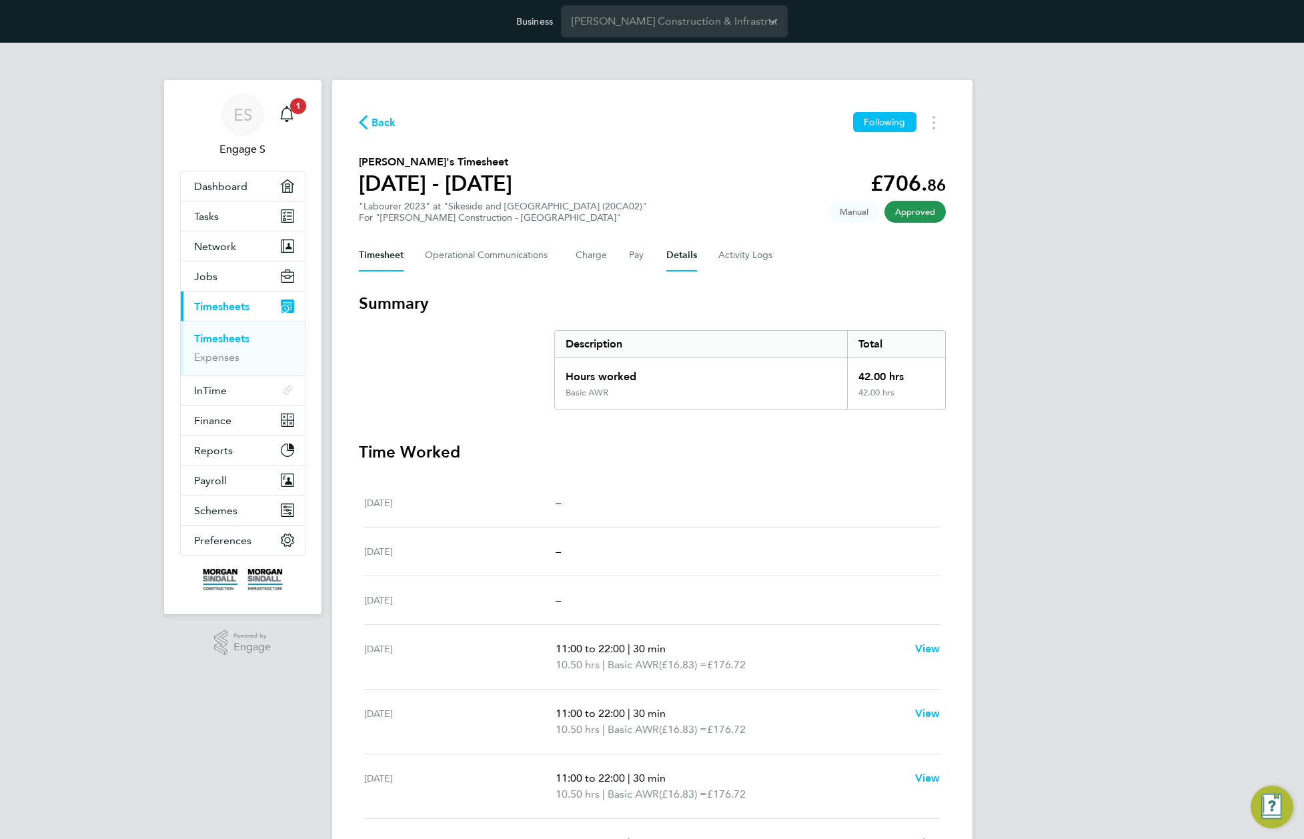
click at [690, 255] on button "Details" at bounding box center [681, 255] width 31 height 32
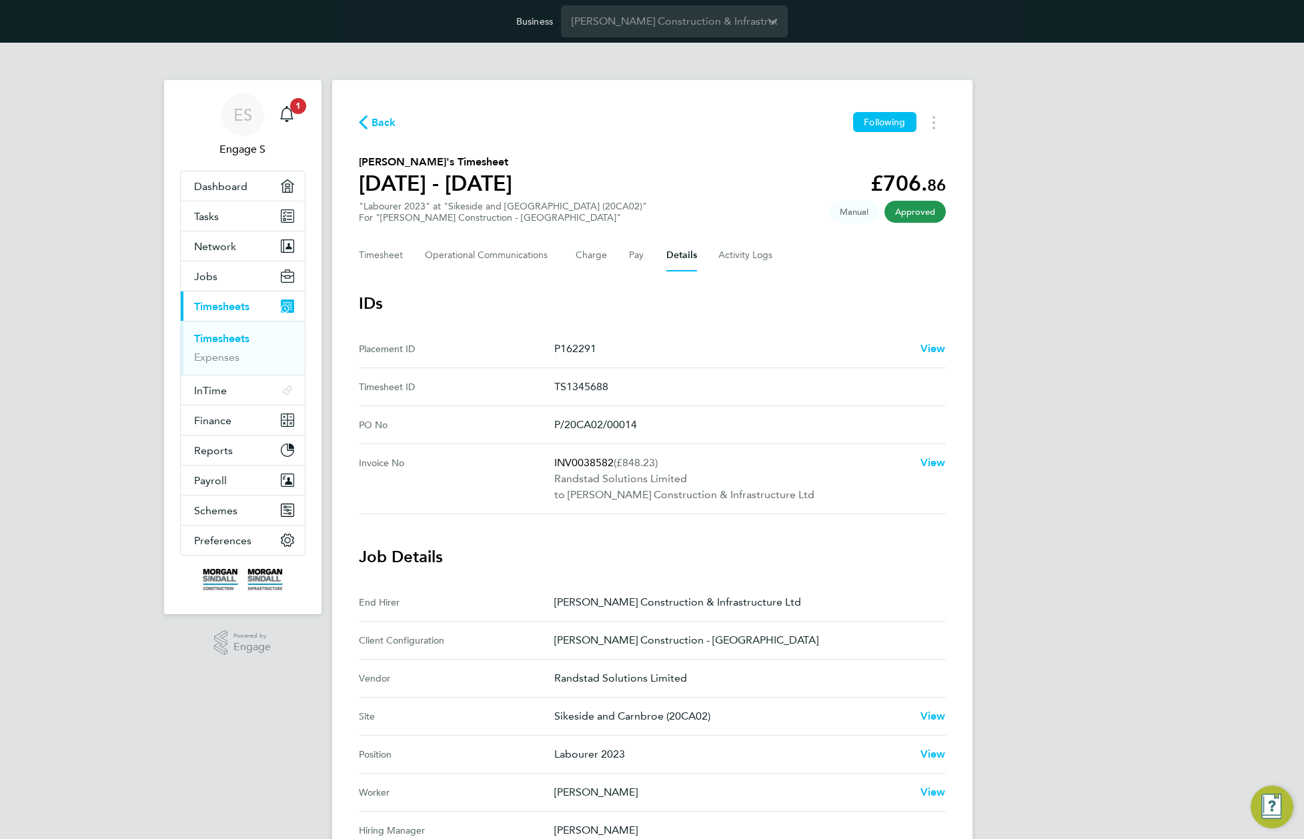
click at [217, 334] on link "Timesheets" at bounding box center [221, 338] width 55 height 13
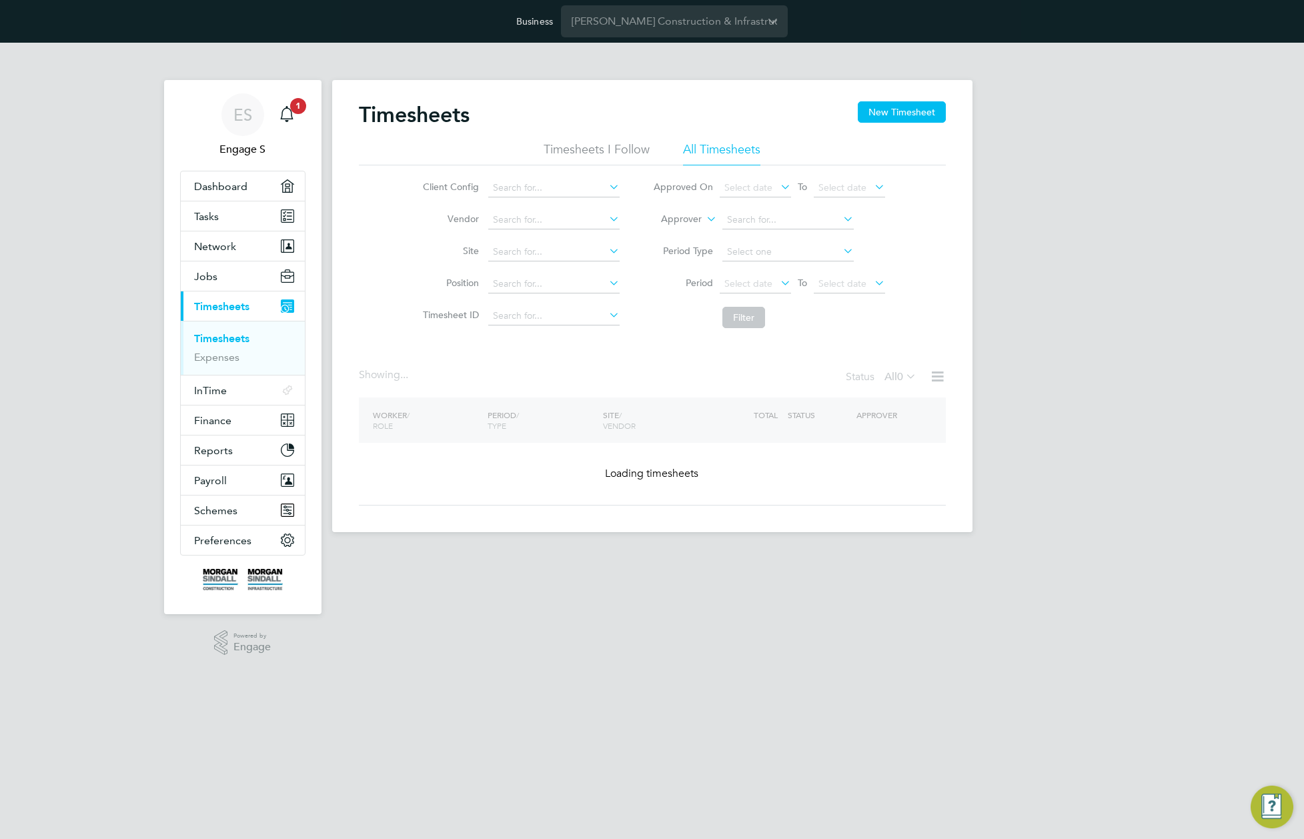
click at [977, 219] on div "ES Engage S Notifications 1 Applications: Dashboard Tasks Network Team Members …" at bounding box center [652, 298] width 1304 height 511
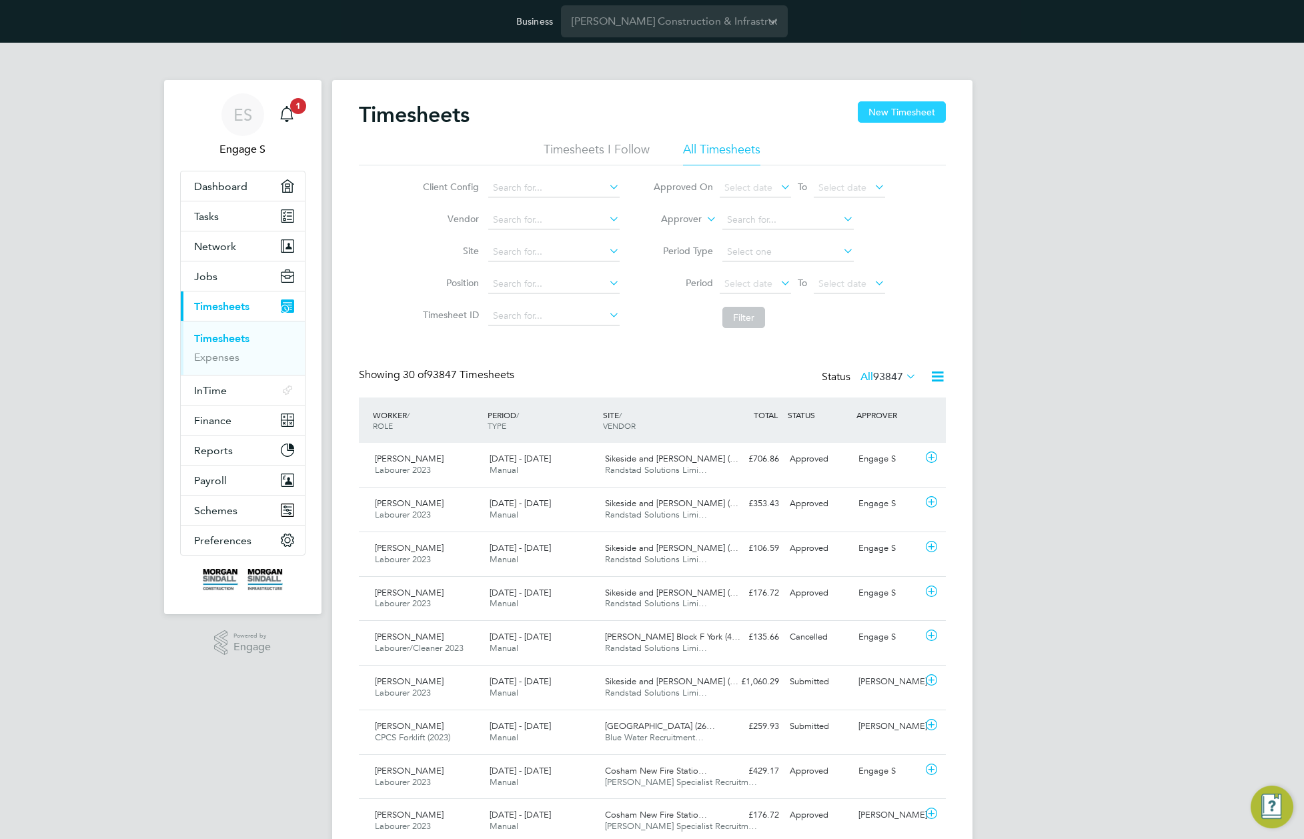
click at [899, 119] on button "New Timesheet" at bounding box center [902, 111] width 88 height 21
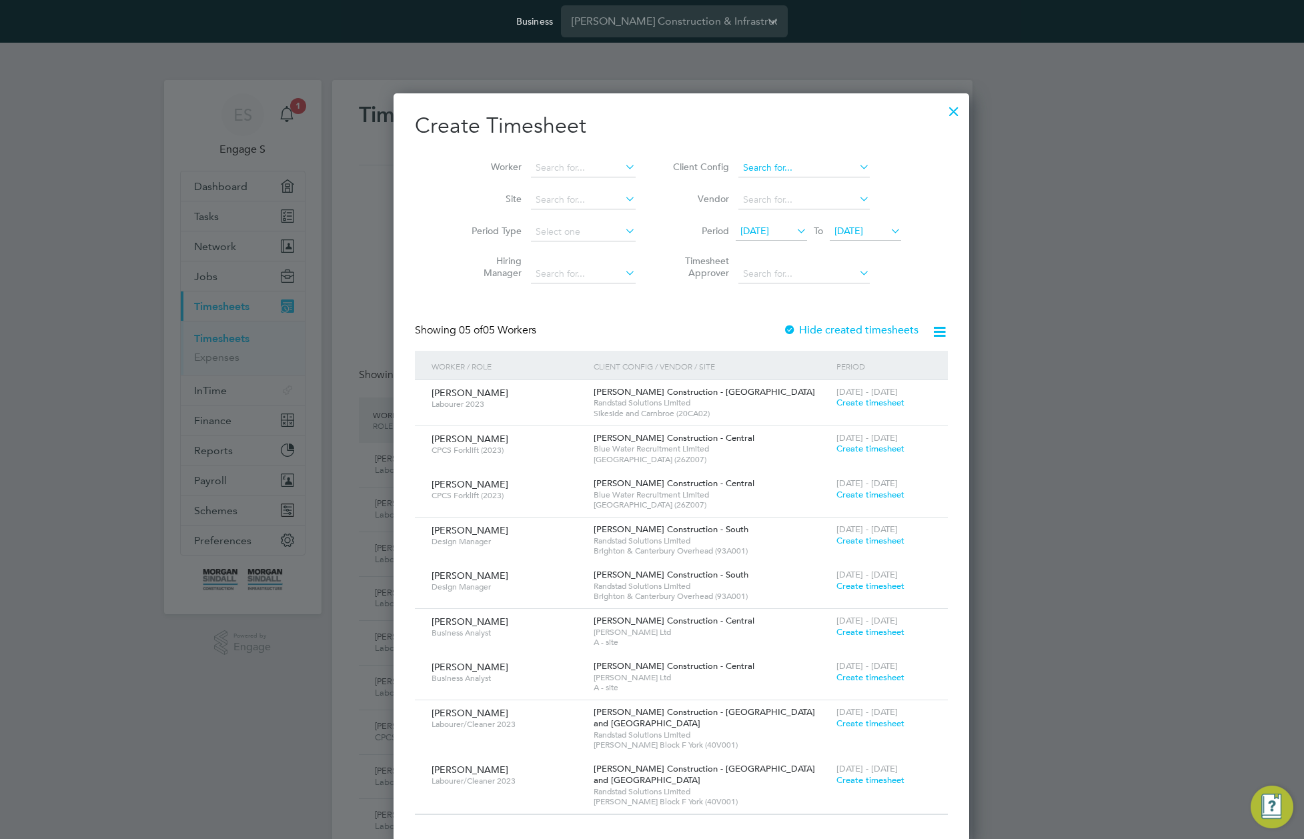
click at [758, 164] on input at bounding box center [803, 168] width 131 height 19
click at [764, 297] on li "Morgan Sindall Construction - Scotland" at bounding box center [840, 306] width 264 height 18
type input "Morgan Sindall Construction - Scotland"
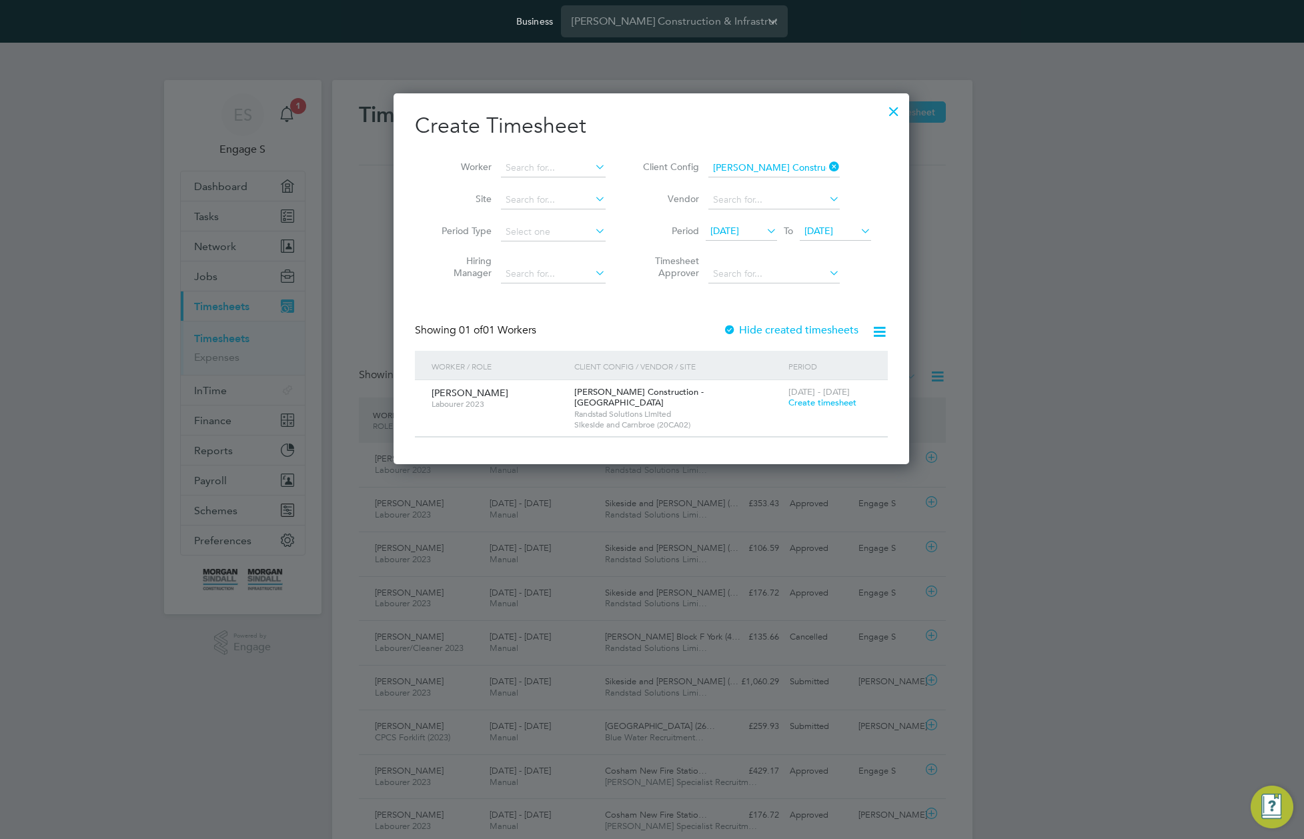
click at [807, 405] on span "Create timesheet" at bounding box center [822, 402] width 68 height 11
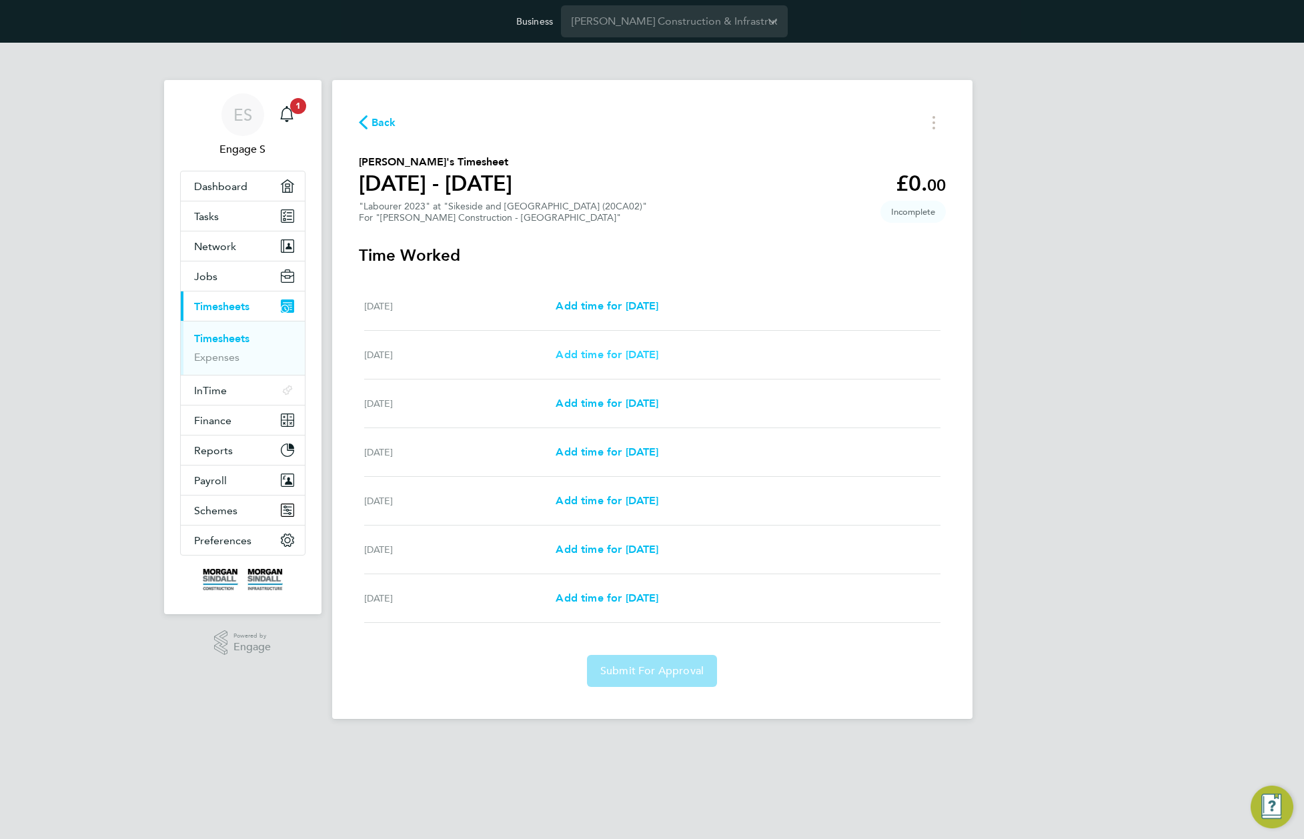
click at [658, 352] on span "Add time for Sun 21 Sep" at bounding box center [607, 354] width 103 height 13
select select "30"
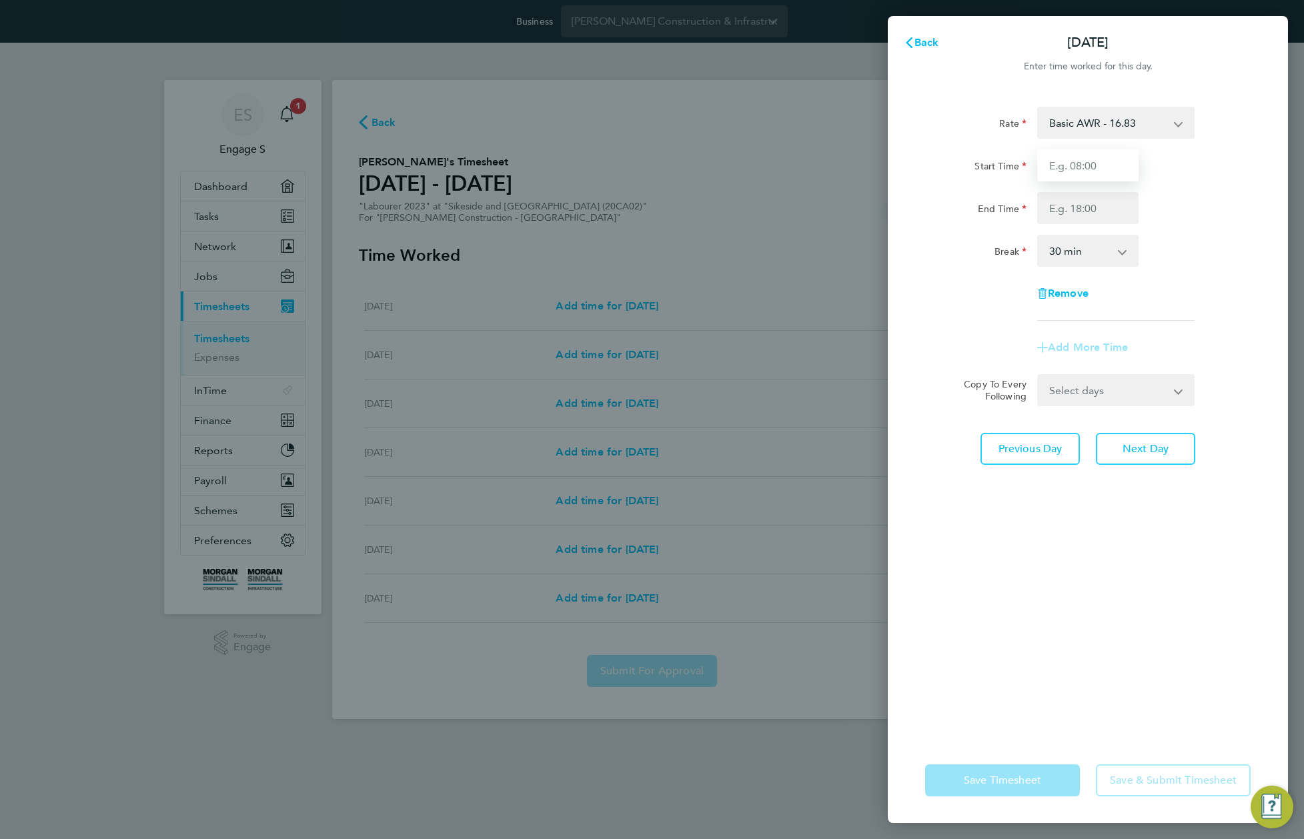
click at [1056, 161] on input "Start Time" at bounding box center [1087, 165] width 101 height 32
type input "11:00"
click at [1074, 209] on input "2" at bounding box center [1087, 208] width 101 height 32
type input "22:00"
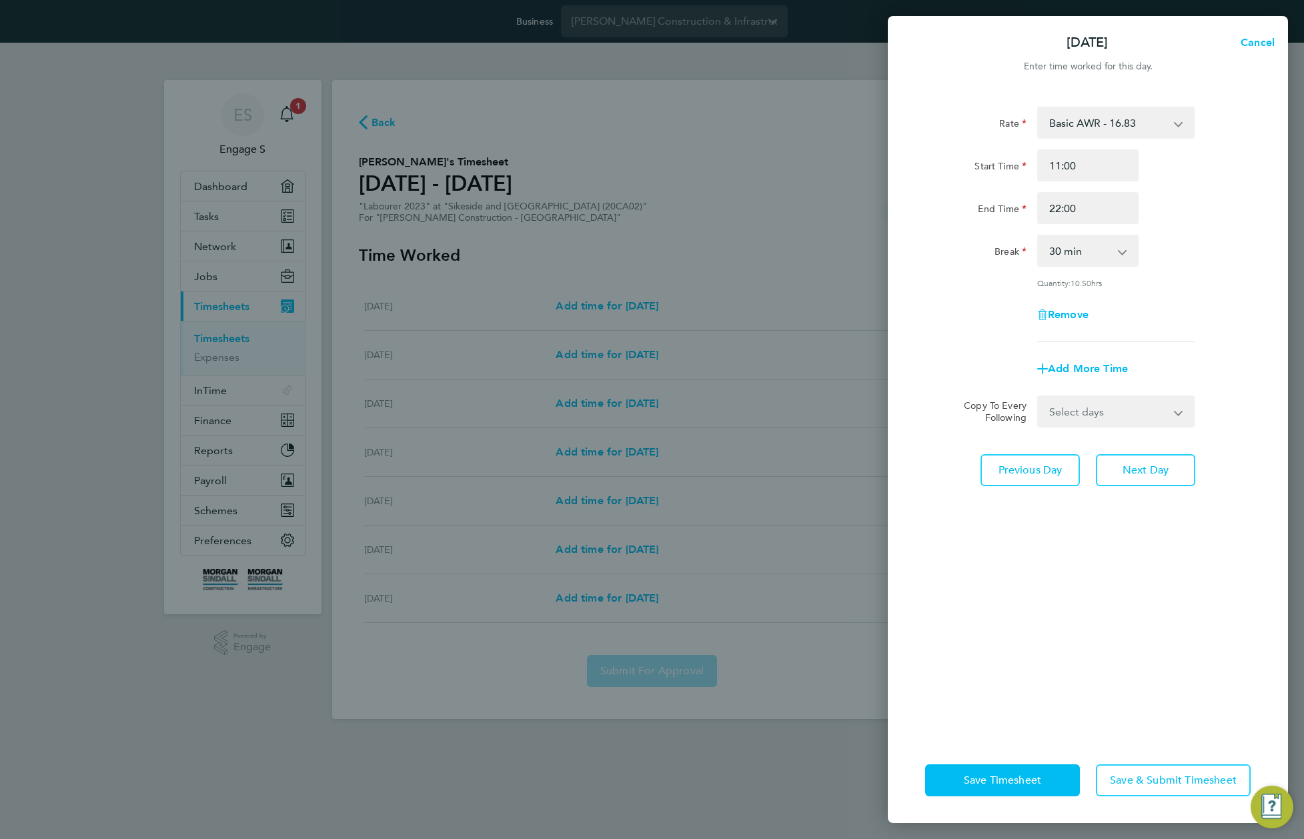
click at [1167, 249] on div "Break 0 min 15 min 30 min 45 min 60 min 75 min 90 min" at bounding box center [1088, 251] width 336 height 32
click at [1103, 257] on select "0 min 15 min 30 min 45 min 60 min 75 min 90 min" at bounding box center [1079, 250] width 83 height 29
select select "75"
click at [1038, 236] on select "0 min 15 min 30 min 45 min 60 min 75 min 90 min" at bounding box center [1079, 250] width 83 height 29
click at [1184, 794] on button "Save & Submit Timesheet" at bounding box center [1173, 780] width 155 height 32
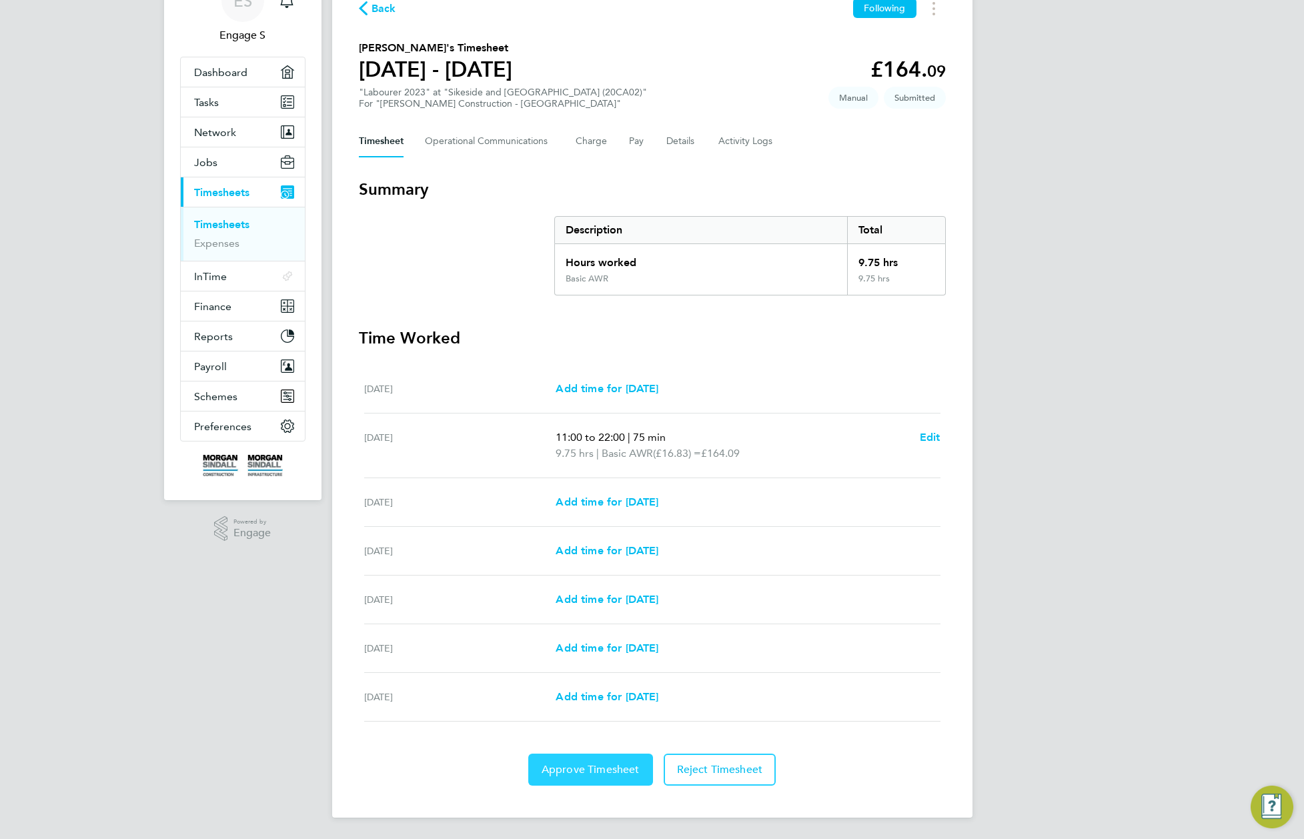
click at [586, 768] on span "Approve Timesheet" at bounding box center [591, 769] width 98 height 13
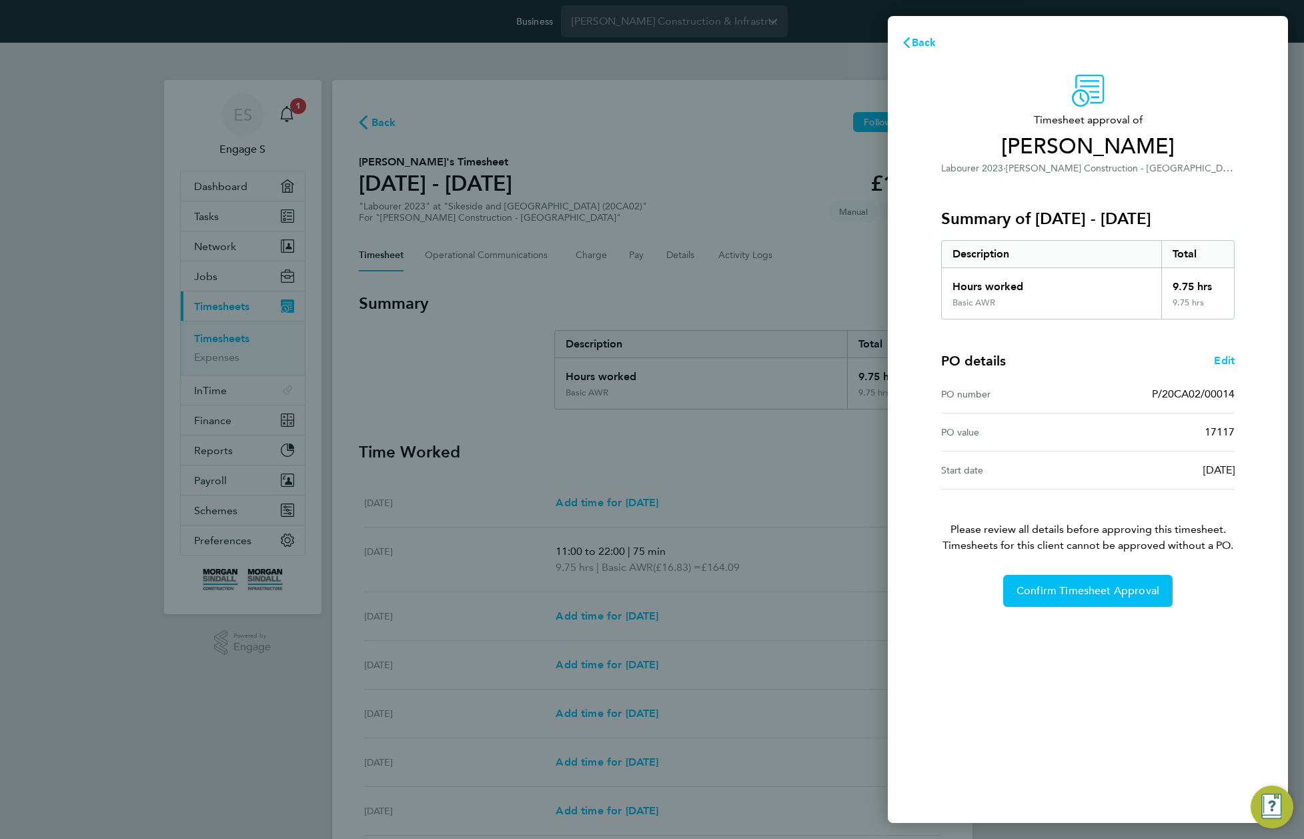
click at [1158, 381] on div "PO number P/20CA02/00014" at bounding box center [1087, 394] width 293 height 38
click at [1165, 389] on span "P/20CA02/00014" at bounding box center [1193, 393] width 83 height 13
click at [1164, 389] on span "P/20CA02/00014" at bounding box center [1193, 393] width 83 height 13
copy span "P/20CA02/00014"
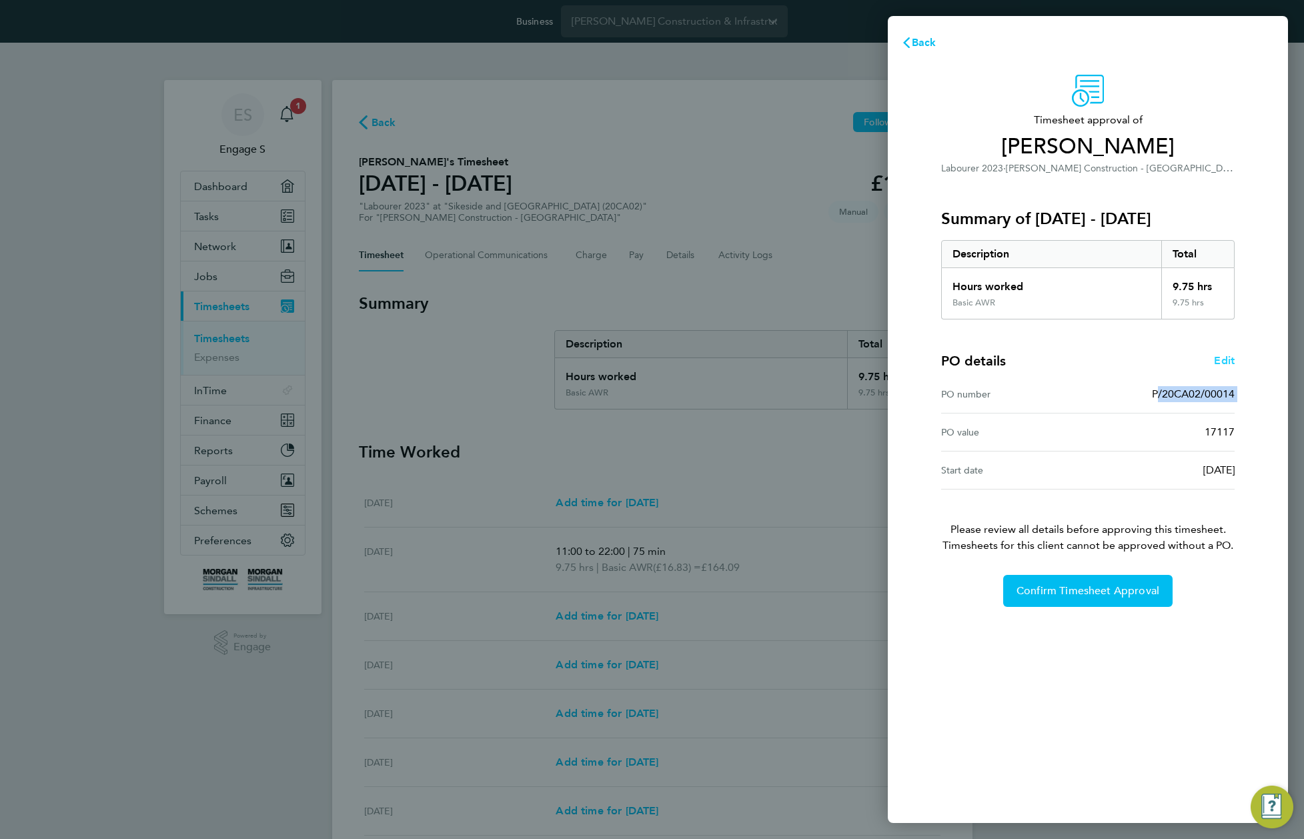
click at [1226, 364] on span "Edit" at bounding box center [1224, 360] width 21 height 13
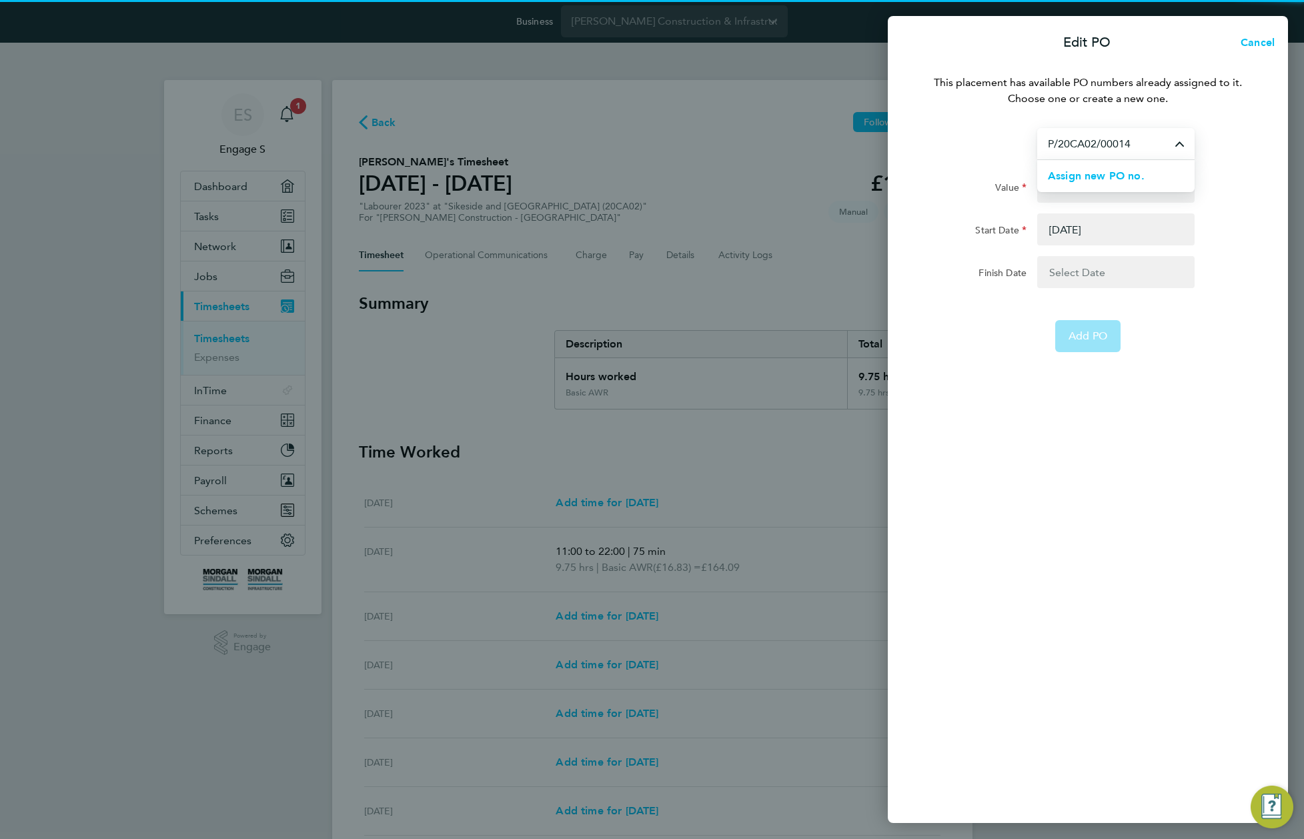
click at [1112, 137] on input "P/20CA02/00014" at bounding box center [1115, 143] width 157 height 31
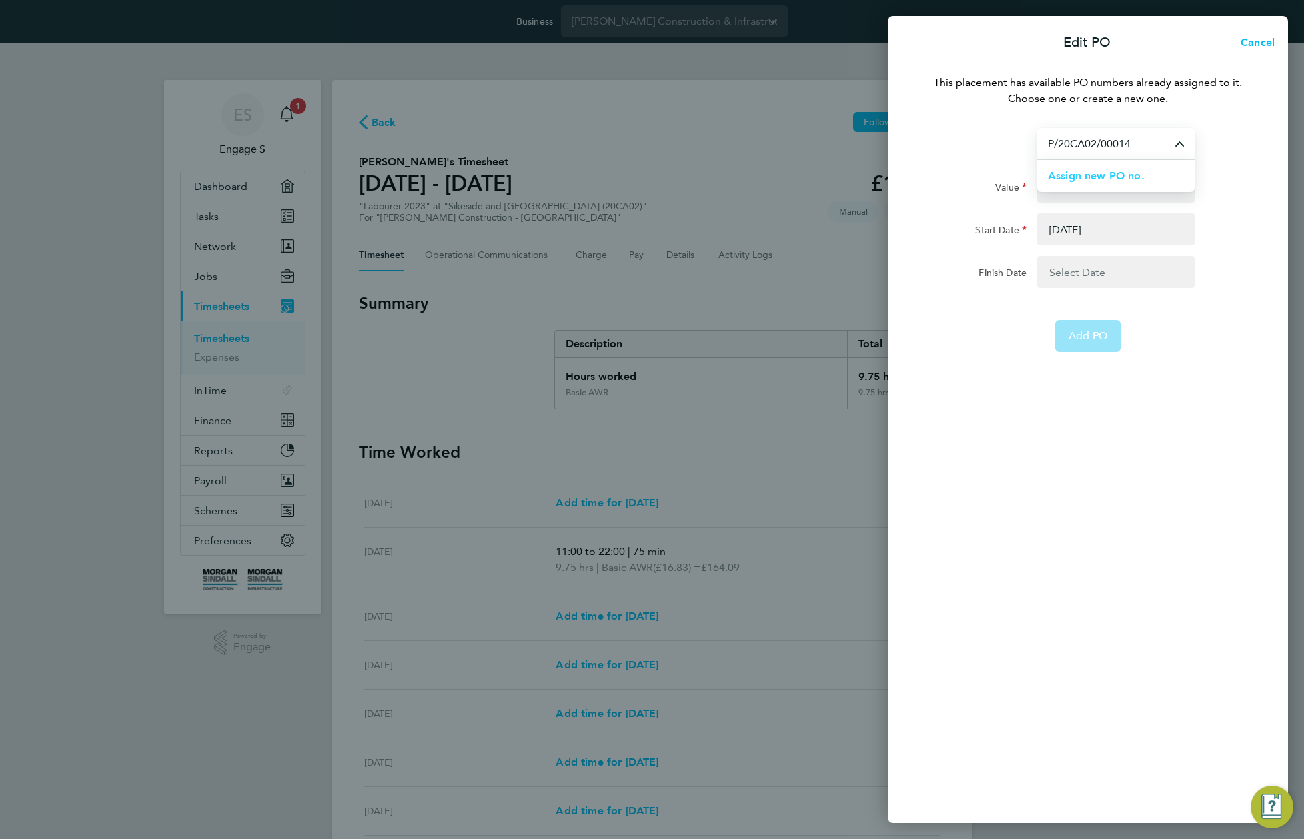
click at [1104, 175] on span "Assign new PO no." at bounding box center [1096, 175] width 97 height 13
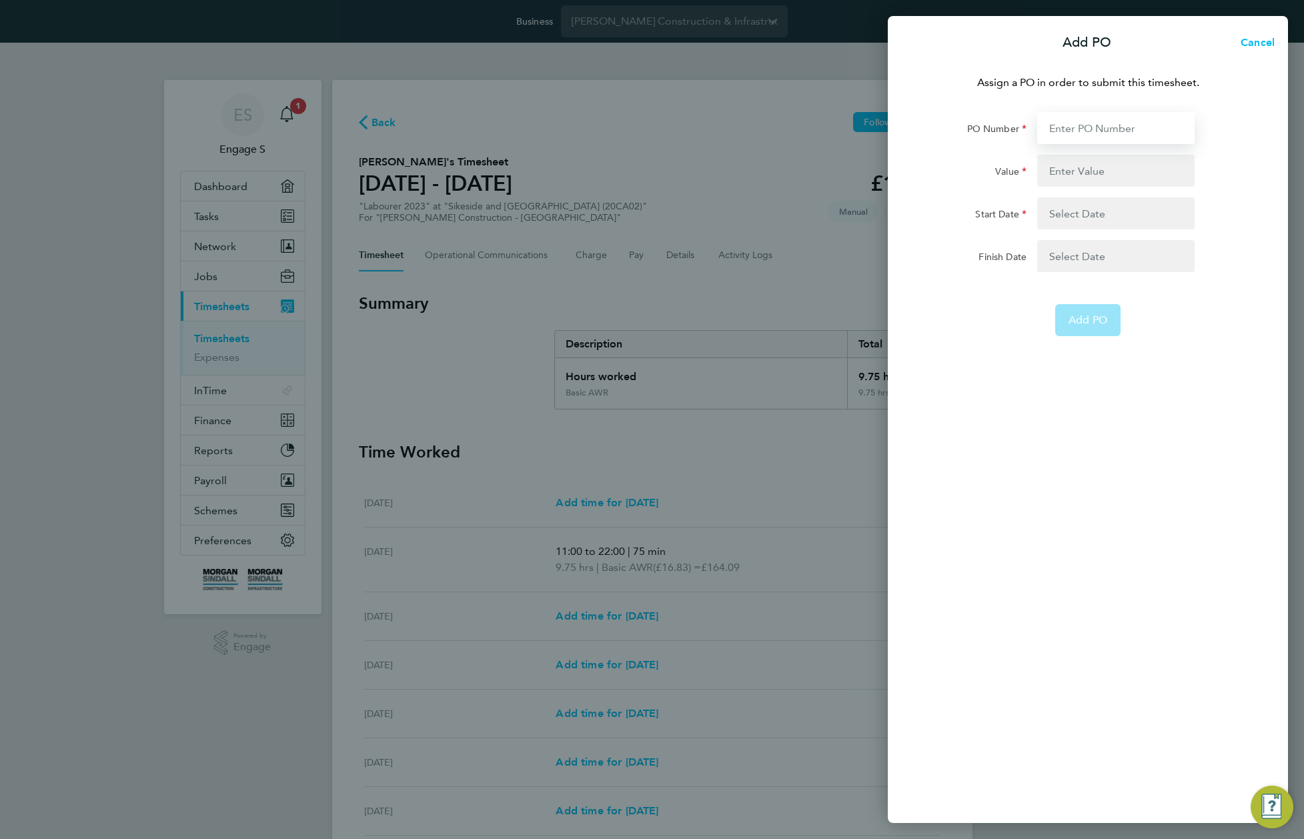
click at [1086, 123] on input "PO Number" at bounding box center [1115, 128] width 157 height 32
paste input "P/20CA02/00014"
type input "P/20CA02/00014"
type input "17117"
type input "24 Oct 22"
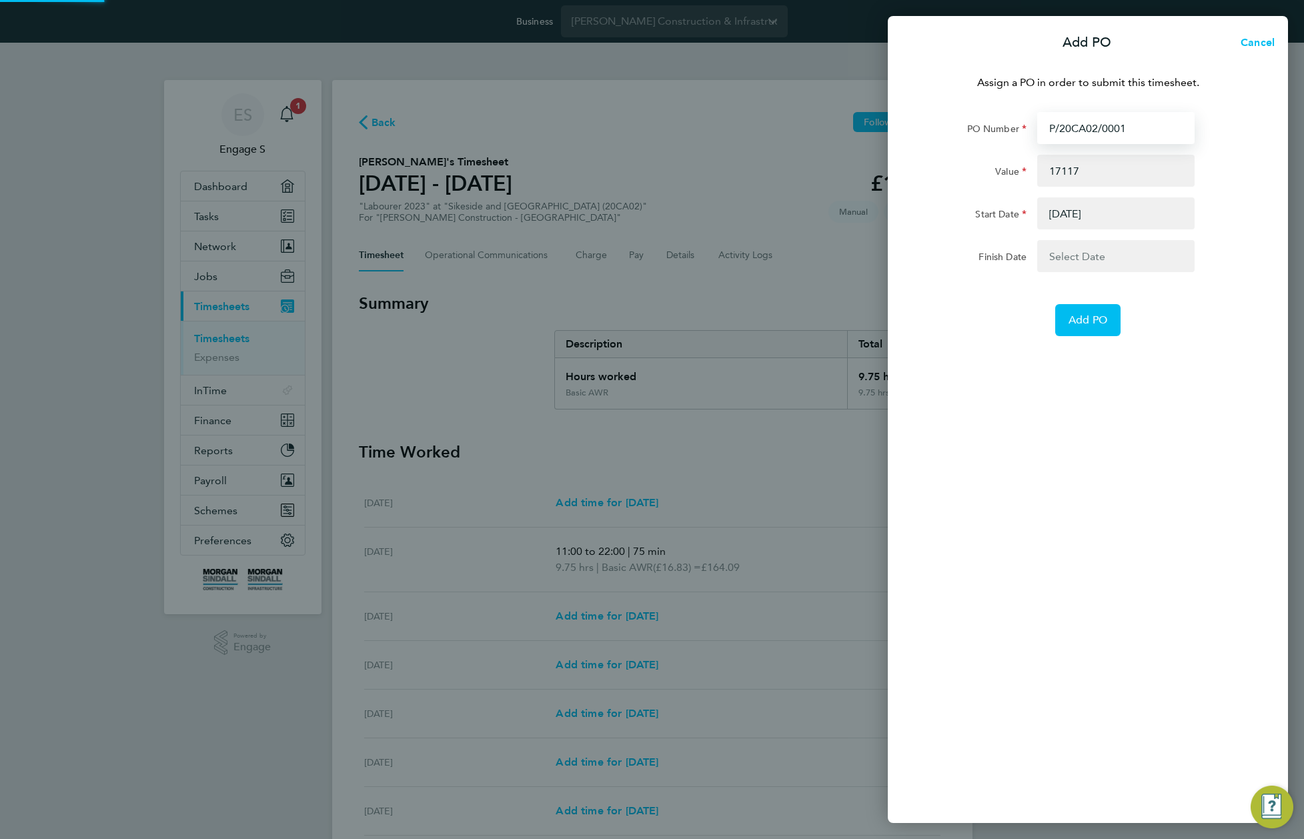
type input "P/20CA02/000"
type input "P/20CA02/00077"
click at [1072, 167] on input "Value" at bounding box center [1115, 171] width 157 height 32
type input "54432135413"
click at [1106, 218] on button "button" at bounding box center [1115, 213] width 157 height 32
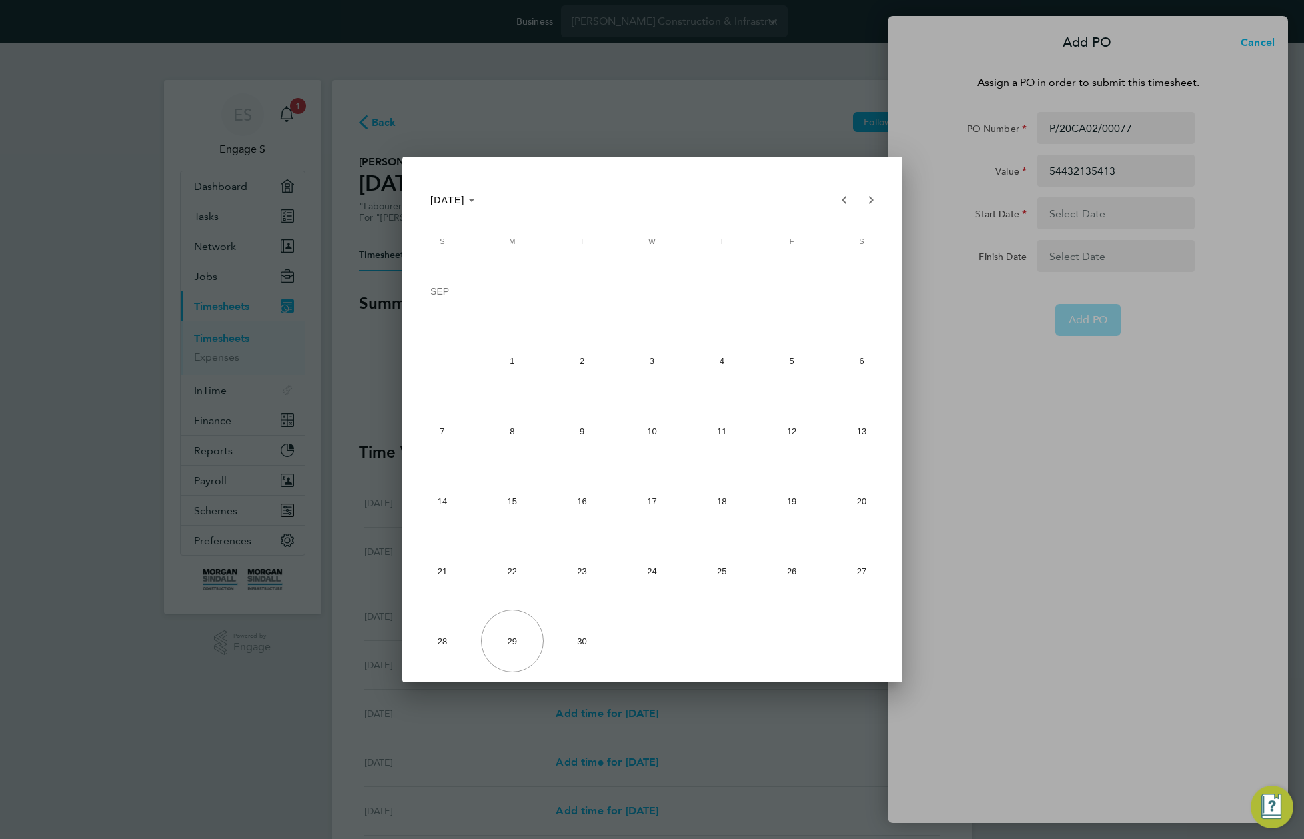
drag, startPoint x: 507, startPoint y: 359, endPoint x: 628, endPoint y: 337, distance: 123.4
click at [507, 359] on span "1" at bounding box center [512, 360] width 63 height 63
type input "01 Sep 25"
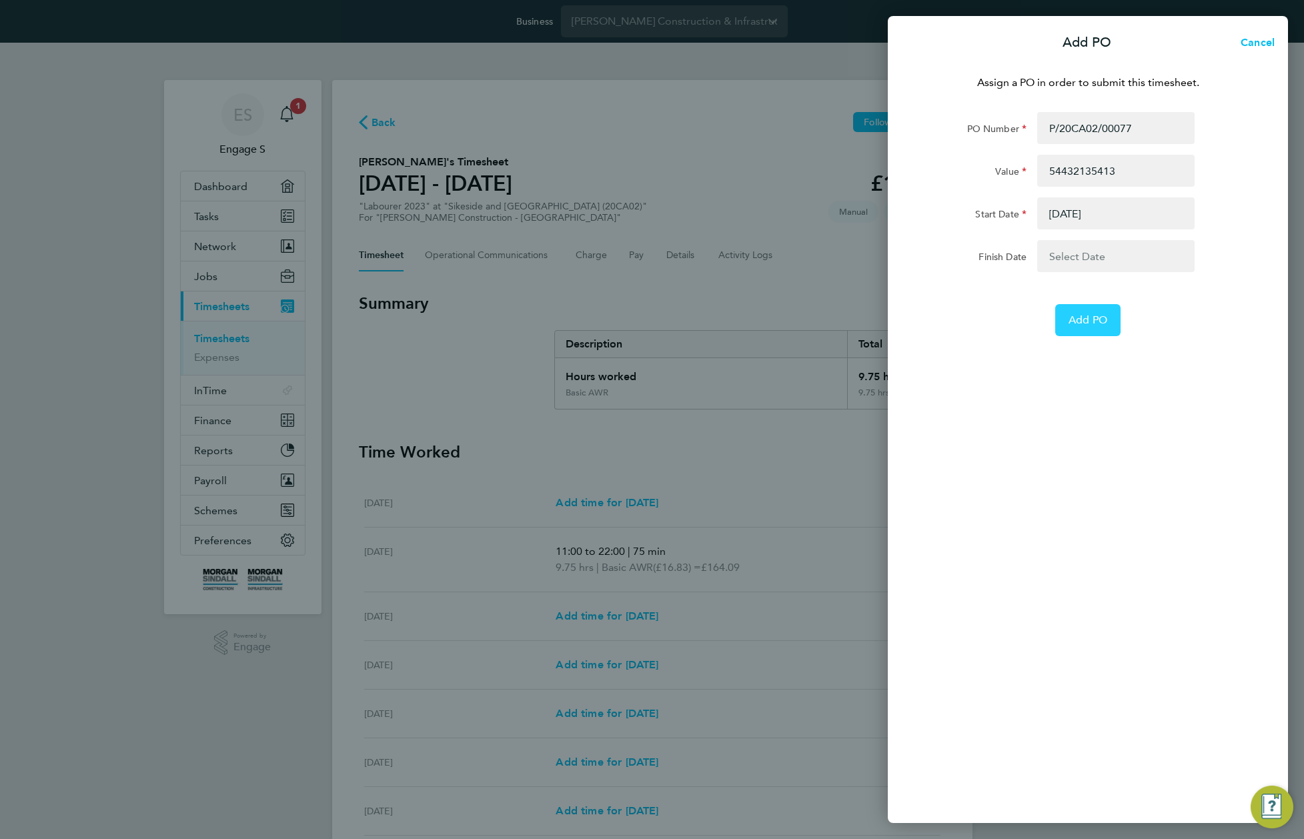
drag, startPoint x: 1109, startPoint y: 327, endPoint x: 1067, endPoint y: 383, distance: 70.6
click at [1109, 327] on button "Add PO" at bounding box center [1087, 320] width 65 height 32
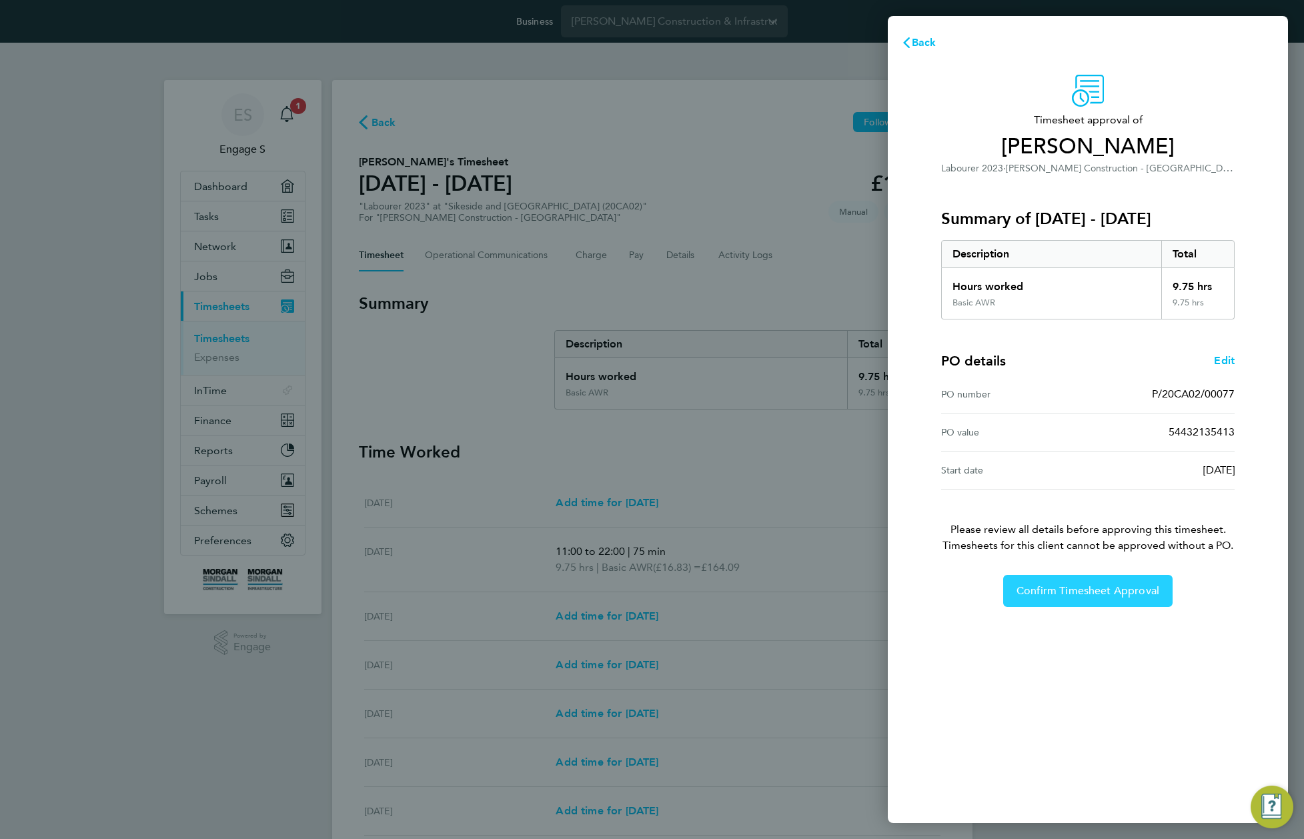
click at [1098, 588] on span "Confirm Timesheet Approval" at bounding box center [1087, 590] width 143 height 13
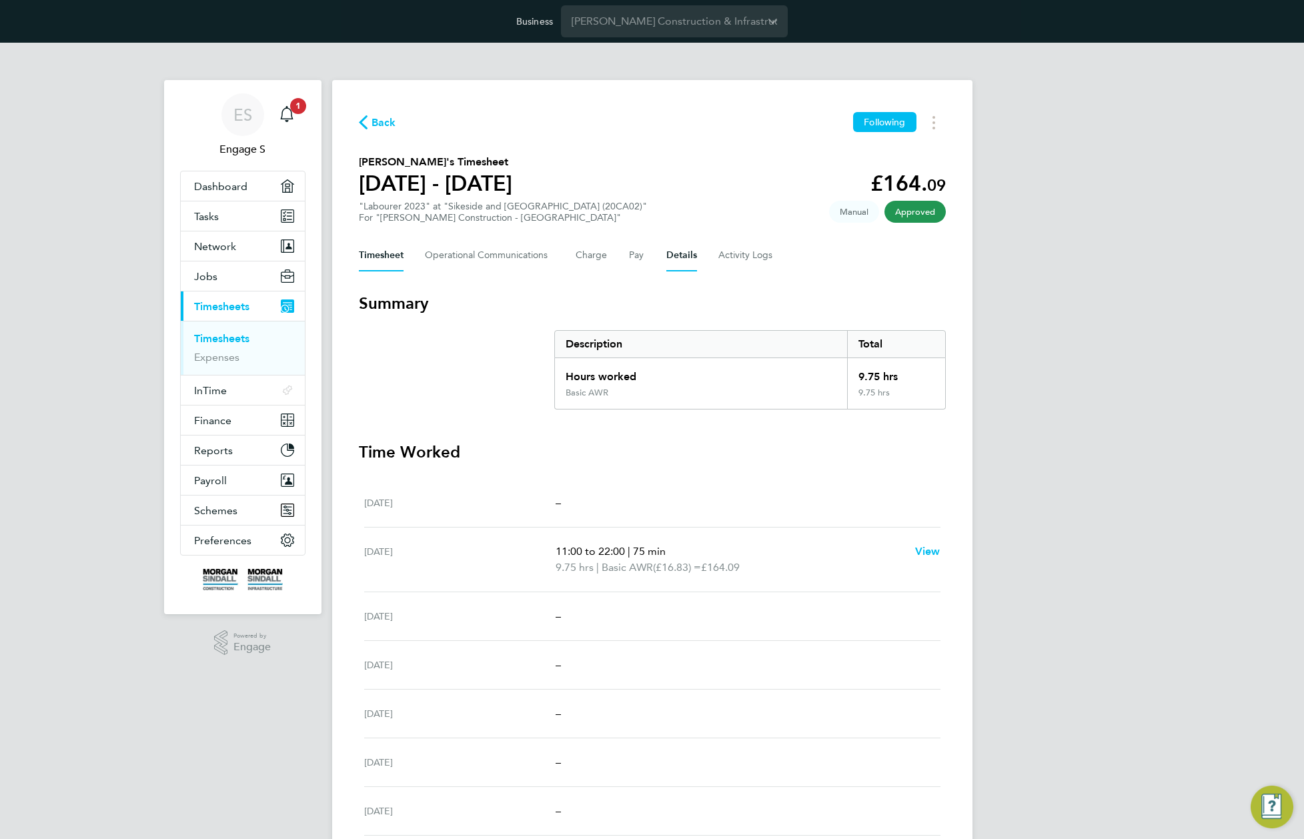
click at [687, 255] on button "Details" at bounding box center [681, 255] width 31 height 32
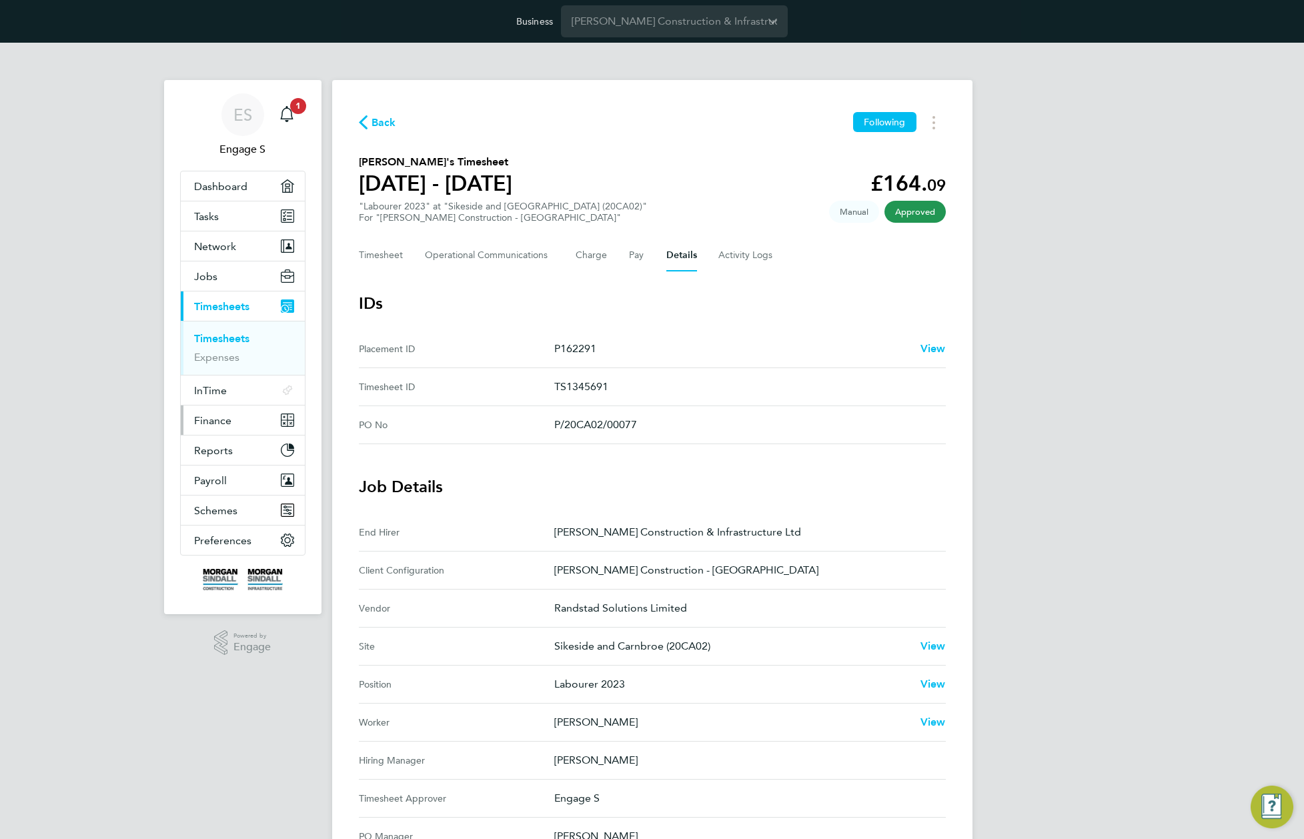
click at [222, 417] on span "Finance" at bounding box center [212, 420] width 37 height 13
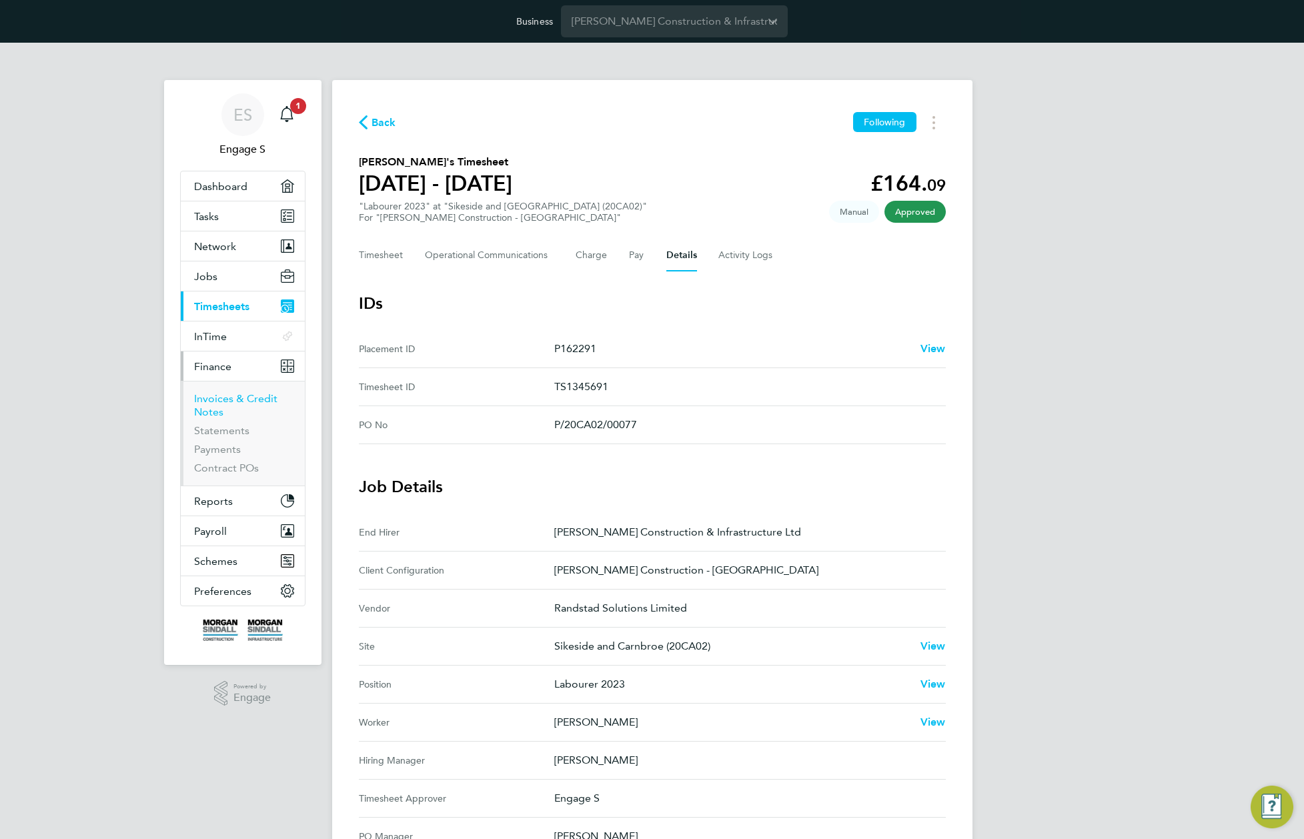
click at [210, 403] on link "Invoices & Credit Notes" at bounding box center [235, 405] width 83 height 26
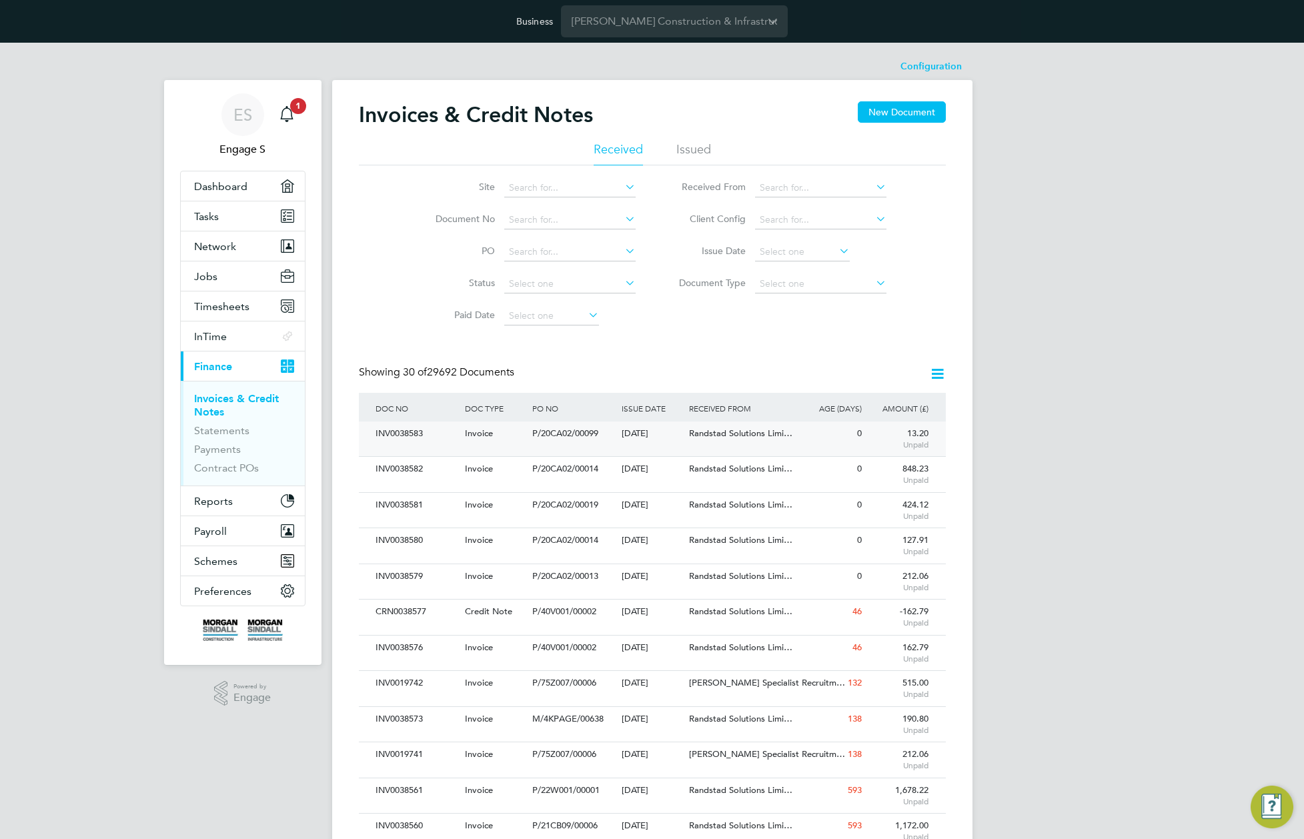
click at [724, 435] on span "Randstad Solutions Limi…" at bounding box center [740, 432] width 103 height 11
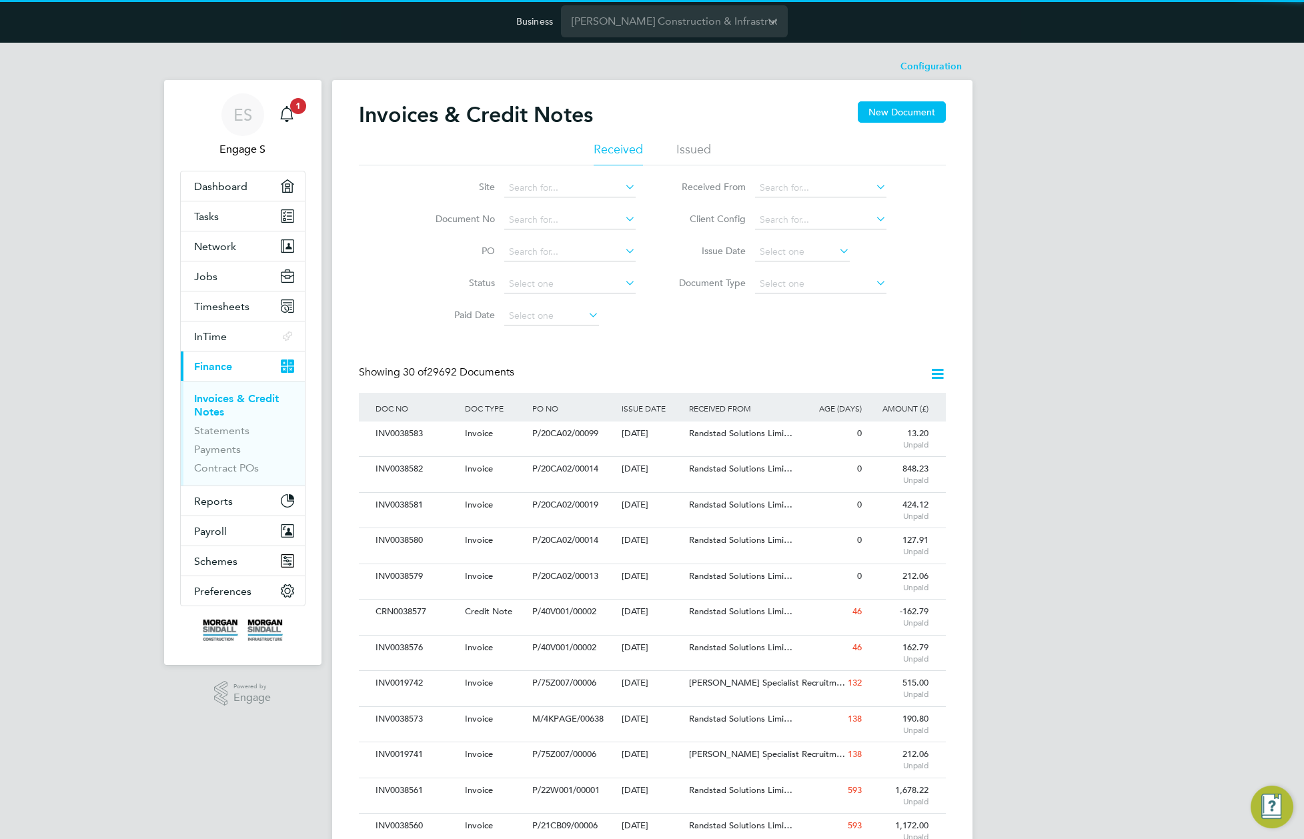
click at [666, 352] on div "Configuration Configuration Invoices & Credit Notes New Document Received Issue…" at bounding box center [652, 805] width 640 height 1505
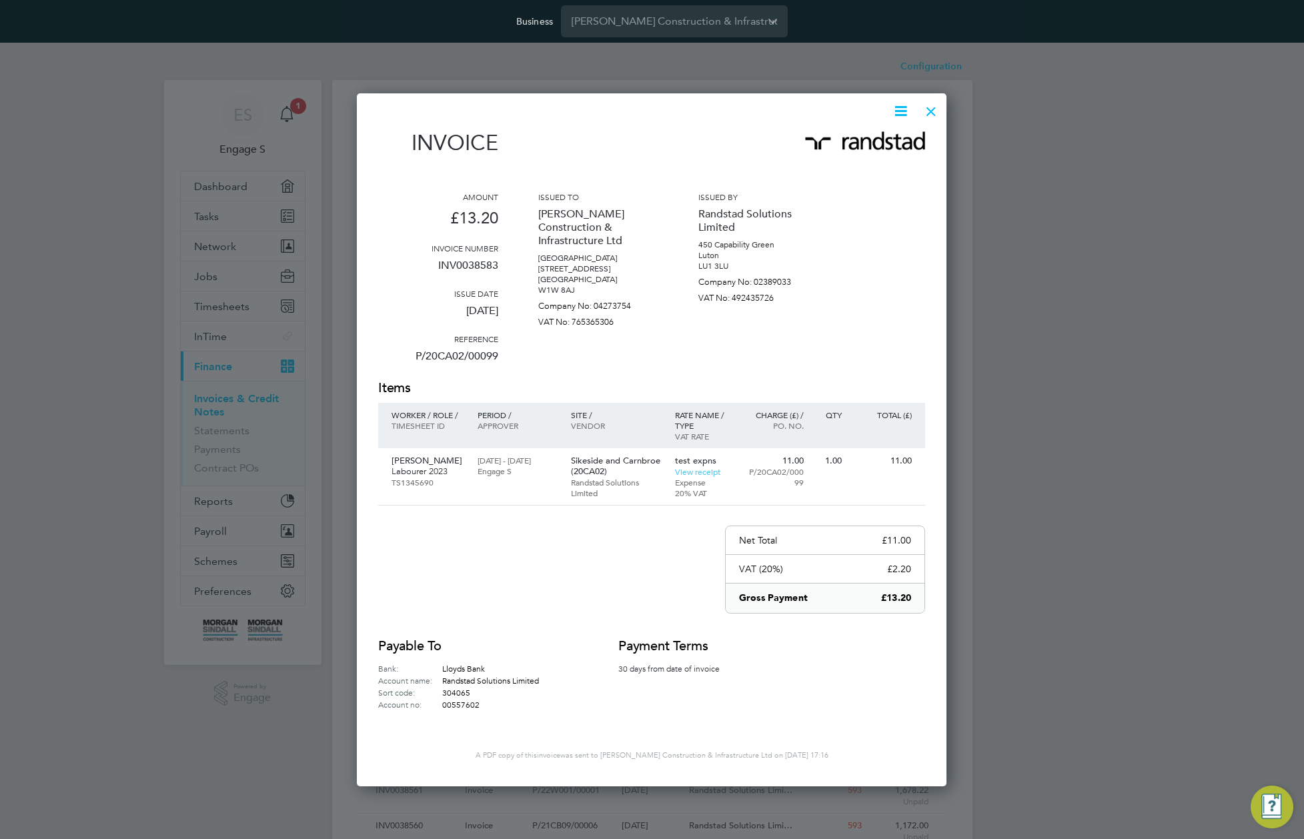
drag, startPoint x: 932, startPoint y: 105, endPoint x: 927, endPoint y: 116, distance: 11.9
click at [928, 115] on div at bounding box center [931, 108] width 24 height 24
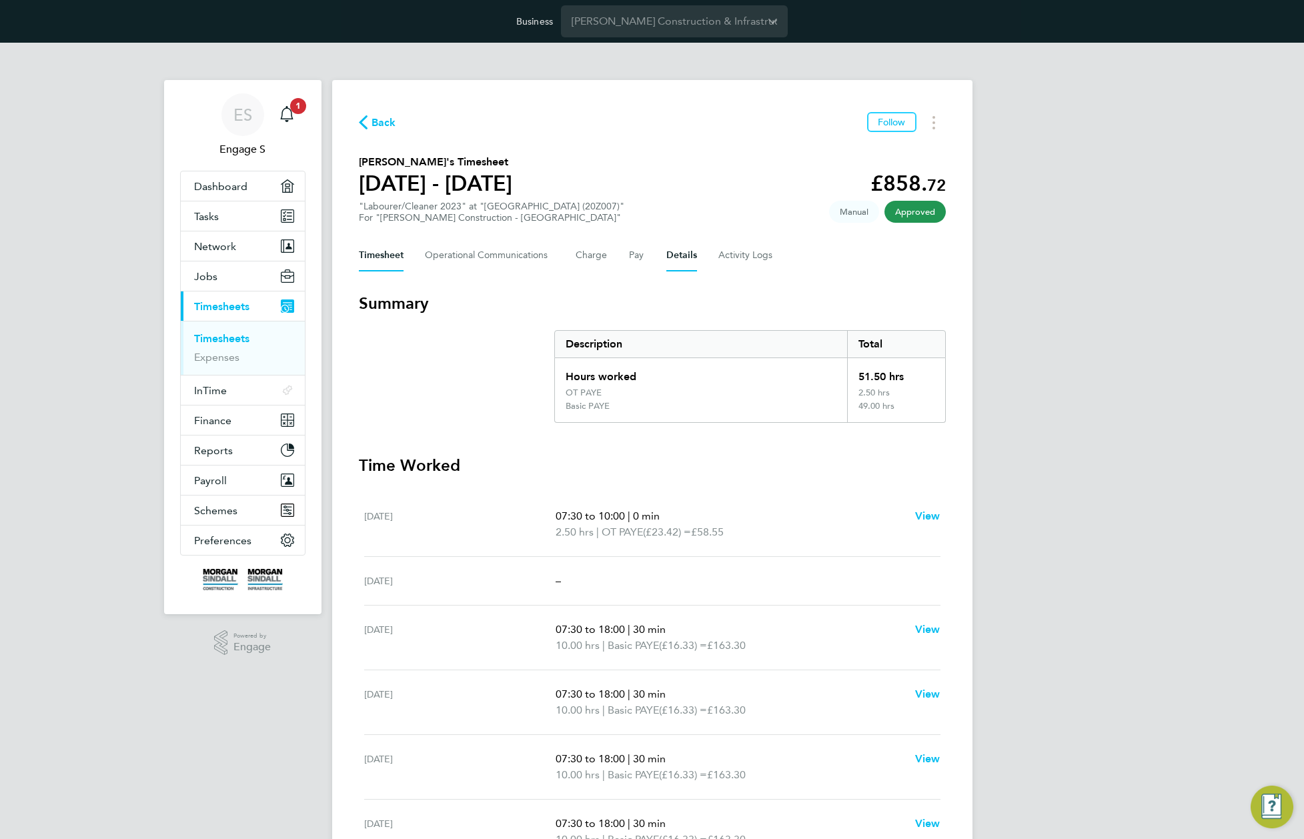
click at [677, 257] on button "Details" at bounding box center [681, 255] width 31 height 32
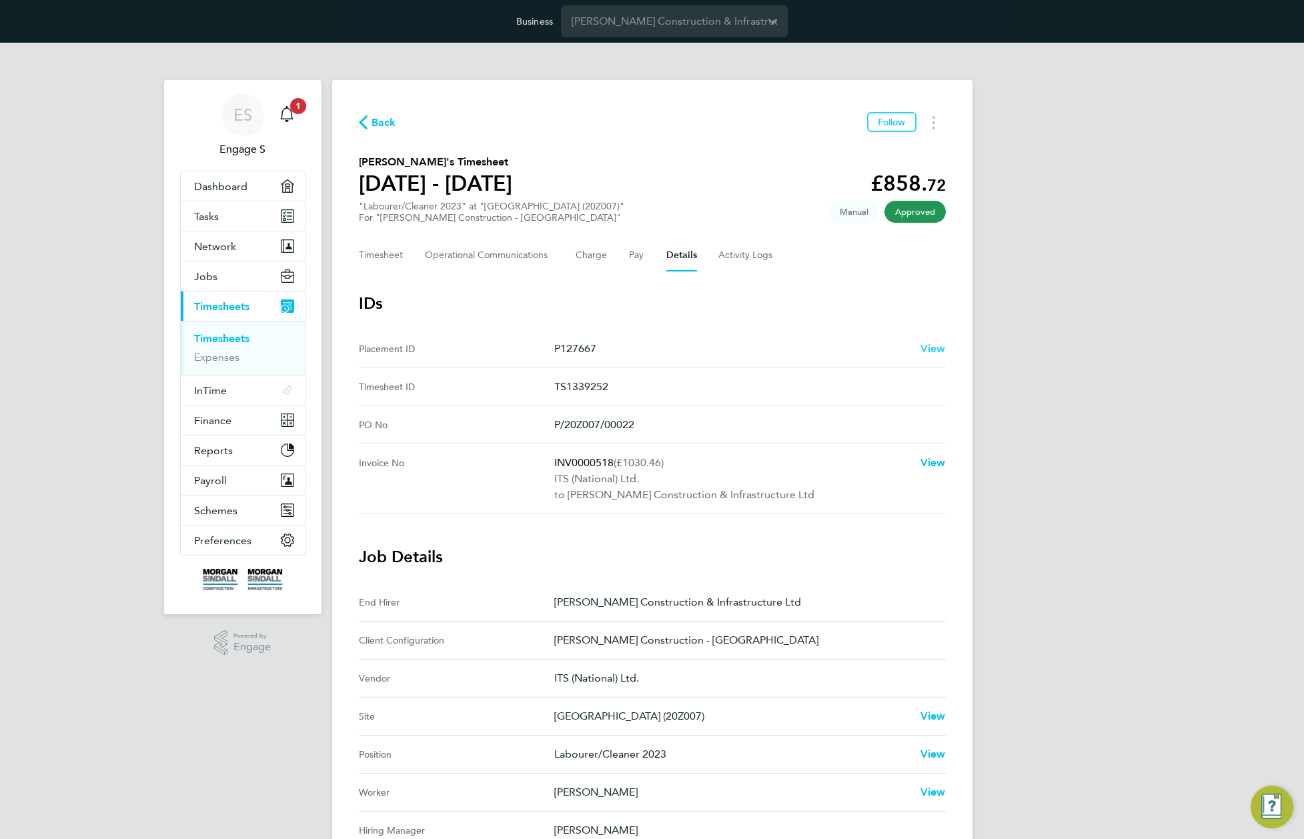
click at [935, 347] on span "View" at bounding box center [932, 348] width 25 height 13
click at [932, 464] on span "View" at bounding box center [932, 462] width 25 height 13
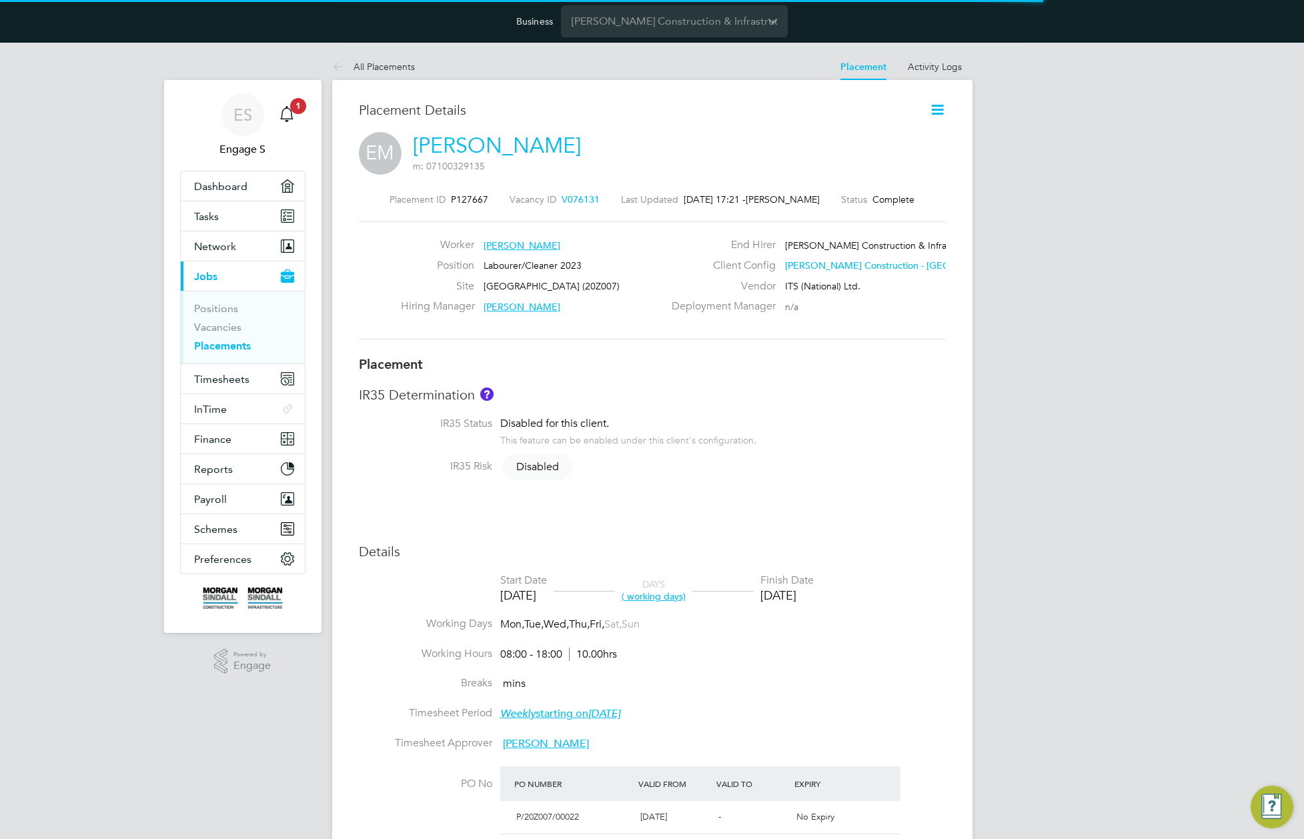
scroll to position [31, 588]
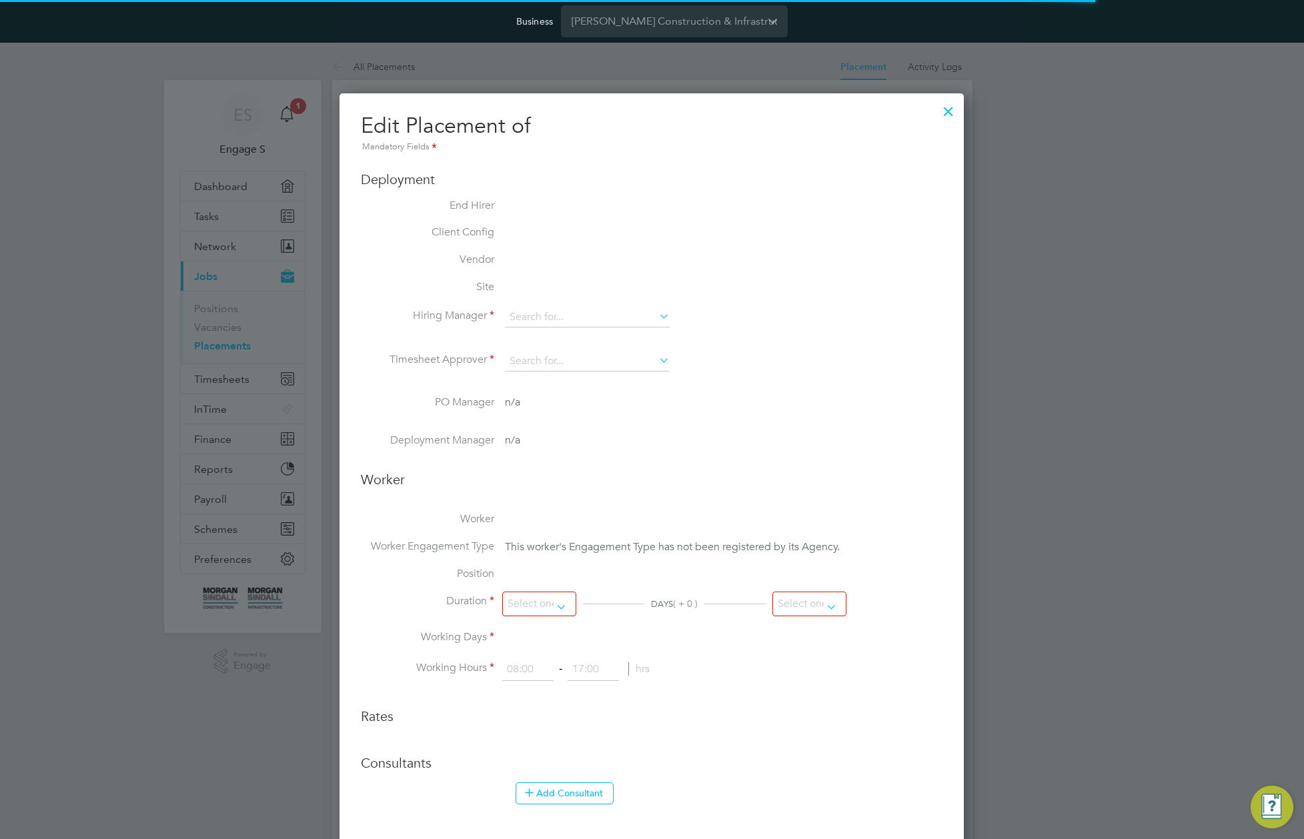
type input "[PERSON_NAME]"
type input "[DATE]"
type input "08:00"
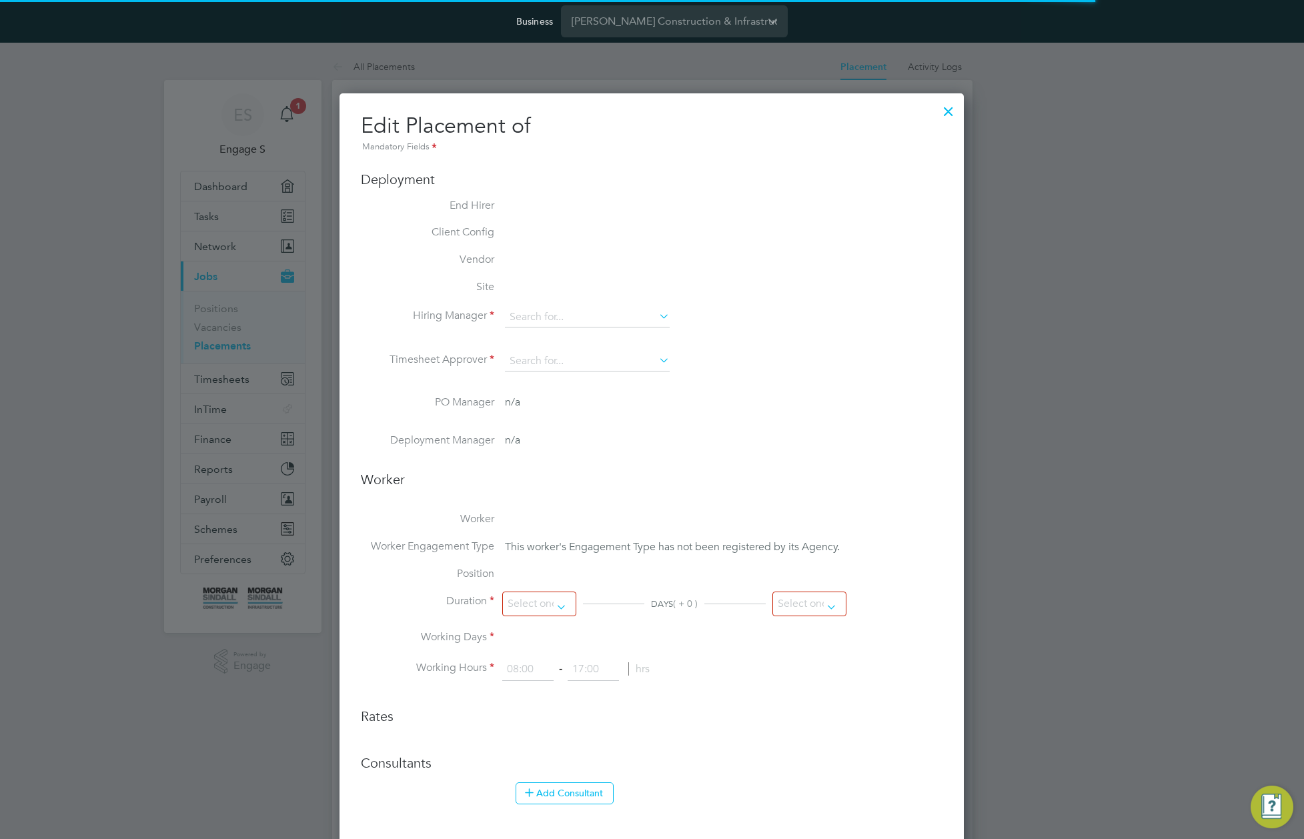
type input "18:00"
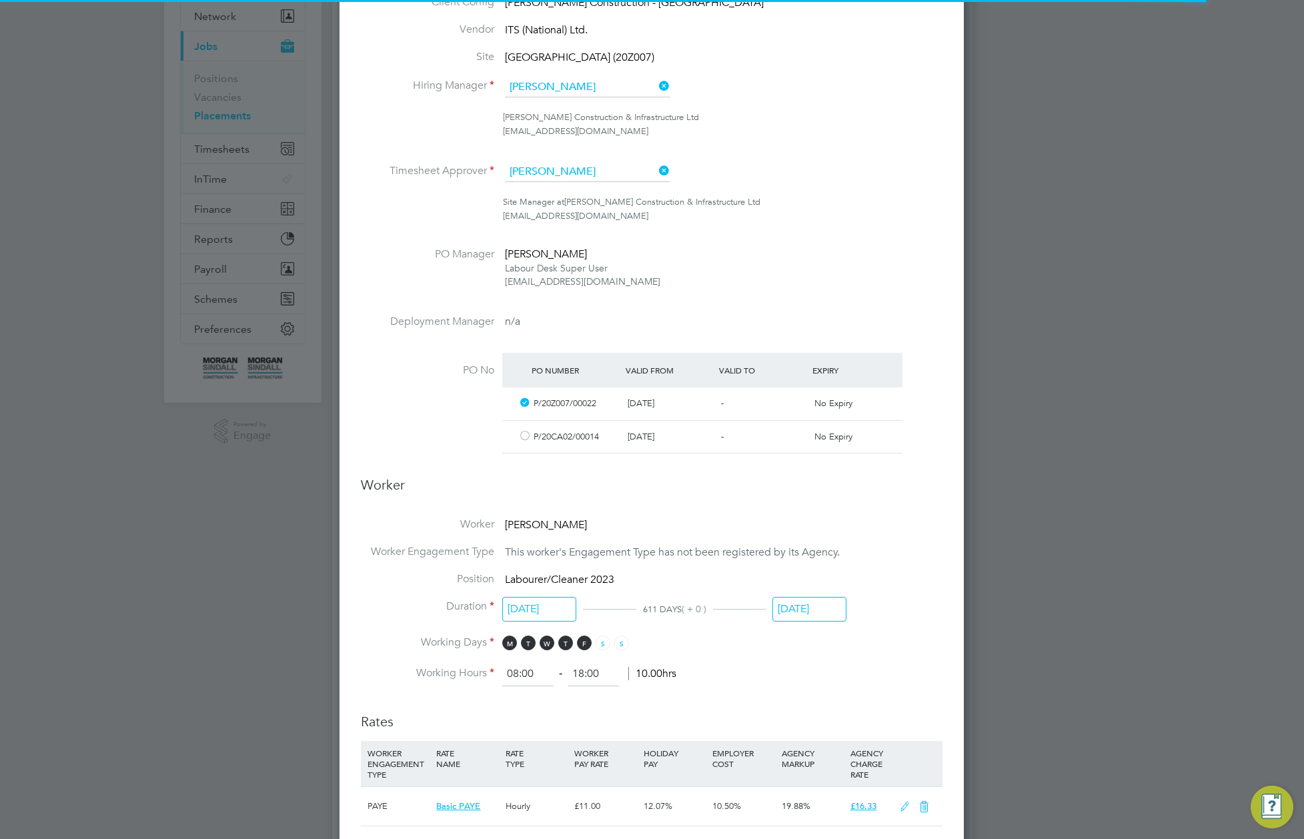
click at [815, 578] on li "Position Labourer/Cleaner 2023" at bounding box center [652, 585] width 582 height 27
click at [810, 612] on input "[DATE]" at bounding box center [809, 609] width 74 height 25
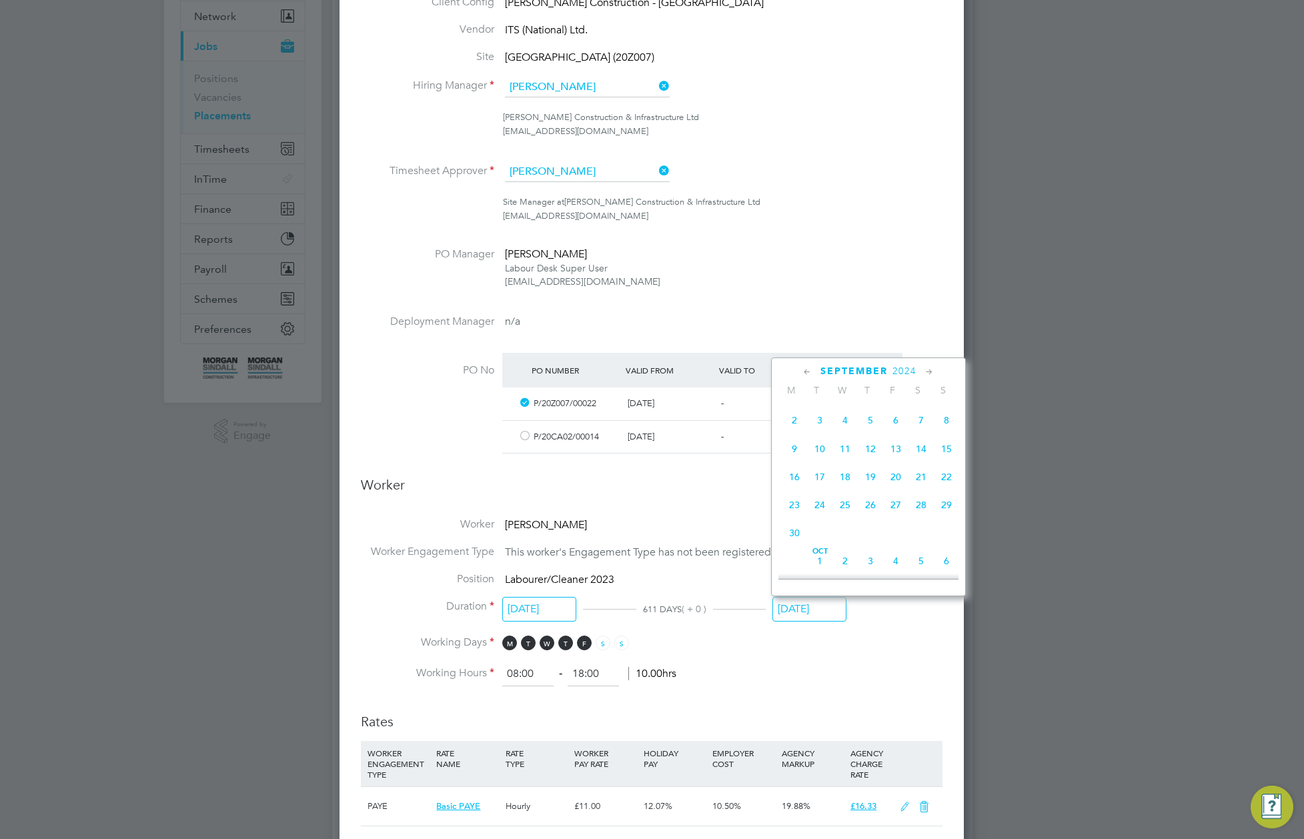
click at [932, 371] on icon at bounding box center [929, 372] width 13 height 15
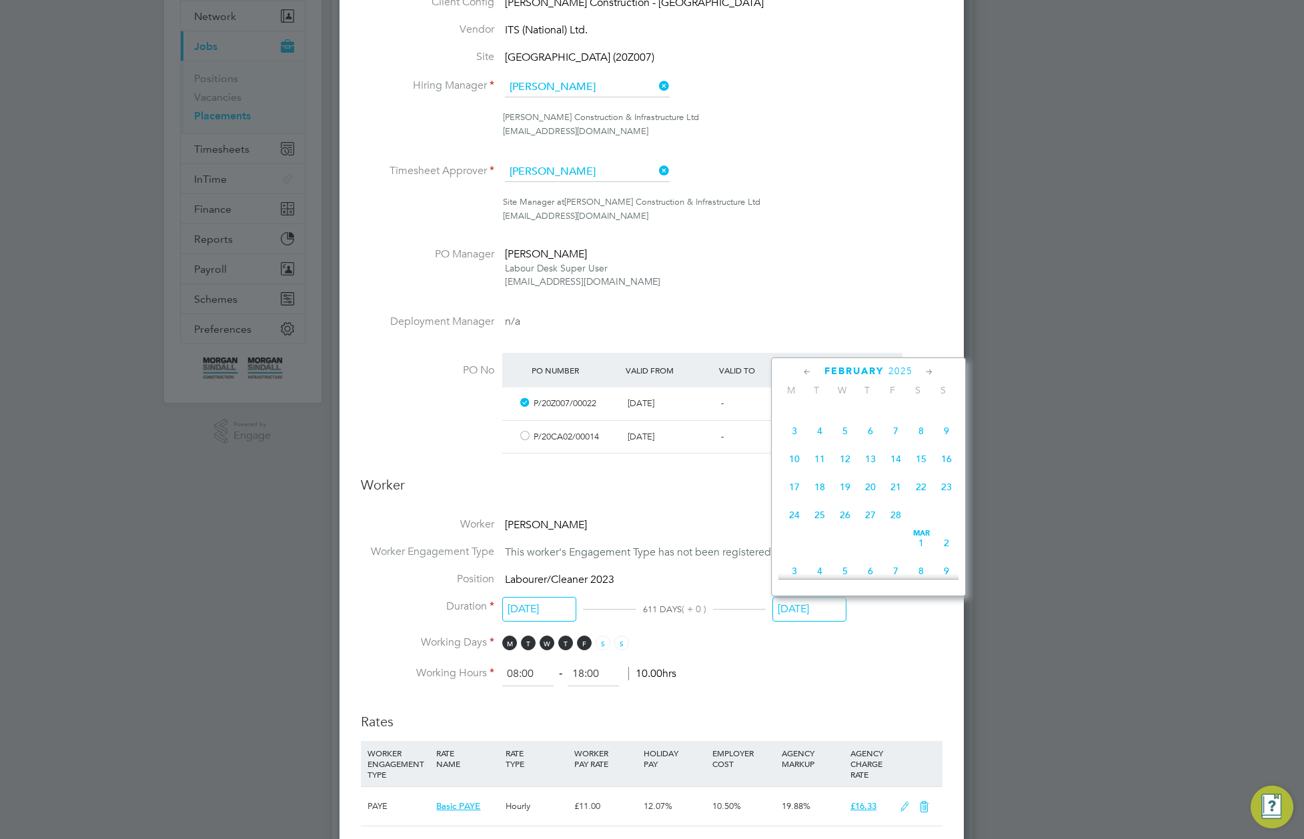
click at [932, 371] on icon at bounding box center [929, 372] width 13 height 15
click at [925, 372] on icon at bounding box center [929, 372] width 13 height 15
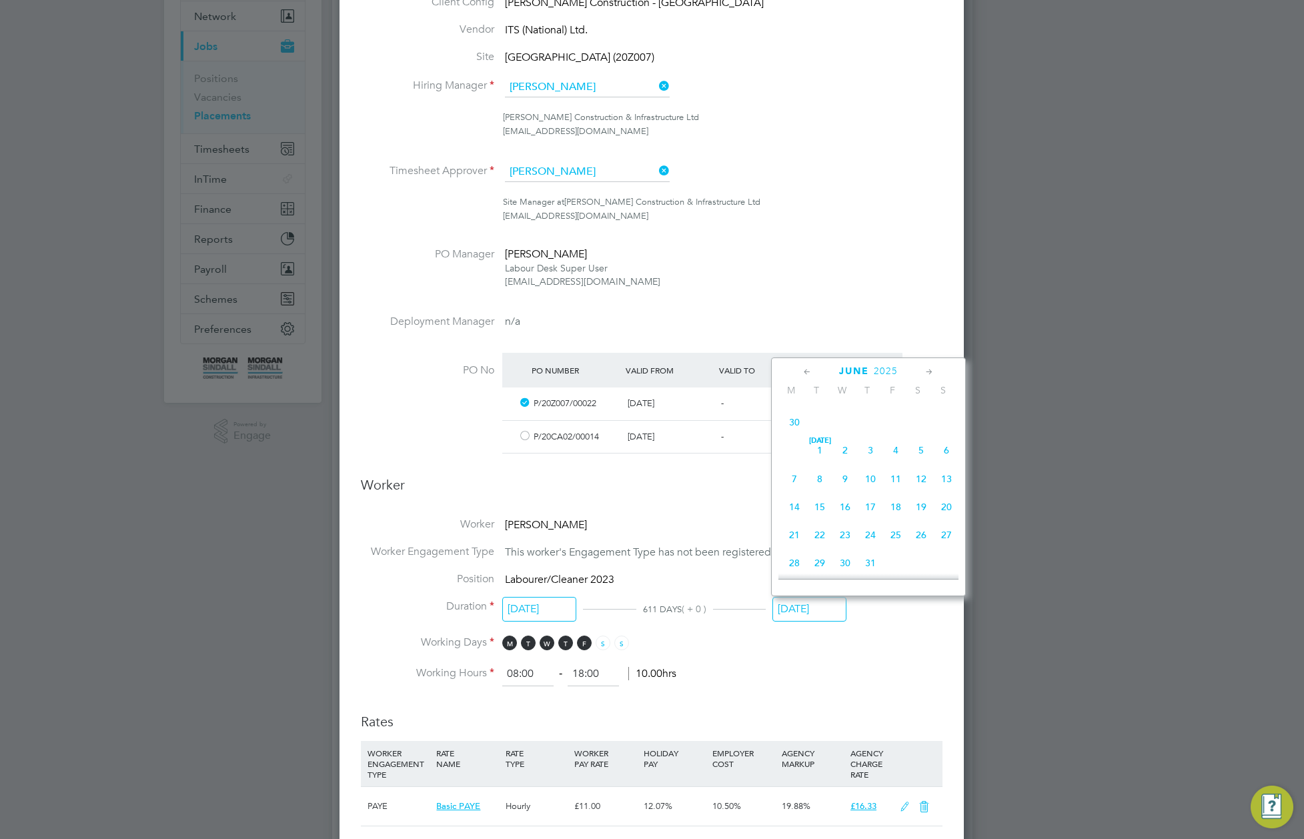
click at [925, 372] on icon at bounding box center [929, 372] width 13 height 15
click at [886, 472] on span "24" at bounding box center [895, 459] width 25 height 25
type input "24 Oct 2025"
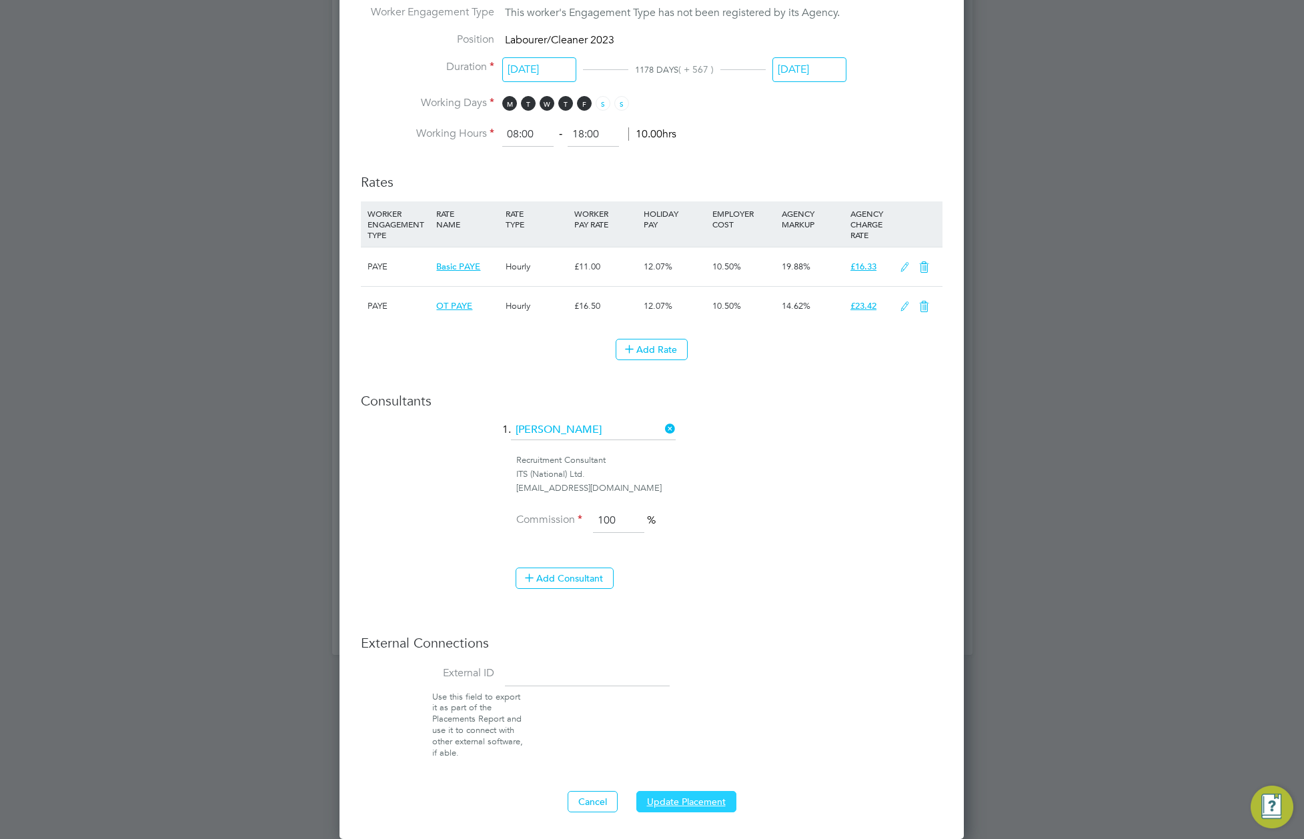
click at [692, 801] on button "Update Placement" at bounding box center [686, 801] width 100 height 21
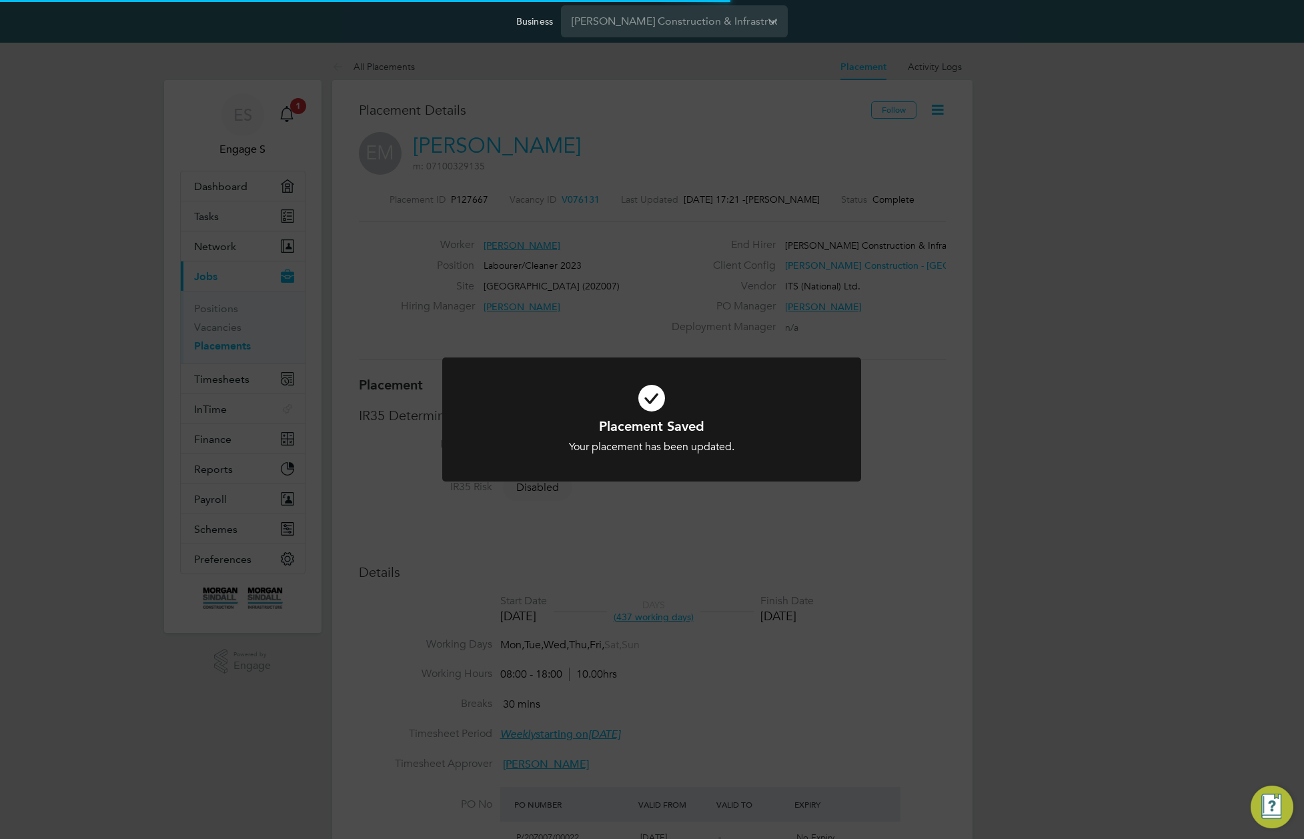
click at [866, 305] on div "Placement Saved Your placement has been updated. Cancel Okay" at bounding box center [652, 419] width 1304 height 839
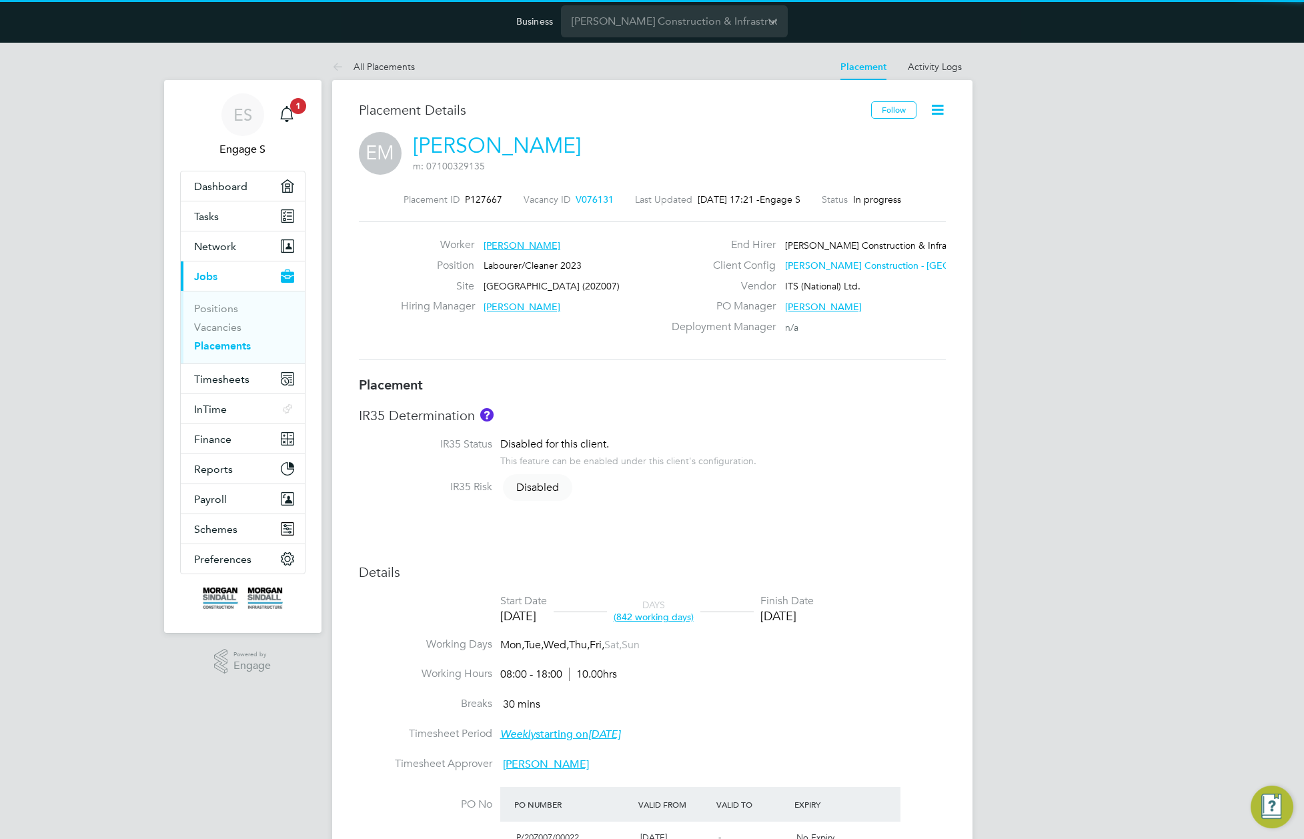
click at [936, 113] on icon at bounding box center [937, 109] width 17 height 17
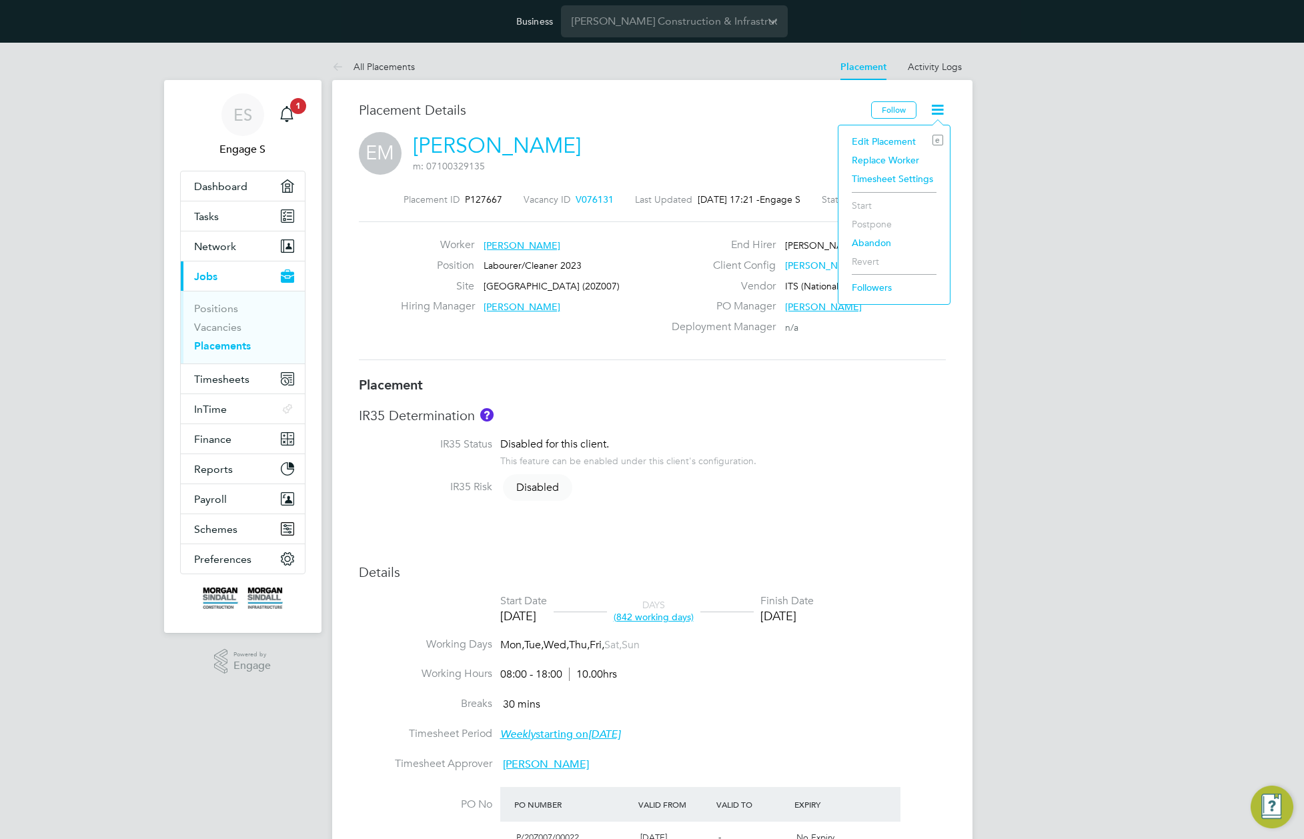
click at [685, 127] on div "Placement Details" at bounding box center [610, 116] width 502 height 31
drag, startPoint x: 758, startPoint y: 240, endPoint x: 1010, endPoint y: 245, distance: 252.8
click at [1010, 245] on div "ES Engage S Notifications 1 Applications: Dashboard Tasks Network Team Members …" at bounding box center [652, 744] width 1304 height 1403
click at [934, 101] on icon at bounding box center [937, 109] width 17 height 17
click at [459, 138] on link "[PERSON_NAME]" at bounding box center [497, 146] width 168 height 26
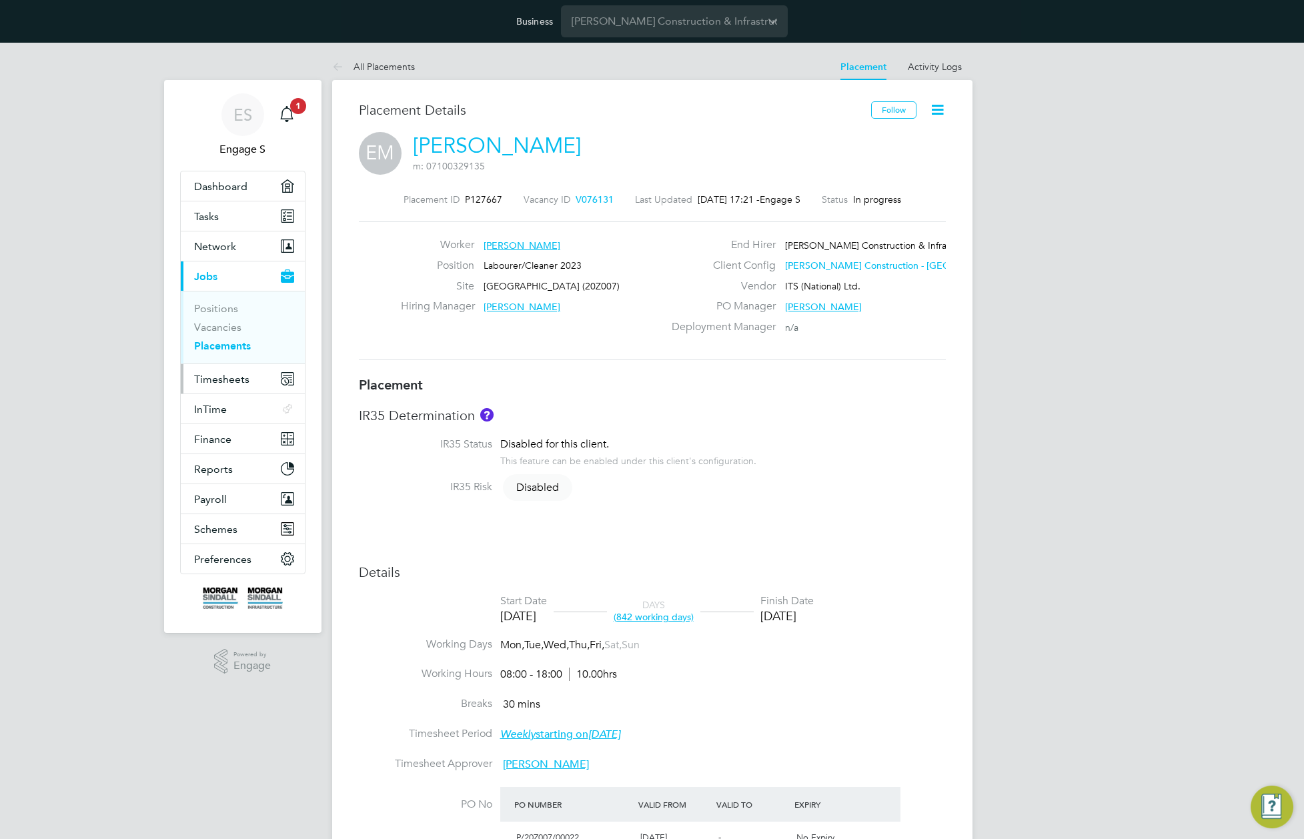
click at [230, 373] on span "Timesheets" at bounding box center [221, 379] width 55 height 13
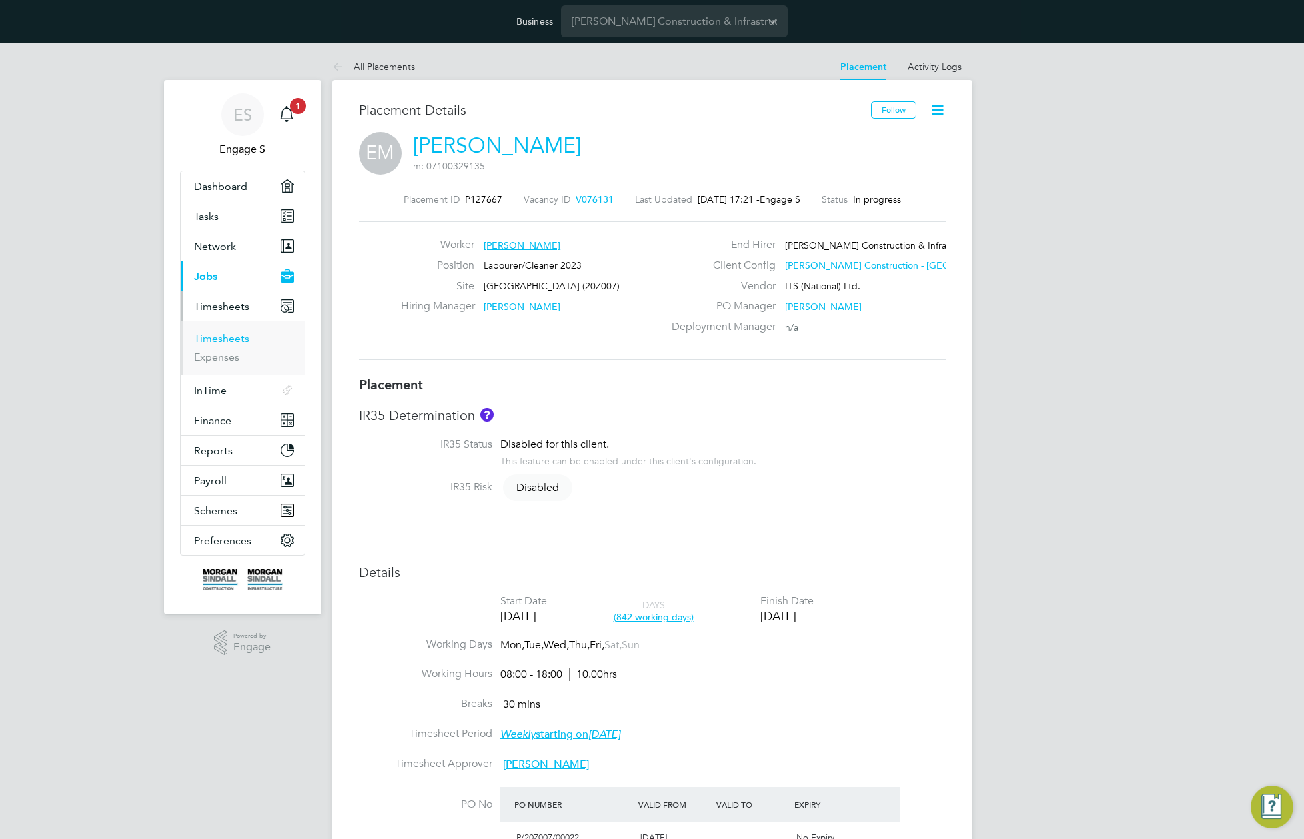
click at [229, 337] on link "Timesheets" at bounding box center [221, 338] width 55 height 13
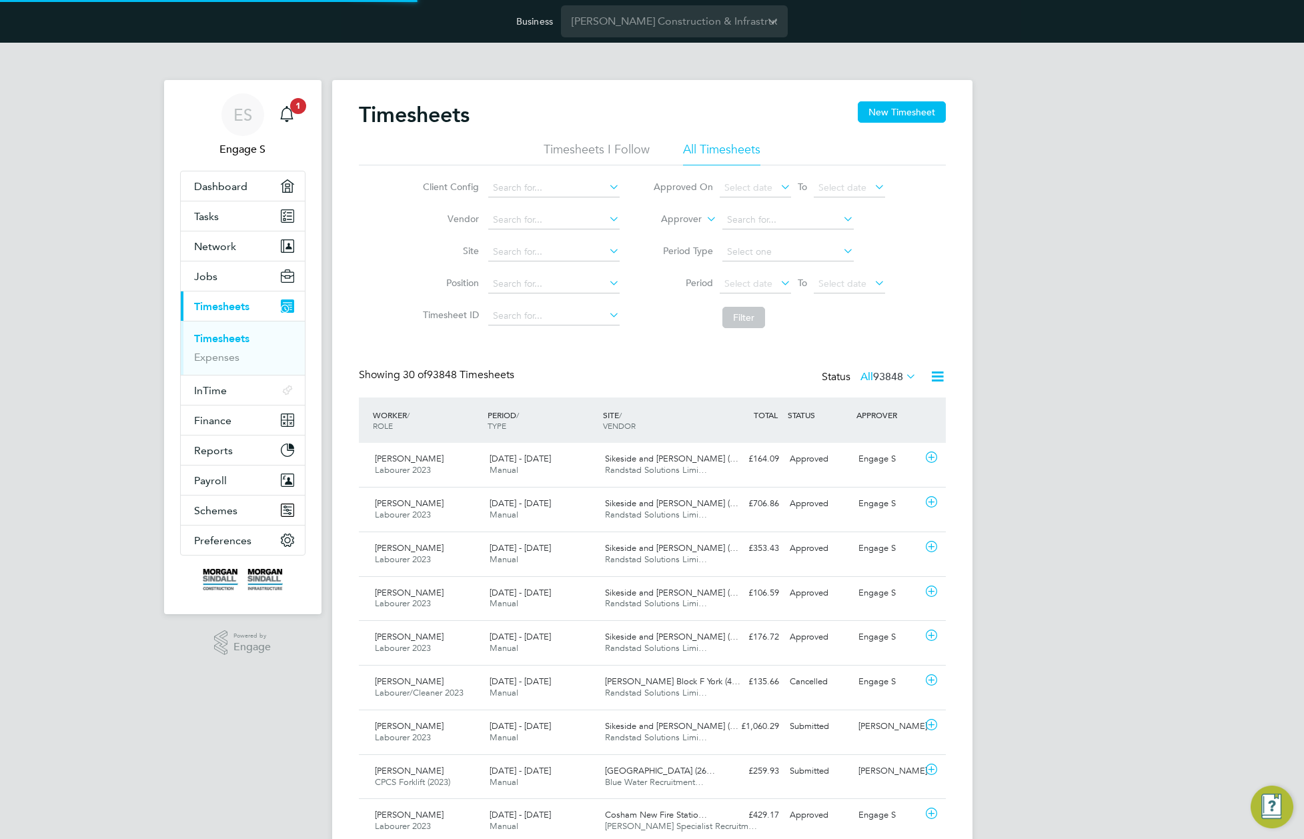
scroll to position [34, 116]
click at [926, 114] on button "New Timesheet" at bounding box center [902, 111] width 88 height 21
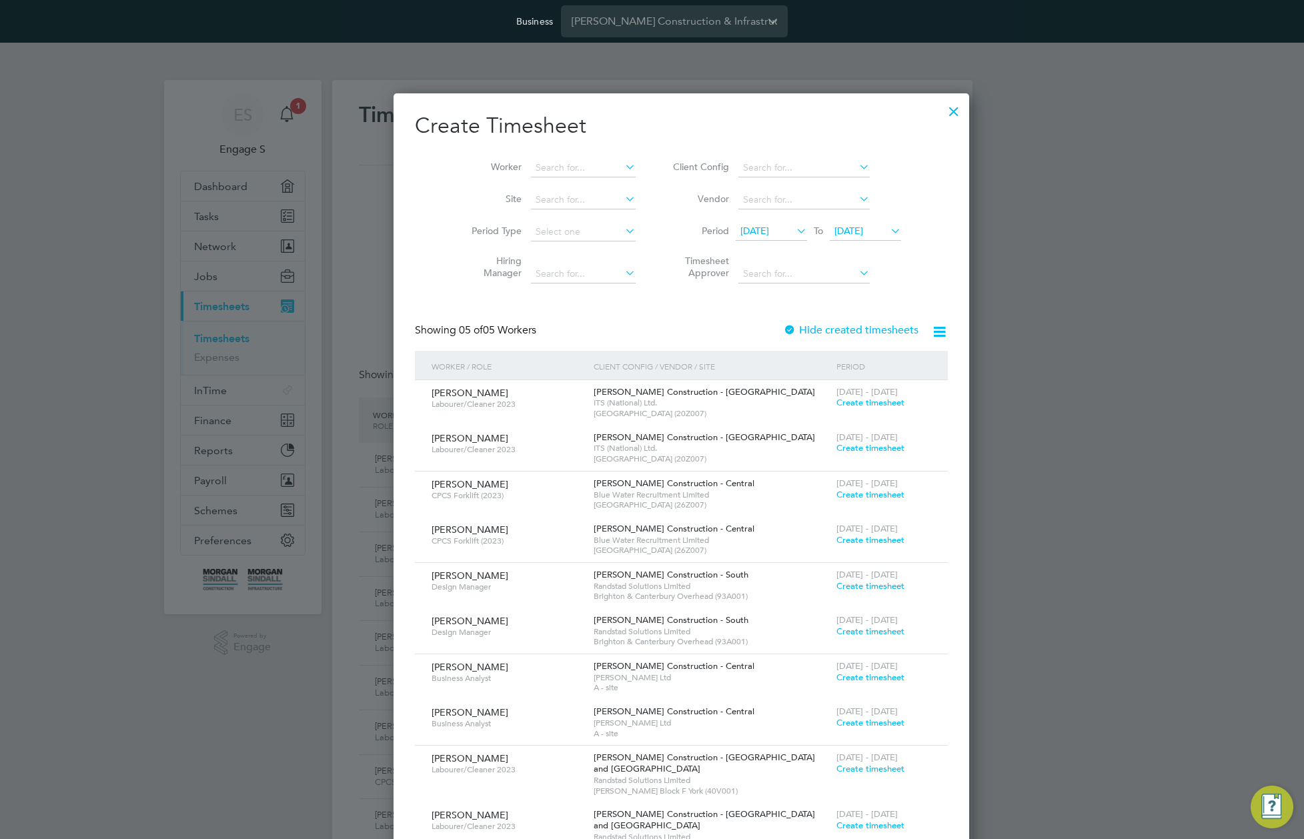
click at [836, 401] on span "Create timesheet" at bounding box center [870, 402] width 68 height 11
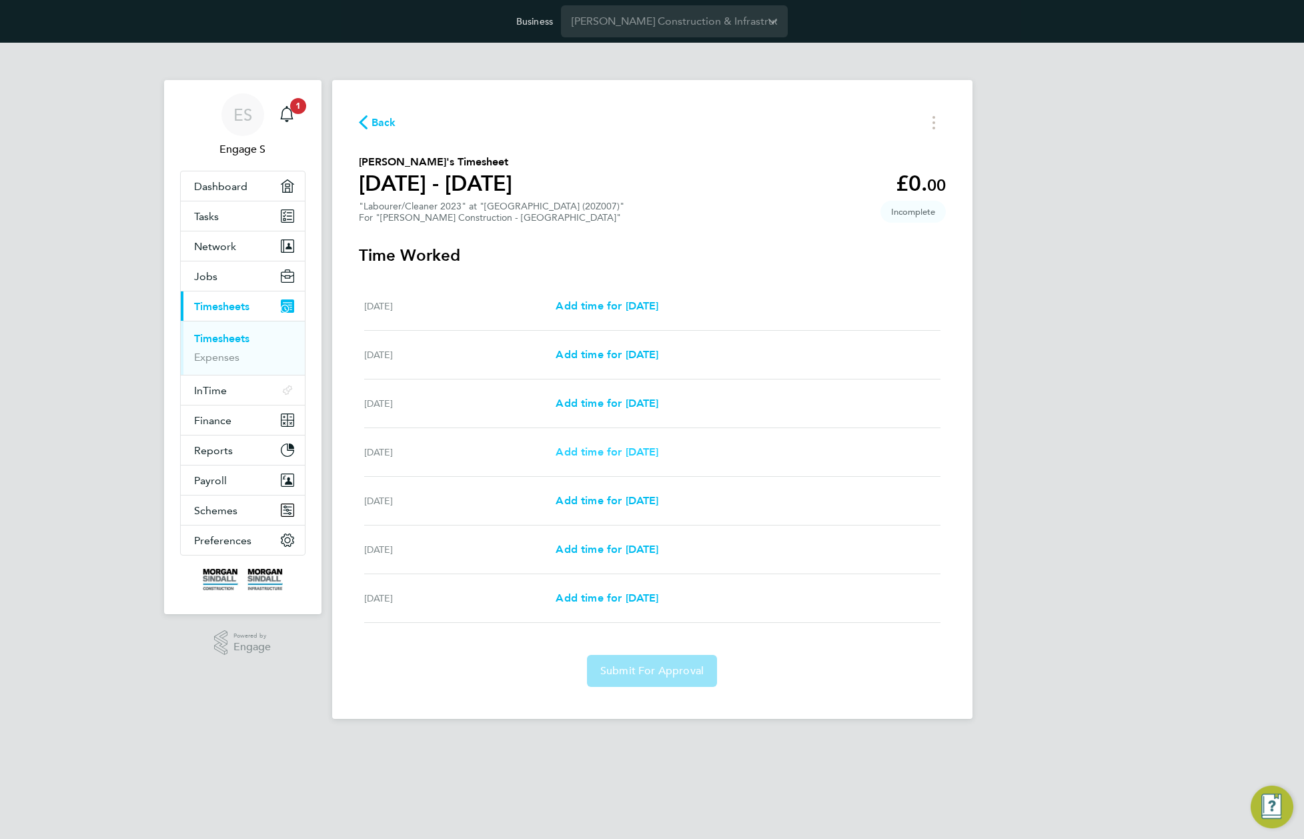
click at [644, 452] on span "Add time for Tue 16 Sep" at bounding box center [607, 451] width 103 height 13
select select "30"
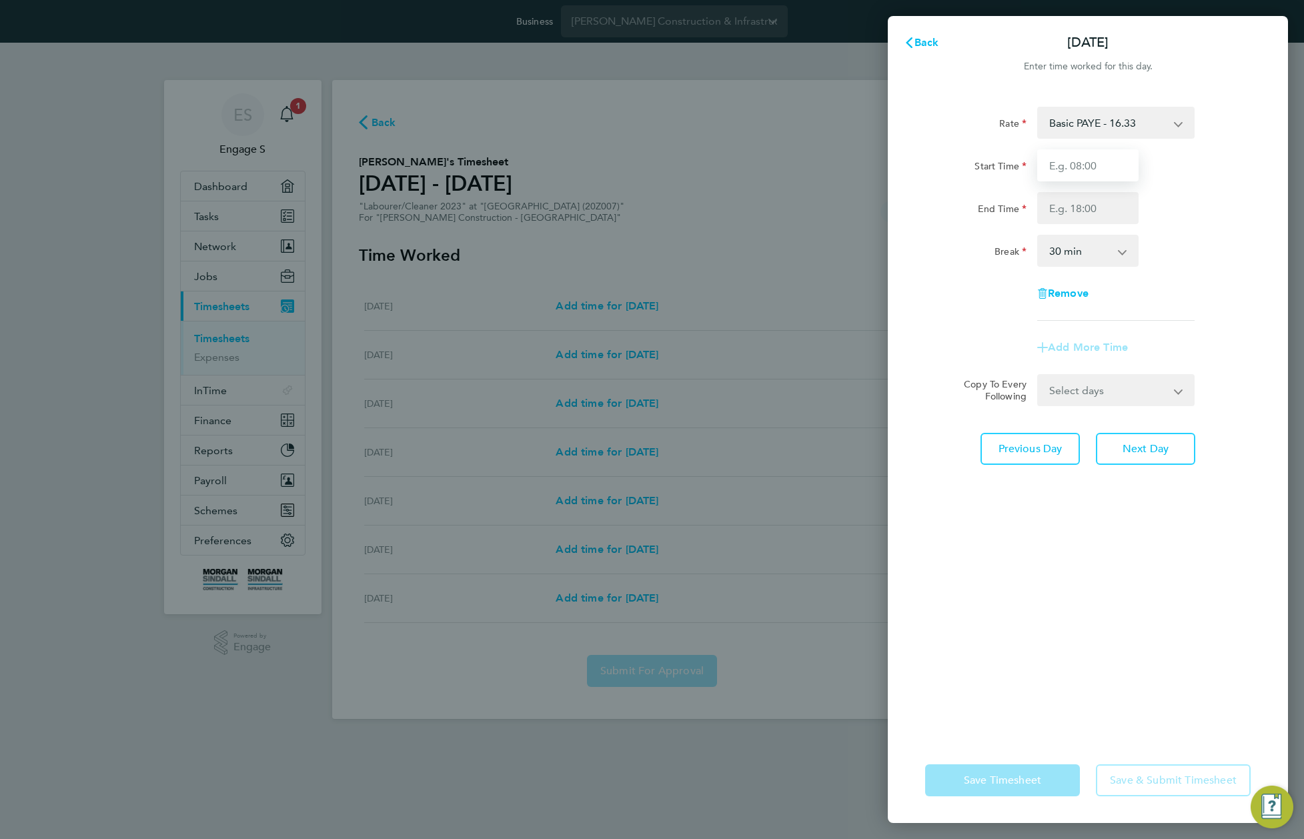
click at [1095, 157] on input "Start Time" at bounding box center [1087, 165] width 101 height 32
type input "12:00"
click at [1070, 200] on input "End Time" at bounding box center [1087, 208] width 101 height 32
type input "23:00"
click at [1188, 281] on div "Rate Basic PAYE - 16.33 OT PAYE - 23.42 Start Time 12:00 End Time 23:00 Break 0…" at bounding box center [1087, 214] width 325 height 214
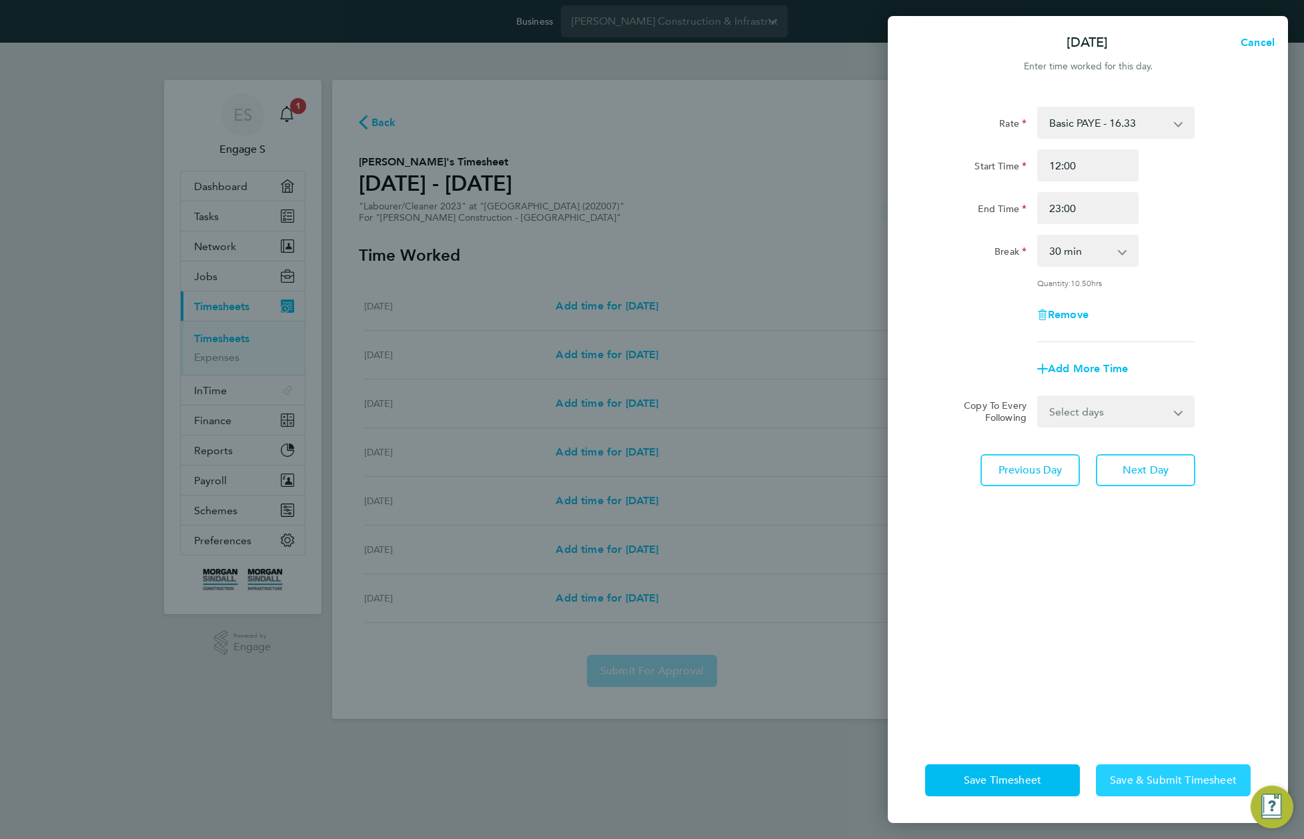
click at [1155, 782] on span "Save & Submit Timesheet" at bounding box center [1173, 780] width 127 height 13
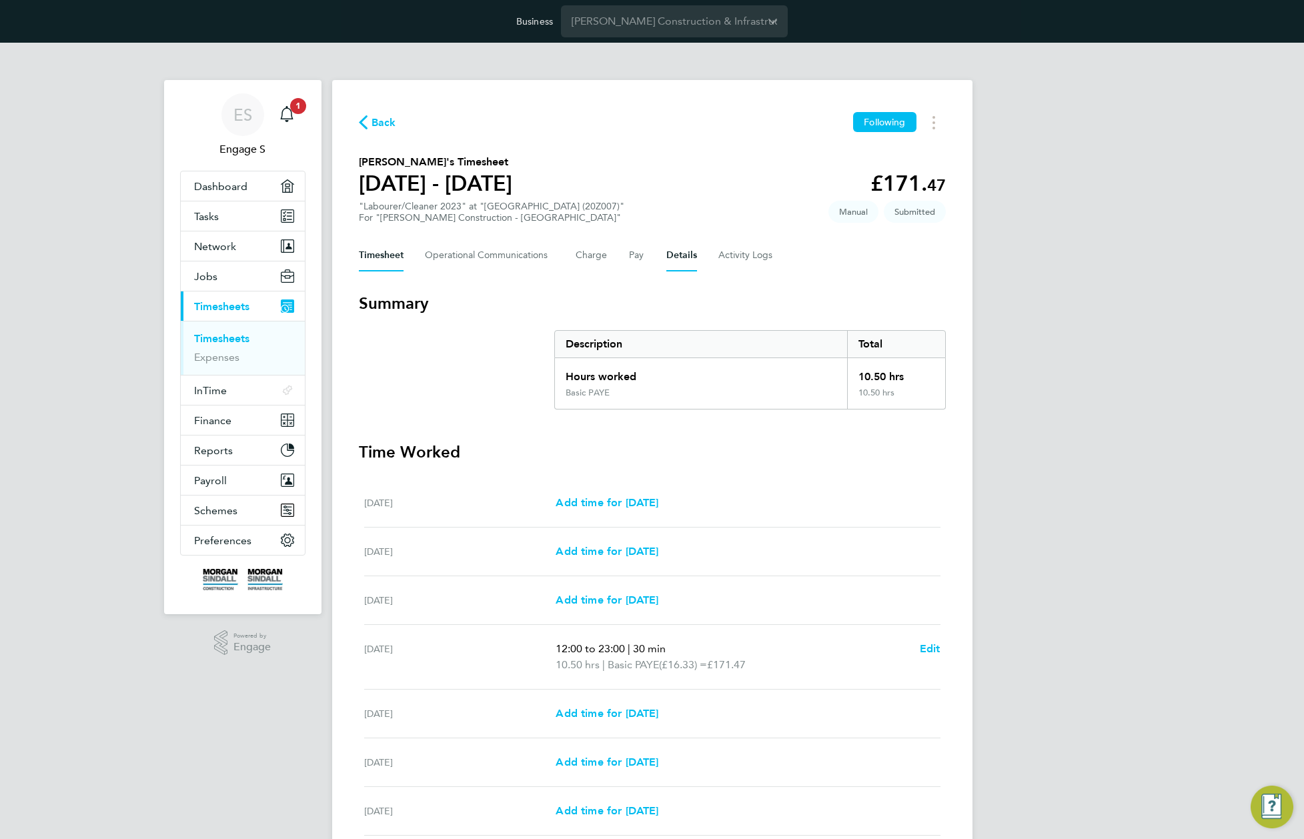
click at [688, 251] on button "Details" at bounding box center [681, 255] width 31 height 32
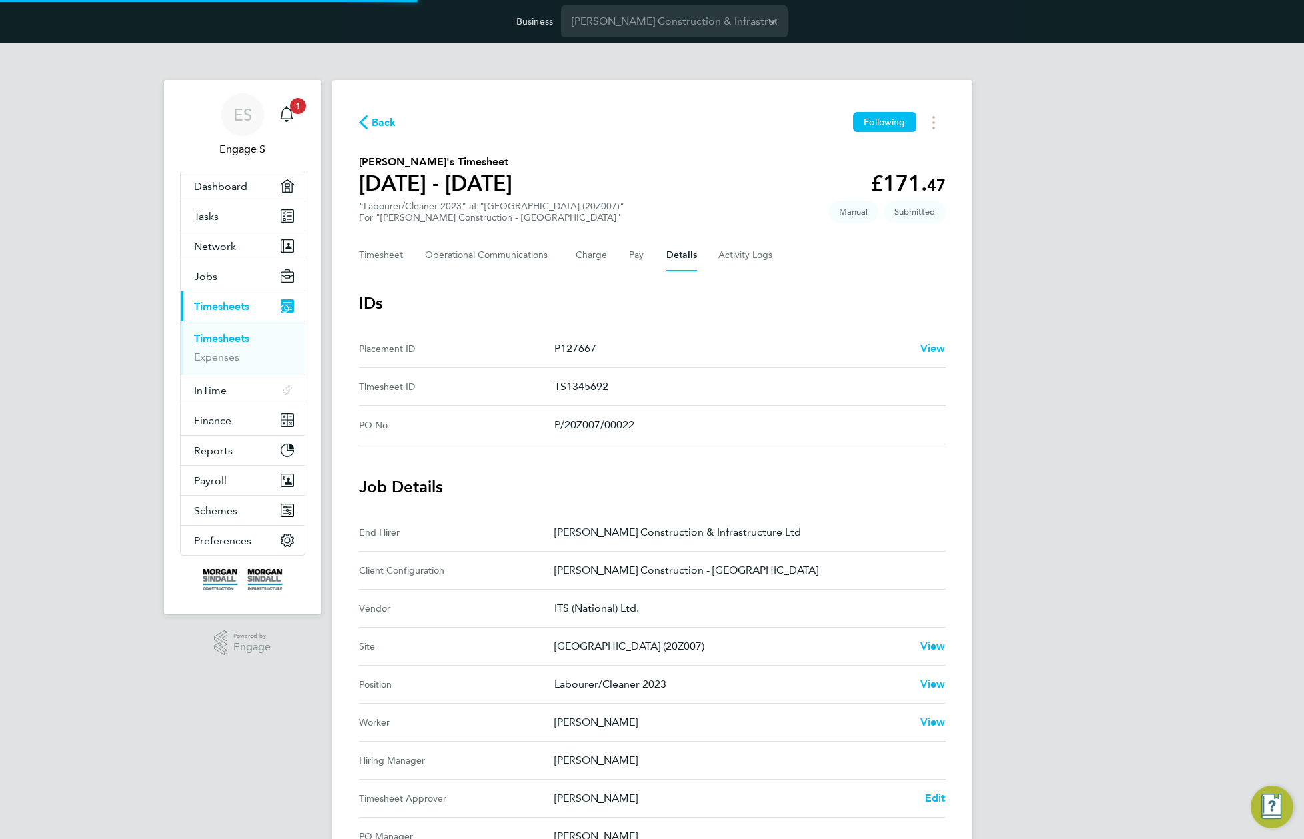
click at [790, 331] on ID "Placement ID P127667 View" at bounding box center [652, 349] width 587 height 38
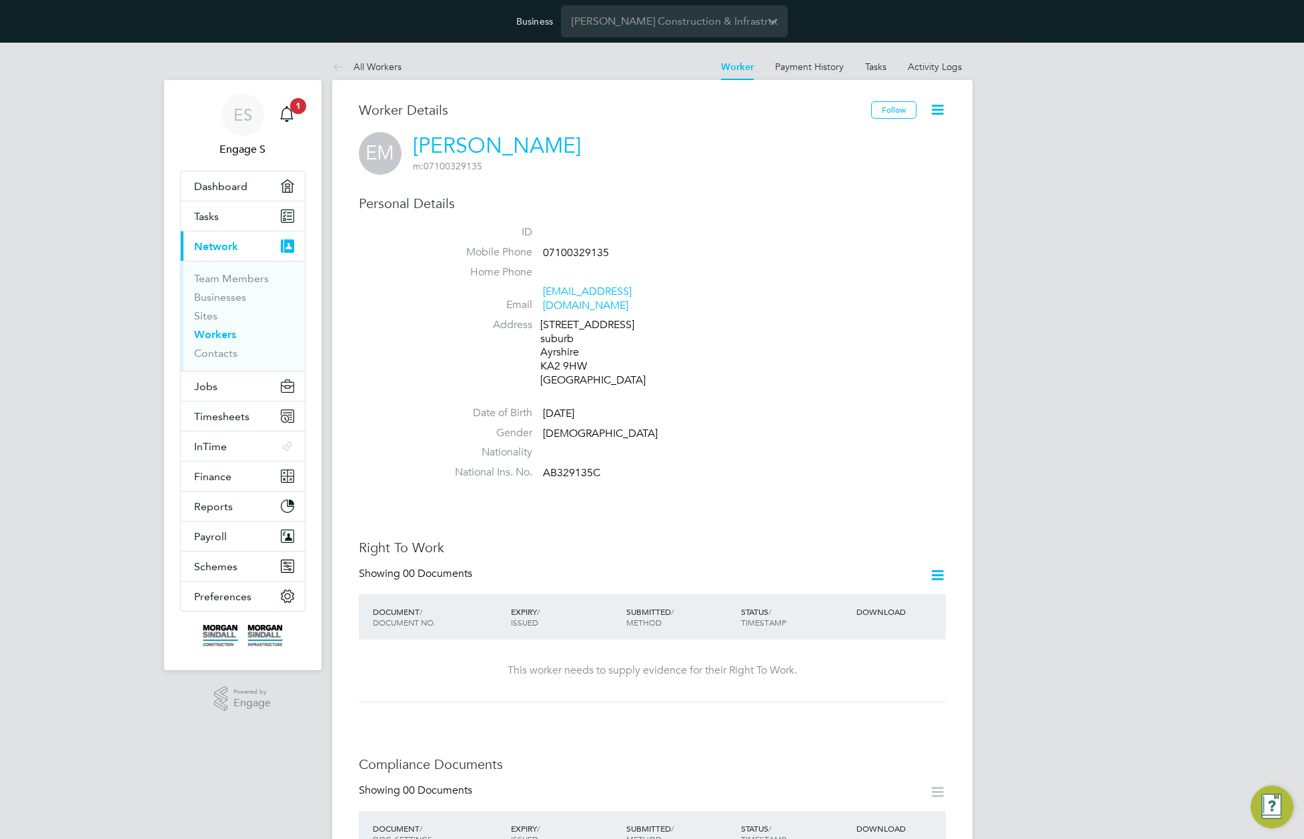
click at [940, 107] on icon at bounding box center [937, 109] width 17 height 17
click at [878, 159] on li "Impersonate" at bounding box center [886, 160] width 109 height 19
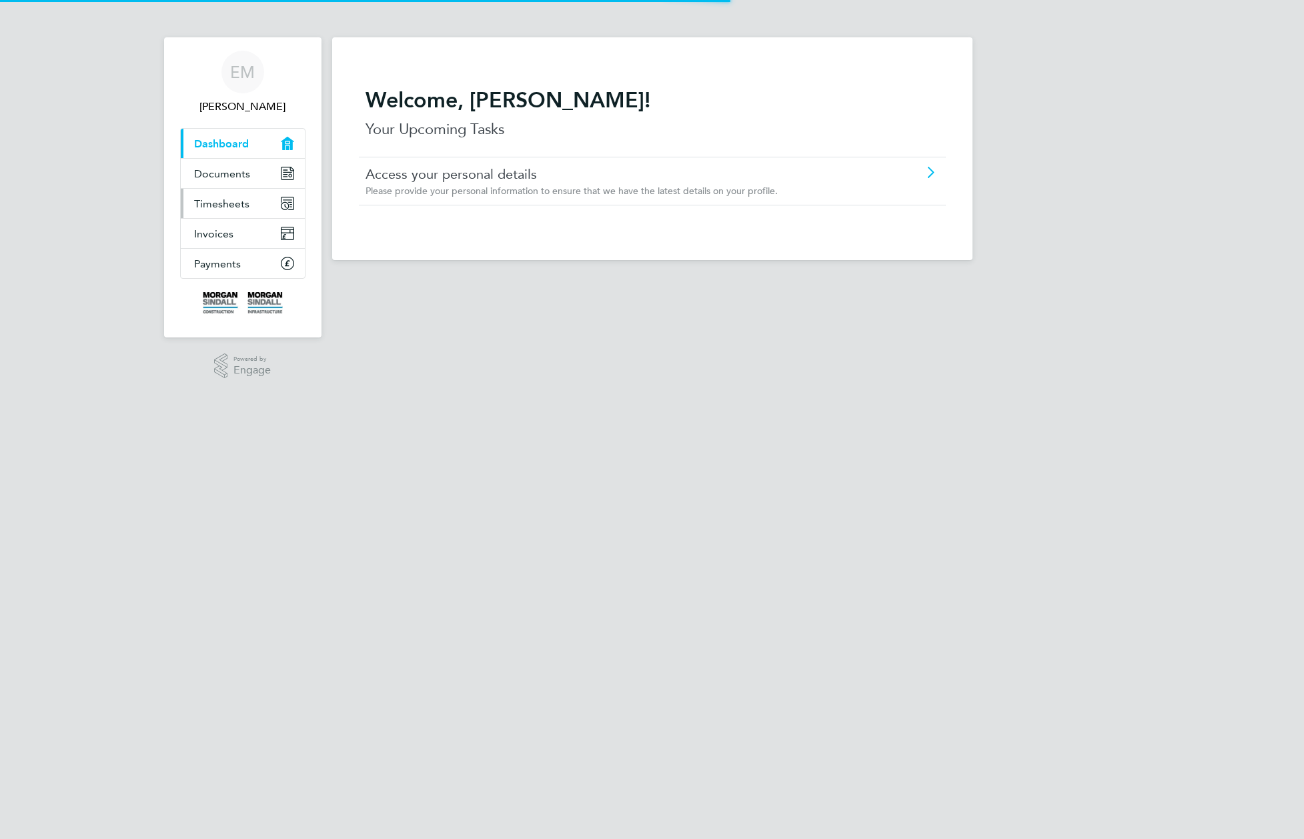
click at [229, 207] on span "Timesheets" at bounding box center [221, 203] width 55 height 13
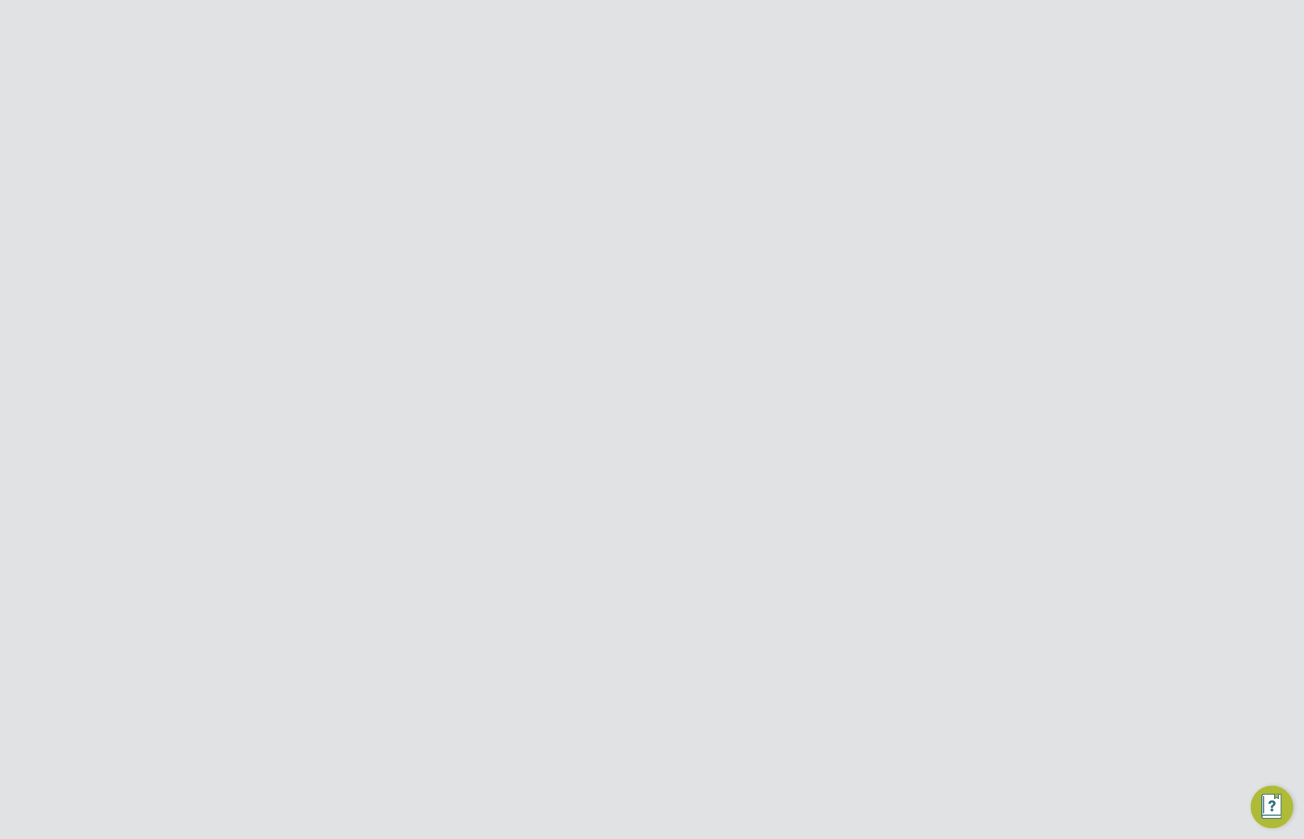
click at [379, 253] on button "Timesheet" at bounding box center [381, 255] width 45 height 32
click at [603, 769] on span "Approve Timesheet" at bounding box center [591, 769] width 98 height 13
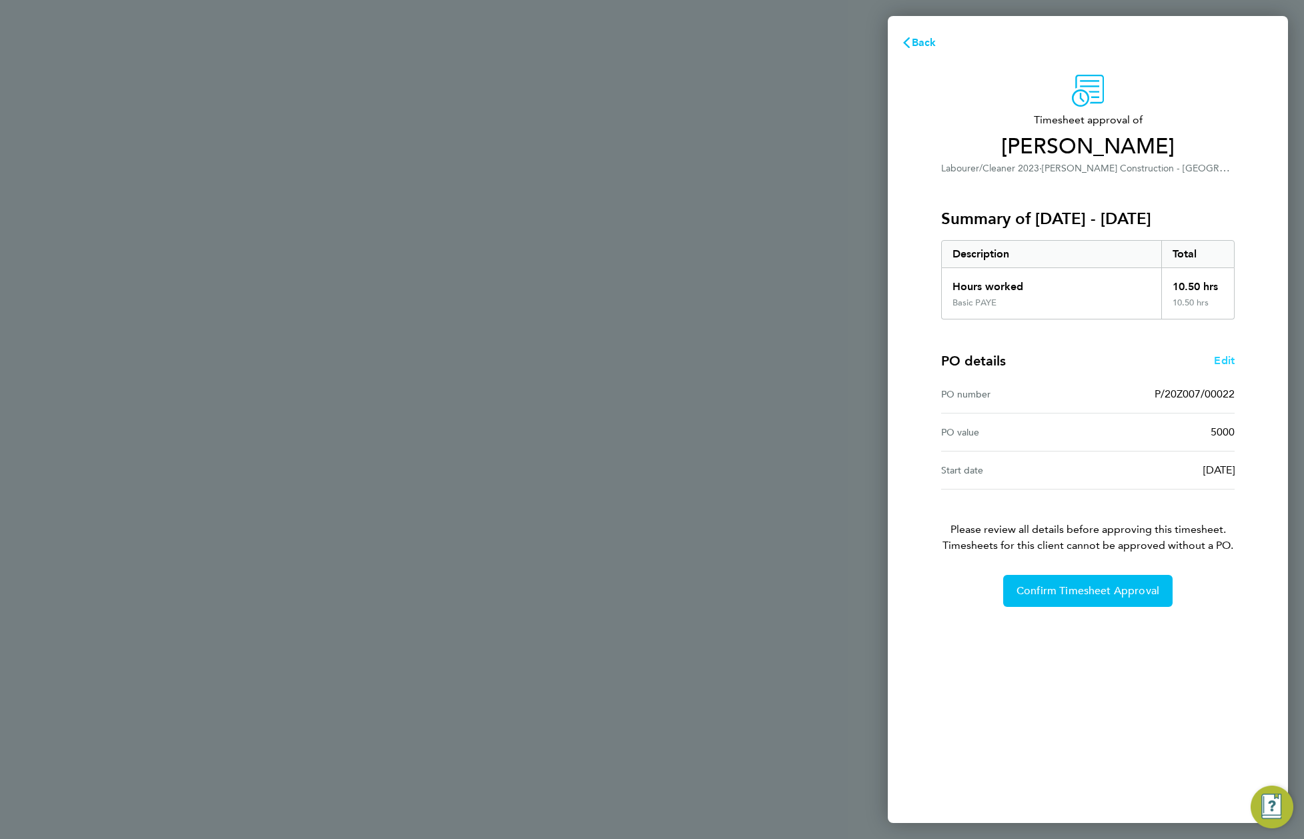
click at [1224, 361] on span "Edit" at bounding box center [1224, 360] width 21 height 13
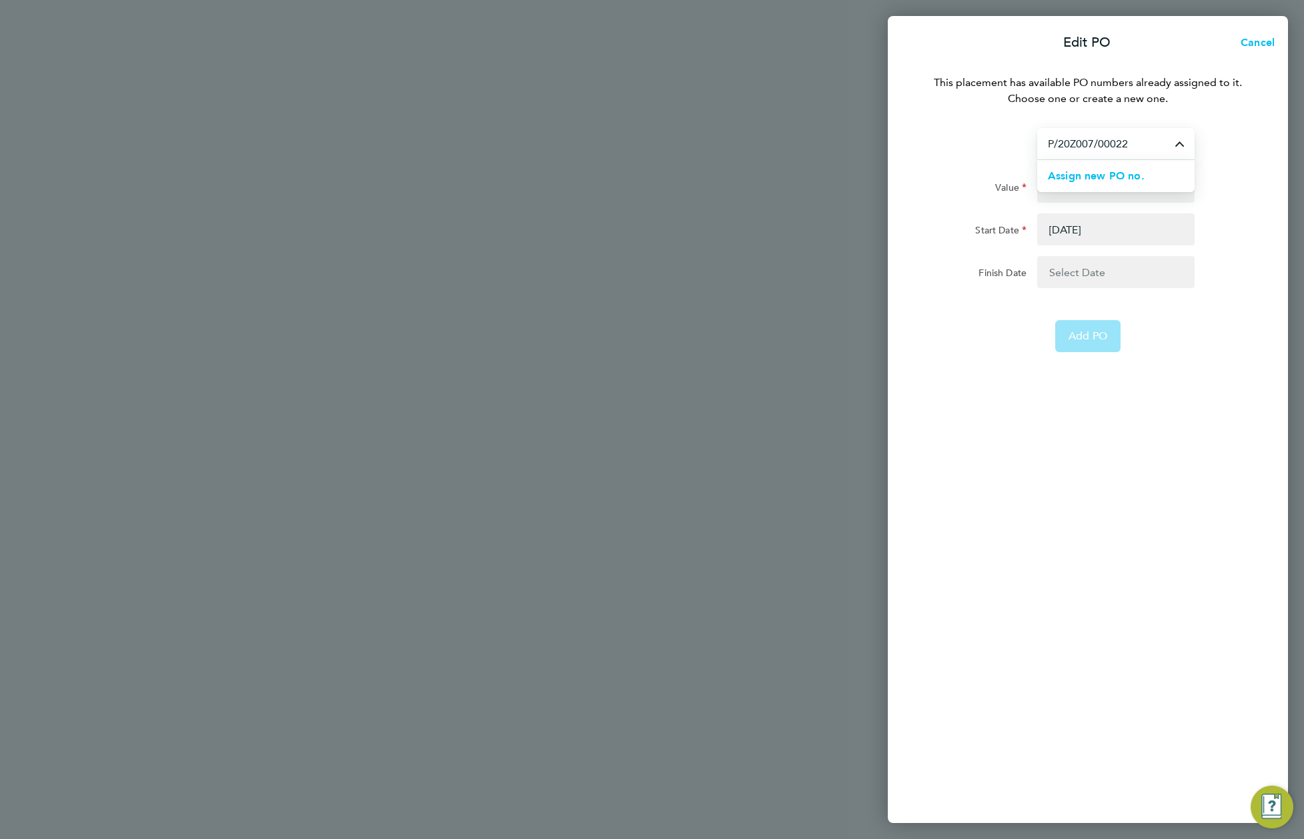
click at [1104, 147] on input "P/20Z007/00022" at bounding box center [1115, 143] width 157 height 31
click at [1120, 173] on span "Assign new PO no." at bounding box center [1096, 175] width 97 height 13
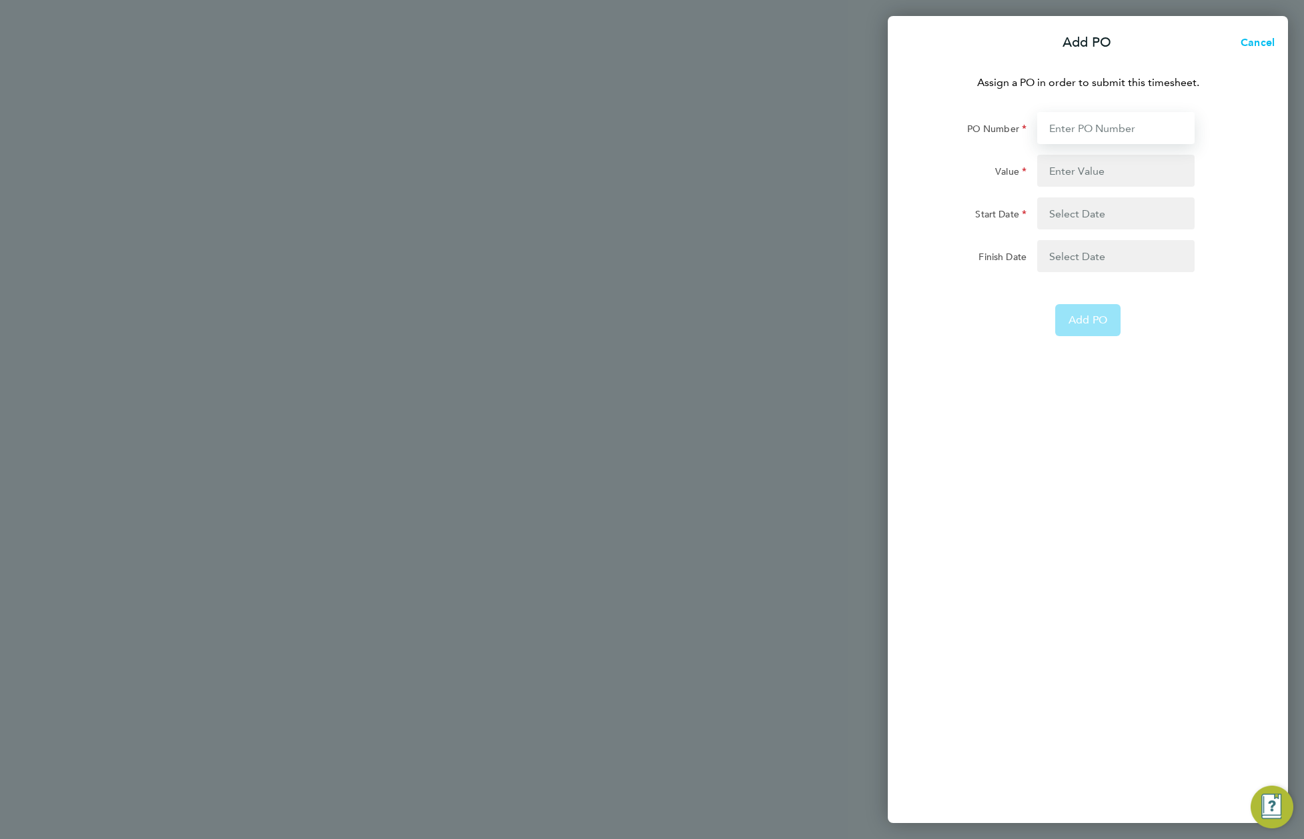
click at [1080, 129] on input "PO Number" at bounding box center [1115, 128] width 157 height 32
paste input "P/20CA02/00014"
type input "P/20CA02/00014"
type input "17117"
type input "24 Oct 22"
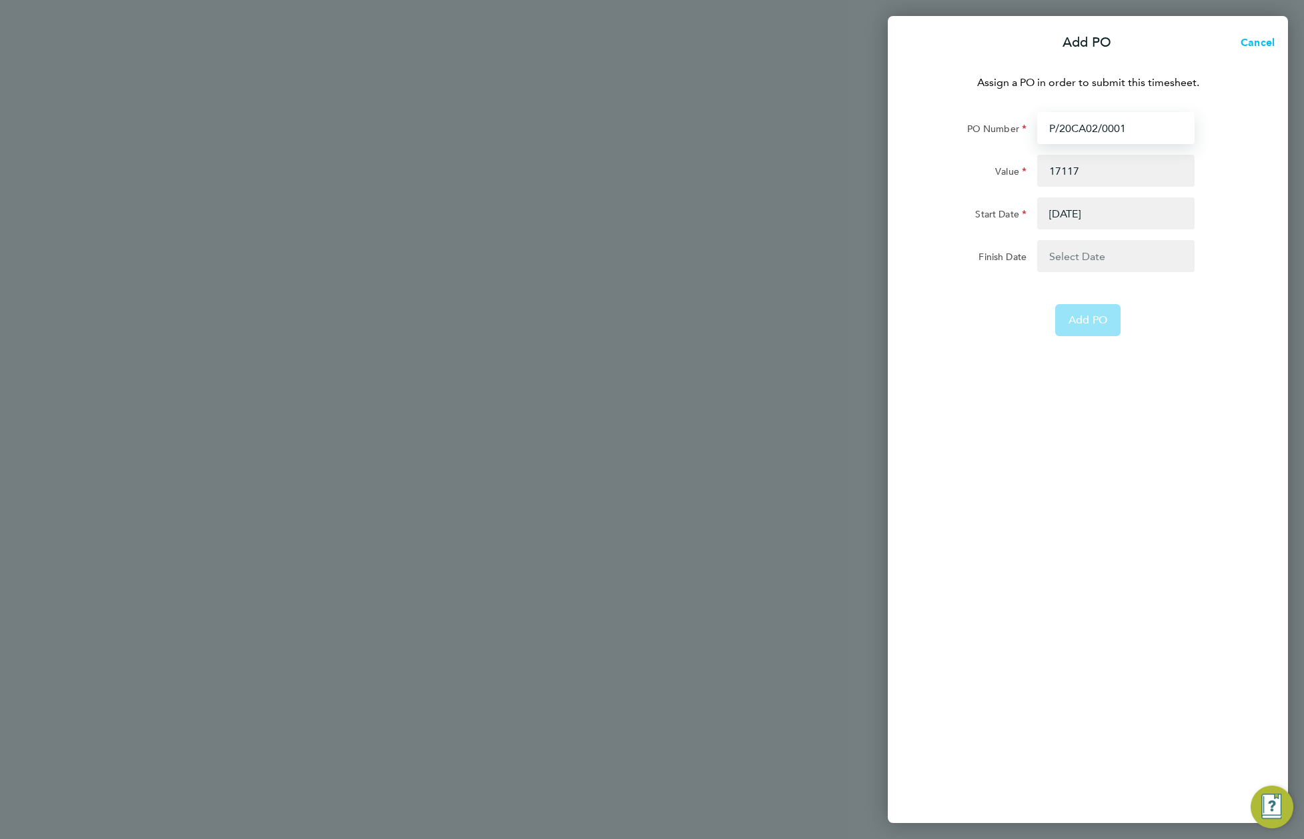
type input "P/20CA02/000"
type input "P/20CA02/00033"
click at [1052, 175] on input "Value" at bounding box center [1115, 171] width 157 height 32
type input "75643256"
click at [1066, 204] on button "button" at bounding box center [1115, 213] width 157 height 32
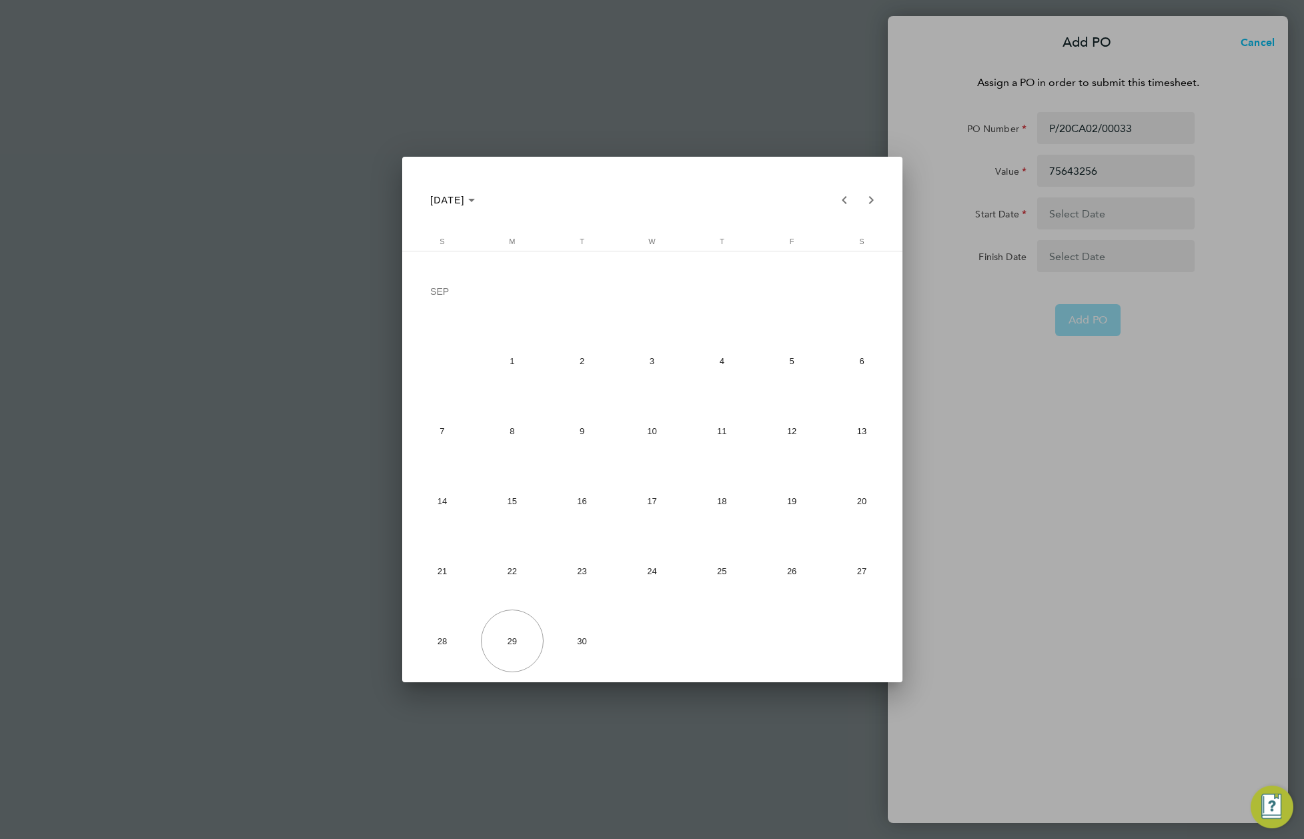
click at [526, 359] on span "1" at bounding box center [512, 360] width 63 height 63
type input "01 Sep 25"
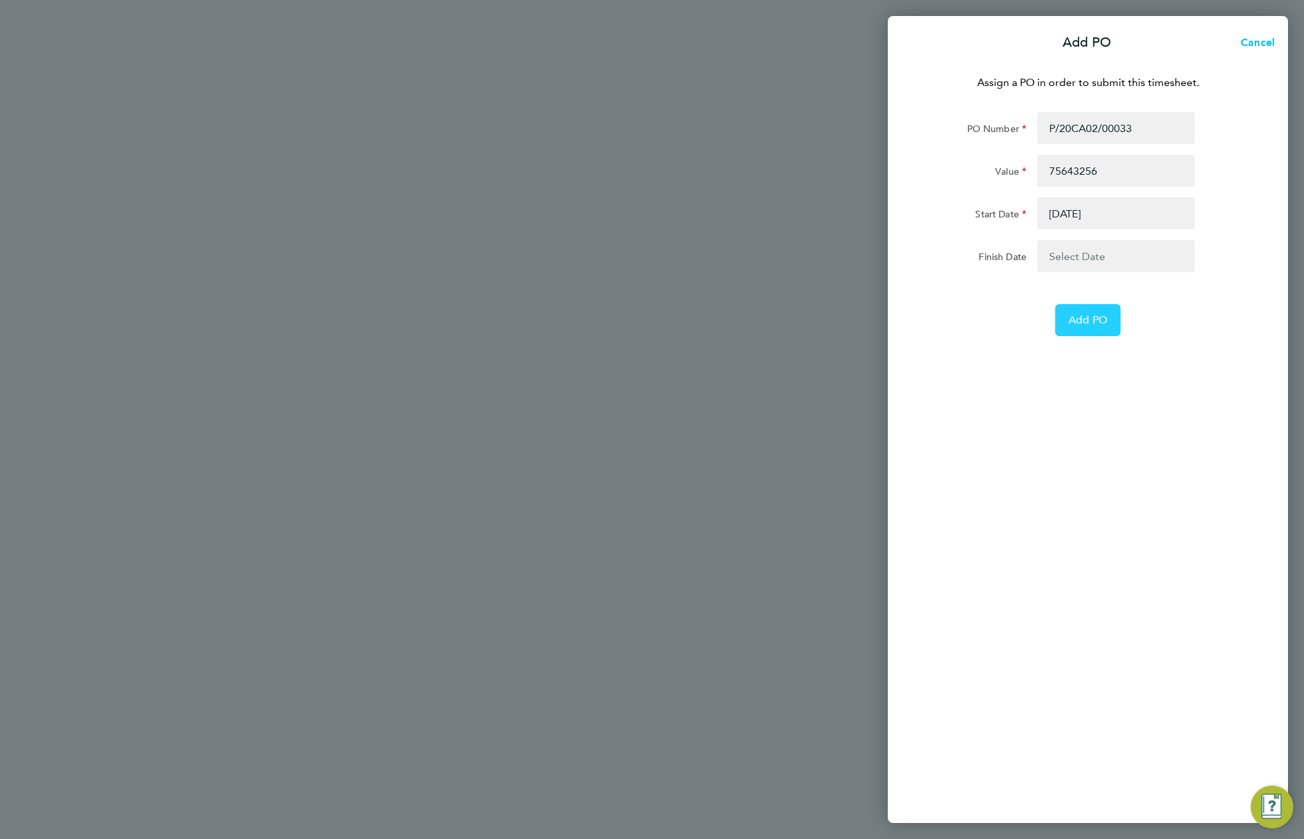
click at [1078, 318] on span "Add PO" at bounding box center [1087, 319] width 39 height 13
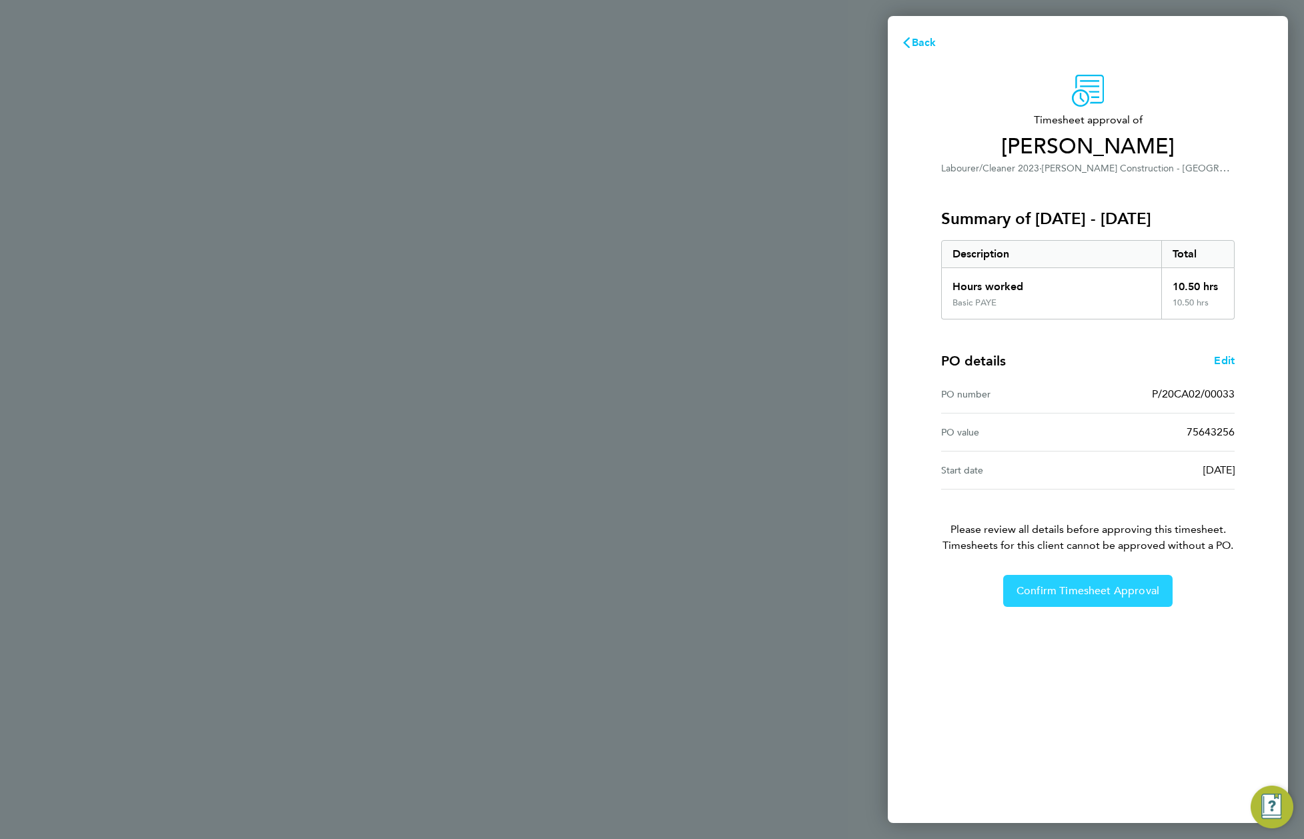
click at [1089, 577] on button "Confirm Timesheet Approval" at bounding box center [1087, 591] width 169 height 32
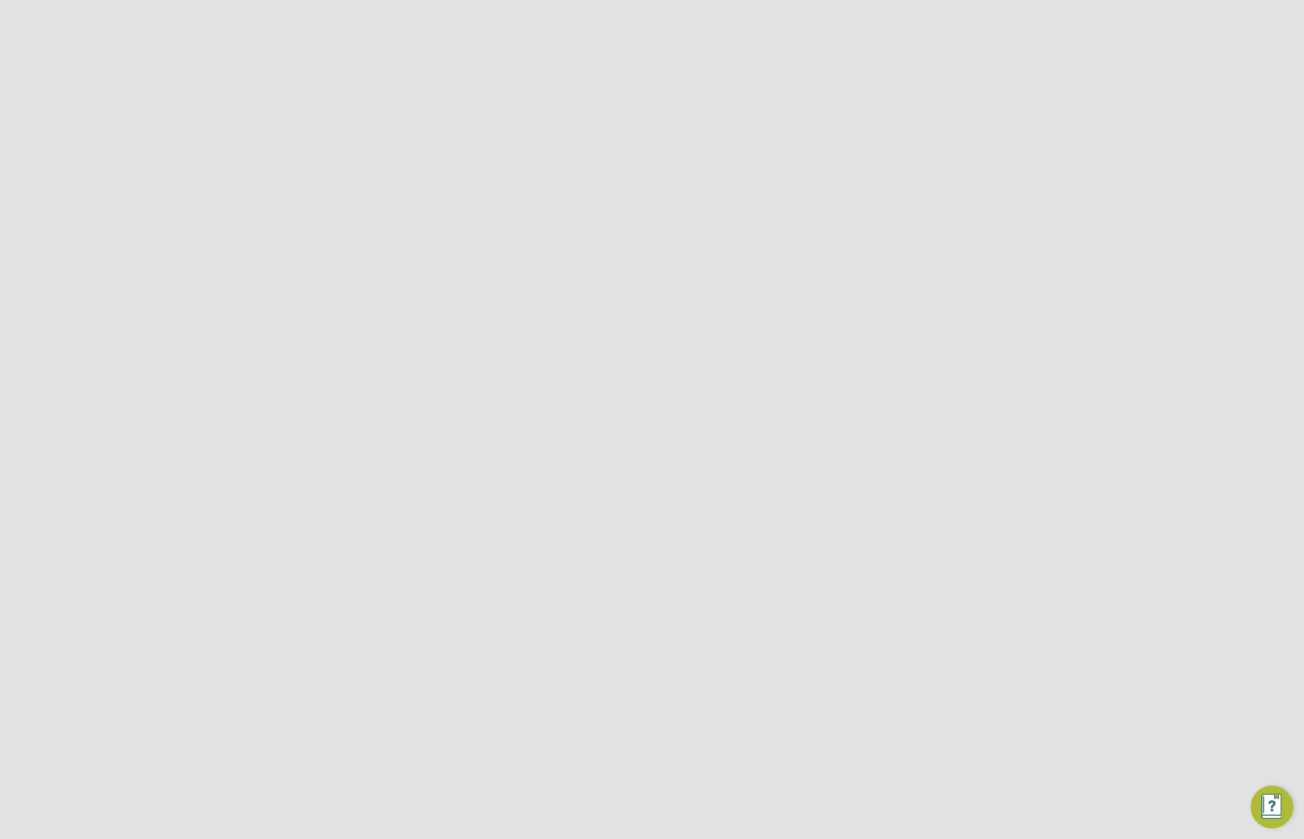
click at [667, 263] on button "Details" at bounding box center [681, 255] width 31 height 32
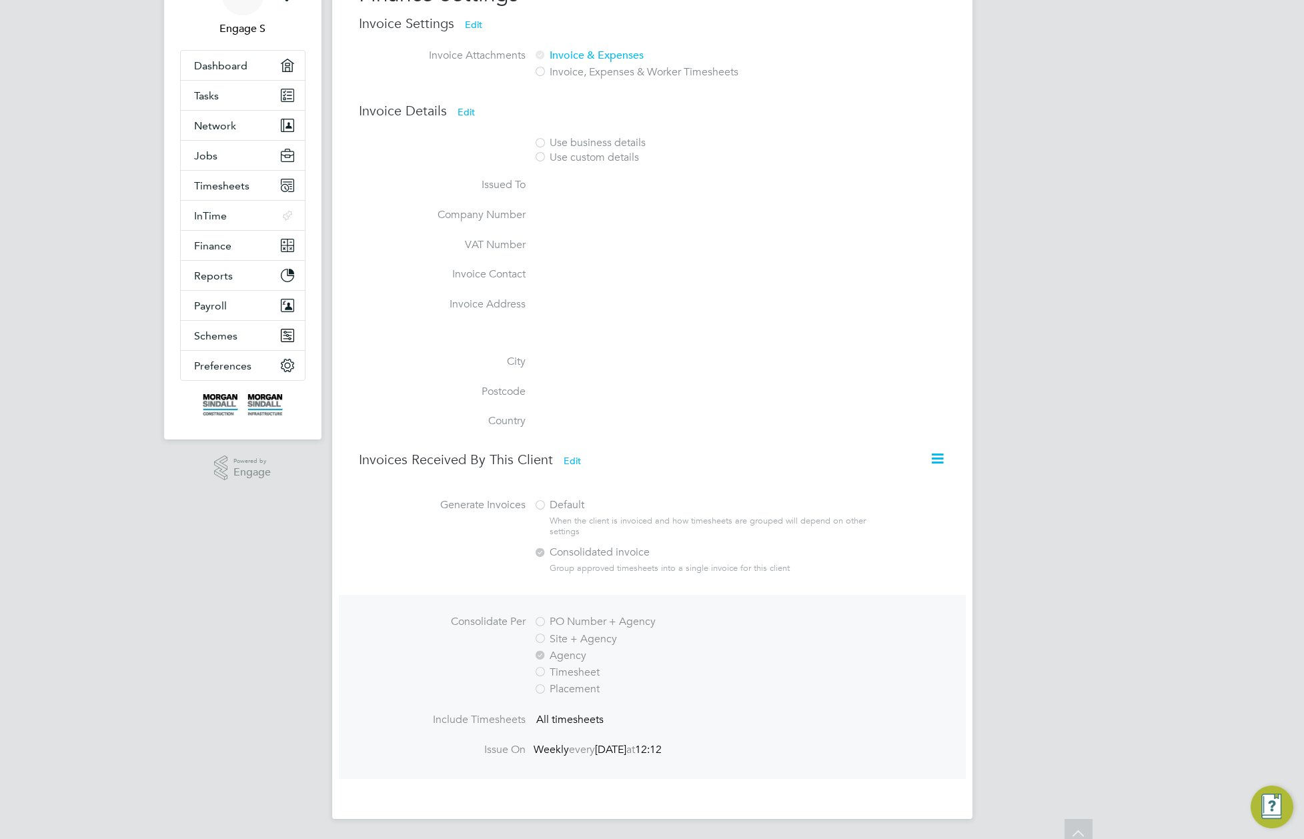
scroll to position [122, 0]
click at [932, 455] on icon at bounding box center [937, 457] width 17 height 17
click at [873, 490] on li "Consolidate Invoices Manually" at bounding box center [869, 489] width 143 height 19
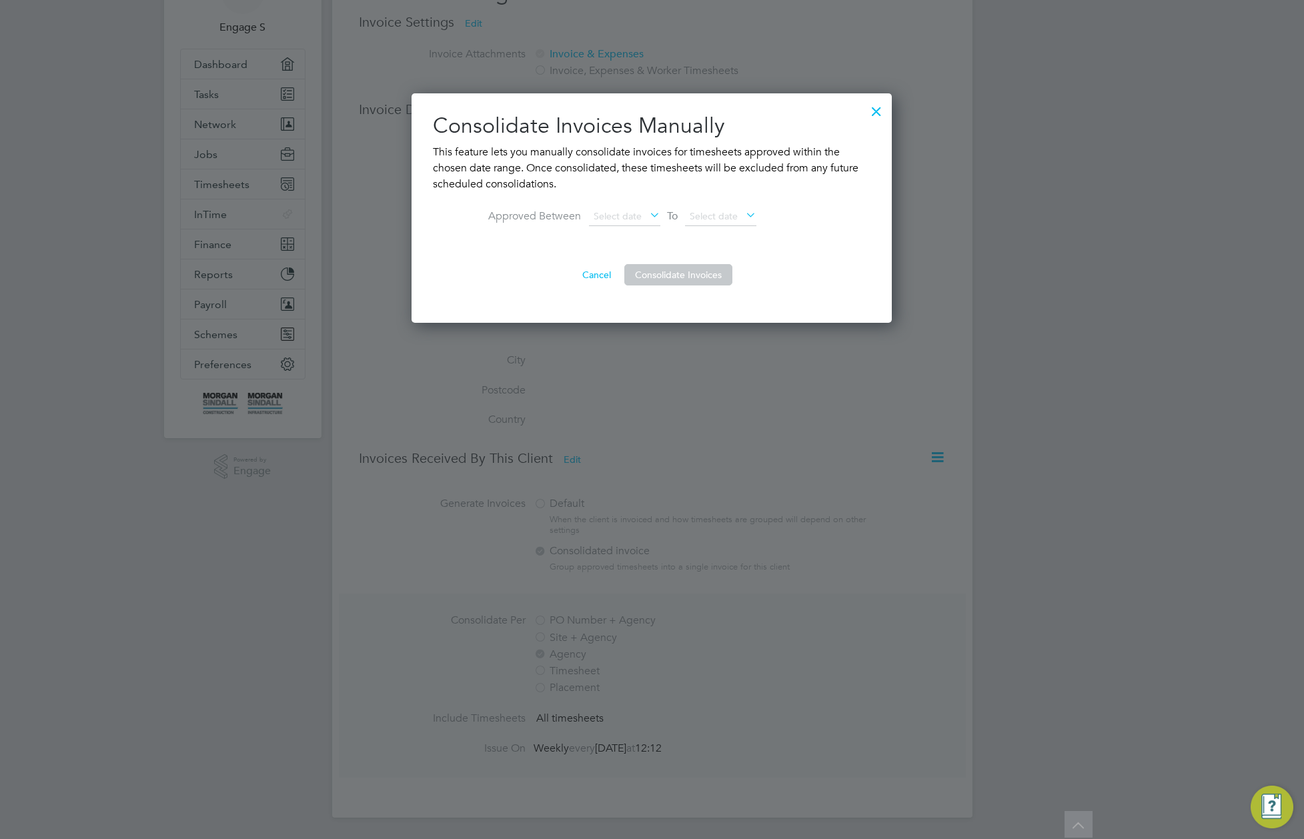
scroll to position [230, 481]
click at [617, 214] on span "Select date" at bounding box center [618, 216] width 48 height 12
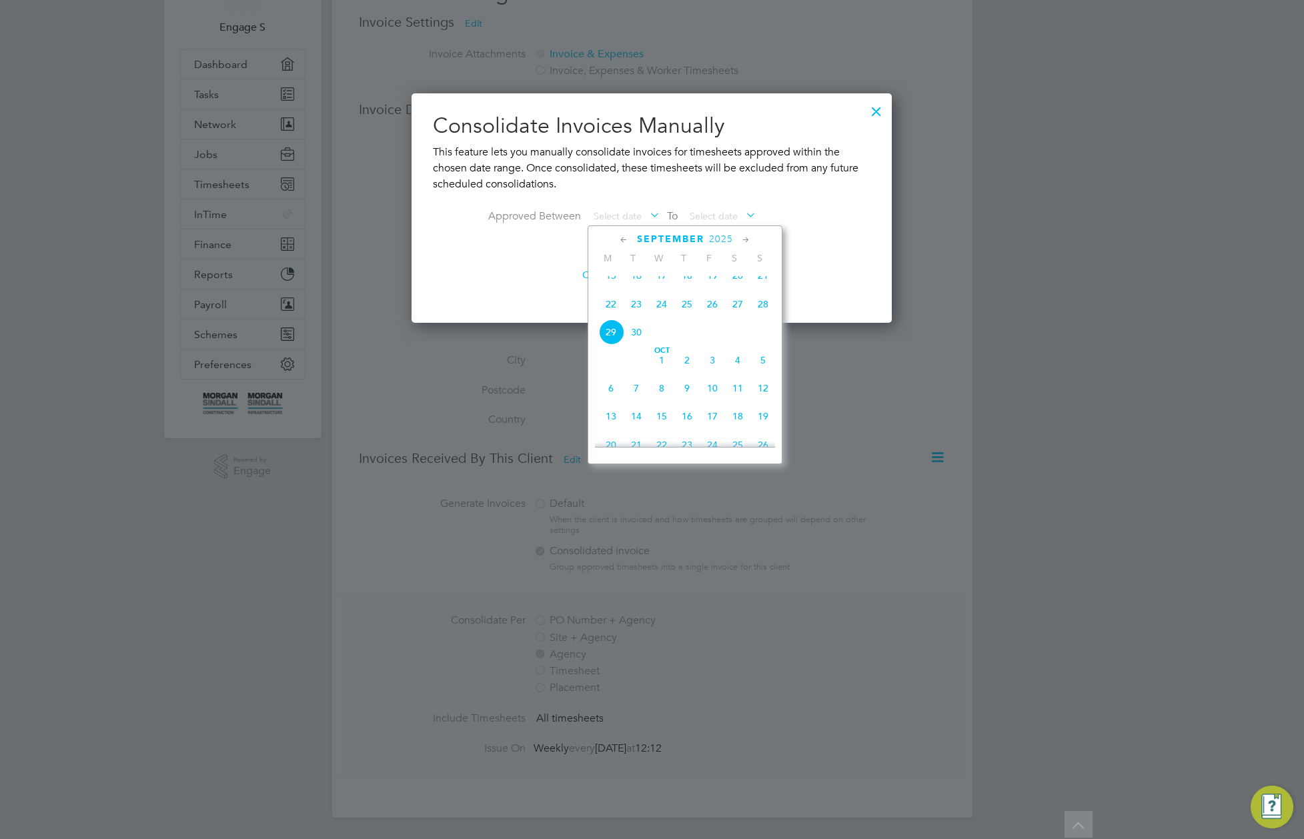
click at [762, 312] on span "28" at bounding box center [762, 303] width 25 height 25
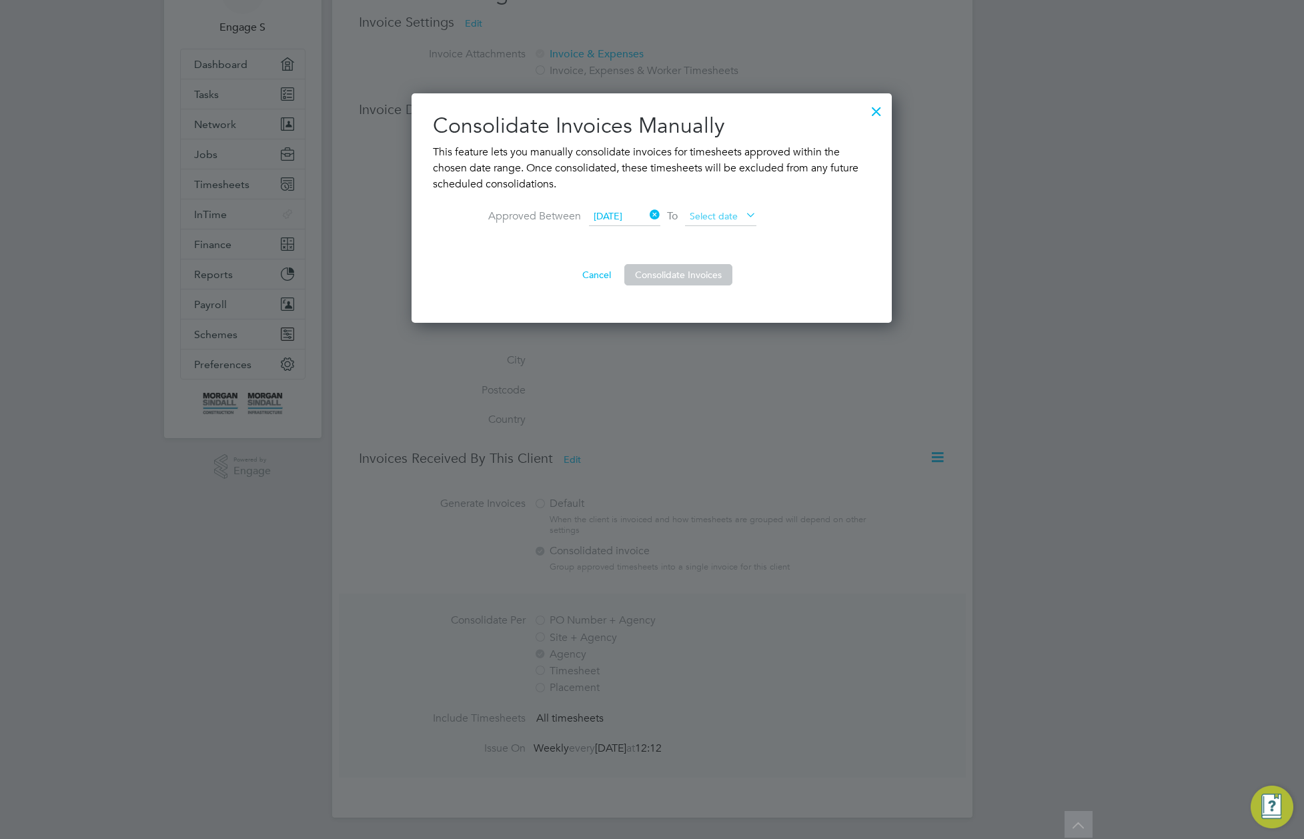
click at [718, 217] on span "Select date" at bounding box center [714, 216] width 48 height 12
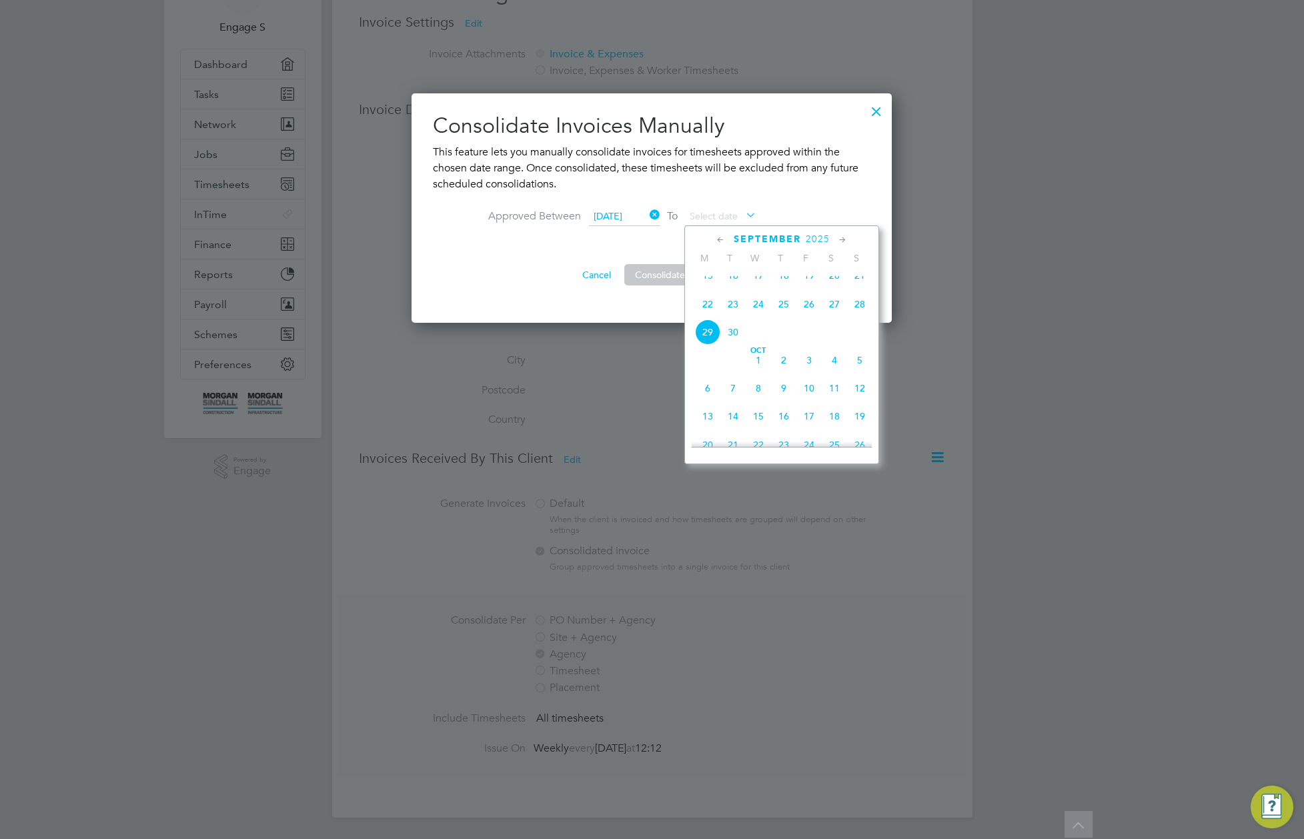
click at [730, 343] on span "30" at bounding box center [732, 331] width 25 height 25
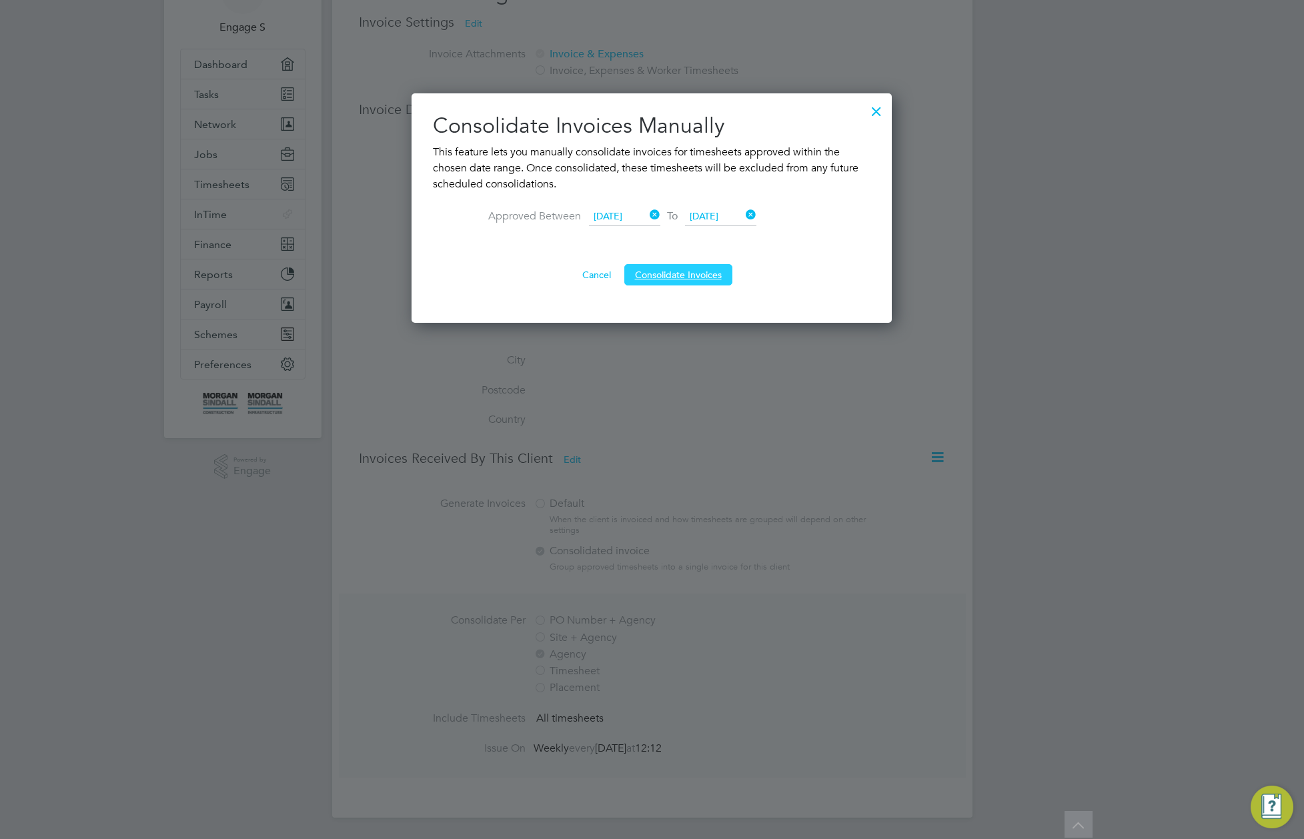
click at [674, 277] on button "Consolidate Invoices" at bounding box center [678, 274] width 108 height 21
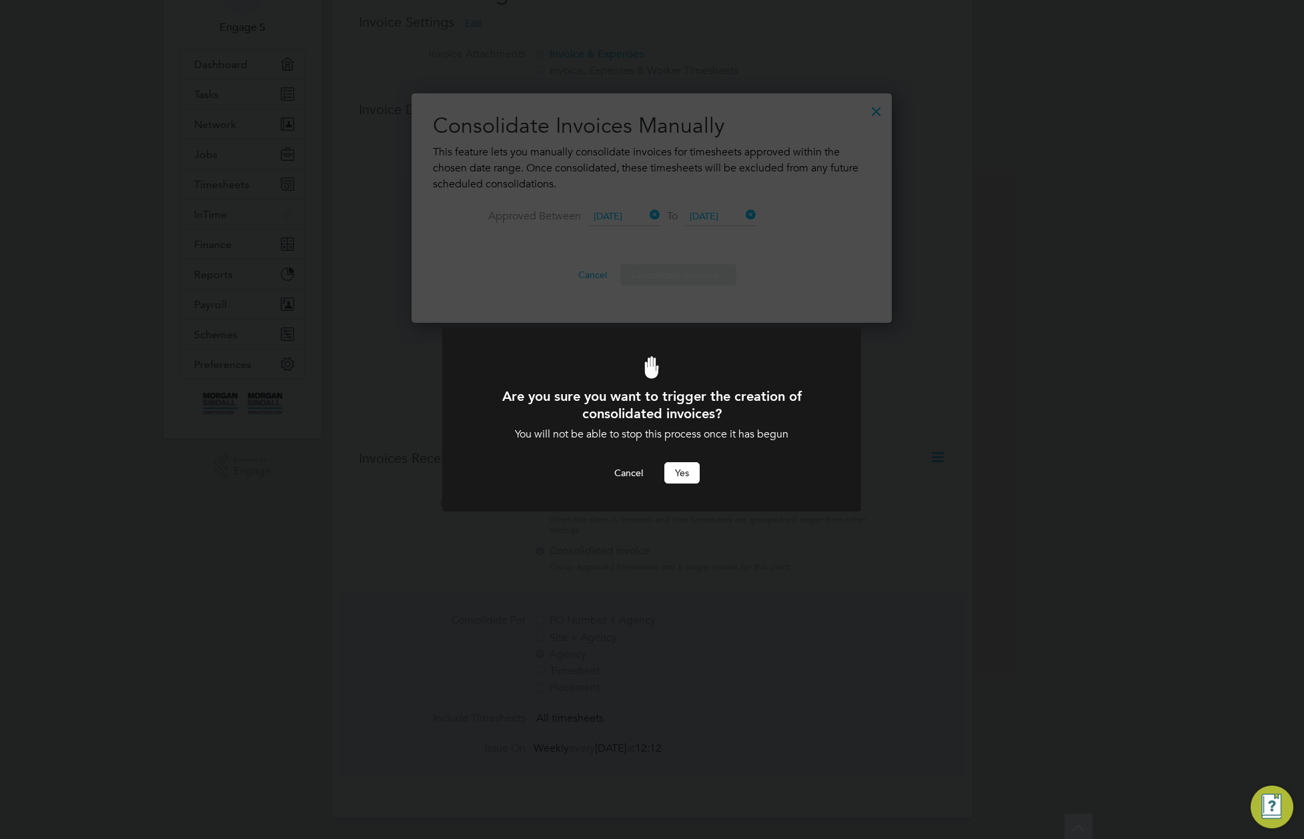
scroll to position [0, 0]
click at [675, 472] on button "Yes" at bounding box center [681, 472] width 35 height 21
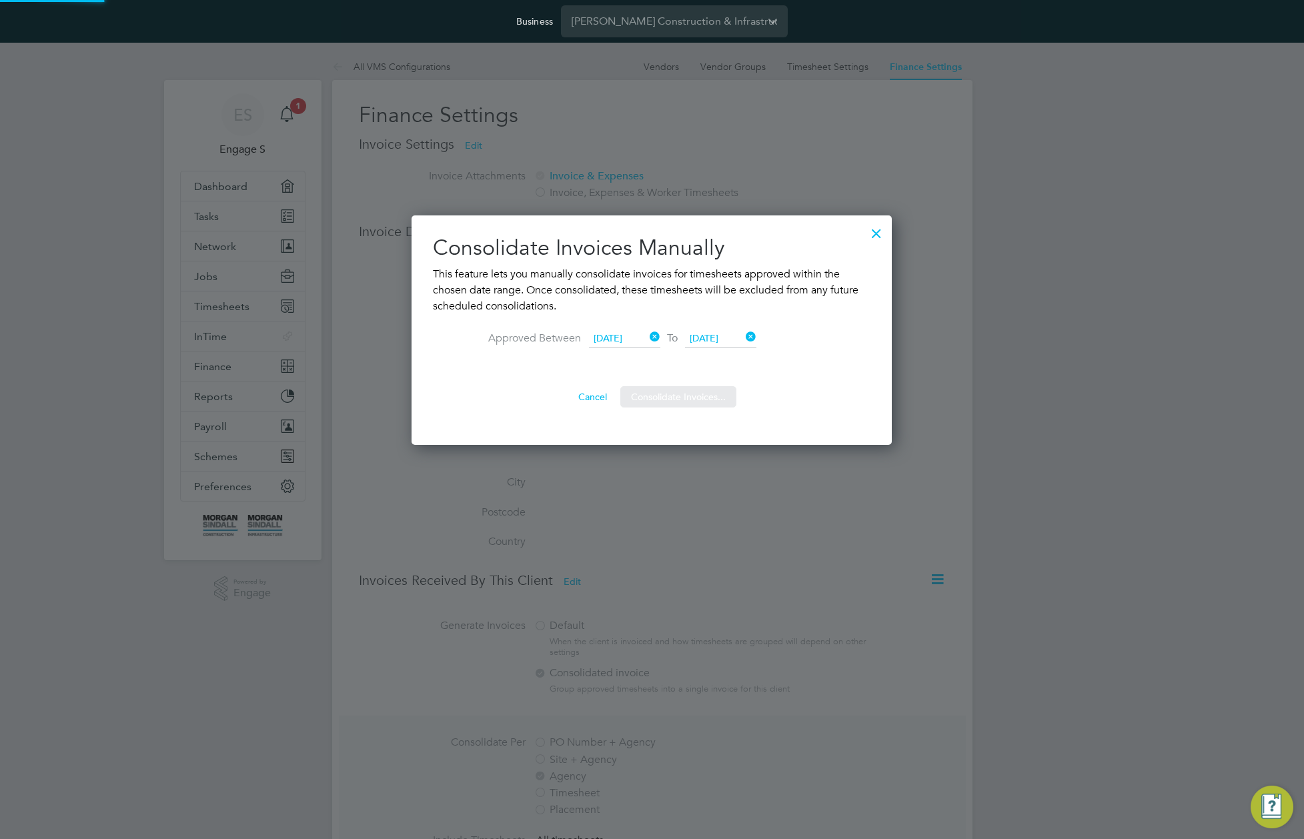
scroll to position [122, 0]
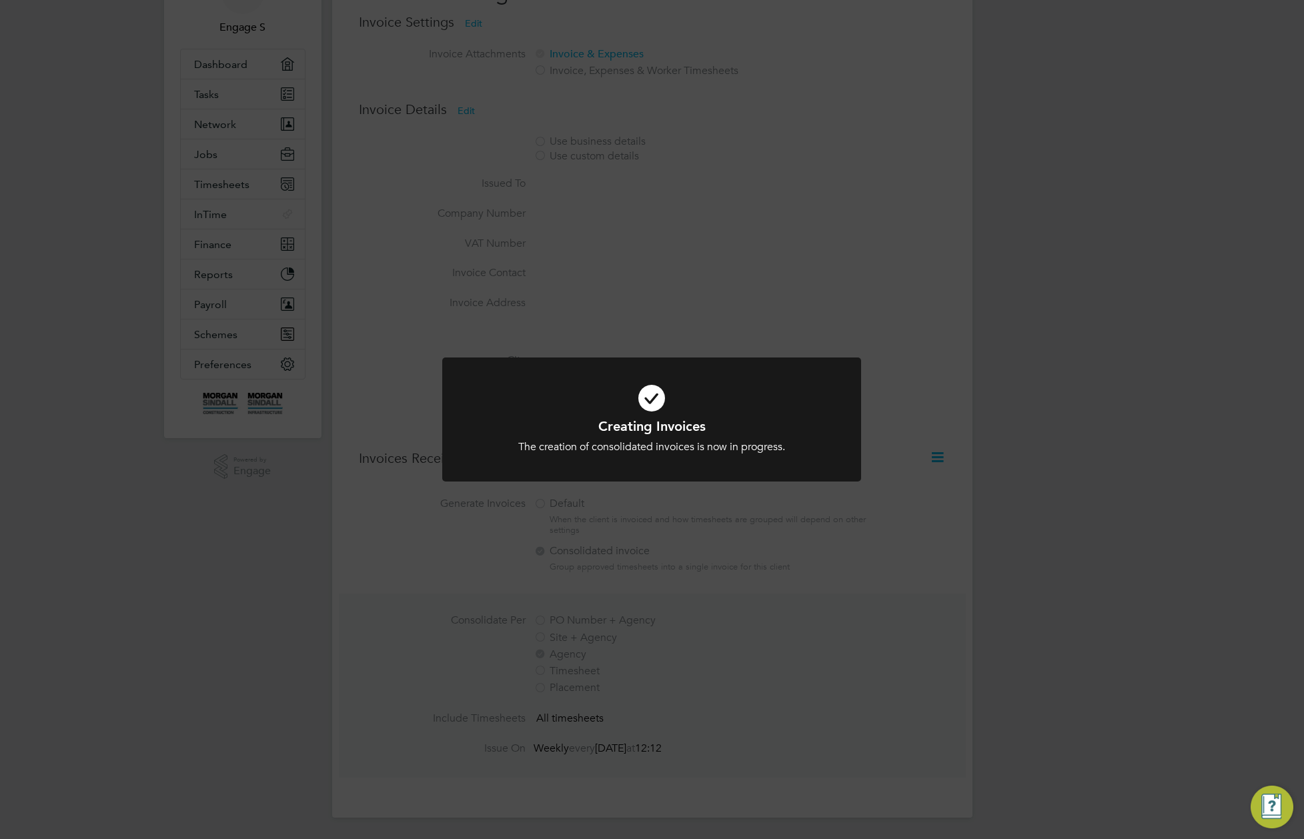
click at [972, 347] on div "Creating Invoices The creation of consolidated invoices is now in progress. Can…" at bounding box center [652, 419] width 1304 height 839
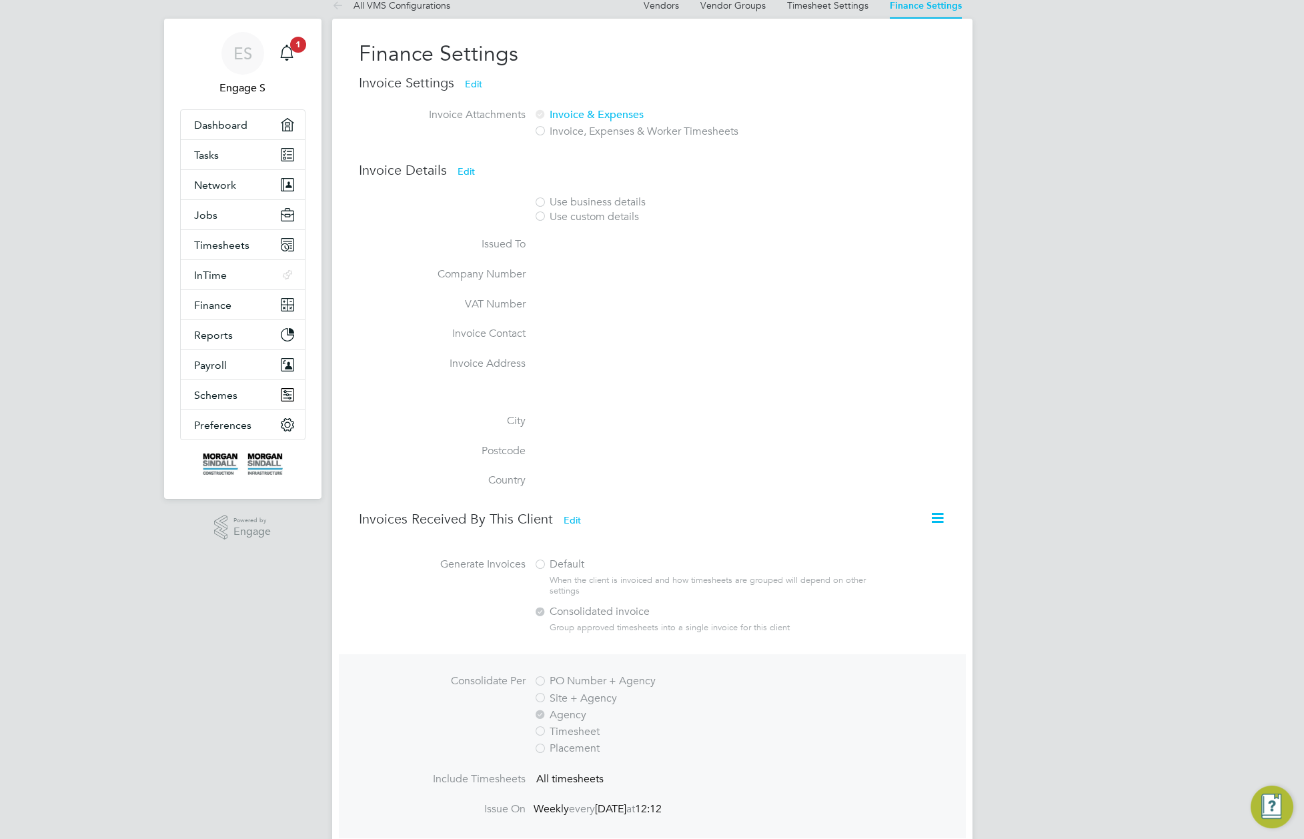
scroll to position [0, 0]
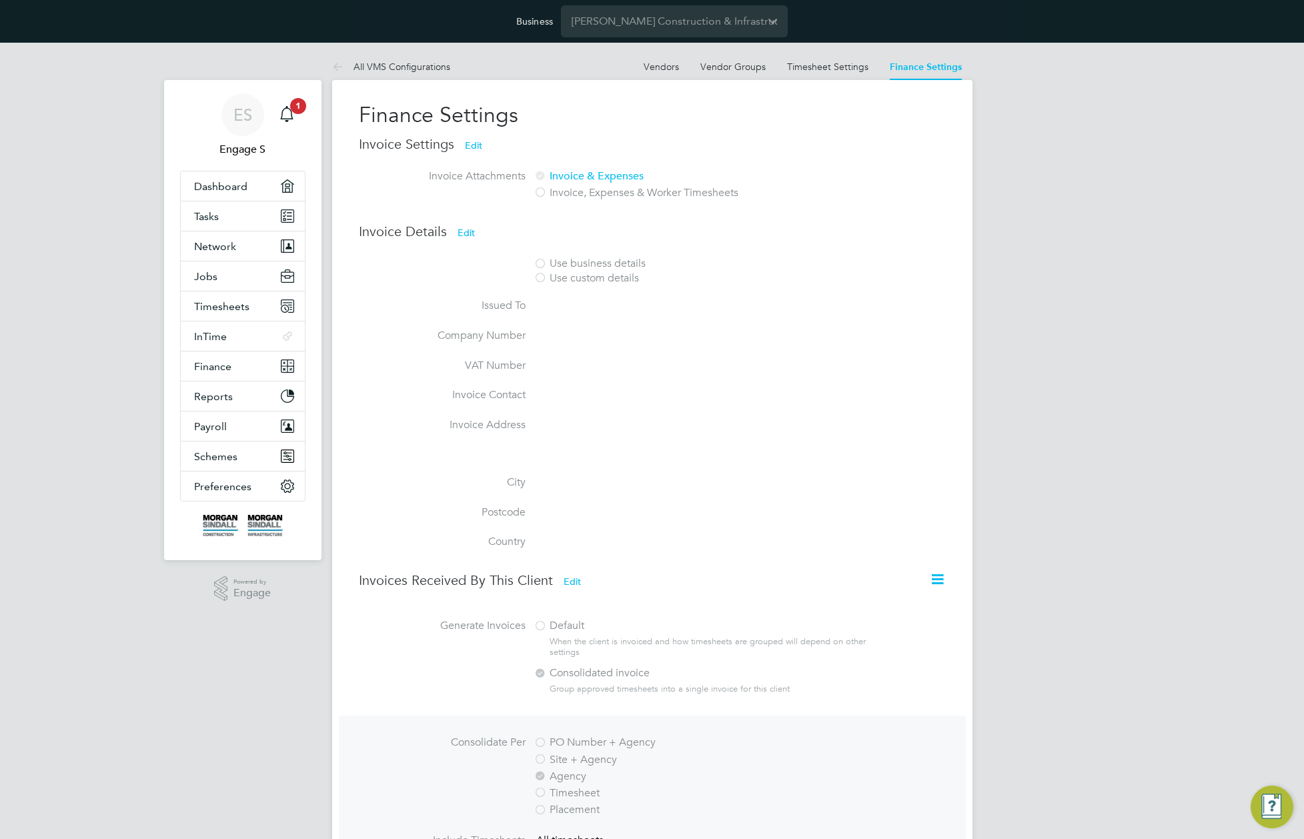
click at [578, 584] on button "Edit" at bounding box center [572, 581] width 39 height 21
click at [570, 758] on label "Site + Agency" at bounding box center [699, 760] width 330 height 14
click at [568, 742] on label "PO Number + Agency" at bounding box center [699, 743] width 330 height 14
click at [563, 777] on label "Agency" at bounding box center [699, 777] width 330 height 14
click at [562, 792] on label "Timesheet" at bounding box center [699, 793] width 330 height 14
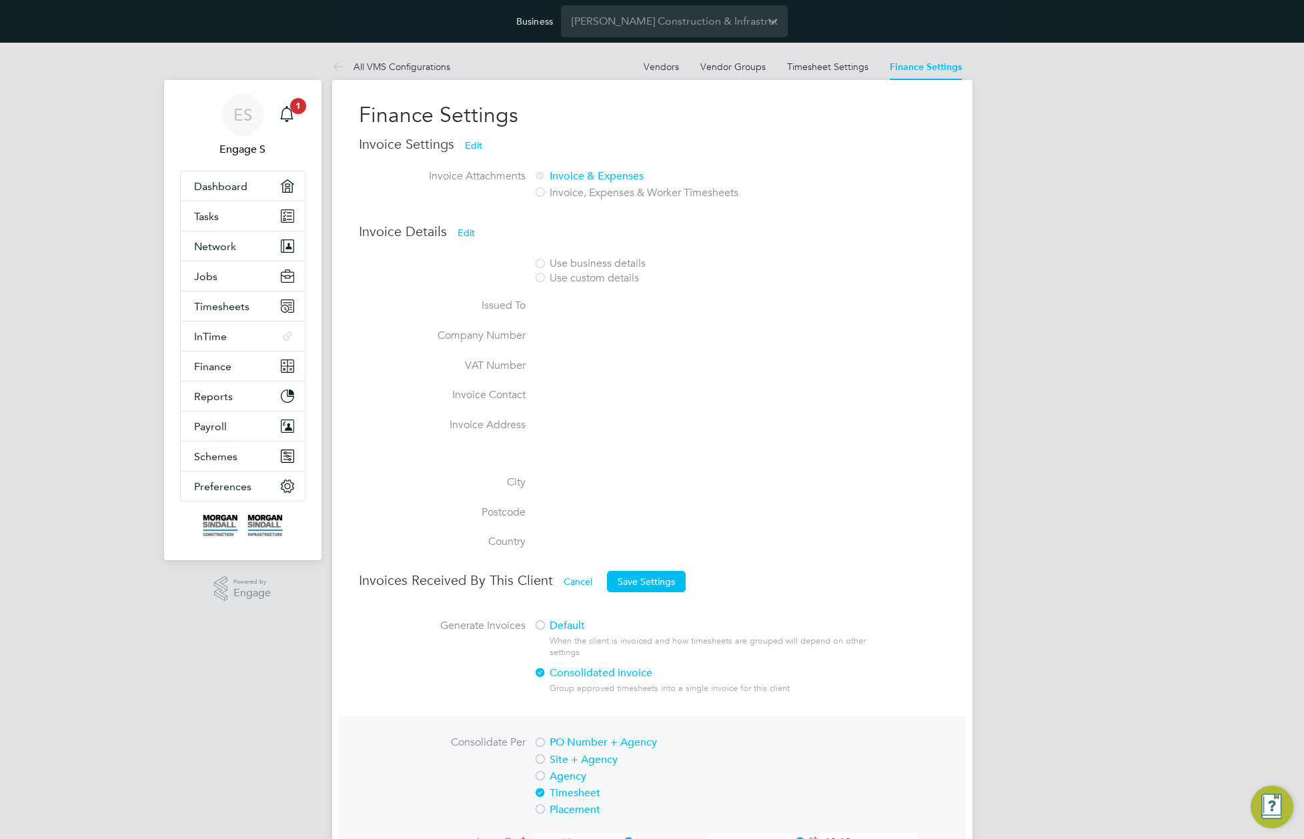
click at [564, 806] on label "Placement" at bounding box center [699, 810] width 330 height 14
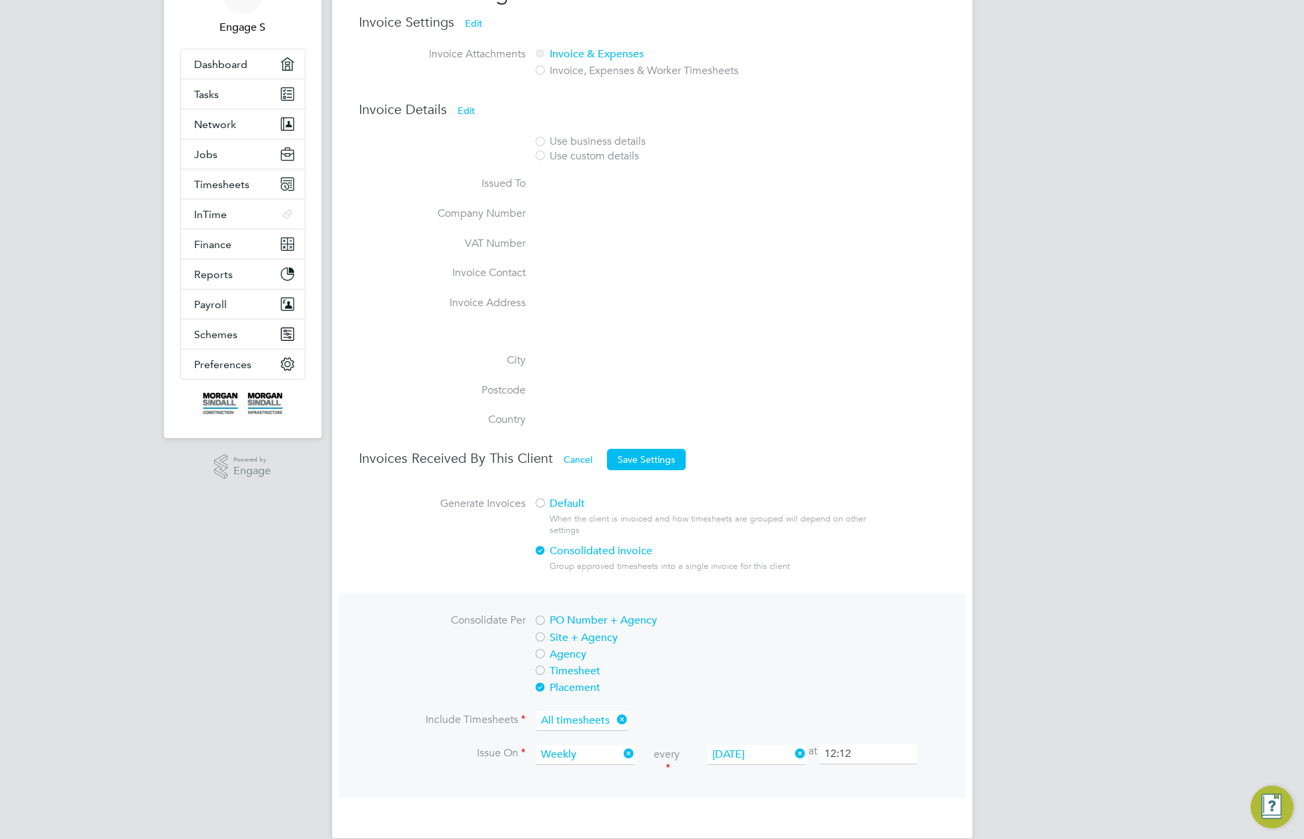
scroll to position [143, 0]
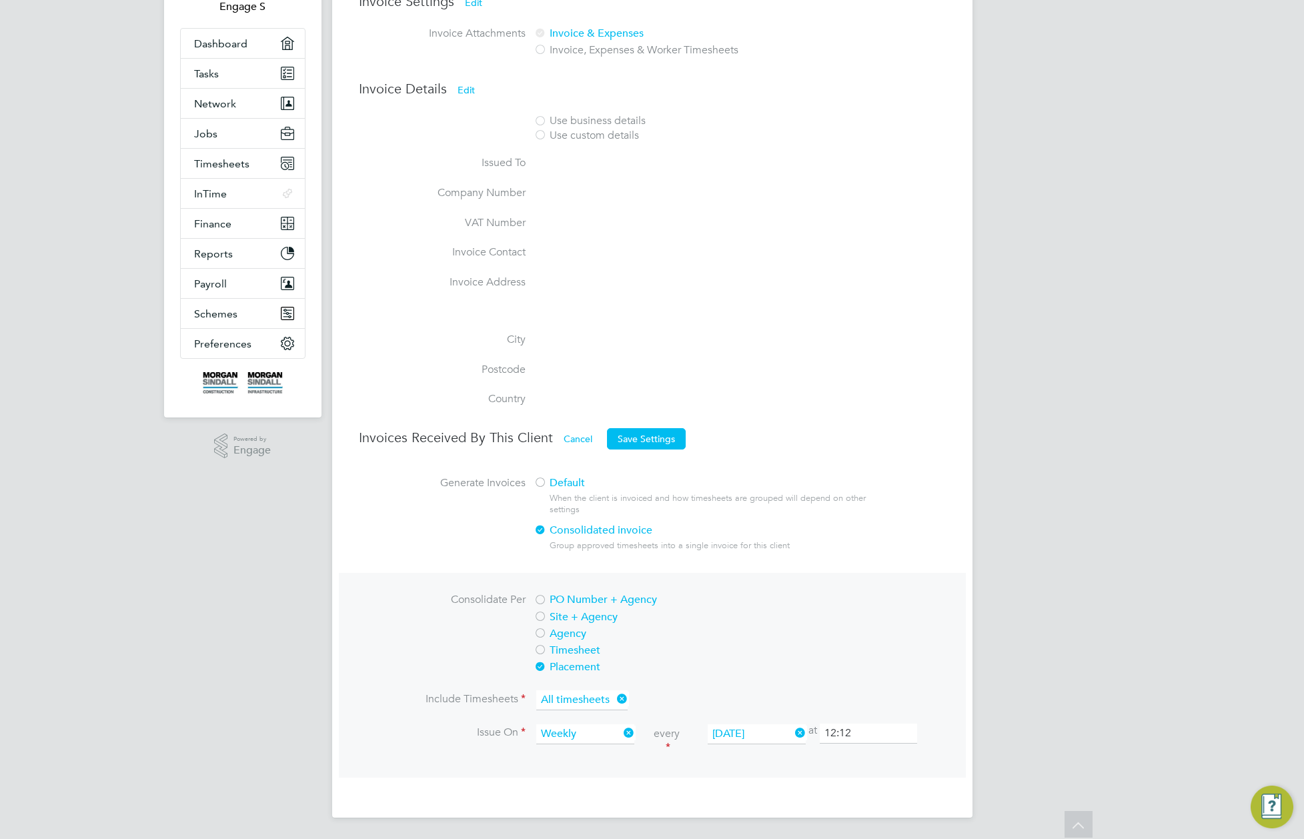
click at [562, 632] on label "Agency" at bounding box center [699, 634] width 330 height 14
click at [560, 606] on label "PO Number + Agency" at bounding box center [699, 600] width 330 height 14
drag, startPoint x: 560, startPoint y: 600, endPoint x: 556, endPoint y: 612, distance: 13.5
click at [560, 602] on label "PO Number + Agency" at bounding box center [699, 600] width 330 height 14
click at [556, 612] on label "Site + Agency" at bounding box center [699, 617] width 330 height 14
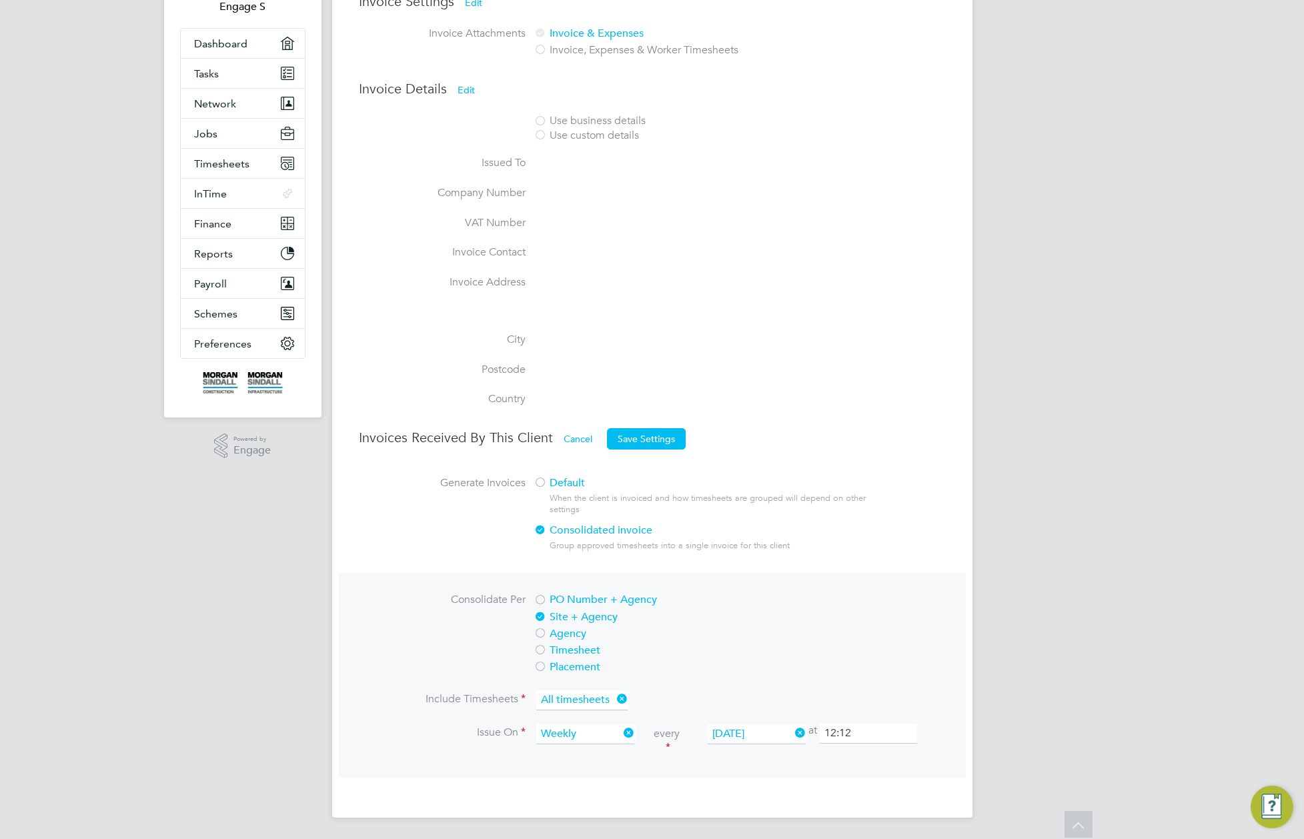
click at [590, 432] on button "Cancel" at bounding box center [578, 438] width 50 height 21
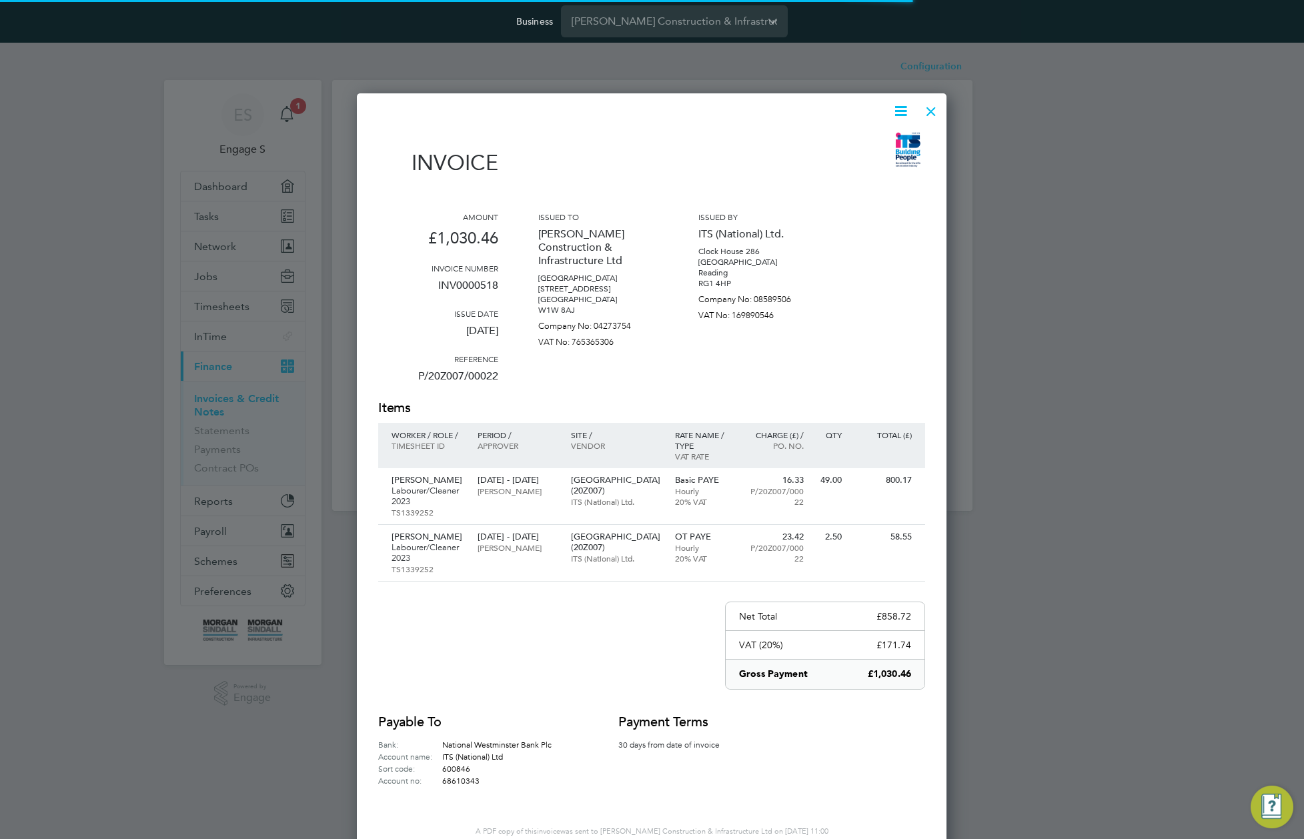
scroll to position [766, 590]
click at [896, 103] on icon at bounding box center [900, 111] width 17 height 17
click at [856, 142] on li "Download Invoice" at bounding box center [860, 142] width 92 height 19
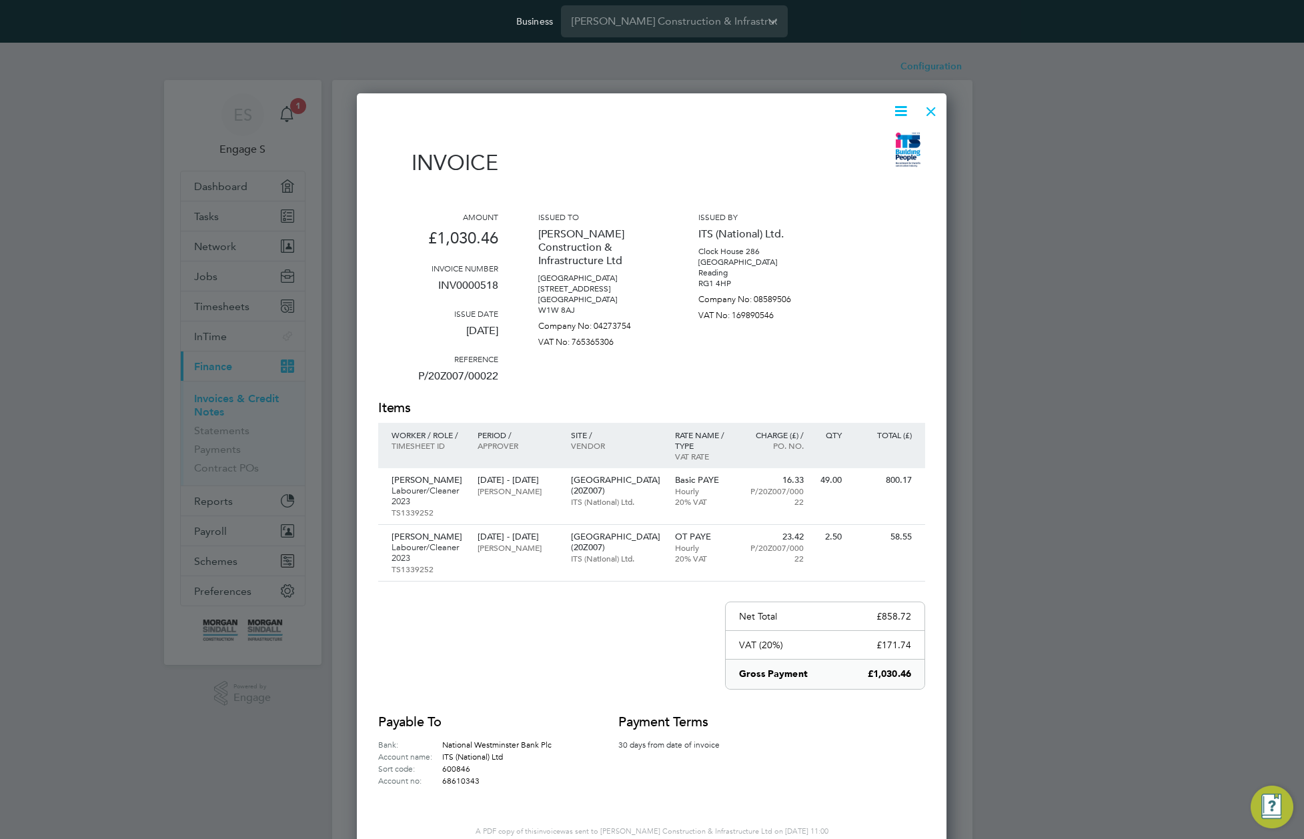
click at [934, 109] on div at bounding box center [931, 108] width 24 height 24
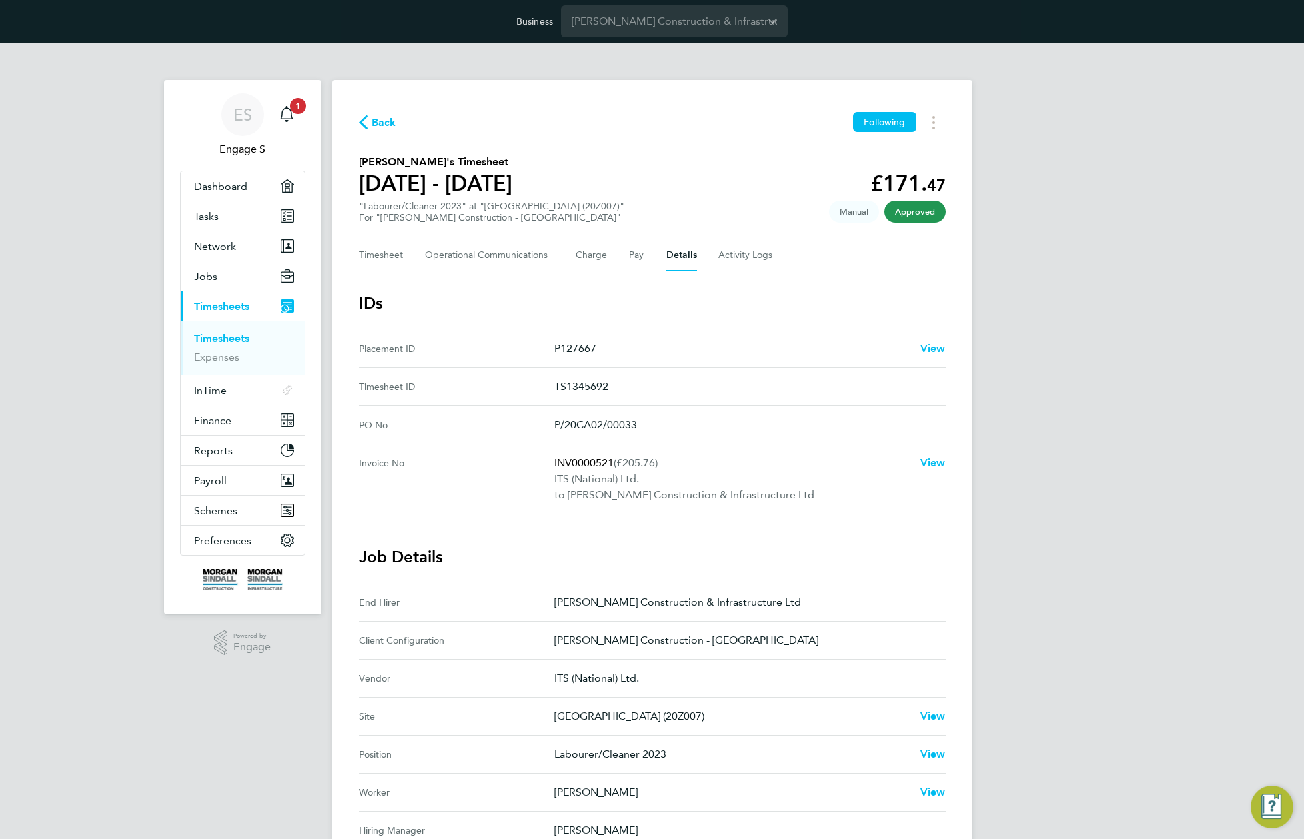
click at [231, 332] on link "Timesheets" at bounding box center [221, 338] width 55 height 13
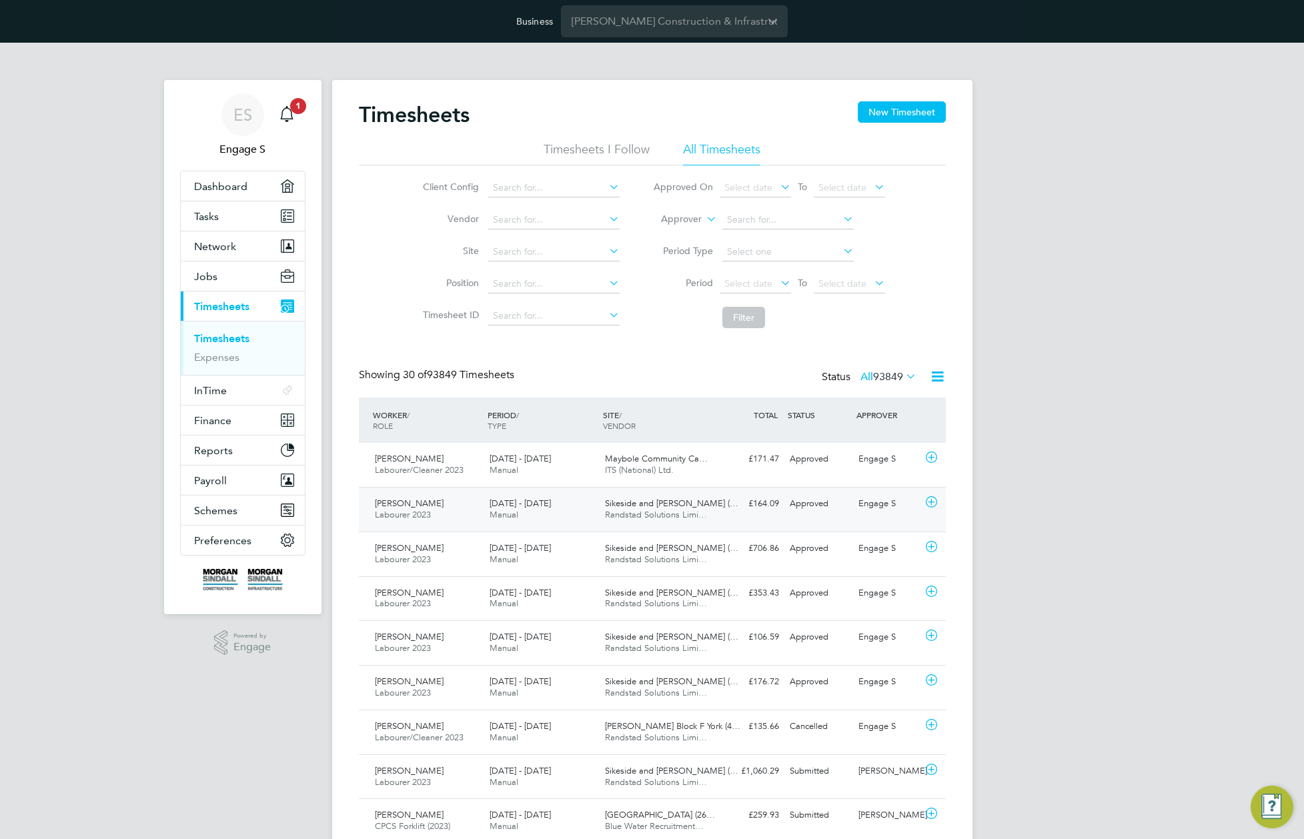
click at [715, 499] on div "£164.09 Approved" at bounding box center [749, 504] width 69 height 22
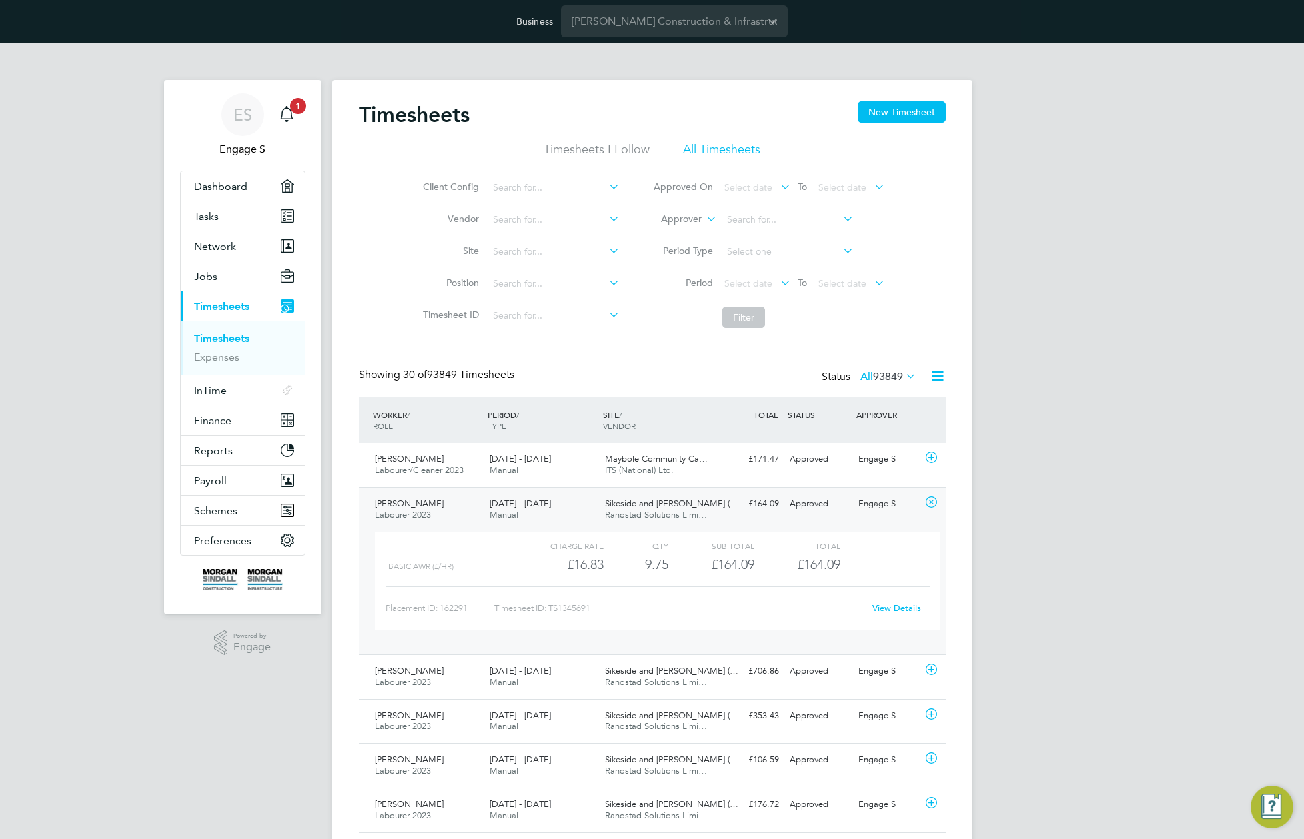
click at [896, 611] on link "View Details" at bounding box center [896, 607] width 49 height 11
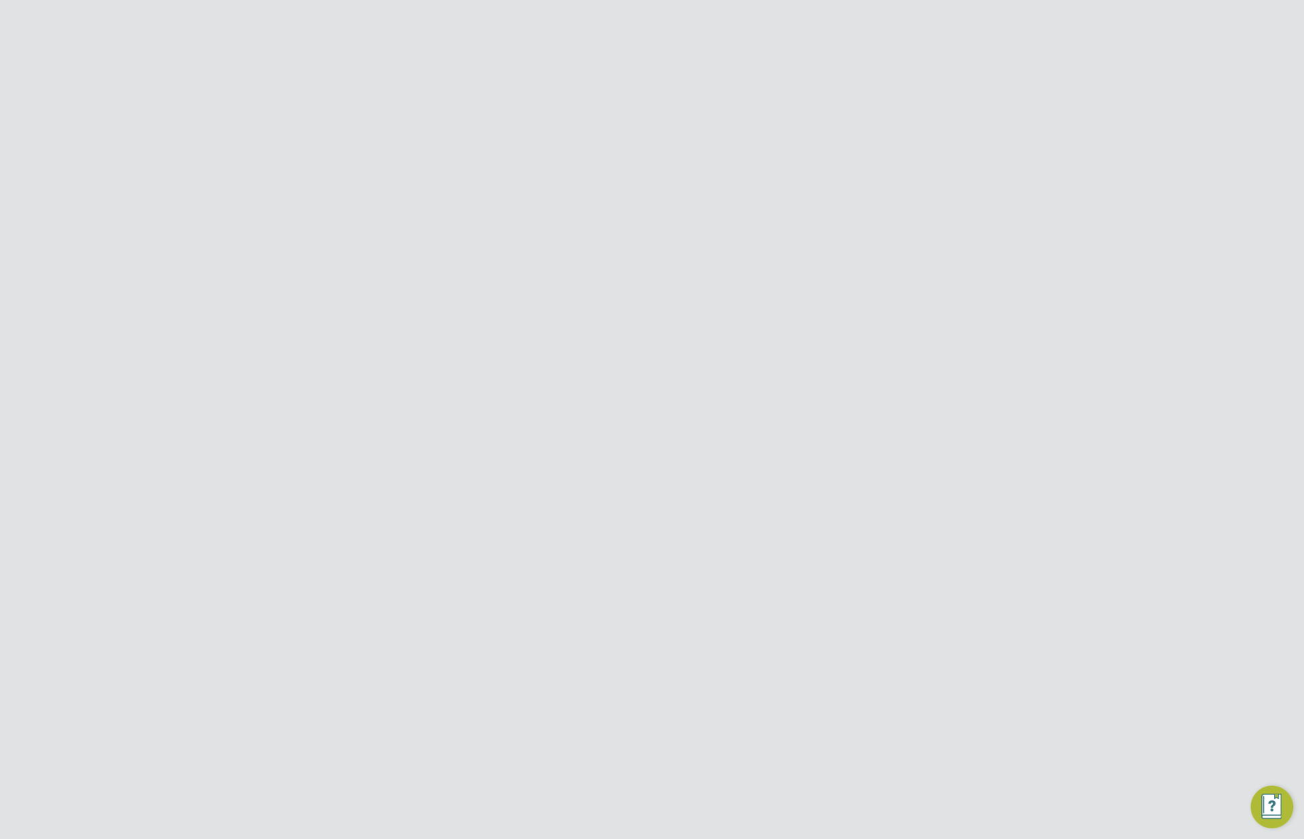
click at [673, 255] on button "Details" at bounding box center [681, 255] width 31 height 32
drag, startPoint x: 687, startPoint y: 437, endPoint x: 502, endPoint y: 425, distance: 185.7
click at [502, 425] on No "PO No P/20CA02/00077" at bounding box center [652, 425] width 587 height 38
click at [730, 584] on Hirer "End Hirer [PERSON_NAME] Construction & Infrastructure Ltd" at bounding box center [652, 603] width 587 height 38
drag, startPoint x: 674, startPoint y: 422, endPoint x: 551, endPoint y: 409, distance: 123.4
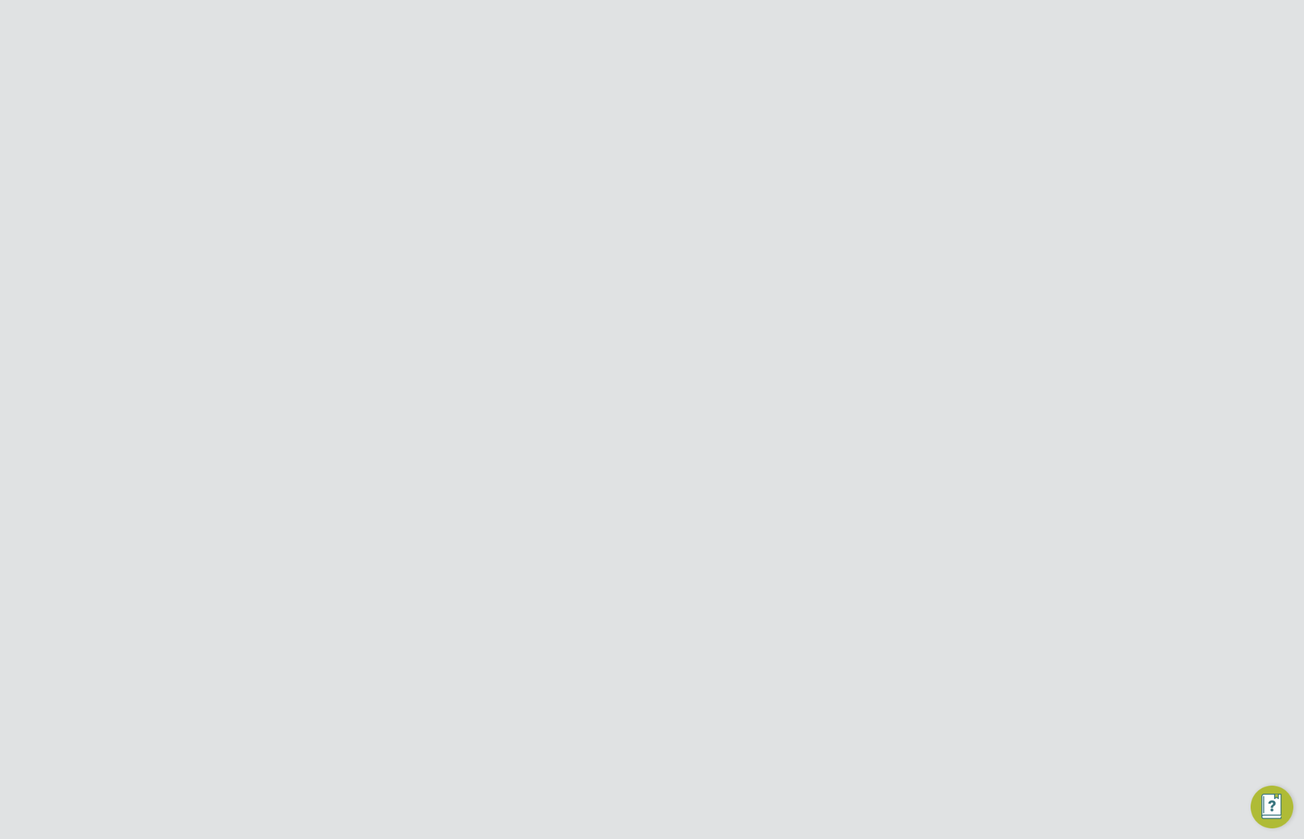
click at [551, 409] on No "PO No P/20CA02/00077" at bounding box center [652, 425] width 587 height 38
click at [387, 259] on button "Timesheet" at bounding box center [381, 255] width 45 height 32
click at [684, 256] on button "Details" at bounding box center [681, 255] width 31 height 32
drag, startPoint x: 592, startPoint y: 419, endPoint x: 506, endPoint y: 423, distance: 86.1
click at [506, 423] on No "PO No P/20CA02/00077" at bounding box center [652, 425] width 587 height 38
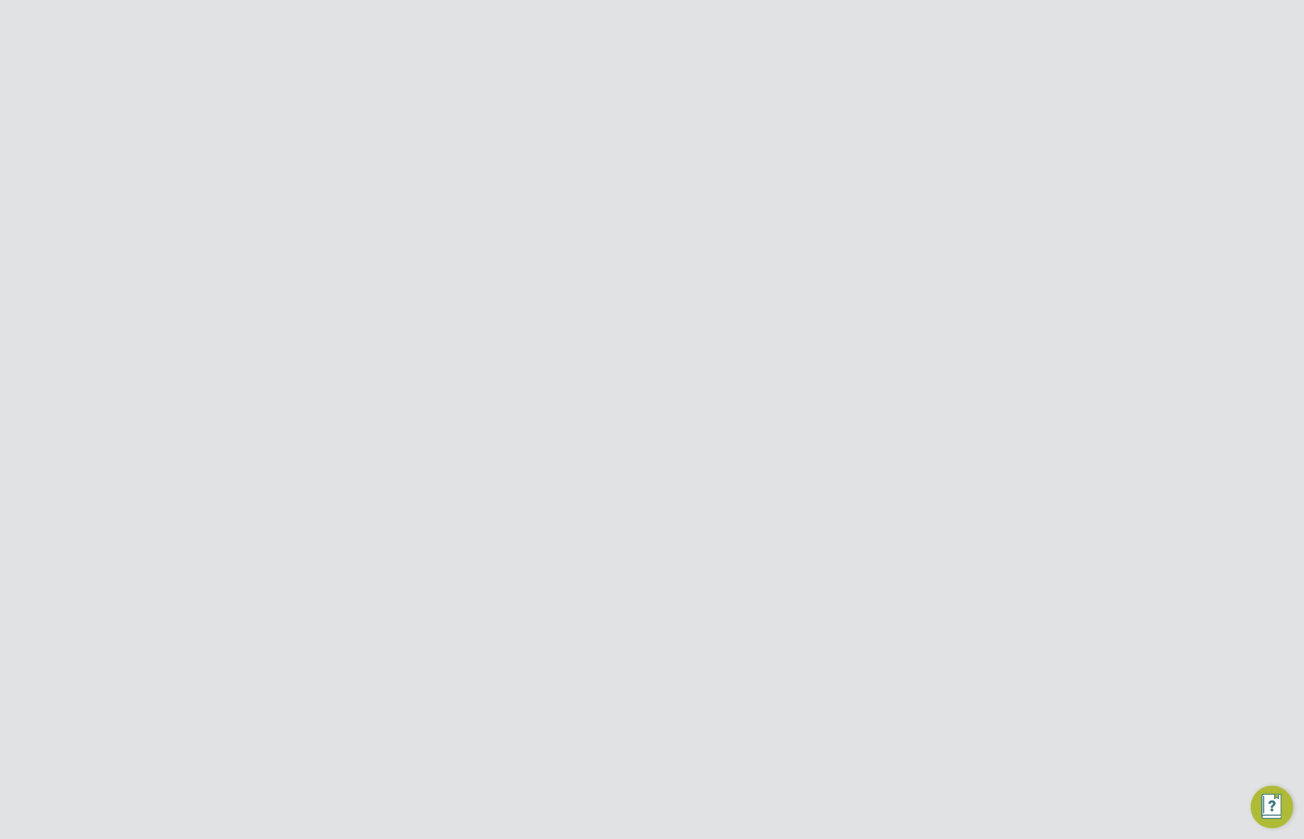
click at [542, 99] on div "Back Following [PERSON_NAME]'s Timesheet [DATE] - [DATE] £164. 09 "Labourer 202…" at bounding box center [652, 680] width 640 height 1201
click at [501, 103] on div "Back Following [PERSON_NAME]'s Timesheet [DATE] - [DATE] £164. 09 "Labourer 202…" at bounding box center [652, 680] width 640 height 1201
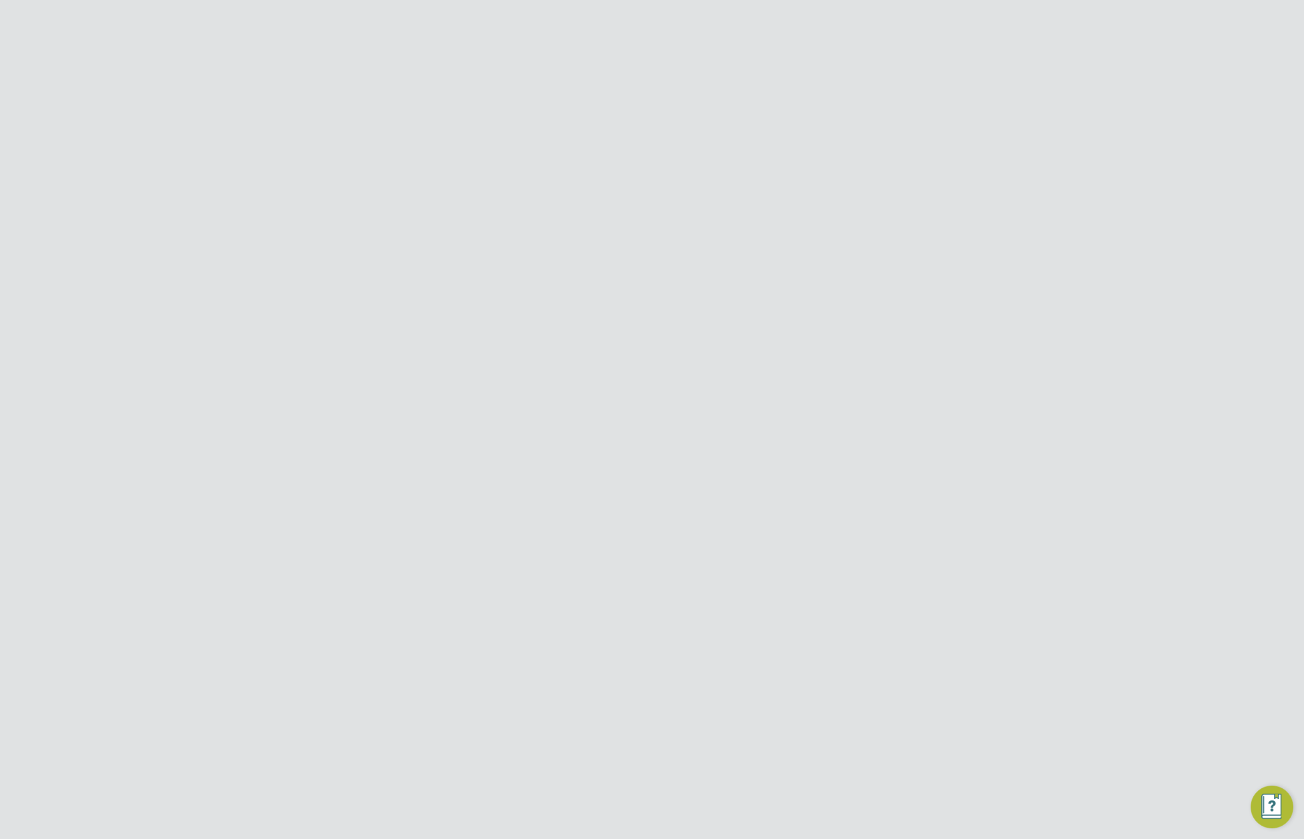
click at [501, 103] on div "Back Following [PERSON_NAME]'s Timesheet [DATE] - [DATE] £164. 09 "Labourer 202…" at bounding box center [652, 680] width 640 height 1201
click at [508, 103] on div "Back Following [PERSON_NAME]'s Timesheet [DATE] - [DATE] £164. 09 "Labourer 202…" at bounding box center [652, 680] width 640 height 1201
click at [293, 107] on span "1" at bounding box center [298, 106] width 16 height 16
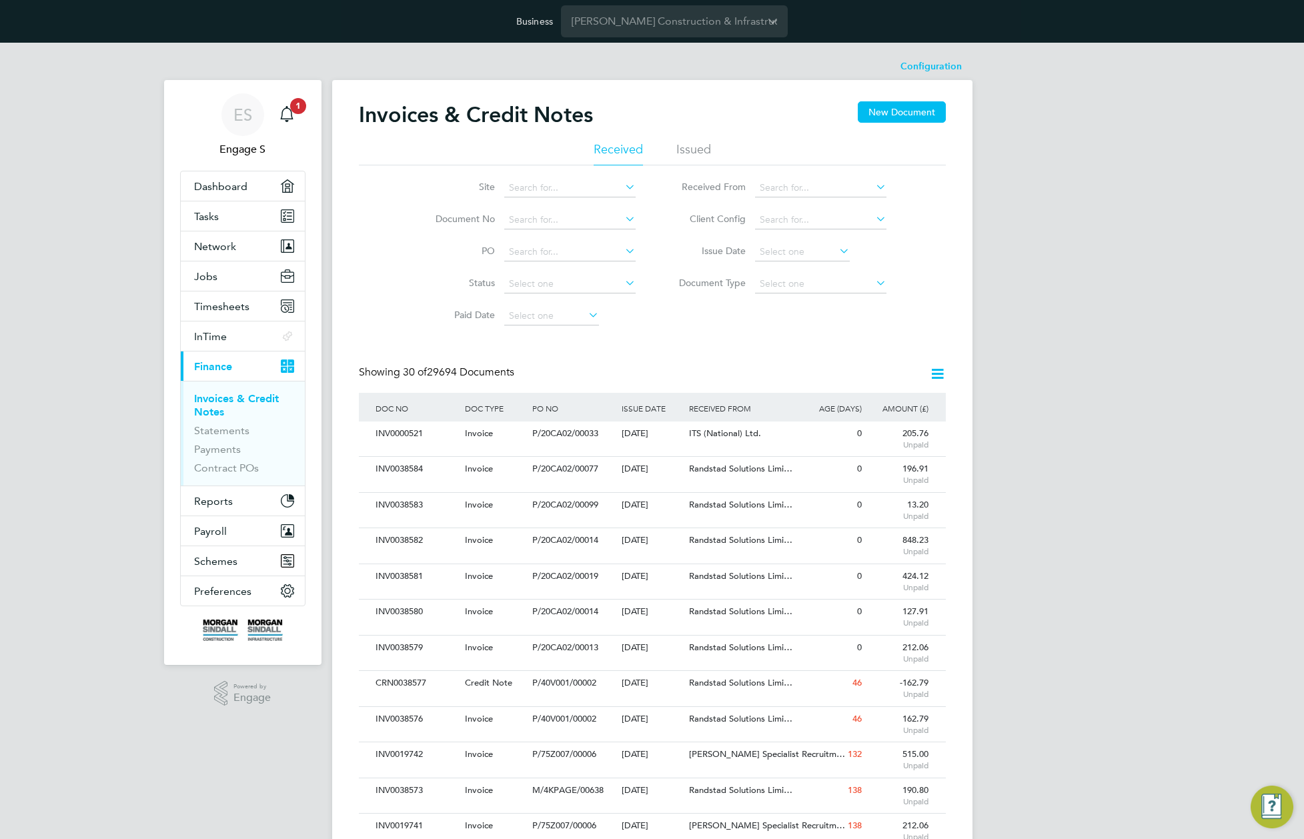
click at [846, 354] on div "Invoices & Credit Notes New Document Received Issued Site Document No PO Status…" at bounding box center [652, 809] width 587 height 1417
click at [558, 256] on input at bounding box center [569, 252] width 131 height 19
click at [561, 217] on input at bounding box center [569, 220] width 131 height 19
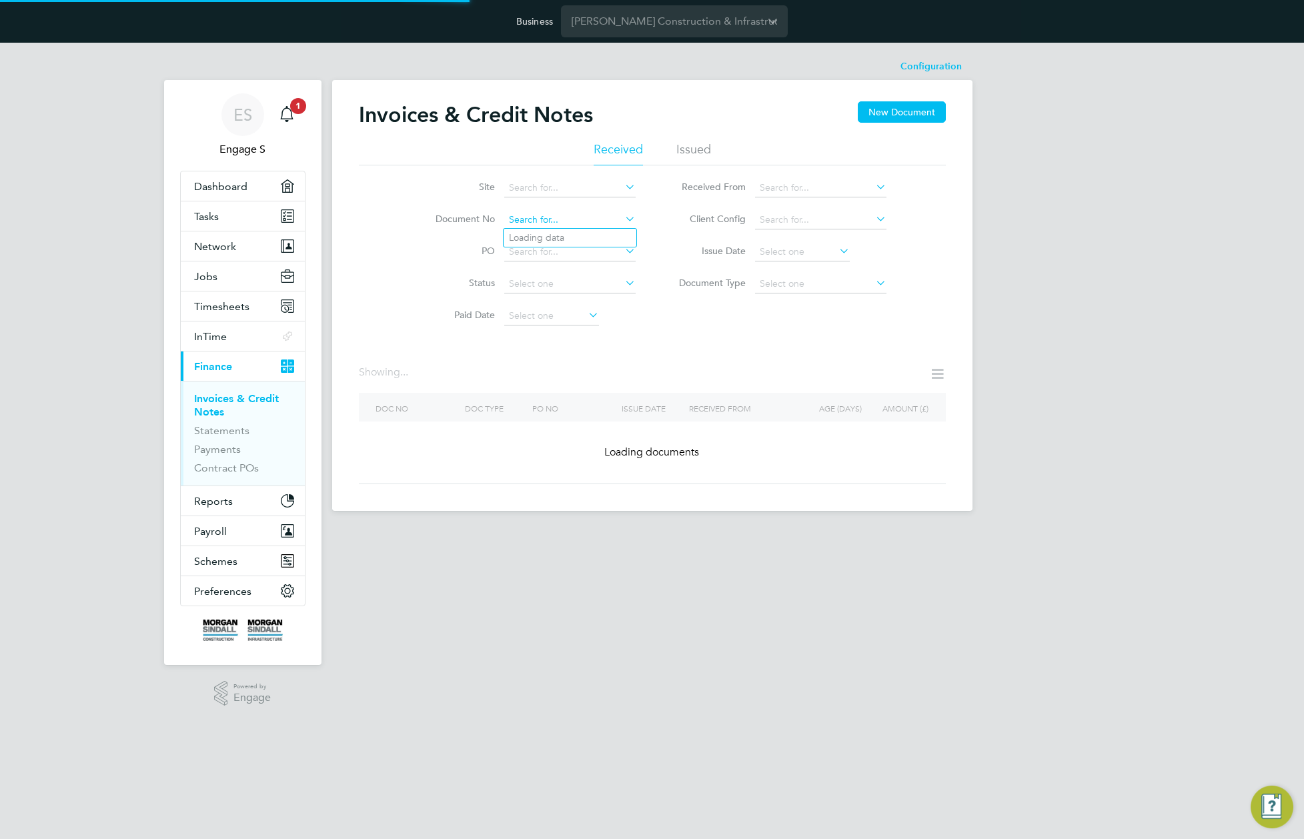
paste input "INV0000518"
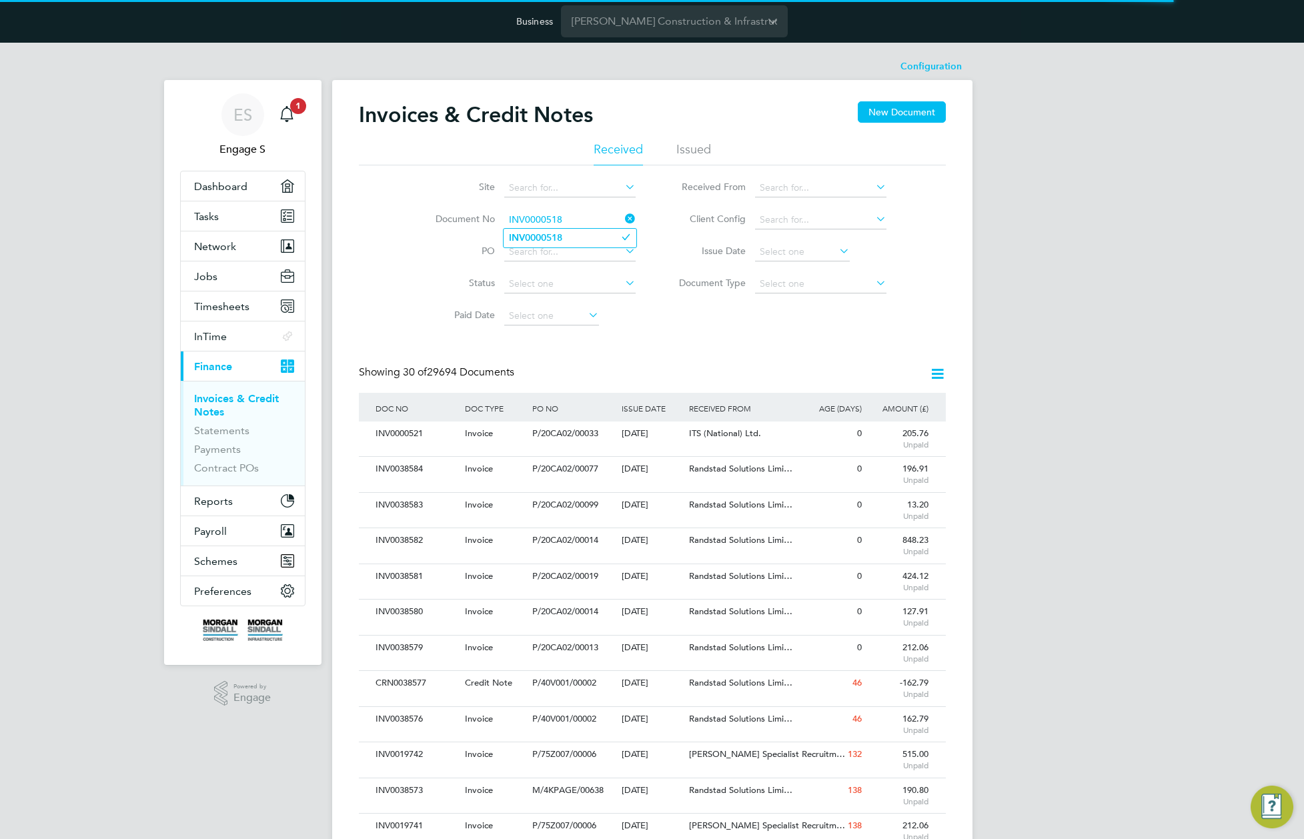
type input "INV0000518"
click at [622, 215] on icon at bounding box center [622, 218] width 0 height 19
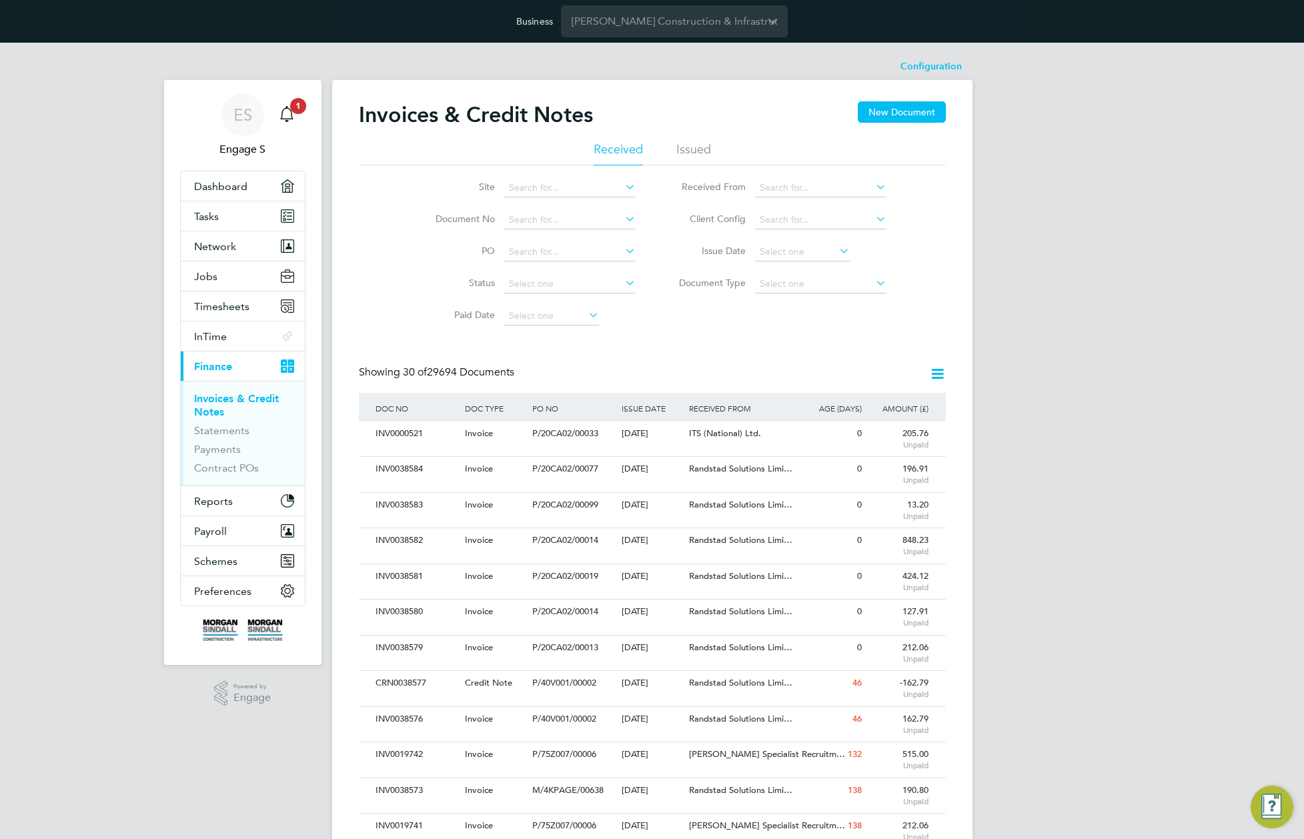
scroll to position [25, 113]
click at [229, 315] on button "Timesheets" at bounding box center [243, 305] width 124 height 29
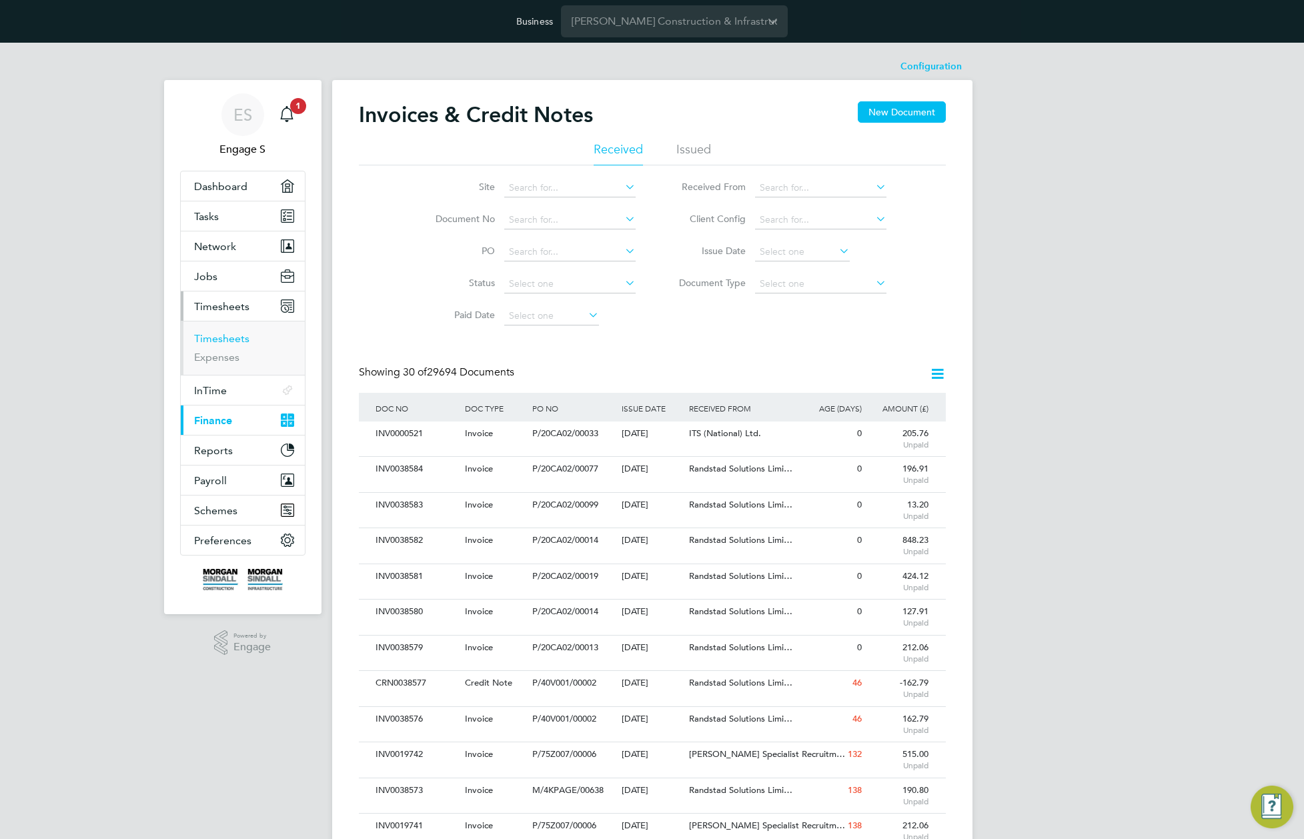
click at [221, 343] on link "Timesheets" at bounding box center [221, 338] width 55 height 13
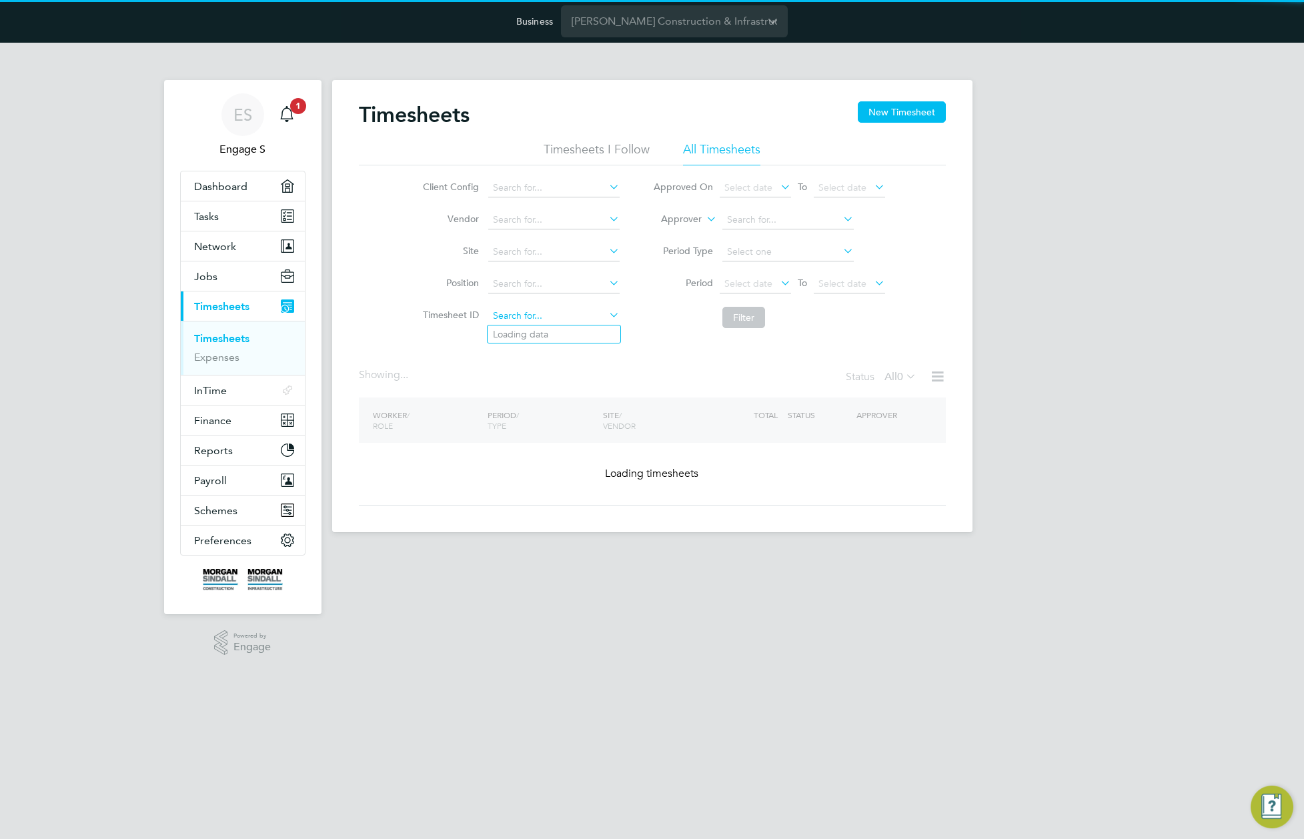
click at [551, 311] on input at bounding box center [553, 316] width 131 height 19
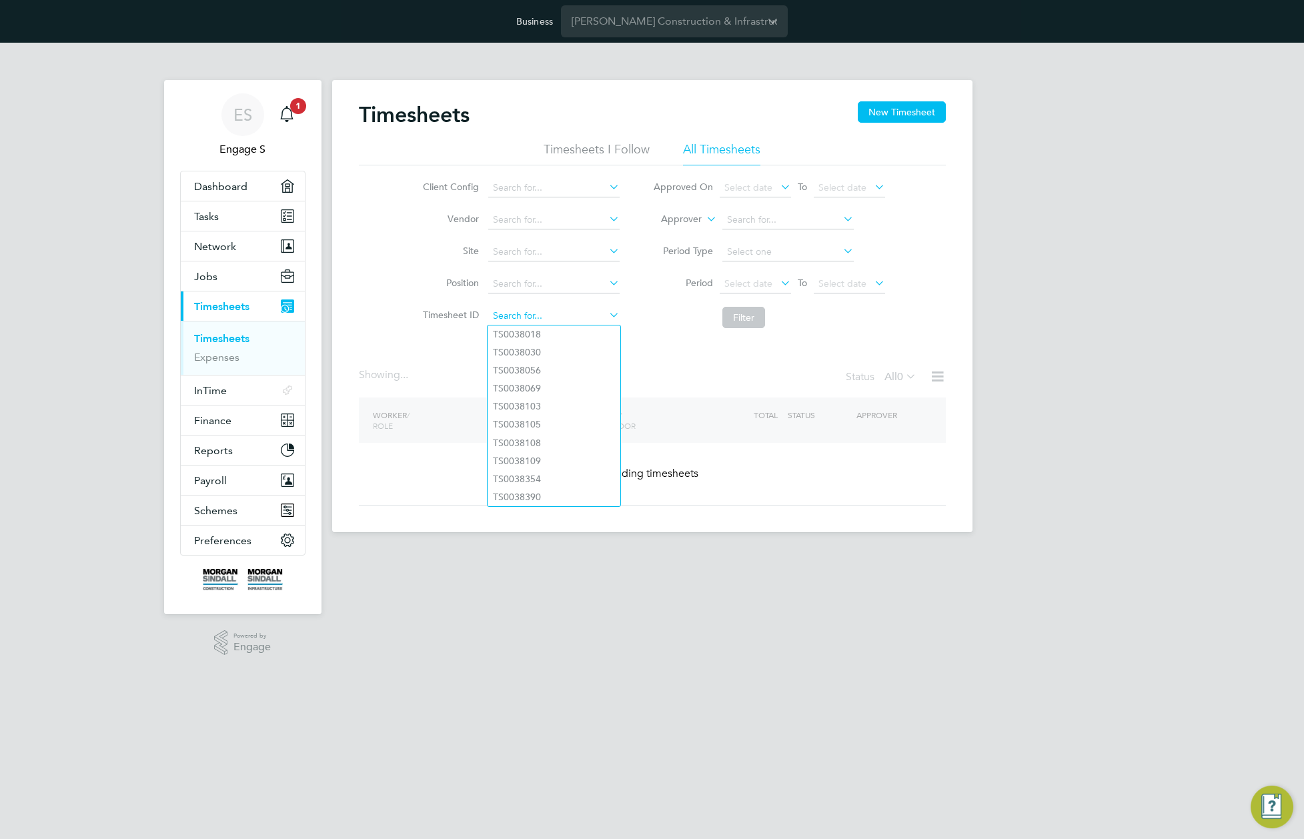
paste input "1339252"
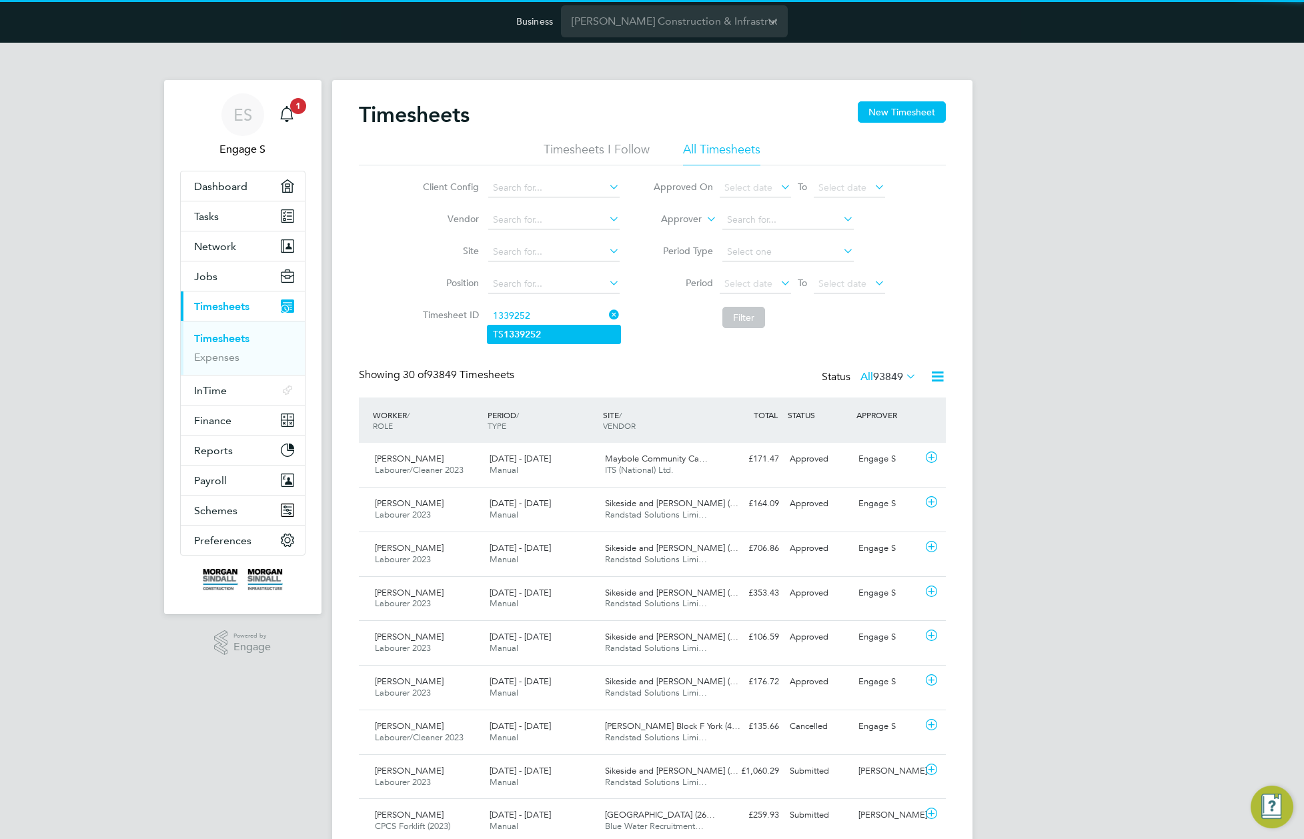
click at [541, 330] on b "1339252" at bounding box center [522, 334] width 37 height 11
type input "TS1339252"
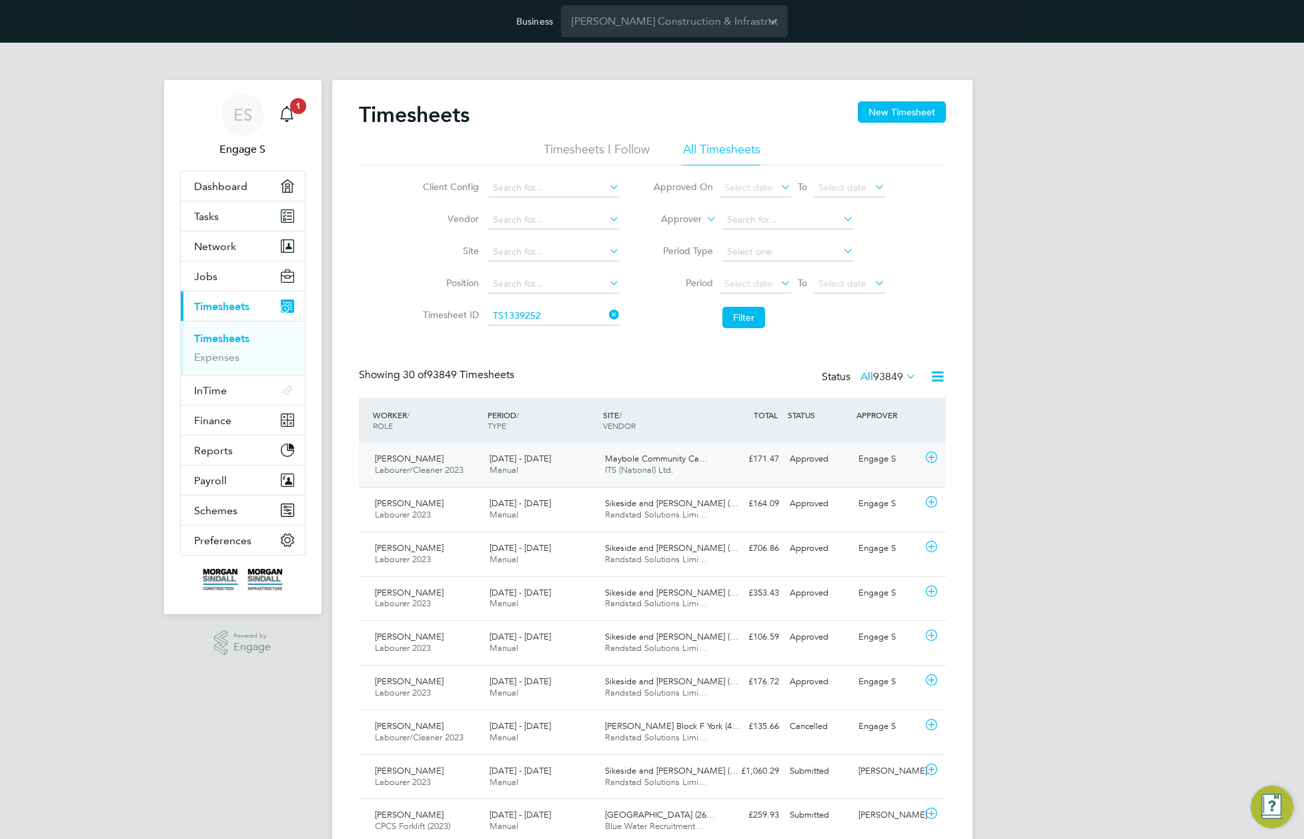
click at [644, 465] on span "ITS (National) Ltd." at bounding box center [639, 469] width 69 height 11
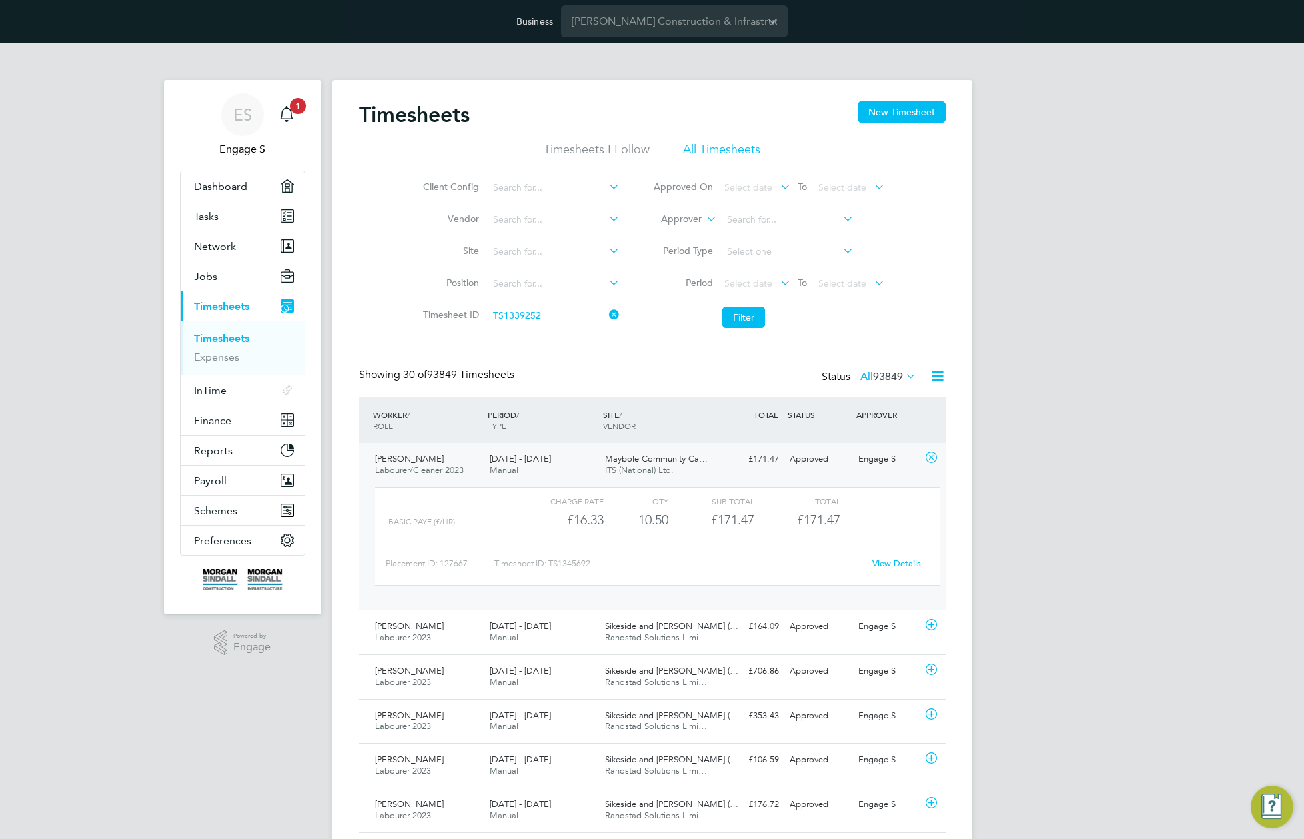
click at [905, 562] on link "View Details" at bounding box center [896, 563] width 49 height 11
click at [535, 313] on input "TS1339252" at bounding box center [553, 316] width 131 height 19
click at [535, 313] on input at bounding box center [553, 316] width 131 height 19
paste input "https://engage.app.stiljm.engagelabs.io/#/timesheet/127667/1345692#details"
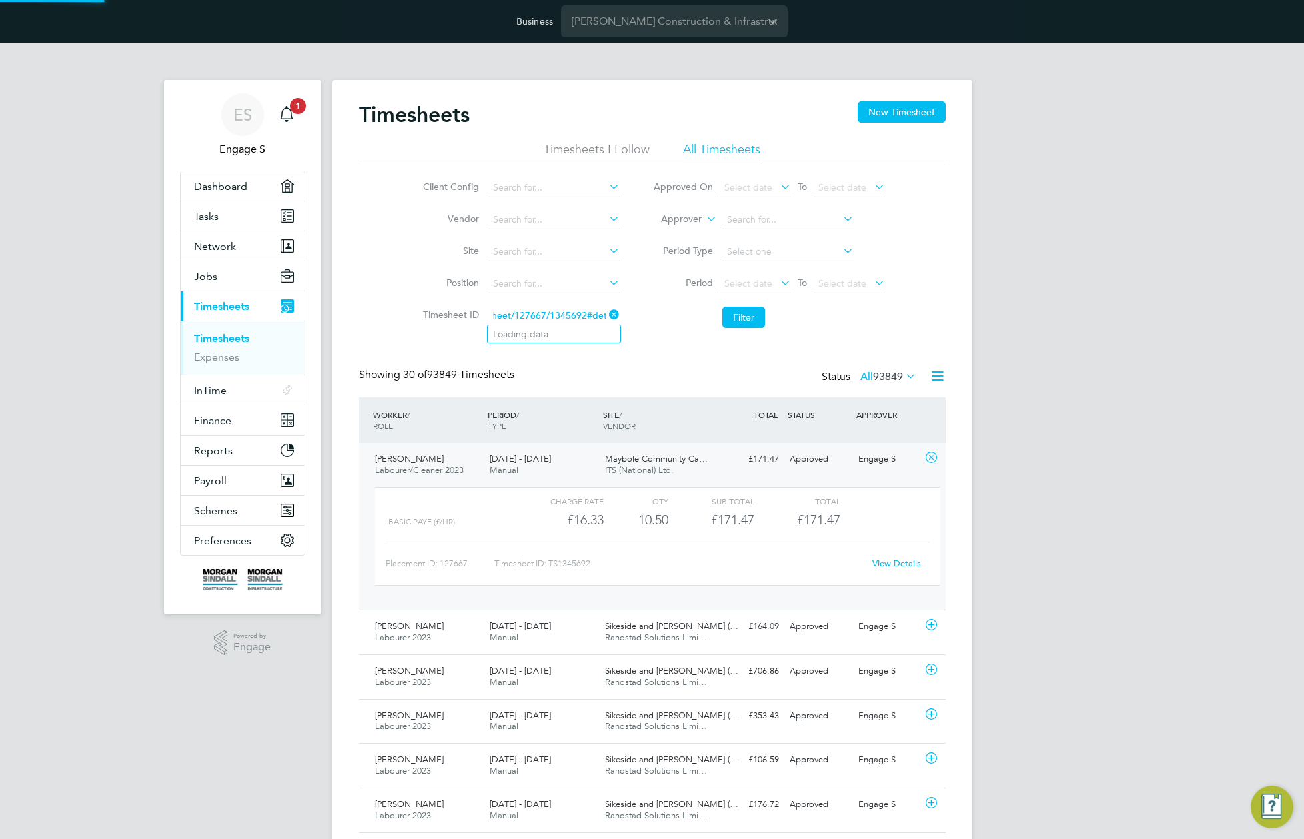
click at [535, 313] on input "https://engage.app.stiljm.engagelabs.io/#/timesheet/127667/1345692#details" at bounding box center [553, 316] width 131 height 19
type input "https://engage.app.stiljm.engagelabs.io/#/timesheet/127667/1345692#details"
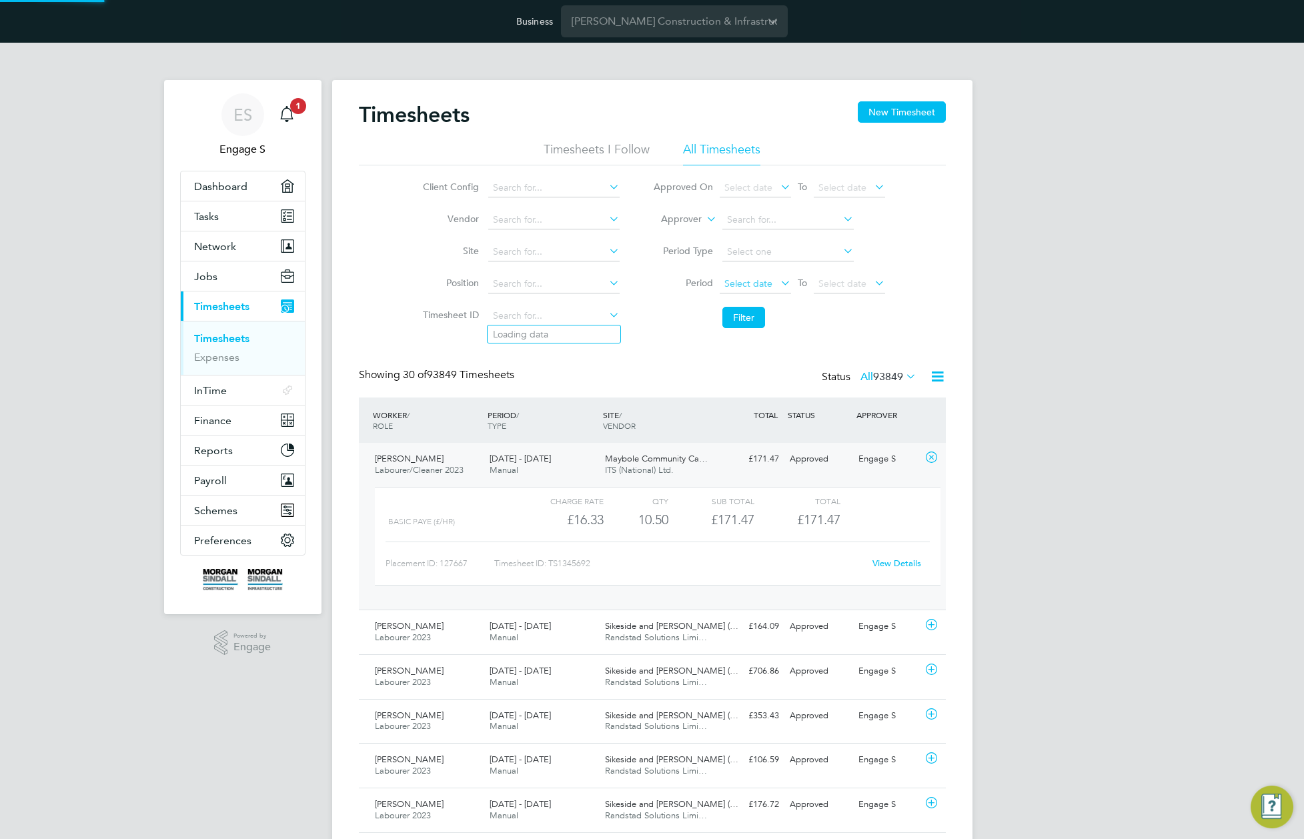
paste input "1339252"
click at [552, 331] on li "TS 1339252" at bounding box center [554, 334] width 133 height 18
type input "TS1339252"
click at [742, 320] on button "Filter" at bounding box center [743, 317] width 43 height 21
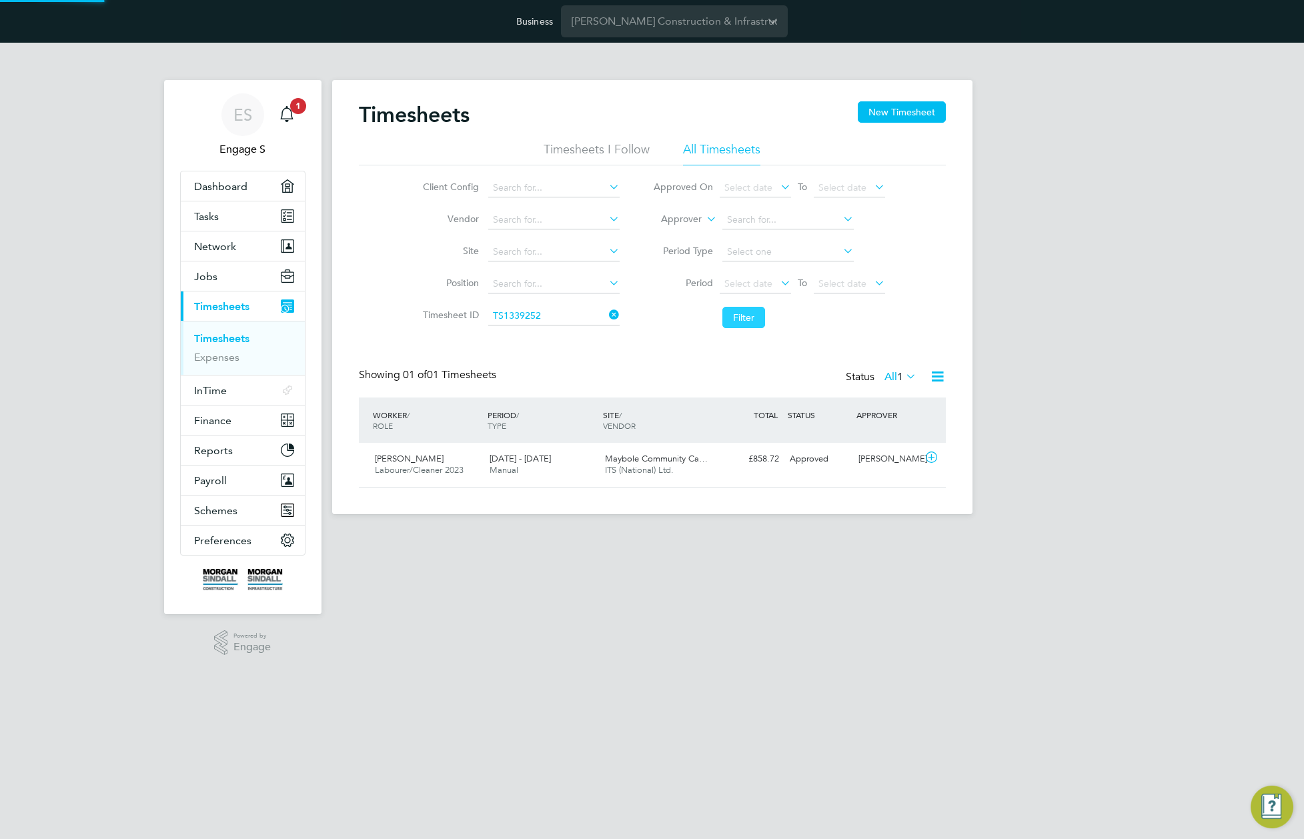
scroll to position [34, 116]
click at [681, 470] on div "Maybole Community Ca… ITS (National) Ltd." at bounding box center [657, 464] width 115 height 33
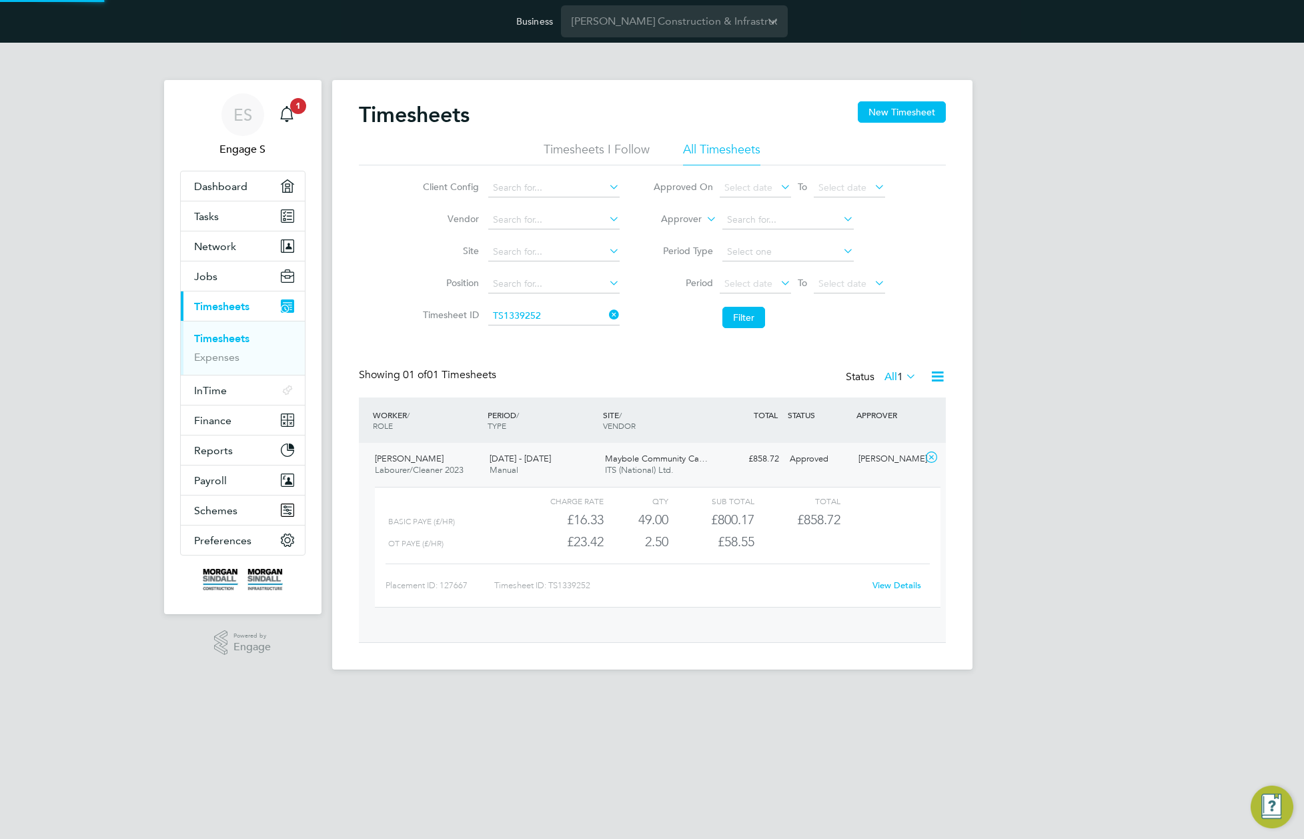
scroll to position [23, 130]
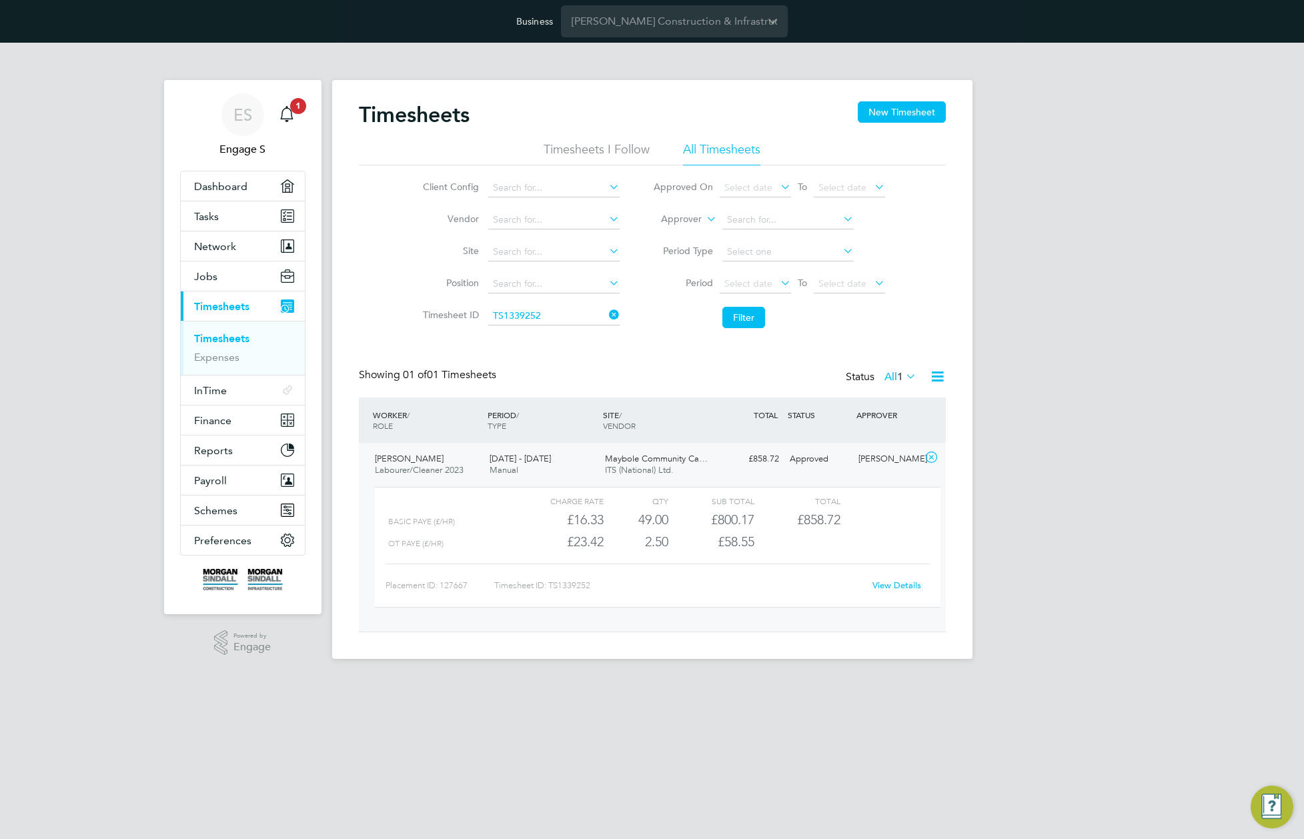
click at [886, 588] on link "View Details" at bounding box center [896, 585] width 49 height 11
click at [675, 363] on div "Timesheets New Timesheet Timesheets I Follow All Timesheets Client Config Vendo…" at bounding box center [652, 366] width 587 height 531
click at [606, 313] on icon at bounding box center [606, 314] width 0 height 19
click at [743, 320] on button "Filter" at bounding box center [743, 317] width 43 height 21
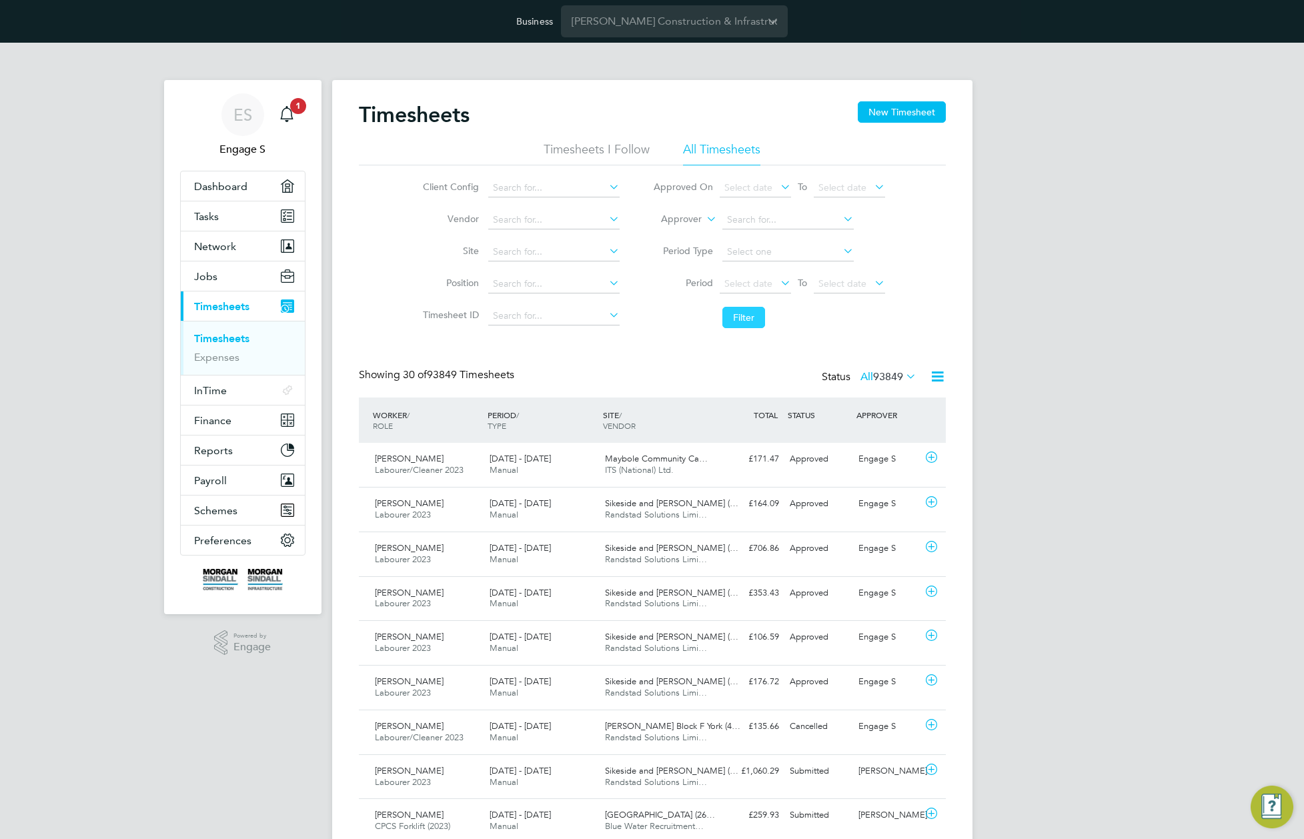
scroll to position [34, 116]
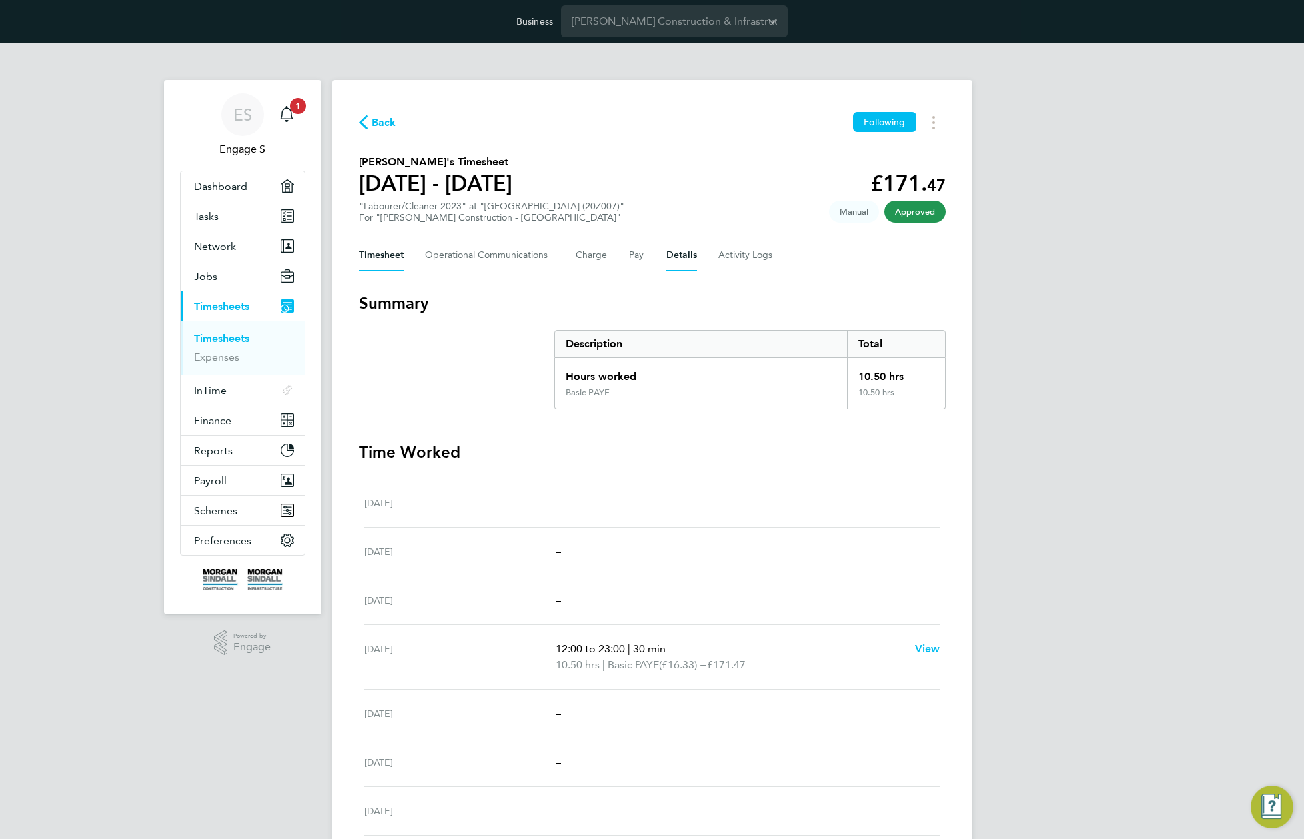
click at [668, 257] on button "Details" at bounding box center [681, 255] width 31 height 32
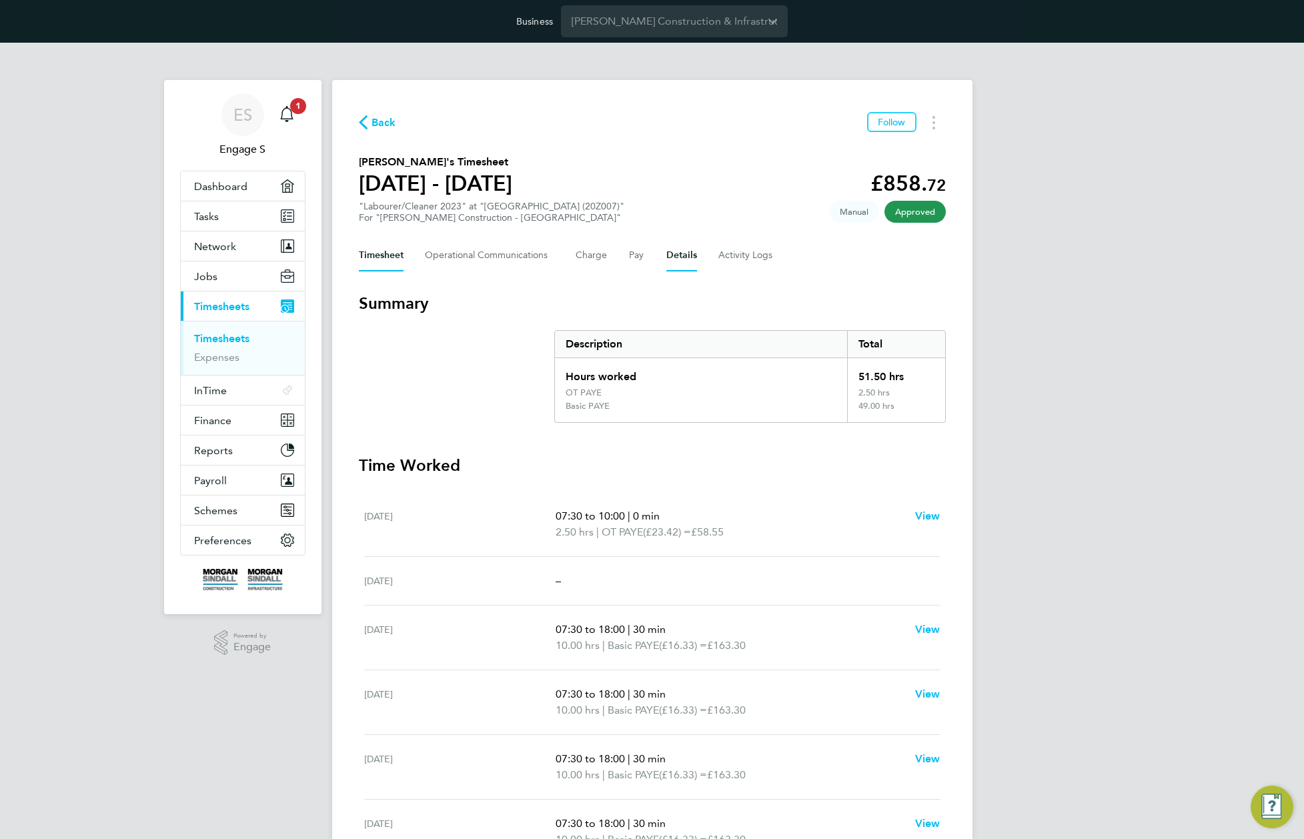
click at [668, 255] on button "Details" at bounding box center [681, 255] width 31 height 32
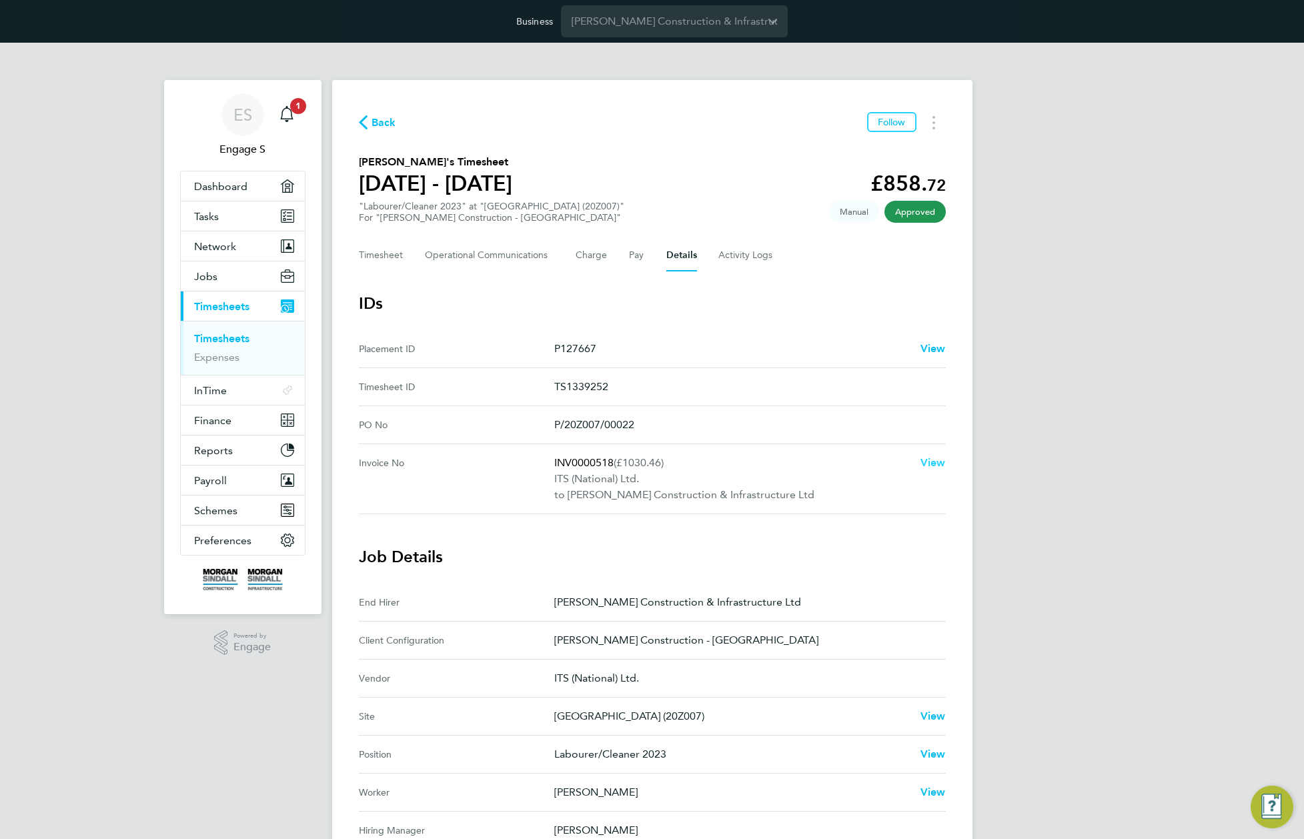
click at [928, 459] on span "View" at bounding box center [932, 462] width 25 height 13
